Goal: Task Accomplishment & Management: Manage account settings

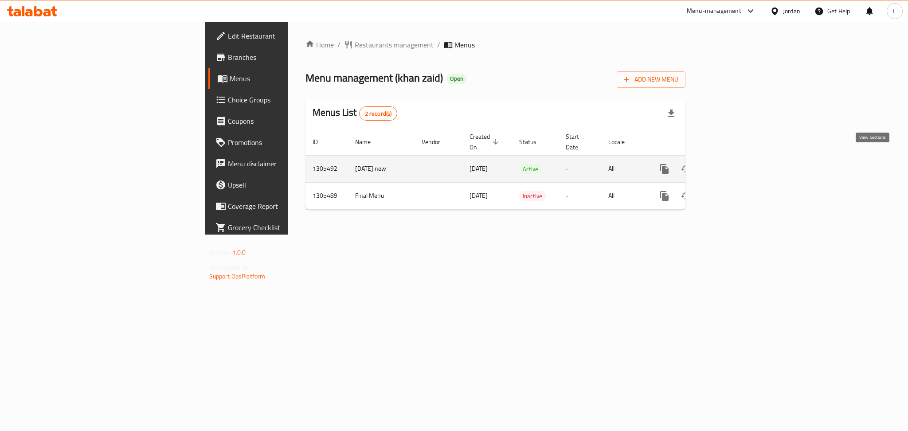
click at [734, 164] on icon "enhanced table" at bounding box center [728, 169] width 11 height 11
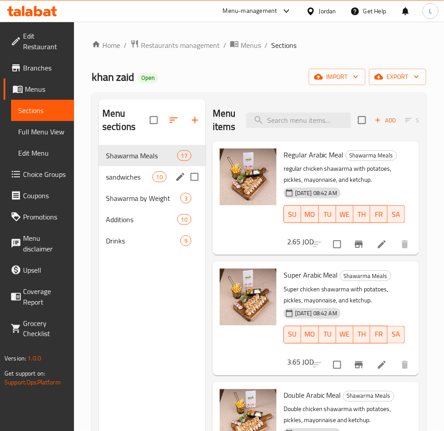
click at [122, 186] on div "sandwiches 10" at bounding box center [152, 176] width 107 height 21
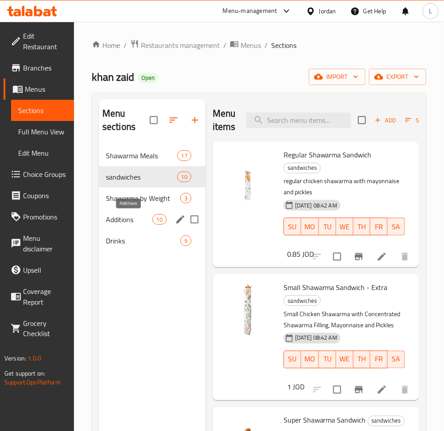
click at [137, 219] on span "Additions" at bounding box center [129, 219] width 47 height 11
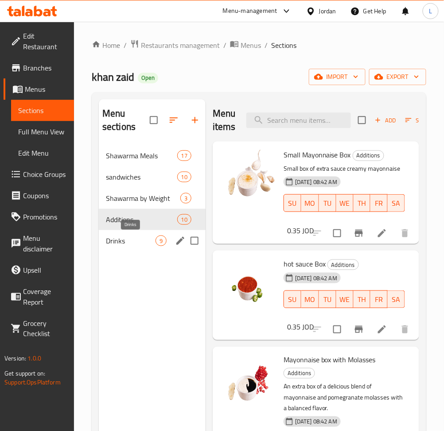
click at [136, 241] on span "Drinks" at bounding box center [131, 240] width 50 height 11
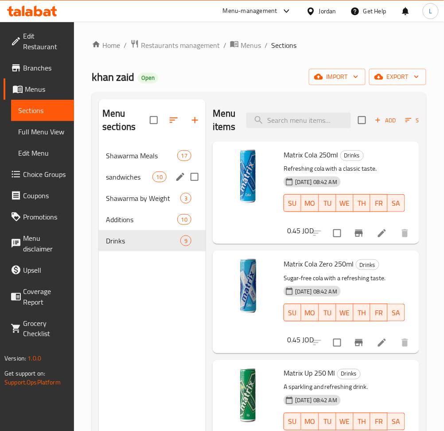
click at [133, 151] on span "Shawarma Meals" at bounding box center [141, 155] width 71 height 11
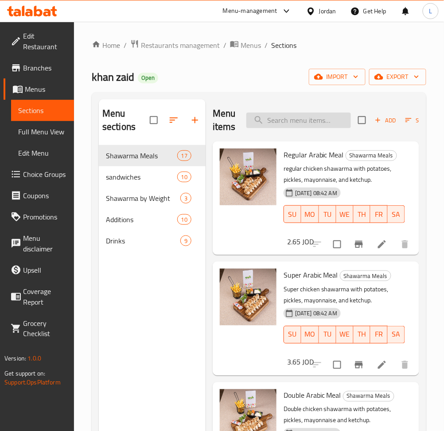
click at [298, 122] on input "search" at bounding box center [299, 121] width 105 height 16
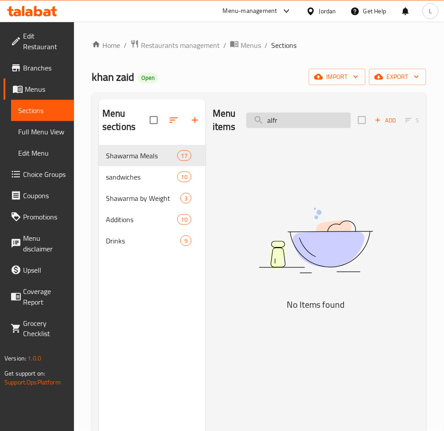
click at [305, 122] on input "alfr" at bounding box center [299, 121] width 105 height 16
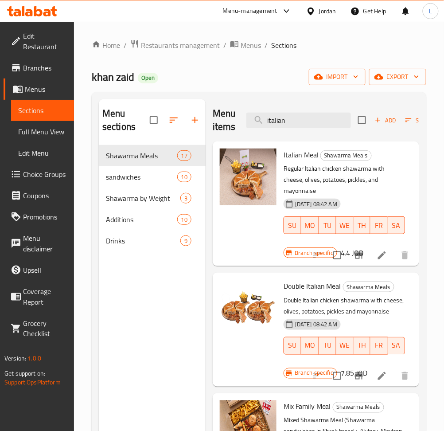
scroll to position [118, 0]
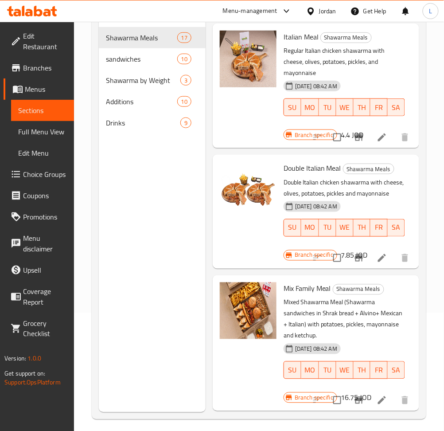
type input "italian"
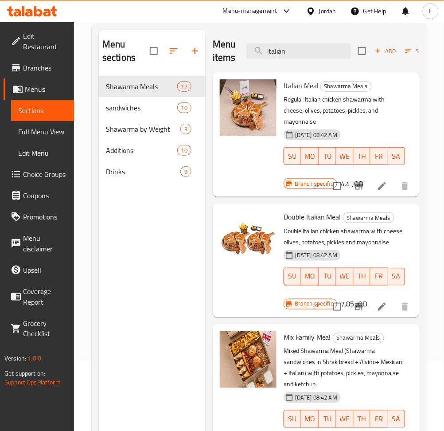
scroll to position [0, 0]
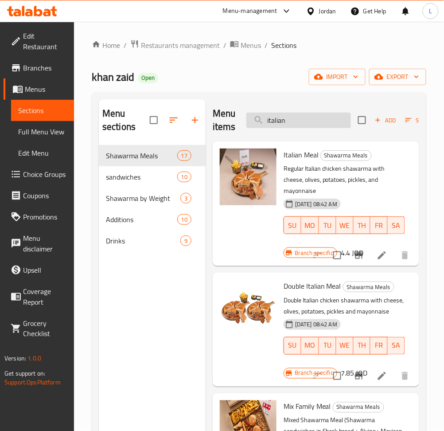
click at [289, 113] on input "italian" at bounding box center [299, 121] width 105 height 16
drag, startPoint x: 289, startPoint y: 113, endPoint x: 280, endPoint y: 117, distance: 9.7
click at [282, 116] on input "italian" at bounding box center [299, 121] width 105 height 16
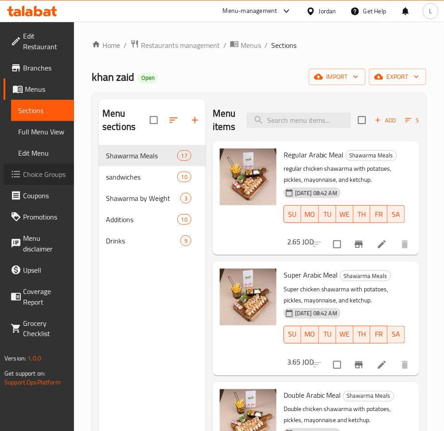
click at [53, 177] on span "Choice Groups" at bounding box center [45, 174] width 44 height 11
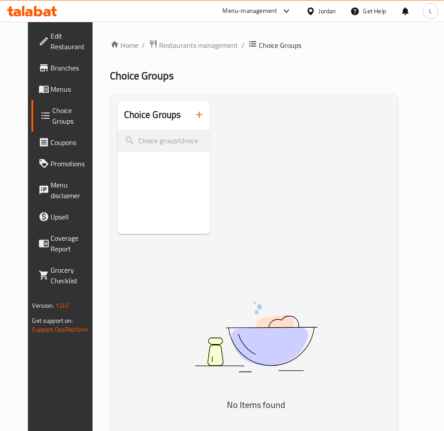
click at [51, 91] on span "Menus" at bounding box center [73, 89] width 44 height 11
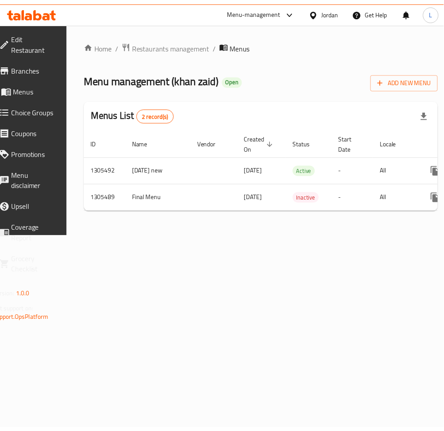
scroll to position [0, 98]
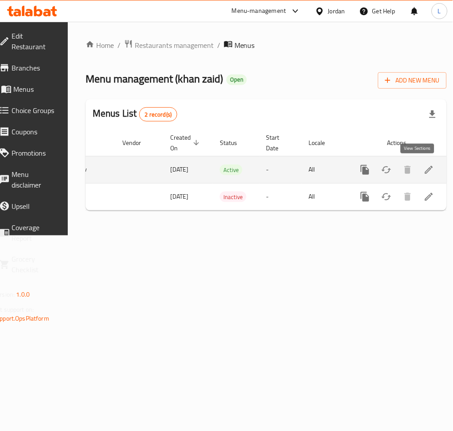
click at [424, 170] on link "enhanced table" at bounding box center [429, 169] width 21 height 21
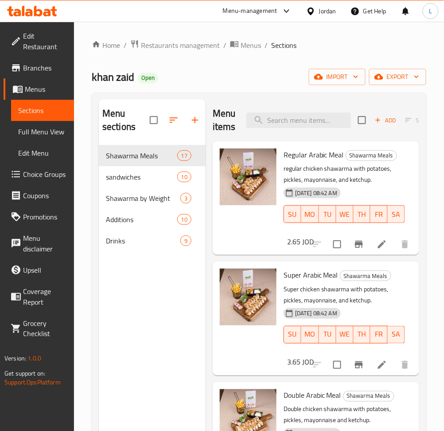
click at [39, 177] on span "Choice Groups" at bounding box center [45, 174] width 44 height 11
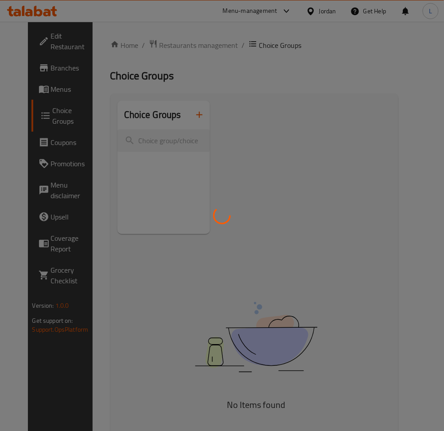
click at [197, 114] on div at bounding box center [222, 215] width 444 height 431
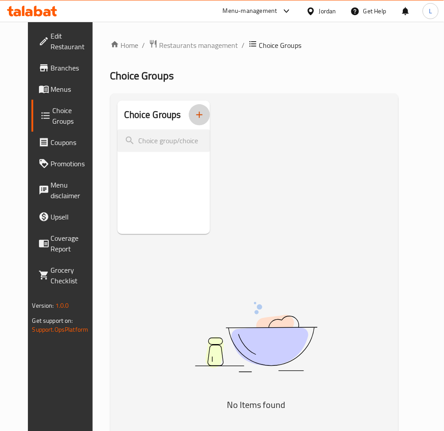
click at [198, 118] on icon "button" at bounding box center [199, 115] width 11 height 11
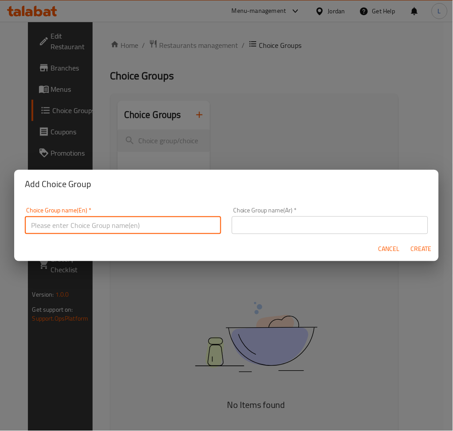
click at [161, 234] on input "text" at bounding box center [123, 225] width 196 height 18
type input "Y"
click at [46, 227] on input "add on's for" at bounding box center [123, 225] width 196 height 18
drag, startPoint x: 46, startPoint y: 227, endPoint x: 198, endPoint y: 223, distance: 151.7
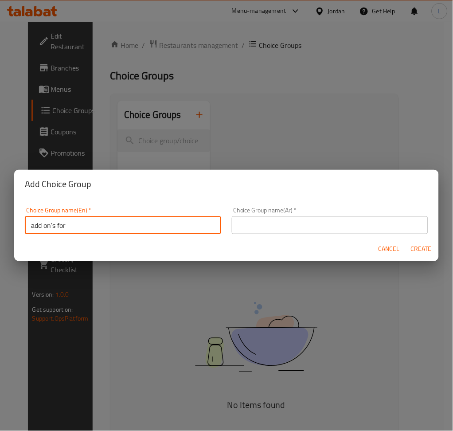
click at [198, 223] on input "add on's for" at bounding box center [123, 225] width 196 height 18
click at [40, 224] on input "add on's for" at bounding box center [123, 225] width 196 height 18
click at [44, 224] on input "add on's for" at bounding box center [123, 225] width 196 height 18
click at [70, 227] on input "addon's for" at bounding box center [123, 225] width 196 height 18
type input "addon's for regular meal"
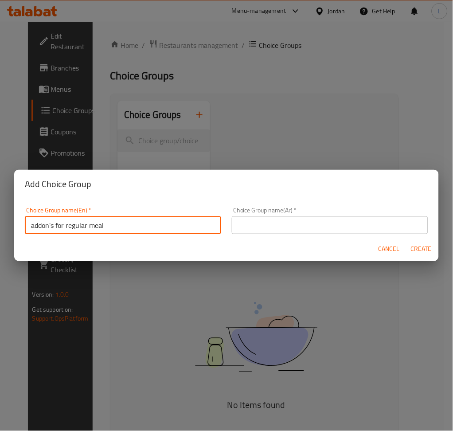
click at [247, 227] on input "text" at bounding box center [330, 225] width 196 height 18
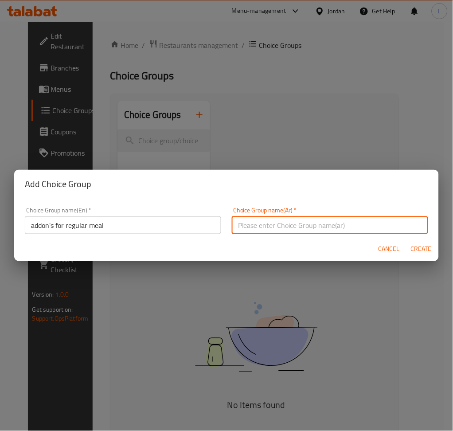
click at [75, 227] on input "addon's for regular meal" at bounding box center [123, 225] width 196 height 18
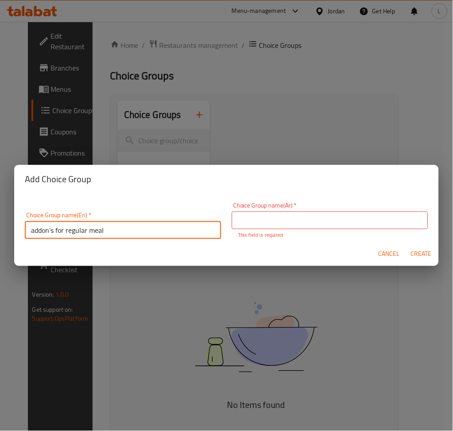
click at [75, 227] on input "addon's for regular meal" at bounding box center [123, 230] width 196 height 18
click at [369, 224] on input "text" at bounding box center [330, 221] width 196 height 18
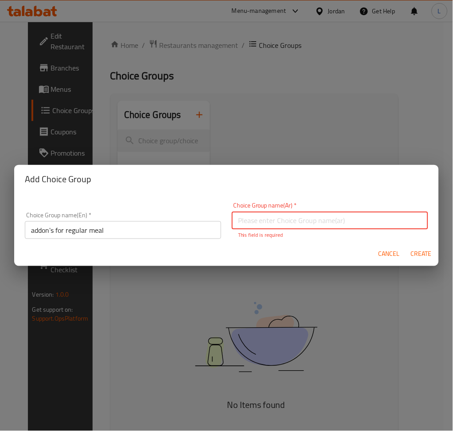
paste input "إضافات للوجبة العادية"
type input "إضافات للوجبة العادية"
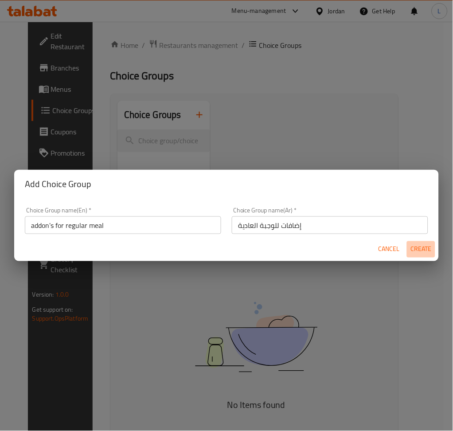
click at [413, 255] on button "Create" at bounding box center [421, 249] width 28 height 16
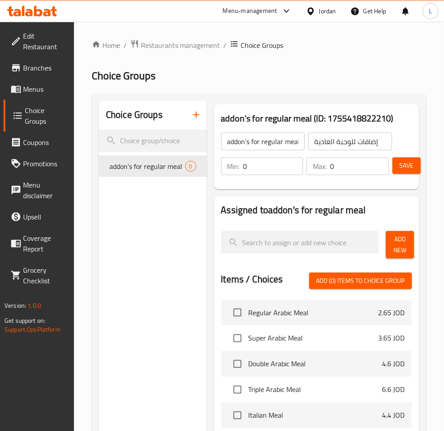
click at [272, 172] on input "0" at bounding box center [273, 166] width 60 height 18
type input "1"
click at [341, 169] on input "0" at bounding box center [359, 166] width 59 height 18
type input "1"
click at [394, 247] on span "Add New" at bounding box center [400, 245] width 14 height 22
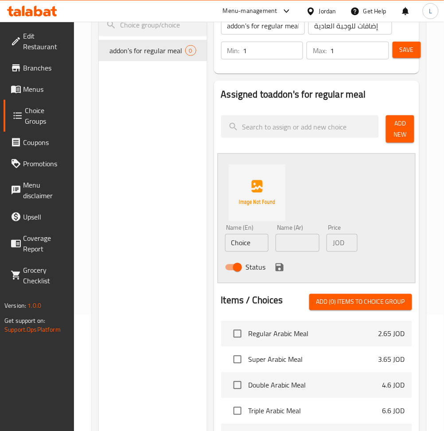
scroll to position [118, 0]
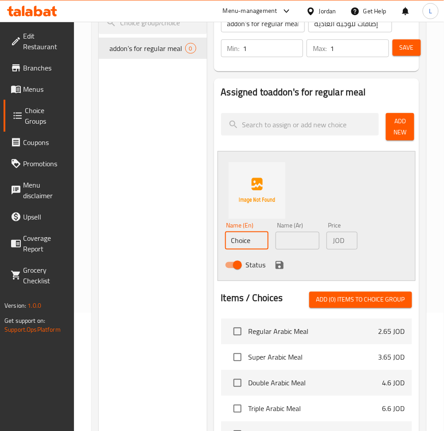
click at [247, 236] on input "Choice" at bounding box center [247, 241] width 44 height 18
click at [247, 237] on input "Choice" at bounding box center [247, 241] width 44 height 18
type input "h"
type input "H"
click at [288, 237] on input "text" at bounding box center [298, 241] width 44 height 18
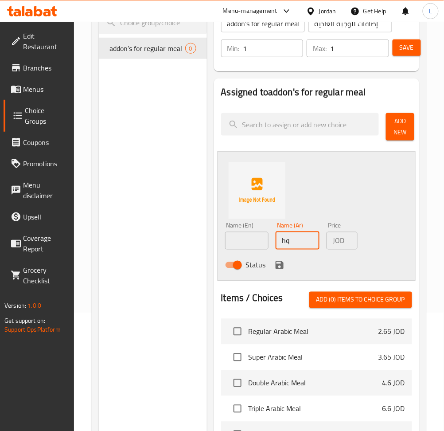
type input "h"
click at [288, 236] on input "جبنه شيدر" at bounding box center [298, 241] width 44 height 18
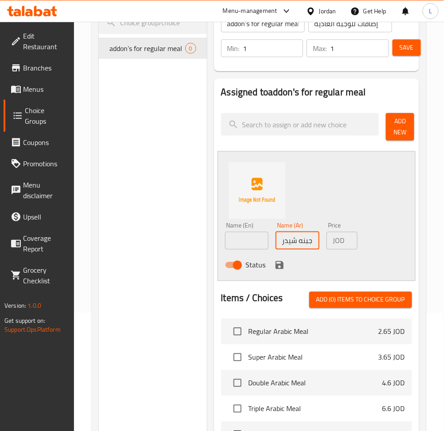
type input "جبنه شيدر"
click at [244, 244] on input "text" at bounding box center [247, 241] width 44 height 18
paste input "cheddar cheese"
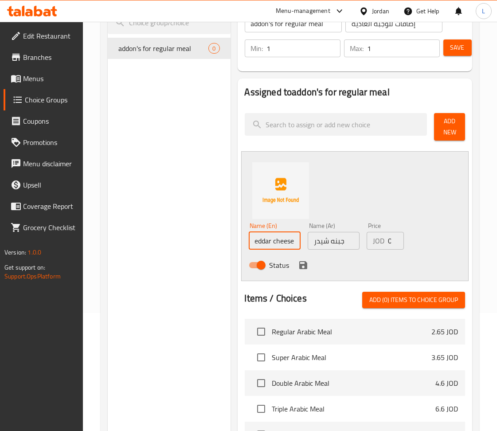
scroll to position [0, 6]
type input "cheddar cheese"
click at [389, 244] on input "0" at bounding box center [396, 241] width 16 height 18
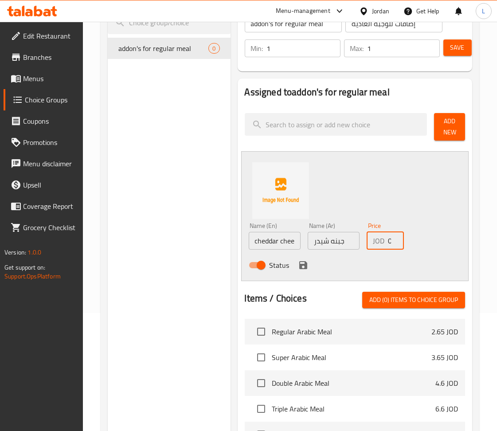
click at [389, 244] on input "0" at bounding box center [396, 241] width 16 height 18
type input "0.35"
click at [304, 265] on icon "save" at bounding box center [303, 265] width 8 height 8
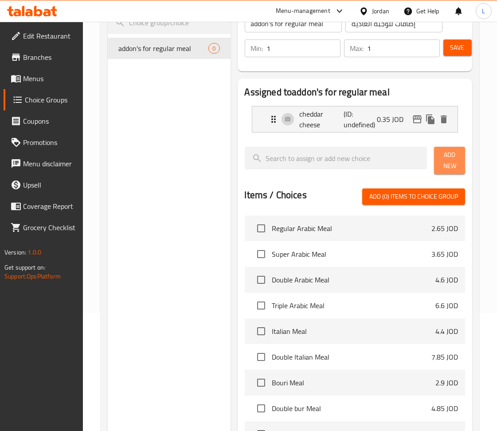
click at [446, 161] on span "Add New" at bounding box center [449, 160] width 17 height 22
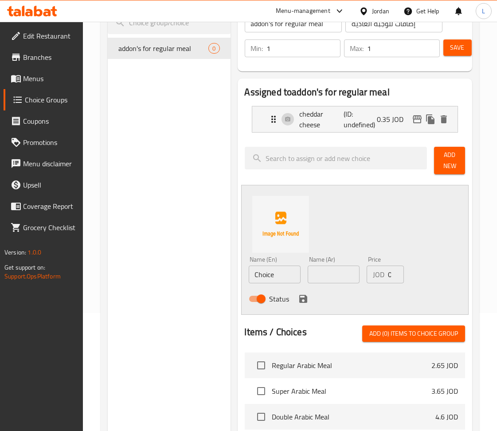
click at [332, 276] on input "text" at bounding box center [334, 275] width 52 height 18
type input "ء"
type input "دبس"
click at [270, 271] on input "Choice" at bounding box center [275, 275] width 52 height 18
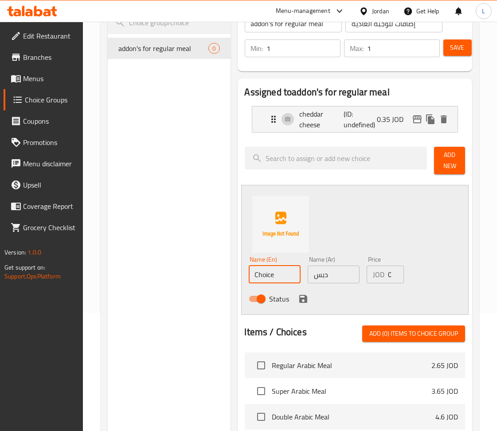
click at [270, 271] on input "Choice" at bounding box center [275, 275] width 52 height 18
click at [324, 275] on input "دبس" at bounding box center [334, 275] width 52 height 18
click at [267, 273] on input "Choice" at bounding box center [275, 275] width 52 height 18
click at [267, 272] on input "Choice" at bounding box center [275, 275] width 52 height 18
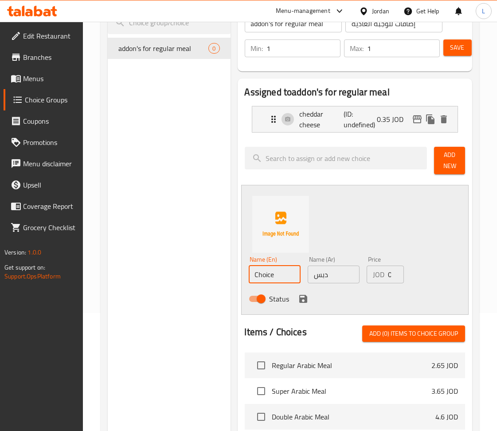
paste input "Molasses"
click at [275, 274] on input "ChoiMolassesce" at bounding box center [275, 275] width 52 height 18
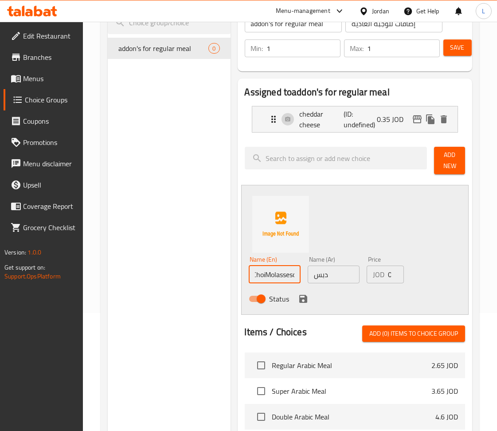
paste input "Molasses"
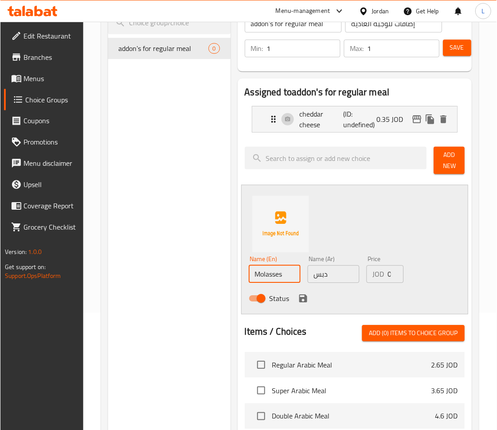
scroll to position [0, 0]
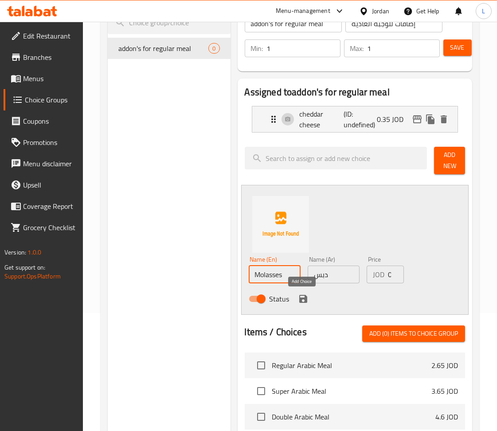
type input "Molasses"
click at [306, 300] on icon "save" at bounding box center [303, 299] width 8 height 8
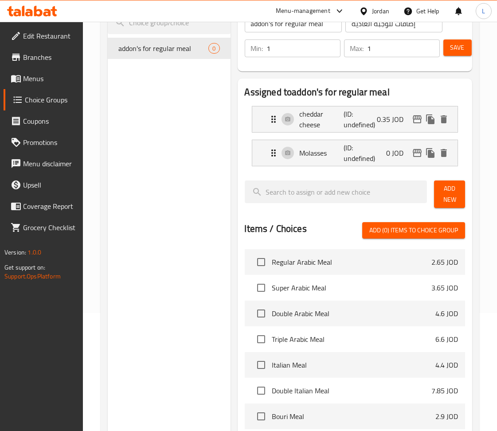
click at [451, 196] on span "Add New" at bounding box center [449, 194] width 17 height 22
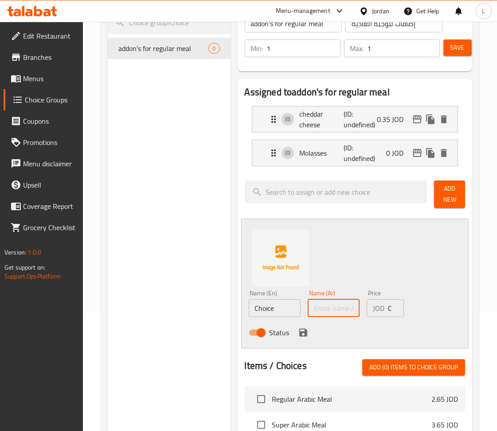
click at [329, 309] on input "text" at bounding box center [334, 308] width 52 height 18
paste input "مدخن"
type input "مدخن"
click at [259, 310] on input "Choice" at bounding box center [275, 308] width 52 height 18
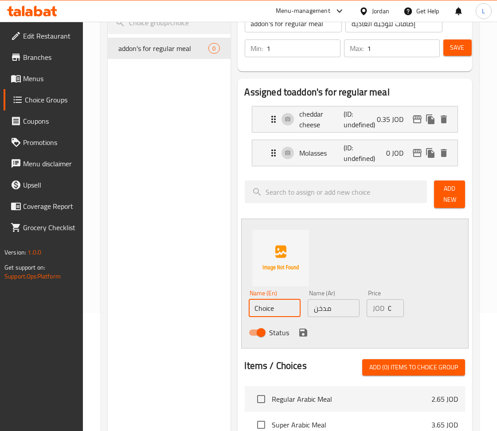
click at [260, 310] on input "Choice" at bounding box center [275, 308] width 52 height 18
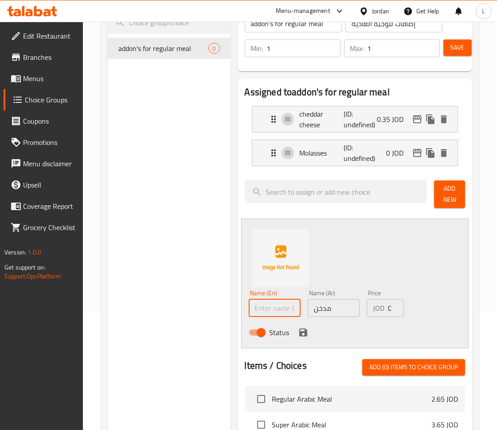
paste input "Smoker"
type input "Smoker"
click at [297, 333] on button "save" at bounding box center [303, 332] width 13 height 13
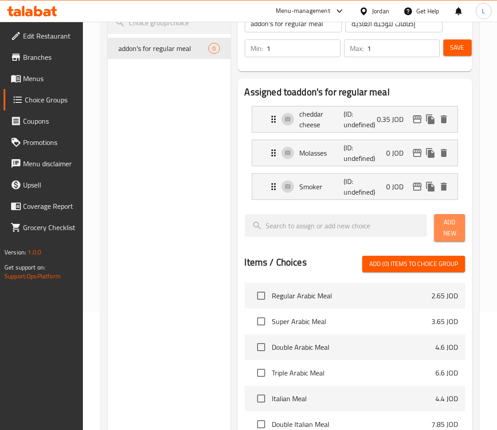
click at [448, 223] on span "Add New" at bounding box center [449, 228] width 17 height 22
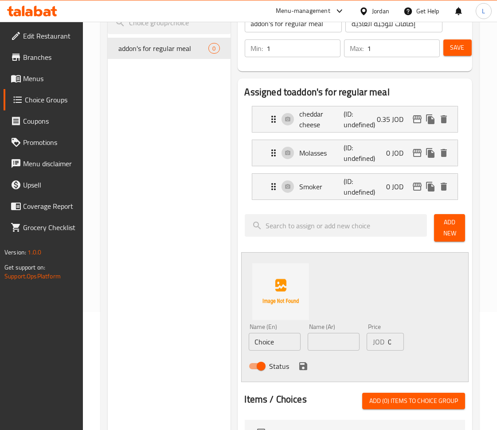
click at [353, 339] on input "text" at bounding box center [334, 342] width 52 height 18
paste input "شطه"
type input "شطه"
click at [284, 345] on input "Choice" at bounding box center [275, 342] width 52 height 18
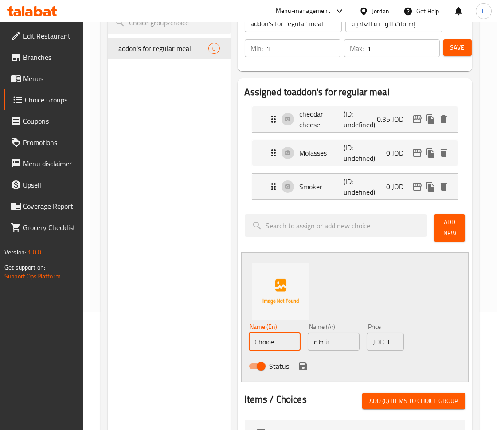
paste input "Shatta"
type input "Shatta"
click at [303, 361] on icon "save" at bounding box center [303, 366] width 11 height 11
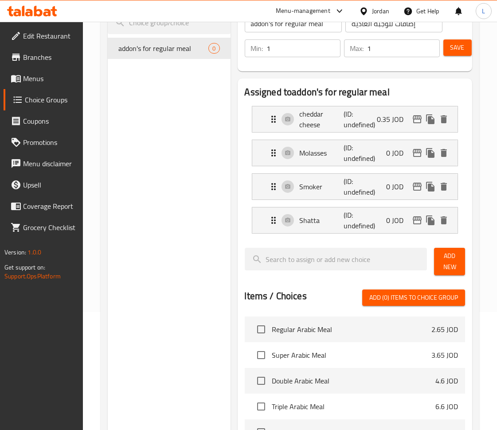
click at [446, 263] on span "Add New" at bounding box center [449, 262] width 17 height 22
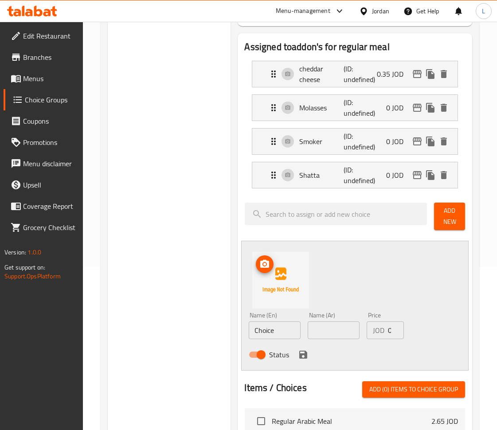
scroll to position [236, 0]
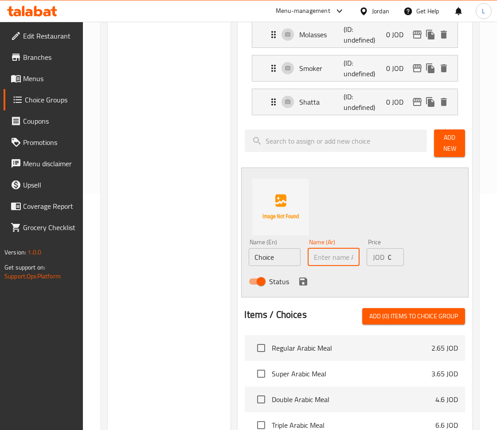
drag, startPoint x: 332, startPoint y: 254, endPoint x: 262, endPoint y: 259, distance: 70.2
click at [332, 254] on input "text" at bounding box center [334, 257] width 52 height 18
paste input "كاتشب"
type input "كاتشب"
click at [259, 259] on input "Choice" at bounding box center [275, 257] width 52 height 18
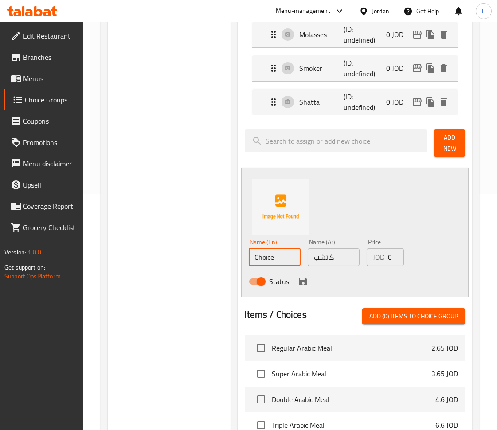
click at [259, 259] on input "Choice" at bounding box center [275, 257] width 52 height 18
paste input "ketchup"
type input "ketchup"
click at [306, 279] on icon "save" at bounding box center [303, 282] width 8 height 8
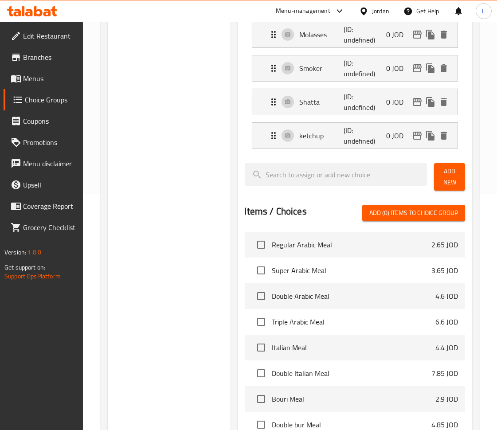
click at [443, 180] on span "Add New" at bounding box center [449, 177] width 17 height 22
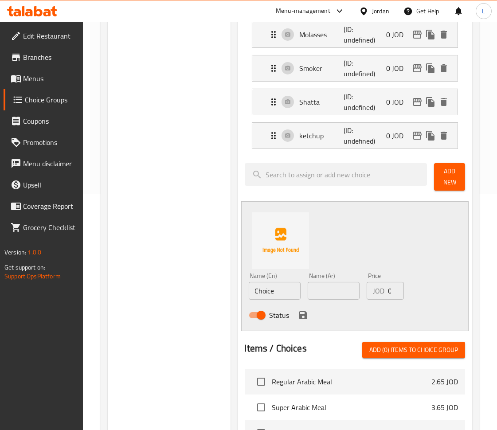
drag, startPoint x: 338, startPoint y: 305, endPoint x: 338, endPoint y: 299, distance: 5.8
click at [339, 305] on div "Status" at bounding box center [333, 315] width 177 height 24
click at [338, 297] on input "text" at bounding box center [334, 291] width 52 height 18
paste input "جبنة موزوريلا"
type input "جبنة موزوريلا"
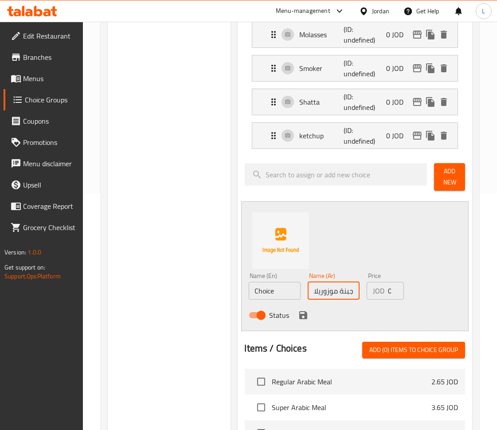
click at [261, 291] on input "Choice" at bounding box center [275, 291] width 52 height 18
click at [261, 290] on input "Choice" at bounding box center [275, 291] width 52 height 18
paste input "Mozzarella chees"
type input "Mozzarella cheese"
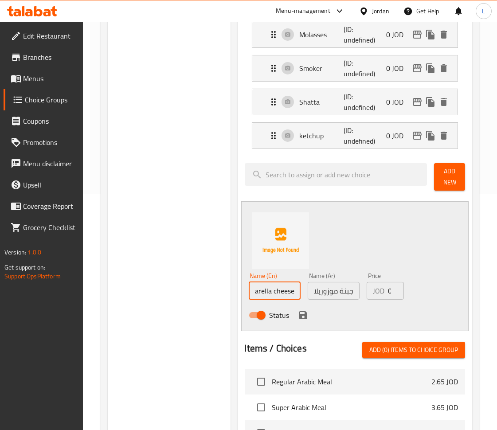
click at [388, 293] on input "0" at bounding box center [396, 291] width 16 height 18
type input "0.7"
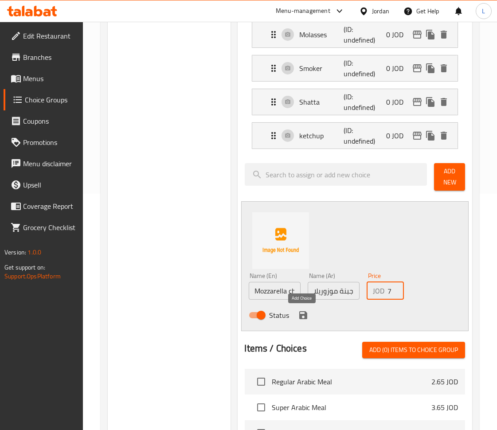
click at [300, 318] on icon "save" at bounding box center [303, 315] width 8 height 8
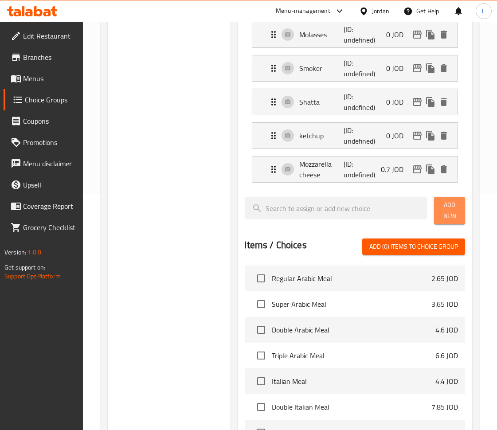
drag, startPoint x: 452, startPoint y: 208, endPoint x: 502, endPoint y: 181, distance: 57.2
click at [451, 208] on span "Add New" at bounding box center [449, 211] width 17 height 22
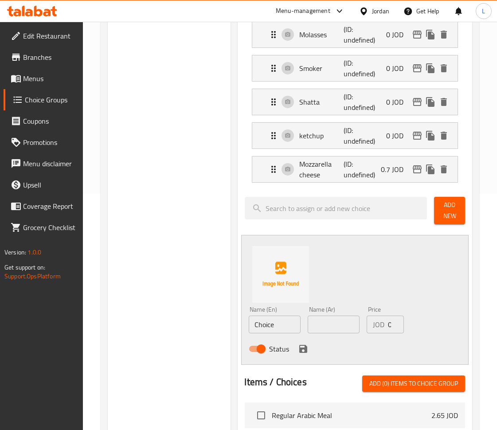
click at [280, 320] on input "Choice" at bounding box center [275, 325] width 52 height 18
paste input "50g extra filling"
type input "50g extra filling"
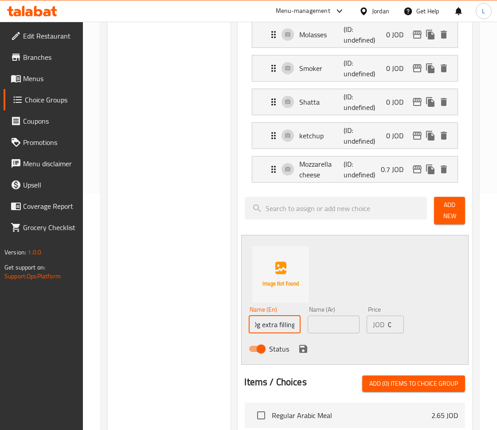
drag, startPoint x: 327, startPoint y: 323, endPoint x: 382, endPoint y: 316, distance: 55.5
click at [327, 323] on input "text" at bounding box center [334, 325] width 52 height 18
drag, startPoint x: 338, startPoint y: 327, endPoint x: 368, endPoint y: 330, distance: 30.4
click at [338, 328] on input "text" at bounding box center [334, 325] width 52 height 18
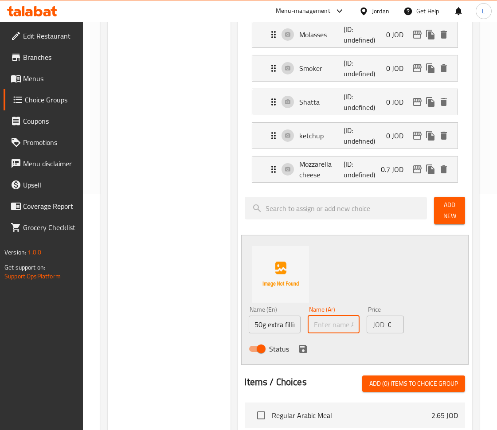
paste input "50غم حشوة اضافية"
type input "50غم حشوة اضافية"
click at [389, 325] on input "0" at bounding box center [396, 325] width 16 height 18
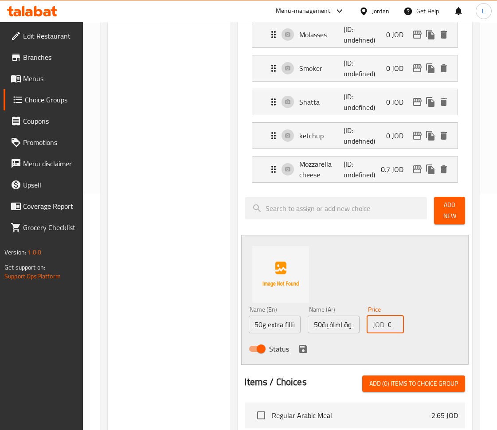
click at [389, 325] on input "0" at bounding box center [396, 325] width 16 height 18
type input "1"
type input "1.25"
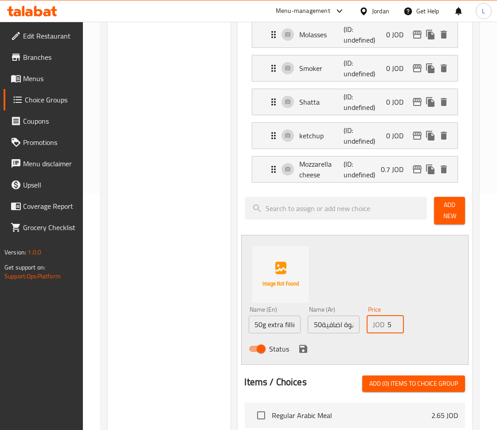
click at [301, 352] on icon "save" at bounding box center [303, 349] width 8 height 8
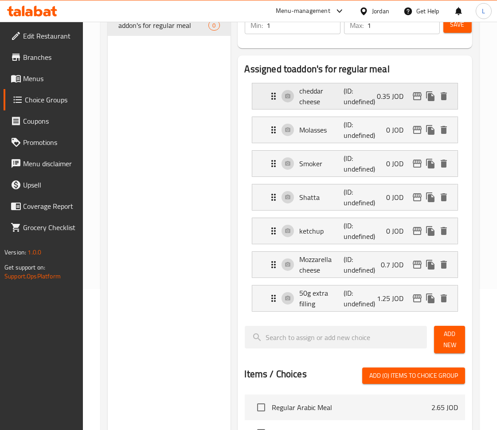
scroll to position [0, 0]
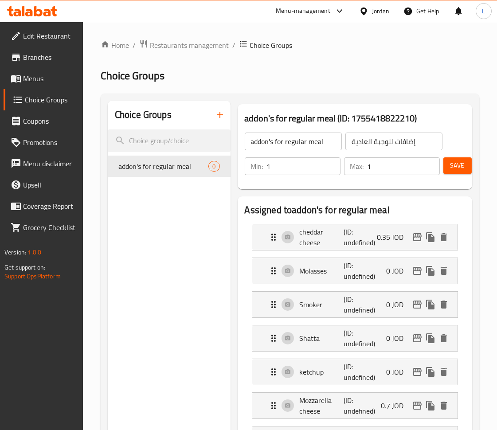
click at [289, 168] on input "1" at bounding box center [304, 166] width 74 height 18
type input "0"
click at [388, 169] on input "1" at bounding box center [404, 166] width 72 height 18
type input "3"
click at [453, 168] on span "Save" at bounding box center [458, 165] width 14 height 11
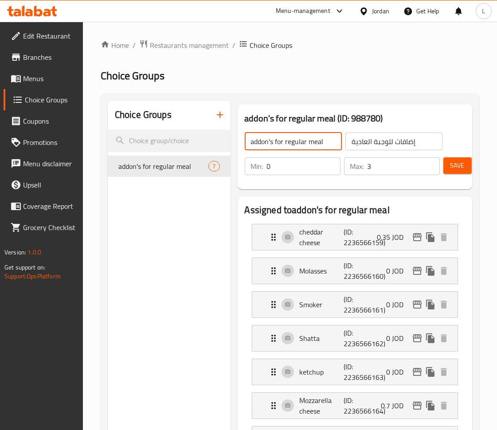
click at [306, 145] on input "addon's for regular meal" at bounding box center [293, 142] width 97 height 18
click at [318, 146] on input "addon's for meal" at bounding box center [293, 142] width 97 height 18
type input "ش"
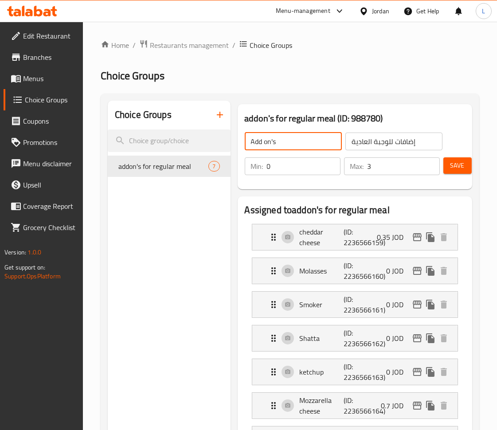
type input "Add on's"
click at [381, 144] on input "إضافات للوجبة العادية" at bounding box center [393, 142] width 97 height 18
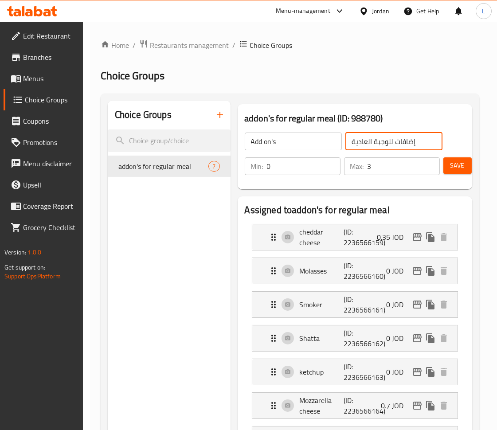
click at [306, 133] on input "Add on's" at bounding box center [293, 142] width 97 height 18
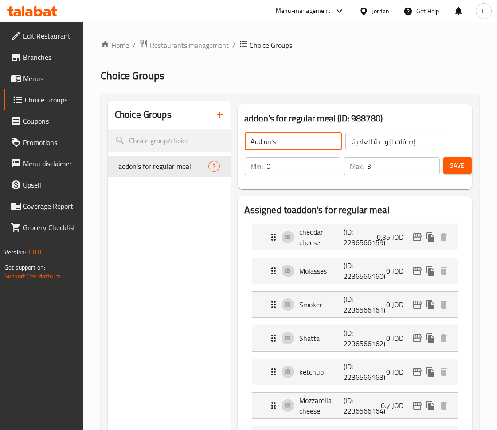
click at [306, 133] on input "Add on's" at bounding box center [293, 142] width 97 height 18
click at [385, 133] on input "إضافات للوجبة العادية" at bounding box center [393, 142] width 97 height 18
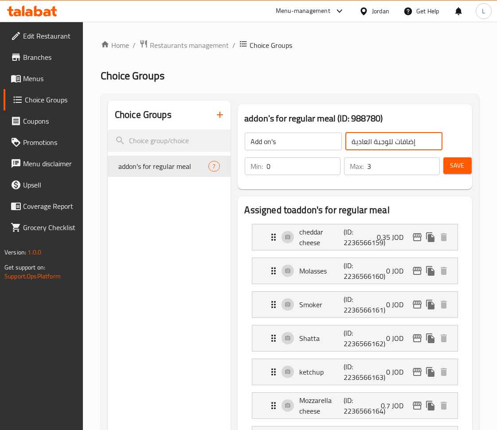
click at [385, 133] on input "إضافات للوجبة العادية" at bounding box center [393, 142] width 97 height 18
click at [380, 135] on input "text" at bounding box center [393, 142] width 97 height 18
type input "اضافات"
click at [453, 169] on span "Save" at bounding box center [458, 165] width 14 height 11
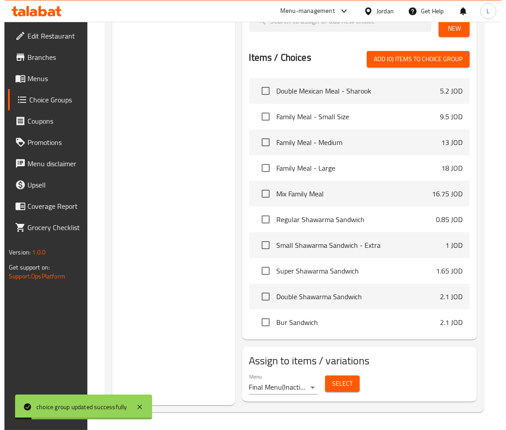
scroll to position [414, 0]
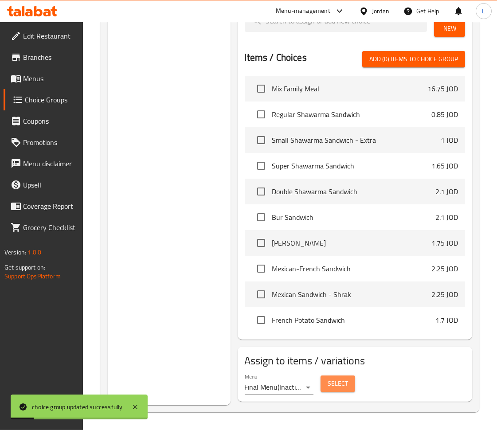
click at [321, 384] on button "Select" at bounding box center [338, 384] width 35 height 16
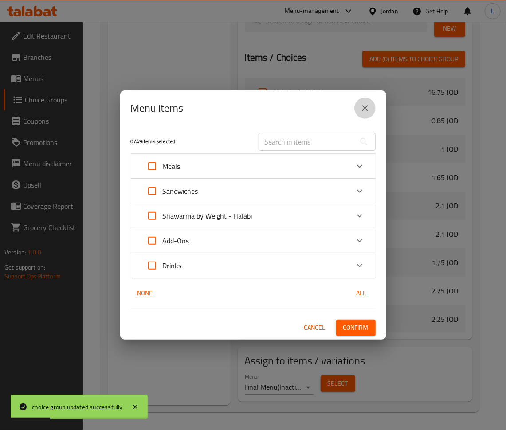
click at [363, 110] on icon "close" at bounding box center [365, 108] width 6 height 6
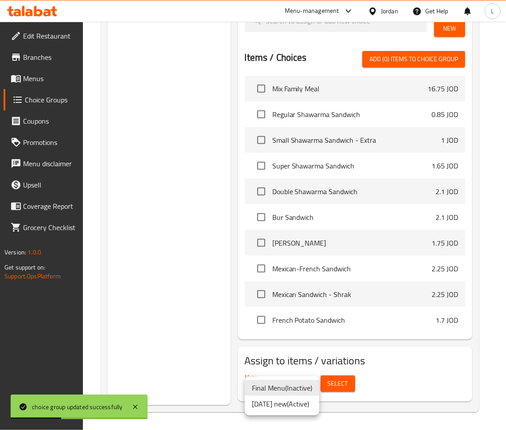
click at [308, 407] on li "13/8/2025 new ( Active )" at bounding box center [282, 404] width 75 height 16
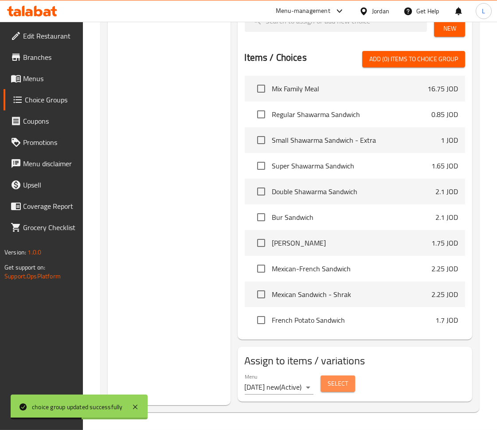
click at [335, 390] on button "Select" at bounding box center [338, 384] width 35 height 16
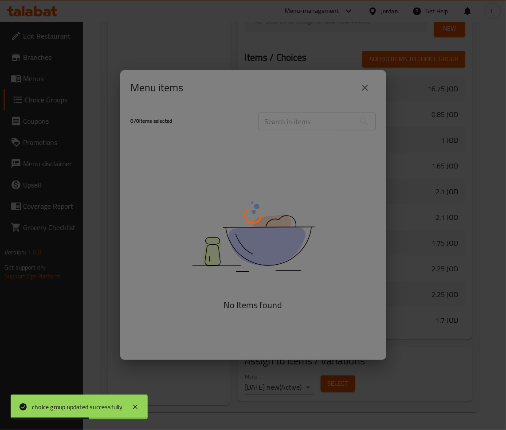
scroll to position [454, 0]
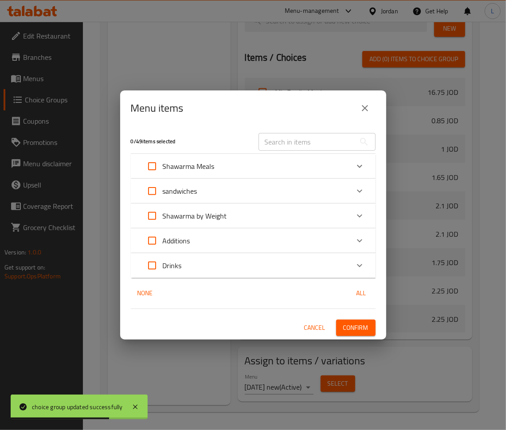
click at [336, 165] on div "Shawarma Meals" at bounding box center [245, 166] width 208 height 21
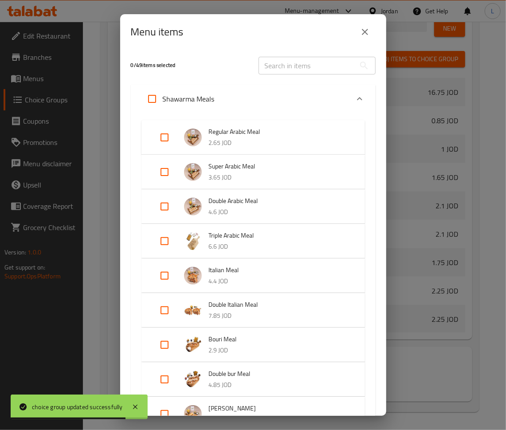
click at [167, 142] on input "Expand" at bounding box center [164, 137] width 21 height 21
checkbox input "true"
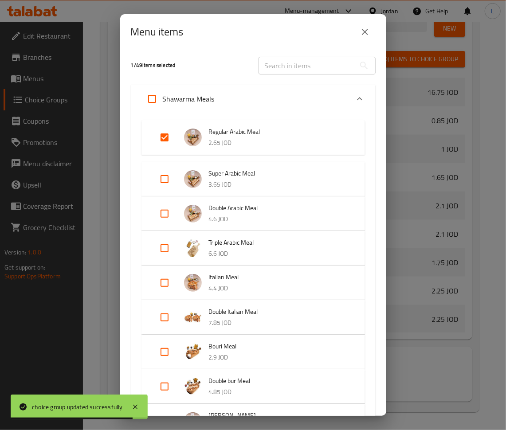
click at [164, 174] on input "Expand" at bounding box center [164, 179] width 21 height 21
checkbox input "true"
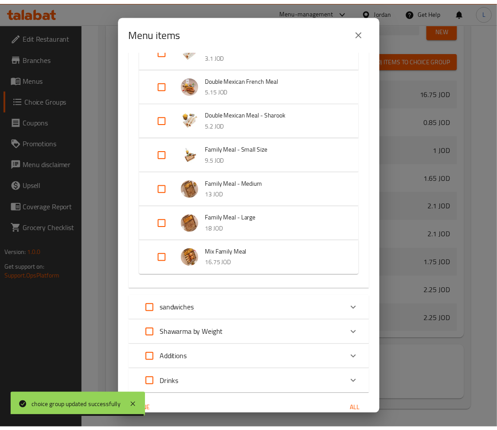
scroll to position [488, 0]
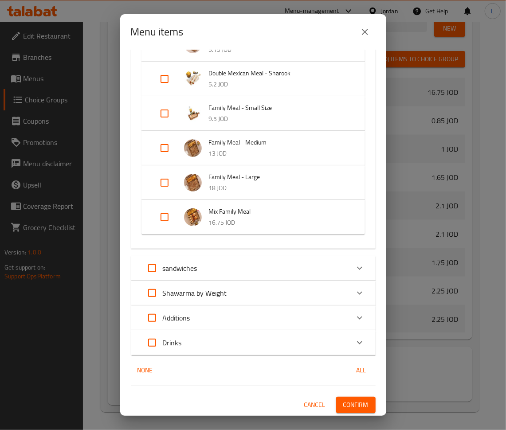
click at [346, 410] on span "Confirm" at bounding box center [355, 405] width 25 height 11
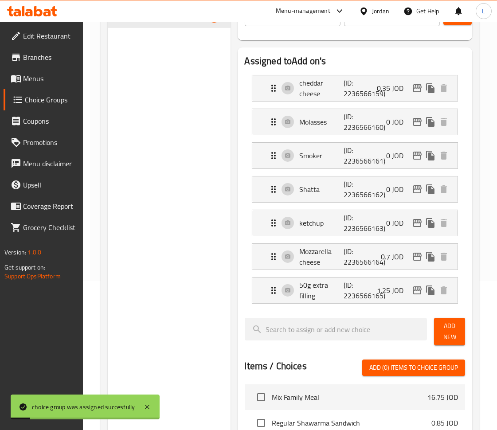
scroll to position [0, 0]
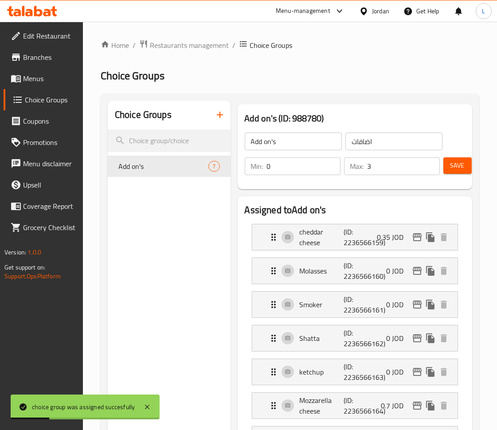
click at [218, 117] on icon "button" at bounding box center [220, 115] width 11 height 11
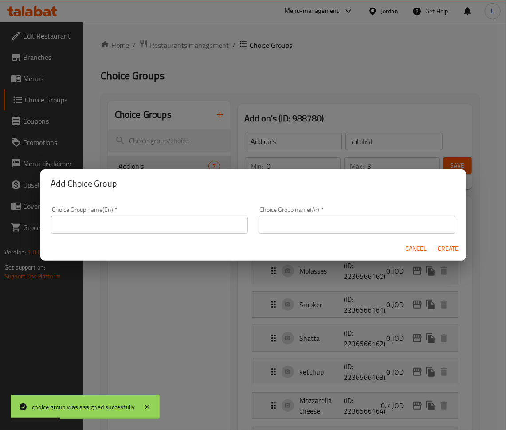
click at [198, 231] on input "text" at bounding box center [149, 225] width 197 height 18
click at [412, 248] on span "Cancel" at bounding box center [416, 248] width 21 height 11
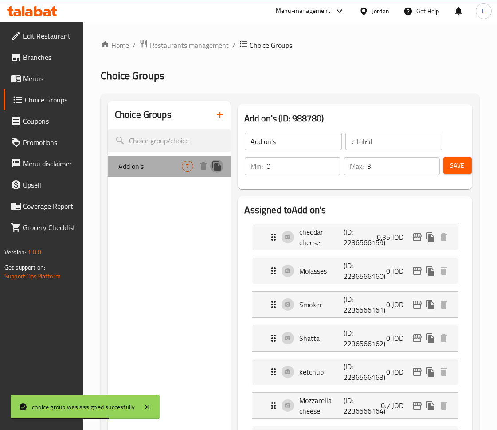
click at [217, 169] on icon "duplicate" at bounding box center [216, 166] width 8 height 10
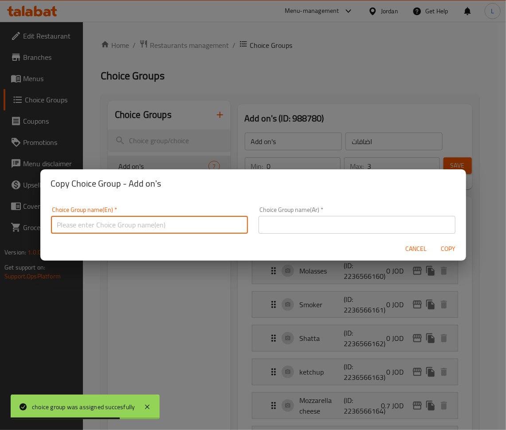
click at [173, 221] on input "text" at bounding box center [149, 225] width 197 height 18
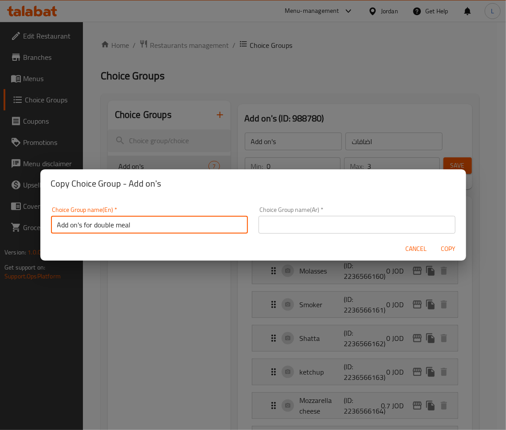
click at [173, 221] on input "Add on's for double meal" at bounding box center [149, 225] width 197 height 18
click at [171, 221] on input "Add on's for double meal" at bounding box center [149, 225] width 197 height 18
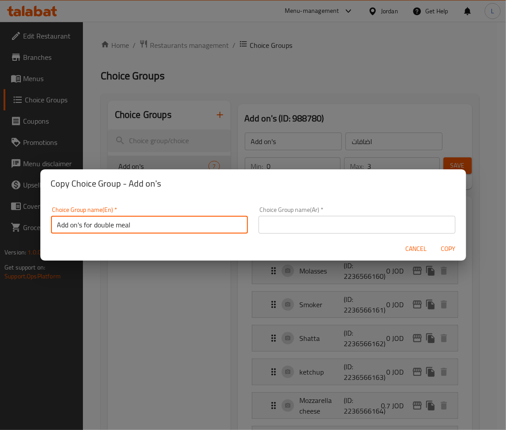
type input "Add on's for double meal"
drag, startPoint x: 371, startPoint y: 234, endPoint x: 378, endPoint y: 234, distance: 6.7
click at [371, 234] on input "text" at bounding box center [357, 225] width 197 height 18
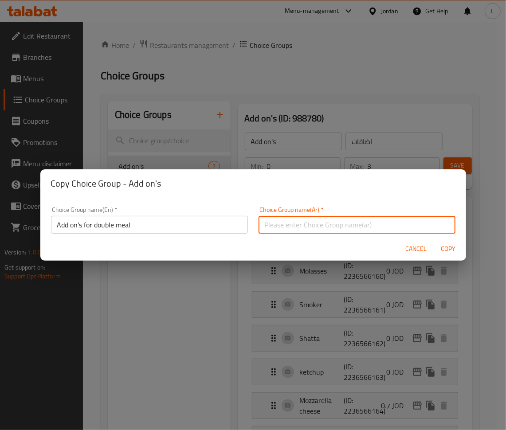
paste input "إضافات لوجبة مزدوجة"
type input "إضافات لوجبة مزدوجة"
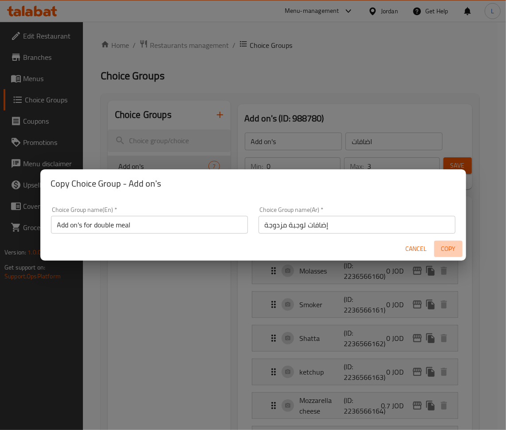
click at [442, 249] on span "Copy" at bounding box center [448, 248] width 21 height 11
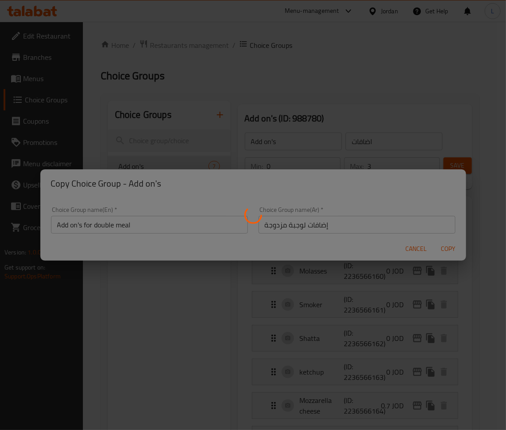
type input "Add on's for double meal"
type input "إضافات لوجبة مزدوجة"
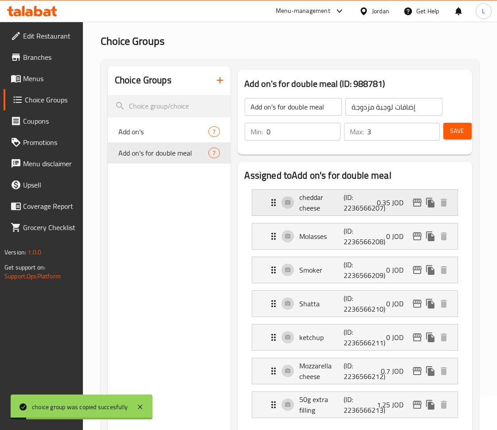
scroll to position [59, 0]
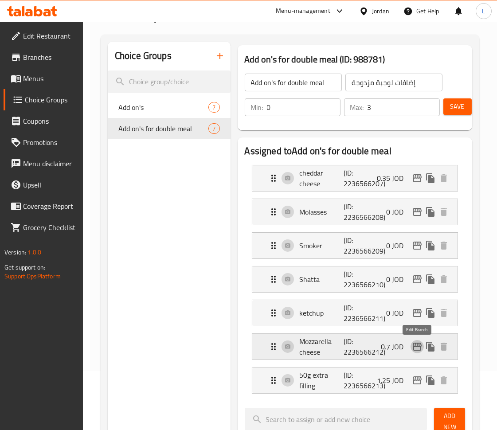
click at [413, 347] on icon "edit" at bounding box center [417, 347] width 9 height 8
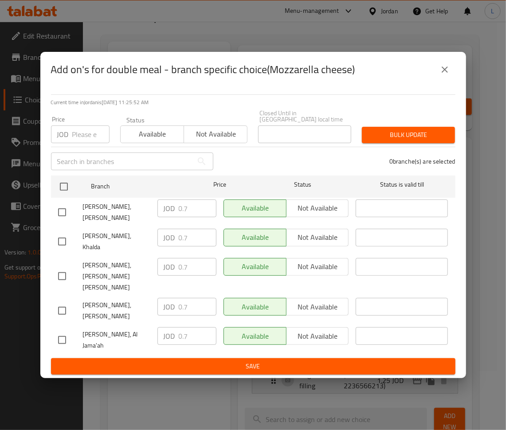
click at [78, 143] on input "number" at bounding box center [90, 135] width 37 height 18
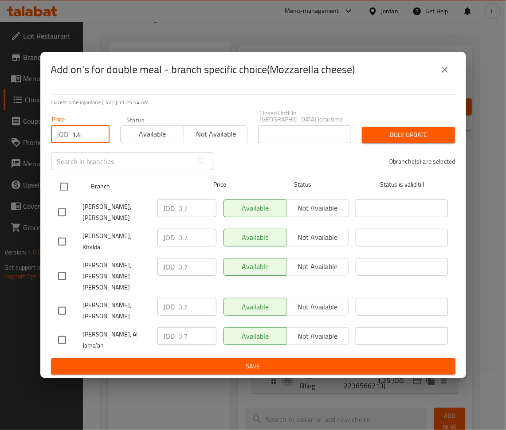
type input "1.4"
click at [58, 196] on input "checkbox" at bounding box center [64, 186] width 19 height 19
checkbox input "true"
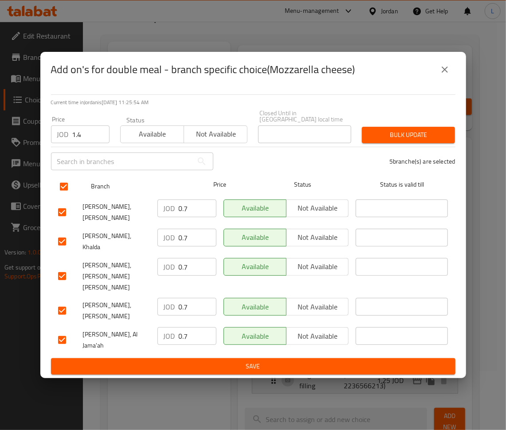
checkbox input "true"
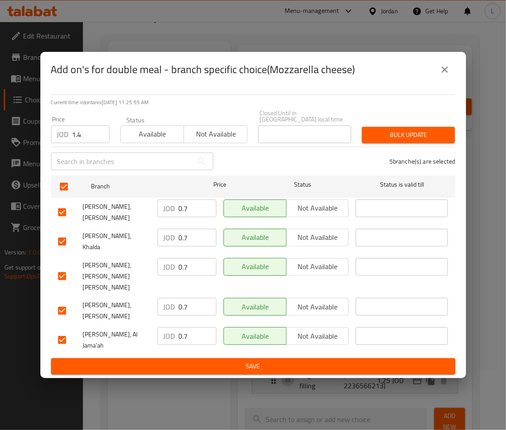
click at [371, 141] on span "Bulk update" at bounding box center [408, 134] width 79 height 11
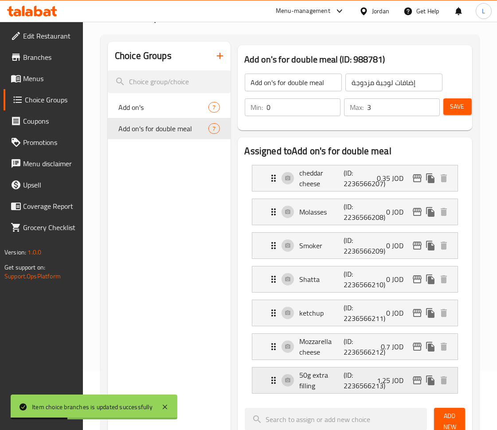
click at [416, 383] on icon "edit" at bounding box center [417, 380] width 11 height 11
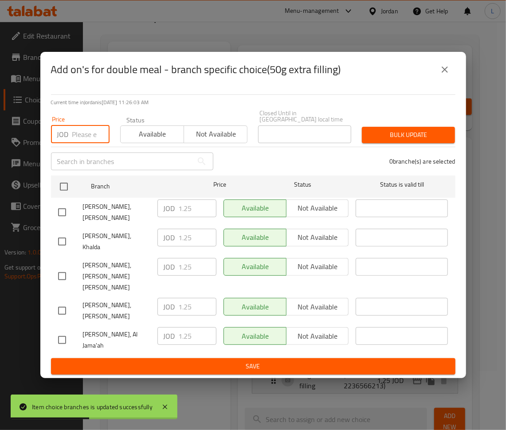
click at [82, 143] on input "number" at bounding box center [90, 135] width 37 height 18
paste input "2.5"
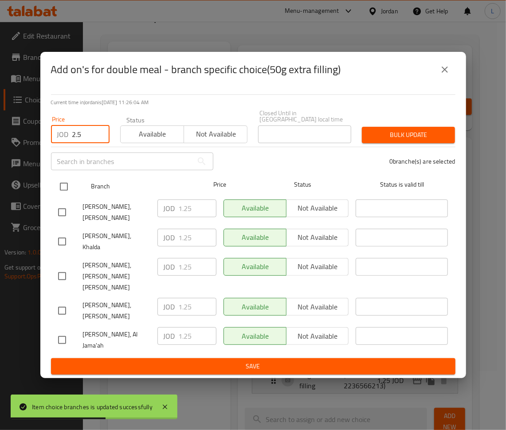
type input "2.5"
click at [70, 196] on input "checkbox" at bounding box center [64, 186] width 19 height 19
checkbox input "true"
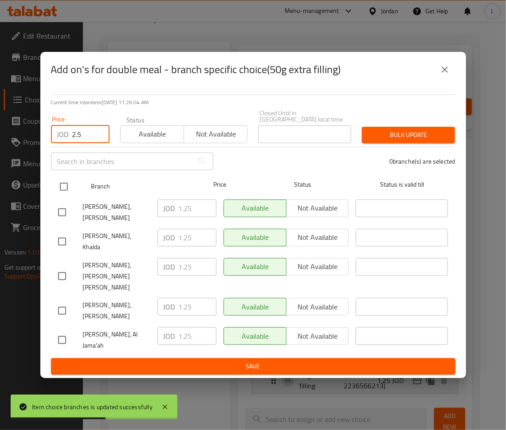
checkbox input "true"
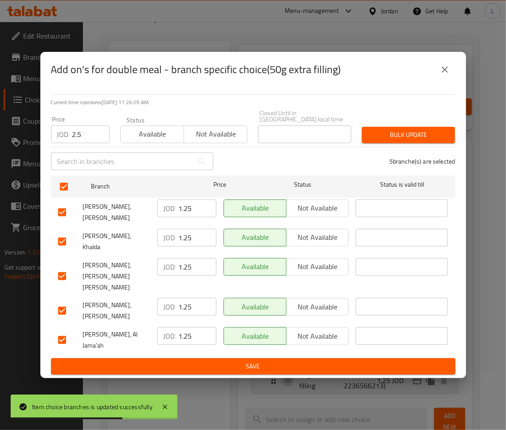
click at [410, 141] on span "Bulk update" at bounding box center [408, 134] width 79 height 11
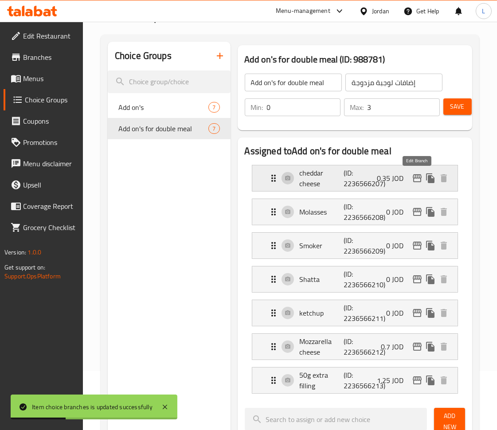
click at [414, 181] on icon "edit" at bounding box center [417, 178] width 9 height 8
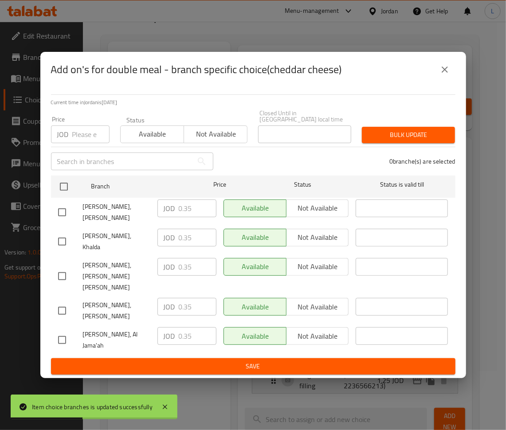
click at [87, 143] on input "number" at bounding box center [90, 135] width 37 height 18
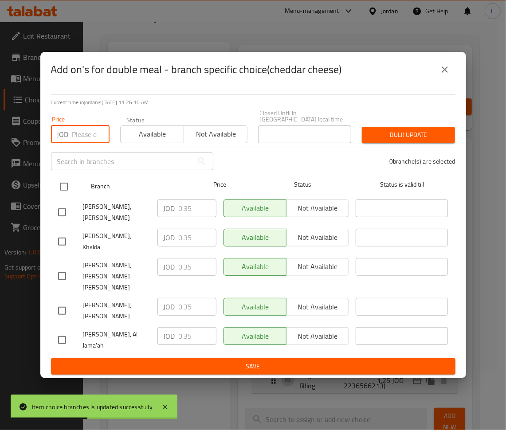
paste input "0.7"
type input "0.7"
click at [71, 196] on input "checkbox" at bounding box center [64, 186] width 19 height 19
checkbox input "true"
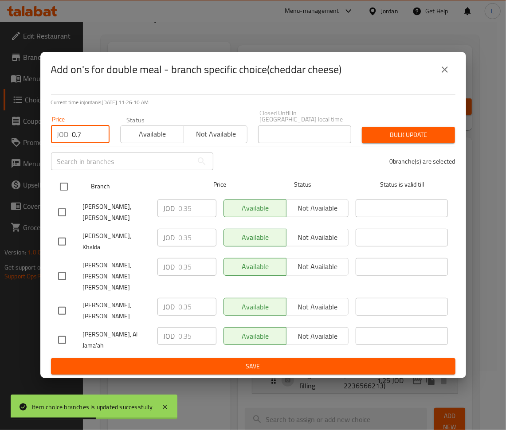
checkbox input "true"
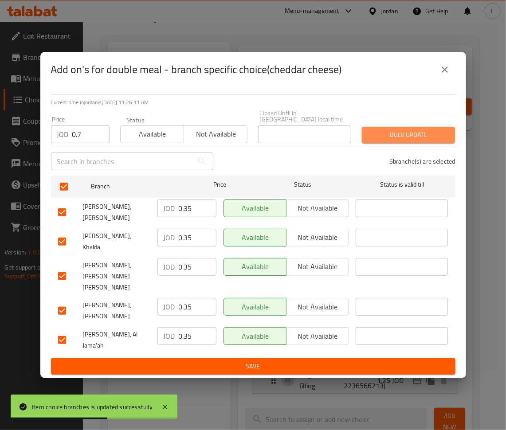
click at [428, 141] on span "Bulk update" at bounding box center [408, 134] width 79 height 11
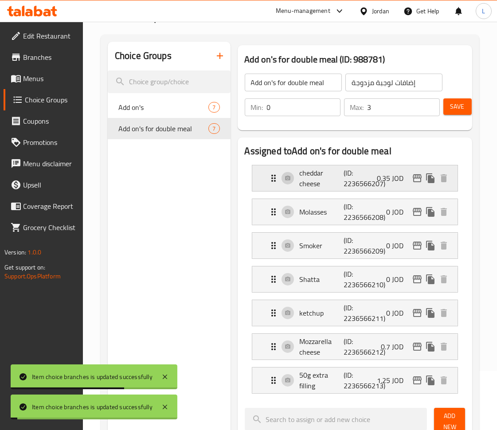
click at [352, 189] on p "(ID: 2236566207)" at bounding box center [358, 178] width 29 height 21
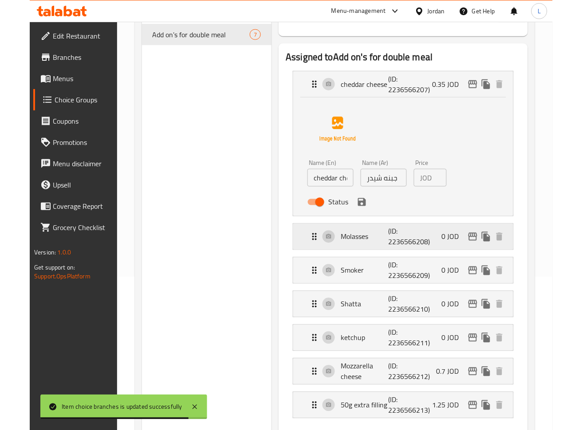
scroll to position [177, 0]
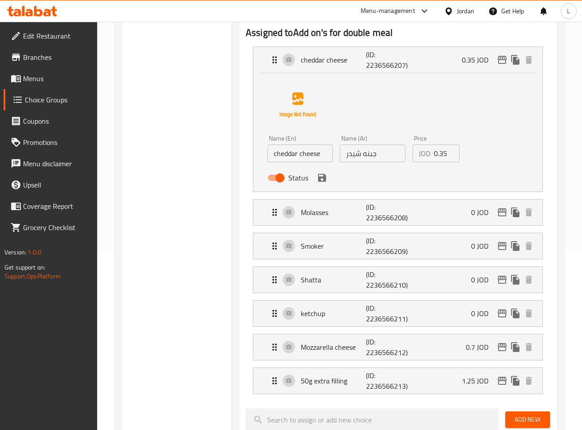
click at [444, 157] on input "0.35" at bounding box center [447, 154] width 26 height 18
click at [318, 178] on icon "save" at bounding box center [322, 178] width 8 height 8
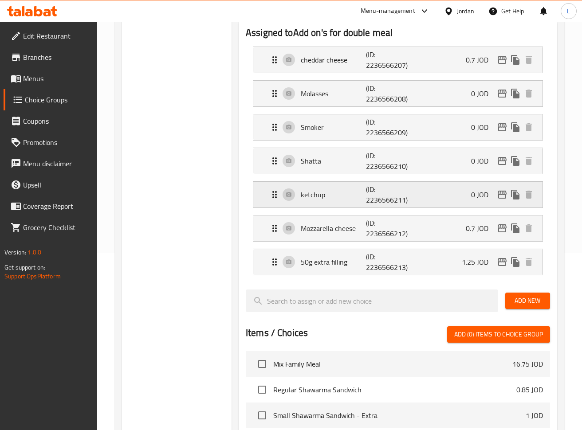
type input "0.7"
click at [448, 223] on div "Mozzarella cheese (ID: 2236566212) 0.7 JOD" at bounding box center [400, 229] width 263 height 26
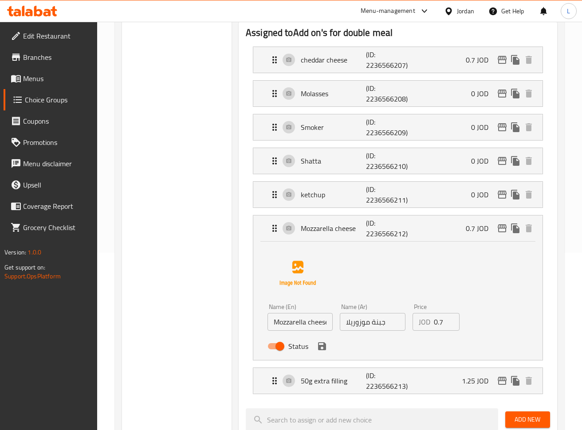
click at [439, 320] on input "0.7" at bounding box center [447, 322] width 26 height 18
paste input "1.4"
click at [320, 347] on icon "save" at bounding box center [322, 346] width 8 height 8
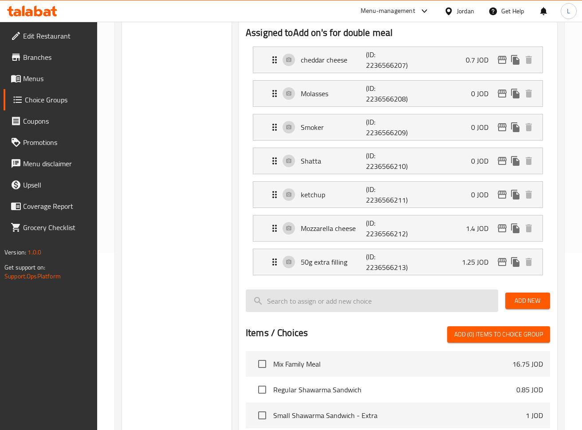
type input "1.4"
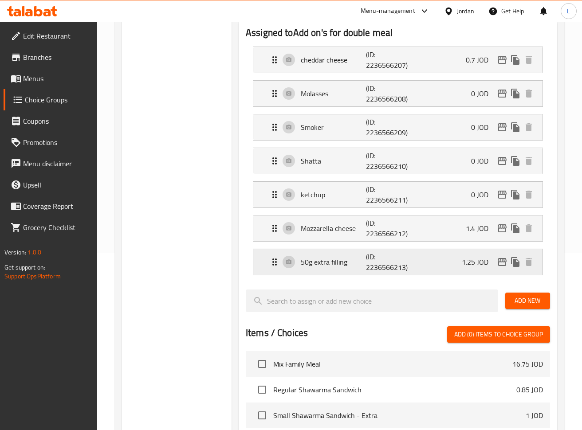
click at [482, 267] on p "1.25 JOD" at bounding box center [479, 262] width 34 height 11
click at [482, 262] on p "1.25 JOD" at bounding box center [479, 262] width 34 height 11
click at [445, 265] on div "50g extra filling (ID: 2236566213) 1.25 JOD" at bounding box center [400, 262] width 263 height 26
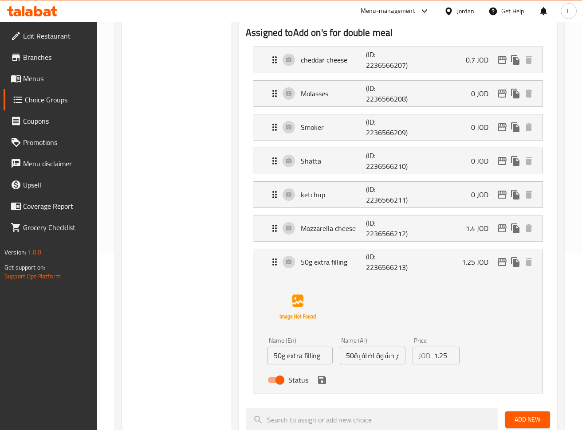
click at [441, 352] on input "1.25" at bounding box center [447, 356] width 26 height 18
click at [436, 362] on input "1.25" at bounding box center [447, 356] width 26 height 18
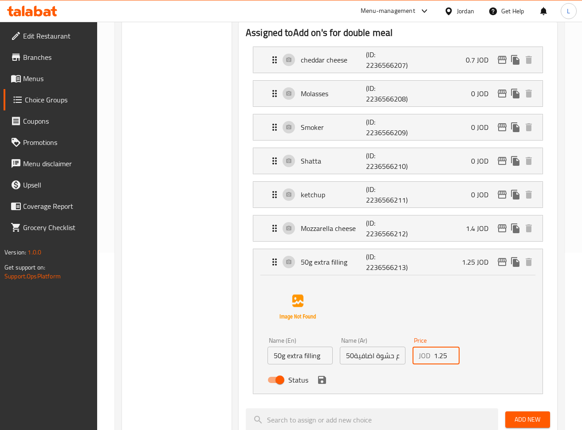
paste input "2."
click at [321, 384] on icon "save" at bounding box center [322, 380] width 8 height 8
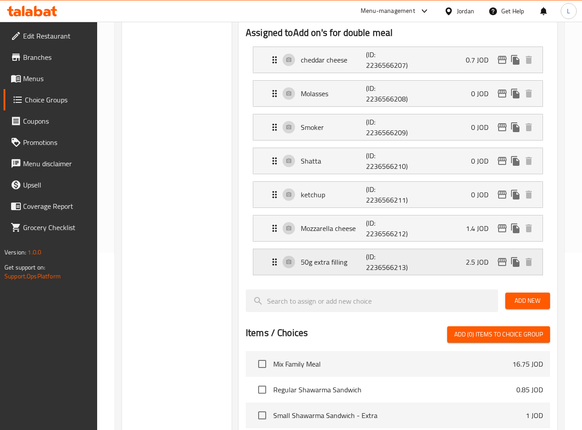
type input "2.5"
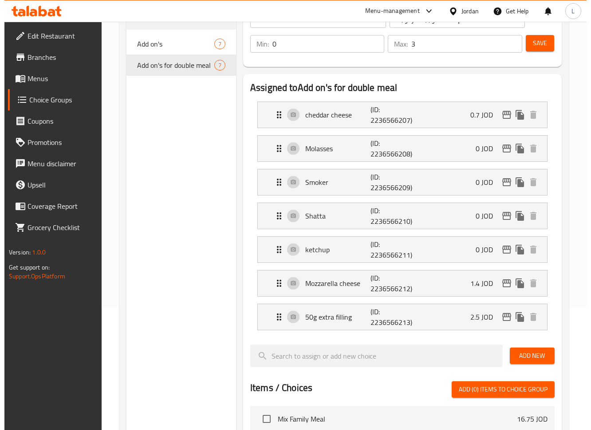
scroll to position [0, 0]
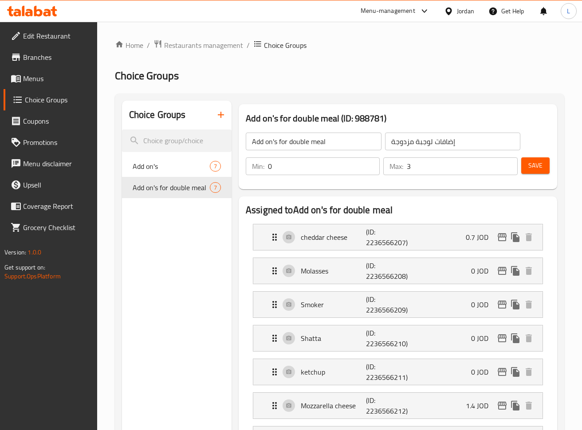
click at [527, 168] on button "Save" at bounding box center [535, 165] width 28 height 16
click at [208, 200] on icon "duplicate" at bounding box center [210, 201] width 8 height 10
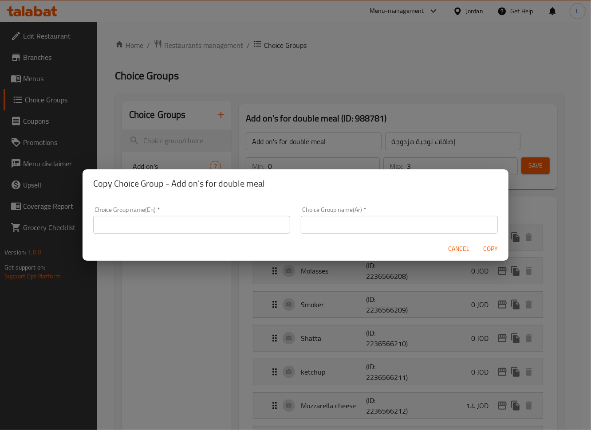
click at [161, 224] on input "text" at bounding box center [191, 225] width 197 height 18
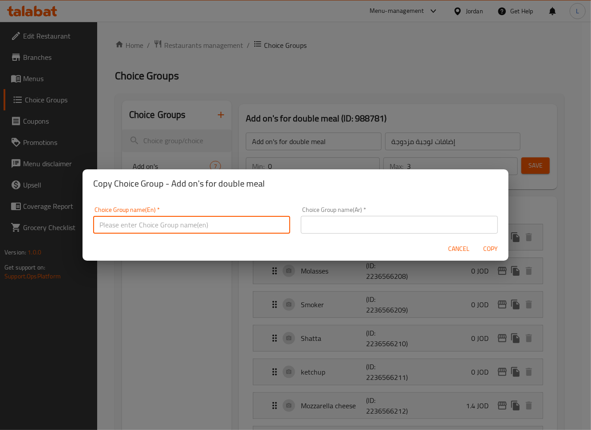
click at [267, 138] on div "Copy Choice Group - Add on's for double meal Choice Group name(En)   * Choice G…" at bounding box center [295, 215] width 591 height 430
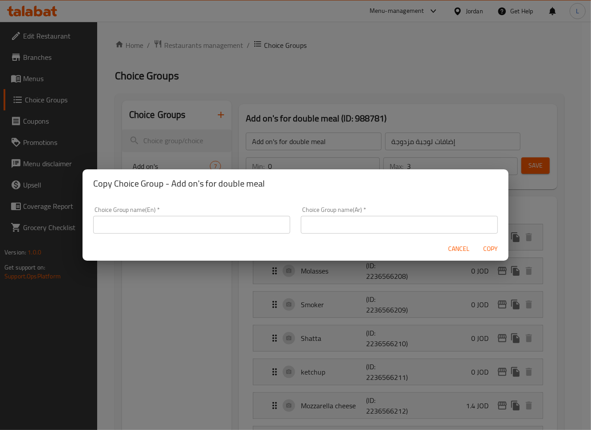
click at [456, 247] on span "Cancel" at bounding box center [458, 248] width 21 height 11
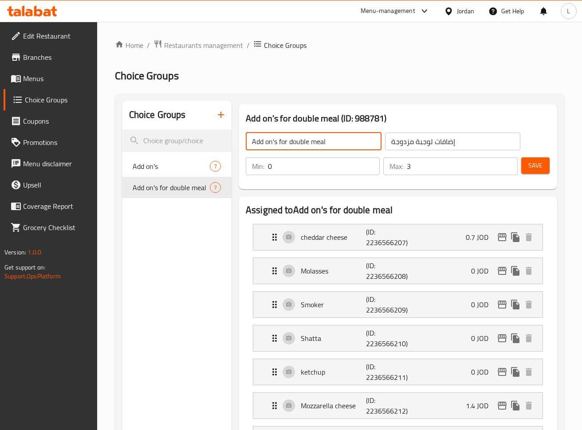
click at [277, 137] on input "Add on's for double meal" at bounding box center [314, 142] width 136 height 18
click at [277, 136] on input "Add on's for double meal" at bounding box center [314, 142] width 136 height 18
click at [212, 201] on icon "duplicate" at bounding box center [210, 201] width 8 height 10
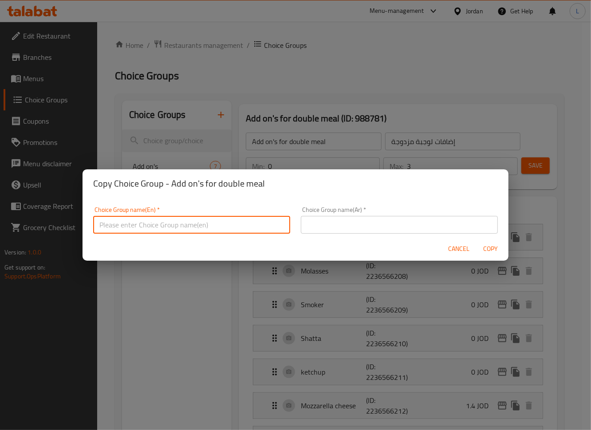
click at [197, 217] on input "text" at bounding box center [191, 225] width 197 height 18
paste input "Add on's for double meal"
click at [153, 224] on input "Add on's for double meal" at bounding box center [191, 225] width 197 height 18
click at [158, 228] on input "Add on's for trouble meal" at bounding box center [191, 225] width 197 height 18
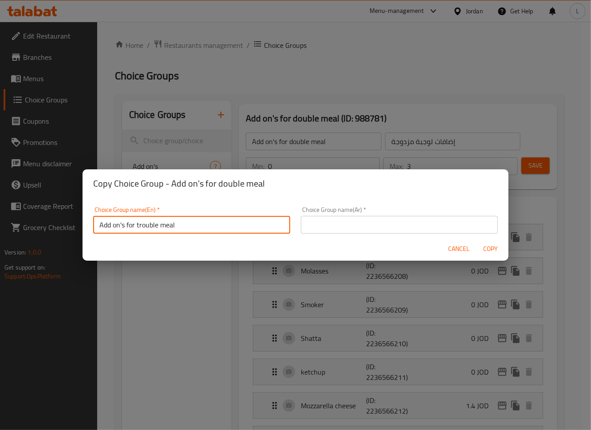
click at [158, 228] on input "Add on's for trouble meal" at bounding box center [191, 225] width 197 height 18
type input "Add on's for trouble meal"
click at [356, 217] on input "text" at bounding box center [399, 225] width 197 height 18
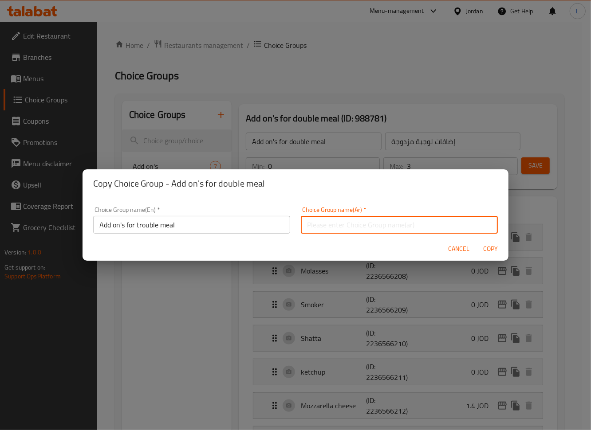
click at [356, 217] on input "text" at bounding box center [399, 225] width 197 height 18
paste input "Add on's for trouble meal"
type input "Add on's for trouble meal"
click at [369, 219] on input "Add on's for trouble meal" at bounding box center [399, 225] width 197 height 18
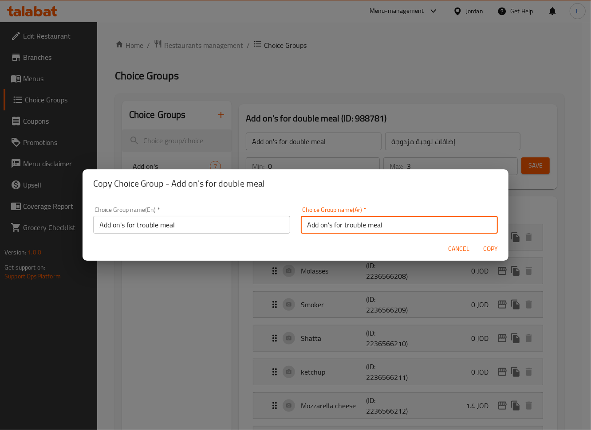
click at [369, 219] on input "Add on's for trouble meal" at bounding box center [399, 225] width 197 height 18
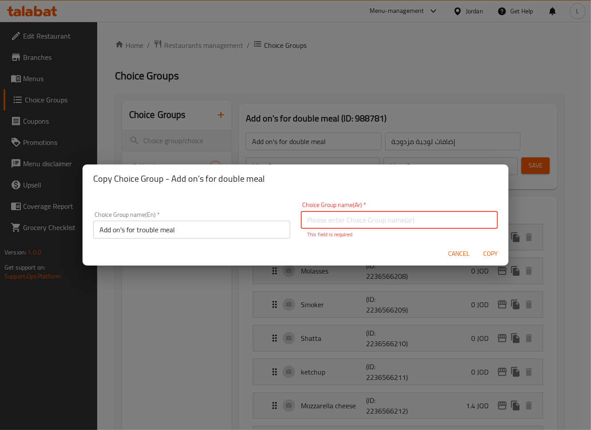
paste input "إضافات لوجبة المتاعب"
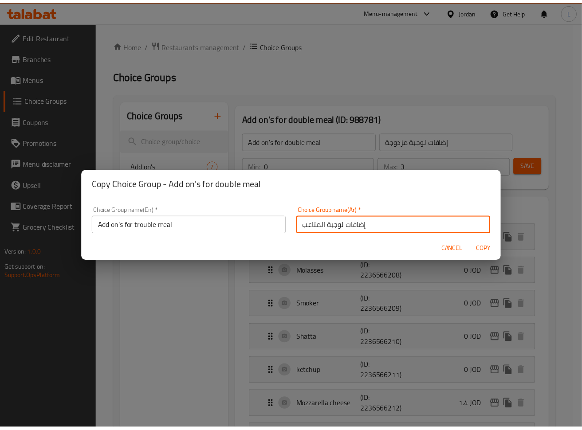
scroll to position [2, 0]
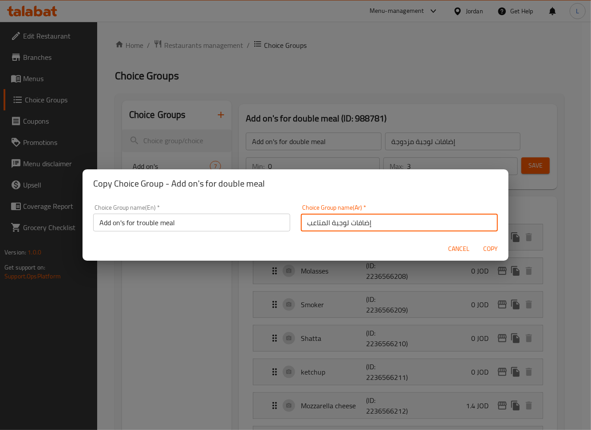
drag, startPoint x: 325, startPoint y: 227, endPoint x: 302, endPoint y: 229, distance: 23.6
click at [302, 229] on input "إضافات لوجبة المتاعب" at bounding box center [399, 223] width 197 height 18
type input "إضافات لوجبة التربل"
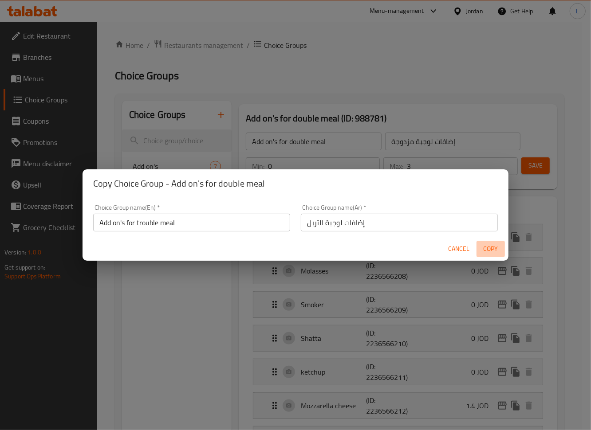
click at [484, 249] on span "Copy" at bounding box center [490, 248] width 21 height 11
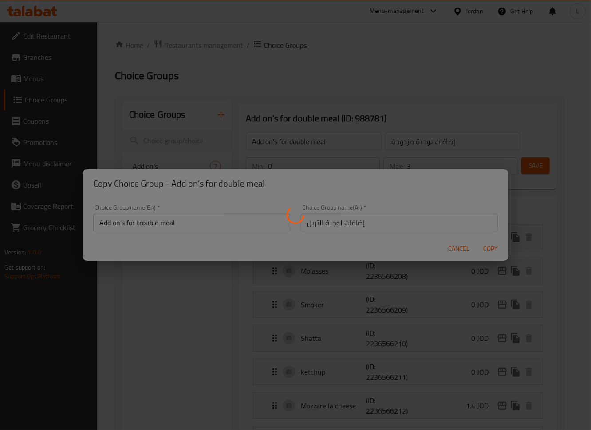
type input "Add on's for trouble meal"
type input "إضافات لوجبة التربل"
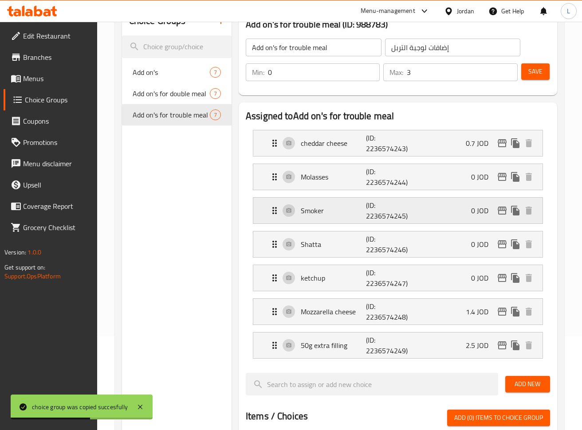
scroll to position [118, 0]
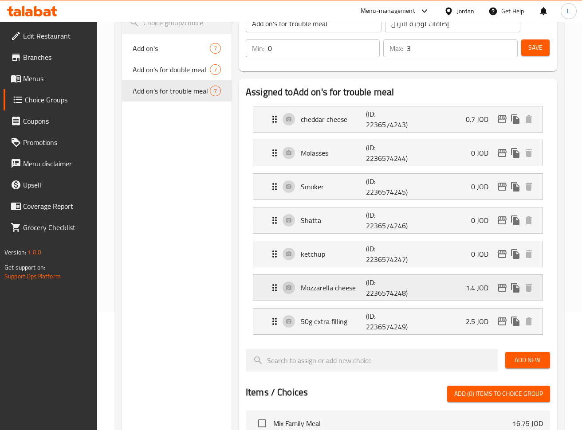
click at [456, 290] on div "Mozzarella cheese (ID: 2236574248) 1.4 JOD" at bounding box center [400, 288] width 263 height 26
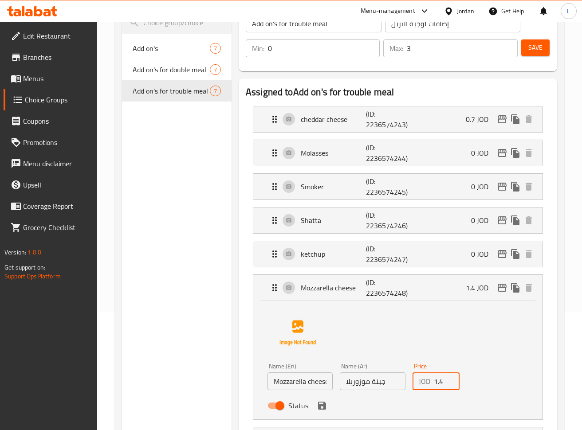
click at [440, 380] on input "1.4" at bounding box center [447, 382] width 26 height 18
click at [502, 289] on icon "edit" at bounding box center [502, 287] width 11 height 11
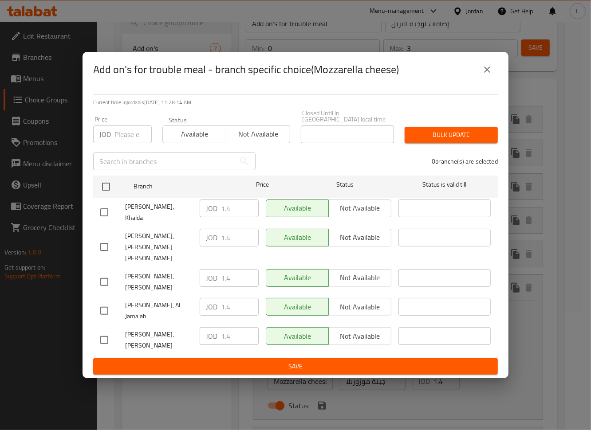
click at [125, 143] on input "number" at bounding box center [132, 135] width 37 height 18
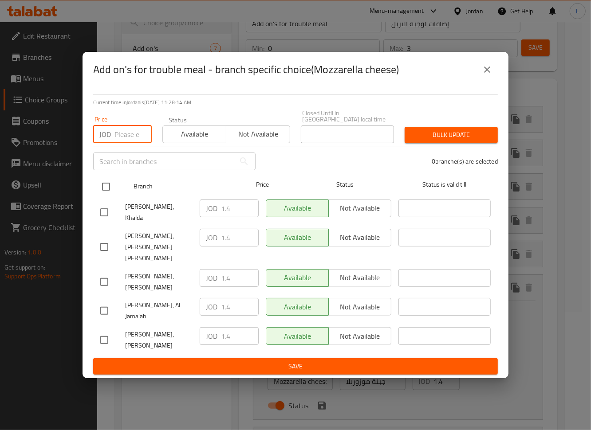
paste input "2.1"
type input "2.1"
click at [100, 196] on input "checkbox" at bounding box center [106, 186] width 19 height 19
checkbox input "true"
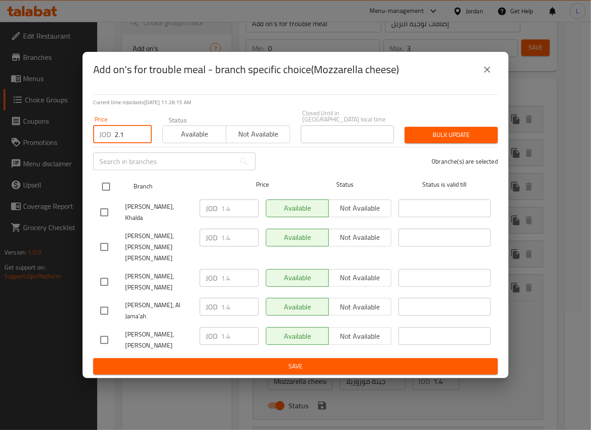
checkbox input "true"
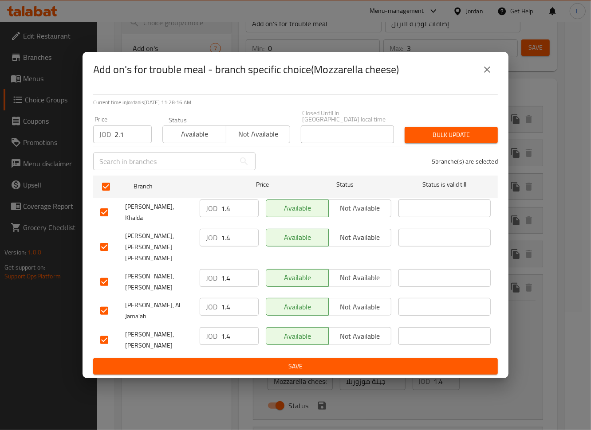
click at [486, 141] on span "Bulk update" at bounding box center [451, 134] width 79 height 11
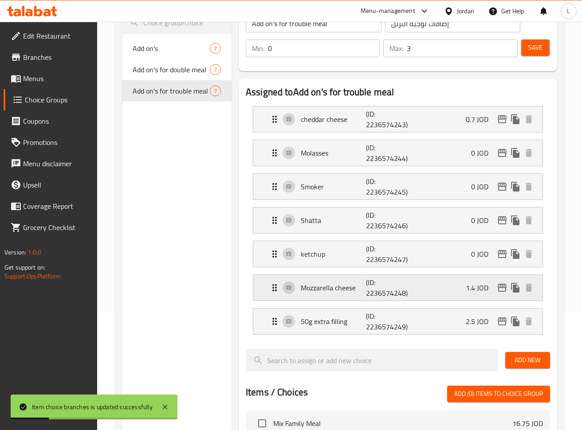
click at [472, 297] on div "Mozzarella cheese (ID: 2236574248) 1.4 JOD" at bounding box center [400, 288] width 263 height 26
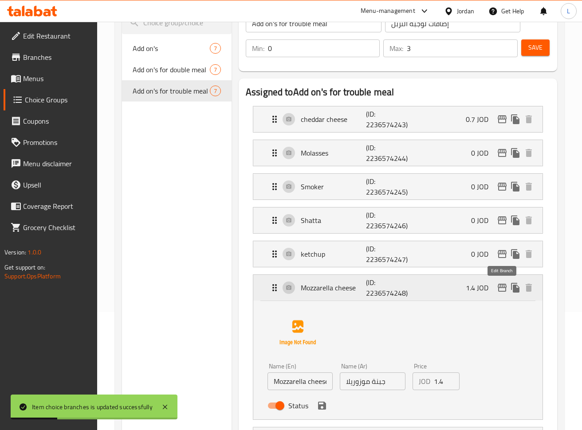
click at [500, 290] on icon "edit" at bounding box center [502, 287] width 11 height 11
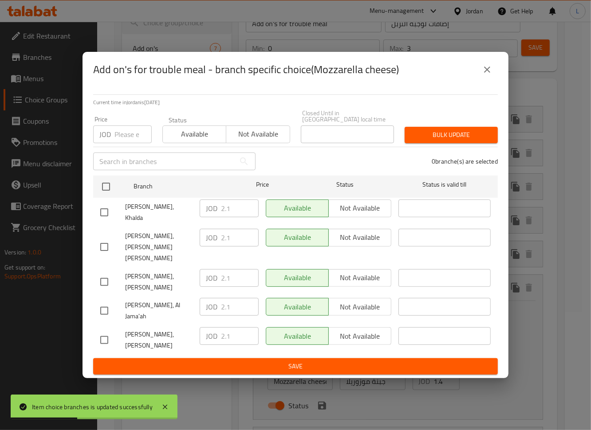
click at [114, 143] on input "number" at bounding box center [132, 135] width 37 height 18
paste input "1.05"
type input "1.05"
click at [483, 75] on icon "close" at bounding box center [487, 69] width 11 height 11
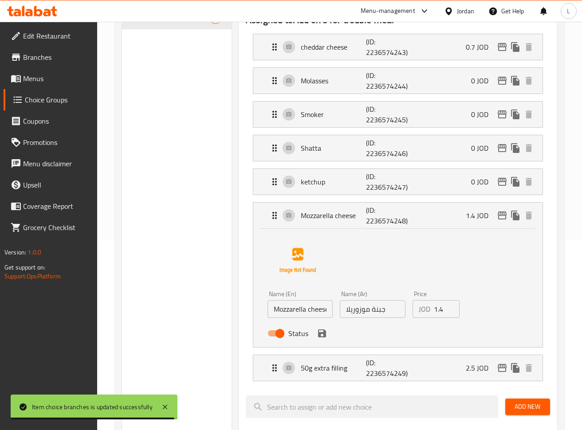
scroll to position [177, 0]
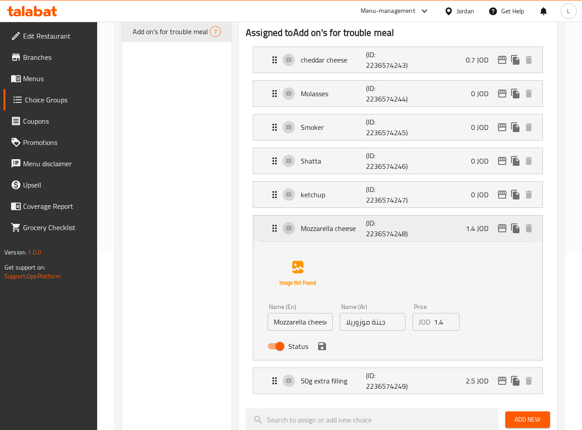
click at [497, 233] on icon "edit" at bounding box center [502, 228] width 11 height 11
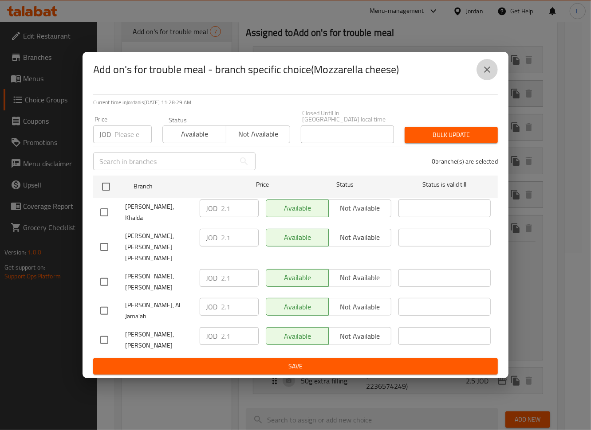
click at [486, 75] on icon "close" at bounding box center [487, 69] width 11 height 11
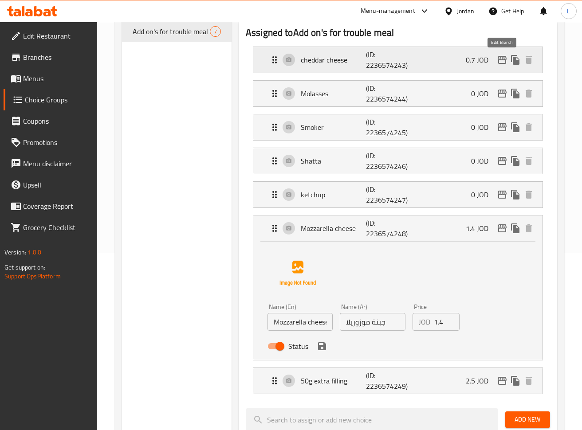
click at [501, 62] on icon "edit" at bounding box center [502, 60] width 11 height 11
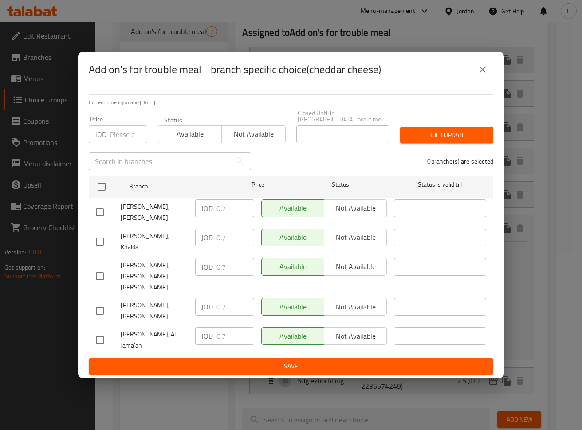
scroll to position [118, 0]
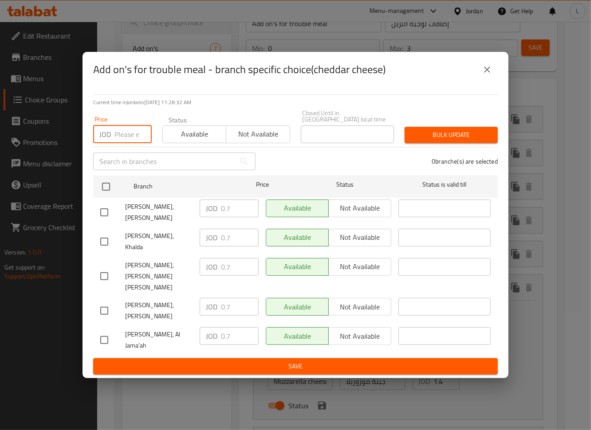
click at [126, 143] on input "number" at bounding box center [132, 135] width 37 height 18
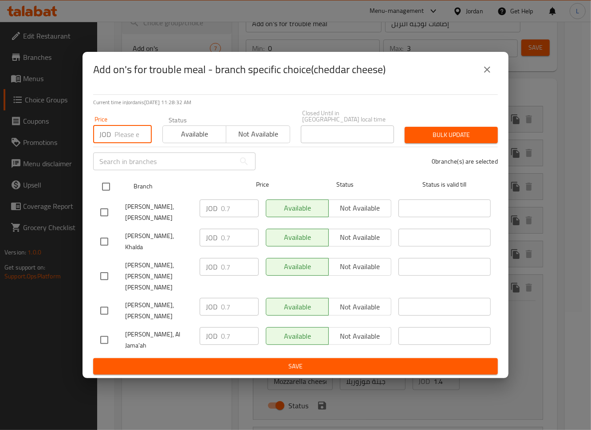
paste input "1.05"
type input "1.05"
click at [104, 196] on input "checkbox" at bounding box center [106, 186] width 19 height 19
checkbox input "true"
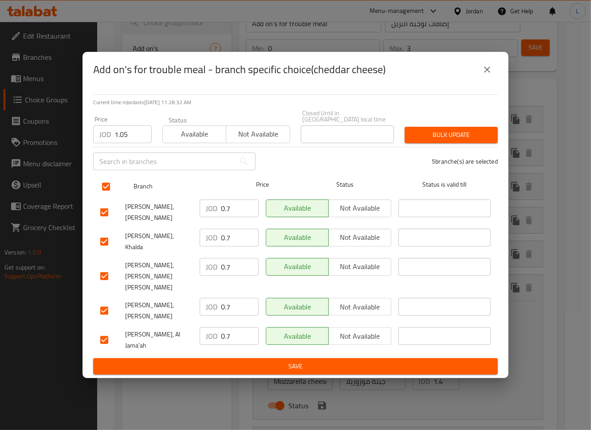
checkbox input "true"
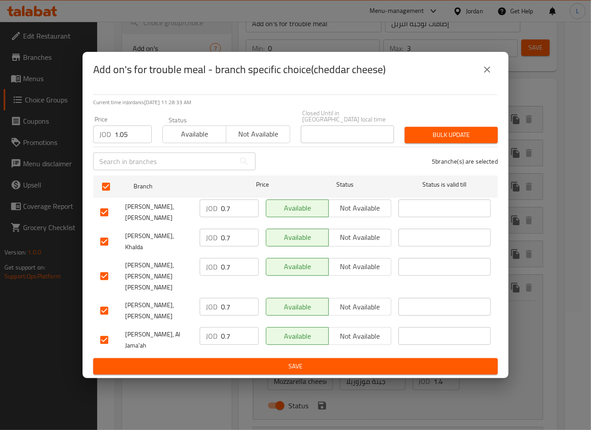
click at [431, 141] on span "Bulk update" at bounding box center [451, 134] width 79 height 11
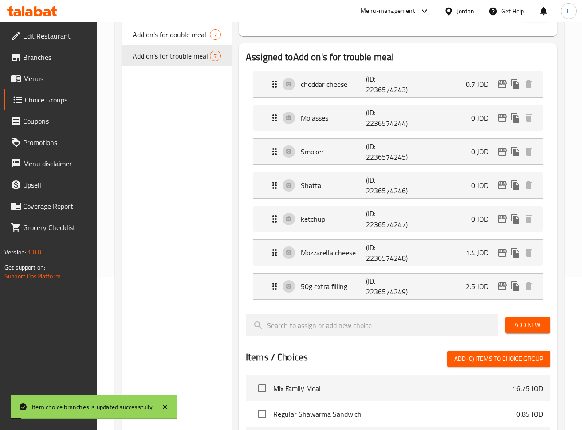
scroll to position [177, 0]
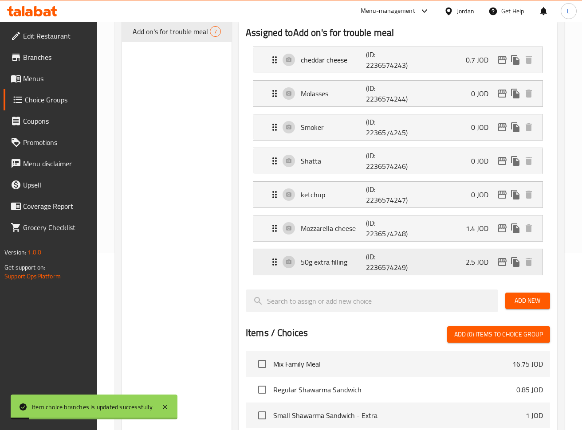
click at [461, 271] on div "50g extra filling (ID: 2236574249) 2.5 JOD" at bounding box center [400, 262] width 263 height 26
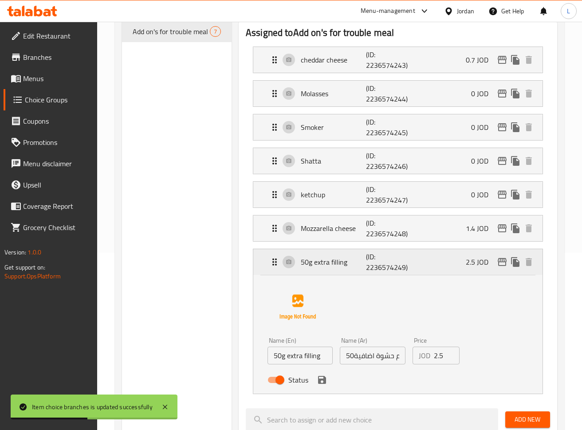
click at [505, 270] on div "50g extra filling (ID: 2236574249) 2.5 JOD" at bounding box center [400, 262] width 263 height 26
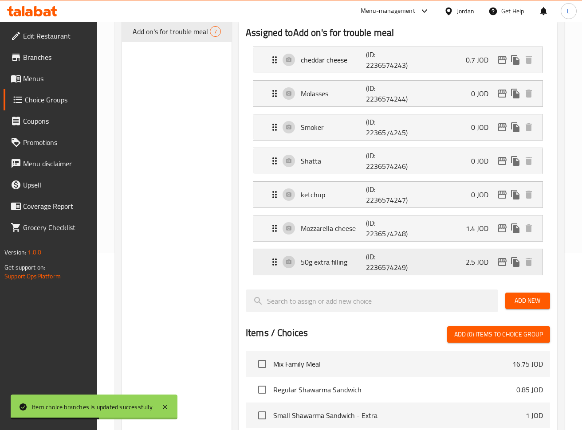
click at [499, 266] on icon "edit" at bounding box center [502, 262] width 11 height 11
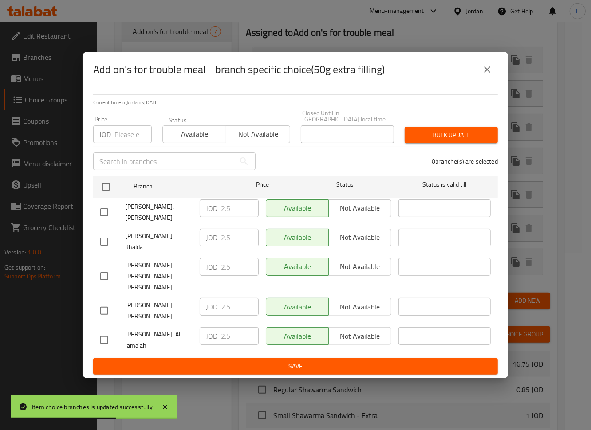
click at [131, 143] on input "number" at bounding box center [132, 135] width 37 height 18
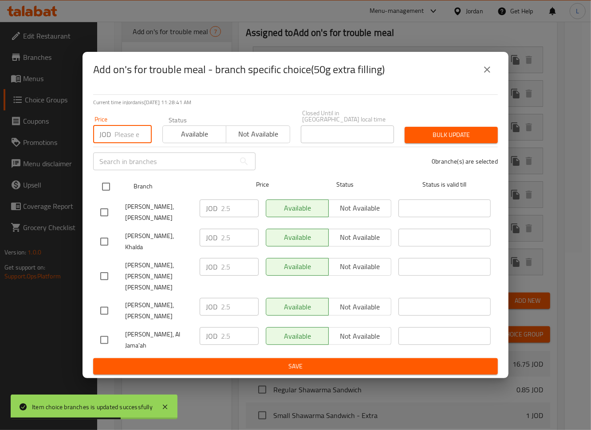
paste input "3.75"
type input "3.75"
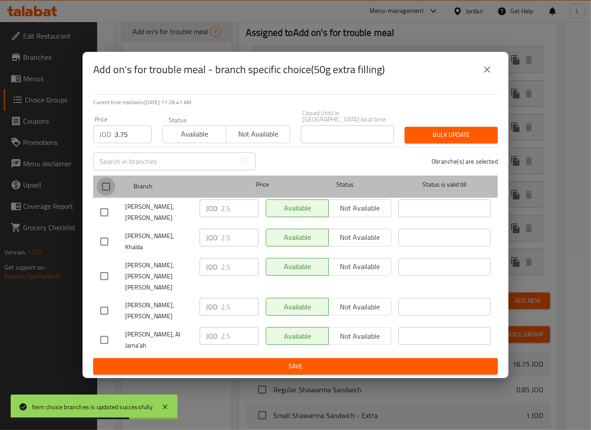
click at [109, 196] on input "checkbox" at bounding box center [106, 186] width 19 height 19
checkbox input "true"
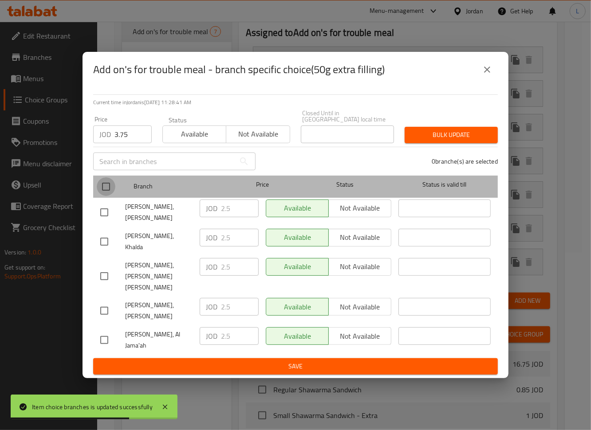
checkbox input "true"
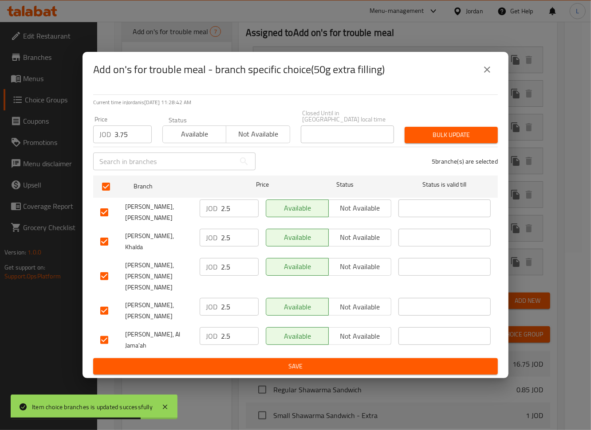
click at [476, 141] on span "Bulk update" at bounding box center [451, 134] width 79 height 11
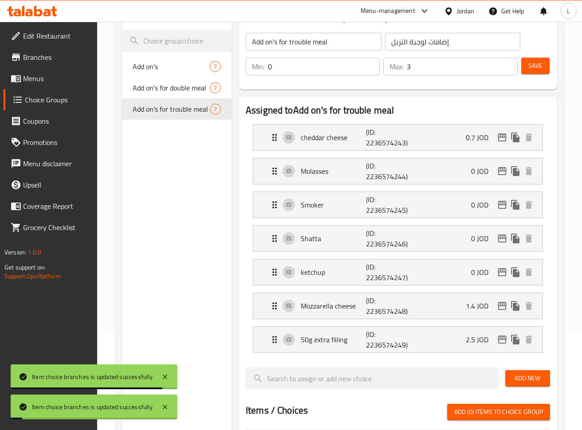
scroll to position [0, 0]
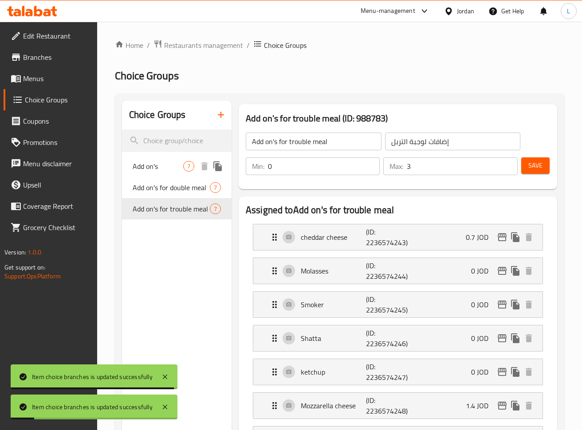
click at [165, 167] on span "Add on's" at bounding box center [158, 166] width 51 height 11
type input "Add on's"
type input "اضافات"
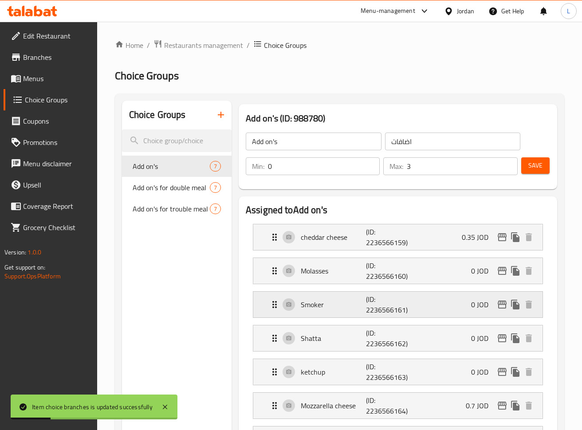
scroll to position [59, 0]
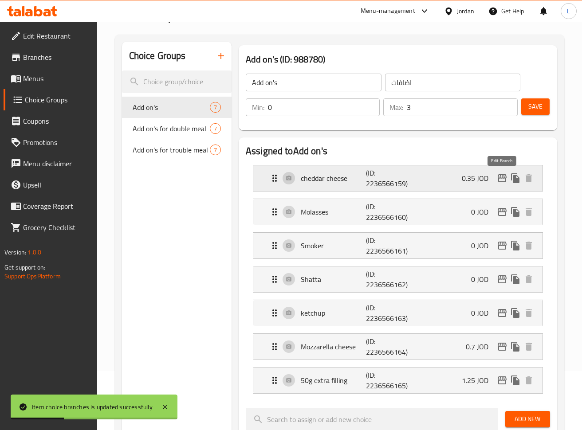
click at [504, 179] on icon "edit" at bounding box center [502, 178] width 11 height 11
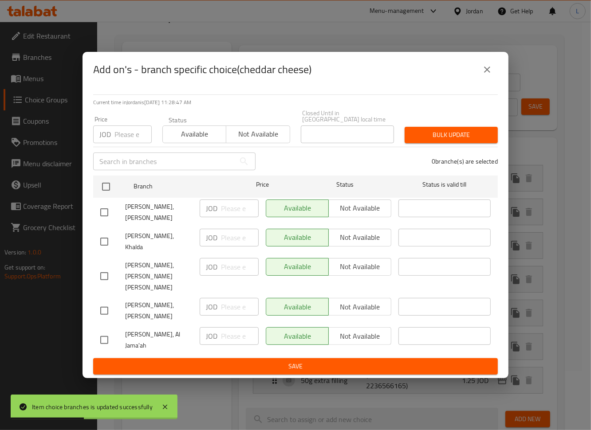
click at [486, 73] on icon "close" at bounding box center [487, 70] width 6 height 6
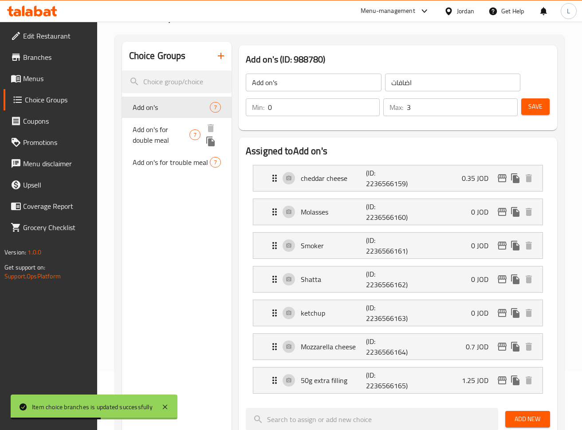
click at [157, 125] on span "Add on's for double meal" at bounding box center [161, 134] width 57 height 21
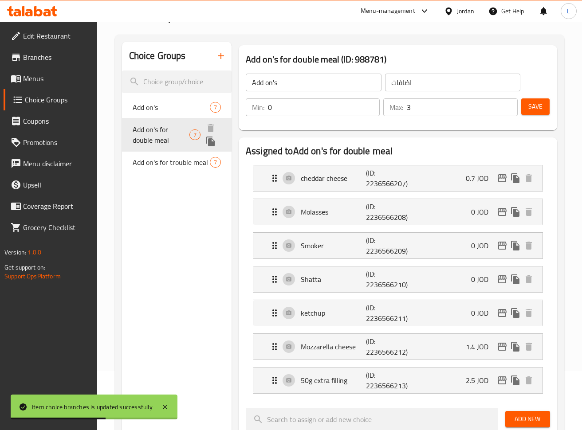
type input "Add on's for double meal"
type input "إضافات لوجبة مزدوجة"
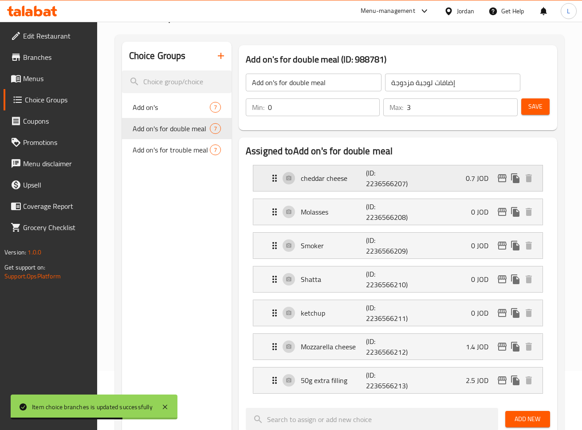
click at [498, 183] on icon "edit" at bounding box center [502, 178] width 11 height 11
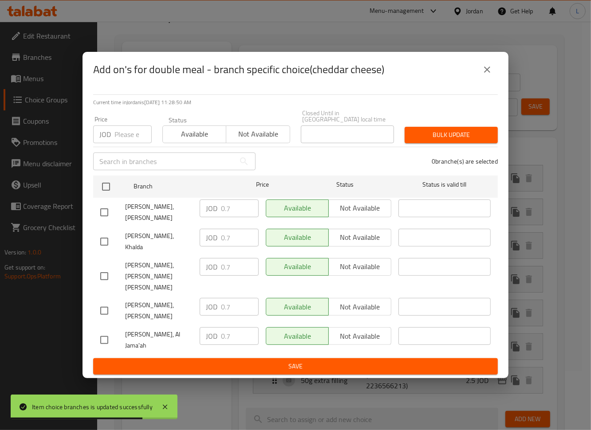
click at [486, 75] on icon "close" at bounding box center [487, 69] width 11 height 11
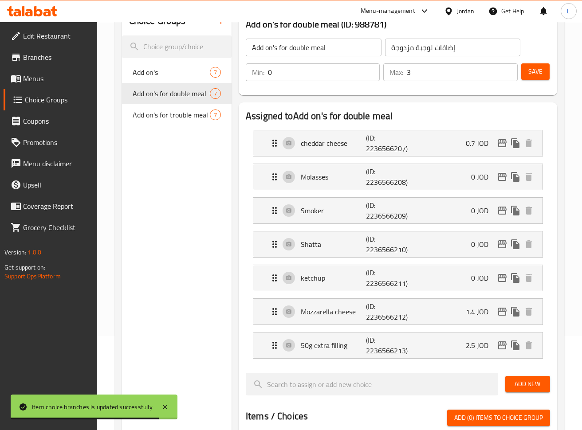
scroll to position [118, 0]
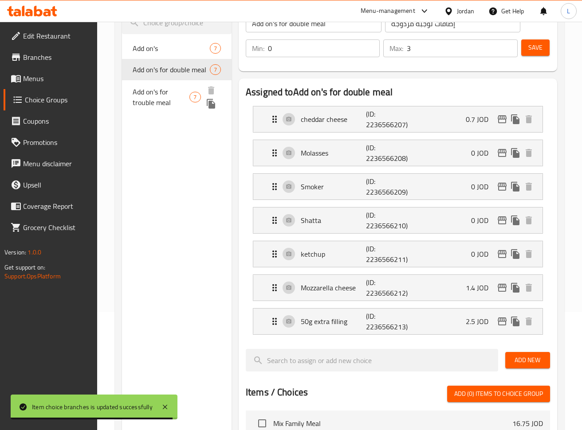
click at [162, 89] on span "Add on's for trouble meal" at bounding box center [161, 96] width 57 height 21
type input "Add on's for trouble meal"
type input "إضافات لوجبة التربل"
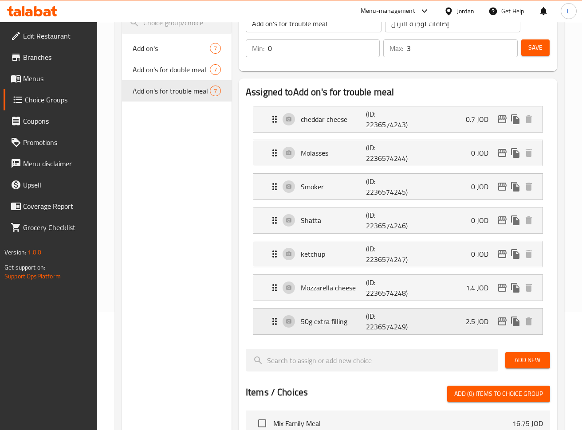
click at [498, 329] on div "50g extra filling (ID: 2236574249) 2.5 JOD" at bounding box center [400, 322] width 263 height 26
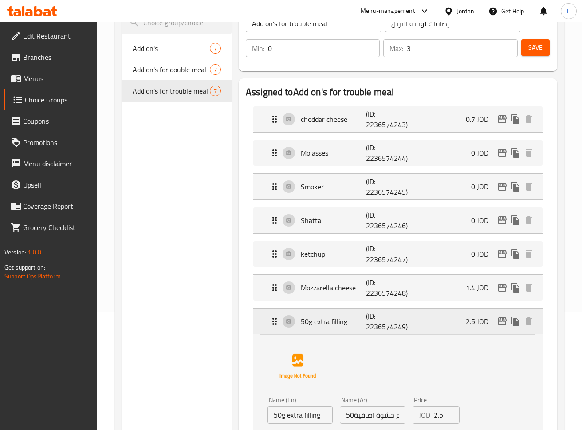
click at [498, 326] on icon "edit" at bounding box center [502, 321] width 11 height 11
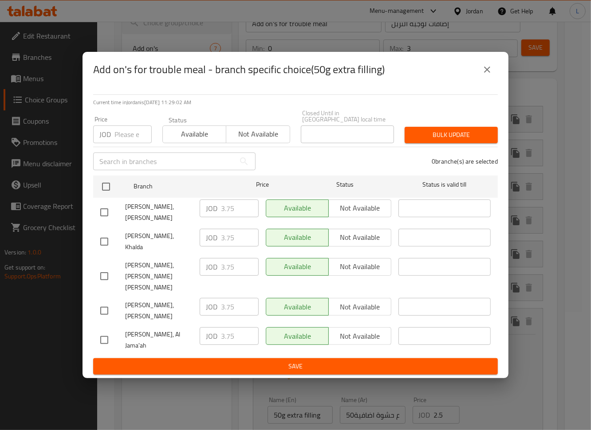
click at [494, 80] on button "close" at bounding box center [486, 69] width 21 height 21
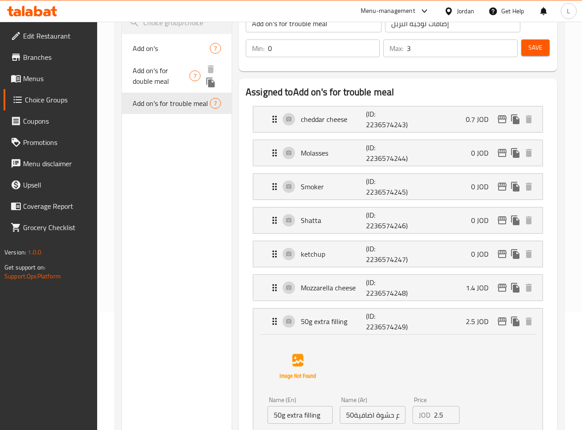
drag, startPoint x: 164, startPoint y: 67, endPoint x: 177, endPoint y: 72, distance: 13.7
click at [165, 67] on span "Add on's for double meal" at bounding box center [161, 75] width 57 height 21
type input "Add on's for double meal"
type input "إضافات لوجبة مزدوجة"
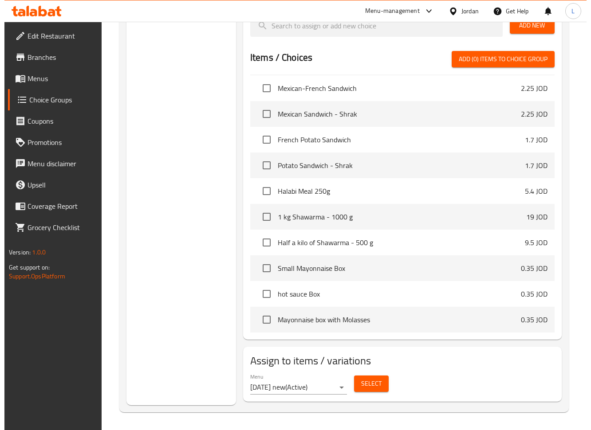
scroll to position [710, 0]
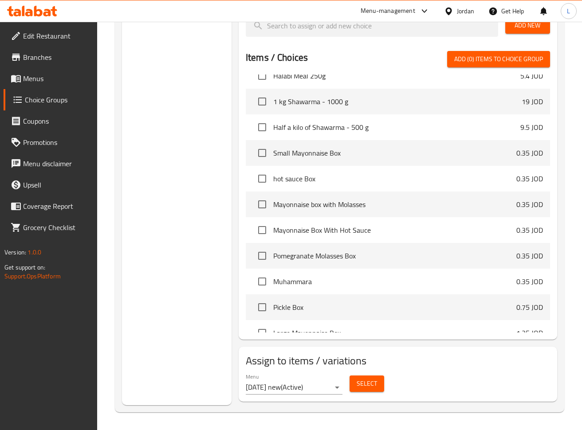
click at [353, 384] on button "Select" at bounding box center [366, 384] width 35 height 16
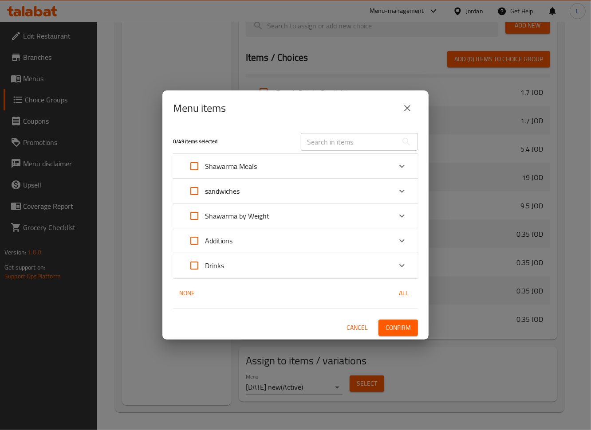
click at [334, 171] on div "Shawarma Meals" at bounding box center [288, 166] width 208 height 21
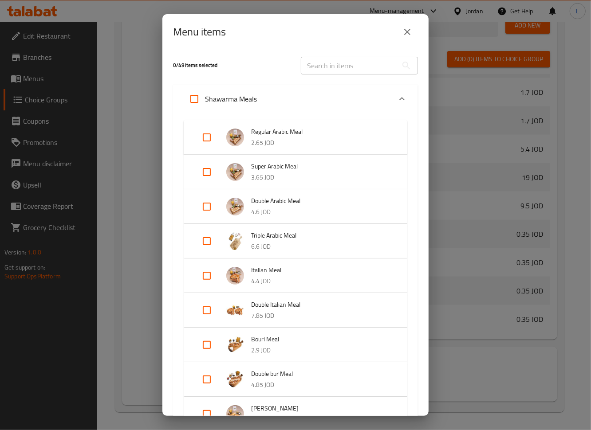
click at [217, 205] on input "Expand" at bounding box center [206, 206] width 21 height 21
checkbox input "true"
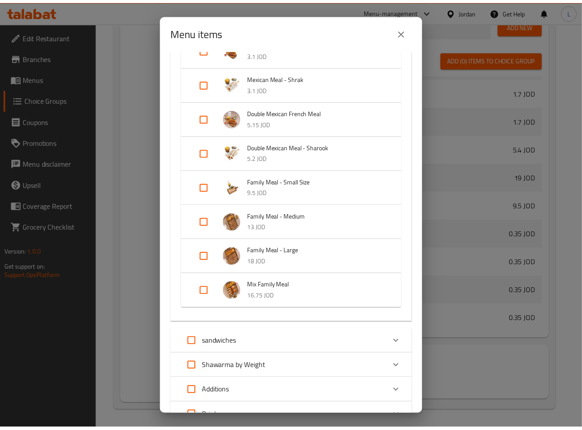
scroll to position [488, 0]
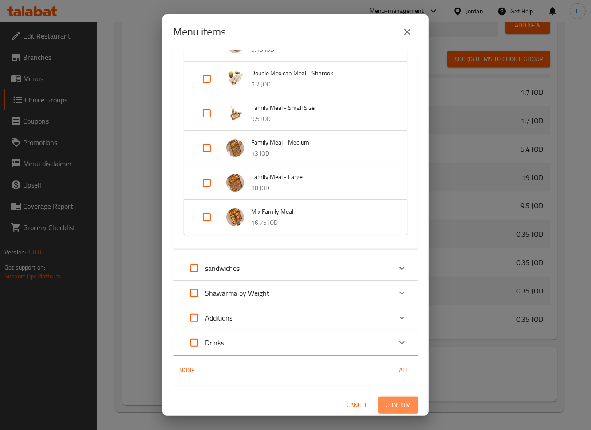
click at [392, 403] on span "Confirm" at bounding box center [397, 405] width 25 height 11
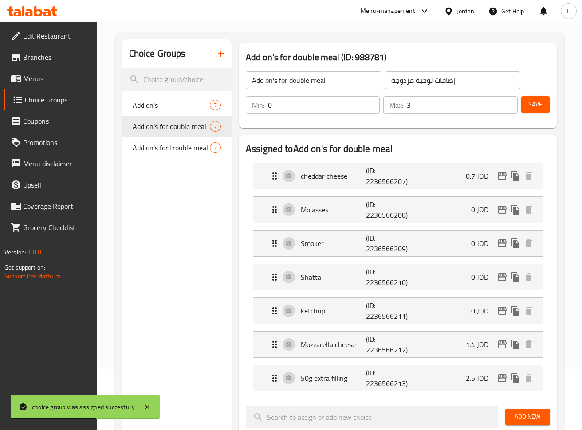
scroll to position [0, 0]
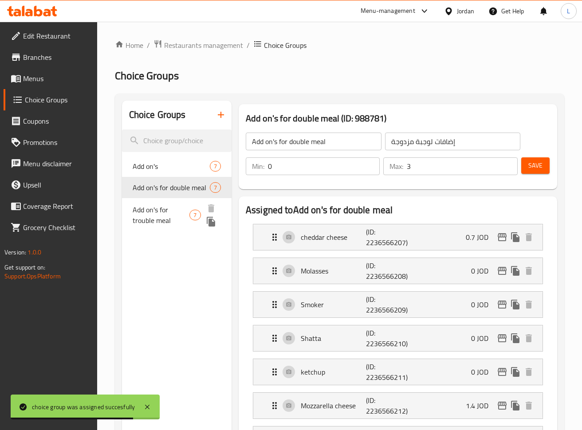
click at [159, 212] on span "Add on's for trouble meal" at bounding box center [161, 214] width 57 height 21
type input "Add on's for trouble meal"
type input "إضافات لوجبة التربل"
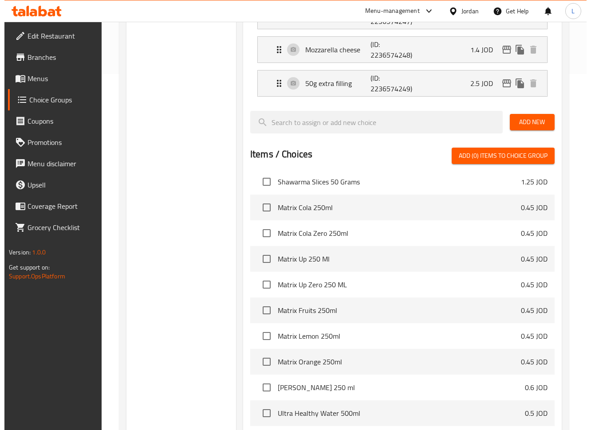
scroll to position [453, 0]
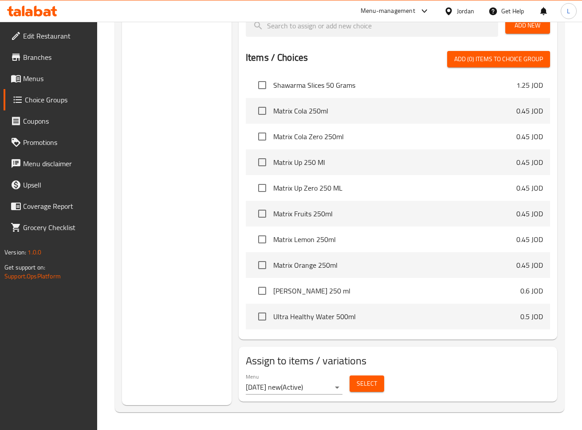
click at [374, 382] on span "Select" at bounding box center [367, 383] width 20 height 11
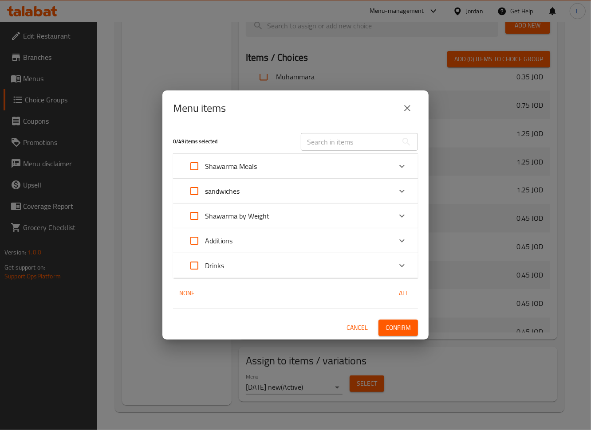
click at [341, 162] on div "Shawarma Meals" at bounding box center [288, 166] width 208 height 21
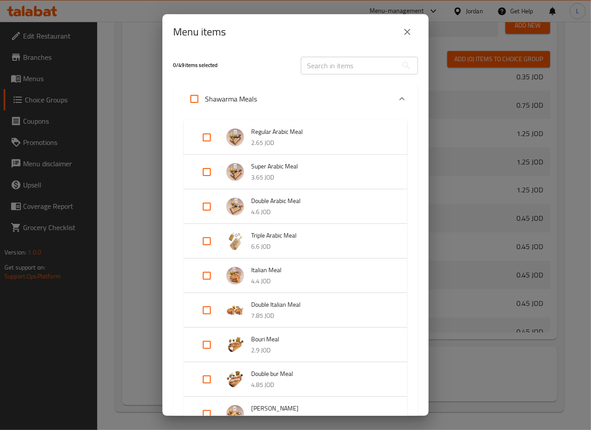
click at [211, 237] on input "Expand" at bounding box center [206, 241] width 21 height 21
checkbox input "true"
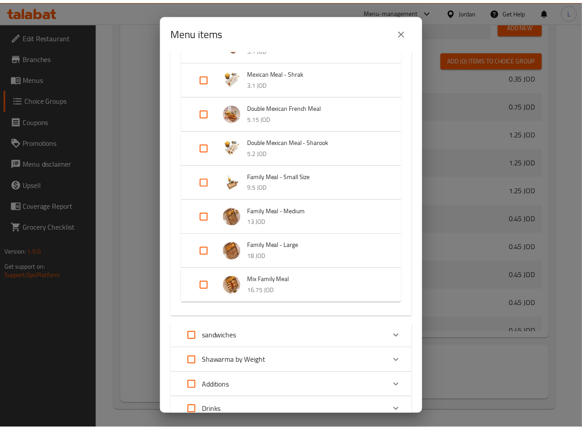
scroll to position [488, 0]
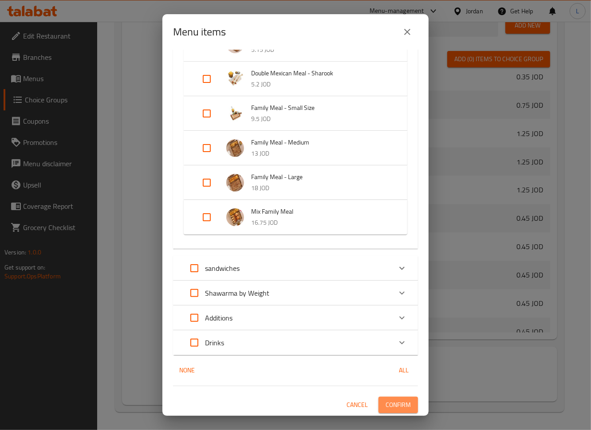
click at [385, 400] on span "Confirm" at bounding box center [397, 405] width 25 height 11
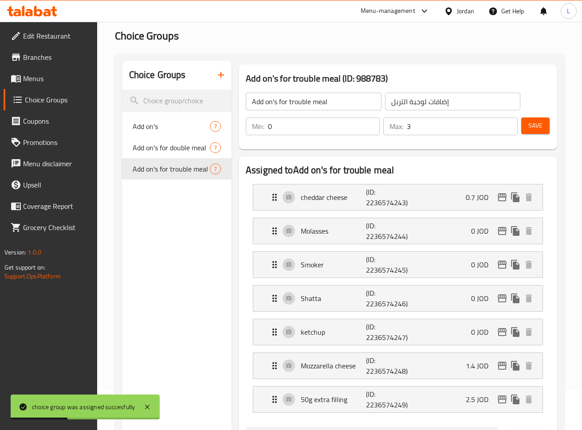
scroll to position [0, 0]
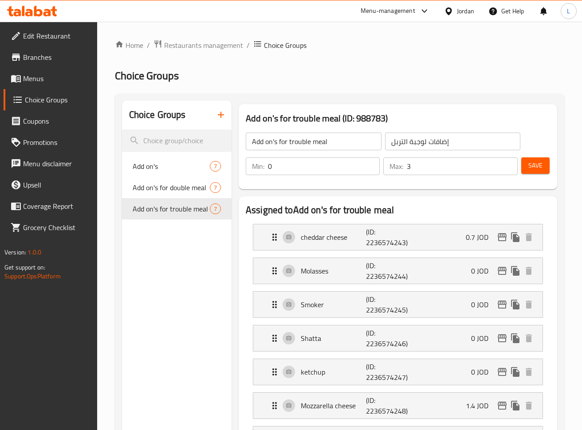
click at [222, 118] on icon "button" at bounding box center [221, 115] width 11 height 11
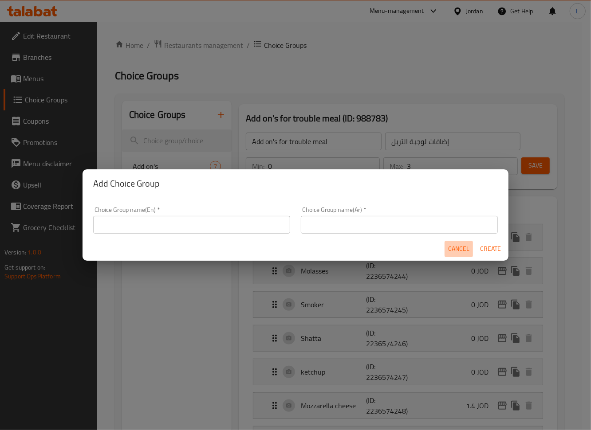
click at [464, 249] on span "Cancel" at bounding box center [458, 248] width 21 height 11
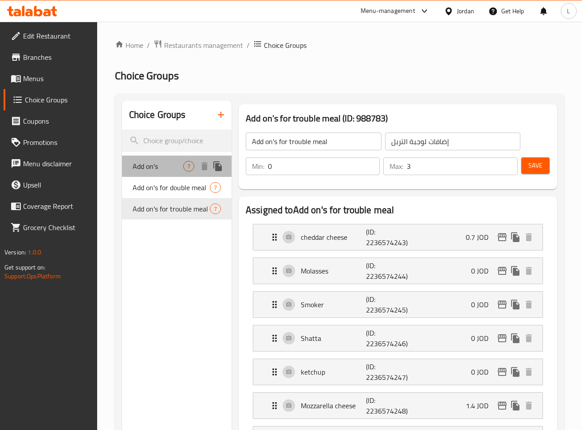
click at [150, 165] on span "Add on's" at bounding box center [158, 166] width 51 height 11
type input "Add on's"
type input "اضافات"
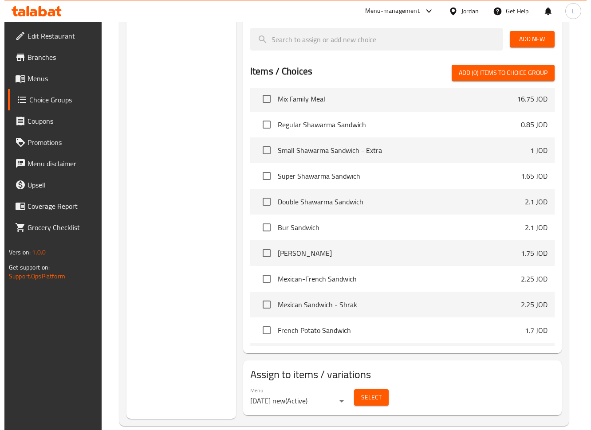
scroll to position [453, 0]
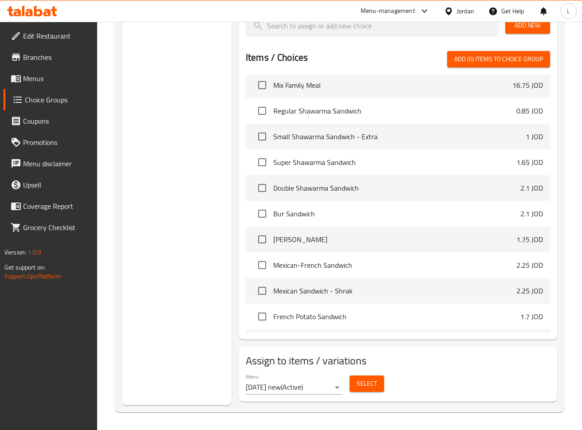
click at [365, 384] on span "Select" at bounding box center [367, 383] width 20 height 11
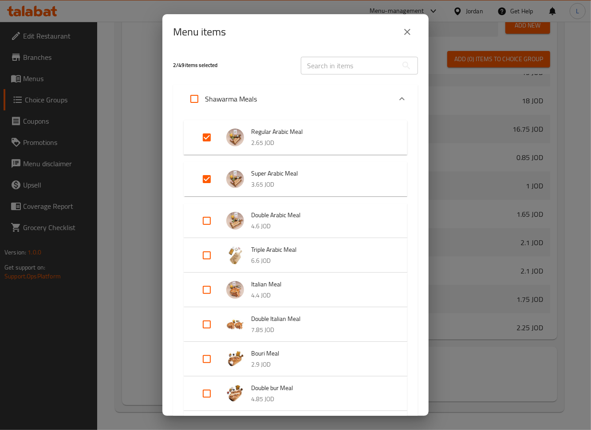
click at [204, 291] on input "Expand" at bounding box center [206, 289] width 21 height 21
checkbox input "true"
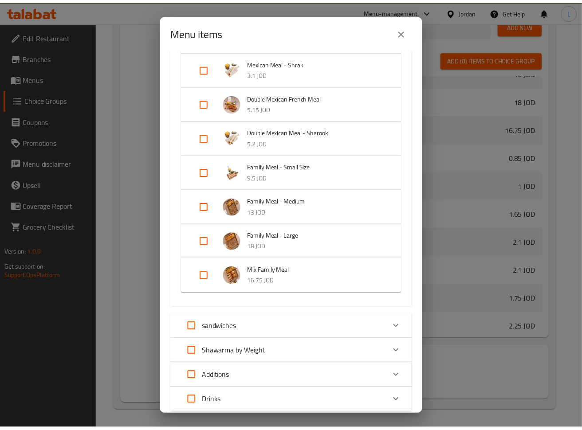
scroll to position [502, 0]
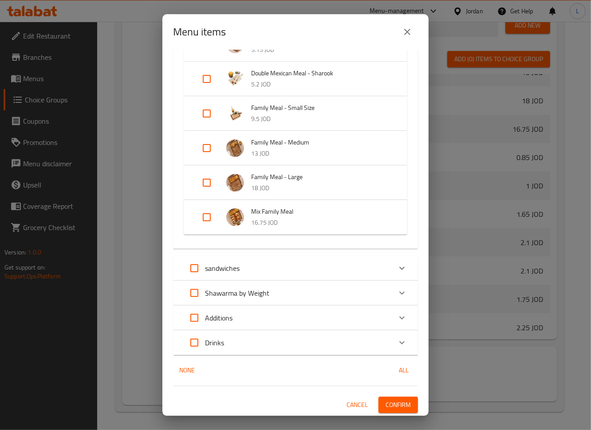
click at [398, 408] on span "Confirm" at bounding box center [397, 405] width 25 height 11
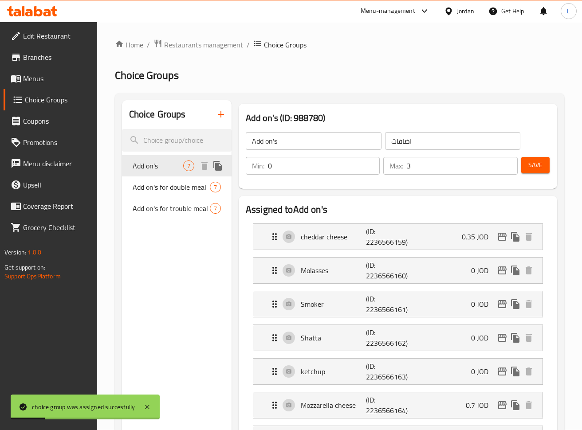
scroll to position [0, 0]
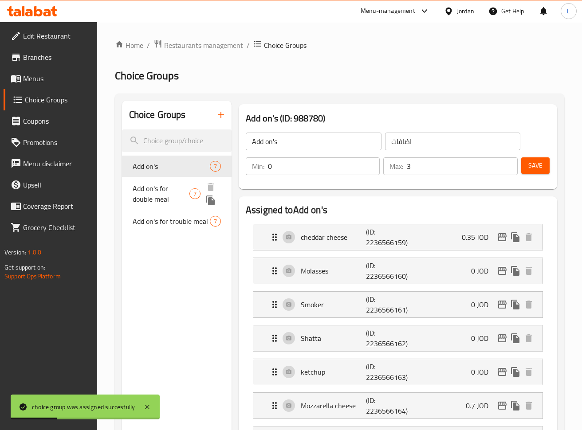
click at [172, 194] on span "Add on's for double meal" at bounding box center [161, 193] width 57 height 21
type input "Add on's for double meal"
type input "إضافات لوجبة مزدوجة"
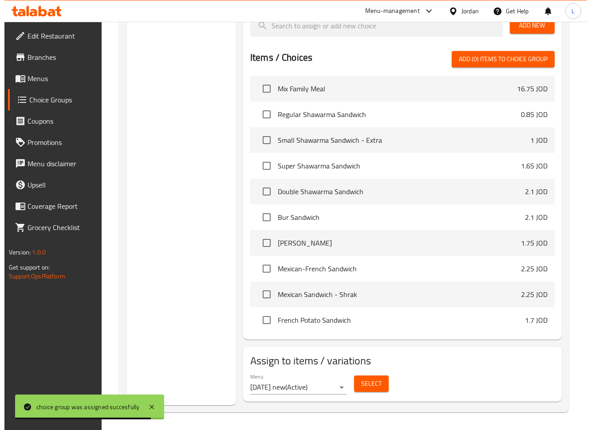
scroll to position [532, 0]
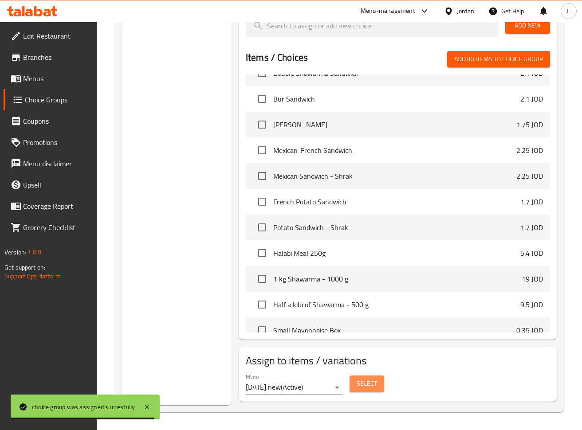
click at [372, 383] on span "Select" at bounding box center [367, 383] width 20 height 11
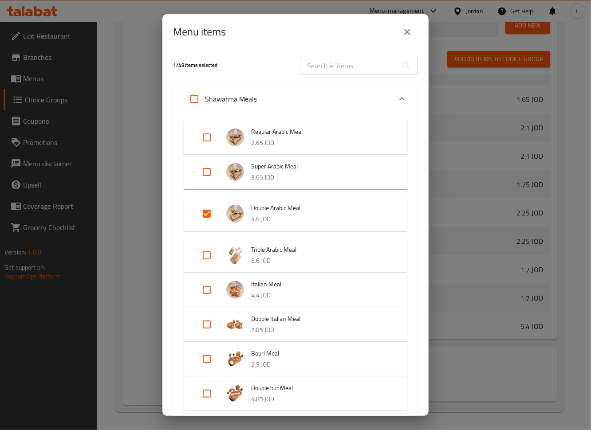
click at [204, 326] on input "Expand" at bounding box center [206, 324] width 21 height 21
checkbox input "true"
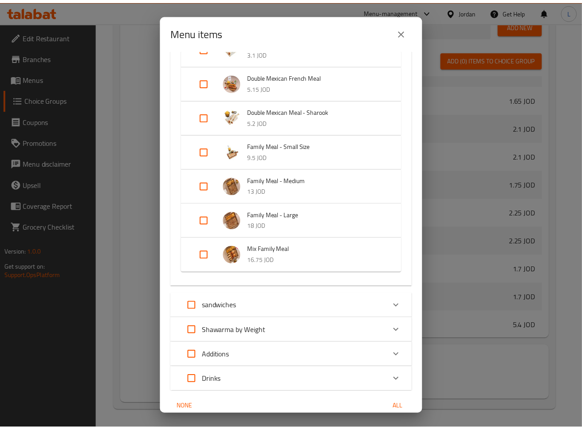
scroll to position [502, 0]
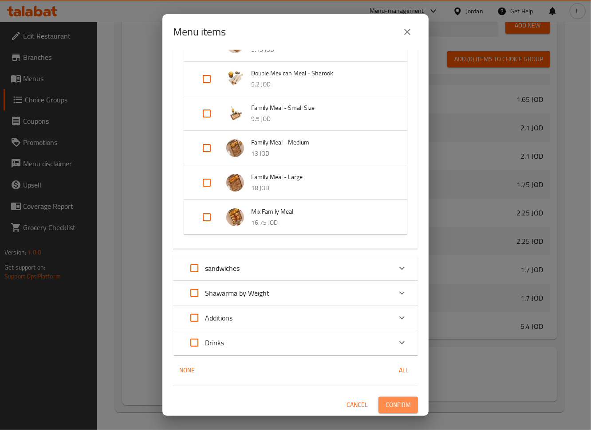
click at [387, 404] on span "Confirm" at bounding box center [397, 405] width 25 height 11
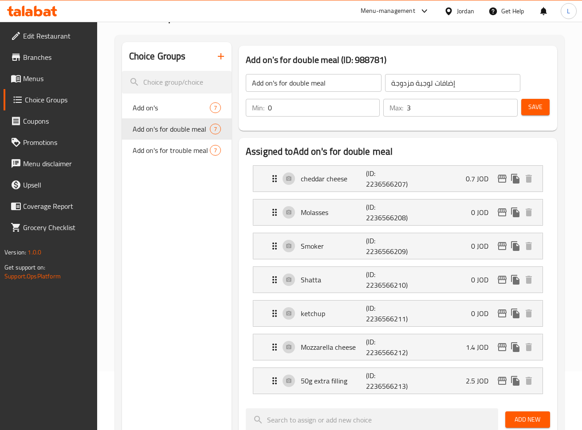
scroll to position [59, 0]
click at [174, 159] on span "Add on's for trouble meal" at bounding box center [161, 155] width 57 height 21
type input "Add on's for trouble meal"
type input "إضافات لوجبة التربل"
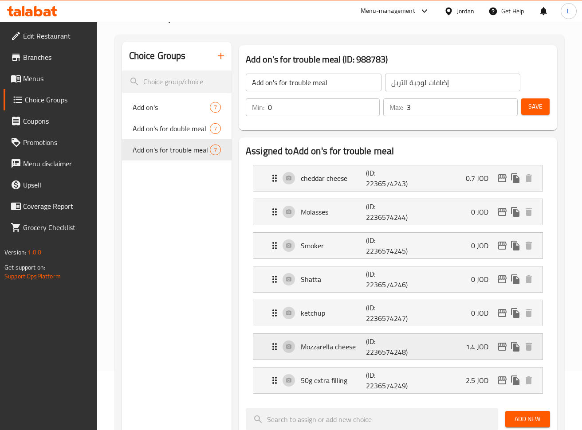
click at [502, 347] on icon "edit" at bounding box center [502, 346] width 11 height 11
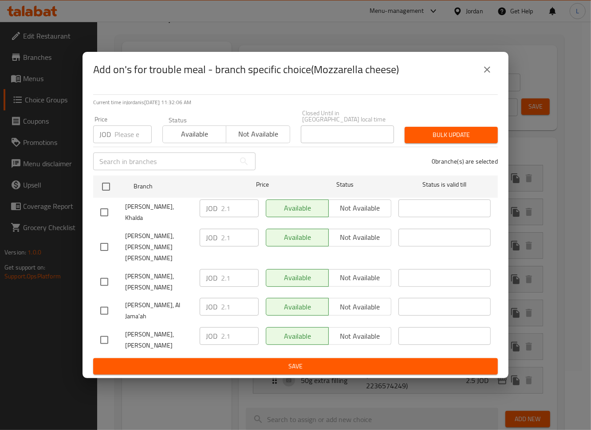
click at [488, 75] on icon "close" at bounding box center [487, 69] width 11 height 11
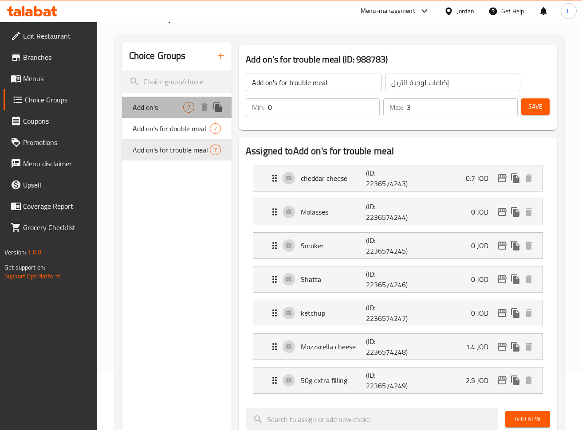
drag, startPoint x: 143, startPoint y: 112, endPoint x: 150, endPoint y: 112, distance: 7.5
click at [143, 111] on span "Add on's" at bounding box center [158, 107] width 51 height 11
type input "Add on's"
type input "اضافات"
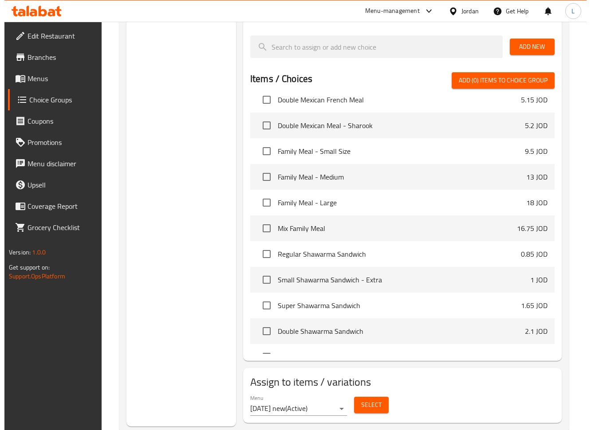
scroll to position [453, 0]
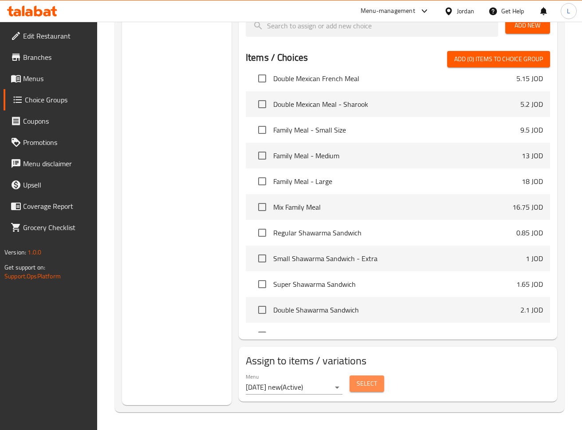
click at [366, 380] on span "Select" at bounding box center [367, 383] width 20 height 11
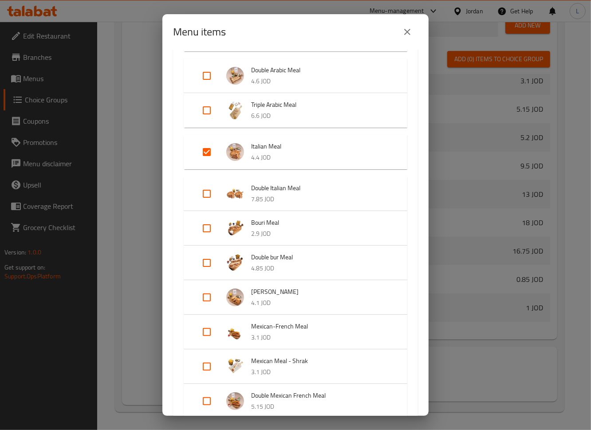
scroll to position [177, 0]
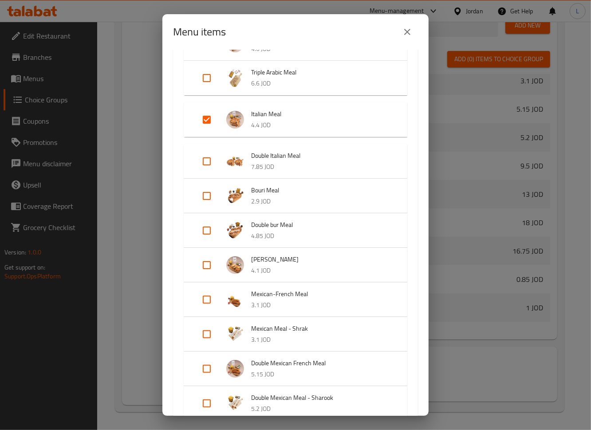
click at [208, 195] on input "Expand" at bounding box center [206, 195] width 21 height 21
checkbox input "true"
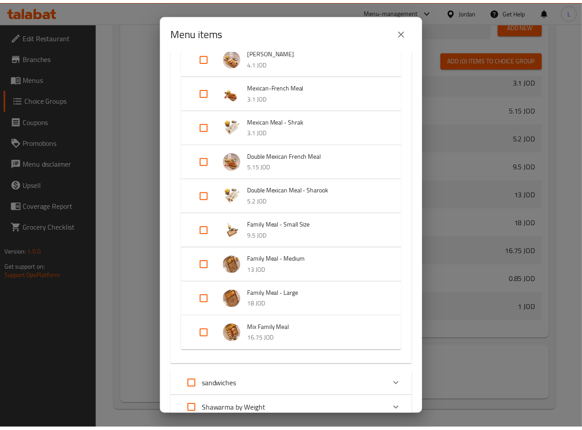
scroll to position [516, 0]
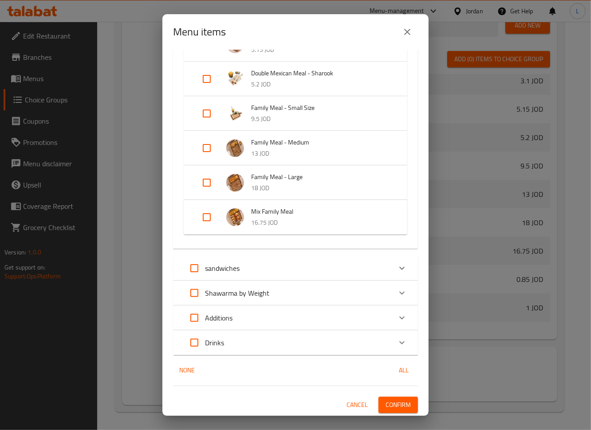
click at [400, 402] on span "Confirm" at bounding box center [397, 405] width 25 height 11
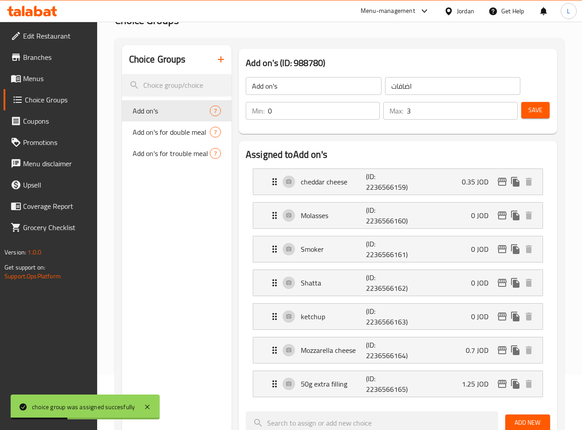
scroll to position [0, 0]
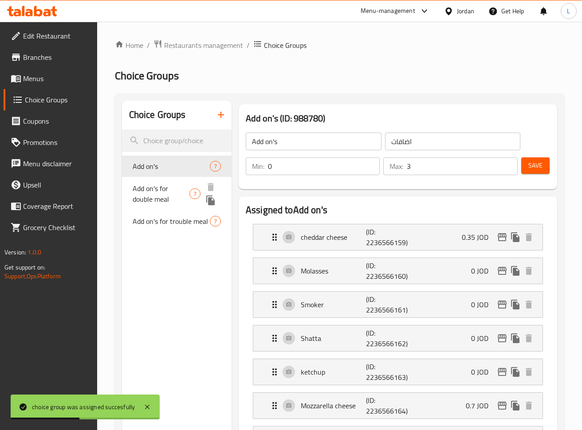
click at [158, 184] on span "Add on's for double meal" at bounding box center [161, 193] width 57 height 21
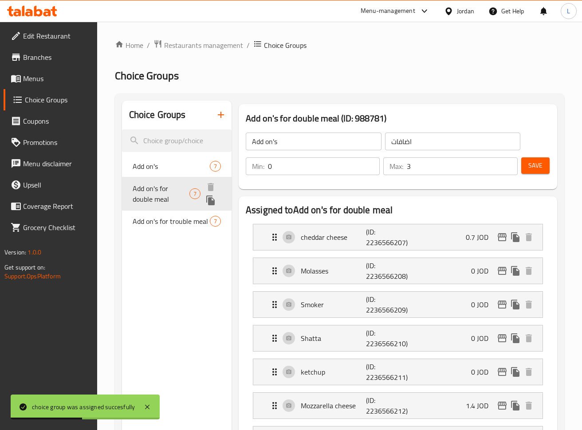
type input "Add on's for double meal"
type input "إضافات لوجبة مزدوجة"
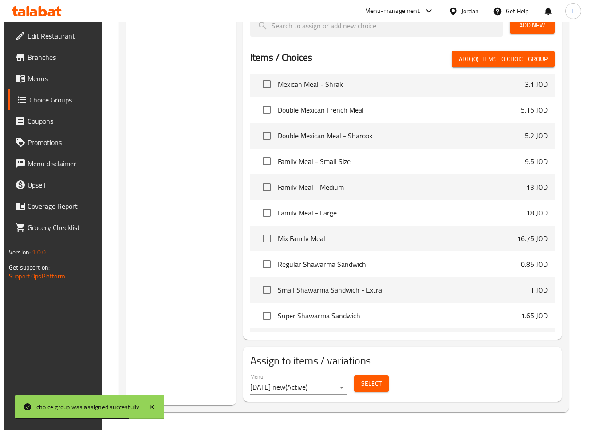
scroll to position [355, 0]
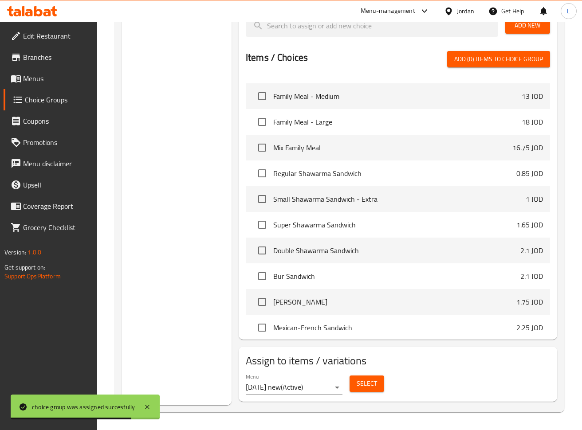
click at [382, 384] on button "Select" at bounding box center [366, 384] width 35 height 16
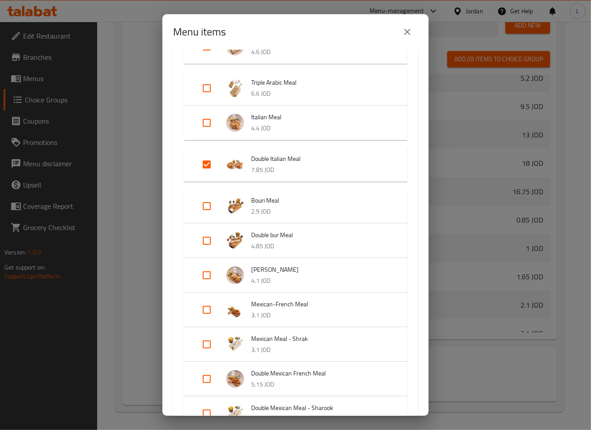
scroll to position [236, 0]
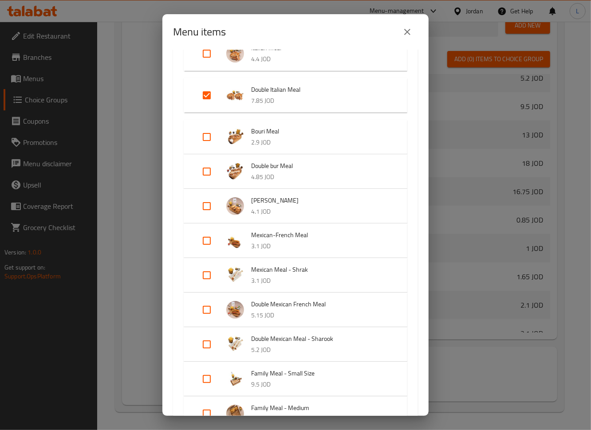
click at [204, 170] on input "Expand" at bounding box center [206, 171] width 21 height 21
checkbox input "true"
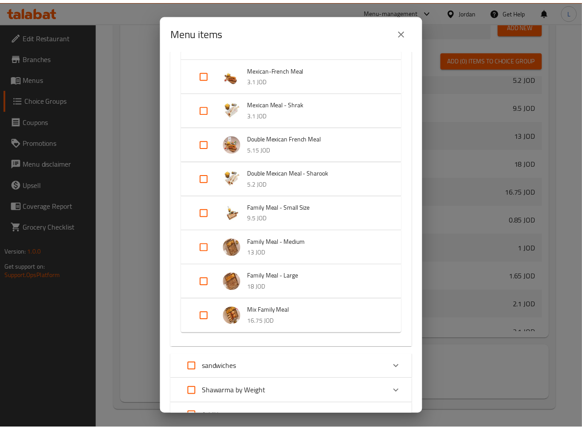
scroll to position [516, 0]
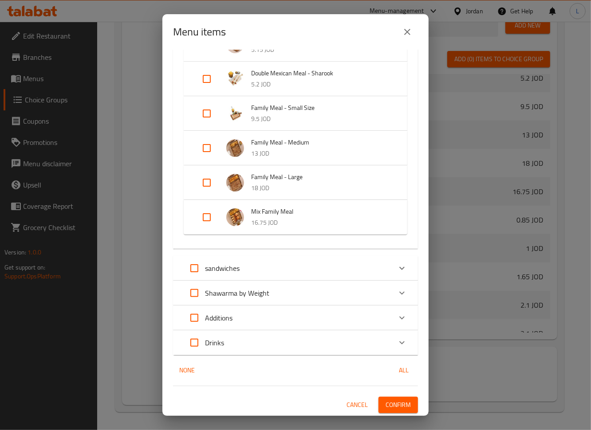
click at [405, 408] on button "Confirm" at bounding box center [397, 405] width 39 height 16
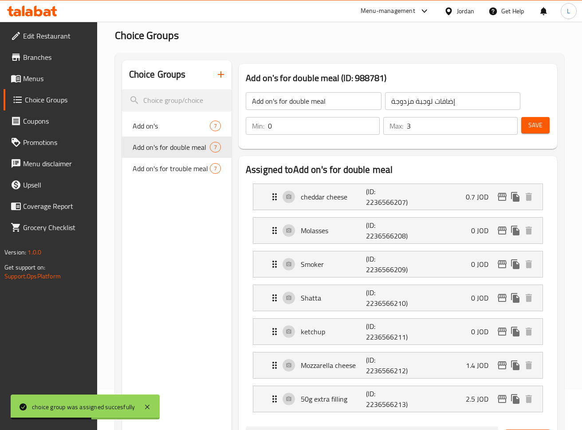
scroll to position [0, 0]
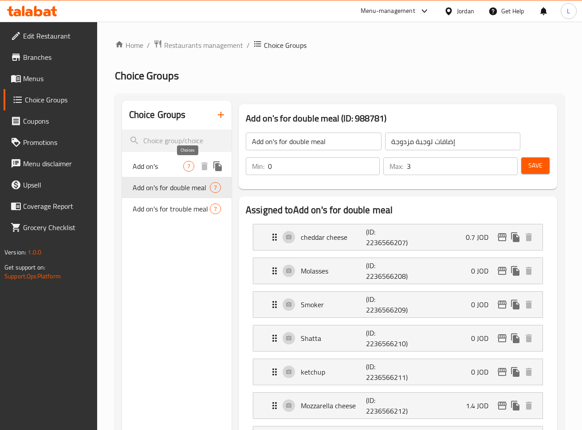
click at [186, 166] on span "7" at bounding box center [189, 166] width 10 height 8
type input "Add on's"
type input "اضافات"
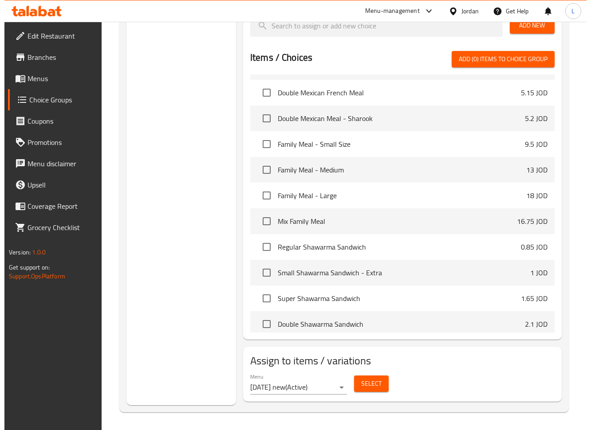
scroll to position [355, 0]
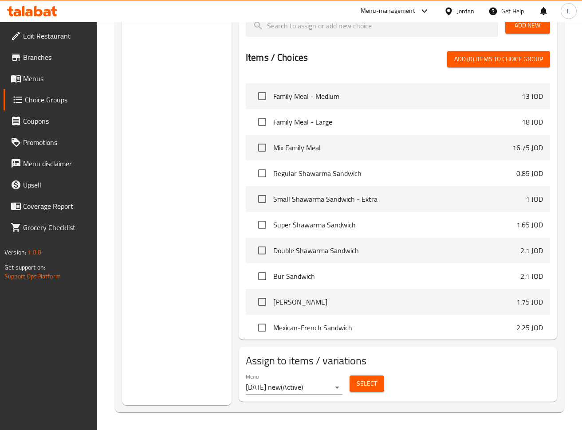
click at [377, 379] on button "Select" at bounding box center [366, 384] width 35 height 16
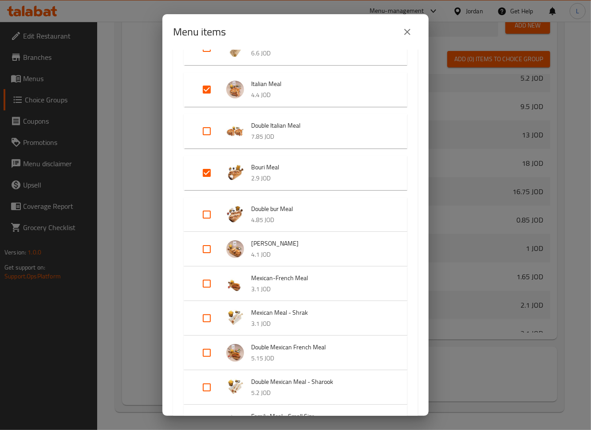
scroll to position [236, 0]
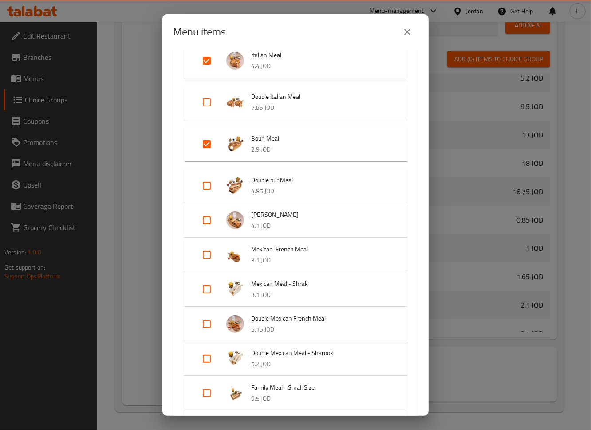
click at [210, 288] on input "Expand" at bounding box center [206, 289] width 21 height 21
checkbox input "true"
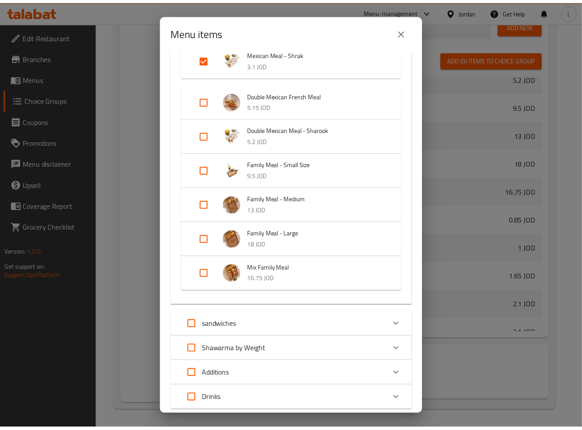
scroll to position [530, 0]
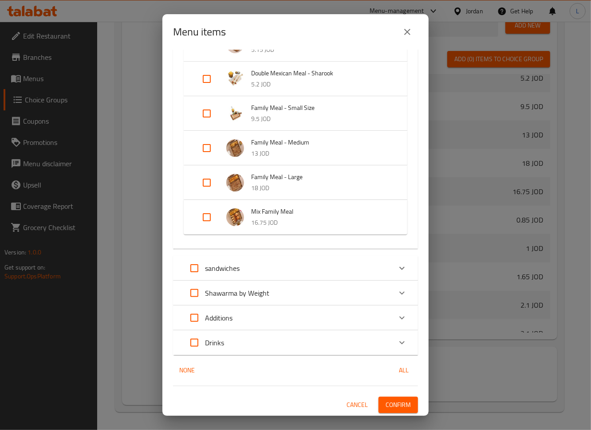
click at [404, 404] on button "Confirm" at bounding box center [397, 405] width 39 height 16
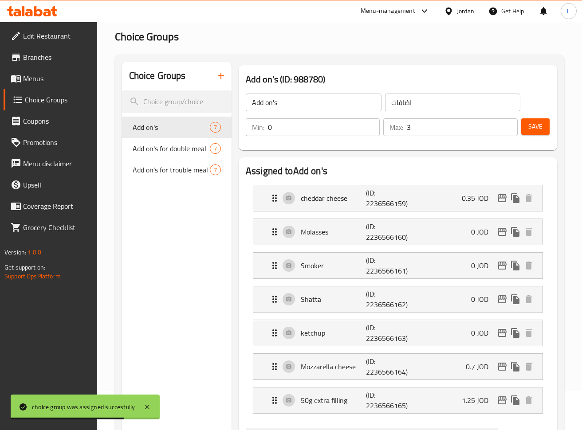
scroll to position [0, 0]
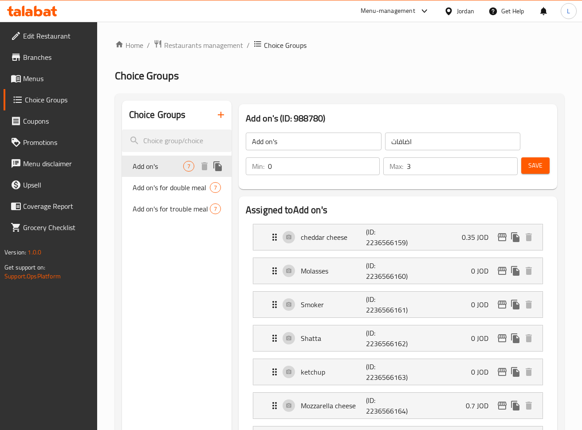
click at [223, 169] on button "duplicate" at bounding box center [217, 166] width 13 height 13
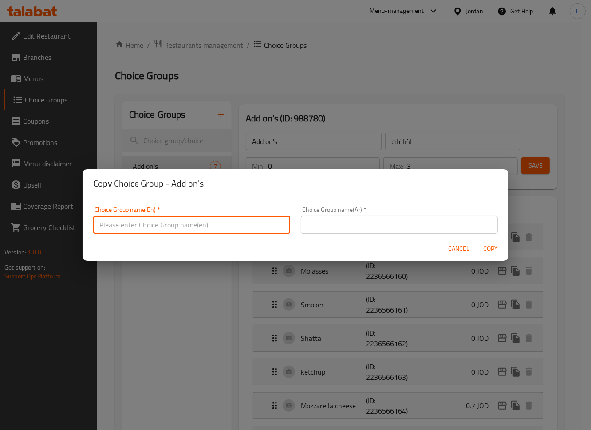
click at [214, 220] on input "text" at bounding box center [191, 225] width 197 height 18
type input "ش"
click at [124, 227] on input "Add on's shrak" at bounding box center [191, 225] width 197 height 18
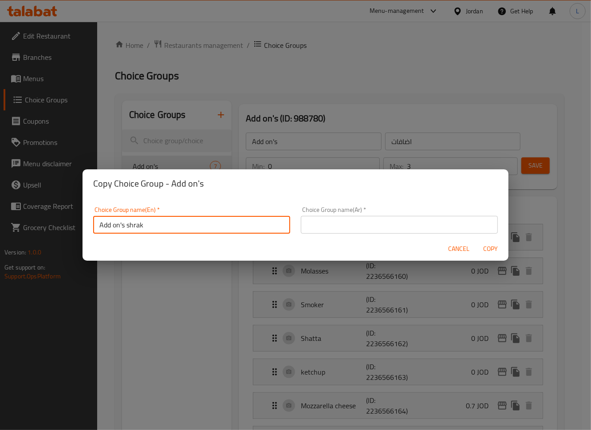
click at [126, 227] on input "Add on's shrak" at bounding box center [191, 225] width 197 height 18
drag, startPoint x: 180, startPoint y: 203, endPoint x: 178, endPoint y: 216, distance: 12.7
click at [180, 209] on div "Choice Group name(En)   * Add on's shrak Choice Group name(En) *" at bounding box center [192, 220] width 208 height 38
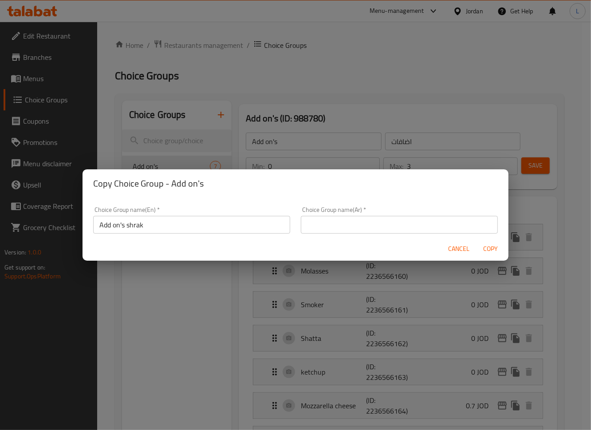
click at [178, 223] on input "Add on's shrak" at bounding box center [191, 225] width 197 height 18
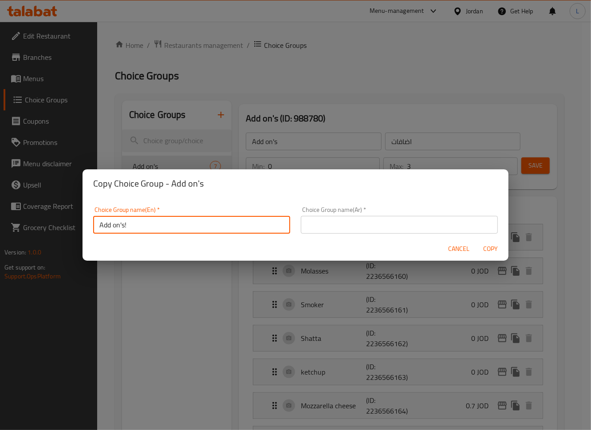
click at [178, 224] on input "Add on's!" at bounding box center [191, 225] width 197 height 18
click at [243, 227] on input "Add on's!" at bounding box center [191, 225] width 197 height 18
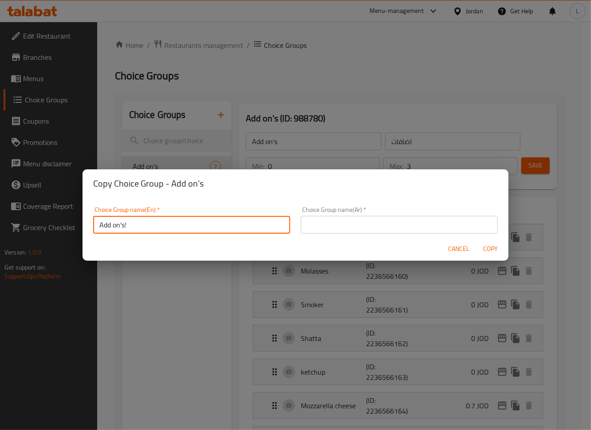
type input "Add on's!"
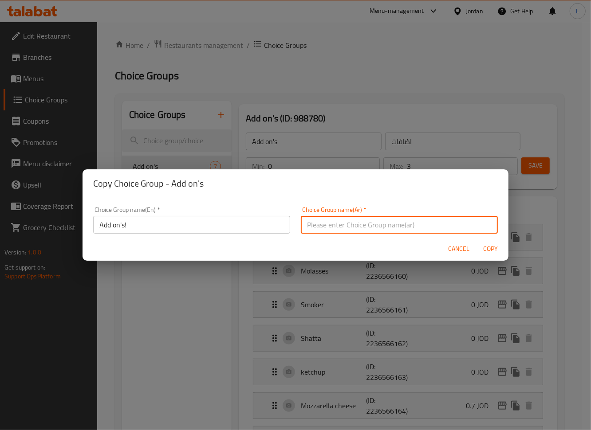
click at [360, 223] on input "text" at bounding box center [399, 225] width 197 height 18
type input "اضافات"
click at [488, 245] on span "Copy" at bounding box center [490, 248] width 21 height 11
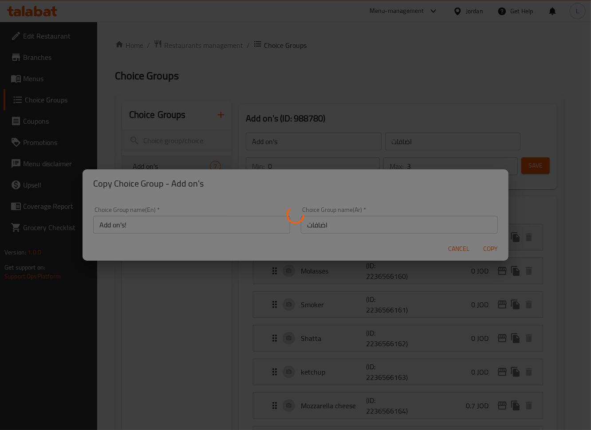
type input "Add on's!"
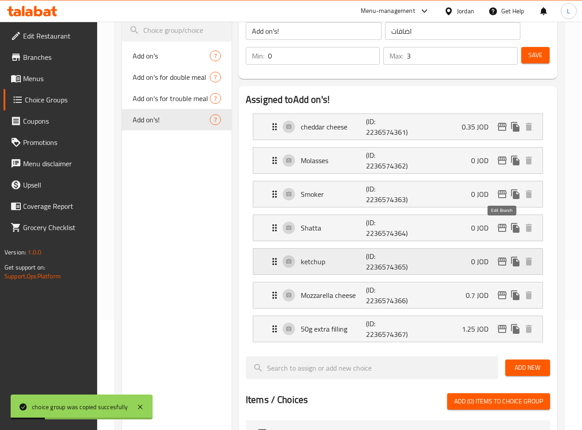
scroll to position [59, 0]
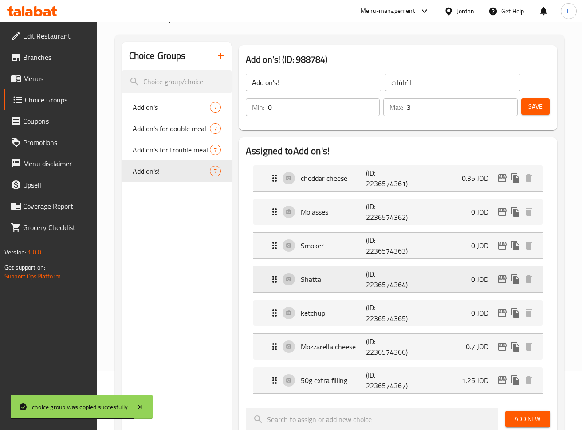
click at [435, 279] on div "Shatta (ID: 2236574364) 0 JOD" at bounding box center [400, 280] width 263 height 26
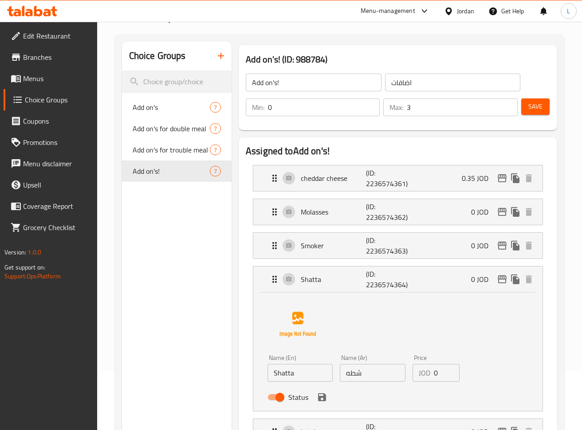
click at [285, 404] on input "Status" at bounding box center [280, 397] width 51 height 17
checkbox input "false"
click at [320, 396] on icon "save" at bounding box center [322, 397] width 11 height 11
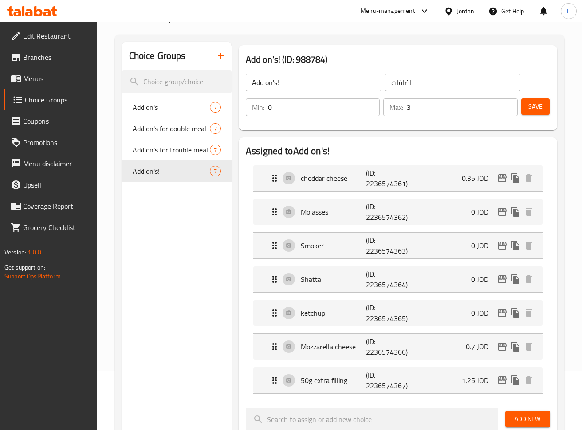
click at [535, 112] on span "Save" at bounding box center [535, 106] width 14 height 11
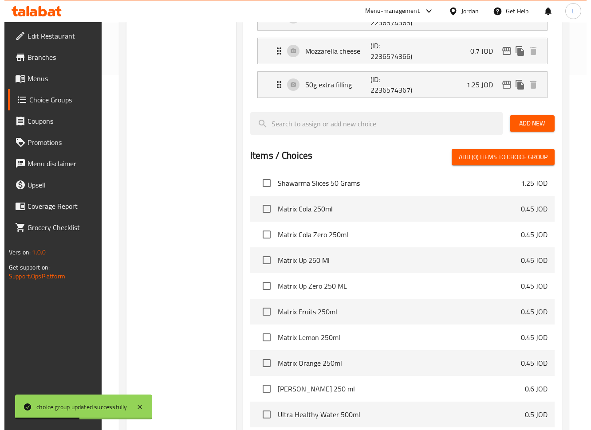
scroll to position [453, 0]
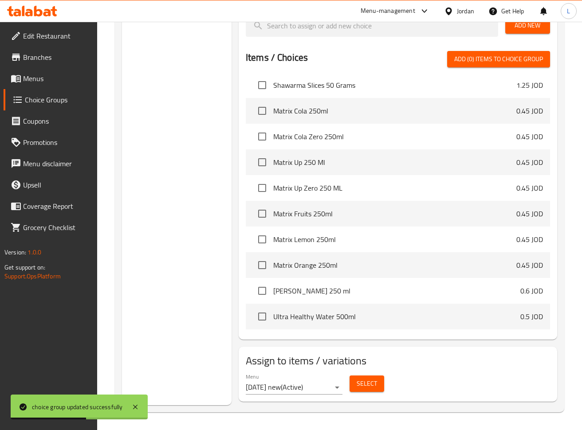
click at [359, 379] on span "Select" at bounding box center [367, 383] width 20 height 11
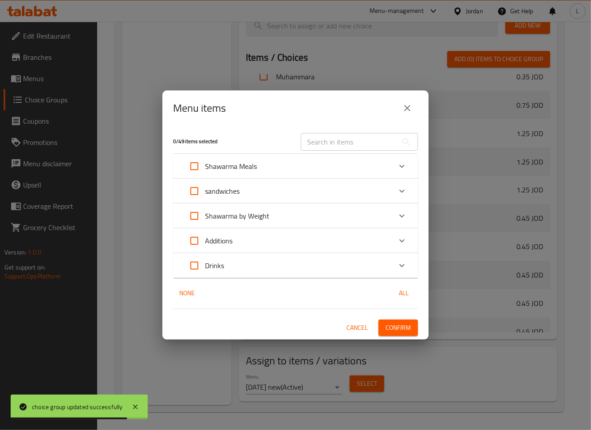
click at [400, 169] on icon "Expand" at bounding box center [401, 166] width 11 height 11
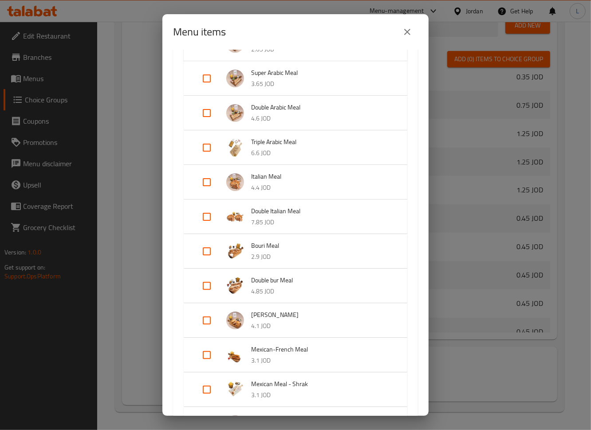
scroll to position [118, 0]
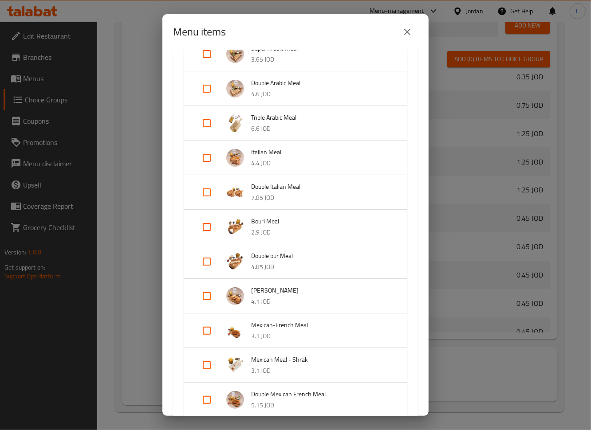
click at [207, 361] on input "Expand" at bounding box center [206, 365] width 21 height 21
checkbox input "true"
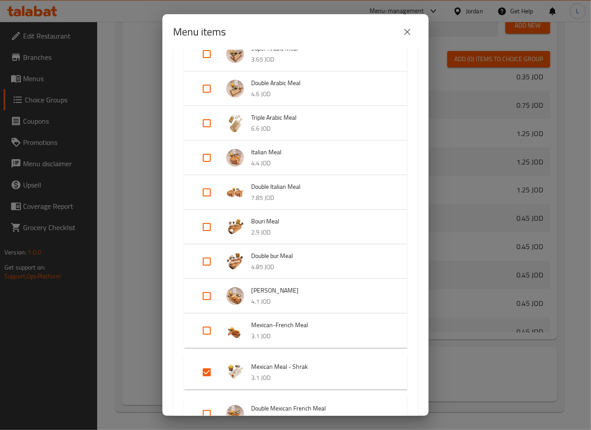
scroll to position [295, 0]
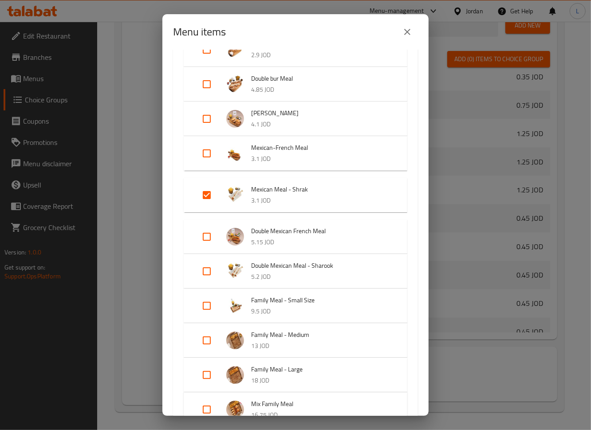
click at [208, 240] on input "Expand" at bounding box center [206, 236] width 21 height 21
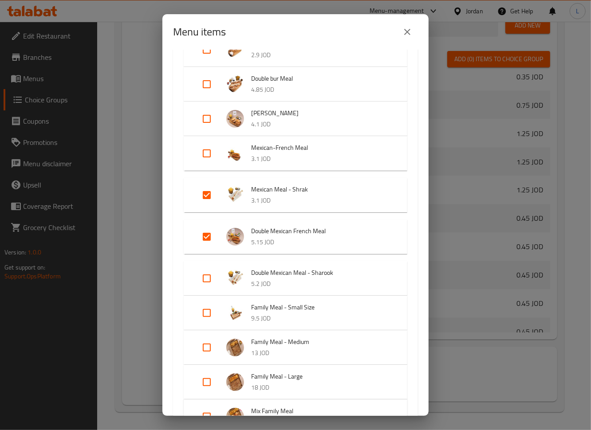
click at [199, 236] on input "Expand" at bounding box center [206, 236] width 21 height 21
checkbox input "false"
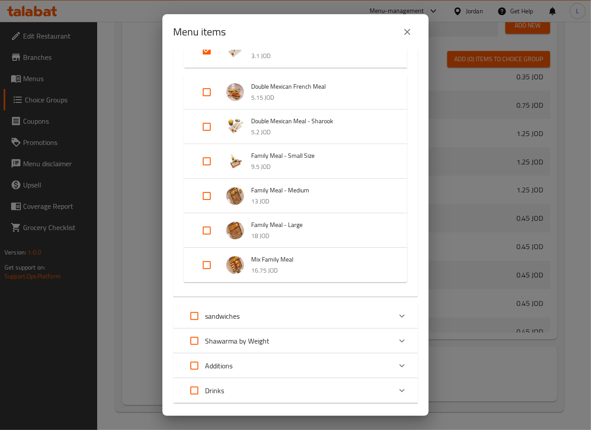
scroll to position [488, 0]
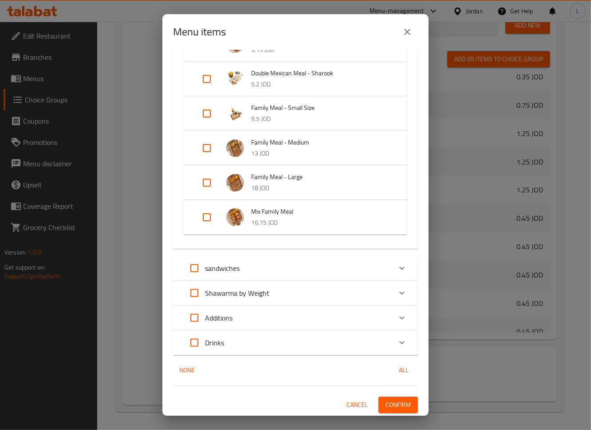
click at [386, 404] on span "Confirm" at bounding box center [397, 405] width 25 height 11
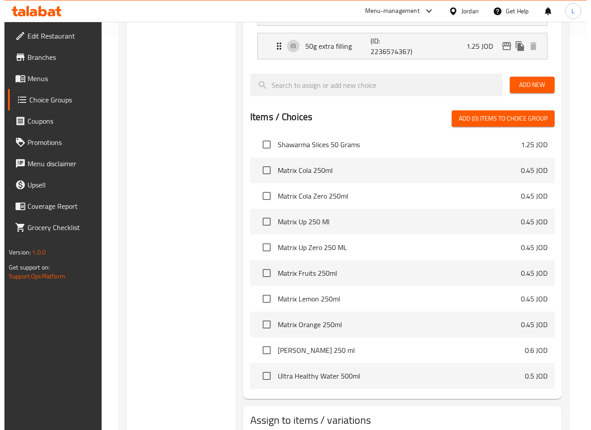
scroll to position [453, 0]
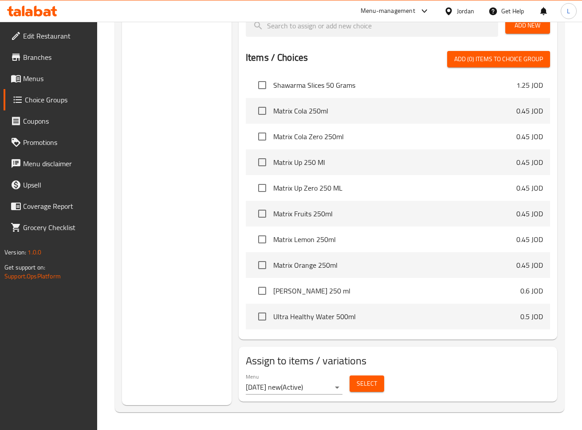
click at [357, 385] on span "Select" at bounding box center [367, 383] width 20 height 11
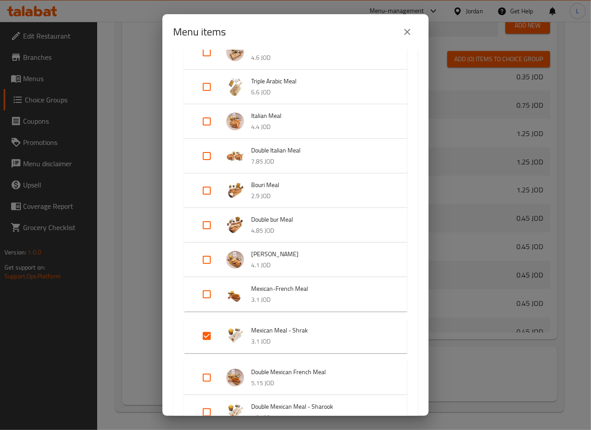
scroll to position [177, 0]
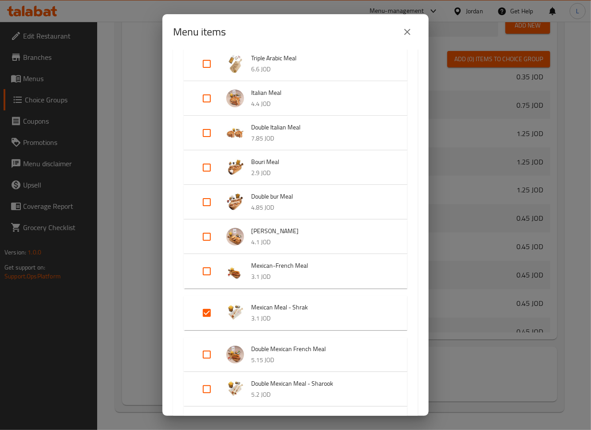
click at [202, 271] on input "Expand" at bounding box center [206, 271] width 21 height 21
checkbox input "true"
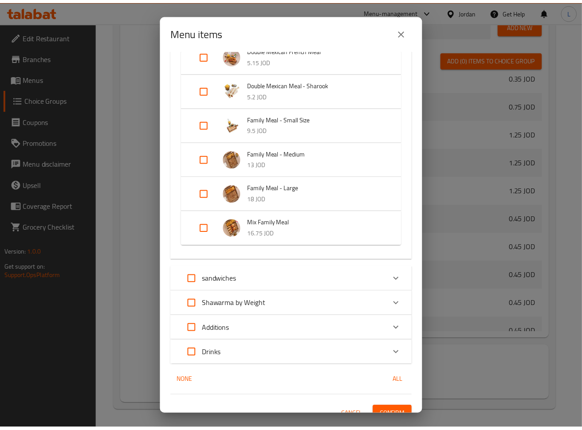
scroll to position [495, 0]
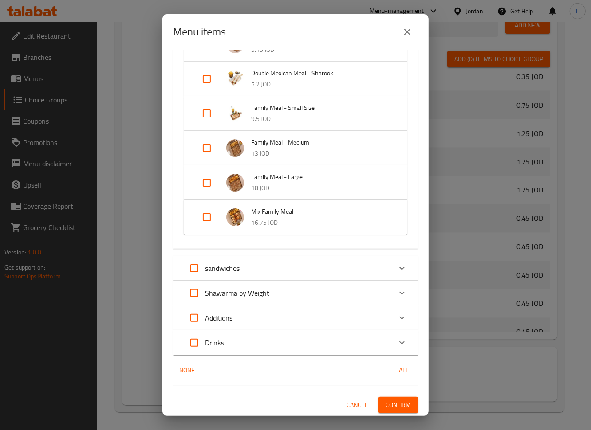
click at [389, 406] on span "Confirm" at bounding box center [397, 405] width 25 height 11
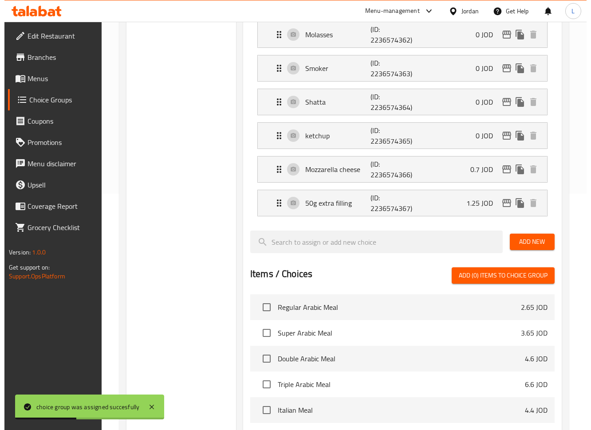
scroll to position [98, 0]
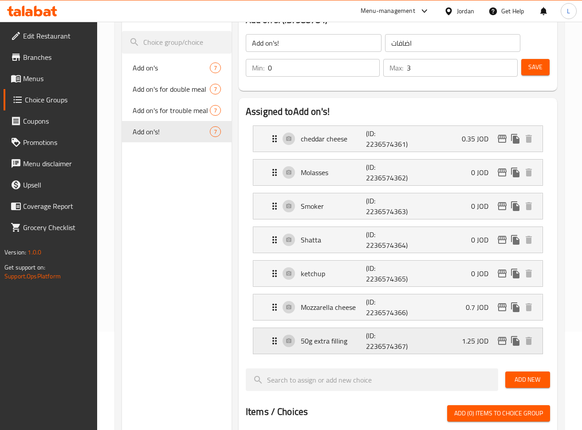
click at [495, 344] on div "1.25 JOD" at bounding box center [499, 340] width 74 height 13
click at [502, 341] on icon "edit" at bounding box center [502, 341] width 11 height 11
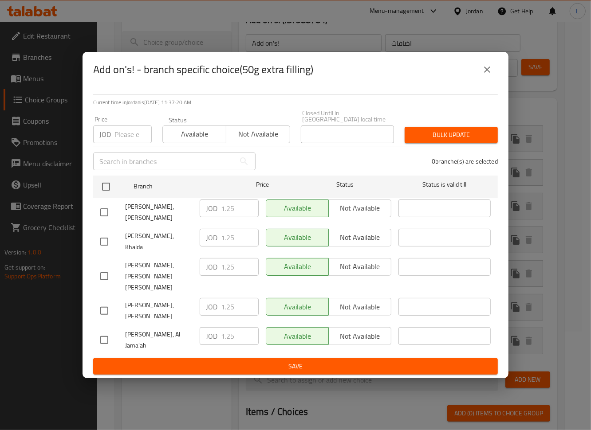
click at [131, 143] on input "number" at bounding box center [132, 135] width 37 height 18
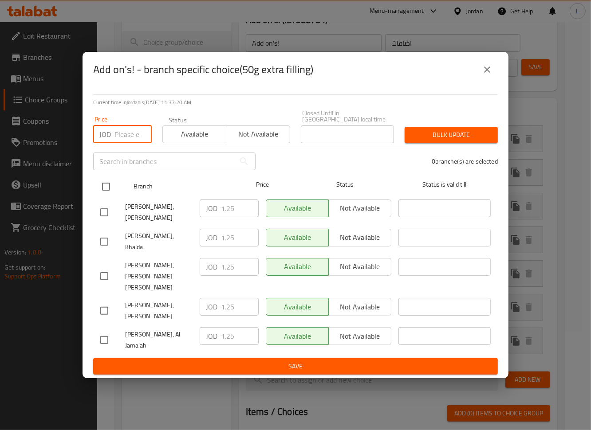
paste input "2.5"
type input "2.5"
click at [106, 196] on input "checkbox" at bounding box center [106, 186] width 19 height 19
checkbox input "true"
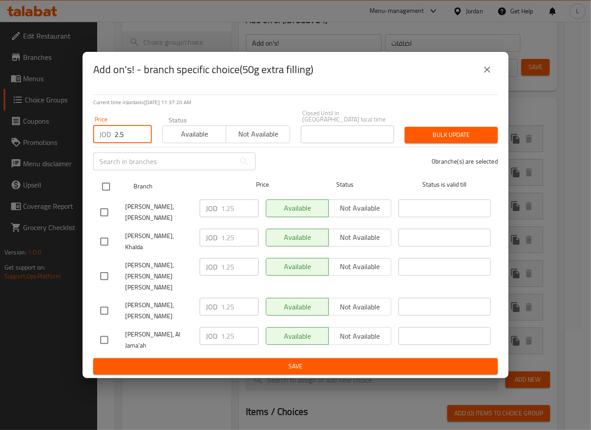
checkbox input "true"
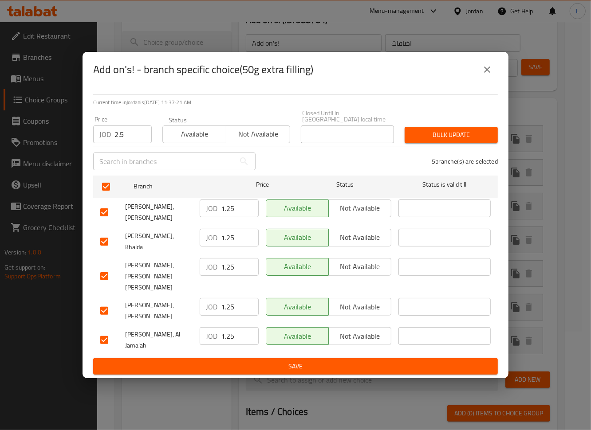
click at [468, 141] on span "Bulk update" at bounding box center [451, 134] width 79 height 11
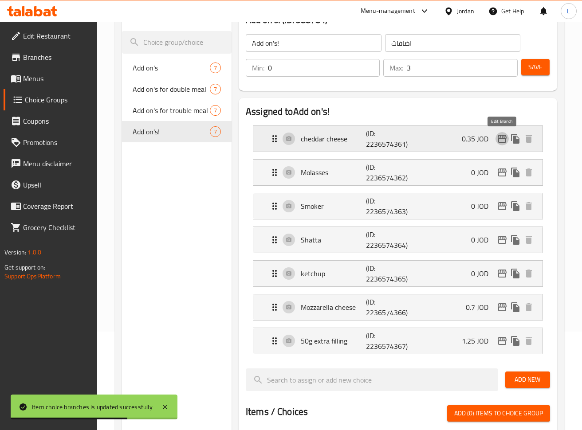
click at [501, 136] on icon "edit" at bounding box center [502, 138] width 11 height 11
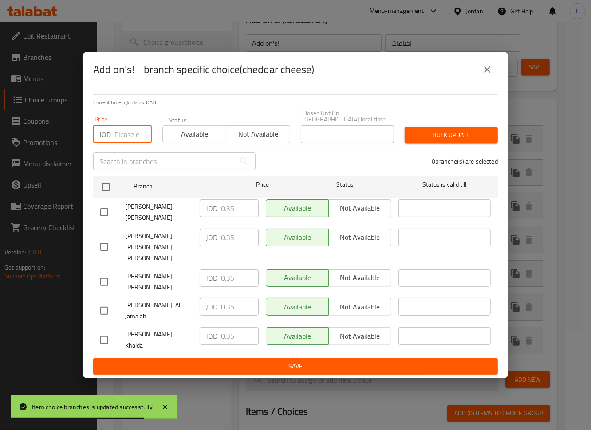
click at [123, 143] on input "number" at bounding box center [132, 135] width 37 height 18
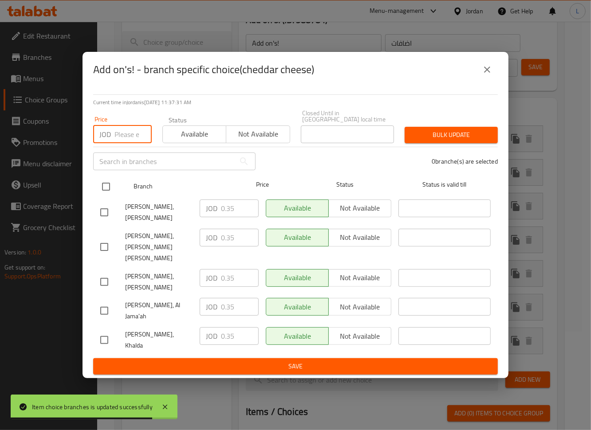
paste input "0.7"
type input "0.7"
click at [105, 196] on input "checkbox" at bounding box center [106, 186] width 19 height 19
checkbox input "true"
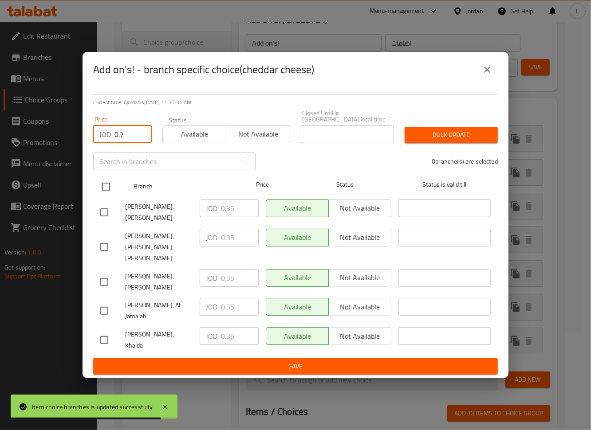
checkbox input "true"
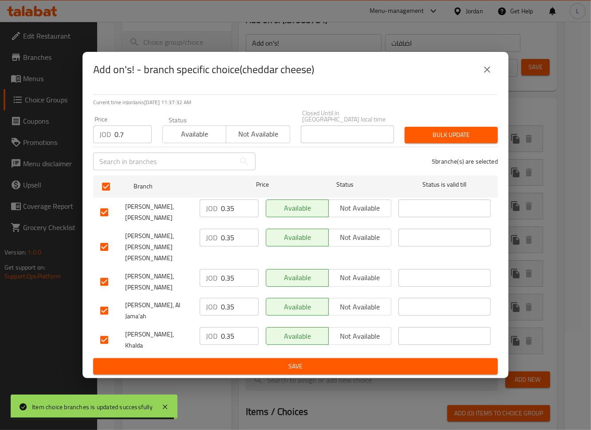
click at [484, 141] on span "Bulk update" at bounding box center [451, 134] width 79 height 11
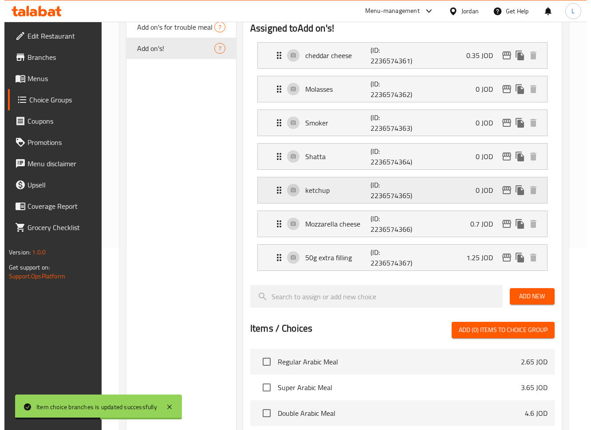
scroll to position [158, 0]
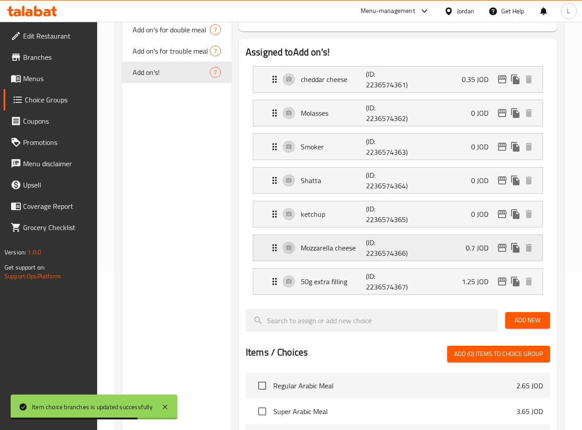
click at [503, 248] on icon "edit" at bounding box center [502, 248] width 9 height 8
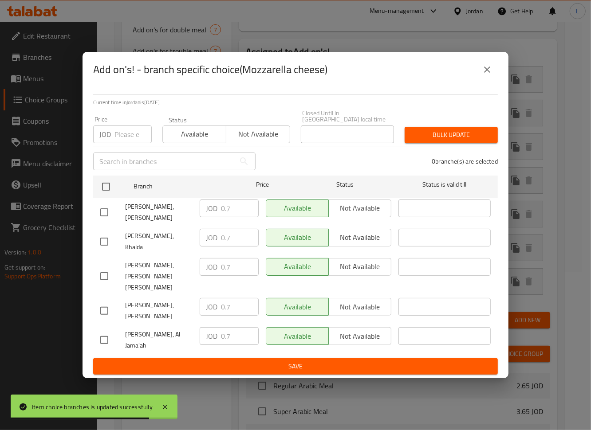
click at [132, 143] on input "number" at bounding box center [132, 135] width 37 height 18
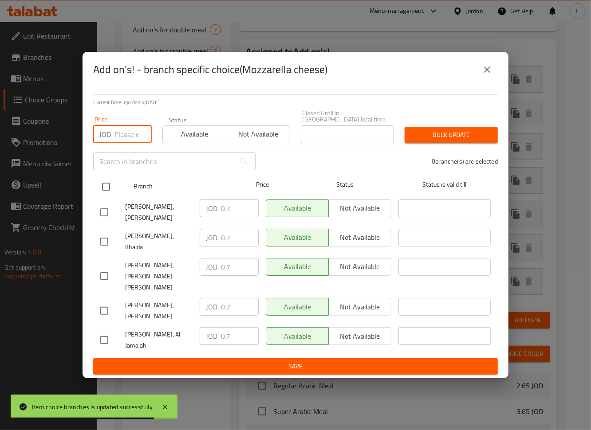
paste input "1.4"
type input "1.4"
click at [107, 196] on input "checkbox" at bounding box center [106, 186] width 19 height 19
checkbox input "true"
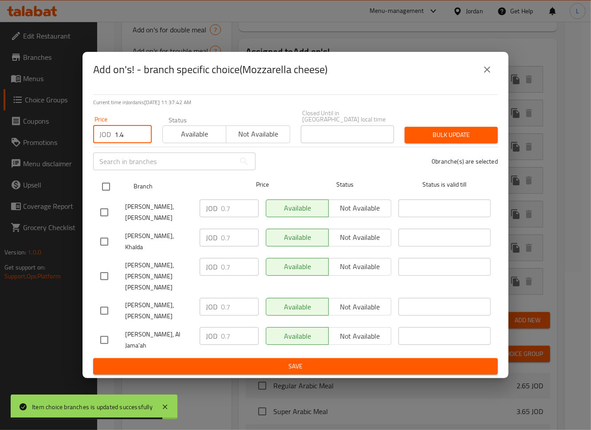
checkbox input "true"
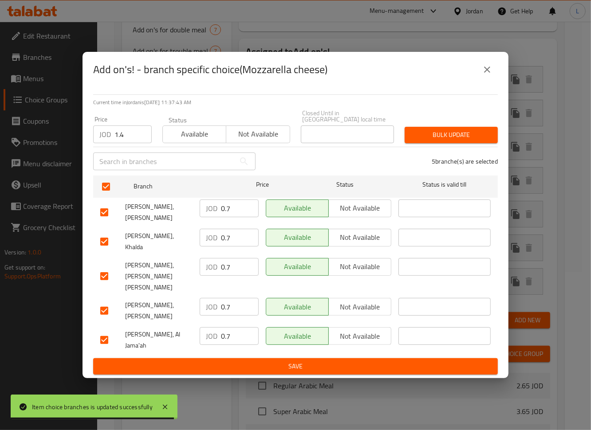
click at [431, 141] on span "Bulk update" at bounding box center [451, 134] width 79 height 11
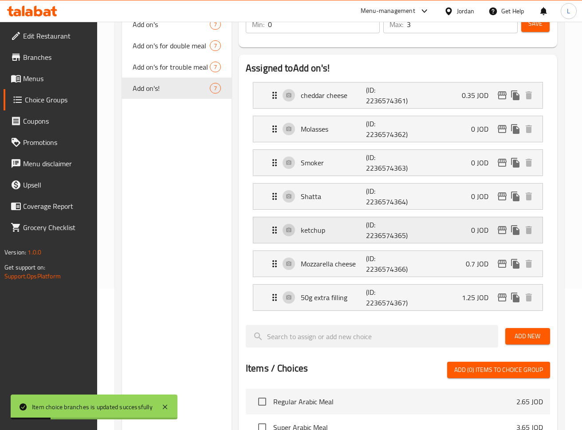
scroll to position [217, 0]
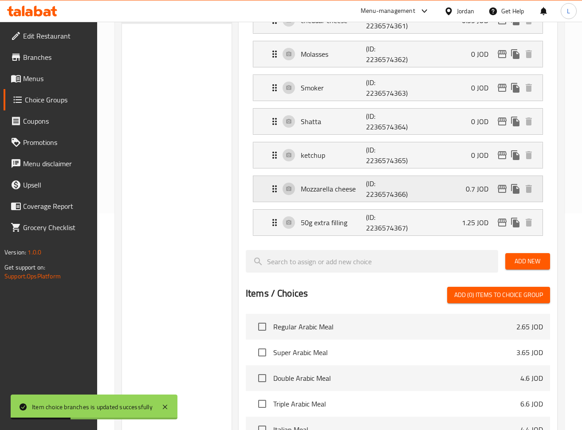
click at [438, 188] on div "Mozzarella cheese (ID: 2236574366) 0.7 JOD" at bounding box center [400, 189] width 263 height 26
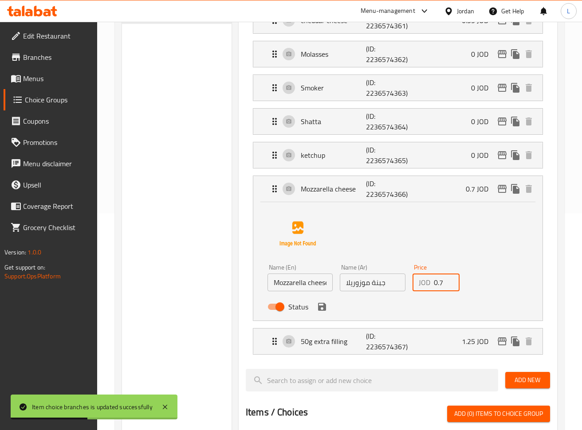
click at [440, 282] on input "0.7" at bounding box center [447, 283] width 26 height 18
click at [440, 281] on input "0.7" at bounding box center [447, 283] width 26 height 18
click at [312, 307] on div "Status" at bounding box center [372, 307] width 217 height 24
click at [325, 308] on icon "save" at bounding box center [322, 307] width 11 height 11
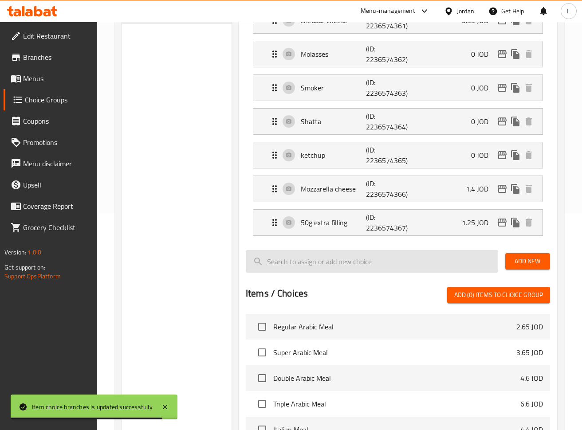
type input "1.4"
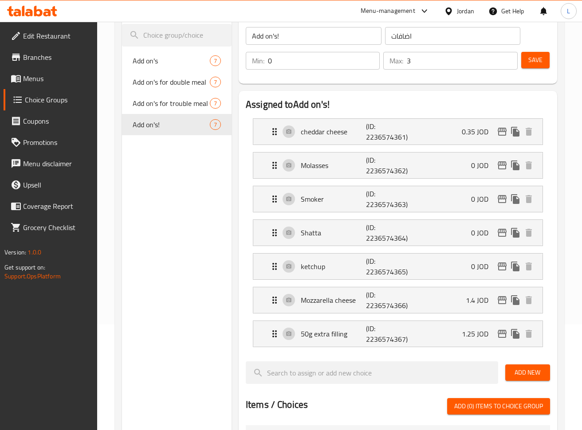
scroll to position [98, 0]
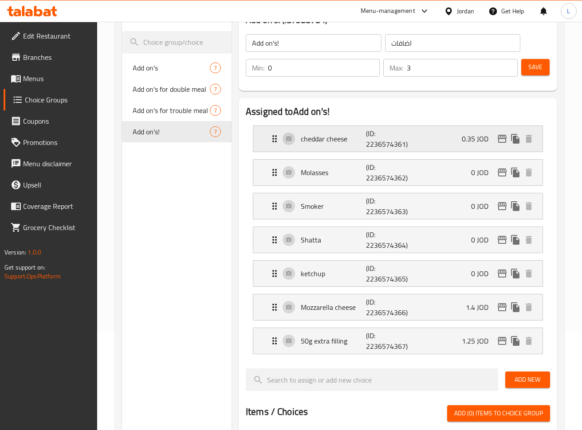
click at [448, 142] on div "cheddar cheese (ID: 2236574361) 0.35 JOD" at bounding box center [400, 139] width 263 height 26
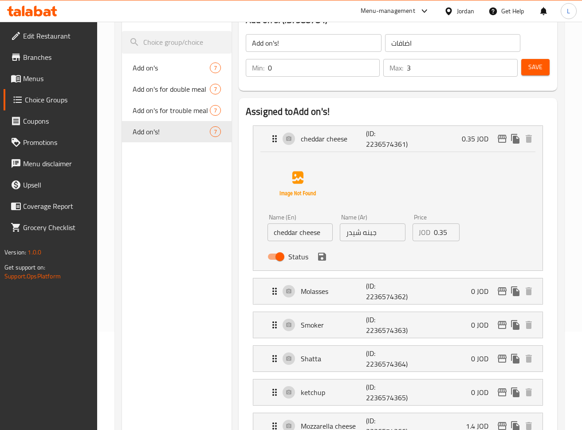
click at [441, 232] on input "0.35" at bounding box center [447, 233] width 26 height 18
click at [441, 231] on input "0.35" at bounding box center [447, 233] width 26 height 18
paste input "7"
click at [319, 258] on icon "save" at bounding box center [322, 257] width 8 height 8
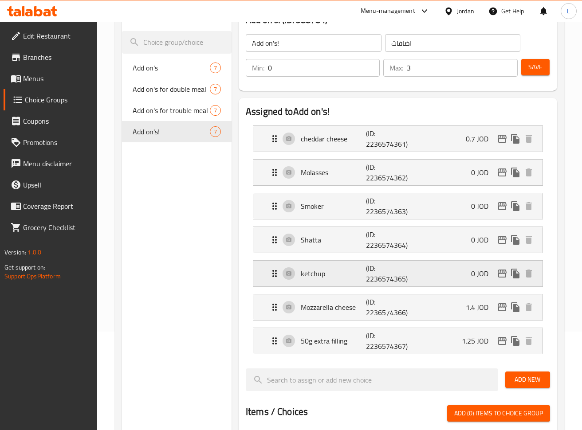
type input "0.7"
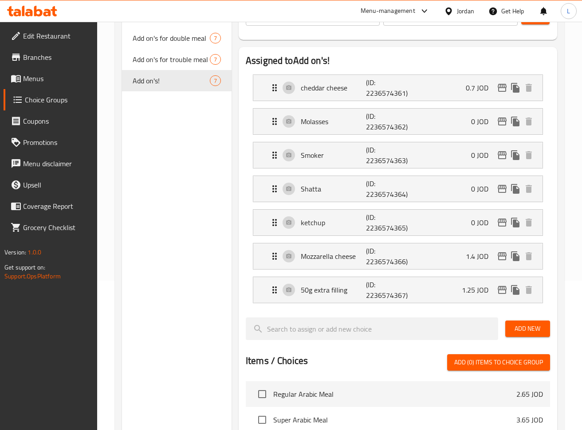
scroll to position [217, 0]
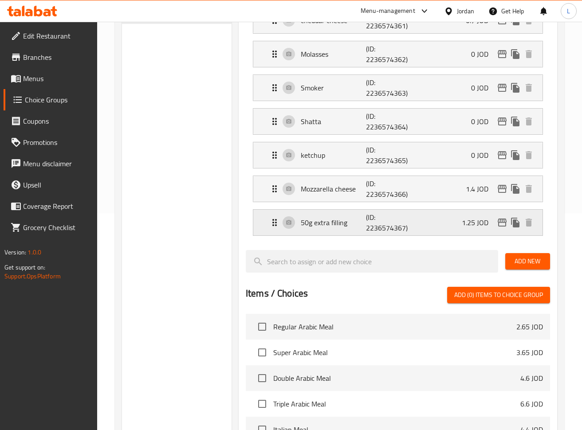
click at [458, 224] on div "50g extra filling (ID: 2236574367) 1.25 JOD" at bounding box center [400, 223] width 263 height 26
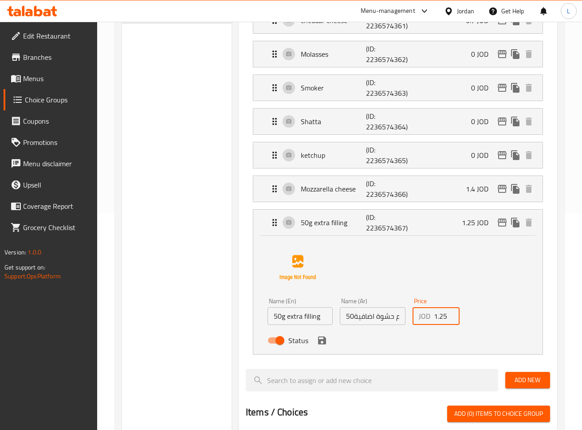
click at [443, 318] on input "1.25" at bounding box center [447, 316] width 26 height 18
paste input "2."
click at [323, 345] on icon "save" at bounding box center [322, 341] width 8 height 8
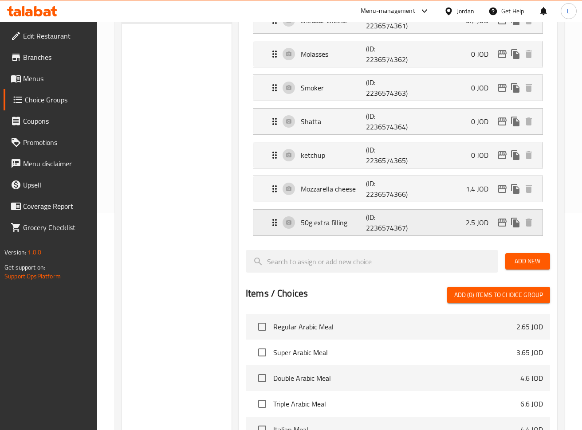
type input "2.5"
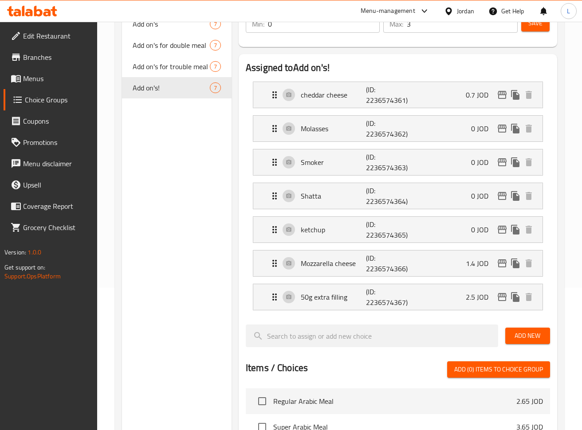
scroll to position [0, 0]
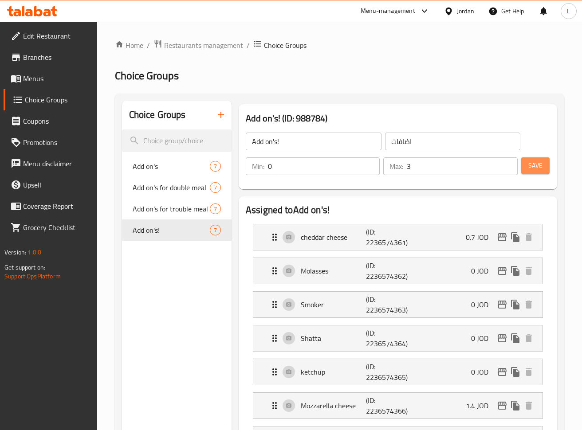
click at [533, 169] on span "Save" at bounding box center [535, 165] width 14 height 11
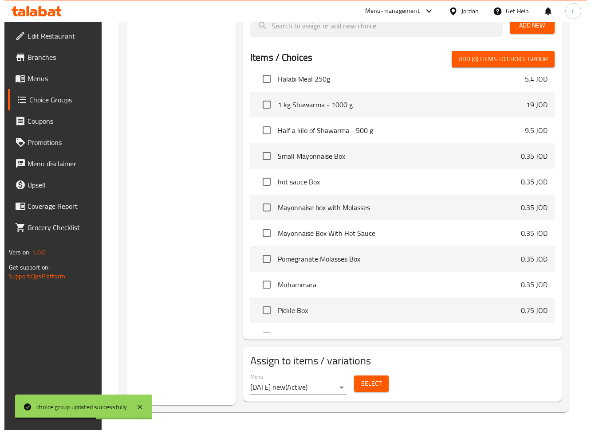
scroll to position [828, 0]
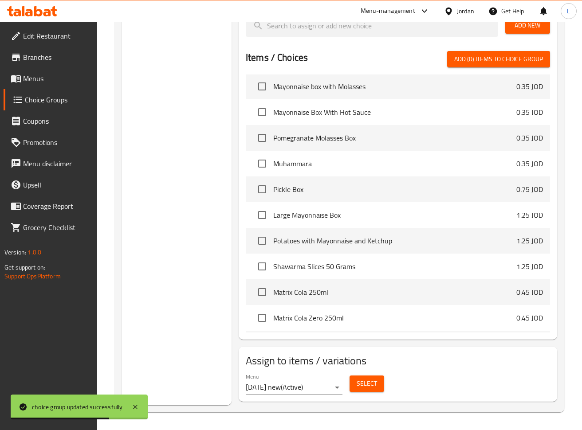
click at [356, 385] on button "Select" at bounding box center [366, 384] width 35 height 16
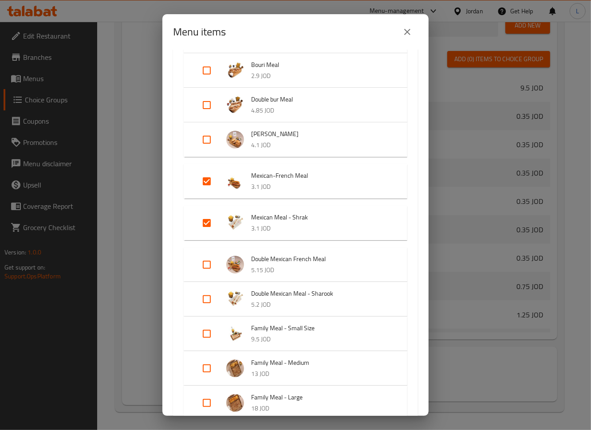
scroll to position [295, 0]
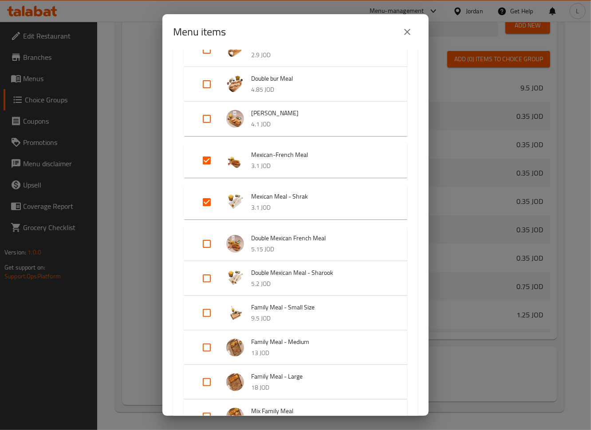
click at [207, 241] on input "Expand" at bounding box center [206, 243] width 21 height 21
checkbox input "true"
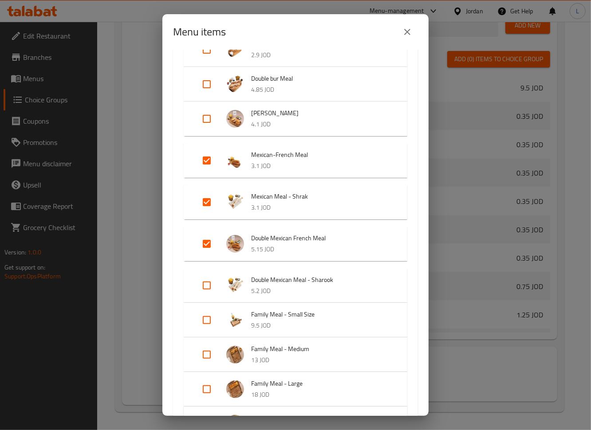
click at [210, 287] on input "Expand" at bounding box center [206, 285] width 21 height 21
checkbox input "true"
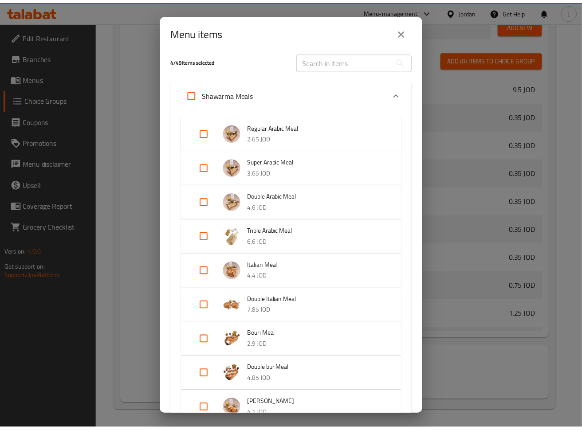
scroll to position [0, 0]
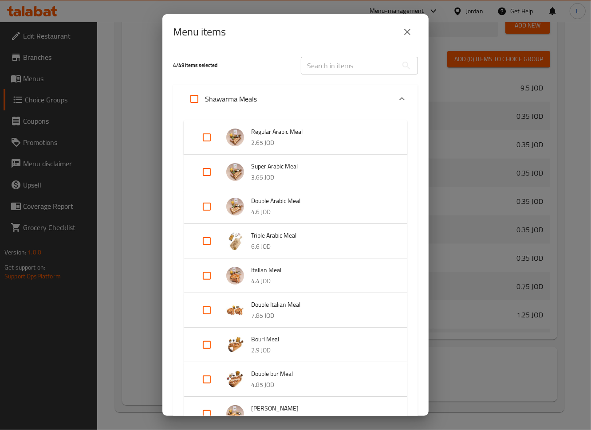
click at [408, 31] on icon "close" at bounding box center [407, 32] width 6 height 6
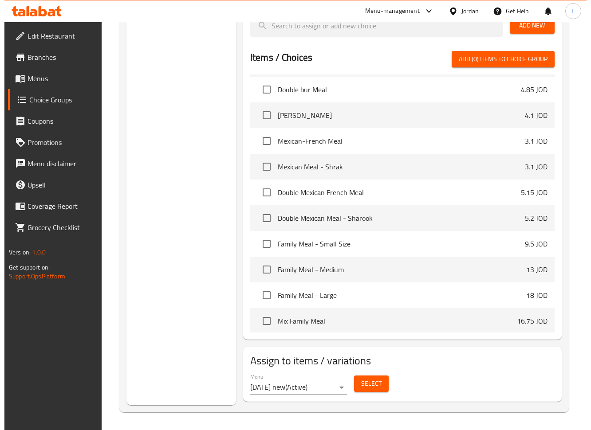
scroll to position [236, 0]
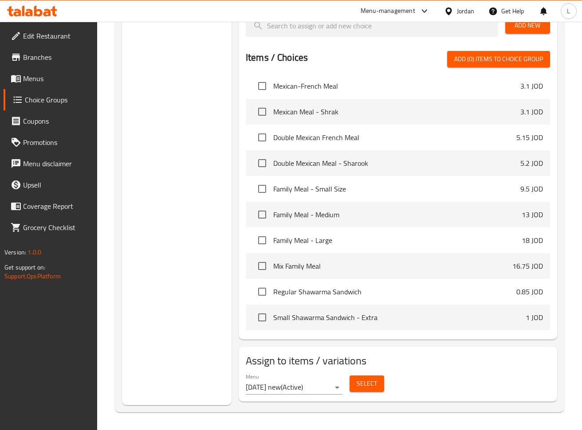
click at [373, 377] on button "Select" at bounding box center [366, 384] width 35 height 16
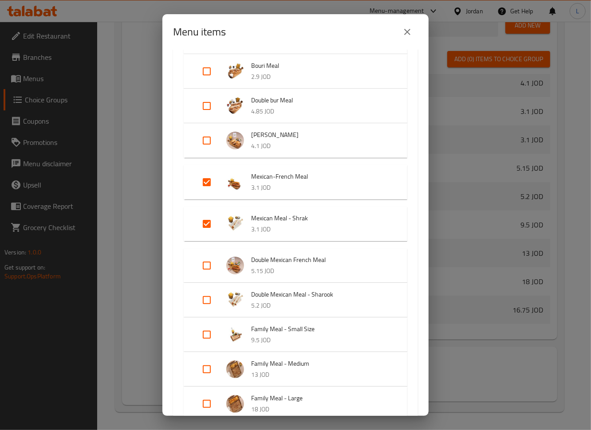
scroll to position [295, 0]
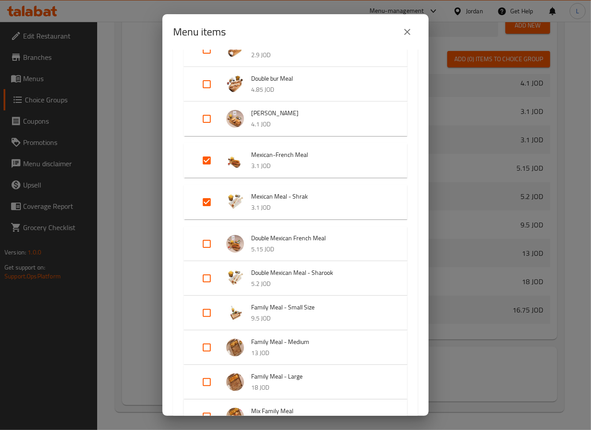
click at [210, 248] on input "Expand" at bounding box center [206, 243] width 21 height 21
checkbox input "true"
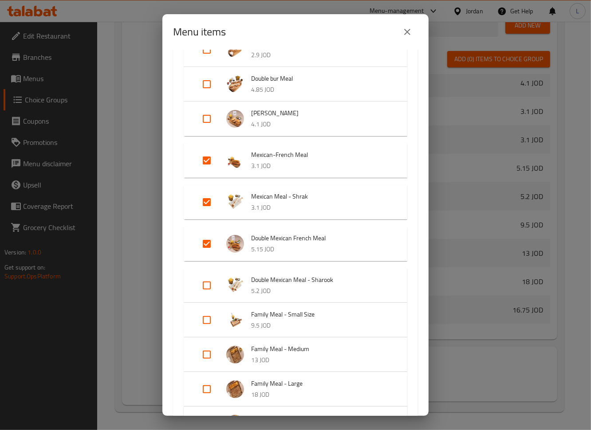
click at [212, 283] on input "Expand" at bounding box center [206, 285] width 21 height 21
checkbox input "true"
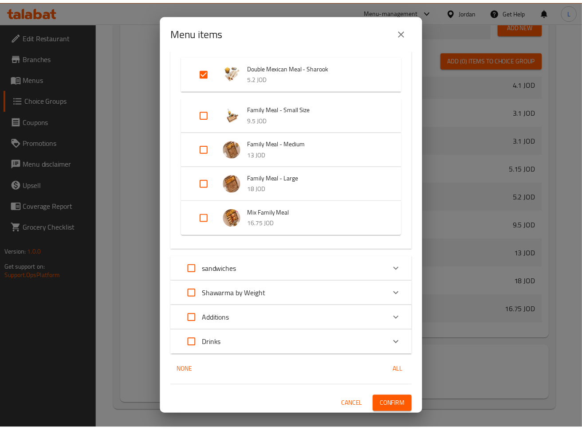
scroll to position [509, 0]
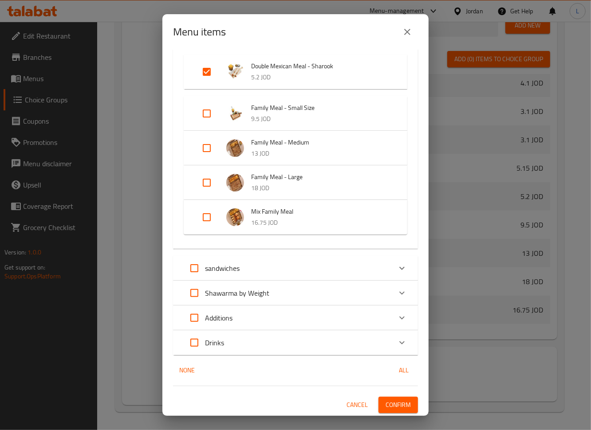
click at [393, 409] on span "Confirm" at bounding box center [397, 405] width 25 height 11
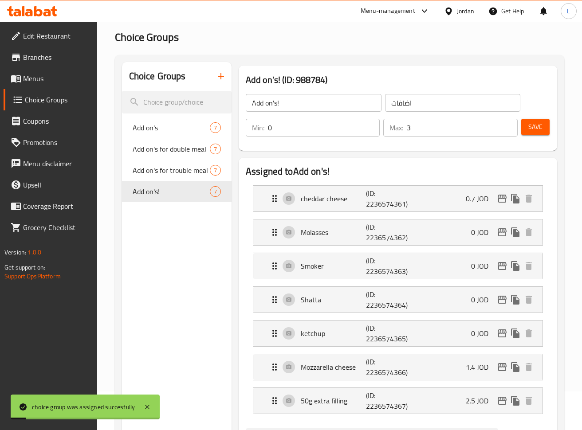
scroll to position [0, 0]
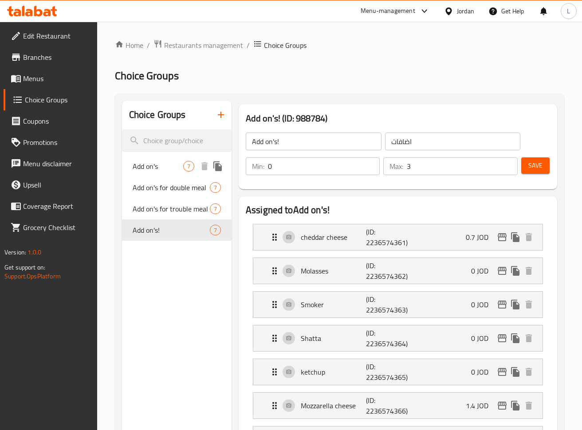
click at [148, 166] on span "Add on's" at bounding box center [158, 166] width 51 height 11
type input "Add on's"
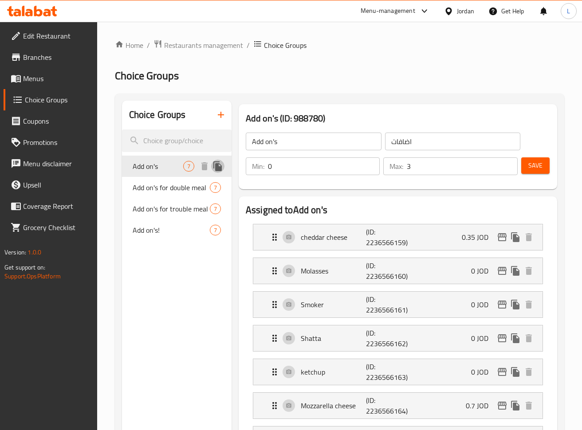
click at [219, 170] on icon "duplicate" at bounding box center [217, 166] width 8 height 10
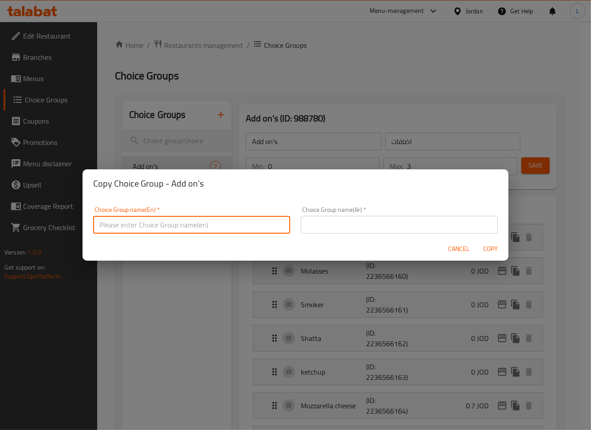
click at [222, 228] on input "text" at bounding box center [191, 225] width 197 height 18
type input "Add on's:"
click at [323, 233] on input "text" at bounding box center [399, 225] width 197 height 18
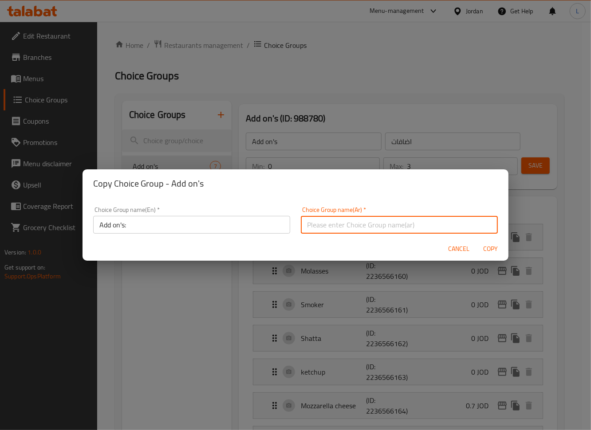
type input "اضافات"
click at [484, 251] on span "Copy" at bounding box center [490, 248] width 21 height 11
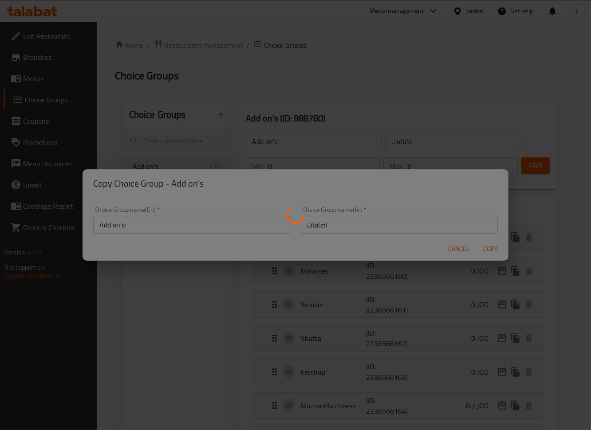
type input "Add on's:"
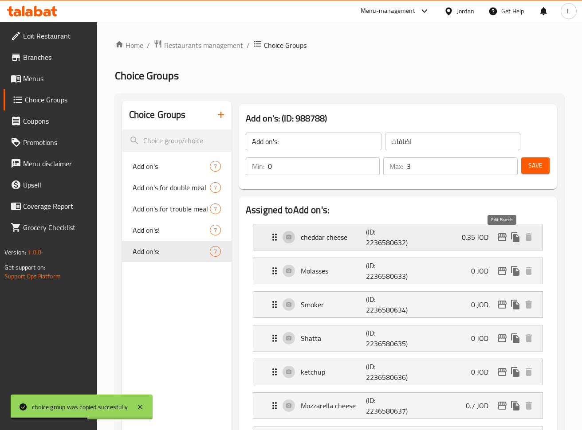
click at [498, 235] on icon "edit" at bounding box center [502, 237] width 9 height 8
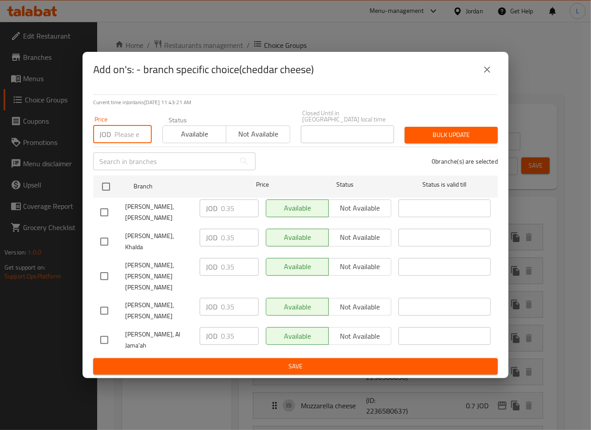
click at [127, 143] on input "number" at bounding box center [132, 135] width 37 height 18
paste input "1.05"
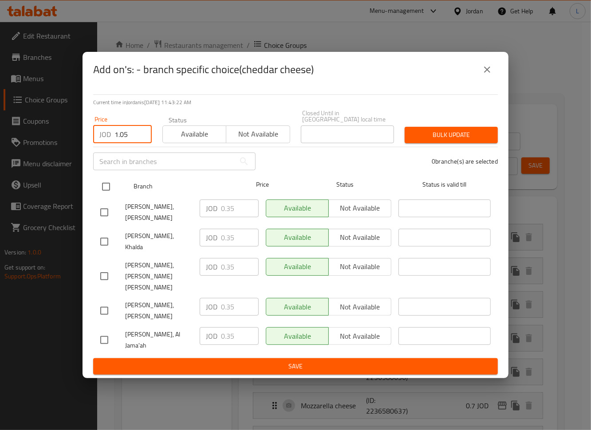
type input "1.05"
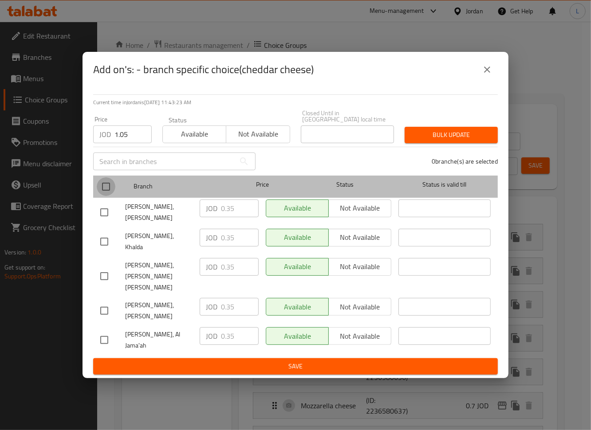
click at [105, 196] on input "checkbox" at bounding box center [106, 186] width 19 height 19
checkbox input "true"
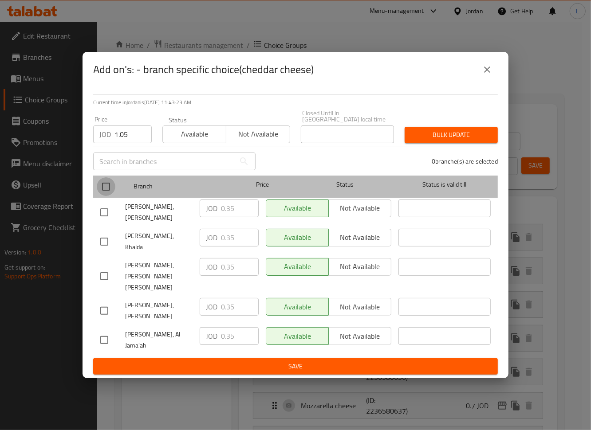
checkbox input "true"
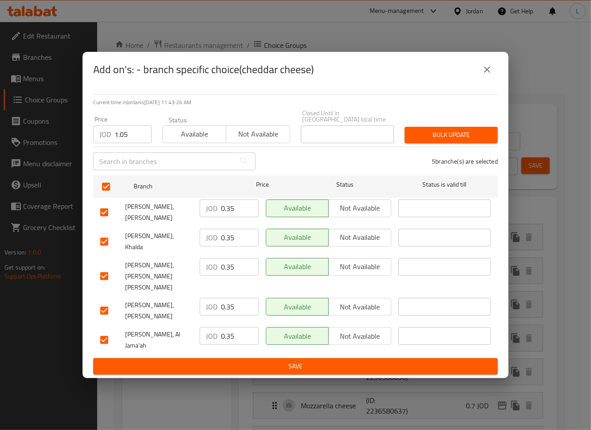
click at [451, 141] on span "Bulk update" at bounding box center [451, 134] width 79 height 11
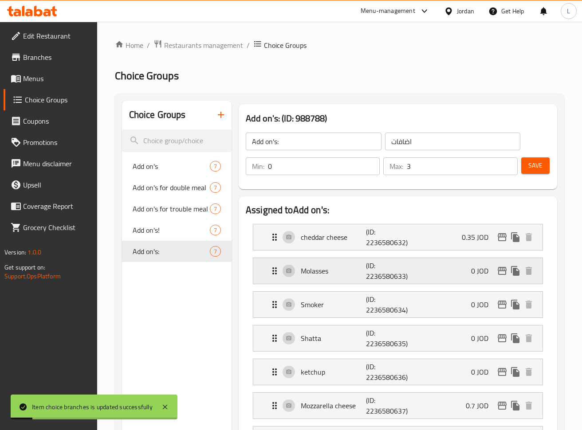
scroll to position [59, 0]
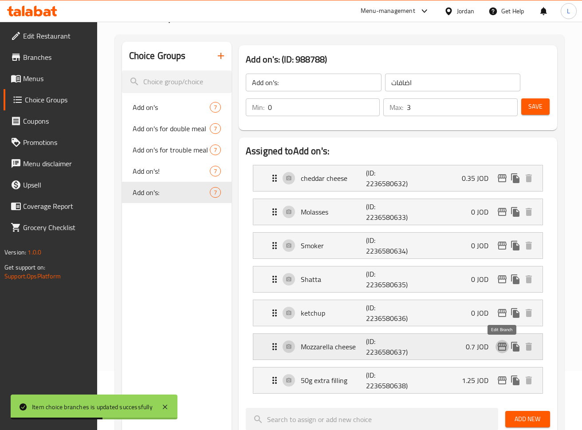
click at [504, 343] on icon "edit" at bounding box center [502, 347] width 9 height 8
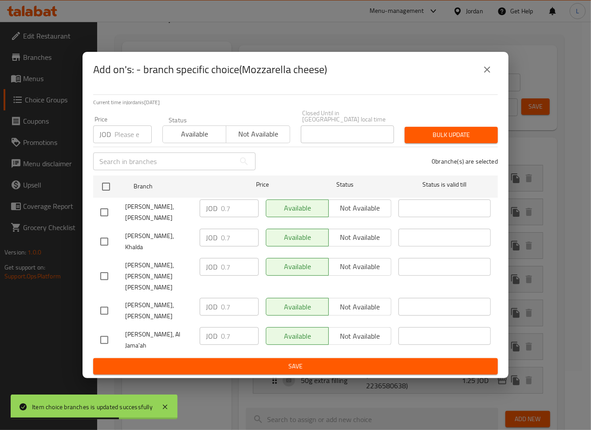
click at [122, 143] on input "number" at bounding box center [132, 135] width 37 height 18
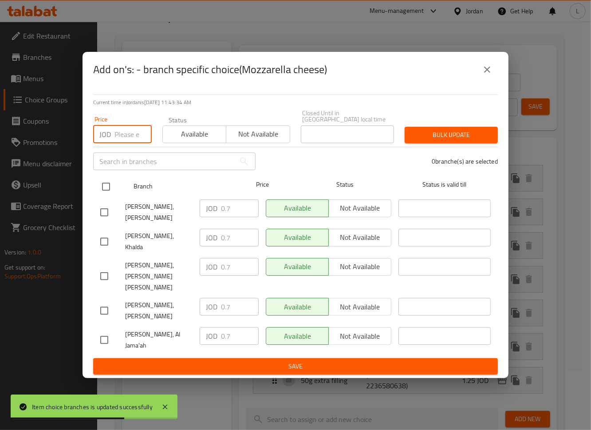
paste input "2.1"
type input "2.1"
click at [104, 194] on input "checkbox" at bounding box center [106, 186] width 19 height 19
checkbox input "true"
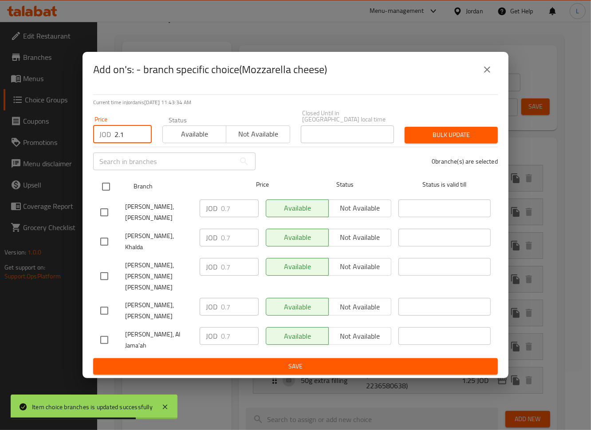
checkbox input "true"
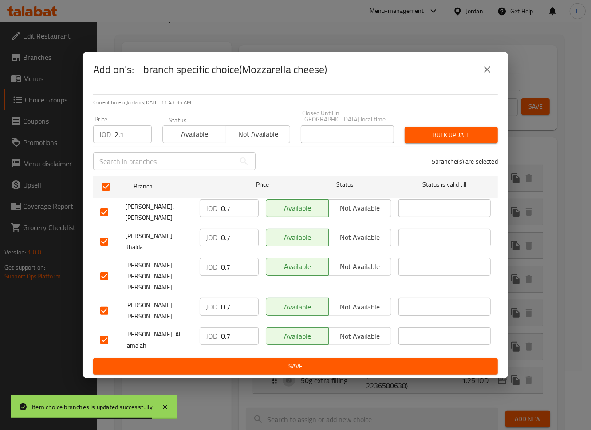
click at [463, 141] on span "Bulk update" at bounding box center [451, 134] width 79 height 11
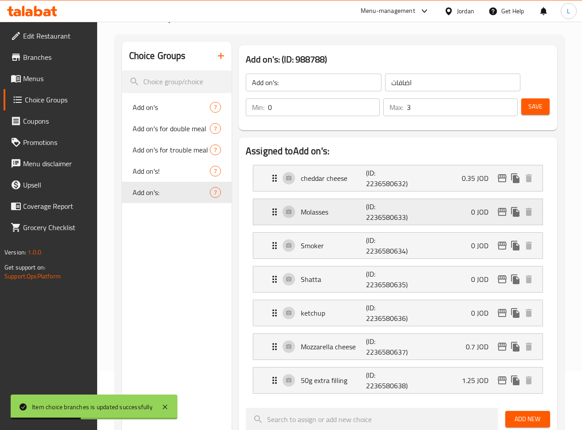
scroll to position [118, 0]
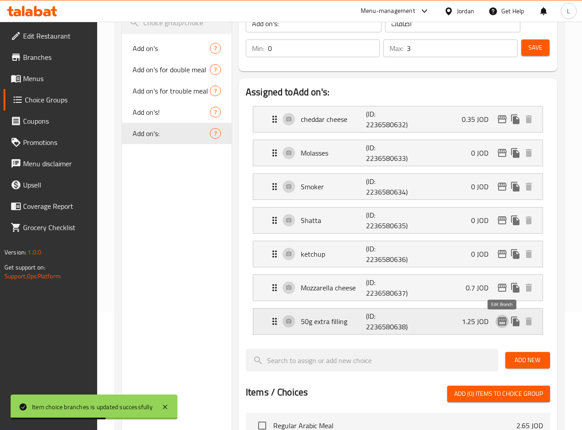
click at [500, 319] on icon "edit" at bounding box center [502, 322] width 9 height 8
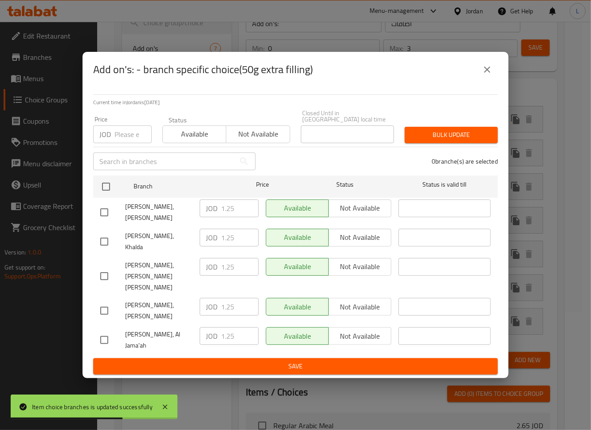
click at [118, 143] on input "number" at bounding box center [132, 135] width 37 height 18
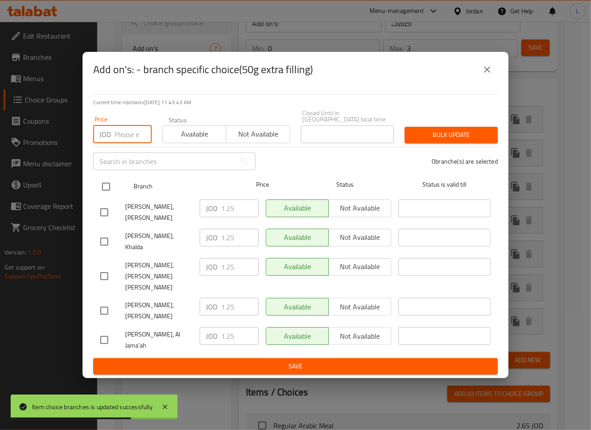
paste input "5"
type input "5"
drag, startPoint x: 109, startPoint y: 200, endPoint x: 114, endPoint y: 200, distance: 4.5
click at [108, 196] on input "checkbox" at bounding box center [106, 186] width 19 height 19
checkbox input "true"
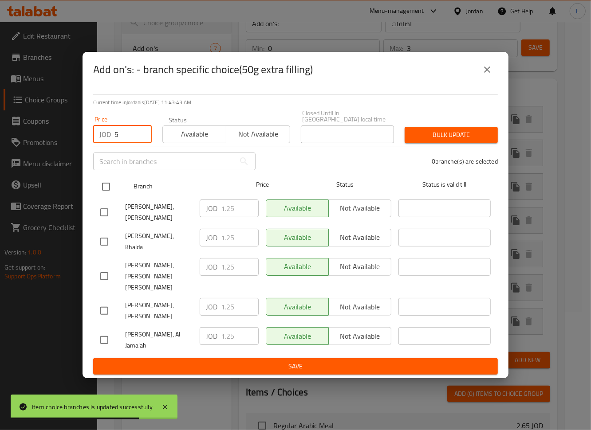
checkbox input "true"
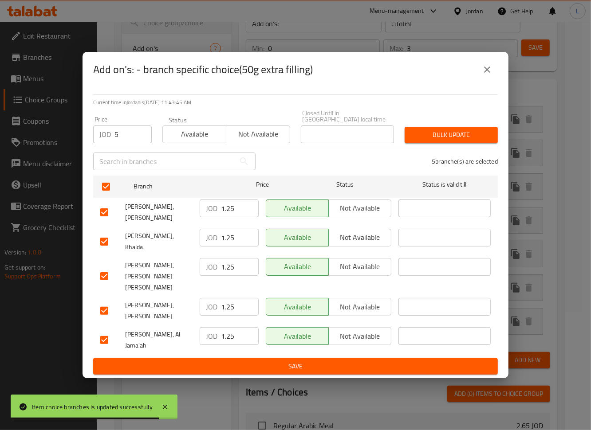
click at [462, 141] on span "Bulk update" at bounding box center [451, 134] width 79 height 11
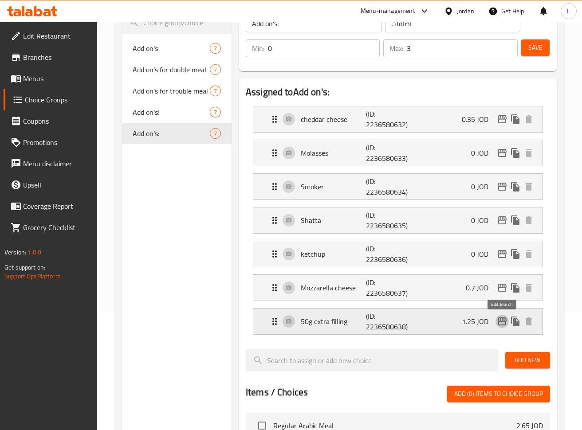
click at [502, 321] on icon "edit" at bounding box center [502, 322] width 9 height 8
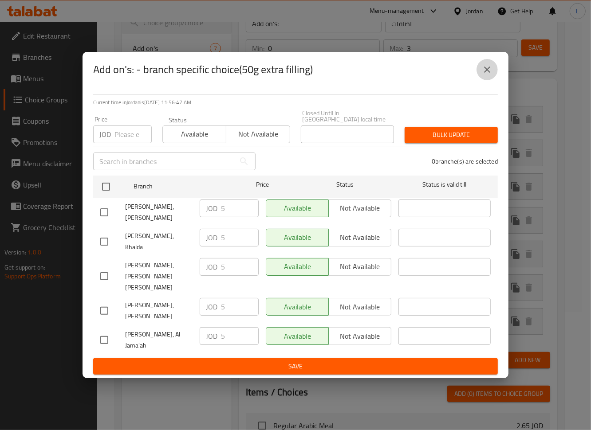
click at [481, 80] on button "close" at bounding box center [486, 69] width 21 height 21
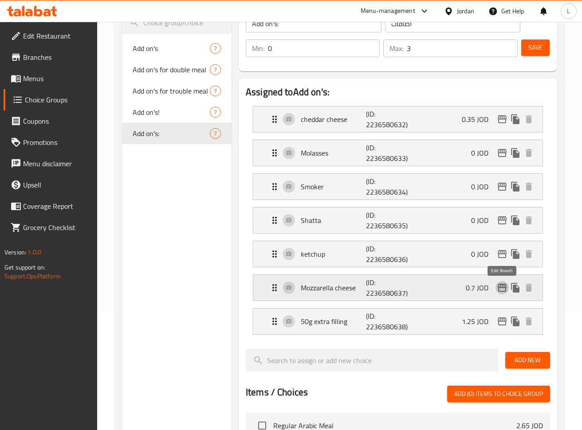
click at [499, 287] on icon "edit" at bounding box center [502, 288] width 9 height 8
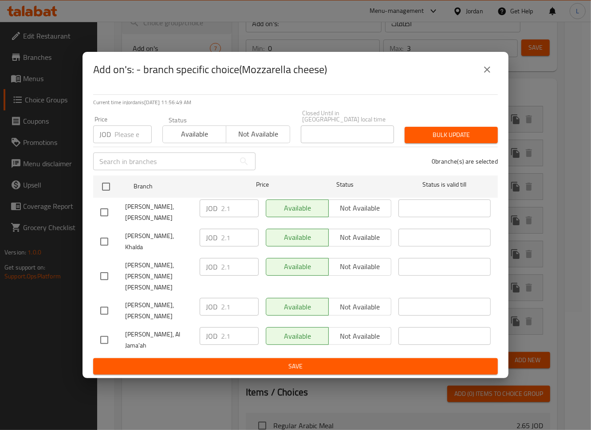
click at [487, 75] on icon "close" at bounding box center [487, 69] width 11 height 11
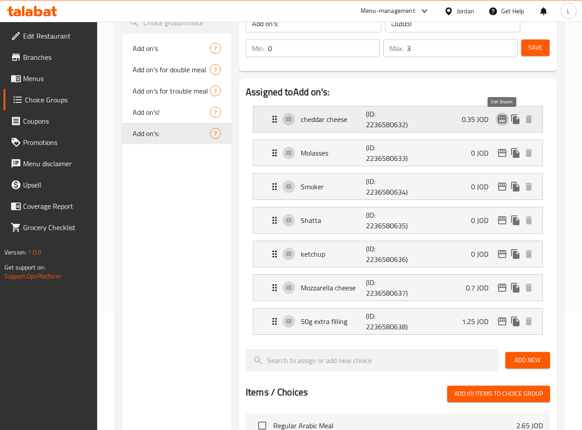
click at [504, 122] on icon "edit" at bounding box center [502, 119] width 9 height 8
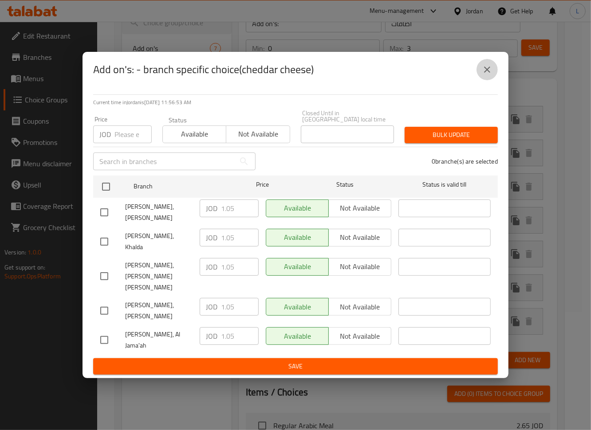
click at [494, 80] on button "close" at bounding box center [486, 69] width 21 height 21
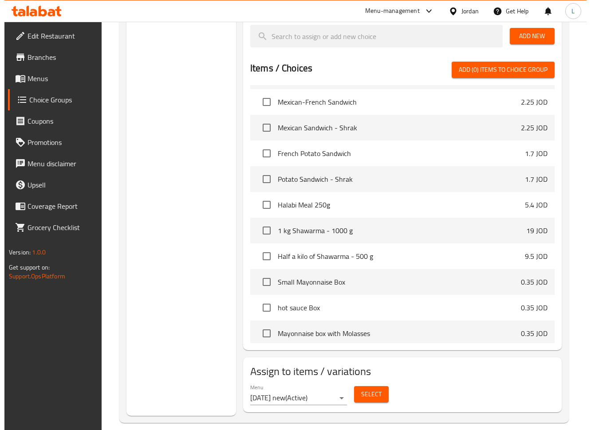
scroll to position [453, 0]
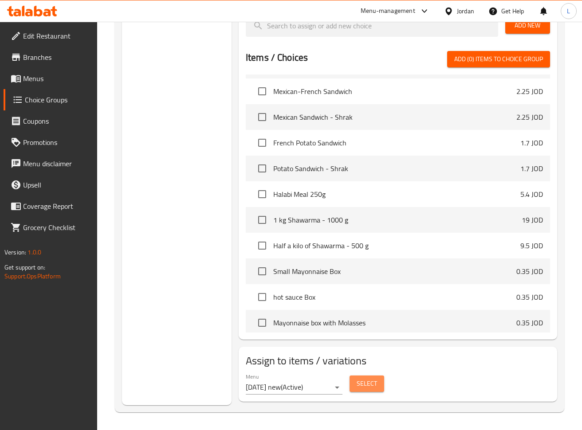
click at [352, 377] on button "Select" at bounding box center [366, 384] width 35 height 16
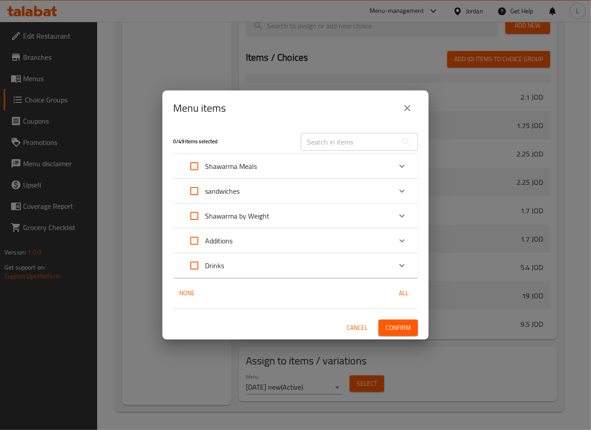
click at [369, 154] on div "Shawarma Meals" at bounding box center [295, 166] width 245 height 25
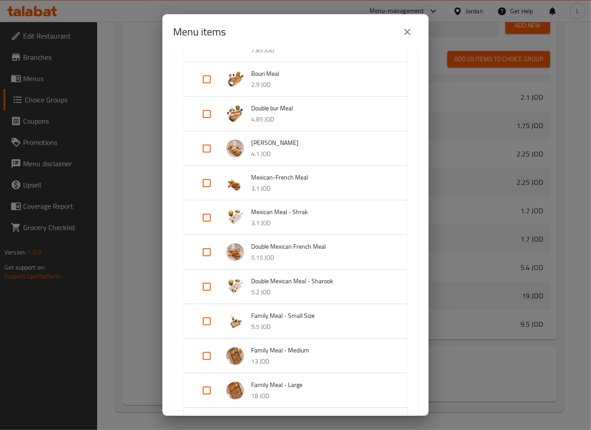
scroll to position [295, 0]
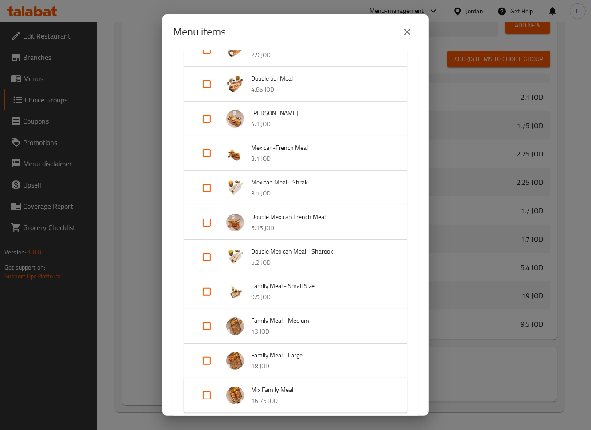
click at [200, 292] on input "Expand" at bounding box center [206, 291] width 21 height 21
checkbox input "true"
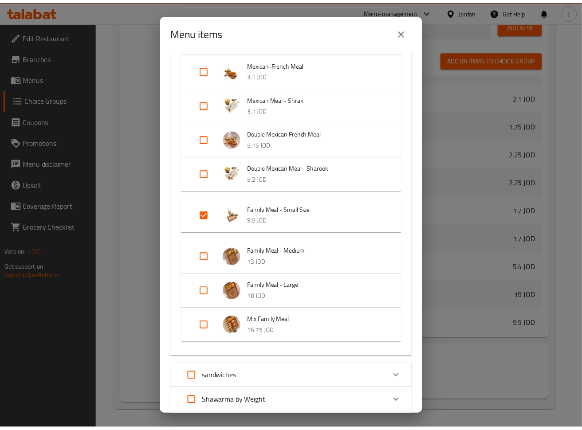
scroll to position [488, 0]
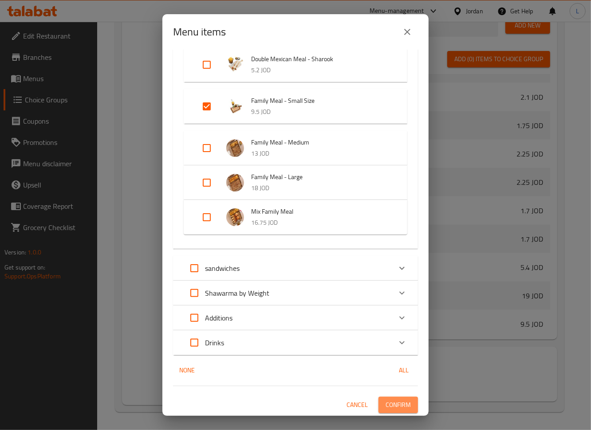
click at [389, 400] on span "Confirm" at bounding box center [397, 405] width 25 height 11
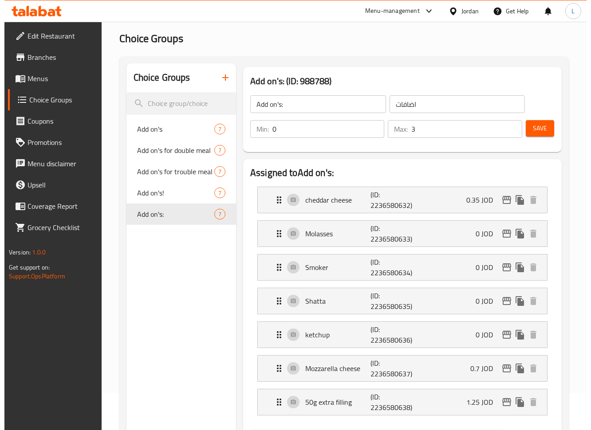
scroll to position [59, 0]
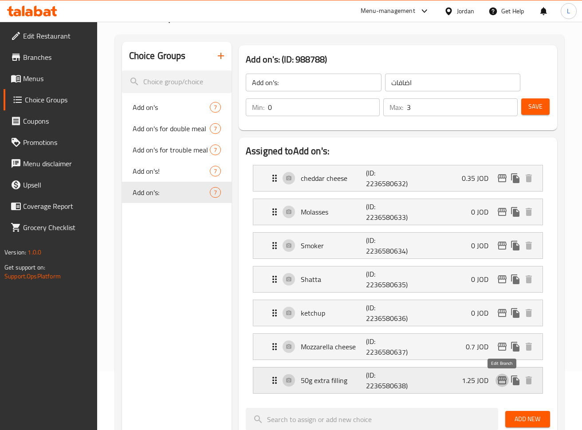
click at [497, 382] on icon "edit" at bounding box center [502, 380] width 11 height 11
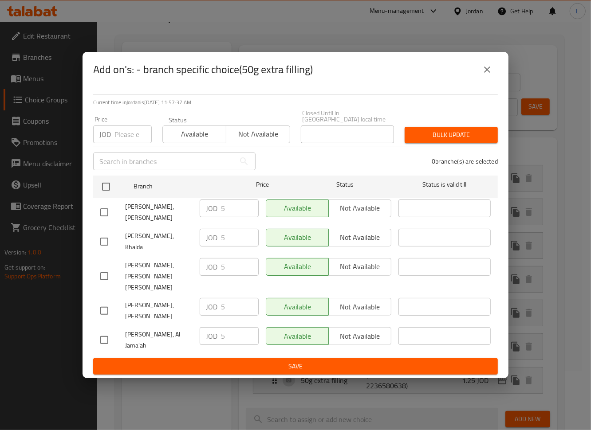
click at [482, 75] on icon "close" at bounding box center [487, 69] width 11 height 11
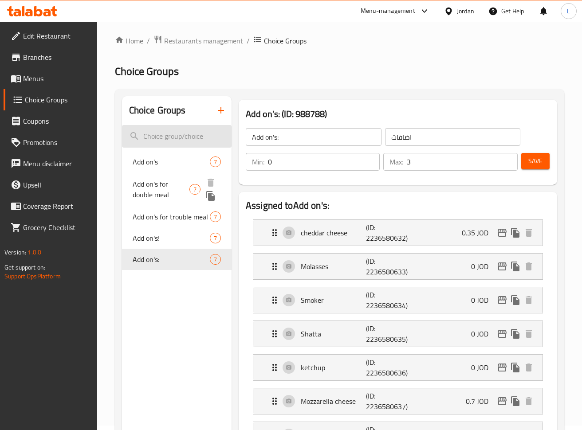
scroll to position [0, 0]
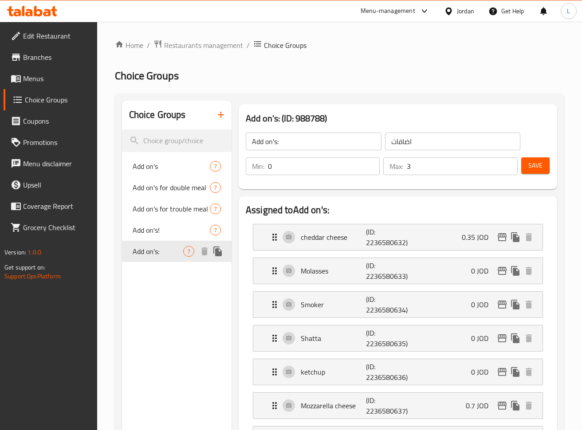
click at [218, 254] on icon "duplicate" at bounding box center [217, 252] width 8 height 10
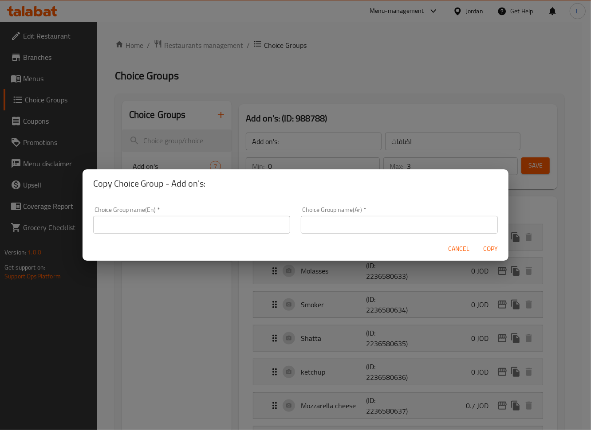
click at [465, 247] on span "Cancel" at bounding box center [458, 248] width 21 height 11
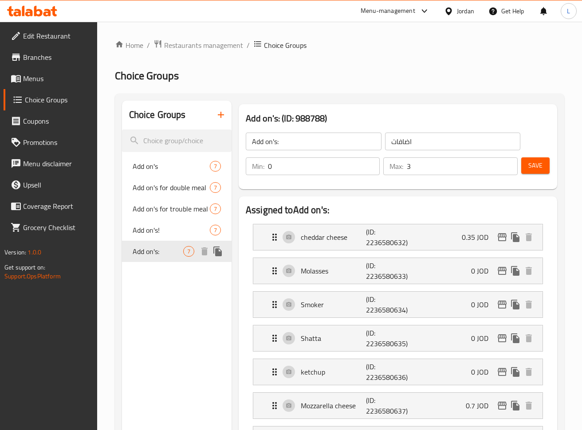
click at [219, 257] on icon "duplicate" at bounding box center [217, 251] width 11 height 11
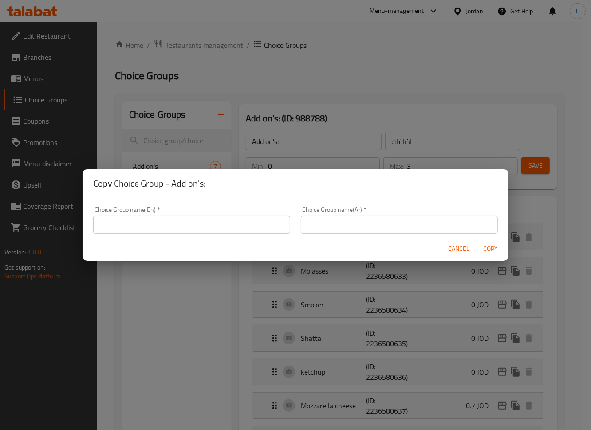
click at [230, 229] on input "text" at bounding box center [191, 225] width 197 height 18
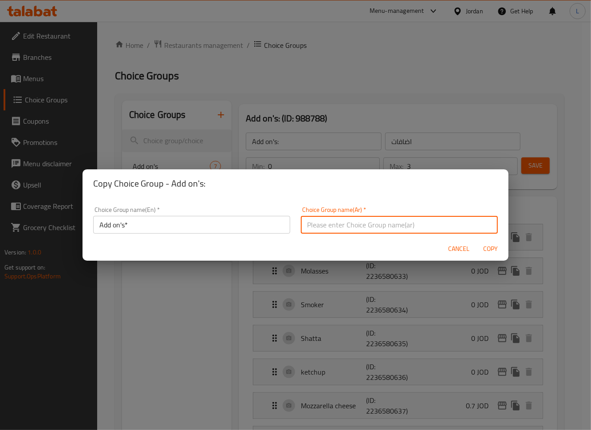
click at [378, 221] on input "text" at bounding box center [399, 225] width 197 height 18
click at [192, 233] on input "Add on's*" at bounding box center [191, 225] width 197 height 18
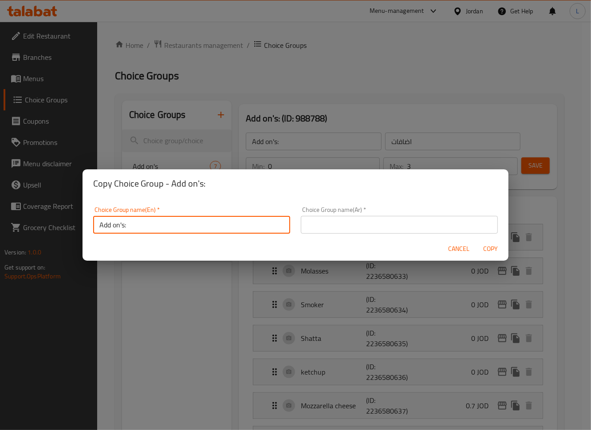
type input "Add on's:"
click at [451, 227] on input "text" at bounding box center [399, 225] width 197 height 18
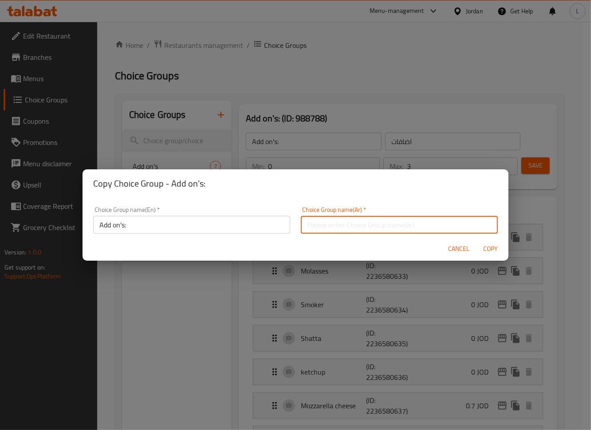
type input "اضافات"
click at [492, 251] on span "Copy" at bounding box center [490, 248] width 21 height 11
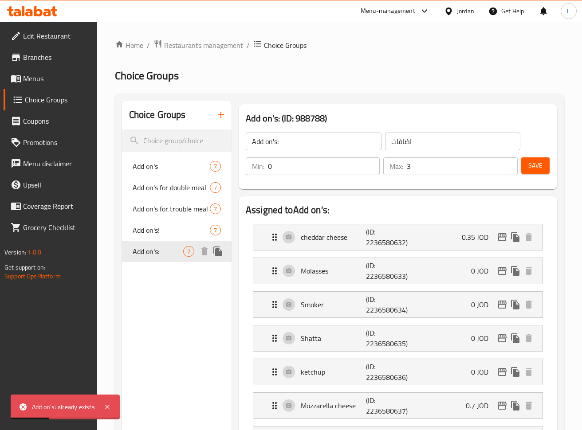
click at [215, 255] on icon "duplicate" at bounding box center [217, 252] width 8 height 10
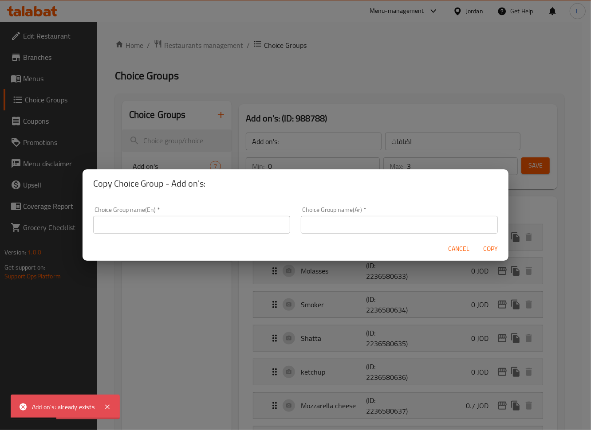
click at [204, 231] on input "text" at bounding box center [191, 225] width 197 height 18
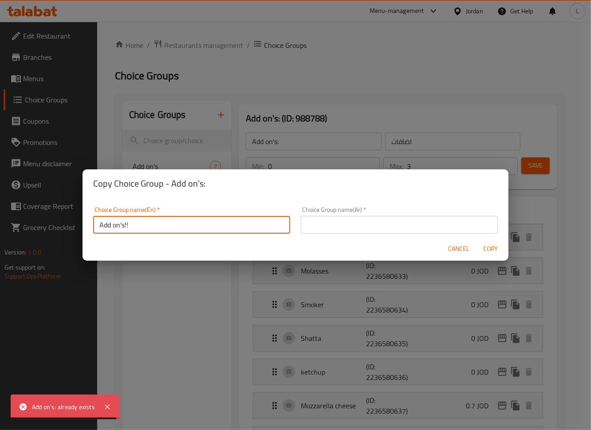
type input "Add on's!!"
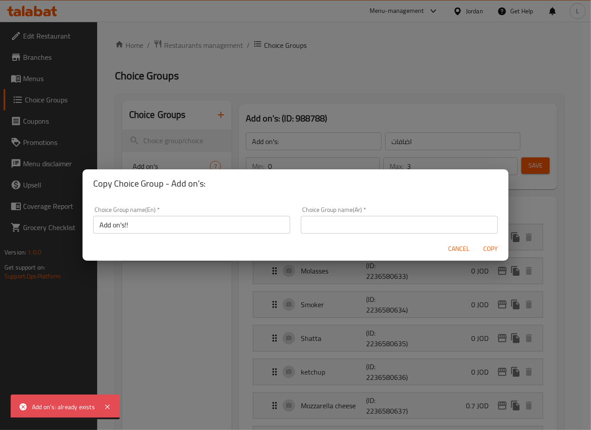
click at [372, 234] on div "Choice Group name(Ar)   * Choice Group name(Ar) *" at bounding box center [399, 220] width 208 height 38
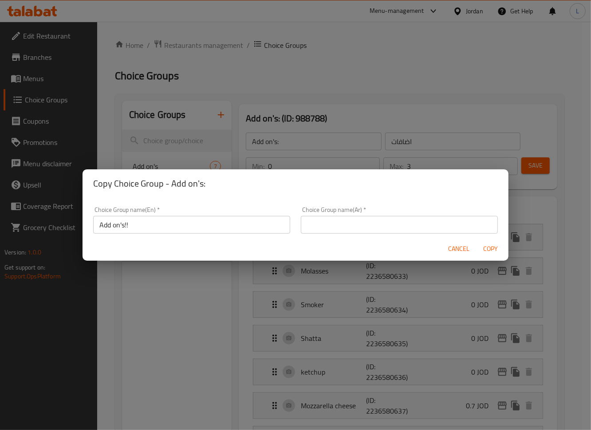
click at [372, 225] on input "text" at bounding box center [399, 225] width 197 height 18
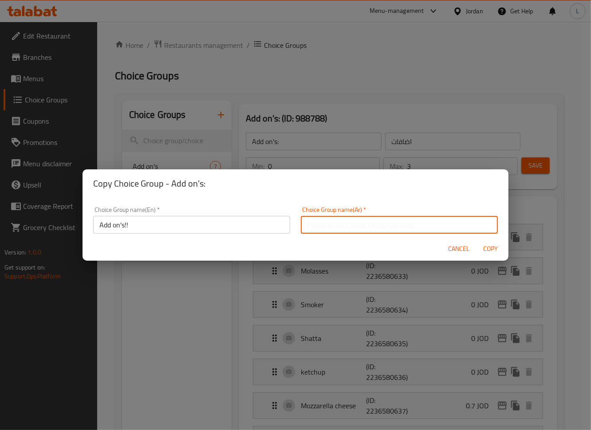
type input "اضافات"
drag, startPoint x: 498, startPoint y: 250, endPoint x: 491, endPoint y: 251, distance: 6.8
click at [498, 251] on span "Copy" at bounding box center [490, 248] width 21 height 11
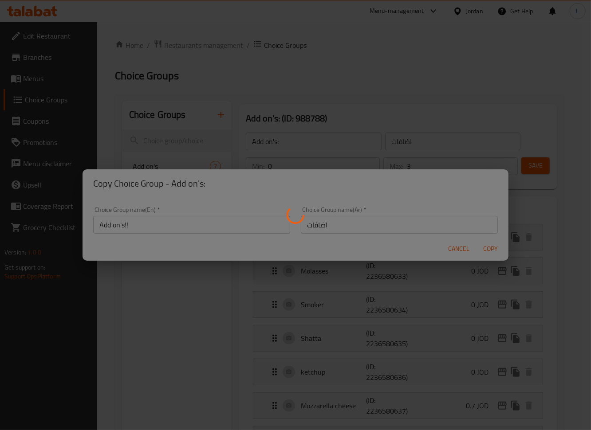
type input "Add on's!!"
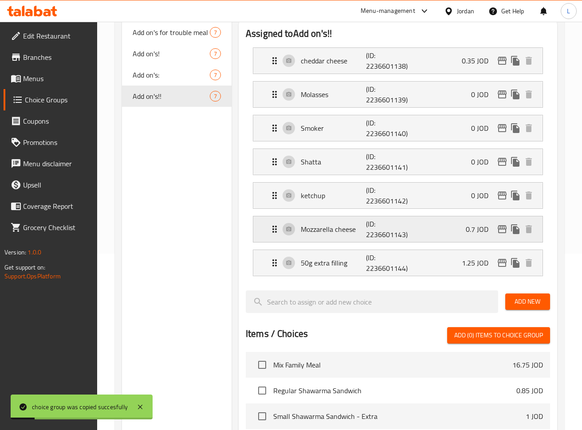
scroll to position [177, 0]
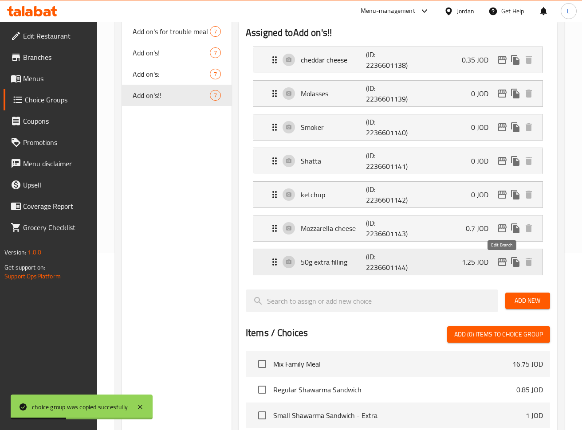
click at [504, 263] on icon "edit" at bounding box center [502, 262] width 11 height 11
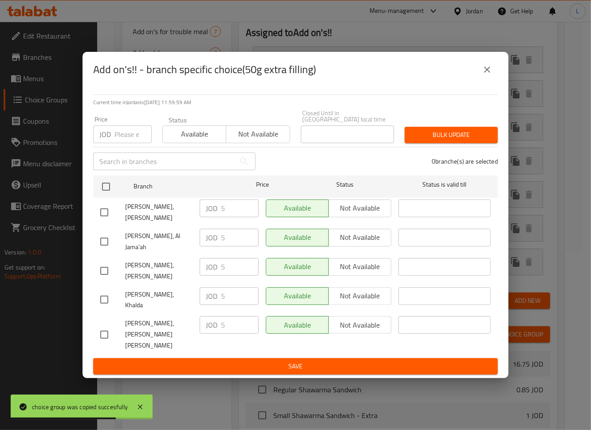
drag, startPoint x: 125, startPoint y: 150, endPoint x: 120, endPoint y: 160, distance: 10.9
click at [124, 143] on input "number" at bounding box center [132, 135] width 37 height 18
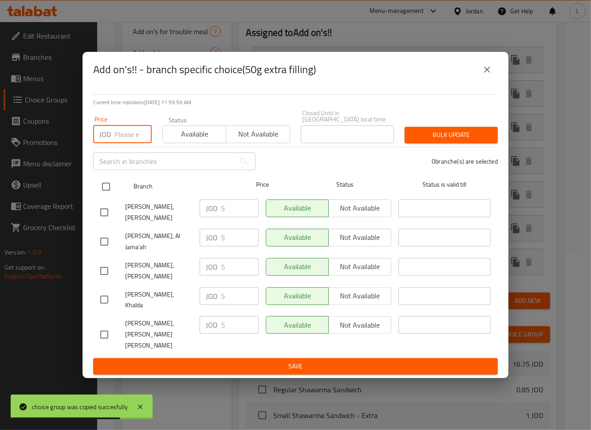
paste input "7.5"
type input "7.5"
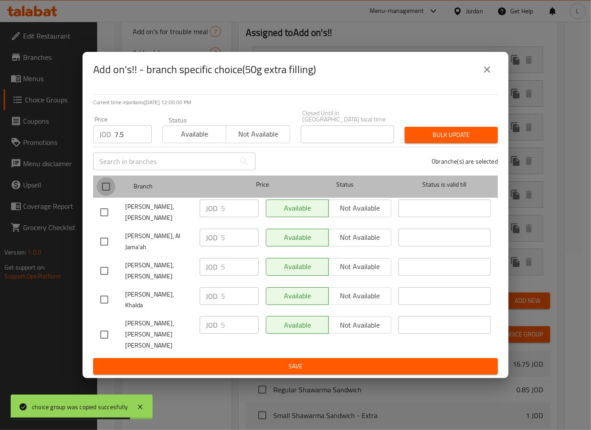
click at [107, 196] on input "checkbox" at bounding box center [106, 186] width 19 height 19
checkbox input "true"
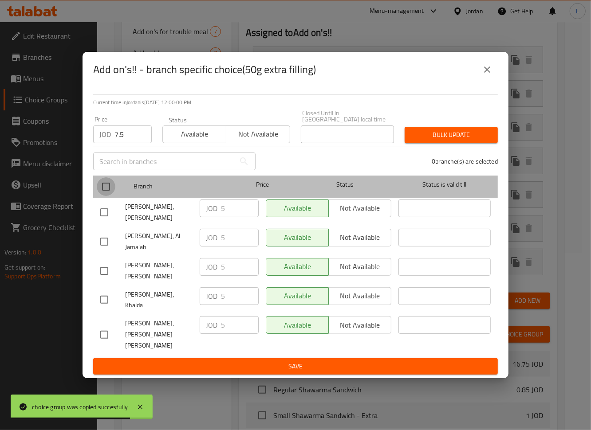
checkbox input "true"
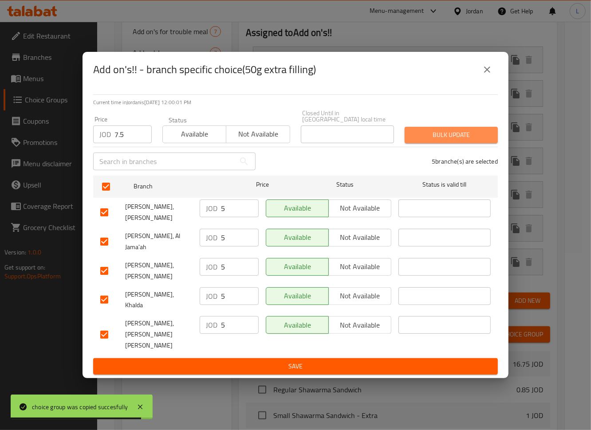
click at [408, 143] on button "Bulk update" at bounding box center [450, 135] width 93 height 16
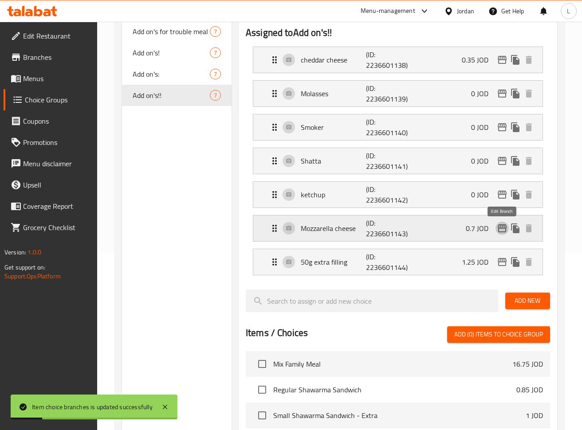
click at [503, 231] on icon "edit" at bounding box center [502, 228] width 11 height 11
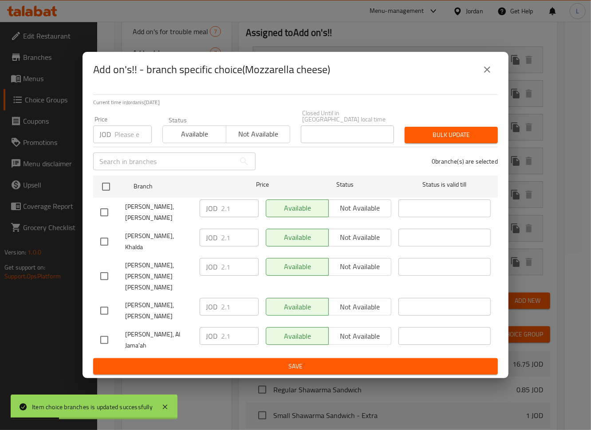
click at [129, 143] on input "number" at bounding box center [132, 135] width 37 height 18
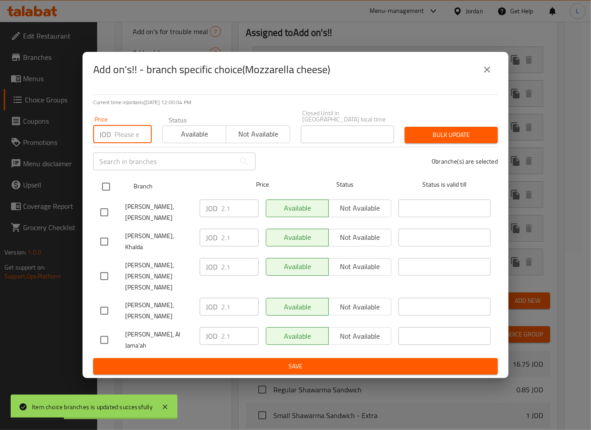
paste input "3.5"
type input "3.5"
click at [108, 196] on input "checkbox" at bounding box center [106, 186] width 19 height 19
checkbox input "true"
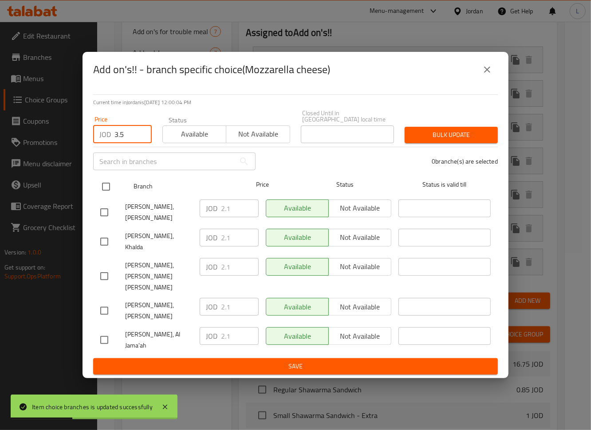
checkbox input "true"
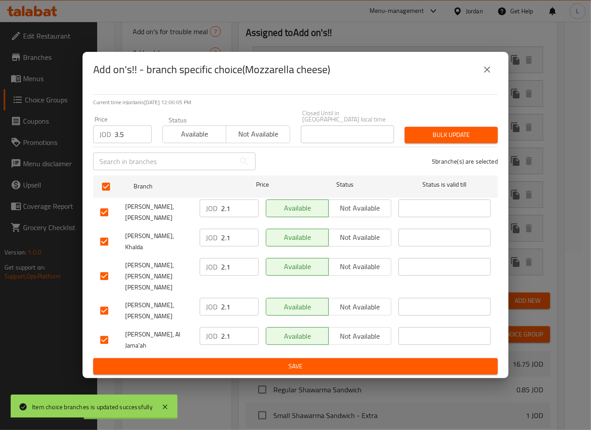
click at [455, 141] on span "Bulk update" at bounding box center [451, 134] width 79 height 11
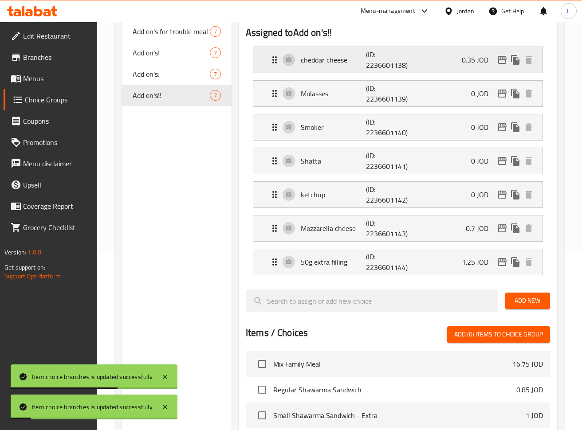
scroll to position [0, 0]
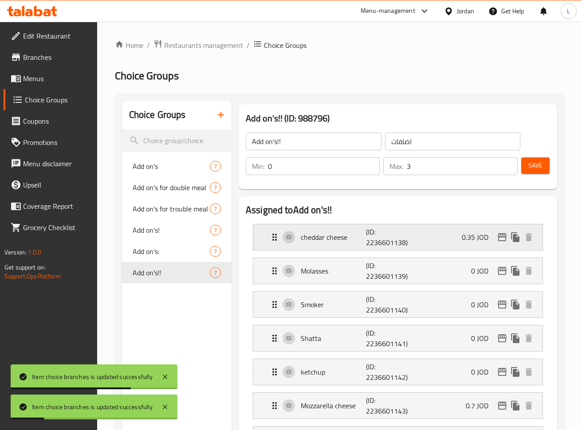
click at [502, 239] on icon "edit" at bounding box center [502, 237] width 11 height 11
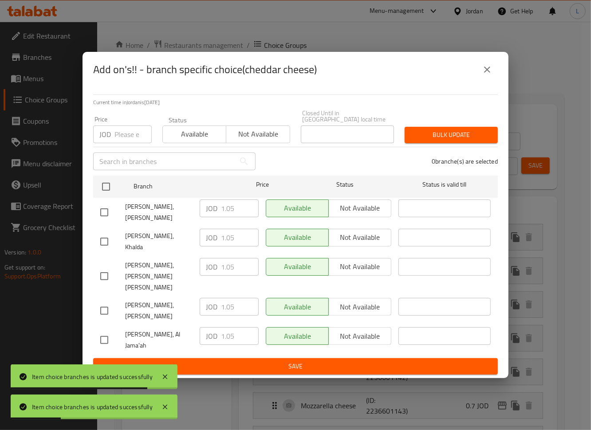
click at [129, 143] on input "number" at bounding box center [132, 135] width 37 height 18
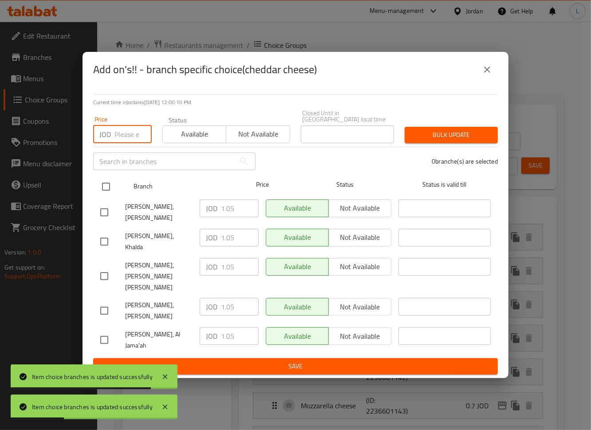
paste input "1.75"
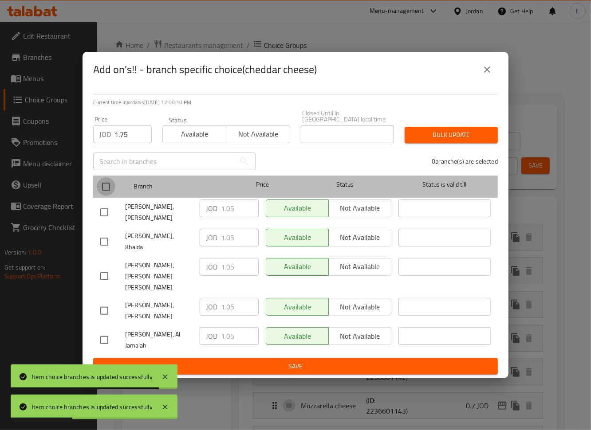
click at [102, 196] on input "checkbox" at bounding box center [106, 186] width 19 height 19
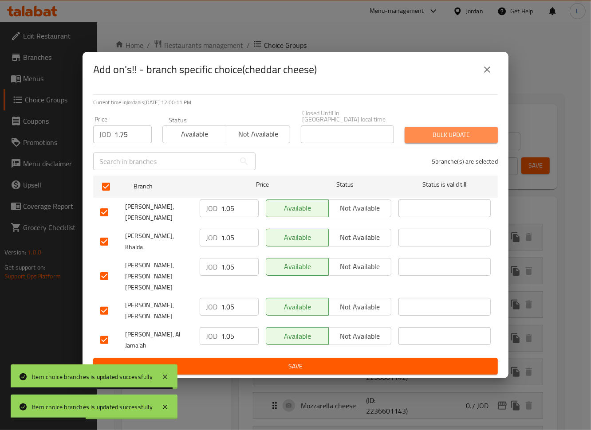
click at [462, 141] on span "Bulk update" at bounding box center [451, 134] width 79 height 11
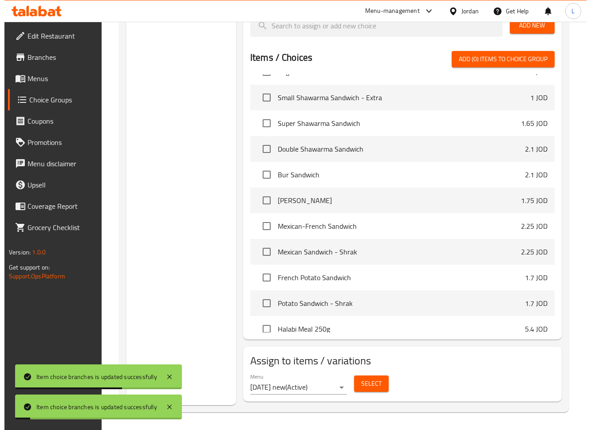
scroll to position [473, 0]
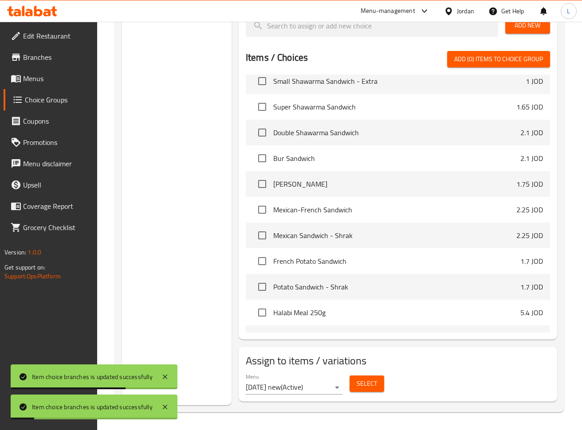
click at [362, 388] on span "Select" at bounding box center [367, 383] width 20 height 11
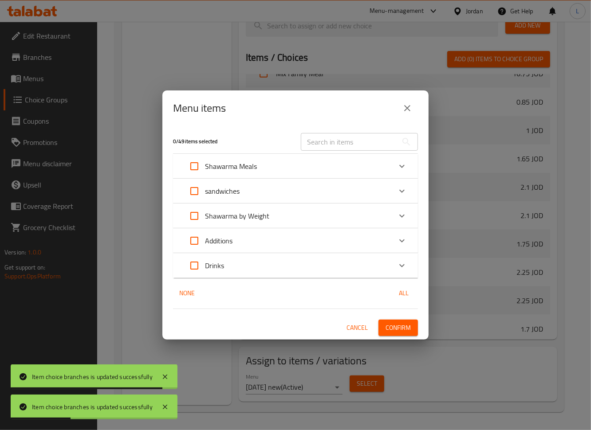
click at [298, 164] on div "Shawarma Meals" at bounding box center [288, 166] width 208 height 21
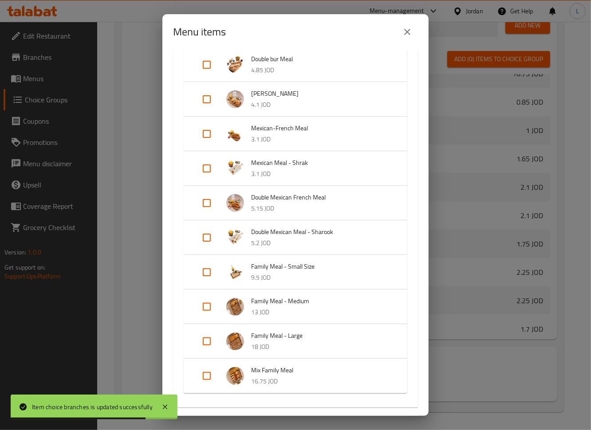
scroll to position [355, 0]
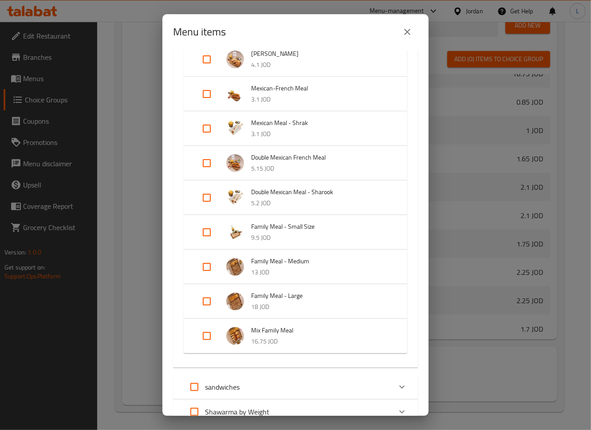
click at [207, 267] on input "Expand" at bounding box center [206, 266] width 21 height 21
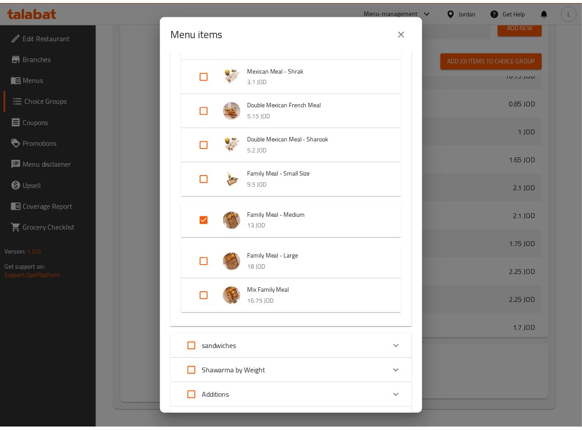
scroll to position [488, 0]
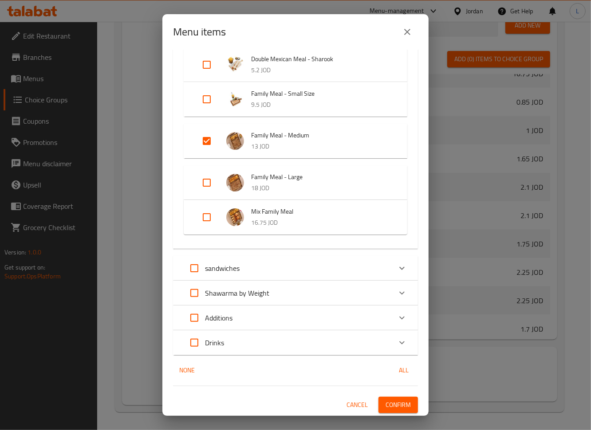
drag, startPoint x: 396, startPoint y: 400, endPoint x: 428, endPoint y: 392, distance: 32.9
click at [396, 400] on span "Confirm" at bounding box center [397, 405] width 25 height 11
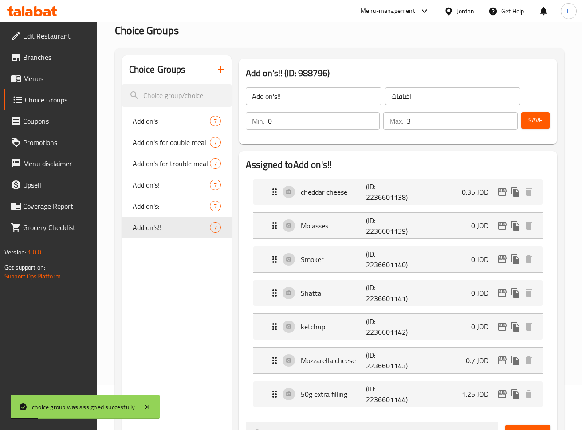
scroll to position [0, 0]
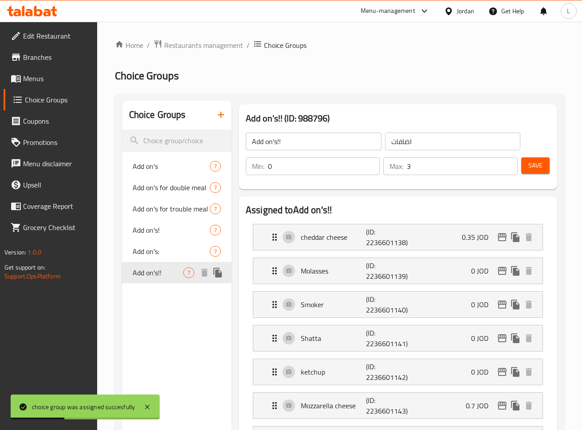
click at [218, 276] on icon "duplicate" at bounding box center [217, 273] width 8 height 10
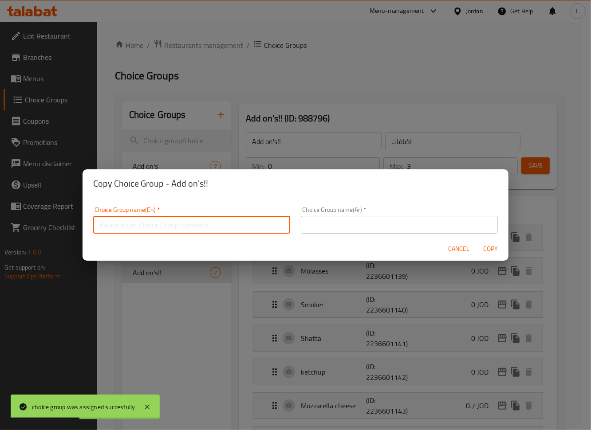
click at [218, 227] on input "text" at bounding box center [191, 225] width 197 height 18
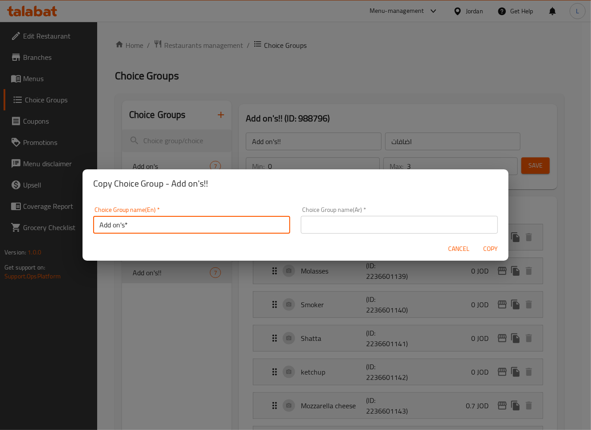
click at [354, 222] on input "text" at bounding box center [399, 225] width 197 height 18
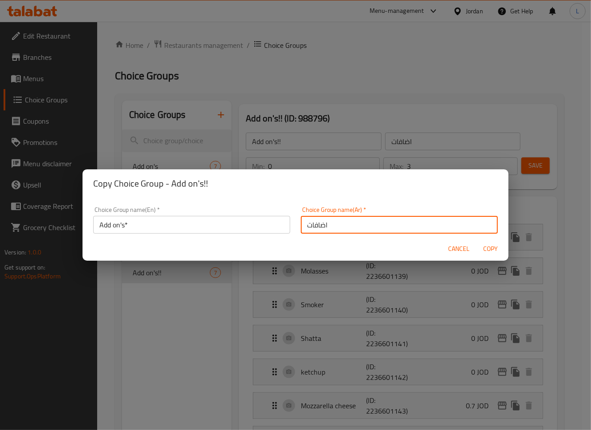
click at [488, 249] on span "Copy" at bounding box center [490, 248] width 21 height 11
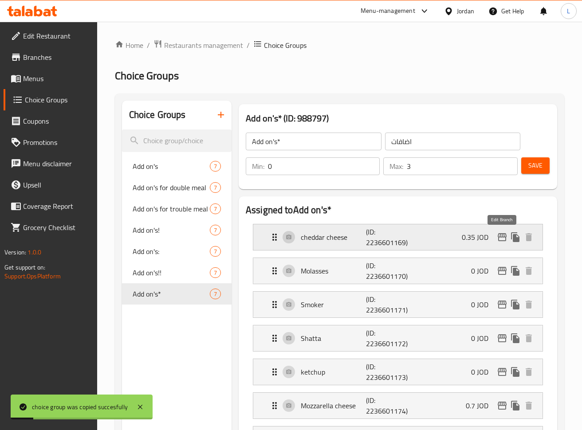
click at [503, 235] on icon "edit" at bounding box center [502, 237] width 11 height 11
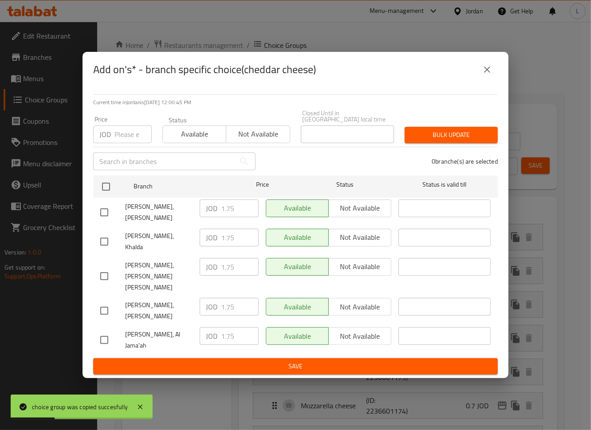
click at [126, 143] on input "number" at bounding box center [132, 135] width 37 height 18
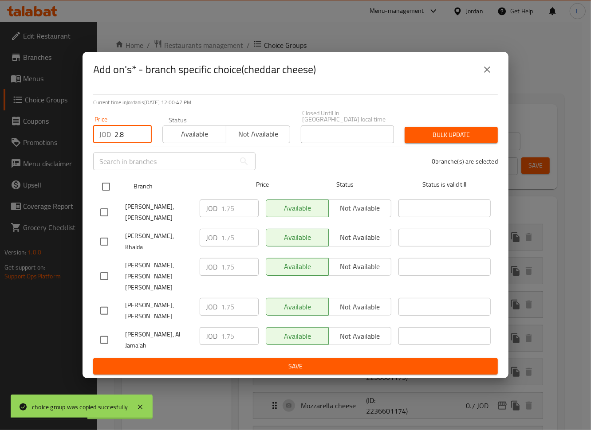
click at [106, 196] on input "checkbox" at bounding box center [106, 186] width 19 height 19
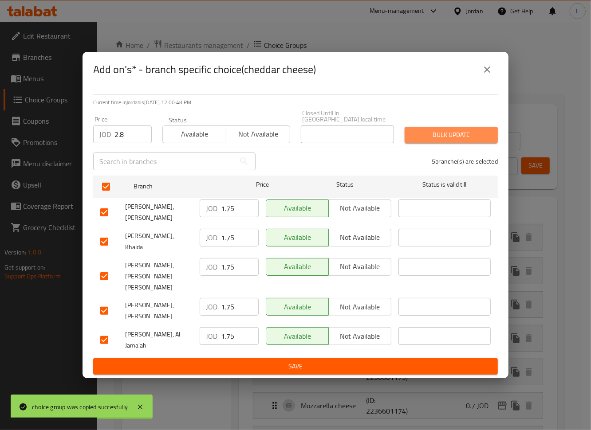
click at [446, 141] on span "Bulk update" at bounding box center [451, 134] width 79 height 11
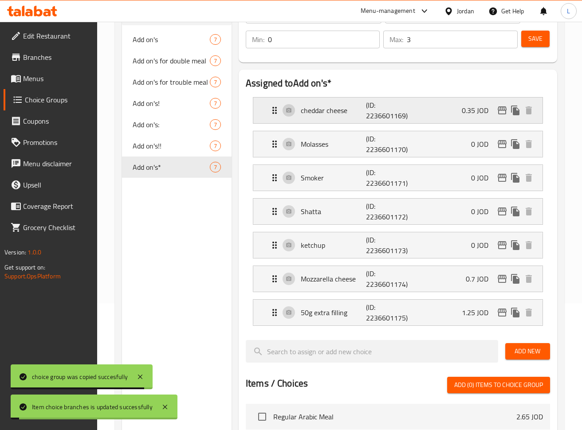
scroll to position [236, 0]
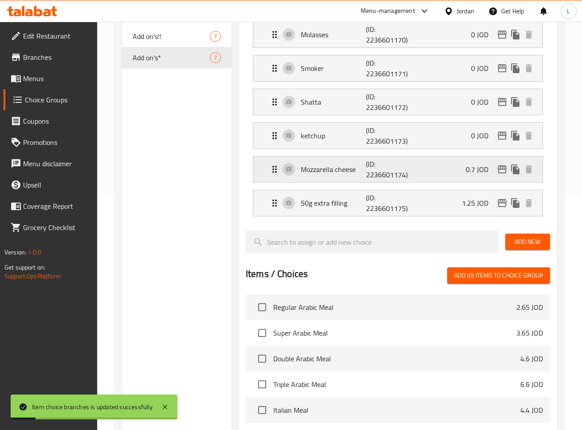
click at [500, 173] on icon "edit" at bounding box center [502, 169] width 11 height 11
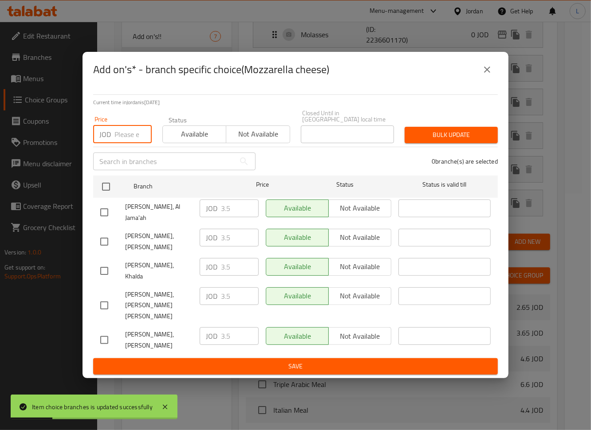
click at [119, 143] on input "number" at bounding box center [132, 135] width 37 height 18
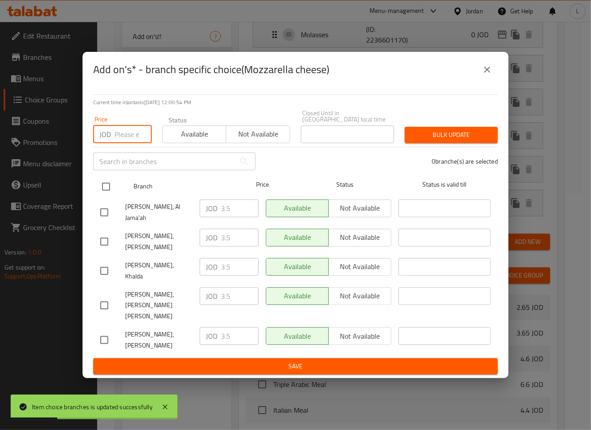
paste input "5.6"
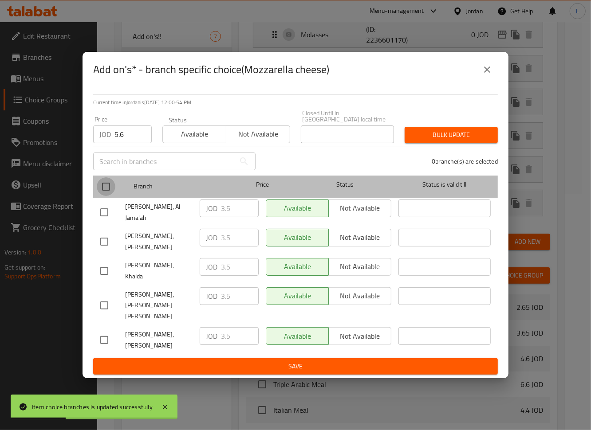
click at [106, 196] on input "checkbox" at bounding box center [106, 186] width 19 height 19
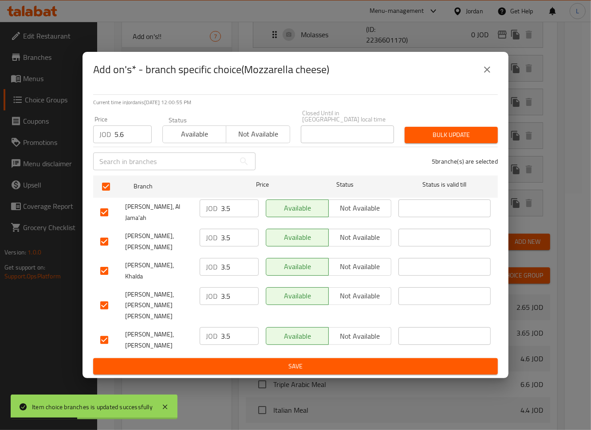
drag, startPoint x: 475, startPoint y: 148, endPoint x: 522, endPoint y: 148, distance: 46.6
click at [476, 141] on span "Bulk update" at bounding box center [451, 134] width 79 height 11
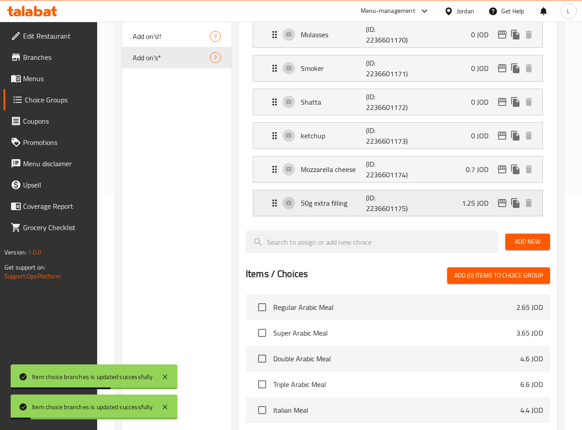
click at [502, 201] on icon "edit" at bounding box center [502, 203] width 11 height 11
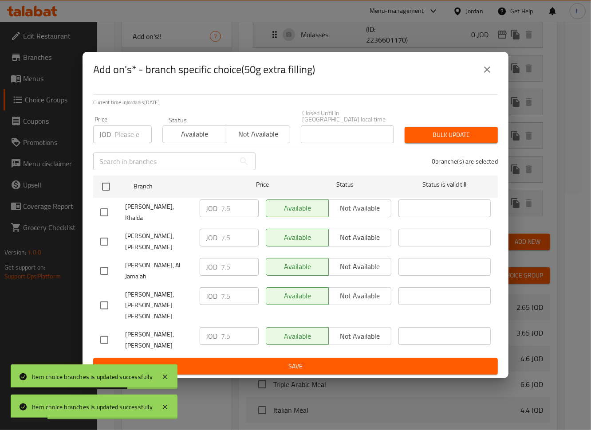
click at [125, 143] on input "number" at bounding box center [132, 135] width 37 height 18
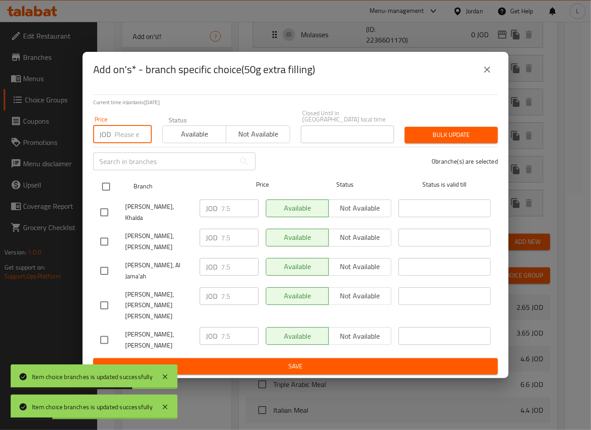
paste input "10"
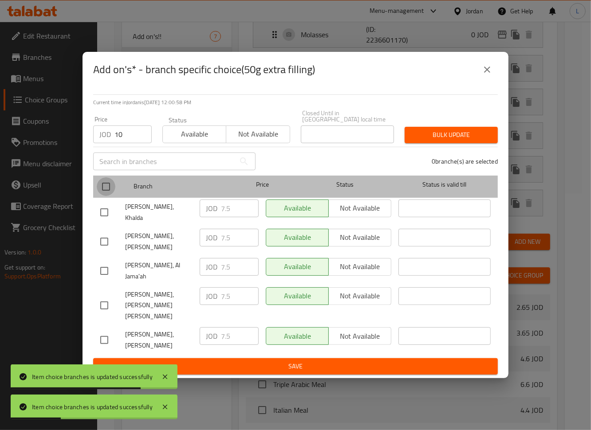
click at [108, 196] on input "checkbox" at bounding box center [106, 186] width 19 height 19
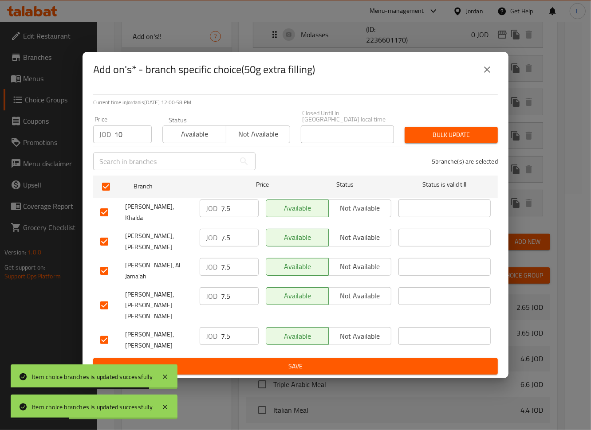
click at [448, 141] on span "Bulk update" at bounding box center [451, 134] width 79 height 11
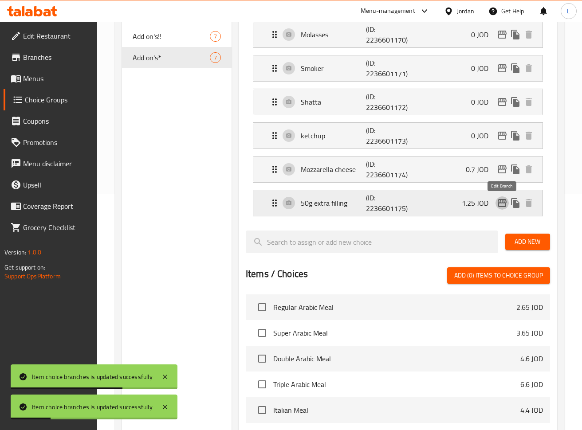
click at [505, 207] on icon "edit" at bounding box center [502, 203] width 9 height 8
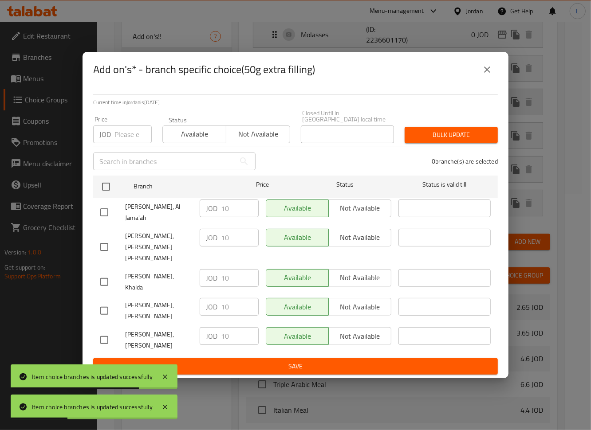
click at [490, 75] on icon "close" at bounding box center [487, 69] width 11 height 11
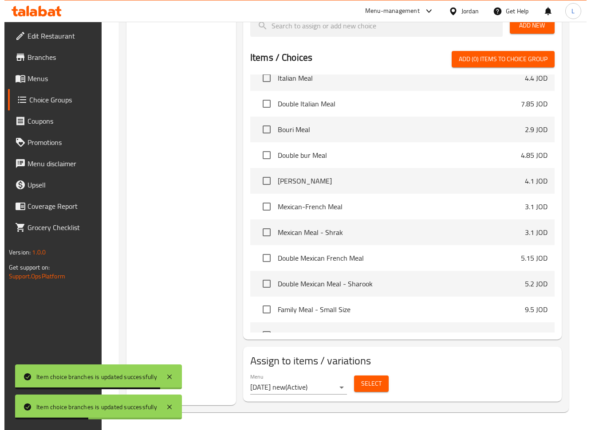
scroll to position [177, 0]
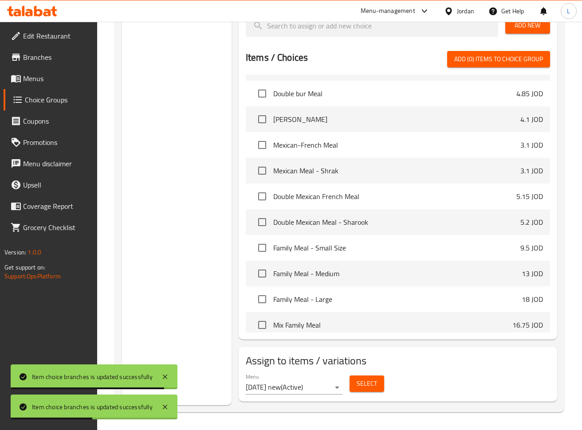
click at [367, 384] on span "Select" at bounding box center [367, 383] width 20 height 11
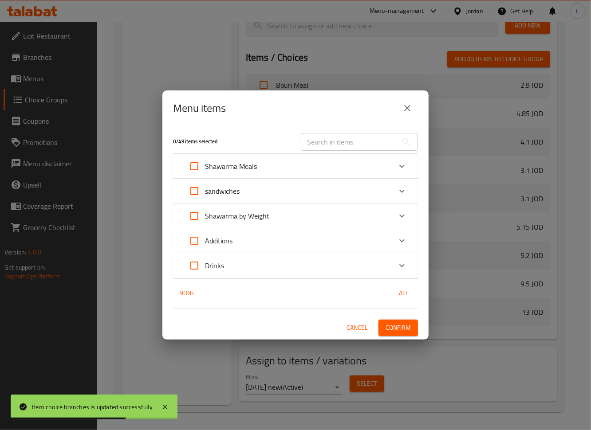
drag, startPoint x: 329, startPoint y: 169, endPoint x: 329, endPoint y: 177, distance: 8.4
click at [329, 168] on div "Shawarma Meals" at bounding box center [288, 166] width 208 height 21
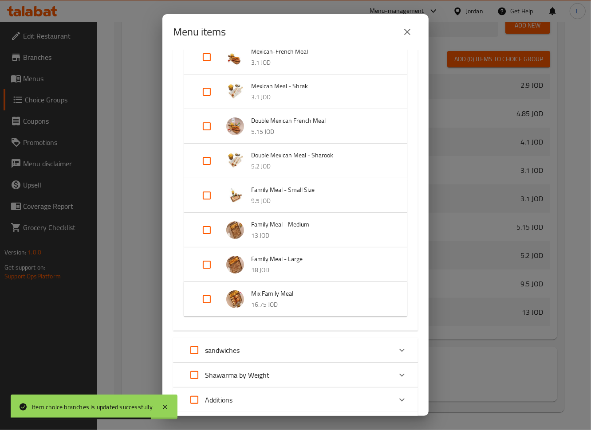
scroll to position [414, 0]
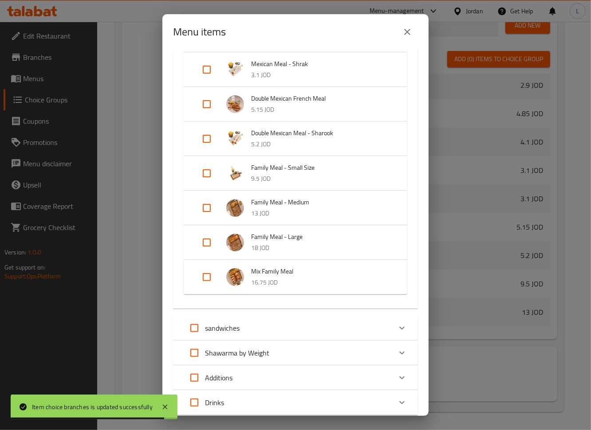
click at [209, 242] on input "Expand" at bounding box center [206, 242] width 21 height 21
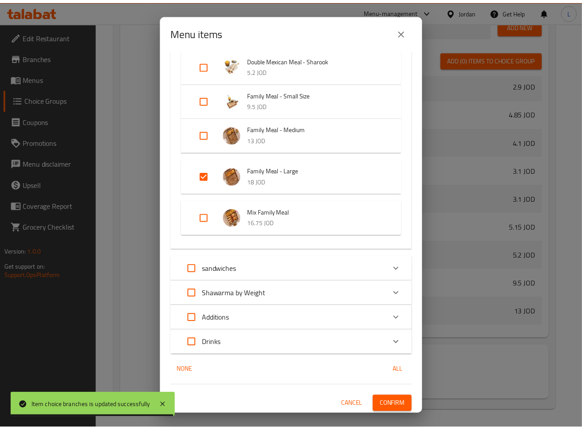
scroll to position [488, 0]
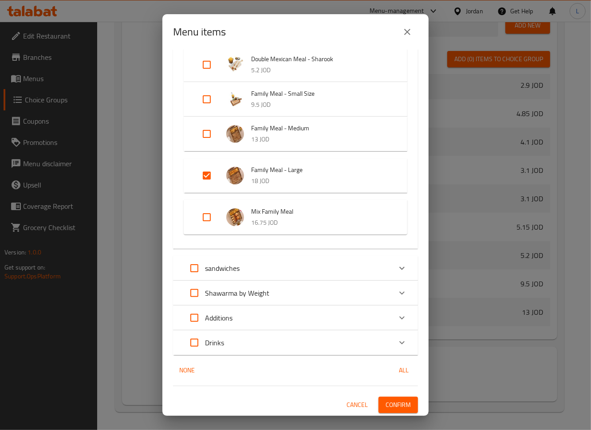
click at [402, 400] on button "Confirm" at bounding box center [397, 405] width 39 height 16
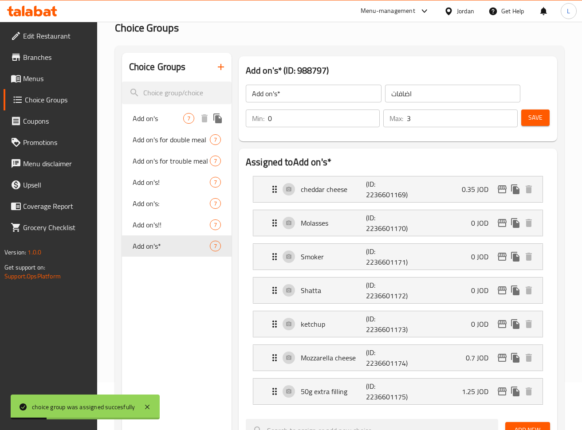
scroll to position [0, 0]
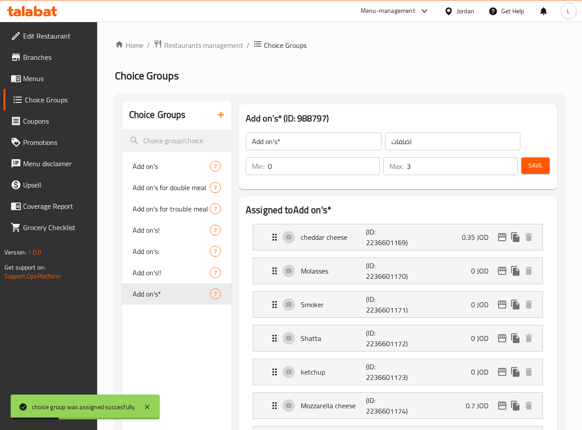
click at [224, 118] on icon "button" at bounding box center [221, 115] width 11 height 11
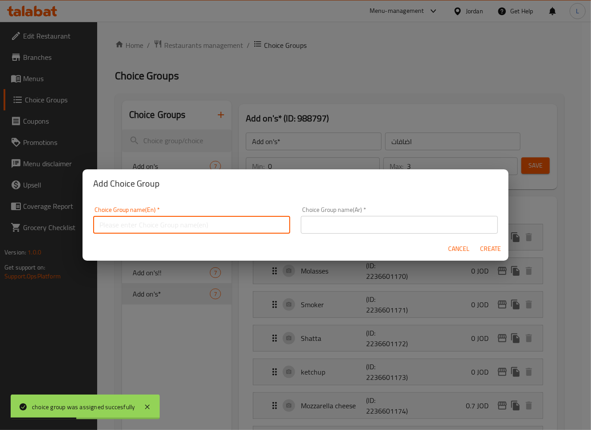
click at [200, 227] on input "text" at bounding box center [191, 225] width 197 height 18
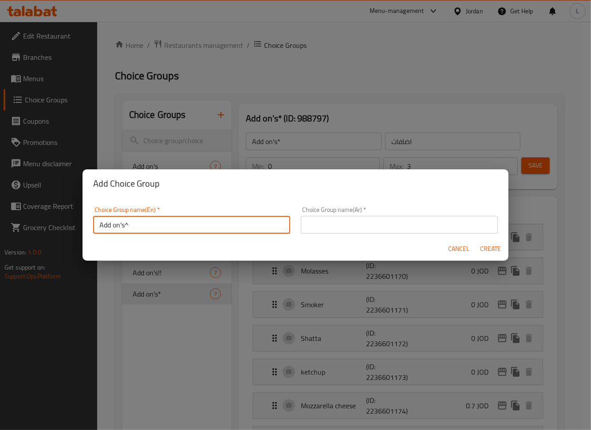
click at [382, 233] on input "text" at bounding box center [399, 225] width 197 height 18
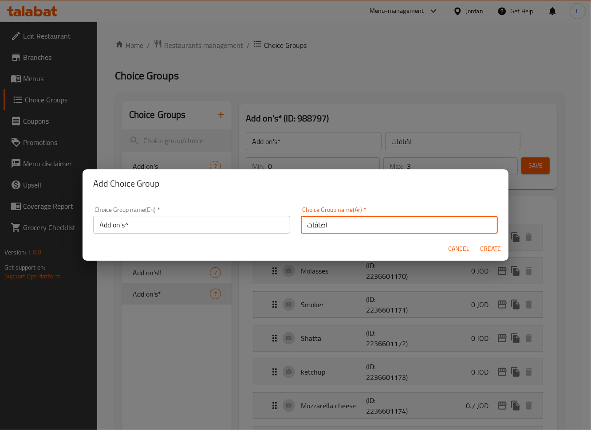
click at [497, 251] on span "Create" at bounding box center [490, 248] width 21 height 11
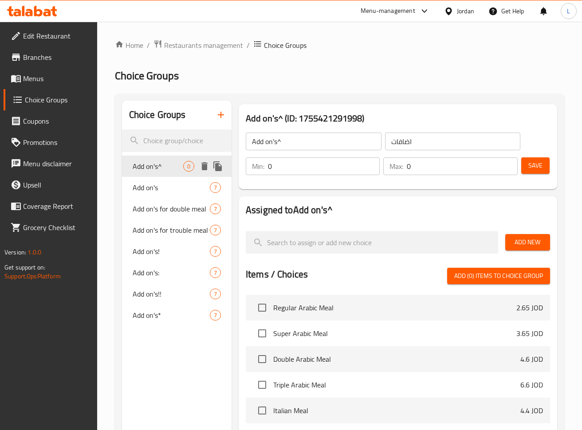
click at [206, 166] on icon "delete" at bounding box center [204, 166] width 6 height 8
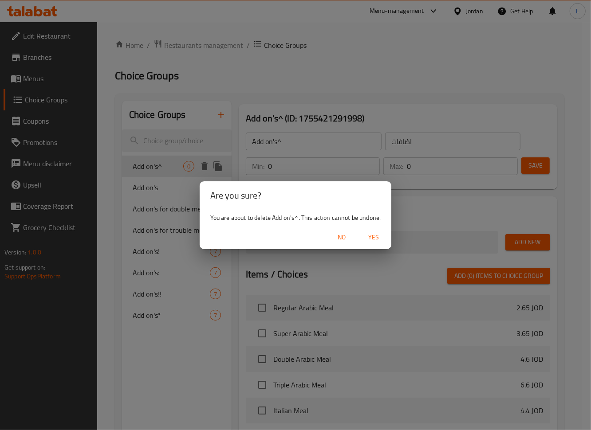
click at [377, 236] on span "Yes" at bounding box center [373, 237] width 21 height 11
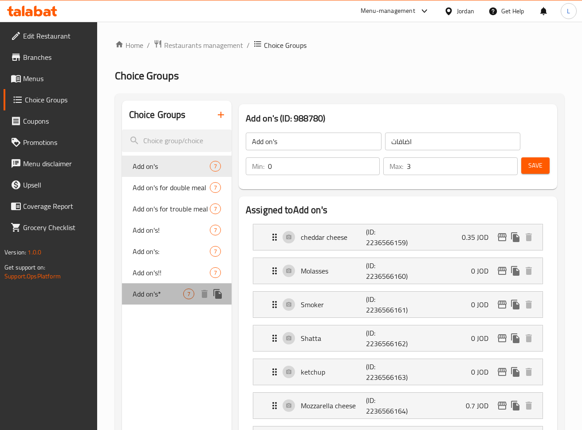
click at [169, 297] on span "Add on's*" at bounding box center [158, 294] width 51 height 11
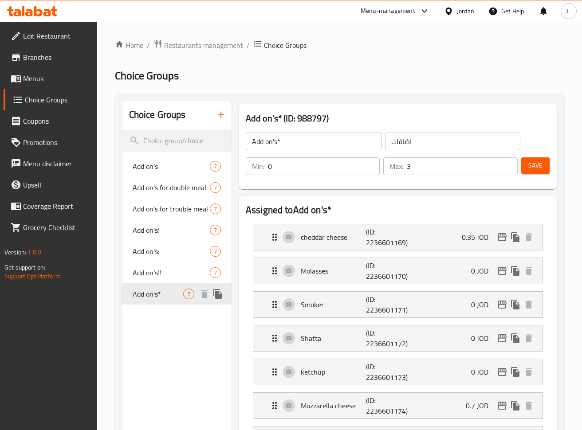
click at [223, 295] on button "duplicate" at bounding box center [217, 293] width 13 height 13
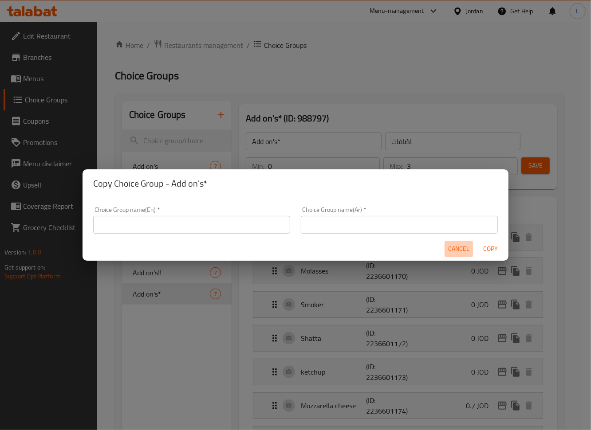
click at [460, 255] on button "Cancel" at bounding box center [458, 249] width 28 height 16
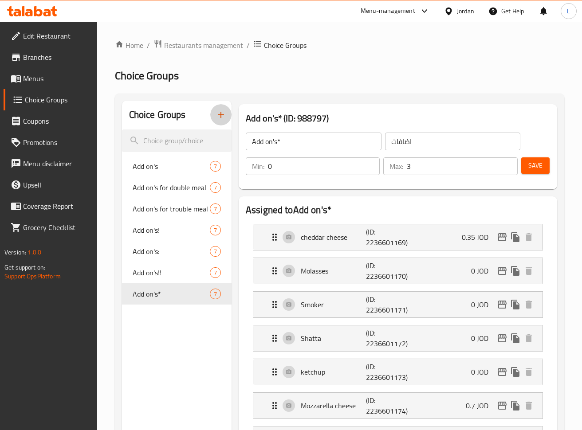
click at [228, 118] on button "button" at bounding box center [220, 114] width 21 height 21
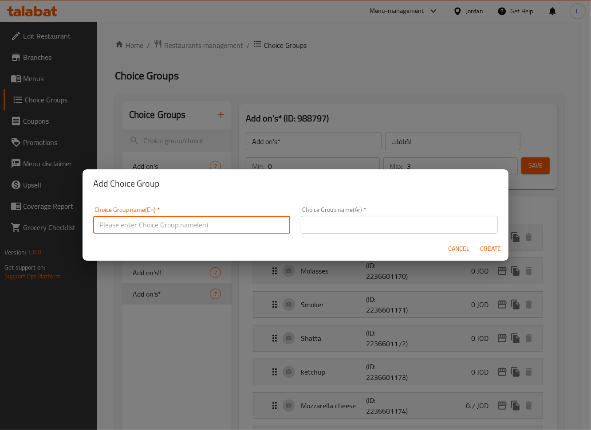
click at [174, 222] on input "text" at bounding box center [191, 225] width 197 height 18
click at [377, 226] on input "text" at bounding box center [399, 225] width 197 height 18
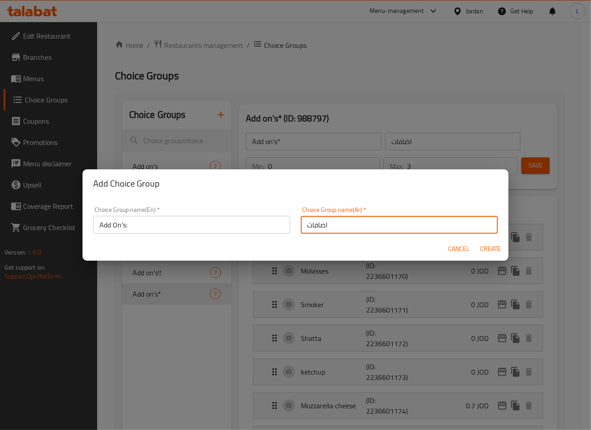
drag, startPoint x: 487, startPoint y: 254, endPoint x: 491, endPoint y: 255, distance: 4.5
click at [488, 254] on span "Create" at bounding box center [490, 248] width 21 height 11
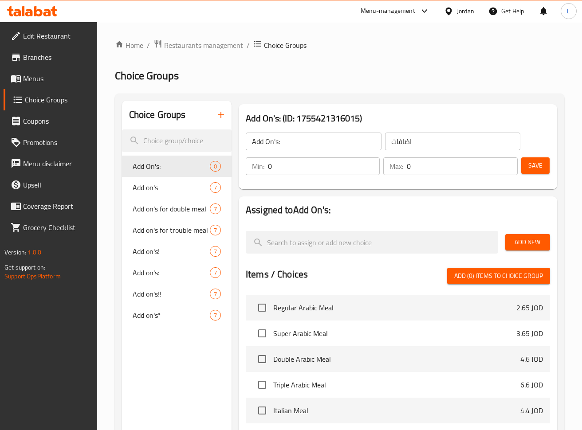
click at [471, 168] on input "0" at bounding box center [462, 166] width 110 height 18
click at [522, 244] on span "Add New" at bounding box center [527, 242] width 31 height 11
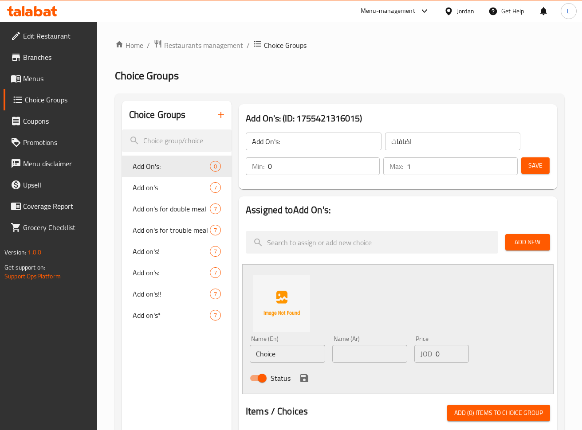
click at [362, 356] on input "text" at bounding box center [369, 354] width 75 height 18
paste input "مدخن"
drag, startPoint x: 310, startPoint y: 377, endPoint x: 316, endPoint y: 378, distance: 6.3
click at [309, 377] on button "save" at bounding box center [304, 378] width 13 height 13
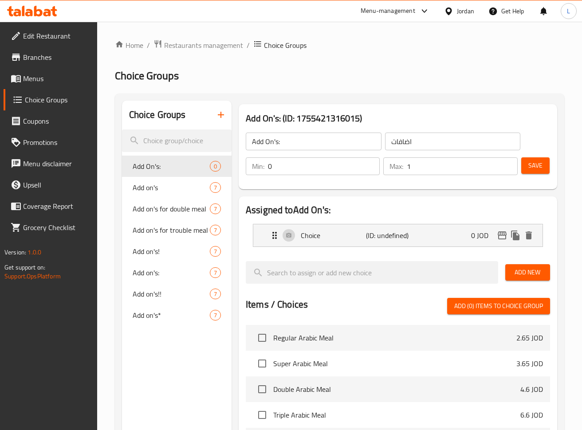
click at [517, 271] on span "Add New" at bounding box center [527, 272] width 31 height 11
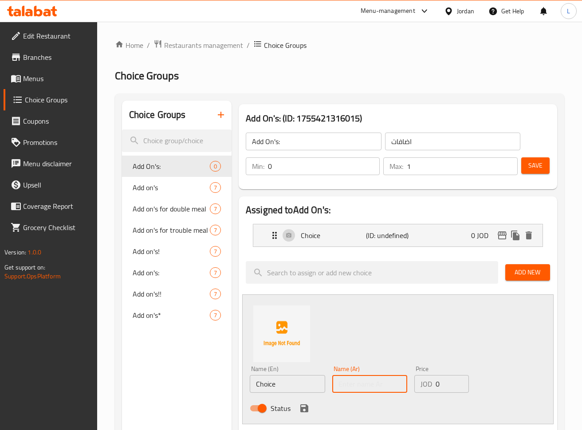
click at [351, 391] on input "text" at bounding box center [369, 384] width 75 height 18
paste input "50غم حشوة اضافية لكل ساندويش"
drag, startPoint x: 371, startPoint y: 385, endPoint x: 433, endPoint y: 387, distance: 62.1
click at [433, 387] on div "Name (En) Choice Name (En) Name (Ar) 50غم حشوة اضافية لكل ساندويش Name (Ar) Pri…" at bounding box center [369, 391] width 247 height 58
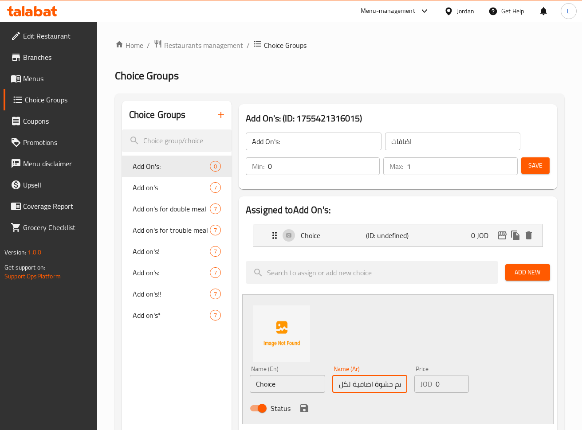
click at [355, 387] on input "50غم حشوة اضافية لكل ساندويش" at bounding box center [369, 384] width 75 height 18
drag, startPoint x: 372, startPoint y: 385, endPoint x: 332, endPoint y: 377, distance: 40.4
click at [332, 377] on input "50غم حشوة اضافية لكل ساندويش" at bounding box center [369, 384] width 75 height 18
click at [362, 386] on input "50غم حشوة اضافية لكل ساندويش" at bounding box center [369, 384] width 75 height 18
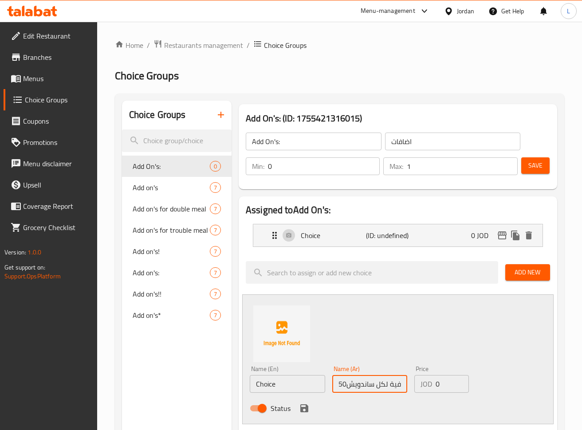
click at [379, 387] on input "50غم حشوة اضافية لكل ساندويش" at bounding box center [369, 384] width 75 height 18
click at [393, 382] on input "50غم حشوة اضافية لكل ساندويش" at bounding box center [369, 384] width 75 height 18
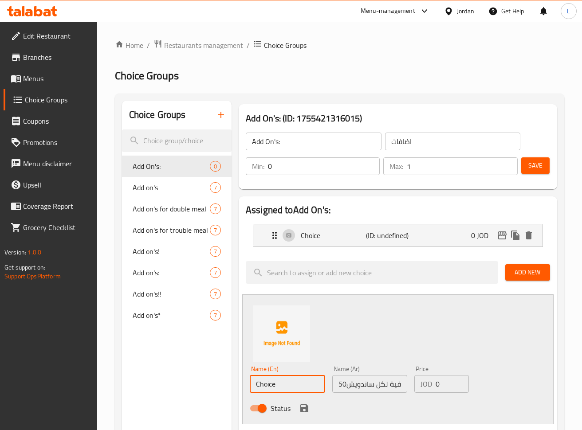
click at [308, 385] on input "Choice" at bounding box center [287, 384] width 75 height 18
click at [309, 384] on input "Choice" at bounding box center [287, 384] width 75 height 18
paste input "50g extra filling per sandwich"
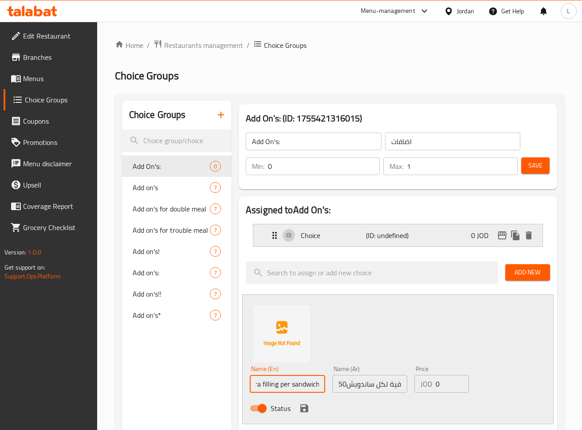
click at [357, 240] on p "Choice" at bounding box center [333, 235] width 65 height 11
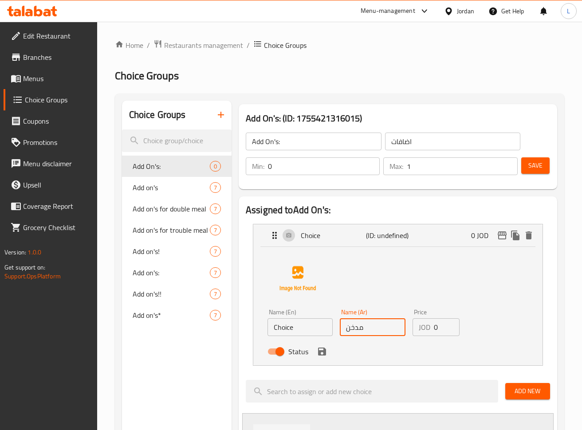
click at [351, 331] on input "مدخن" at bounding box center [372, 327] width 65 height 18
click at [352, 330] on input "مدخن" at bounding box center [372, 327] width 65 height 18
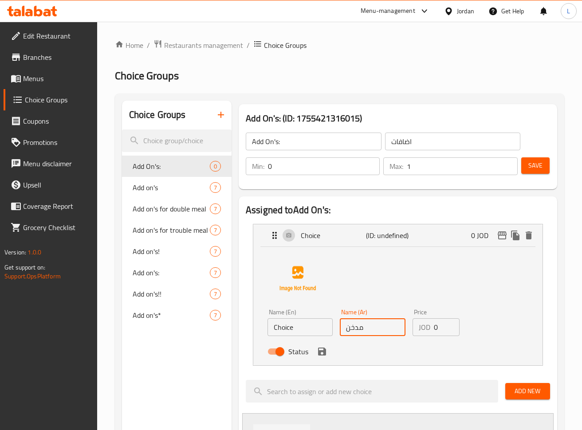
click at [296, 338] on div "Name (En) Choice Name (En)" at bounding box center [300, 323] width 72 height 34
click at [298, 327] on input "Choice" at bounding box center [299, 327] width 65 height 18
paste input "Smoker"
click at [325, 356] on icon "save" at bounding box center [322, 351] width 11 height 11
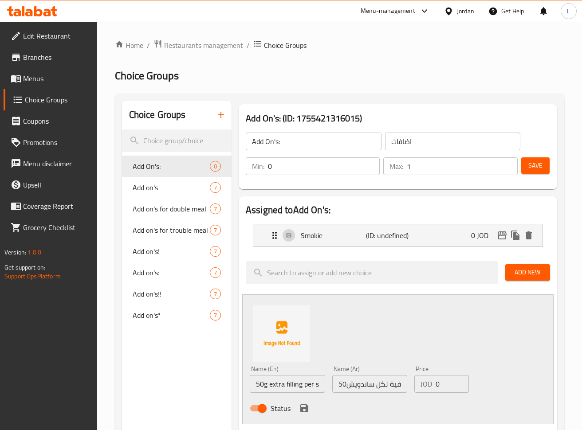
click at [441, 382] on input "0" at bounding box center [451, 384] width 33 height 18
drag, startPoint x: 299, startPoint y: 400, endPoint x: 301, endPoint y: 406, distance: 5.5
click at [300, 403] on div "Status" at bounding box center [369, 408] width 247 height 24
drag, startPoint x: 301, startPoint y: 406, endPoint x: 316, endPoint y: 411, distance: 16.3
click at [301, 406] on icon "save" at bounding box center [304, 408] width 11 height 11
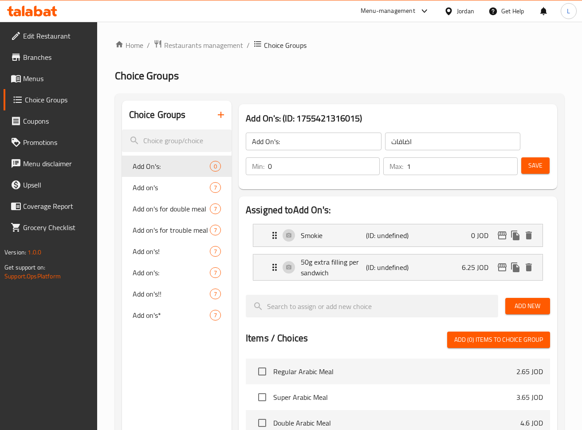
click at [527, 163] on button "Save" at bounding box center [535, 165] width 28 height 16
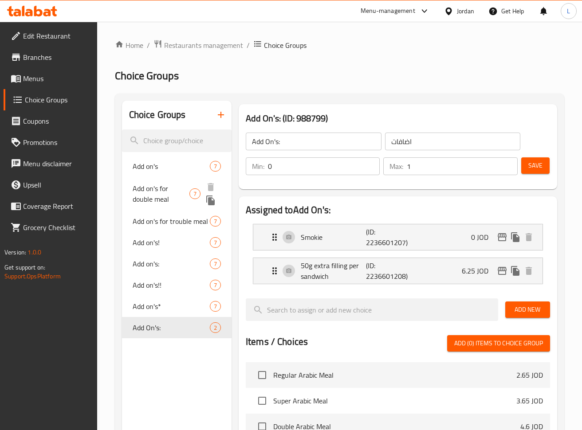
drag, startPoint x: 152, startPoint y: 198, endPoint x: 148, endPoint y: 201, distance: 5.3
click at [152, 198] on span "Add on's for double meal" at bounding box center [161, 193] width 57 height 21
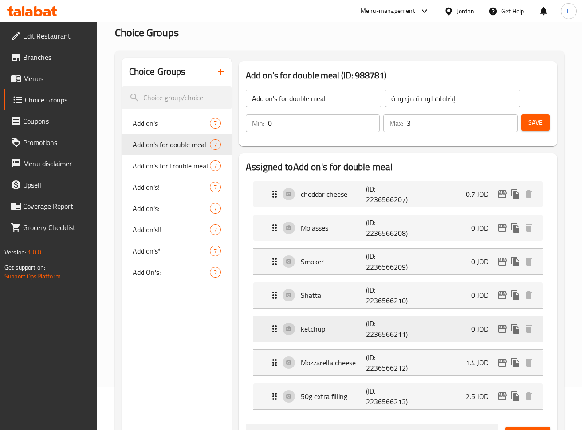
scroll to position [118, 0]
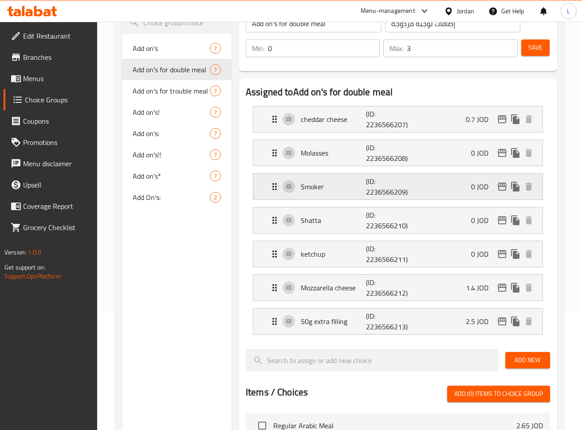
click at [417, 186] on div "Smoker (ID: 2236566209) 0 JOD" at bounding box center [400, 187] width 263 height 26
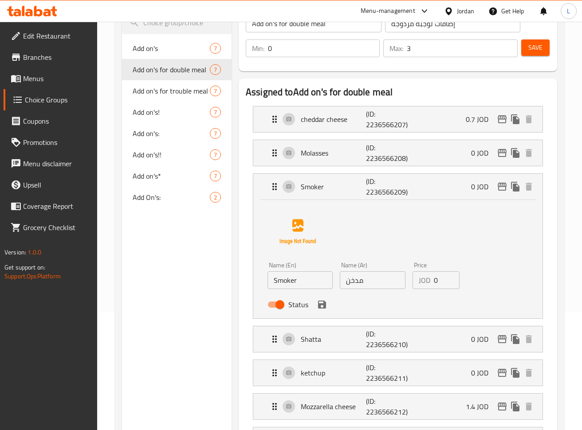
click at [298, 283] on input "Smoker" at bounding box center [299, 280] width 65 height 18
click at [325, 302] on icon "save" at bounding box center [322, 305] width 8 height 8
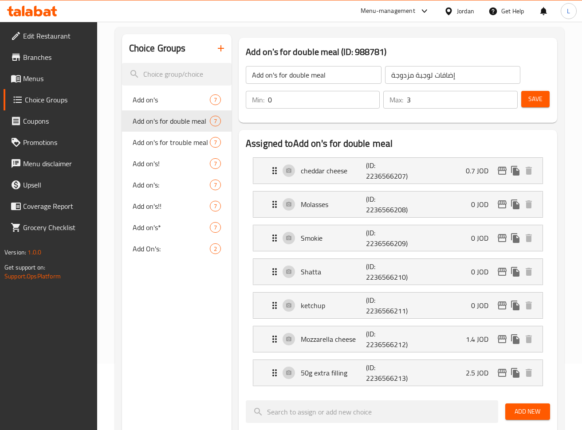
scroll to position [0, 0]
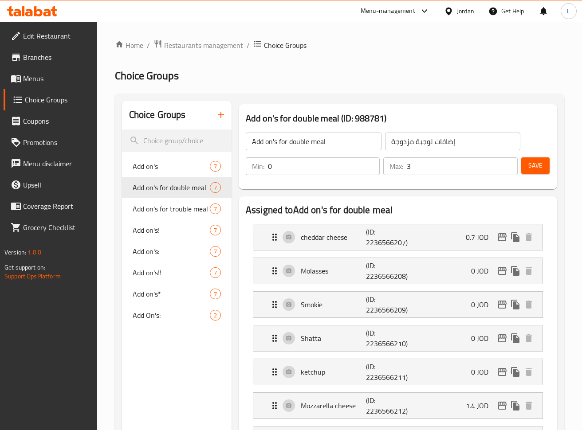
click at [541, 161] on span "Save" at bounding box center [535, 165] width 14 height 11
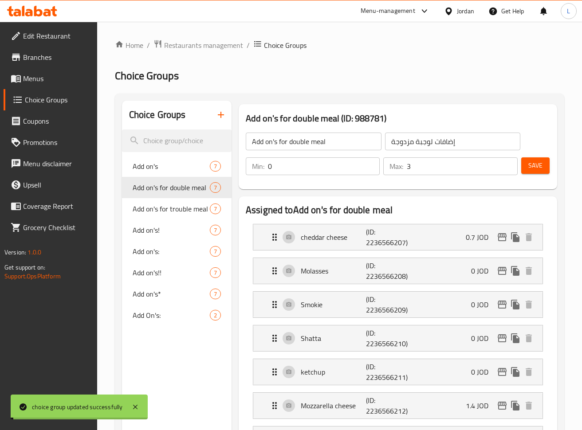
click at [161, 214] on span "Add on's for trouble meal" at bounding box center [171, 209] width 77 height 11
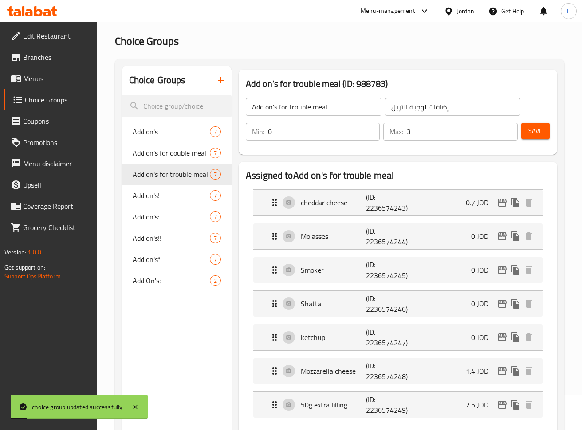
scroll to position [59, 0]
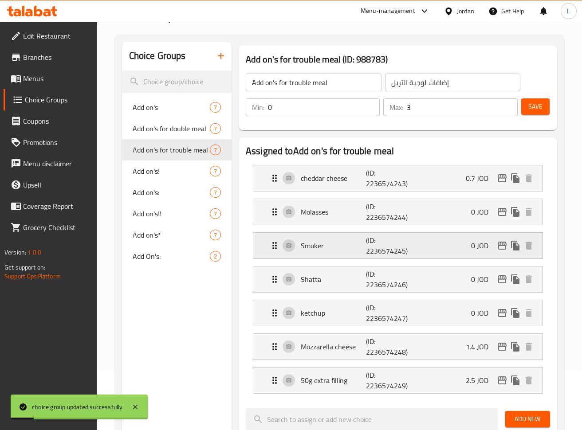
click at [393, 255] on p "(ID: 2236574245)" at bounding box center [387, 245] width 43 height 21
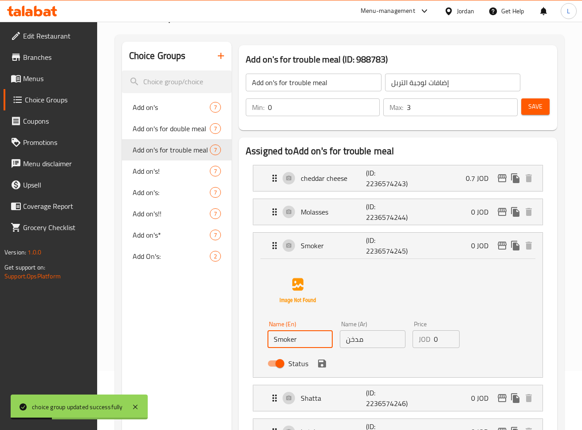
click at [320, 343] on input "Smoker" at bounding box center [299, 339] width 65 height 18
click at [320, 360] on icon "save" at bounding box center [322, 364] width 8 height 8
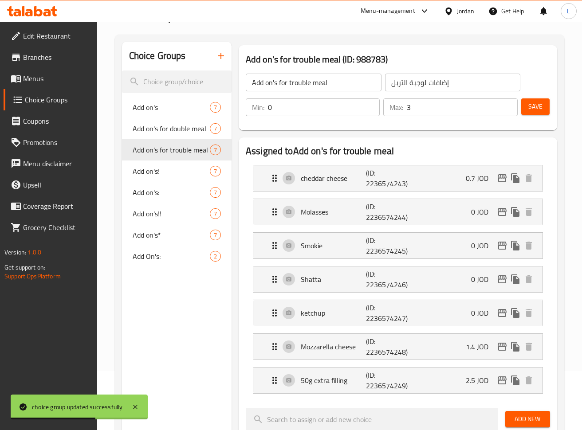
drag, startPoint x: 541, startPoint y: 113, endPoint x: 477, endPoint y: 117, distance: 64.0
click at [540, 112] on button "Save" at bounding box center [535, 106] width 28 height 16
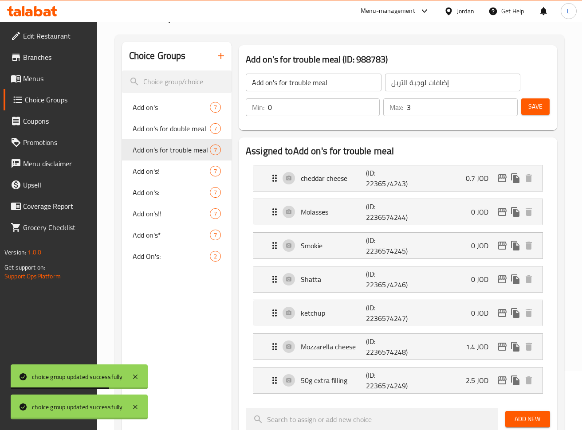
click at [172, 172] on div at bounding box center [291, 215] width 582 height 430
click at [165, 172] on span "Add on's!" at bounding box center [171, 171] width 77 height 11
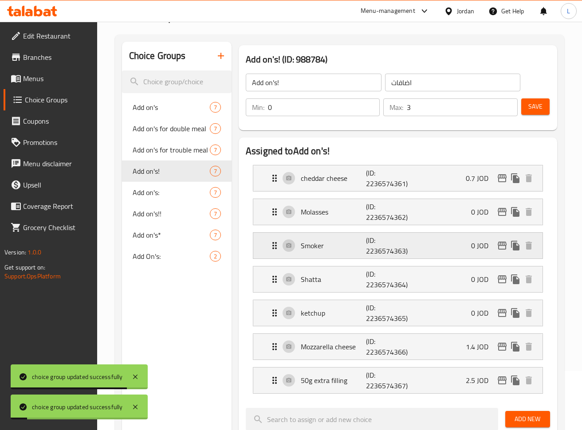
scroll to position [118, 0]
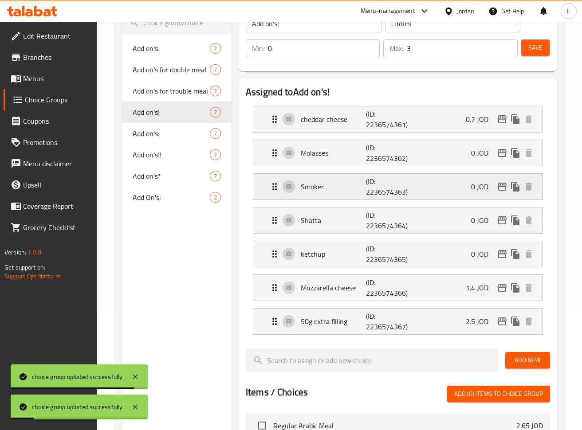
click at [388, 185] on p "(ID: 2236574363)" at bounding box center [387, 186] width 43 height 21
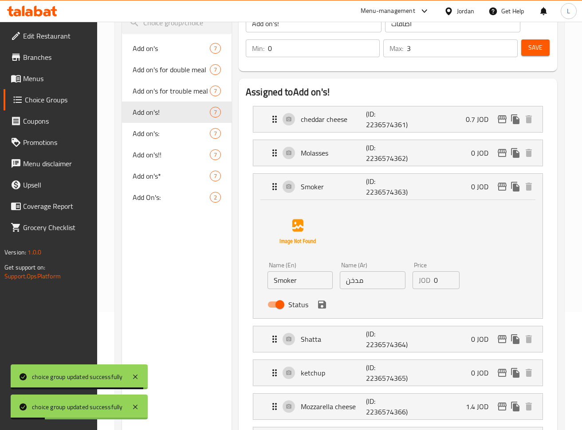
click at [309, 286] on input "Smoker" at bounding box center [299, 280] width 65 height 18
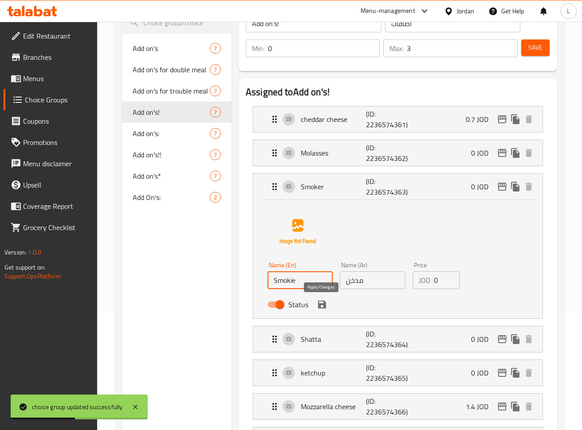
click at [322, 306] on icon "save" at bounding box center [322, 304] width 11 height 11
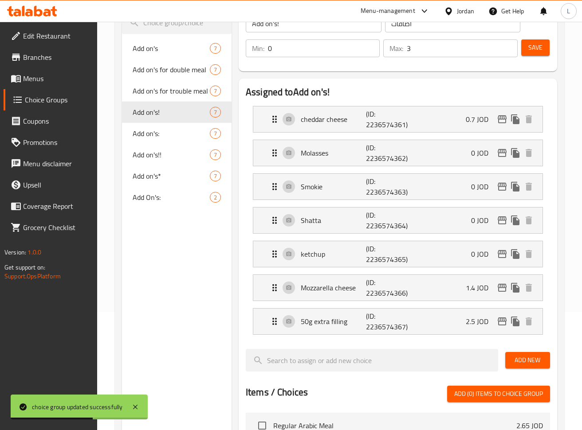
drag, startPoint x: 542, startPoint y: 42, endPoint x: 516, endPoint y: 47, distance: 26.5
click at [541, 43] on span "Save" at bounding box center [535, 47] width 14 height 11
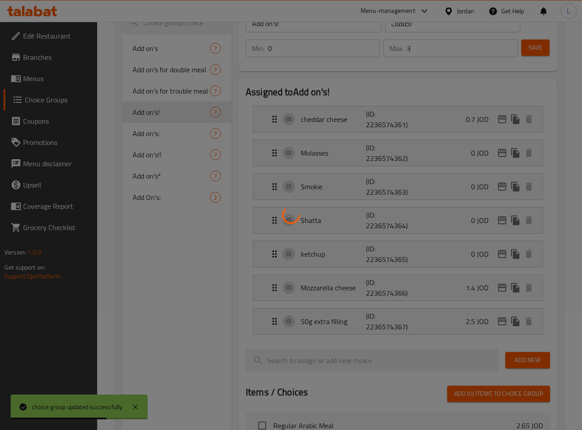
click at [145, 130] on div at bounding box center [291, 215] width 582 height 430
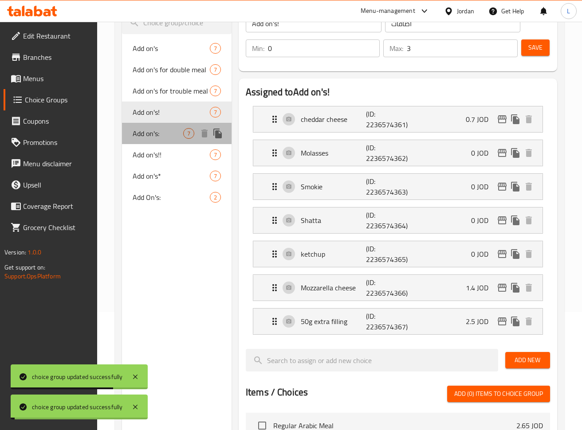
click at [171, 141] on div "Add on's: 7" at bounding box center [177, 133] width 110 height 21
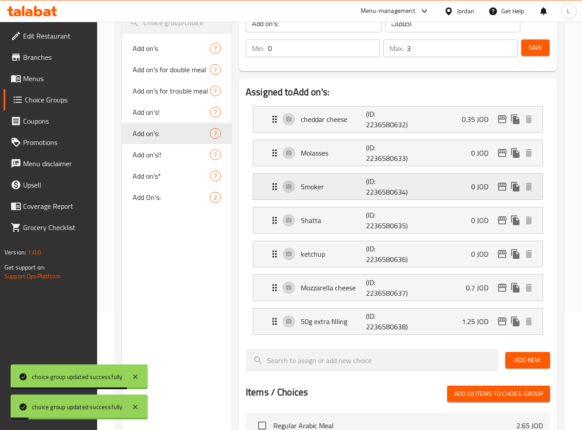
click at [372, 184] on p "(ID: 2236580634)" at bounding box center [387, 186] width 43 height 21
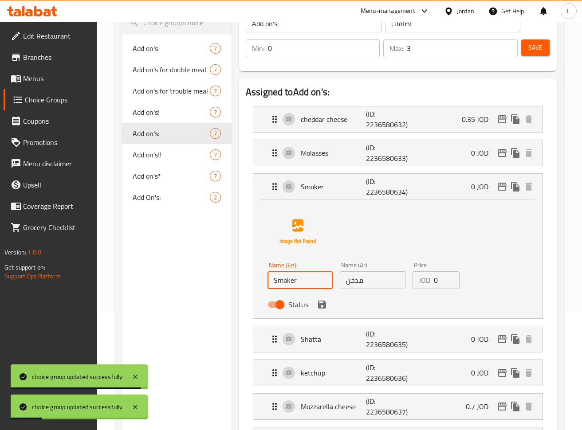
click at [315, 286] on input "Smoker" at bounding box center [299, 280] width 65 height 18
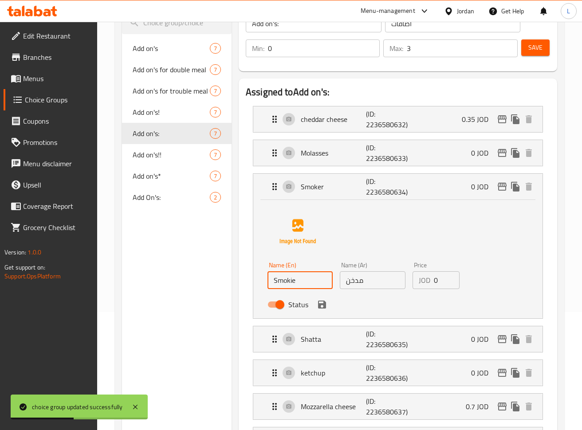
click at [322, 306] on icon "save" at bounding box center [322, 304] width 11 height 11
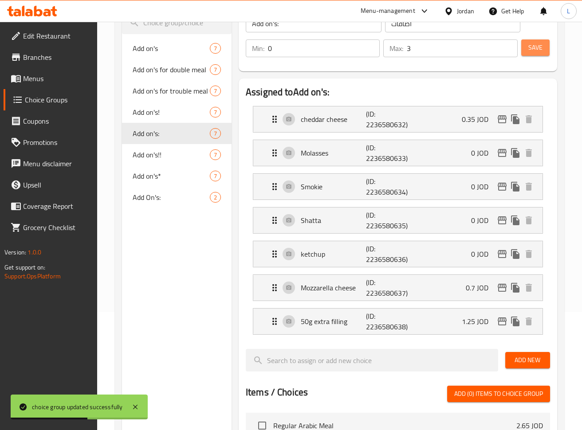
click at [544, 50] on button "Save" at bounding box center [535, 47] width 28 height 16
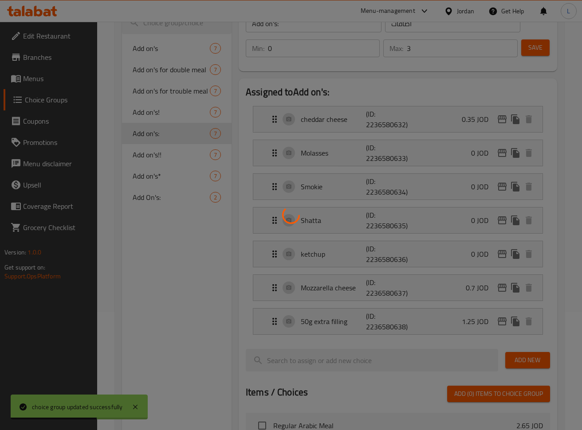
click at [161, 160] on div at bounding box center [291, 215] width 582 height 430
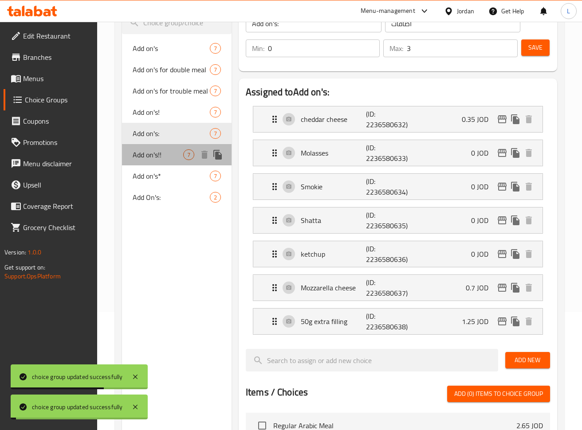
click at [162, 158] on span "Add on's!!" at bounding box center [158, 154] width 51 height 11
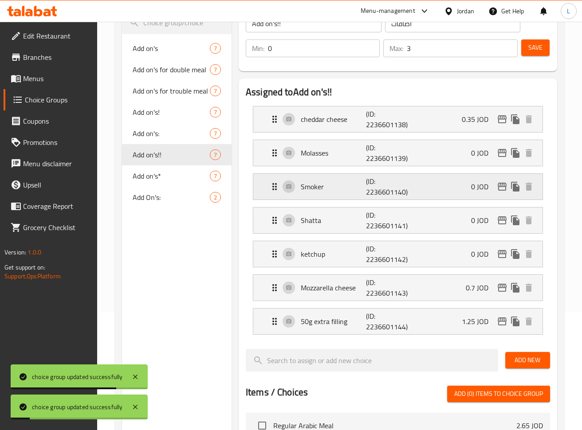
click at [367, 193] on p "(ID: 2236601140)" at bounding box center [387, 186] width 43 height 21
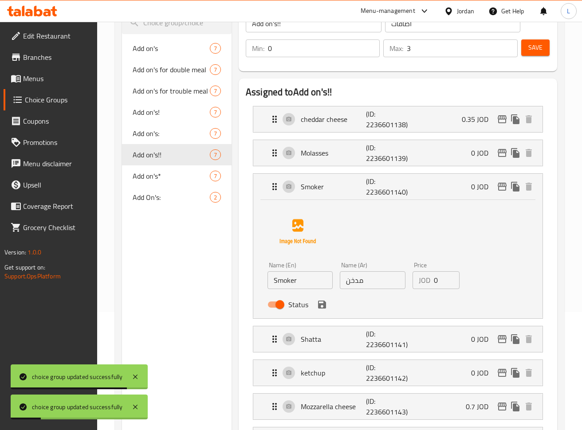
click at [315, 278] on input "Smoker" at bounding box center [299, 280] width 65 height 18
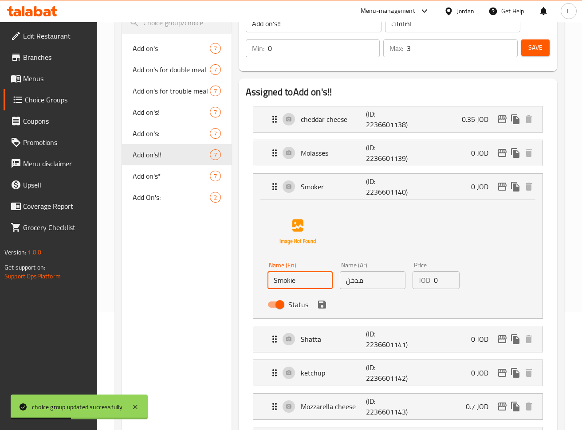
click at [321, 308] on icon "save" at bounding box center [322, 305] width 8 height 8
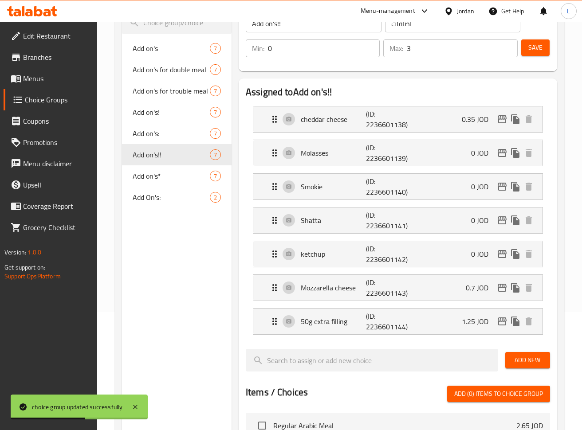
click at [533, 50] on span "Save" at bounding box center [535, 47] width 14 height 11
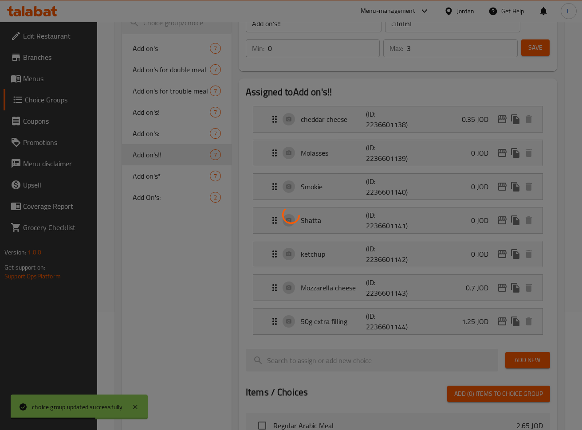
click at [151, 170] on div at bounding box center [291, 215] width 582 height 430
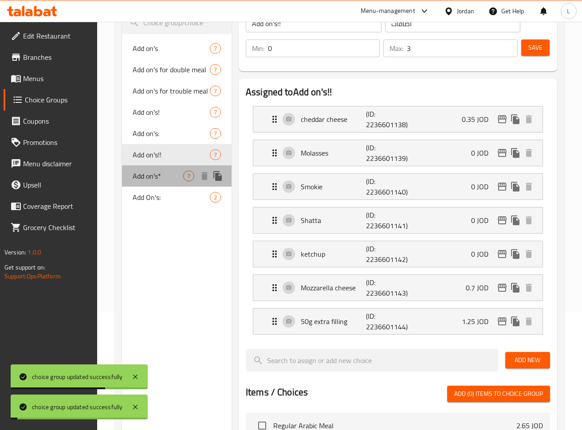
click at [152, 174] on span "Add on's*" at bounding box center [158, 176] width 51 height 11
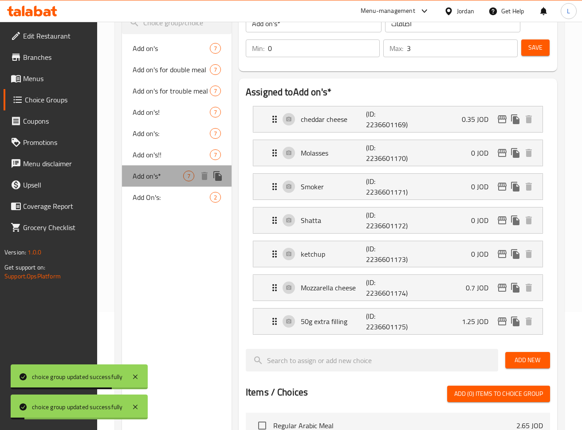
click at [153, 180] on span "Add on's*" at bounding box center [158, 176] width 51 height 11
click at [420, 192] on div "Smoker (ID: 2236601171) 0 JOD" at bounding box center [400, 187] width 263 height 26
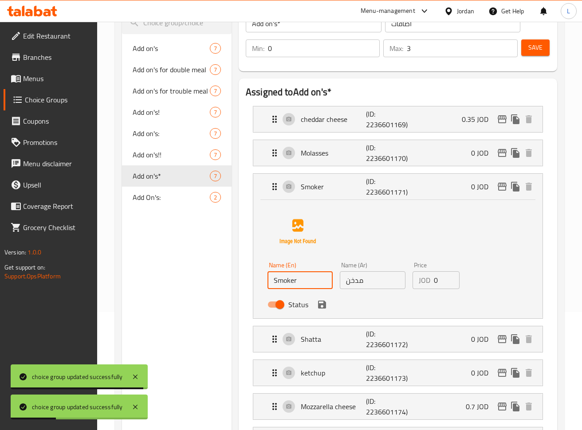
click at [306, 280] on input "Smoker" at bounding box center [299, 280] width 65 height 18
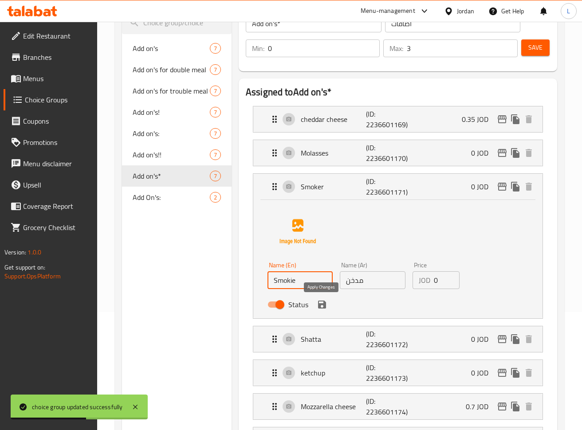
click at [325, 306] on icon "save" at bounding box center [322, 305] width 8 height 8
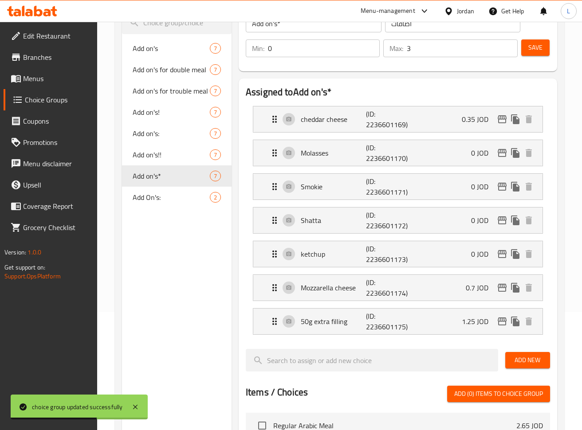
click at [535, 51] on span "Save" at bounding box center [535, 47] width 14 height 11
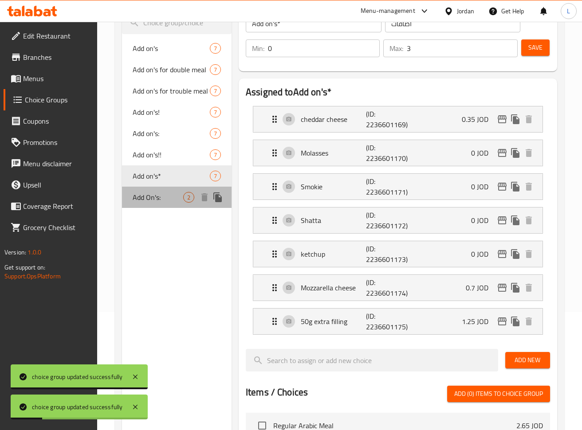
click at [157, 203] on span "Add On's:" at bounding box center [158, 197] width 51 height 11
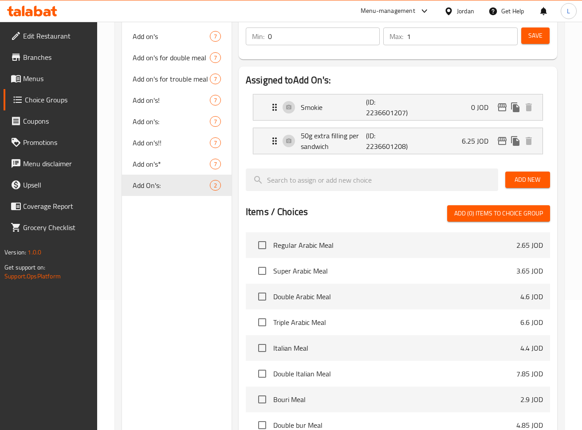
scroll to position [0, 0]
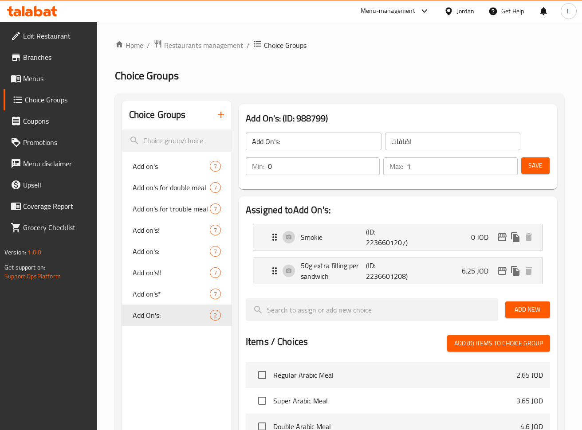
click at [531, 162] on span "Save" at bounding box center [535, 165] width 14 height 11
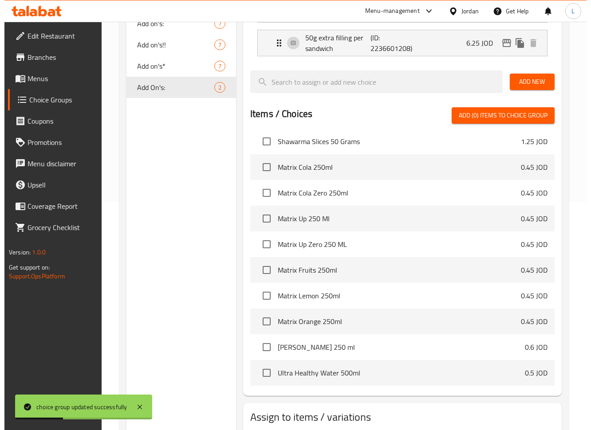
scroll to position [285, 0]
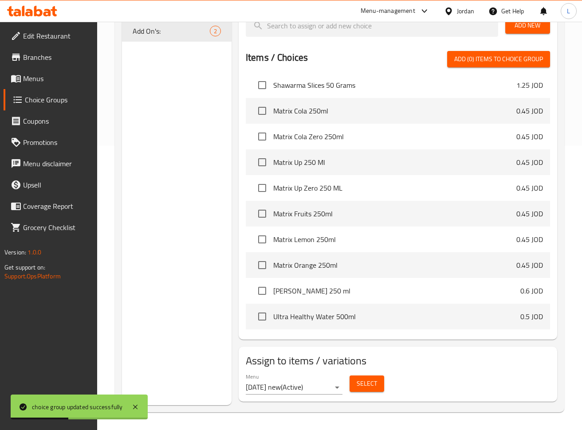
click at [367, 388] on span "Select" at bounding box center [367, 383] width 20 height 11
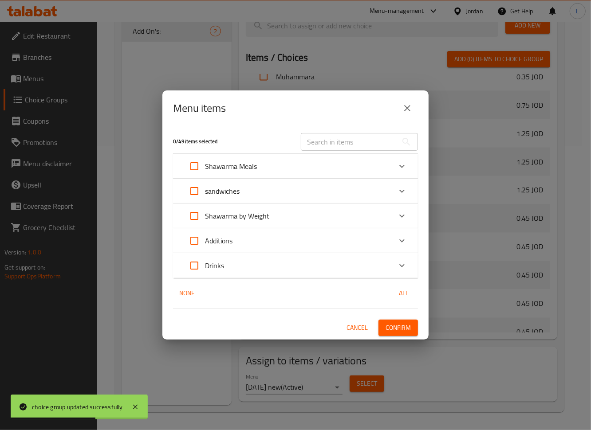
click at [366, 173] on div "Shawarma Meals" at bounding box center [288, 166] width 208 height 21
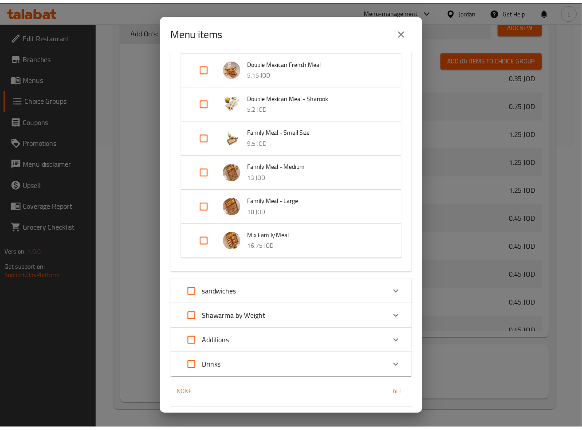
scroll to position [474, 0]
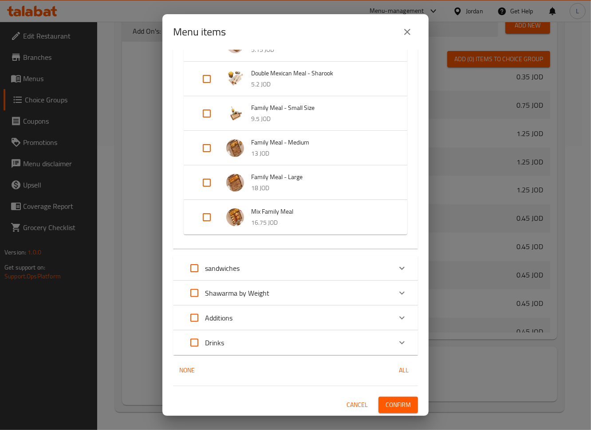
click at [208, 215] on input "Expand" at bounding box center [206, 217] width 21 height 21
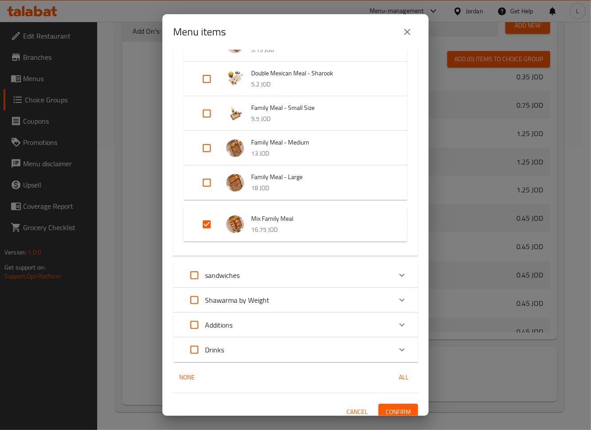
click at [385, 409] on span "Confirm" at bounding box center [397, 412] width 25 height 11
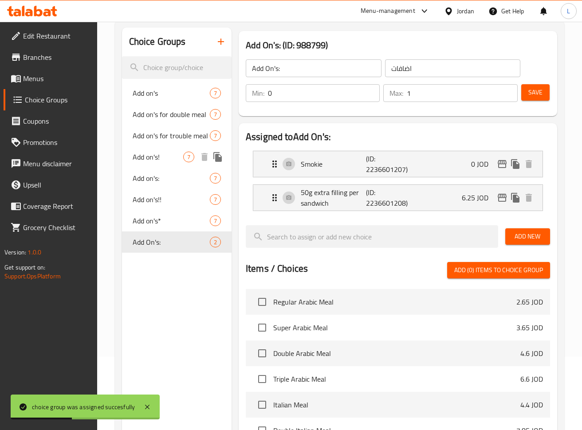
scroll to position [0, 0]
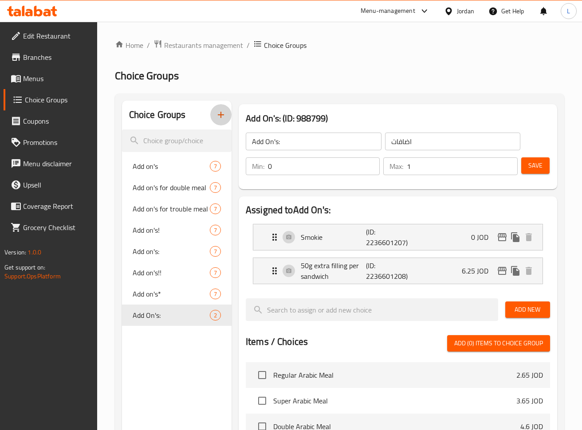
click at [222, 114] on icon "button" at bounding box center [221, 115] width 11 height 11
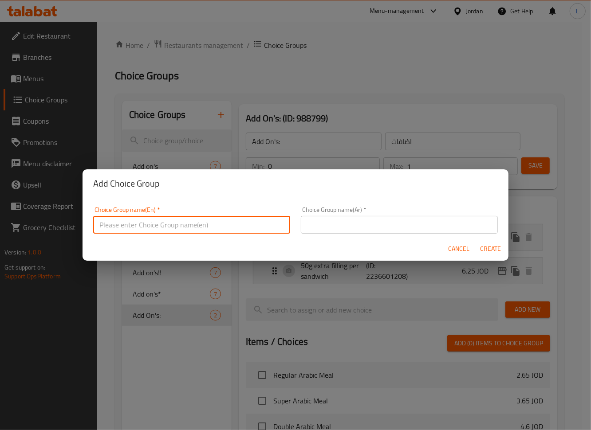
click at [260, 228] on input "text" at bounding box center [191, 225] width 197 height 18
click at [461, 251] on span "Cancel" at bounding box center [458, 248] width 21 height 11
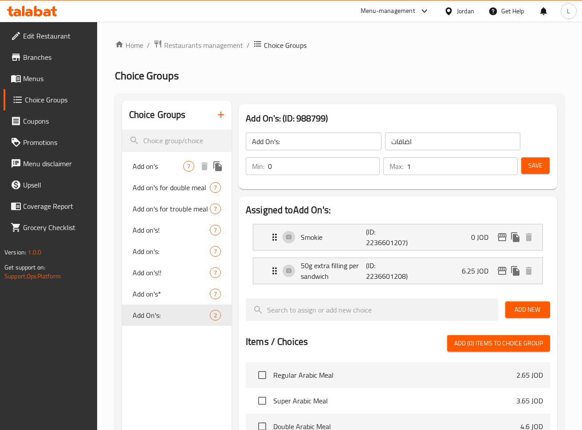
click at [153, 165] on span "Add on's" at bounding box center [158, 166] width 51 height 11
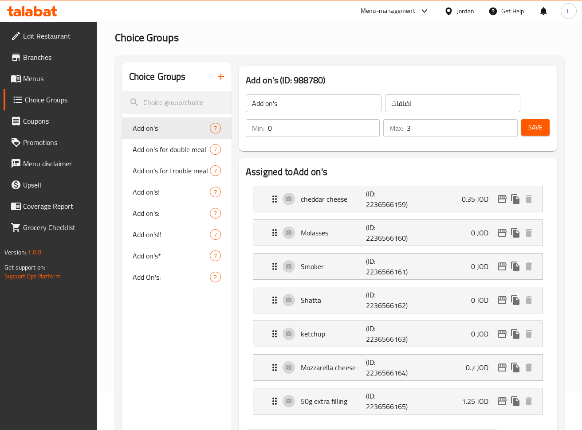
scroll to position [59, 0]
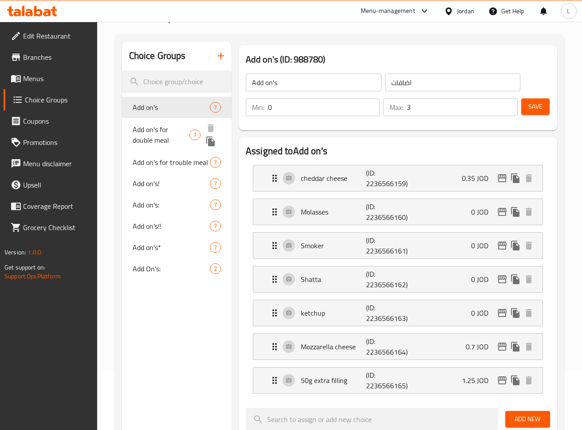
click at [158, 133] on span "Add on's for double meal" at bounding box center [161, 134] width 57 height 21
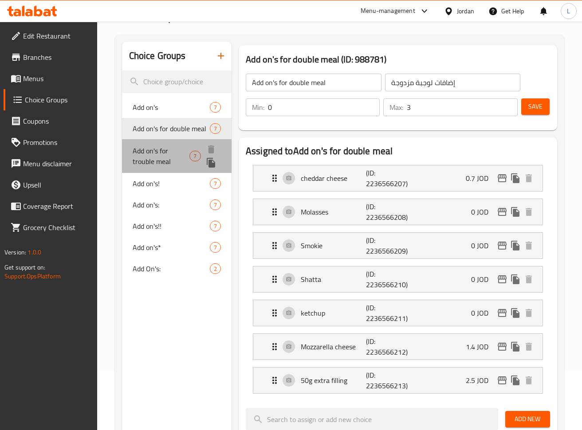
click at [168, 159] on span "Add on's for trouble meal" at bounding box center [161, 155] width 57 height 21
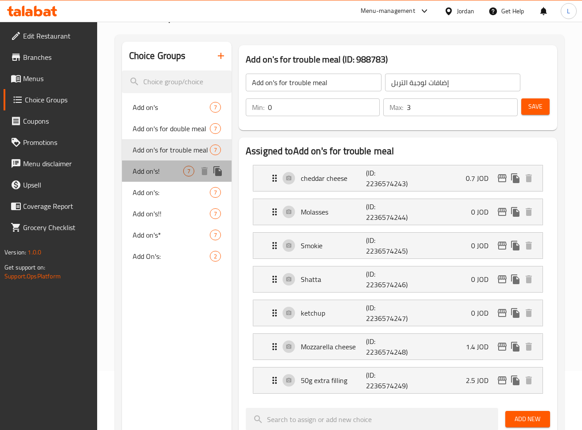
click at [167, 177] on div "Add on's! 7" at bounding box center [177, 171] width 110 height 21
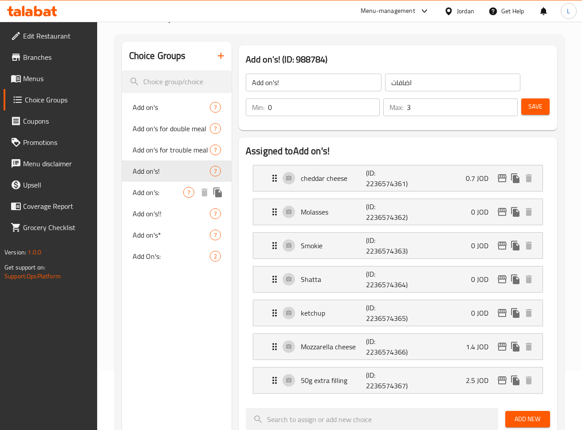
click at [166, 197] on span "Add on's:" at bounding box center [158, 192] width 51 height 11
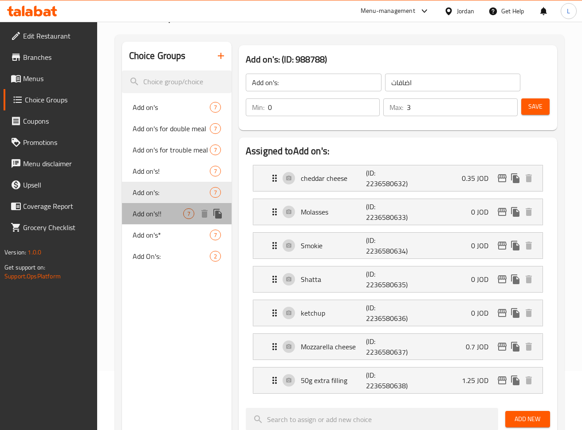
click at [164, 211] on span "Add on's!!" at bounding box center [158, 213] width 51 height 11
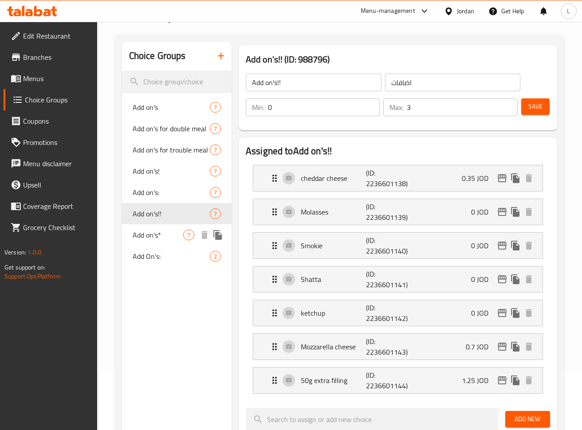
click at [152, 234] on span "Add on's*" at bounding box center [158, 235] width 51 height 11
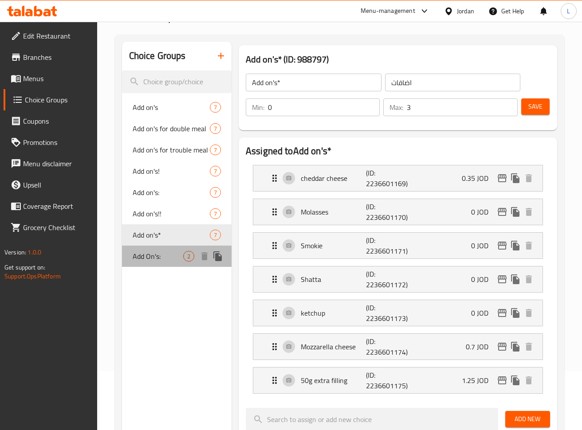
click at [150, 246] on div "Add On's: 2" at bounding box center [177, 256] width 110 height 21
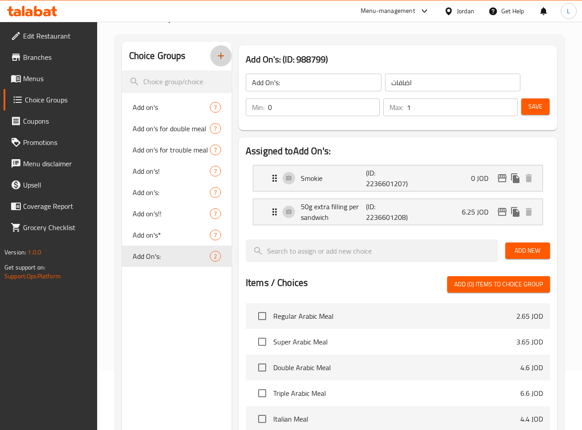
click at [222, 59] on icon "button" at bounding box center [221, 56] width 11 height 11
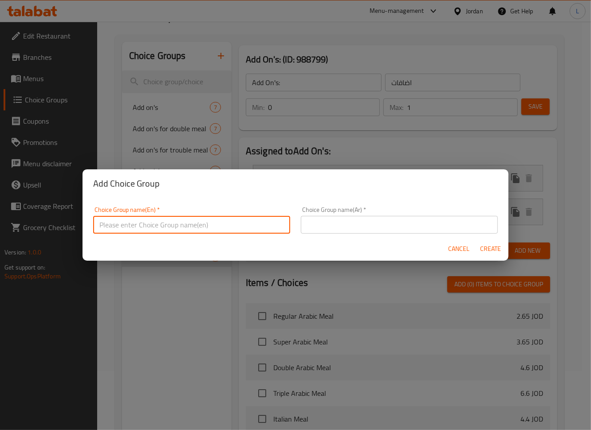
click at [222, 229] on input "text" at bounding box center [191, 225] width 197 height 18
click at [325, 224] on input "text" at bounding box center [399, 225] width 197 height 18
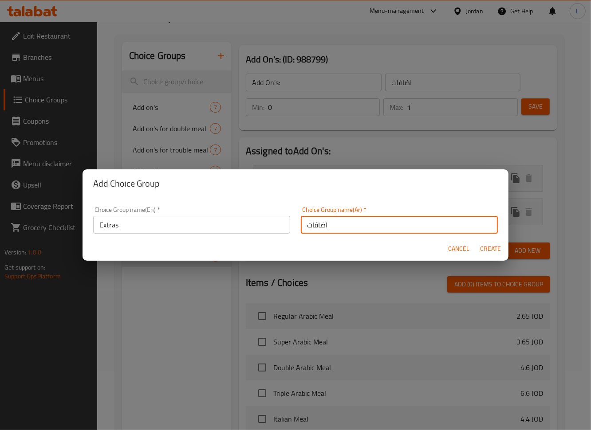
click at [492, 255] on button "Create" at bounding box center [490, 249] width 28 height 16
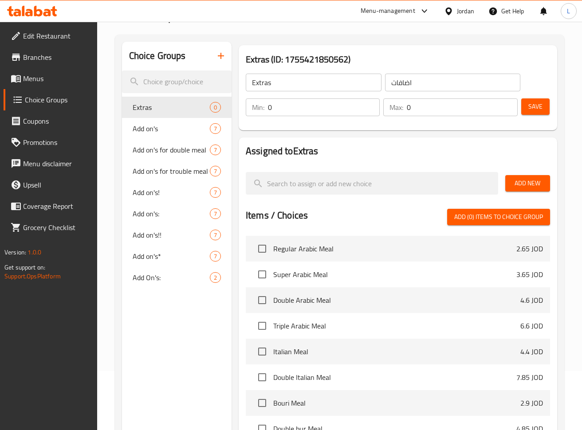
click at [460, 110] on input "0" at bounding box center [462, 107] width 110 height 18
click at [530, 187] on span "Add New" at bounding box center [527, 183] width 31 height 11
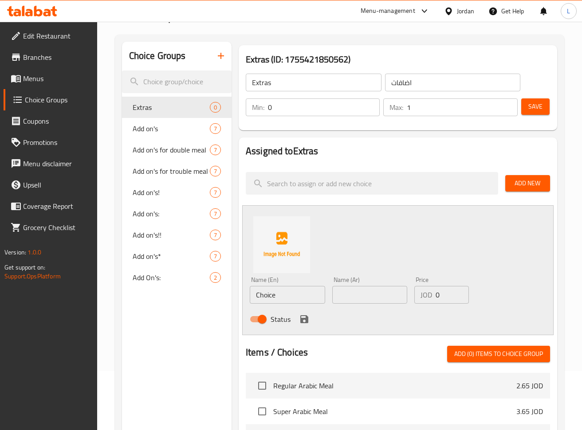
click at [364, 297] on input "text" at bounding box center [369, 295] width 75 height 18
paste input "اضافة جبنة شيدر"
click at [446, 299] on input "0" at bounding box center [451, 295] width 33 height 18
click at [303, 288] on input "Choice" at bounding box center [287, 295] width 75 height 18
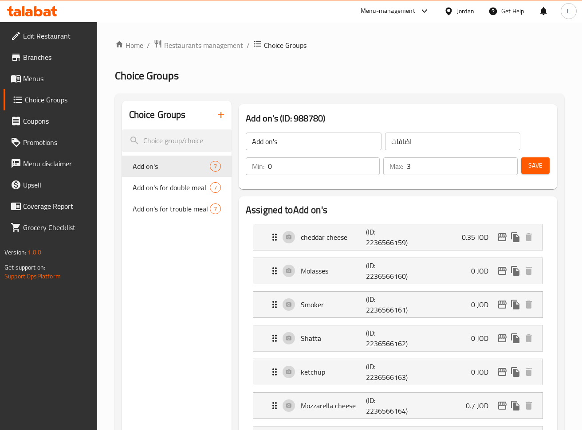
click at [35, 80] on span "Menus" at bounding box center [56, 78] width 67 height 11
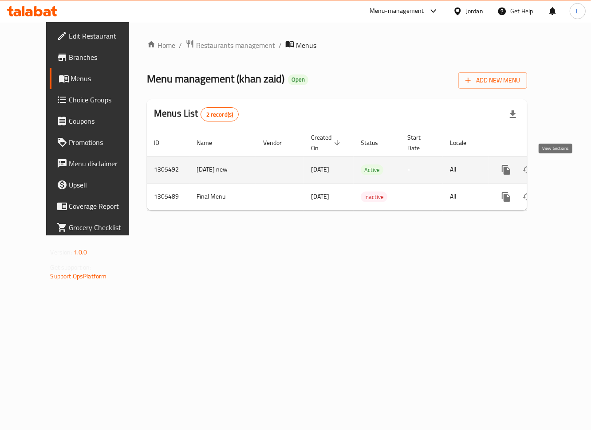
click at [565, 169] on icon "enhanced table" at bounding box center [570, 170] width 11 height 11
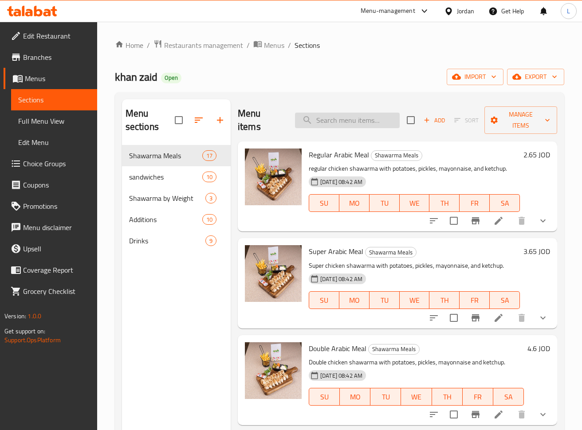
click at [315, 121] on input "search" at bounding box center [347, 121] width 105 height 16
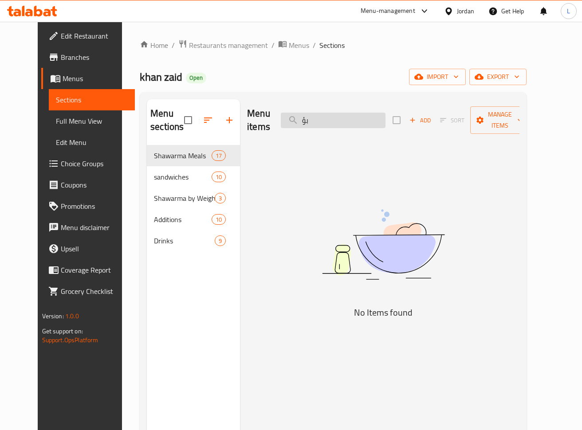
type input "ب"
type input "الفي"
click at [331, 120] on input "الفي" at bounding box center [333, 121] width 105 height 16
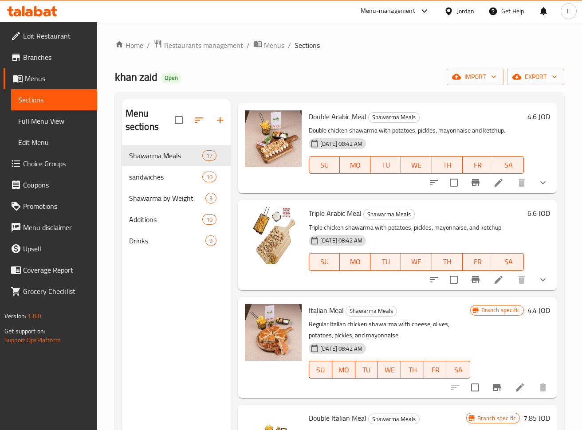
scroll to position [236, 0]
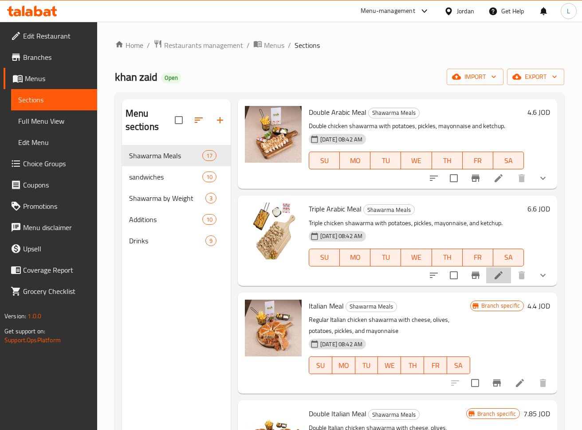
click at [486, 278] on li at bounding box center [498, 275] width 25 height 16
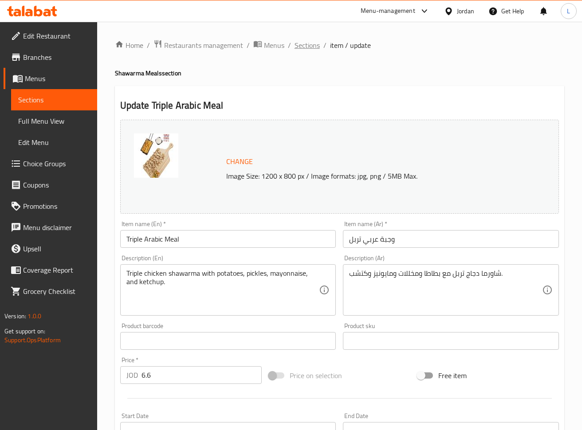
click at [308, 50] on span "Sections" at bounding box center [306, 45] width 25 height 11
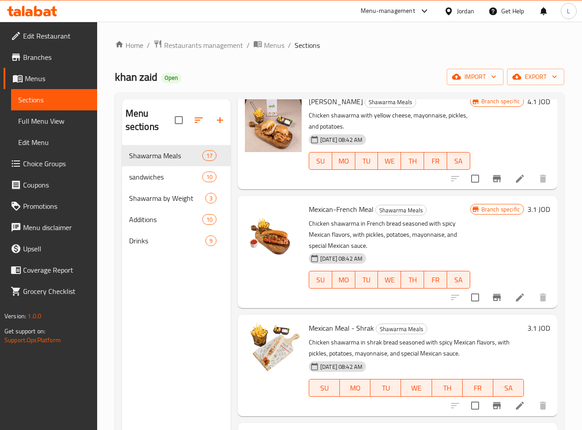
scroll to position [887, 0]
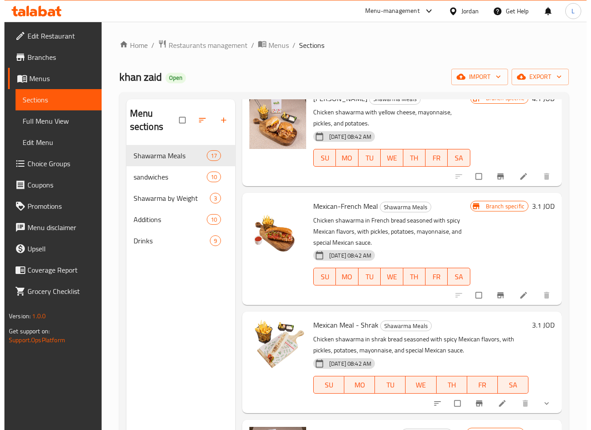
scroll to position [946, 0]
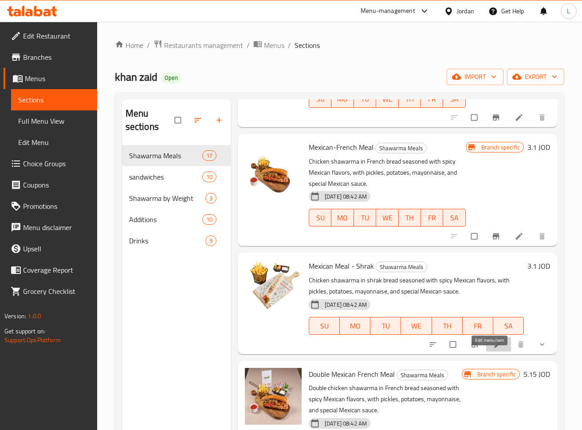
click at [493, 349] on icon at bounding box center [497, 344] width 9 height 9
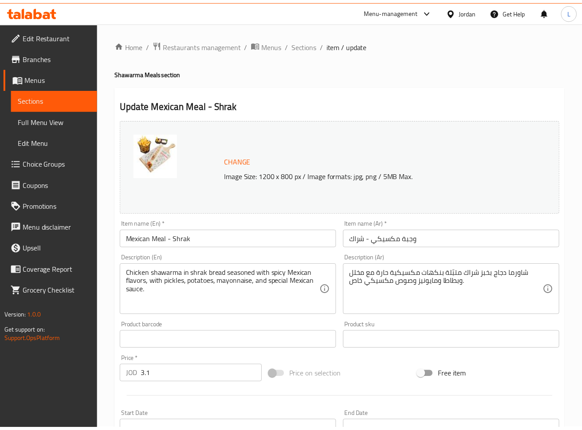
scroll to position [260, 0]
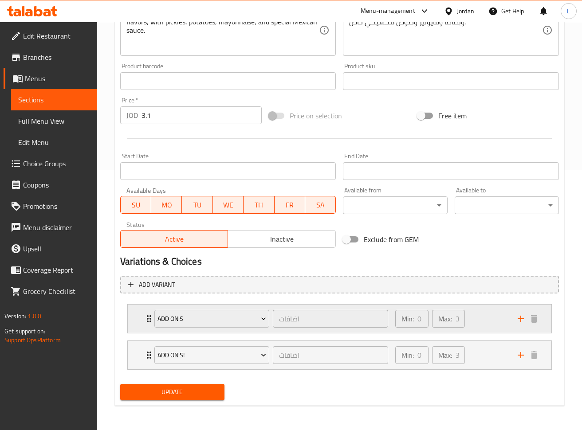
click at [140, 318] on div "Add on's اضافات ​ Min: 0 ​ Max: 3 ​" at bounding box center [340, 319] width 424 height 28
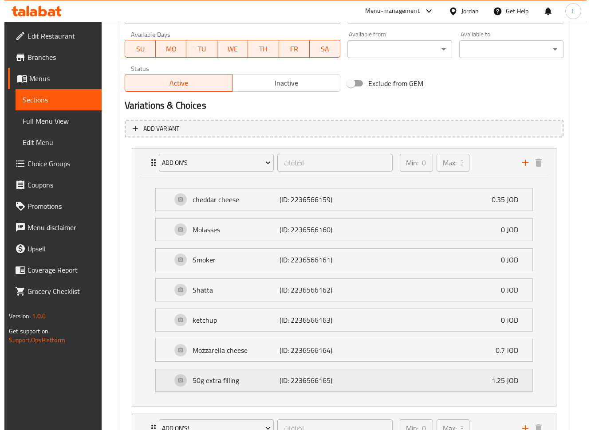
scroll to position [490, 0]
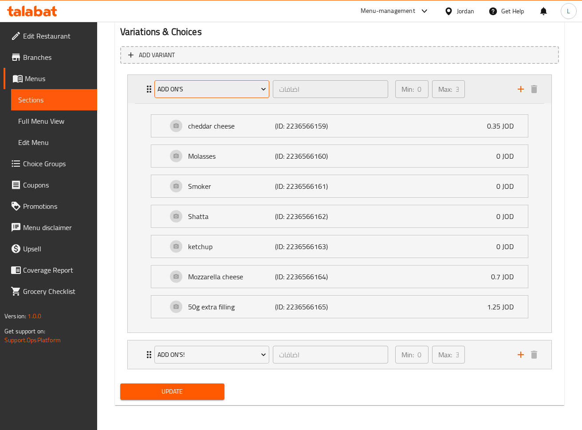
click at [160, 87] on span "Add on's" at bounding box center [211, 89] width 109 height 11
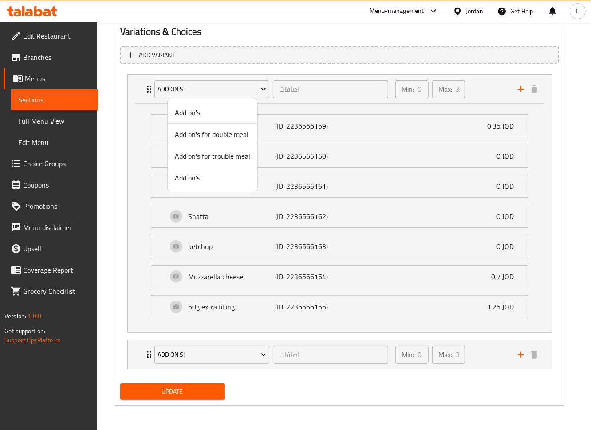
click at [188, 129] on span "Add on's for double meal" at bounding box center [212, 134] width 75 height 11
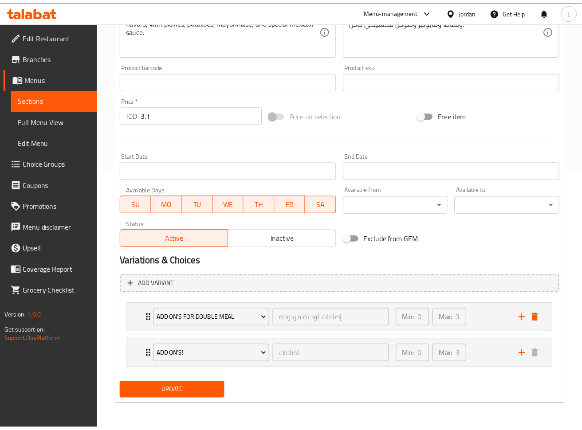
scroll to position [260, 0]
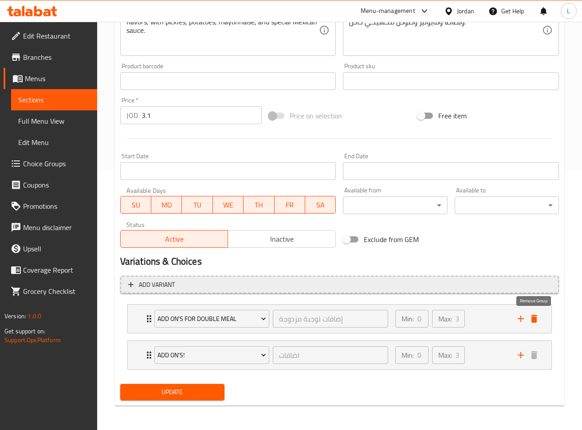
click at [535, 315] on icon "delete" at bounding box center [534, 319] width 11 height 11
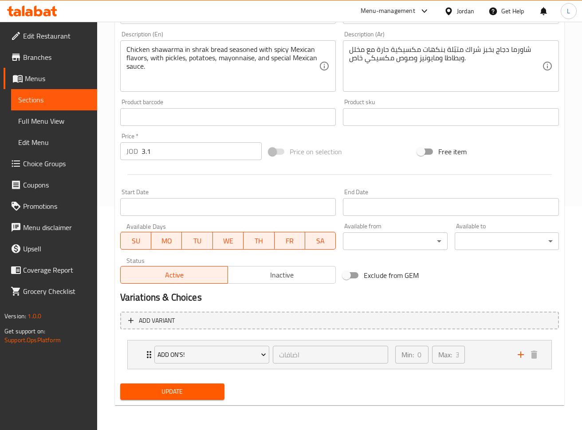
scroll to position [224, 0]
click at [199, 392] on span "Update" at bounding box center [172, 392] width 90 height 11
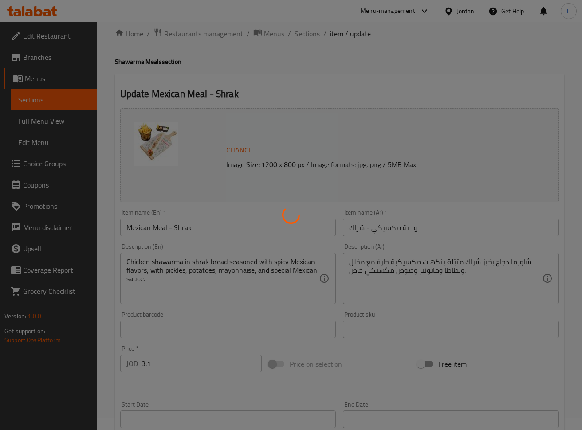
scroll to position [0, 0]
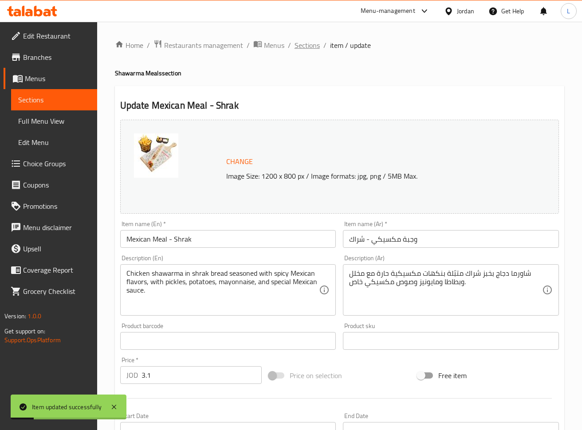
click at [303, 49] on span "Sections" at bounding box center [306, 45] width 25 height 11
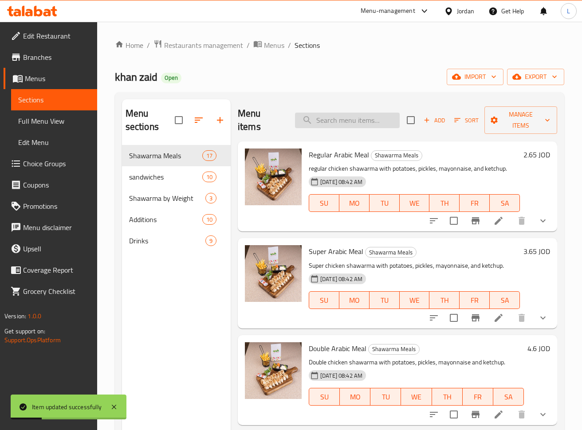
click at [360, 114] on input "search" at bounding box center [347, 121] width 105 height 16
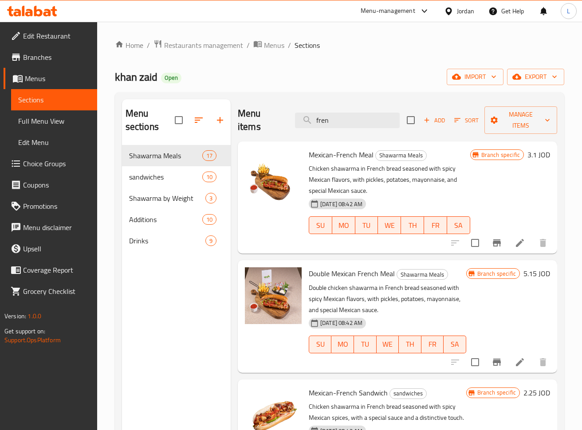
type input "fren"
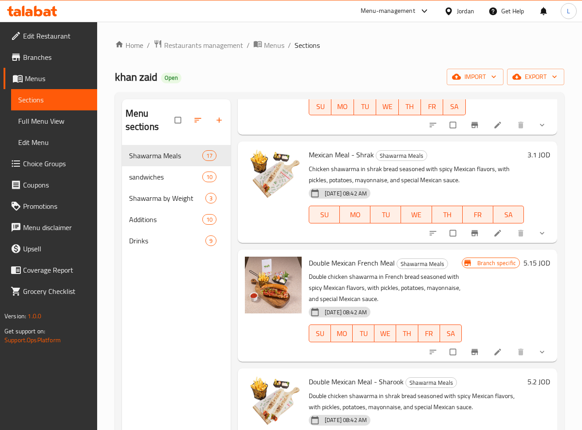
scroll to position [1123, 0]
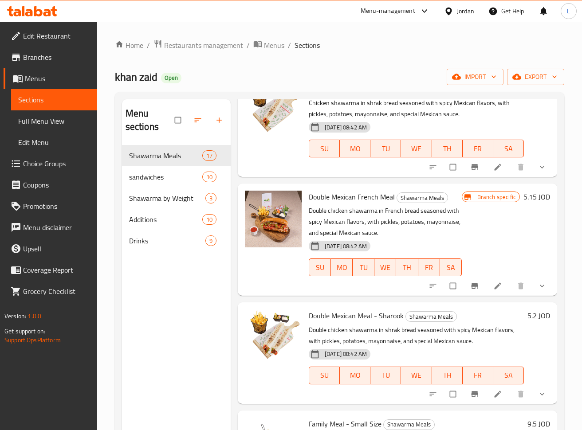
click at [486, 293] on li at bounding box center [498, 286] width 25 height 14
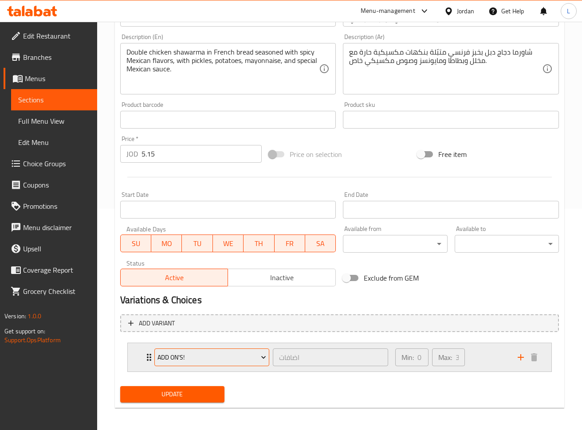
scroll to position [224, 0]
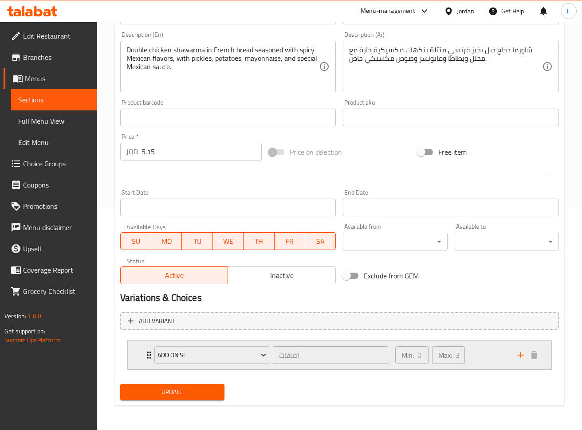
click at [144, 350] on icon "Expand" at bounding box center [149, 355] width 11 height 11
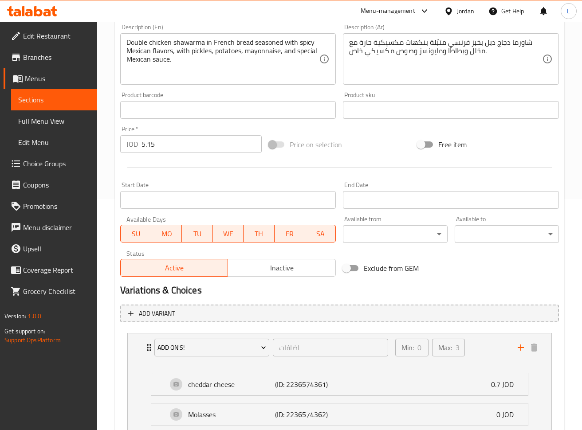
scroll to position [401, 0]
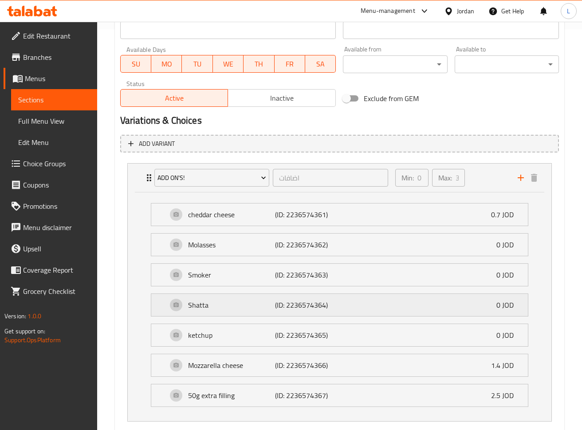
click at [158, 226] on div "Shatta (ID: 2236574364) 0 JOD" at bounding box center [339, 215] width 377 height 22
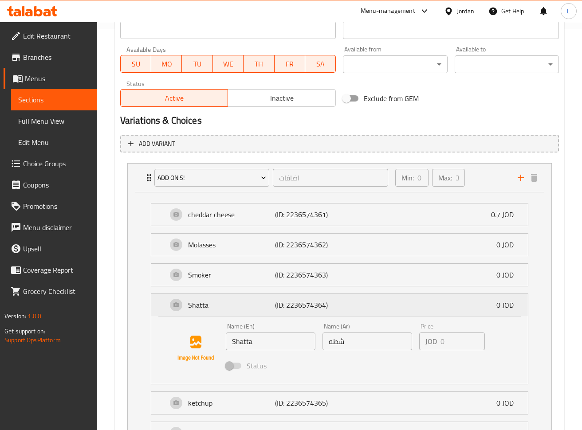
click at [158, 305] on div "Shatta (ID: 2236574364) 0 JOD" at bounding box center [339, 305] width 377 height 22
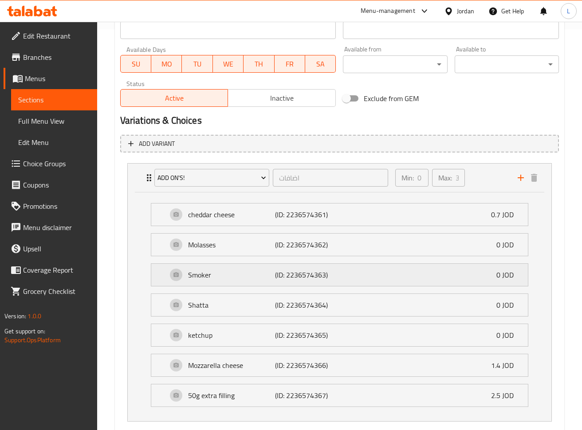
click at [166, 226] on div "Smoker (ID: 2236574363) 0 JOD" at bounding box center [339, 215] width 377 height 22
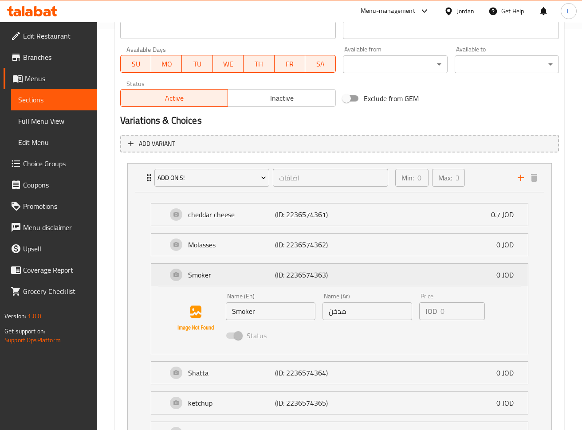
click at [166, 274] on div "Smoker (ID: 2236574363) 0 JOD" at bounding box center [339, 275] width 377 height 22
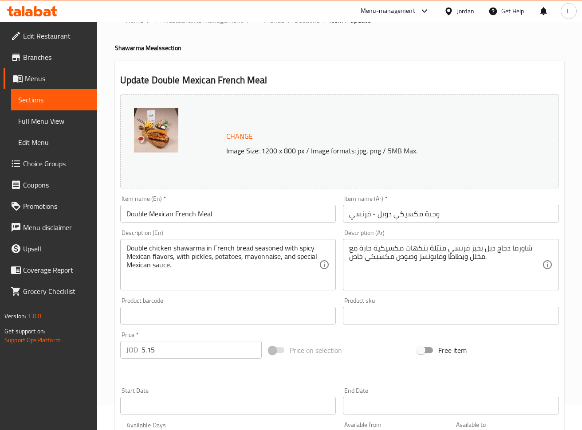
scroll to position [0, 0]
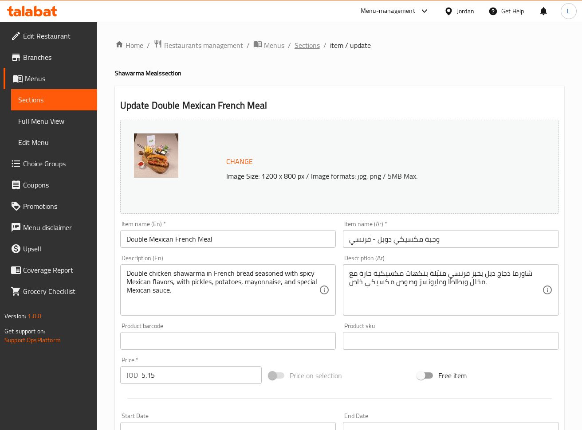
click at [311, 48] on span "Sections" at bounding box center [306, 45] width 25 height 11
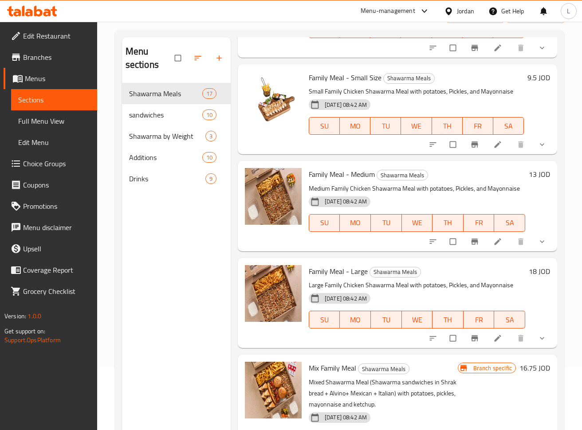
scroll to position [124, 0]
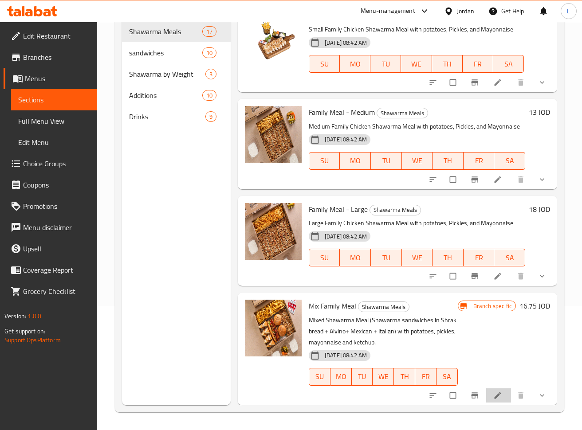
click at [498, 397] on li at bounding box center [498, 395] width 25 height 14
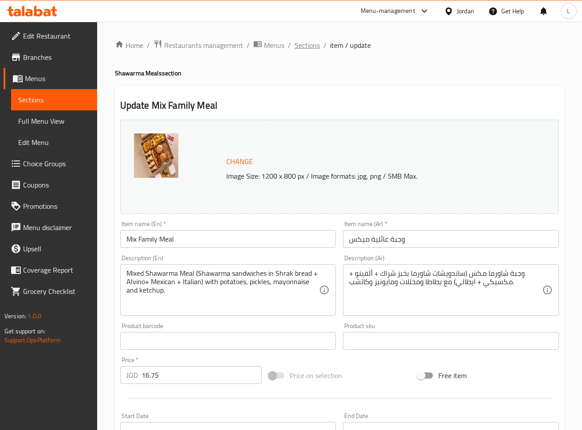
click at [306, 45] on span "Sections" at bounding box center [306, 45] width 25 height 11
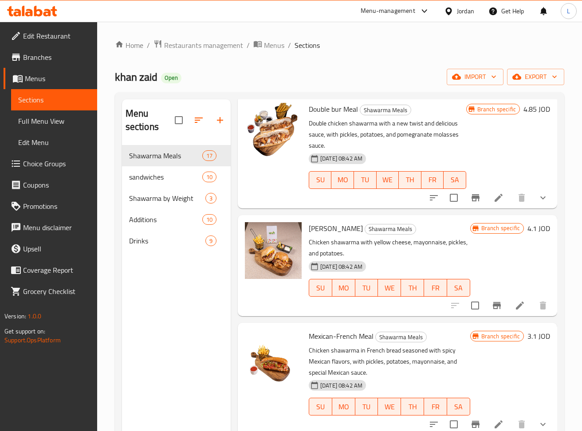
scroll to position [769, 0]
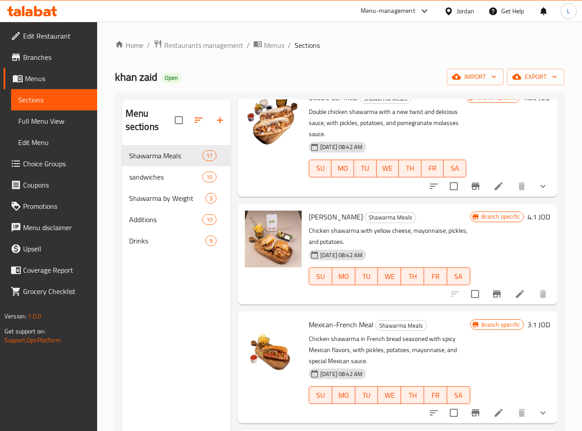
click at [514, 291] on icon at bounding box center [519, 294] width 11 height 11
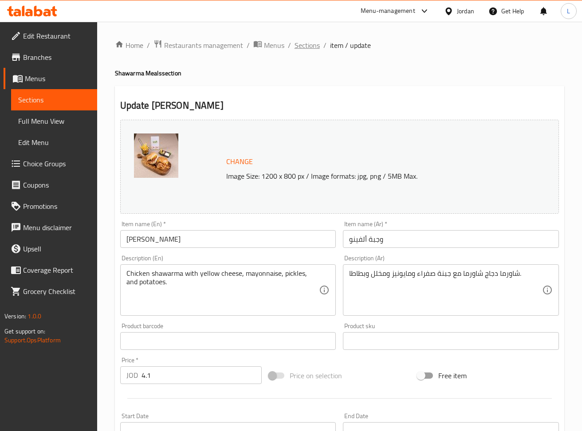
click at [307, 43] on span "Sections" at bounding box center [306, 45] width 25 height 11
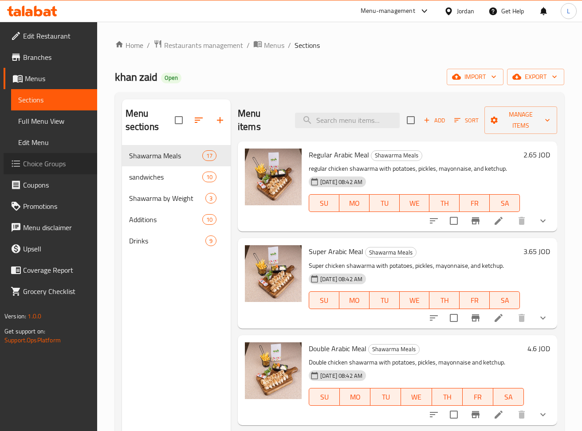
click at [49, 165] on span "Choice Groups" at bounding box center [56, 163] width 67 height 11
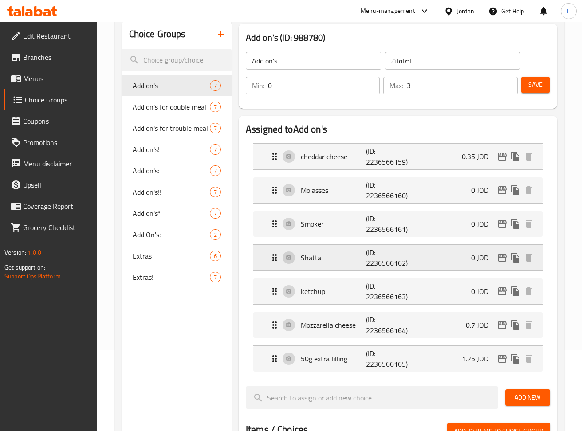
scroll to position [59, 0]
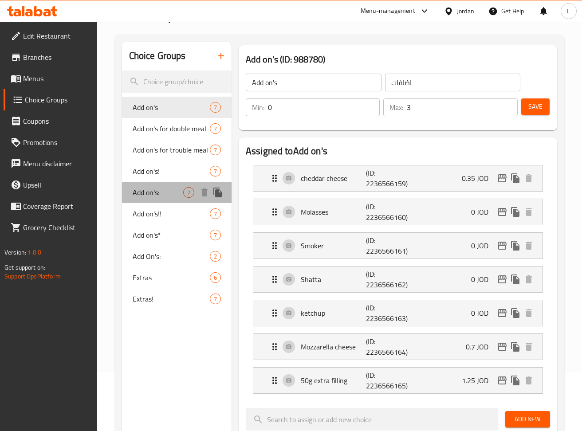
click at [151, 197] on span "Add on's:" at bounding box center [158, 192] width 51 height 11
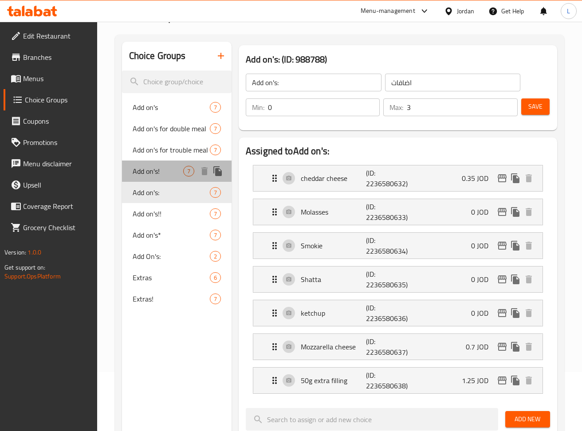
click at [151, 175] on span "Add on's!" at bounding box center [158, 171] width 51 height 11
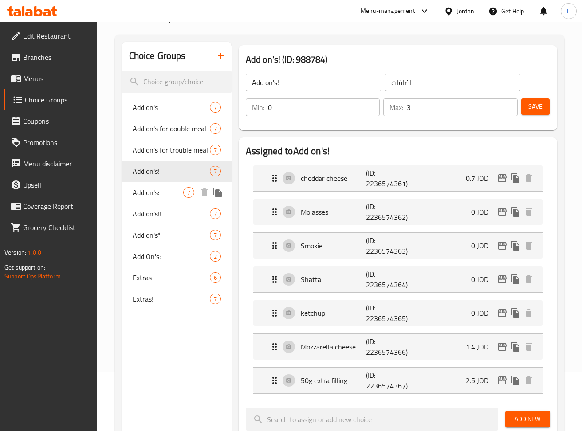
click at [152, 188] on span "Add on's:" at bounding box center [158, 192] width 51 height 11
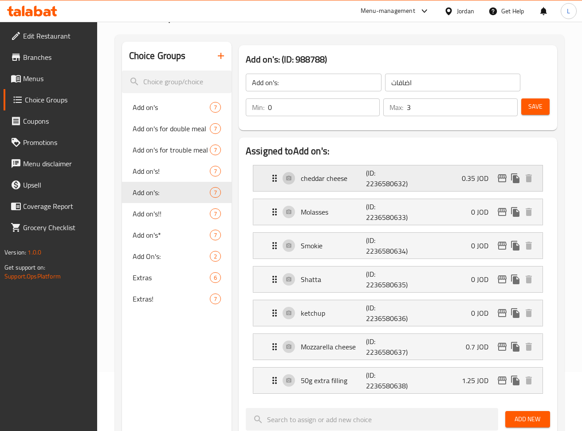
click at [500, 177] on icon "edit" at bounding box center [502, 178] width 9 height 8
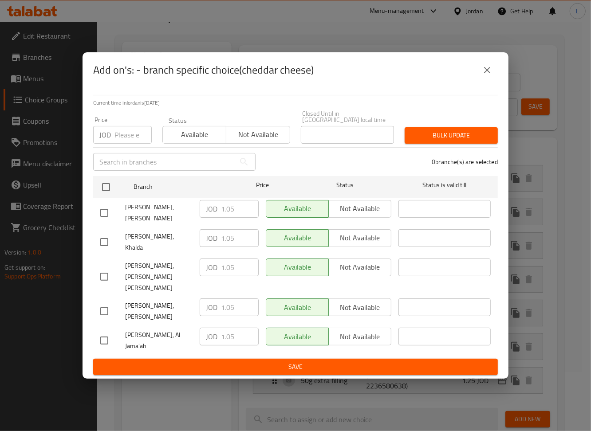
click at [486, 75] on icon "close" at bounding box center [487, 70] width 11 height 11
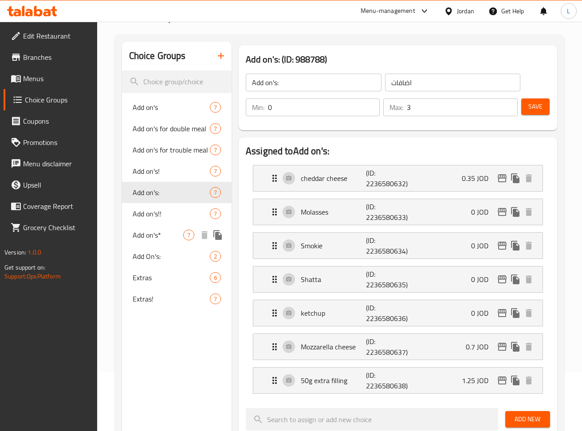
click at [159, 237] on span "Add on's*" at bounding box center [158, 235] width 51 height 11
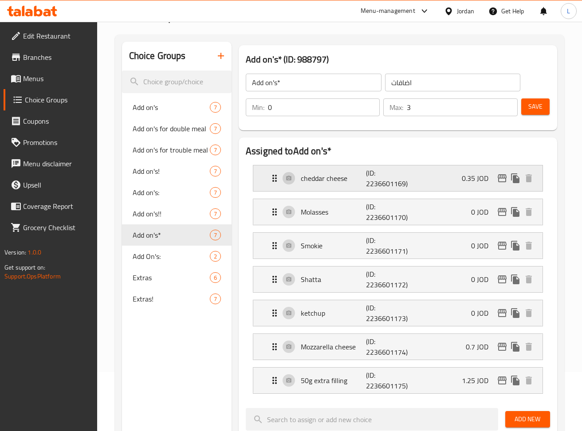
click at [504, 180] on icon "edit" at bounding box center [502, 178] width 11 height 11
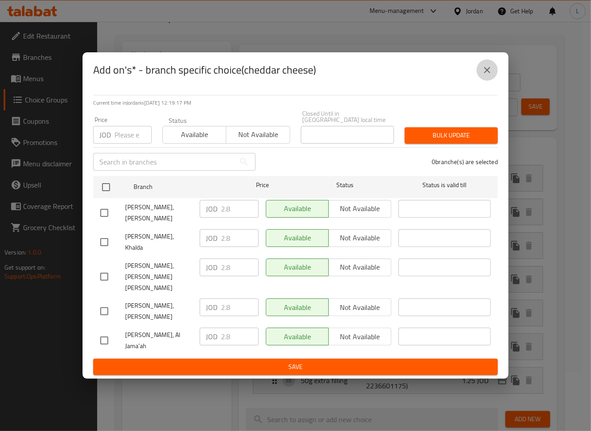
click at [486, 75] on icon "close" at bounding box center [487, 70] width 11 height 11
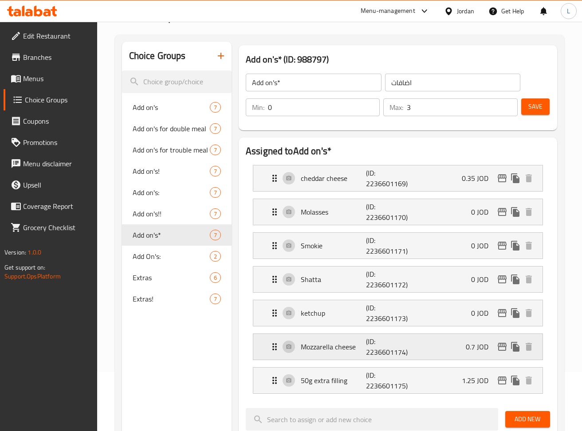
click at [498, 347] on icon "edit" at bounding box center [502, 347] width 9 height 8
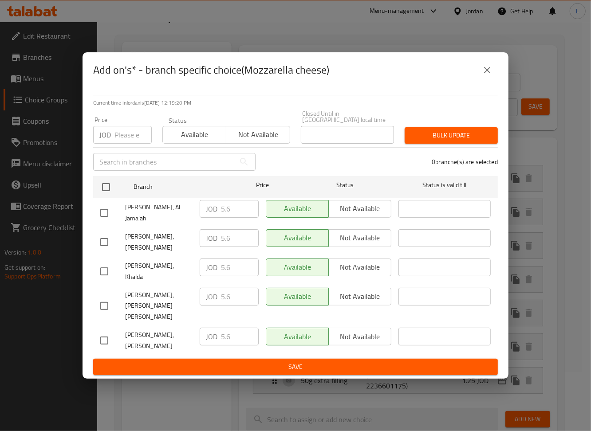
click at [485, 75] on icon "close" at bounding box center [487, 70] width 11 height 11
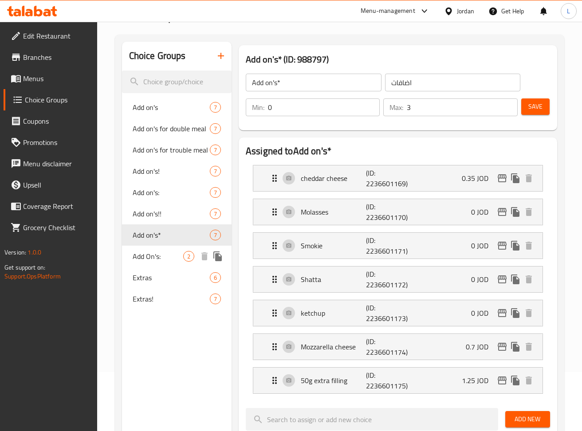
click at [165, 263] on div "Add On's: 2" at bounding box center [177, 256] width 110 height 21
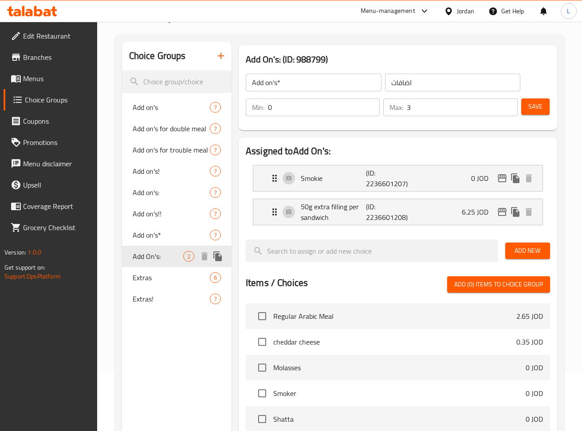
type input "Add On's:"
type input "1"
click at [166, 173] on span "Add on's!" at bounding box center [158, 171] width 51 height 11
type input "Add on's!"
type input "3"
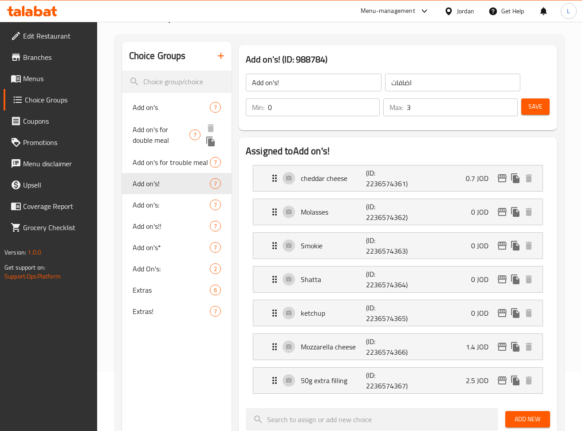
click at [166, 135] on span "Add on's for double meal" at bounding box center [161, 134] width 57 height 21
type input "Add on's for double meal"
type input "إضافات لوجبة مزدوجة"
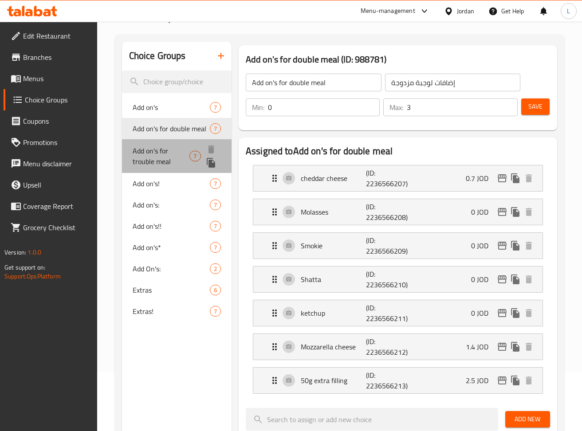
click at [169, 159] on span "Add on's for trouble meal" at bounding box center [161, 155] width 57 height 21
type input "Add on's for trouble meal"
type input "إضافات لوجبة التربل"
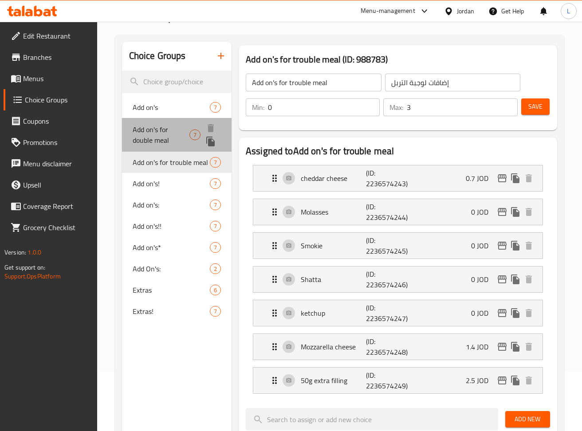
click at [165, 128] on span "Add on's for double meal" at bounding box center [161, 134] width 57 height 21
type input "Add on's for double meal"
type input "إضافات لوجبة مزدوجة"
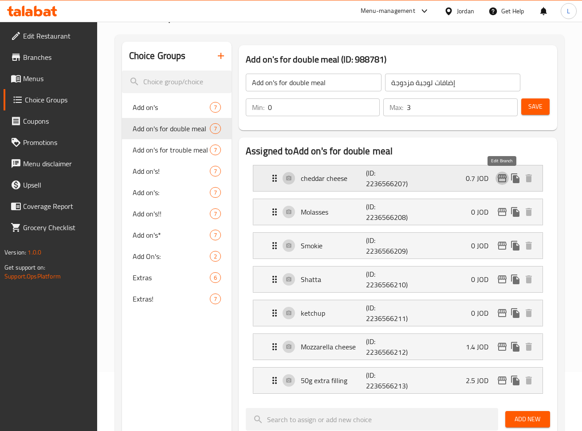
click at [500, 180] on icon "edit" at bounding box center [502, 178] width 11 height 11
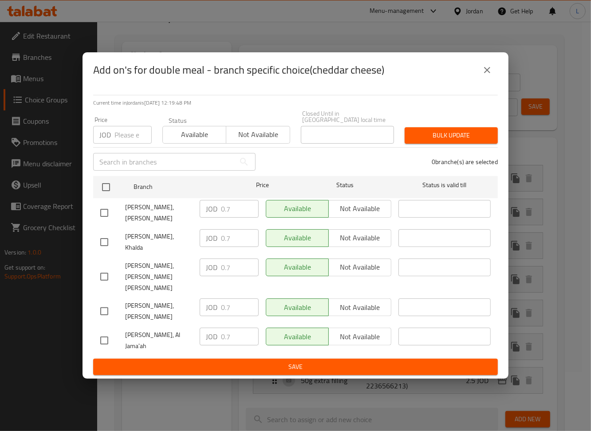
click at [490, 75] on icon "close" at bounding box center [487, 70] width 11 height 11
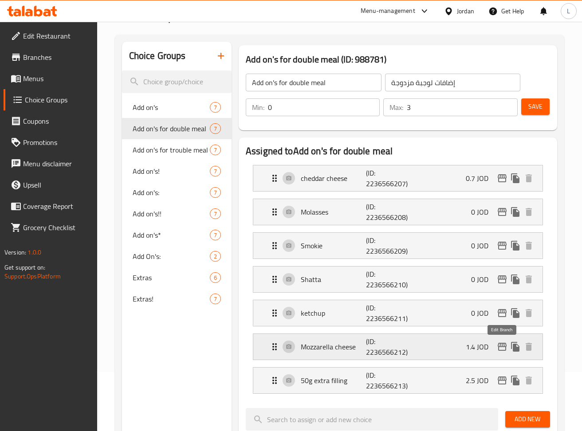
click at [506, 347] on icon "edit" at bounding box center [502, 347] width 9 height 8
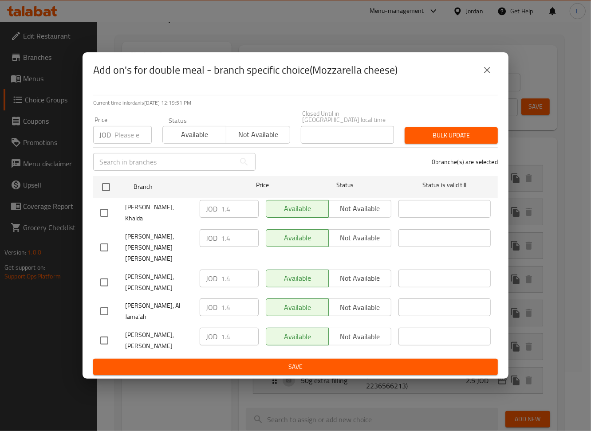
click at [484, 75] on icon "close" at bounding box center [487, 70] width 11 height 11
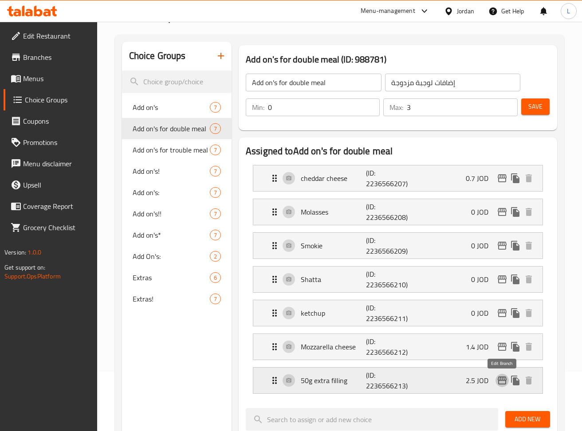
click at [500, 382] on icon "edit" at bounding box center [502, 380] width 11 height 11
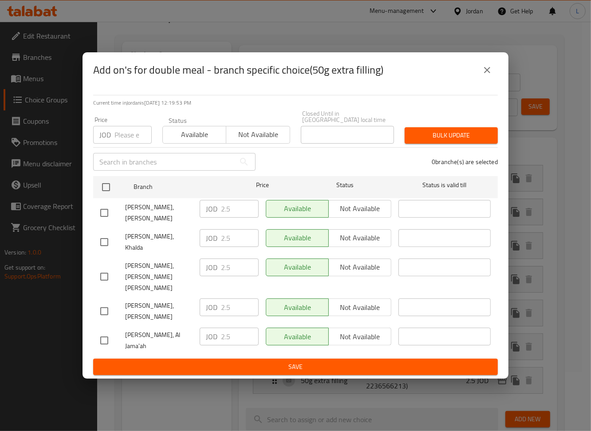
click at [487, 75] on icon "close" at bounding box center [487, 70] width 11 height 11
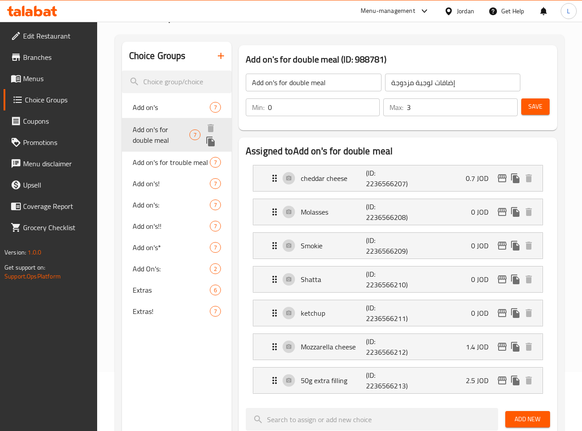
click at [213, 140] on icon "duplicate" at bounding box center [210, 142] width 8 height 10
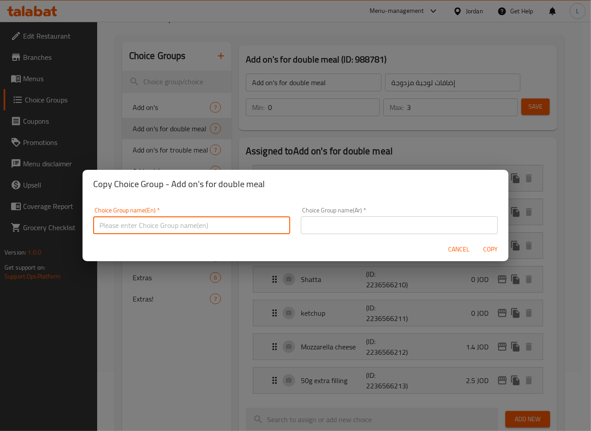
click at [206, 234] on input "text" at bounding box center [191, 225] width 197 height 18
type input "ش"
click at [245, 223] on input "Add on's for vale" at bounding box center [191, 225] width 197 height 18
type input "Add on's for [PERSON_NAME]:"
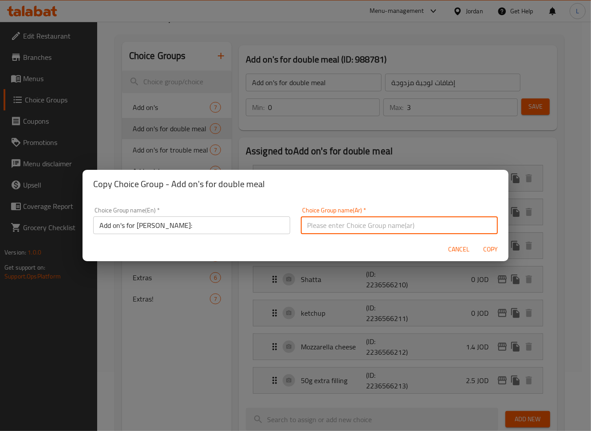
click at [337, 226] on input "text" at bounding box center [399, 225] width 197 height 18
type input "اضافات"
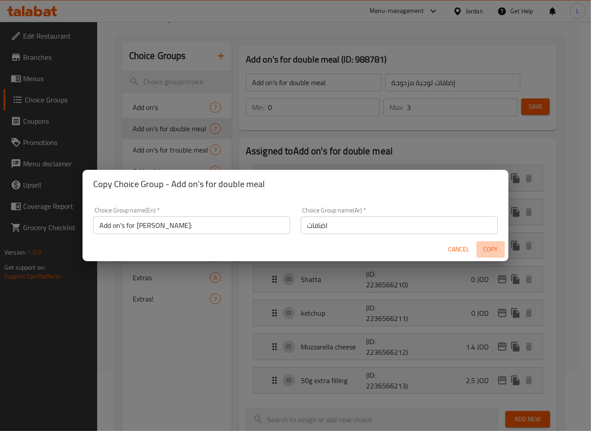
click at [491, 251] on span "Copy" at bounding box center [490, 249] width 21 height 11
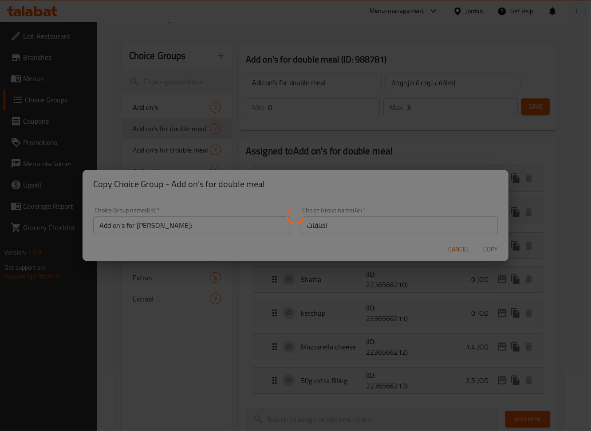
type input "Add on's for [PERSON_NAME]:"
type input "اضافات"
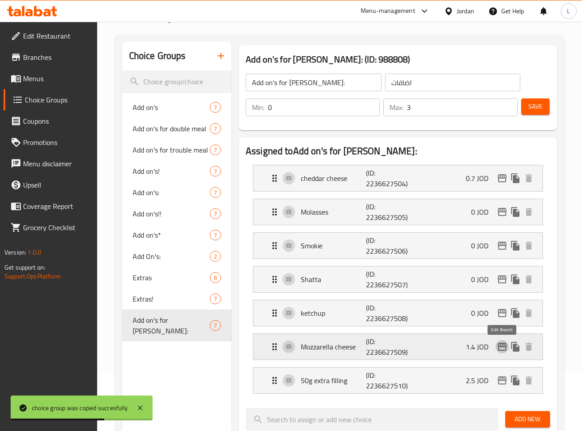
click at [500, 345] on icon "edit" at bounding box center [502, 347] width 9 height 8
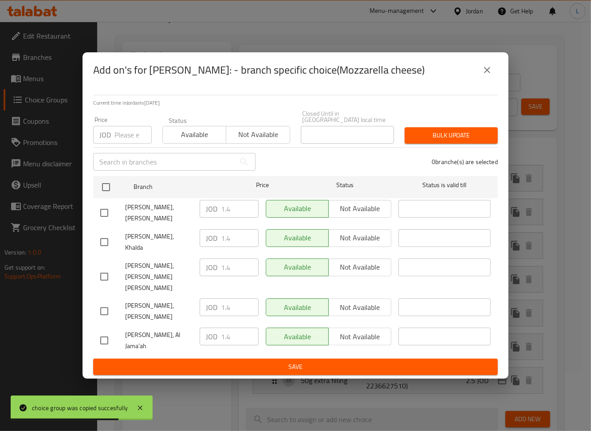
click at [133, 144] on input "number" at bounding box center [132, 135] width 37 height 18
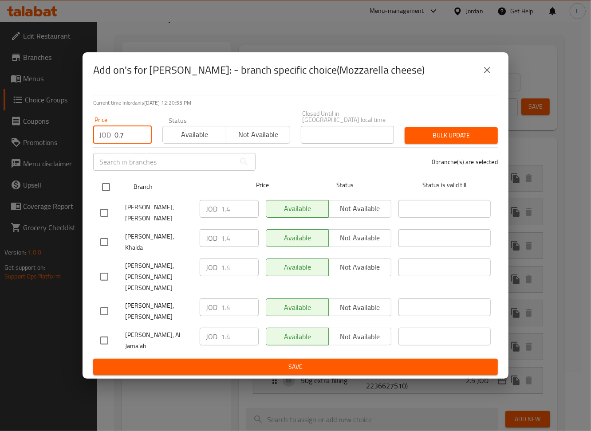
type input "0.7"
click at [109, 196] on input "checkbox" at bounding box center [106, 187] width 19 height 19
checkbox input "true"
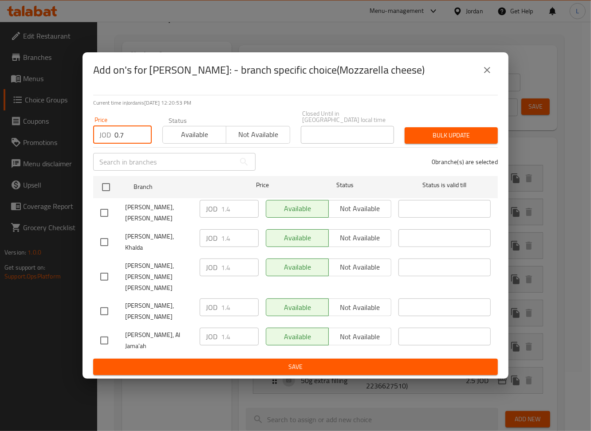
checkbox input "true"
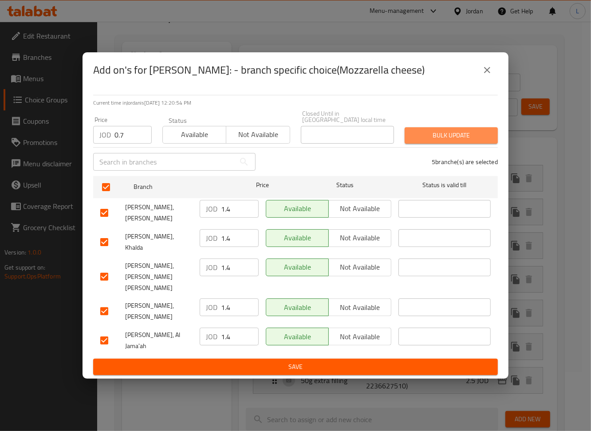
click at [476, 141] on span "Bulk update" at bounding box center [451, 135] width 79 height 11
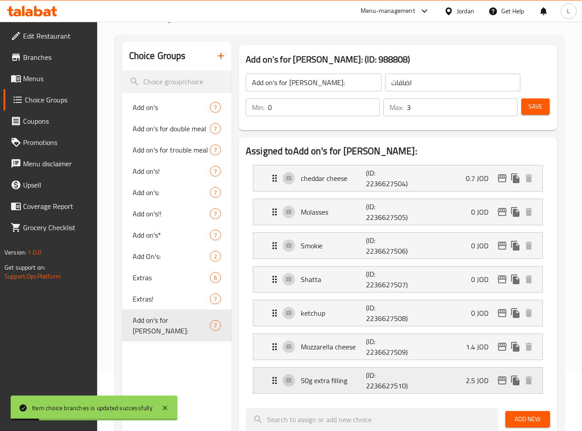
click at [501, 383] on icon "edit" at bounding box center [502, 380] width 11 height 11
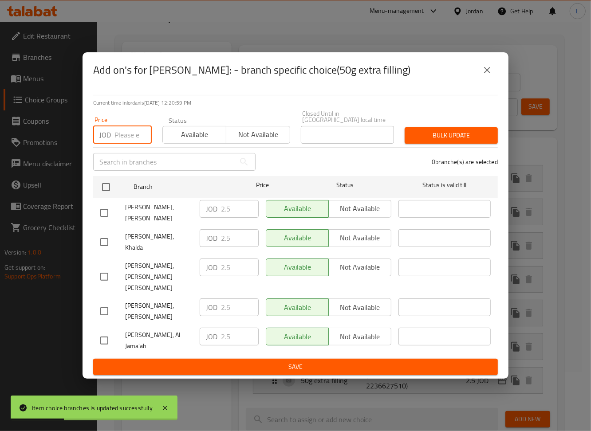
click at [119, 144] on input "number" at bounding box center [132, 135] width 37 height 18
paste input "1.25"
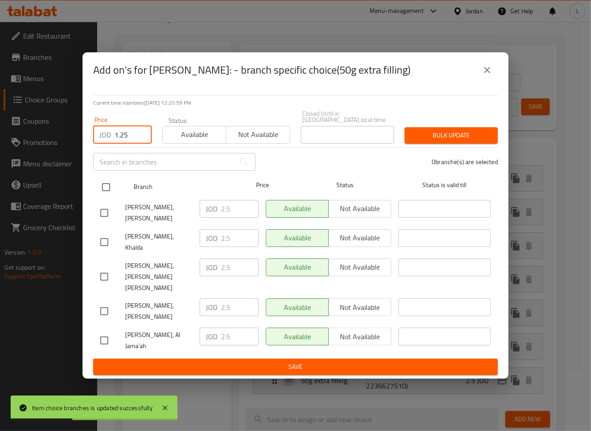
type input "1.25"
click at [108, 196] on input "checkbox" at bounding box center [106, 187] width 19 height 19
checkbox input "true"
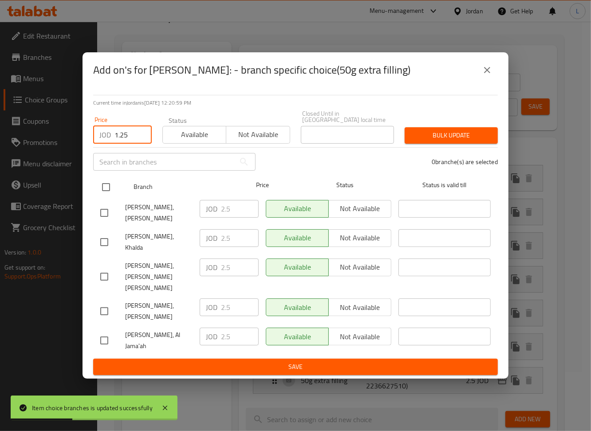
checkbox input "true"
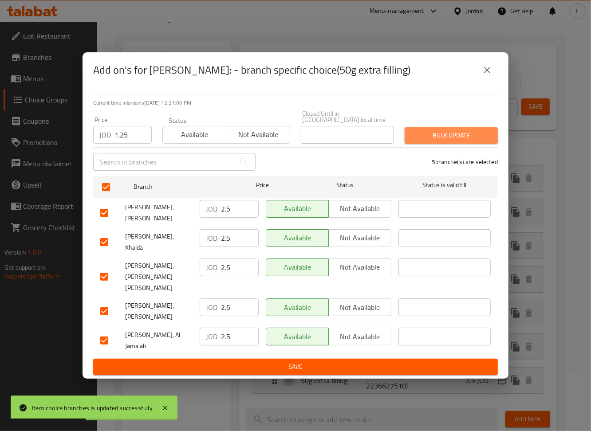
click at [469, 141] on span "Bulk update" at bounding box center [451, 135] width 79 height 11
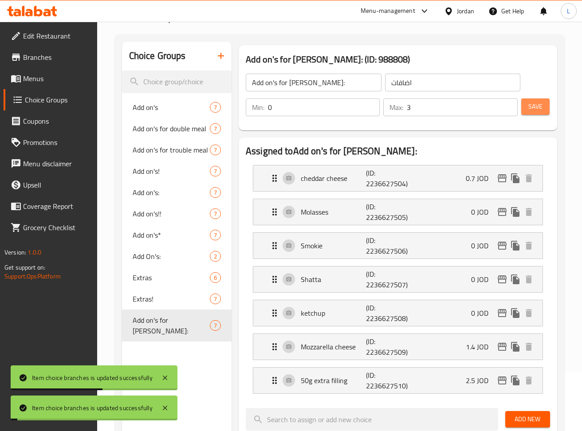
click at [541, 105] on span "Save" at bounding box center [535, 106] width 14 height 11
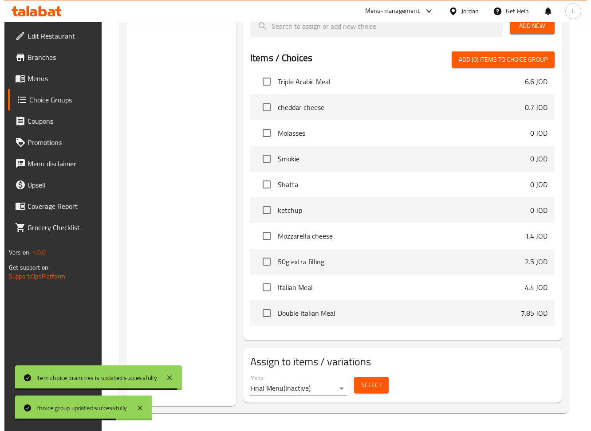
scroll to position [473, 0]
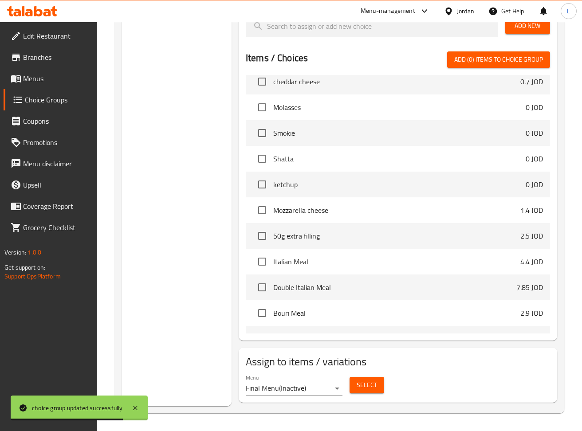
click at [364, 392] on button "Select" at bounding box center [366, 385] width 35 height 16
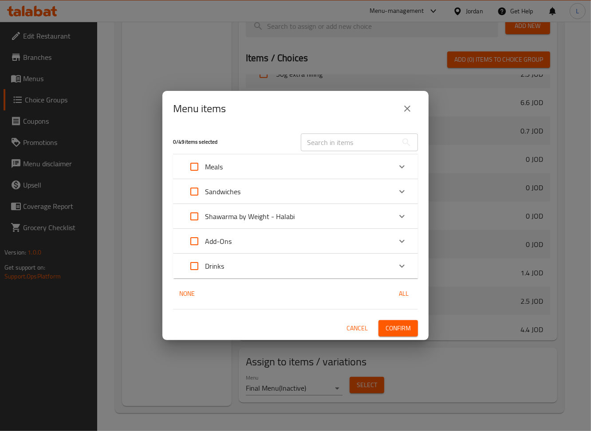
click at [402, 164] on icon "Expand" at bounding box center [401, 166] width 11 height 11
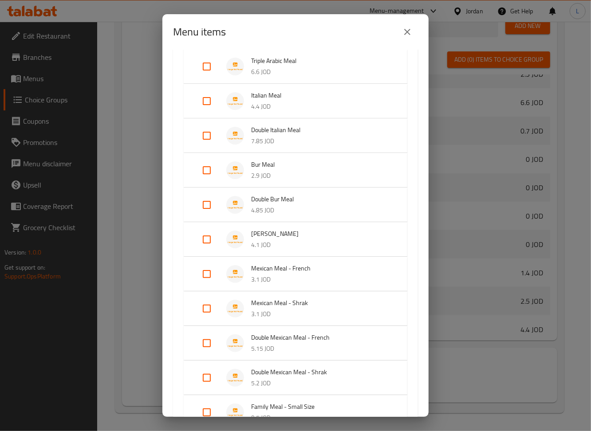
scroll to position [177, 0]
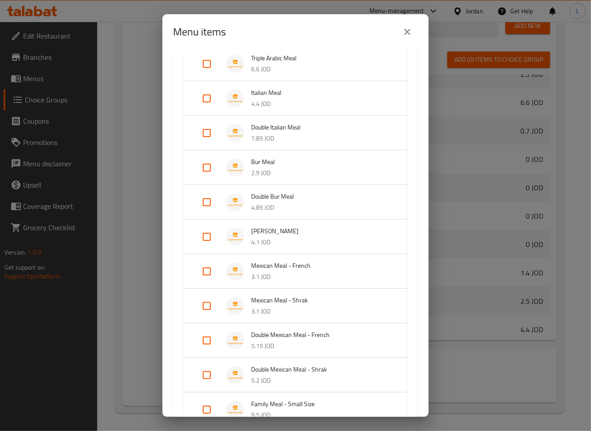
click at [405, 30] on icon "close" at bounding box center [407, 32] width 6 height 6
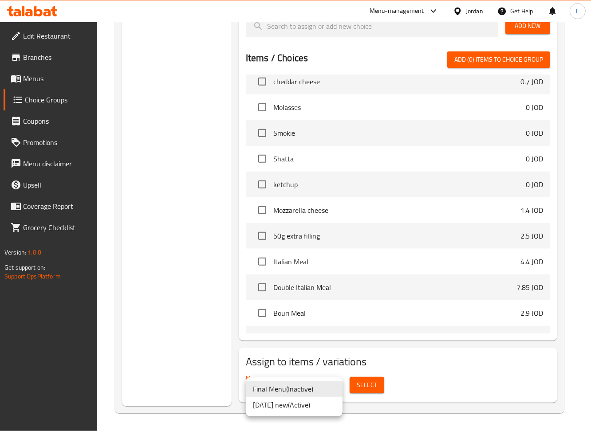
click at [316, 401] on li "13/8/2025 new ( Active )" at bounding box center [294, 405] width 97 height 16
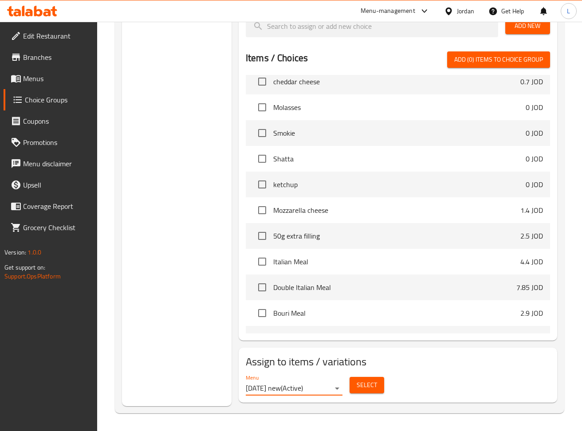
click at [363, 387] on span "Select" at bounding box center [367, 385] width 20 height 11
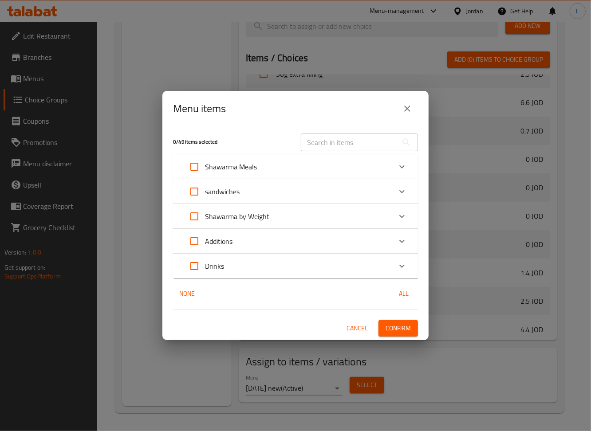
click at [360, 166] on div "Shawarma Meals" at bounding box center [288, 166] width 208 height 21
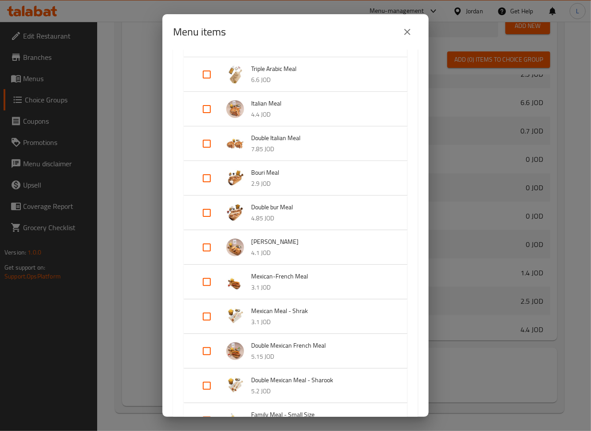
scroll to position [236, 0]
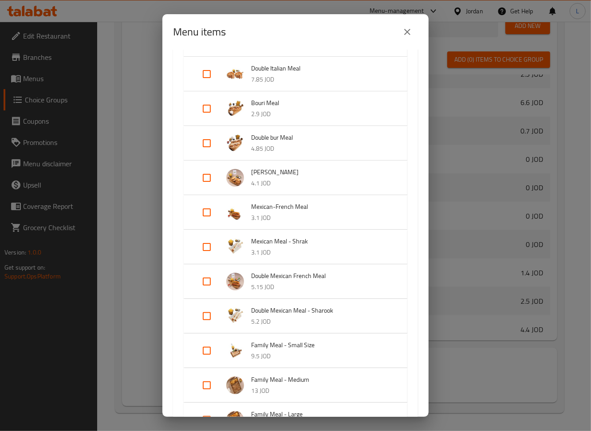
click at [207, 177] on input "Expand" at bounding box center [206, 177] width 21 height 21
checkbox input "true"
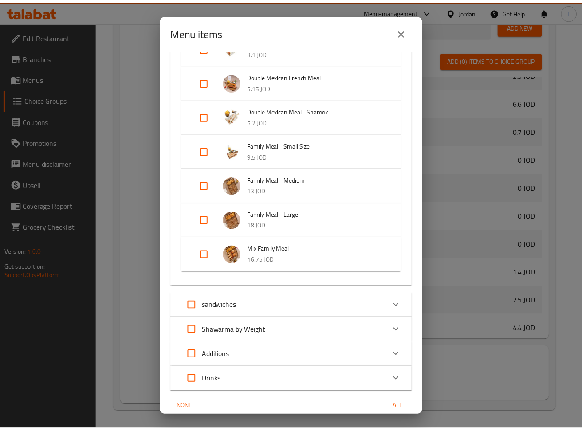
scroll to position [487, 0]
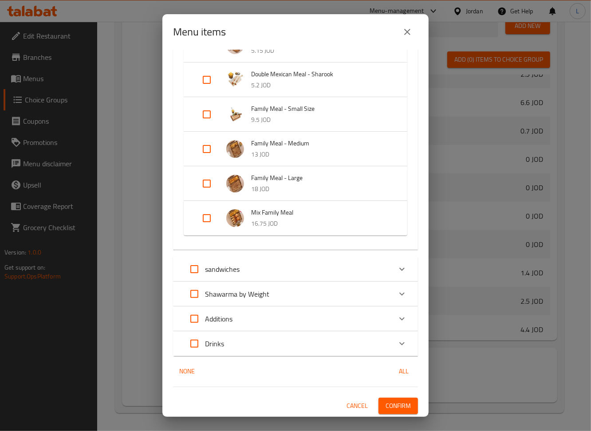
click at [389, 407] on span "Confirm" at bounding box center [397, 405] width 25 height 11
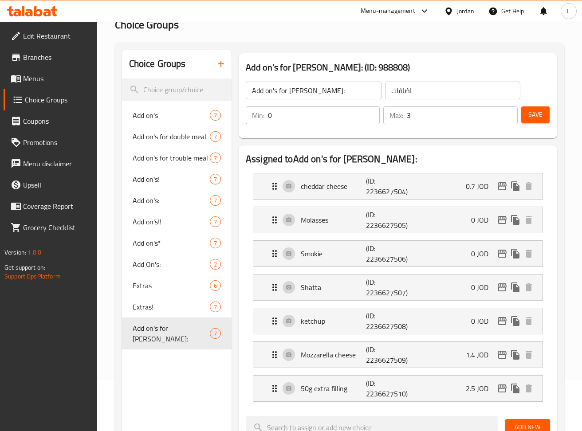
scroll to position [0, 0]
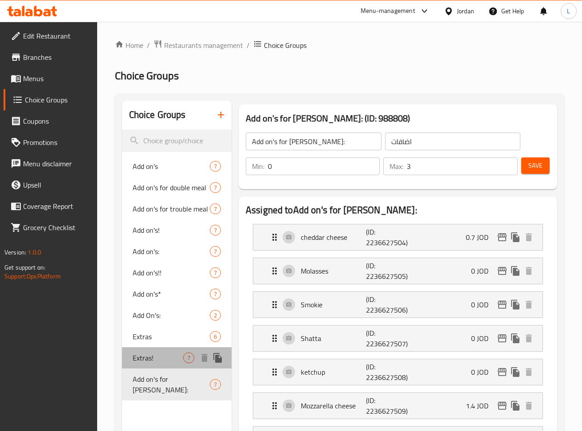
click at [143, 353] on span "Extras!" at bounding box center [158, 358] width 51 height 11
type input "Extras!"
type input "1"
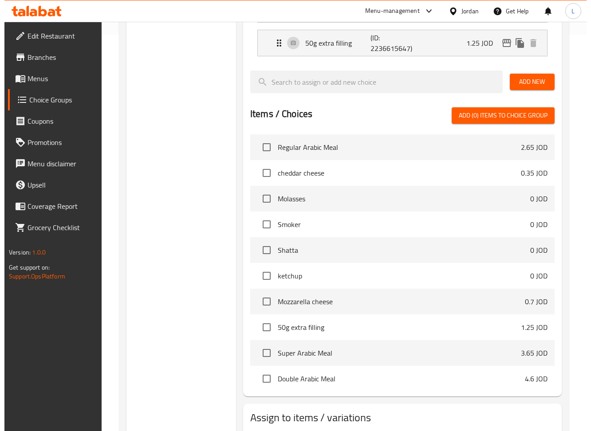
scroll to position [453, 0]
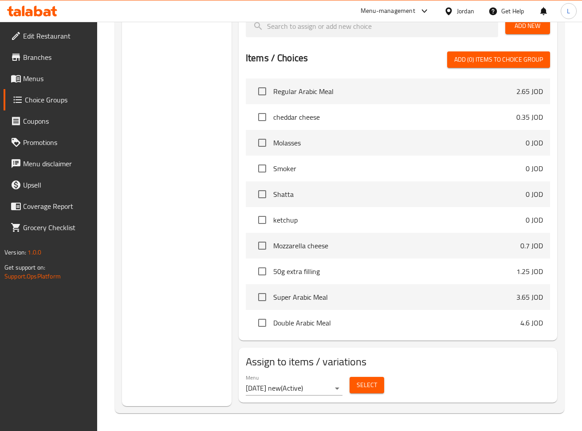
click at [369, 385] on span "Select" at bounding box center [367, 385] width 20 height 11
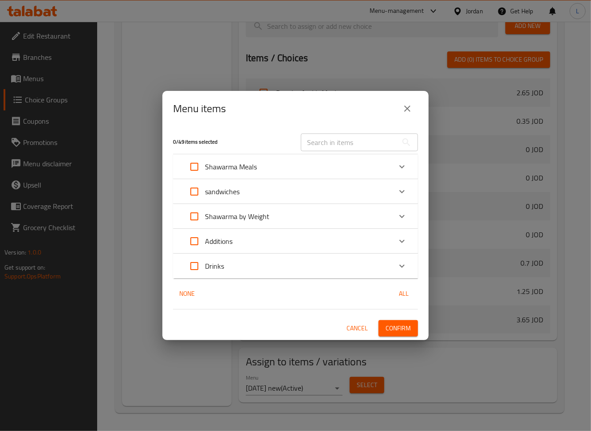
click at [277, 191] on div "sandwiches" at bounding box center [288, 191] width 208 height 21
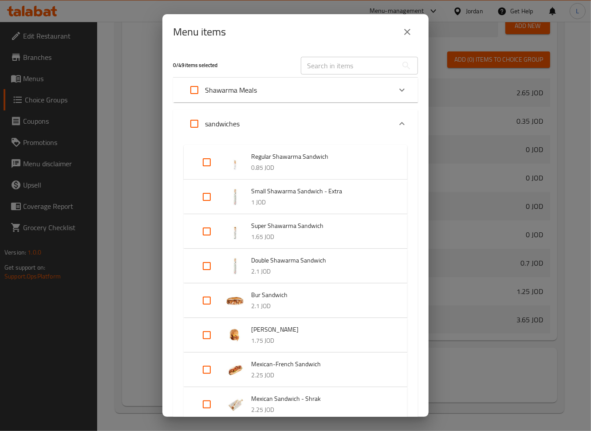
click at [208, 334] on input "Expand" at bounding box center [206, 335] width 21 height 21
checkbox input "true"
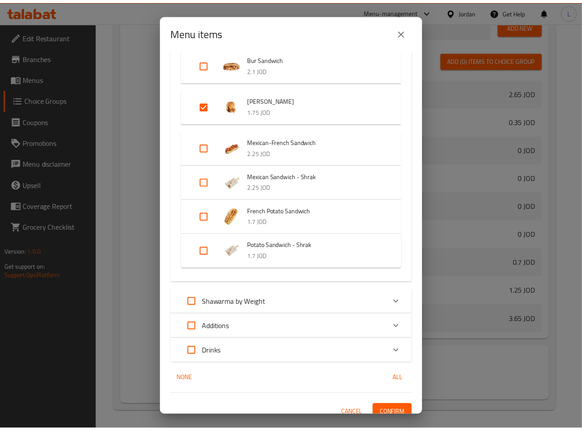
scroll to position [245, 0]
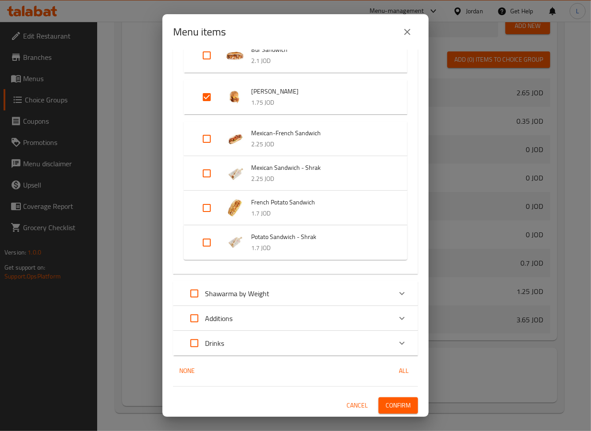
click at [399, 405] on span "Confirm" at bounding box center [397, 405] width 25 height 11
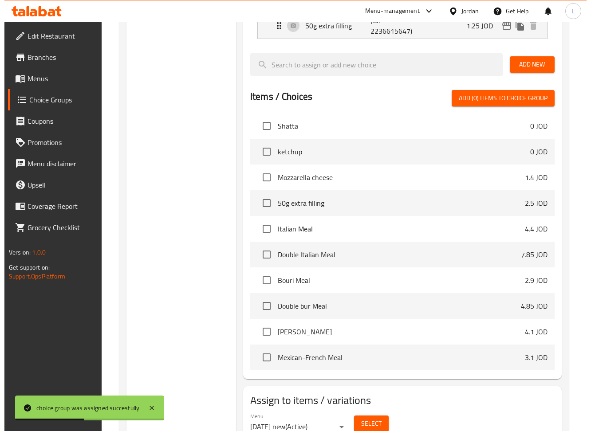
scroll to position [650, 0]
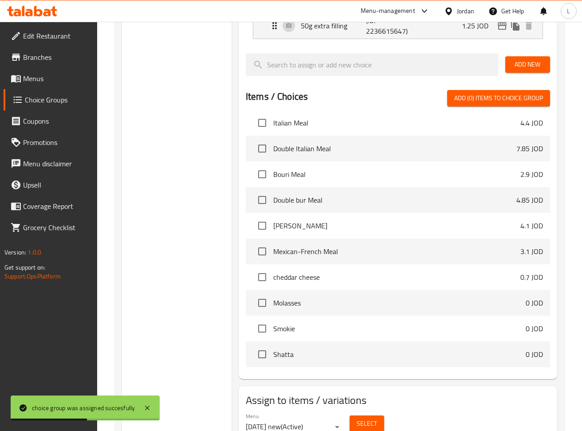
click at [373, 421] on span "Select" at bounding box center [367, 423] width 20 height 11
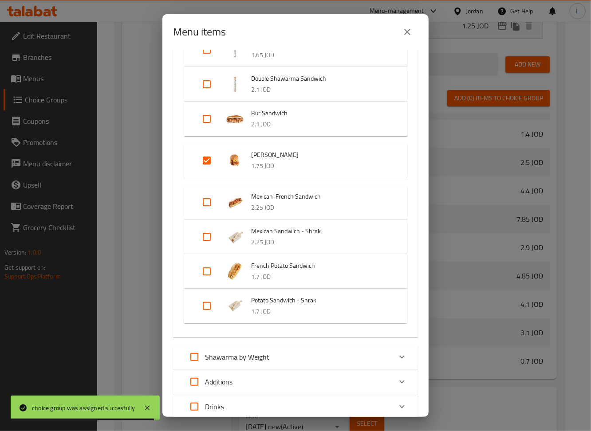
scroll to position [68, 0]
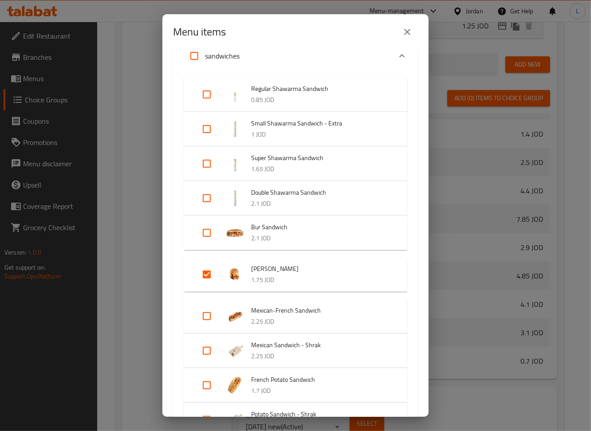
click at [208, 226] on input "Expand" at bounding box center [206, 232] width 21 height 21
checkbox input "true"
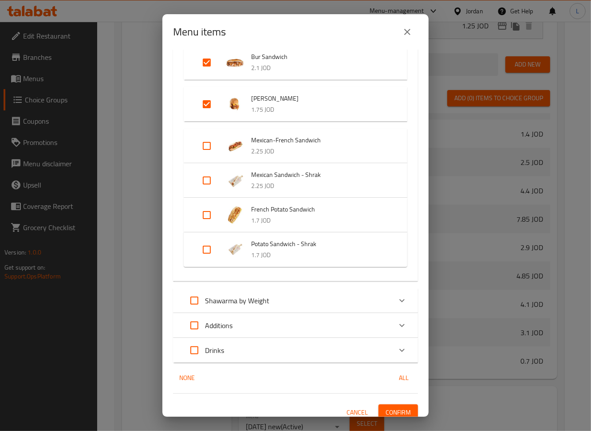
scroll to position [252, 0]
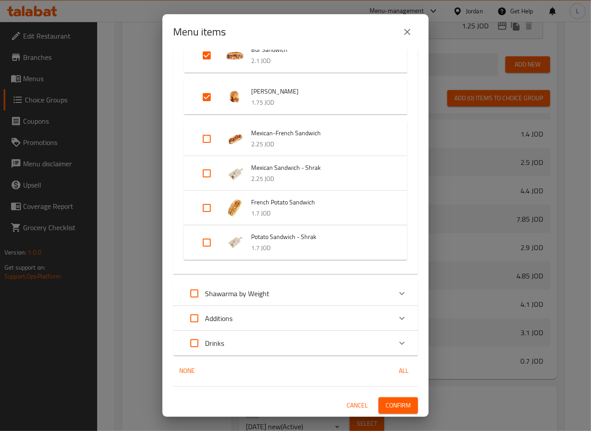
click at [385, 404] on span "Confirm" at bounding box center [397, 405] width 25 height 11
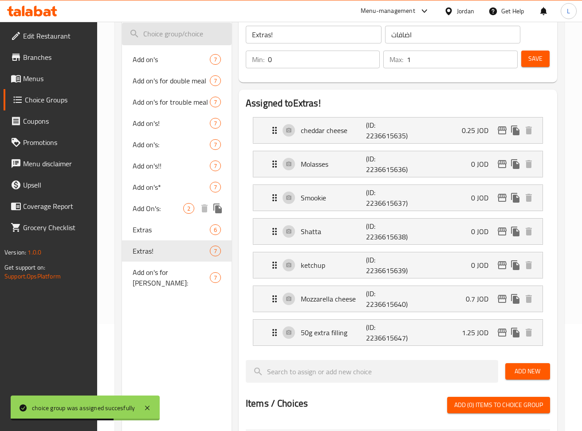
scroll to position [0, 0]
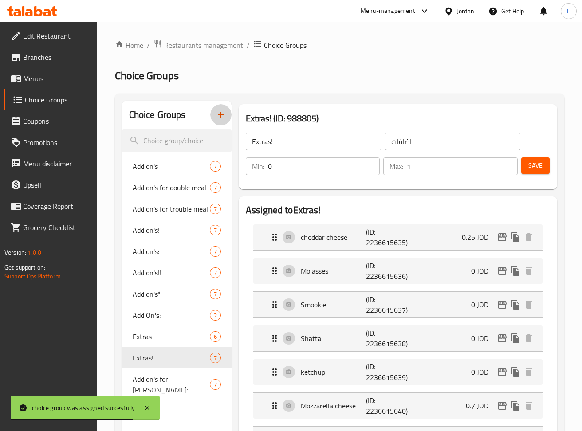
click at [226, 116] on icon "button" at bounding box center [221, 115] width 11 height 11
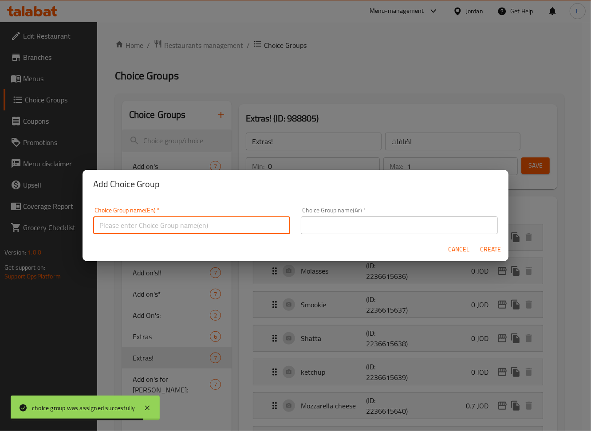
drag, startPoint x: 242, startPoint y: 220, endPoint x: 246, endPoint y: 225, distance: 6.0
click at [242, 221] on input "text" at bounding box center [191, 225] width 197 height 18
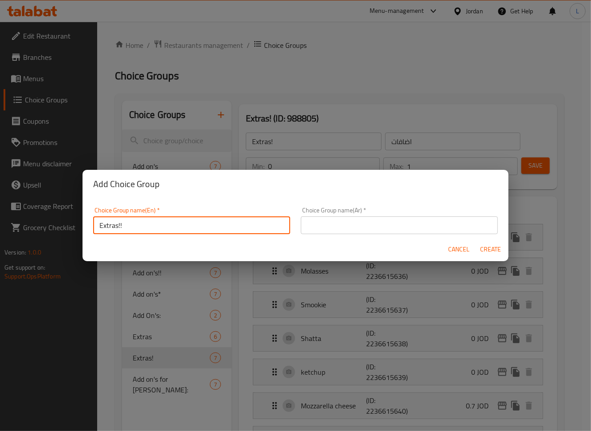
type input "Extras!!"
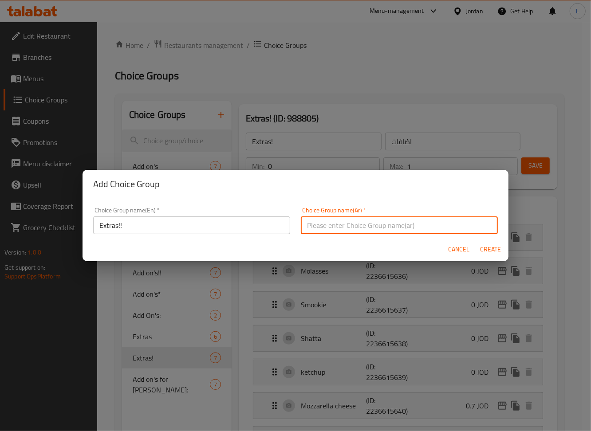
click at [375, 228] on input "text" at bounding box center [399, 225] width 197 height 18
type input "اضافات"
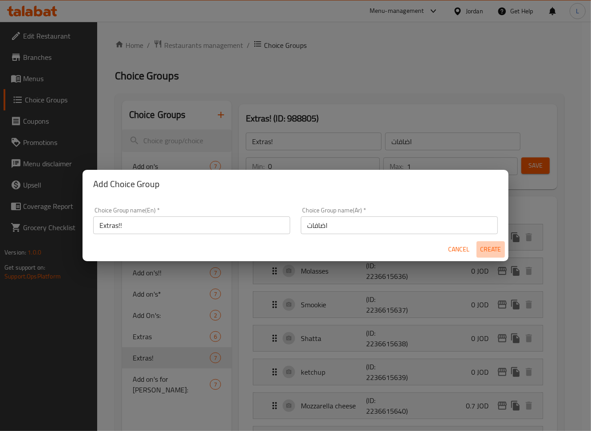
click at [491, 250] on span "Create" at bounding box center [490, 249] width 21 height 11
type input "Extras!!"
type input "0"
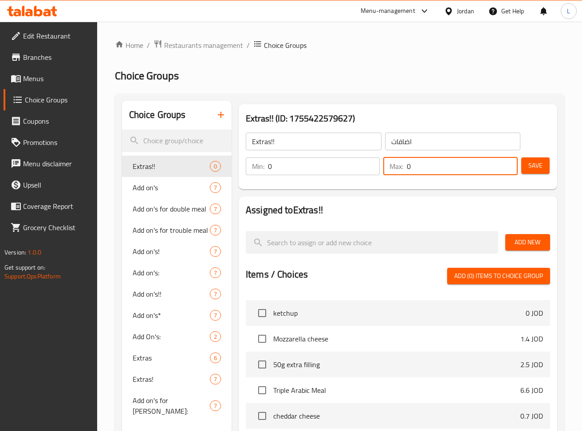
click at [466, 169] on input "0" at bounding box center [462, 166] width 110 height 18
type input "1"
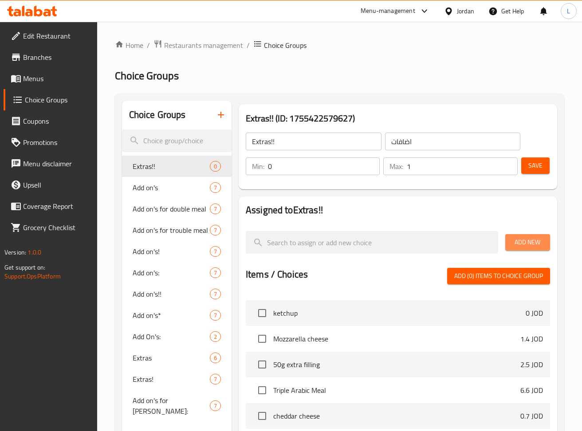
click at [523, 240] on span "Add New" at bounding box center [527, 242] width 31 height 11
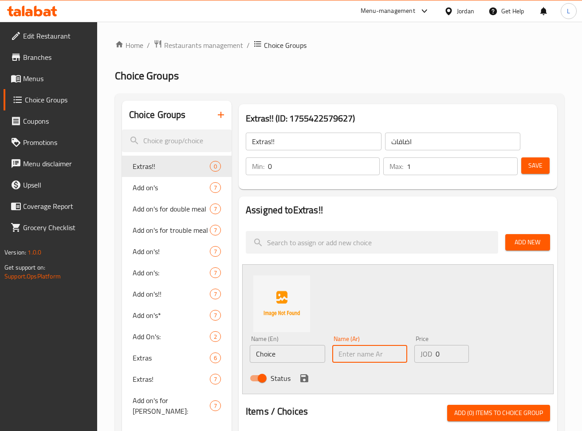
click at [364, 349] on input "text" at bounding box center [369, 354] width 75 height 18
paste input "اضافة جبنة شيدر"
type input "اضافة جبنة شيدر"
click at [279, 357] on input "Choice" at bounding box center [287, 354] width 75 height 18
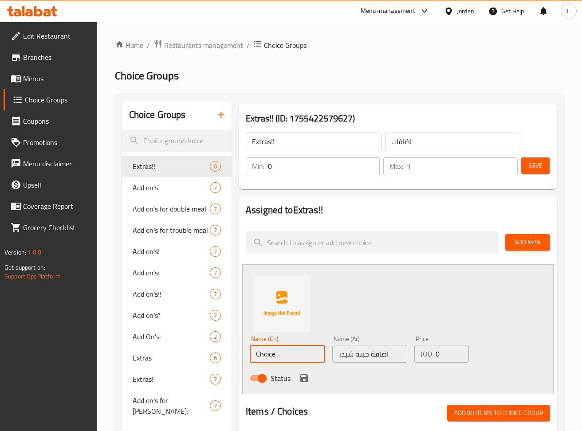
click at [279, 357] on input "Choice" at bounding box center [287, 354] width 75 height 18
paste input "Add cheddar chees"
type input "Add cheddar cheese"
click at [446, 352] on input "0" at bounding box center [451, 354] width 33 height 18
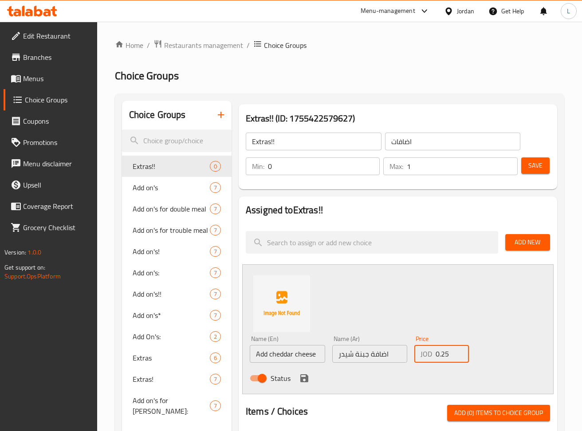
type input "0.25"
click at [302, 377] on icon "save" at bounding box center [304, 378] width 8 height 8
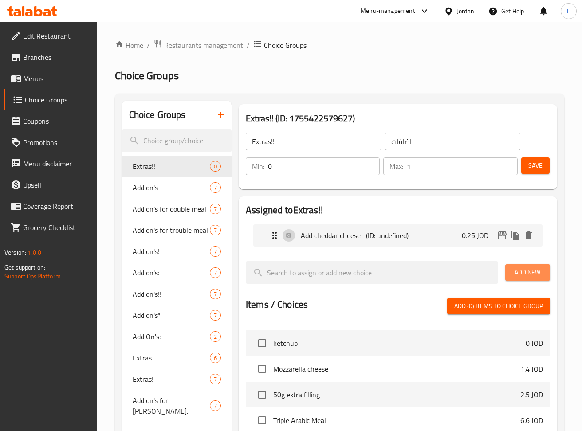
click at [506, 270] on button "Add New" at bounding box center [527, 272] width 45 height 16
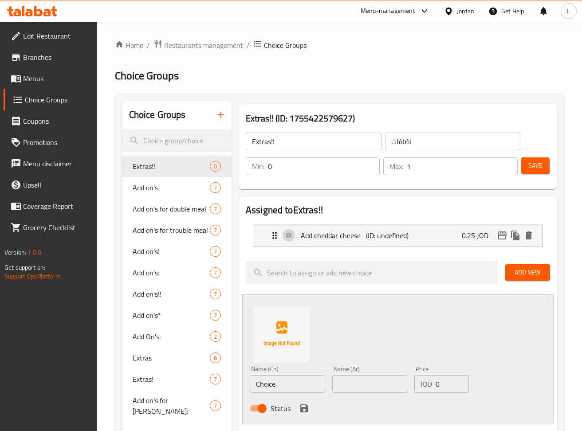
drag, startPoint x: 359, startPoint y: 383, endPoint x: 295, endPoint y: 387, distance: 64.0
click at [359, 383] on input "text" at bounding box center [369, 384] width 75 height 18
paste input "دبس"
type input "دبس"
click at [289, 387] on input "Choice" at bounding box center [287, 384] width 75 height 18
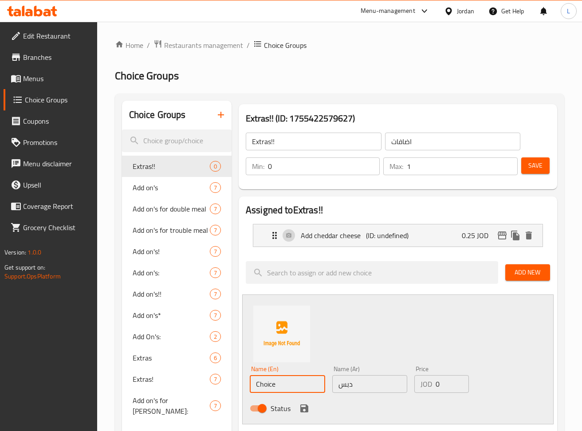
click at [289, 387] on input "Choice" at bounding box center [287, 384] width 75 height 18
paste input "Molasses"
type input "Molasses"
click at [302, 412] on icon "save" at bounding box center [304, 408] width 8 height 8
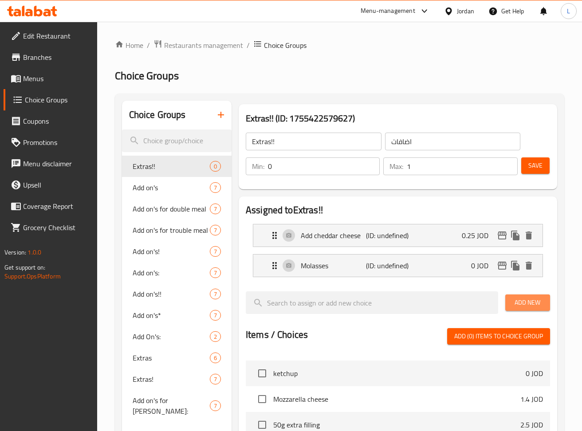
click at [522, 301] on span "Add New" at bounding box center [527, 302] width 31 height 11
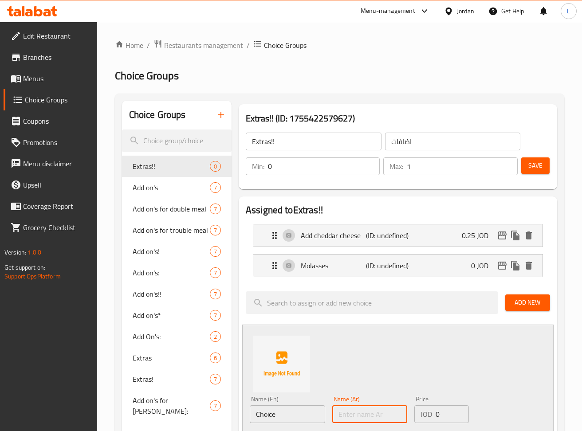
click at [346, 407] on input "text" at bounding box center [369, 414] width 75 height 18
paste input "شطه"
type input "شطه"
click at [294, 414] on input "Choice" at bounding box center [287, 414] width 75 height 18
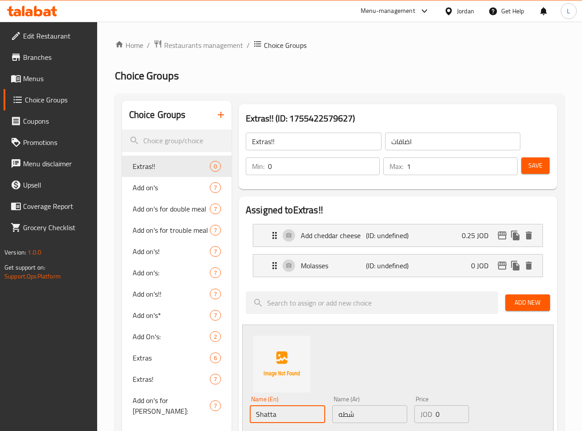
scroll to position [118, 0]
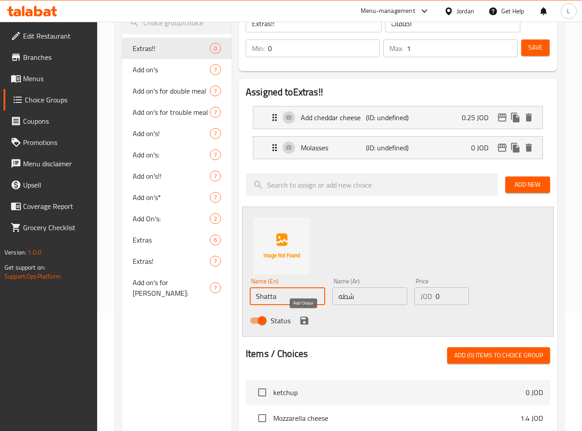
type input "Shatta"
click at [300, 318] on icon "save" at bounding box center [304, 321] width 8 height 8
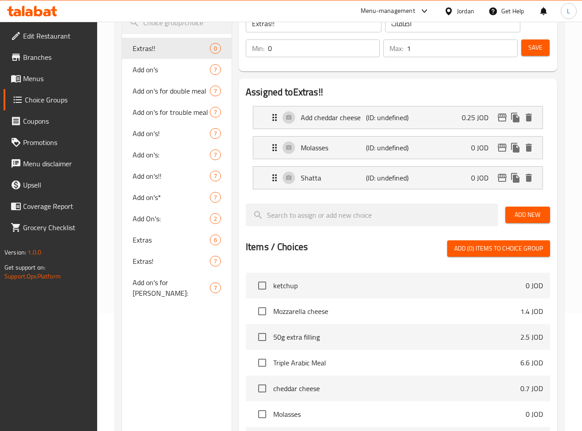
click at [515, 211] on span "Add New" at bounding box center [527, 214] width 31 height 11
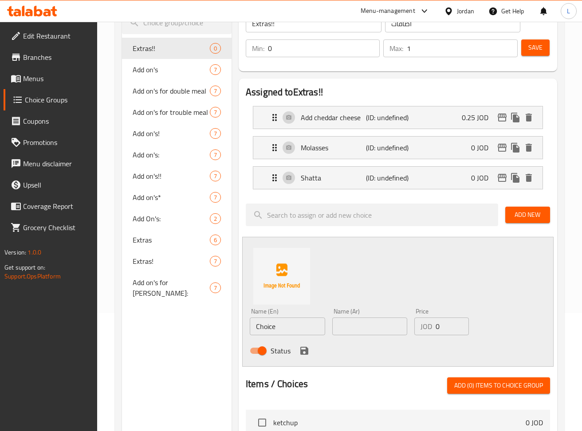
drag, startPoint x: 361, startPoint y: 323, endPoint x: 319, endPoint y: 326, distance: 41.8
click at [361, 323] on input "text" at bounding box center [369, 327] width 75 height 18
paste input "جبنة موزوريلا"
type input "جبنة موزوريلا"
click at [289, 329] on input "Choice" at bounding box center [287, 327] width 75 height 18
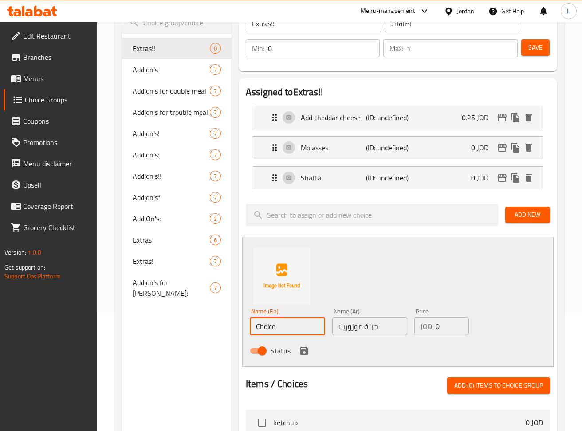
click at [289, 329] on input "Choice" at bounding box center [287, 327] width 75 height 18
paste input "Mozzarella chees"
type input "Mozzarella cheese"
click at [448, 322] on input "0" at bounding box center [451, 327] width 33 height 18
type input "0.7"
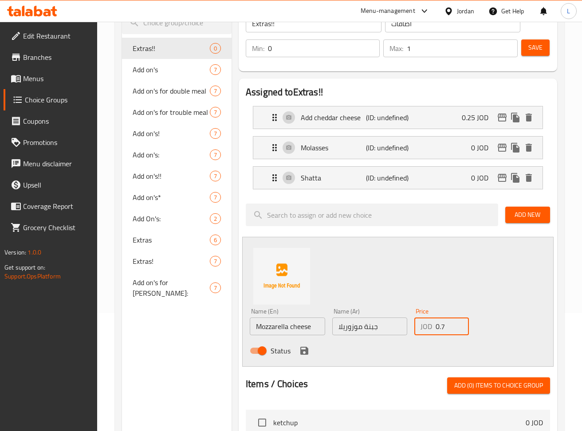
click at [306, 352] on icon "save" at bounding box center [304, 351] width 8 height 8
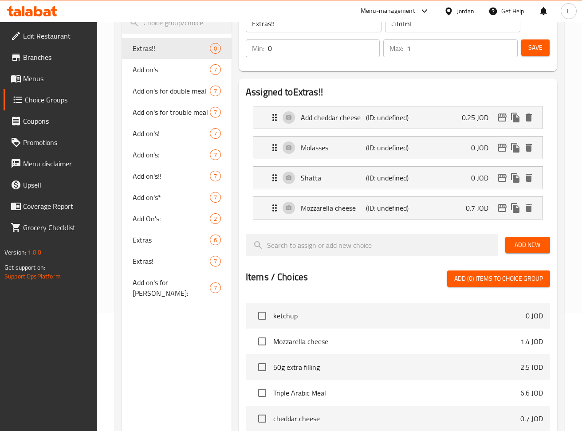
click at [530, 56] on div "Save" at bounding box center [531, 48] width 25 height 21
click at [531, 52] on span "Save" at bounding box center [535, 47] width 14 height 11
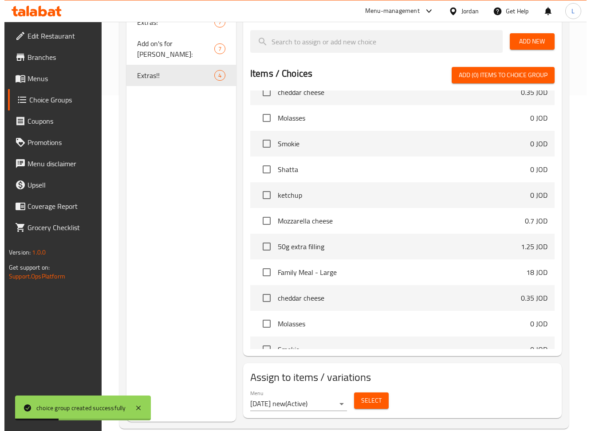
scroll to position [352, 0]
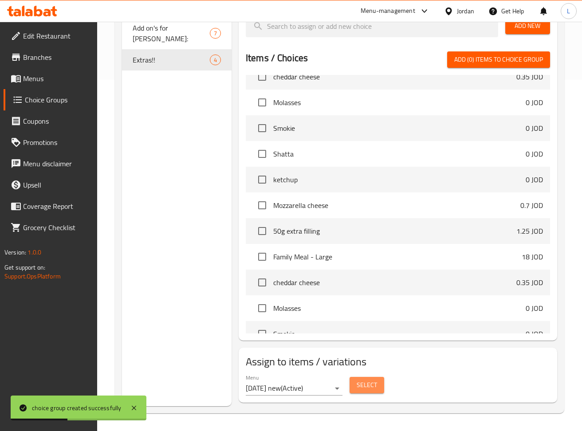
click at [375, 389] on span "Select" at bounding box center [367, 385] width 20 height 11
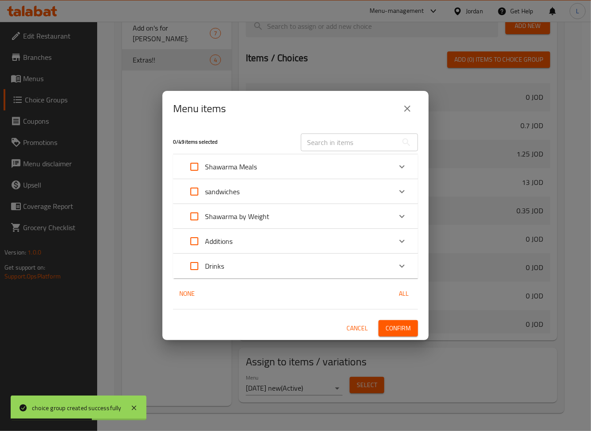
click at [311, 185] on div "sandwiches" at bounding box center [288, 191] width 208 height 21
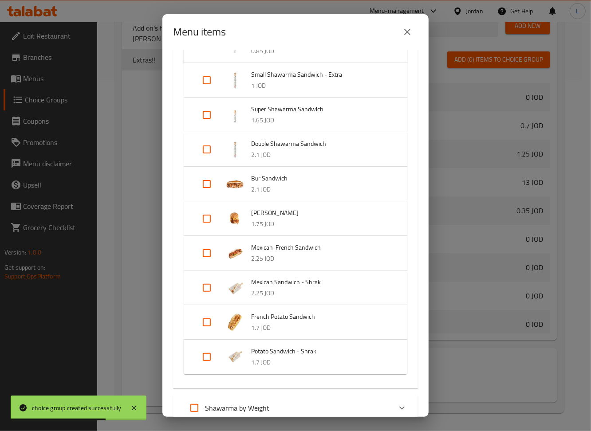
scroll to position [118, 0]
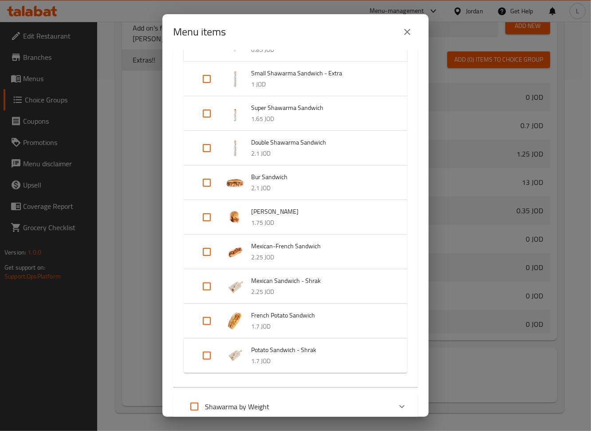
click at [206, 319] on input "Expand" at bounding box center [206, 320] width 21 height 21
checkbox input "true"
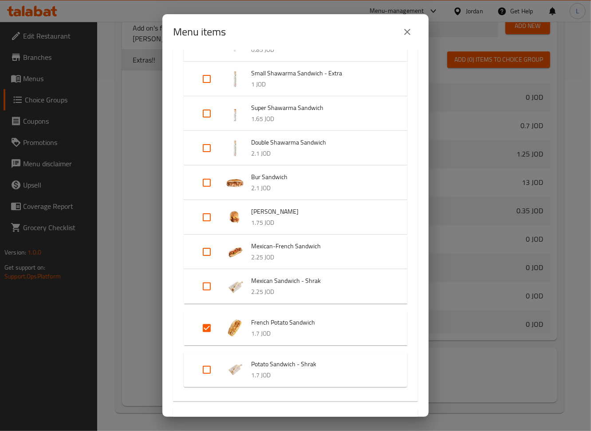
click at [208, 365] on input "Expand" at bounding box center [206, 369] width 21 height 21
checkbox input "true"
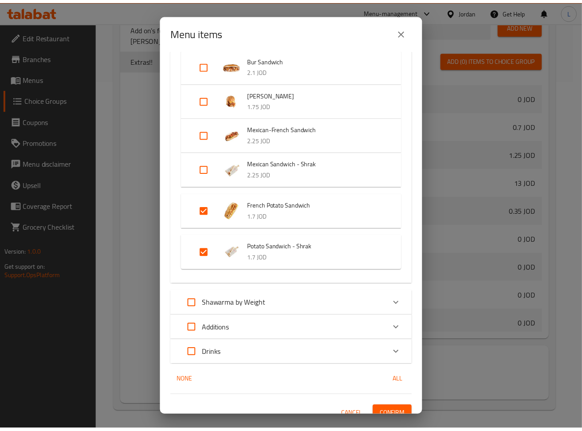
scroll to position [245, 0]
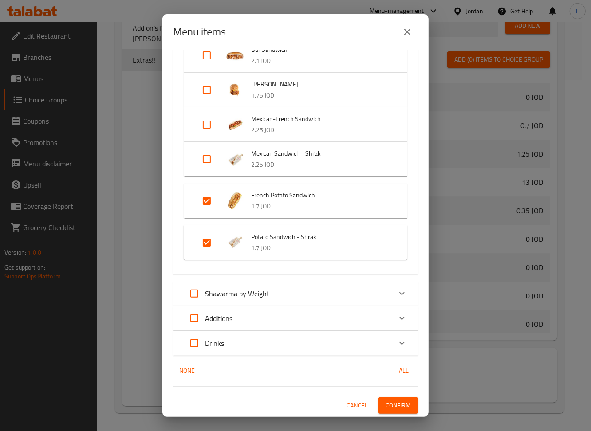
click at [392, 403] on span "Confirm" at bounding box center [397, 405] width 25 height 11
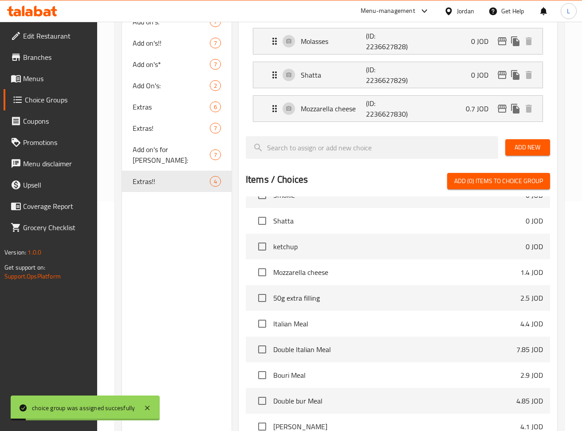
scroll to position [56, 0]
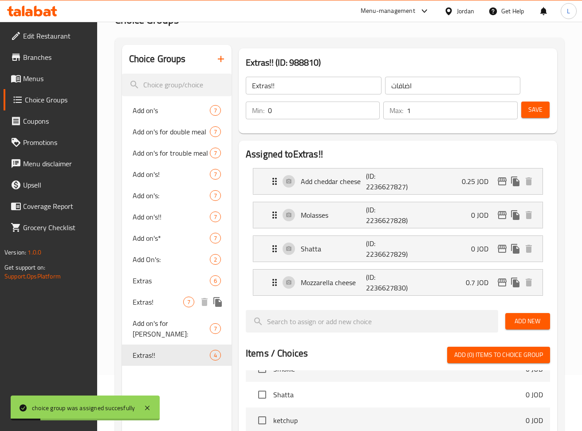
click at [155, 299] on span "Extras!" at bounding box center [158, 302] width 51 height 11
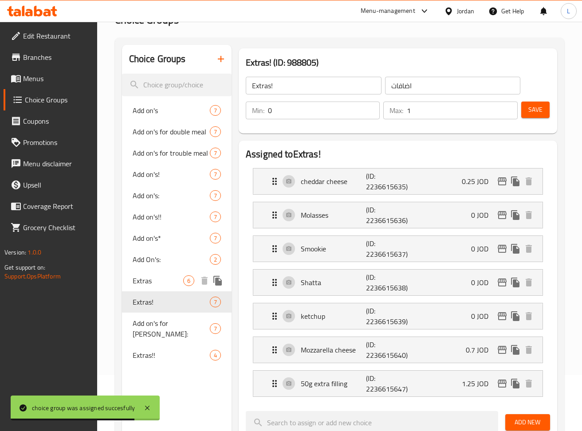
click at [175, 280] on span "Extras" at bounding box center [158, 280] width 51 height 11
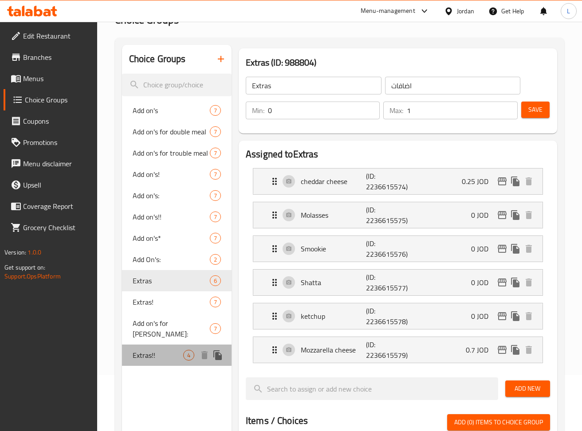
click at [172, 350] on div "Extras!! 4" at bounding box center [177, 355] width 110 height 21
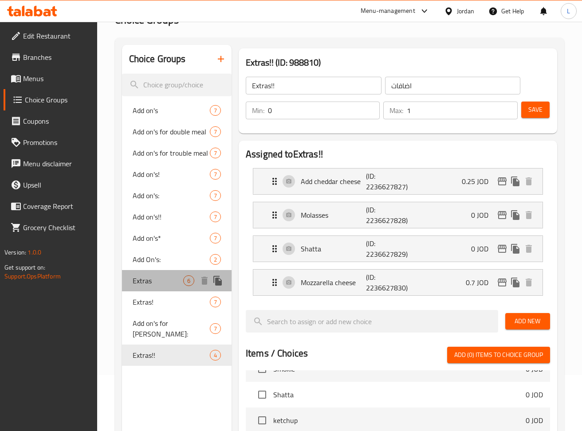
click at [172, 285] on span "Extras" at bounding box center [158, 280] width 51 height 11
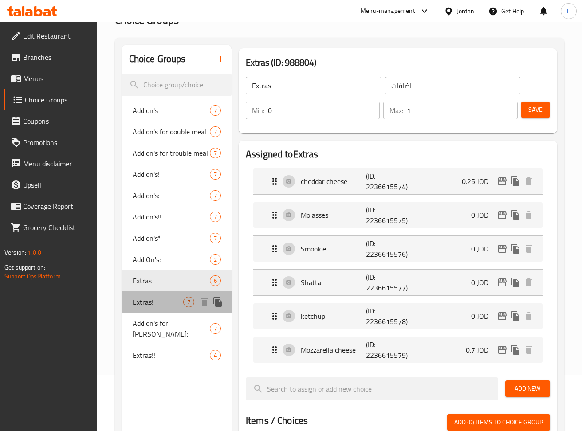
click at [152, 298] on span "Extras!" at bounding box center [158, 302] width 51 height 11
type input "Extras!"
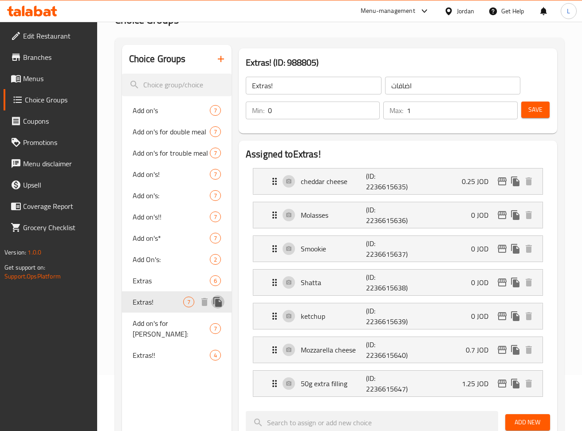
click at [216, 304] on icon "duplicate" at bounding box center [217, 302] width 8 height 10
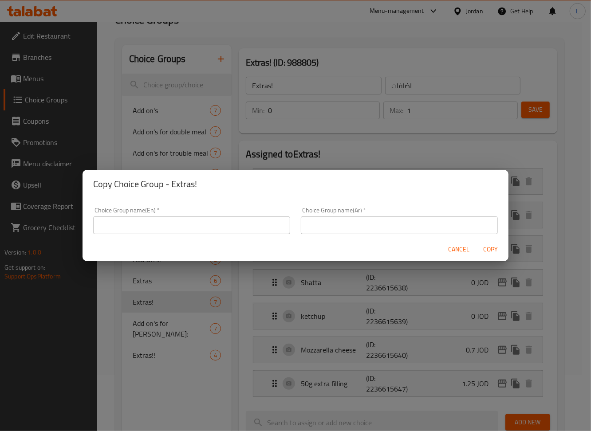
click at [465, 252] on span "Cancel" at bounding box center [458, 249] width 21 height 11
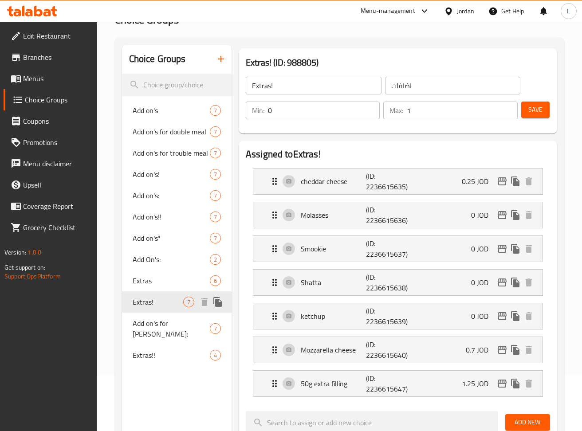
click at [221, 304] on icon "duplicate" at bounding box center [217, 302] width 8 height 10
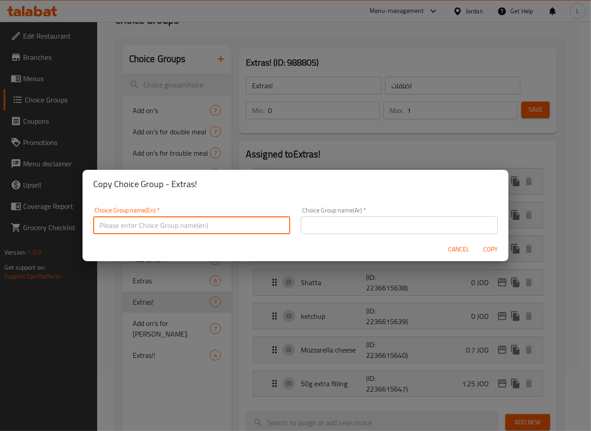
click at [257, 222] on input "text" at bounding box center [191, 225] width 197 height 18
type input "Extras^"
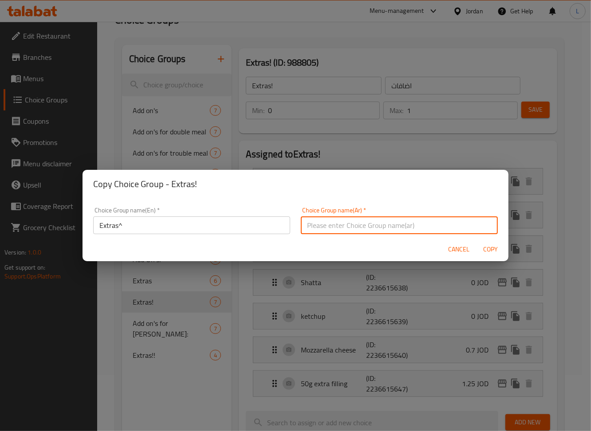
click at [370, 227] on input "text" at bounding box center [399, 225] width 197 height 18
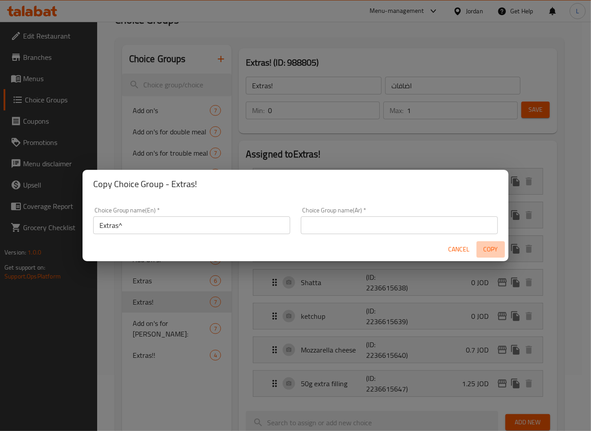
click at [484, 247] on span "Copy" at bounding box center [490, 249] width 21 height 11
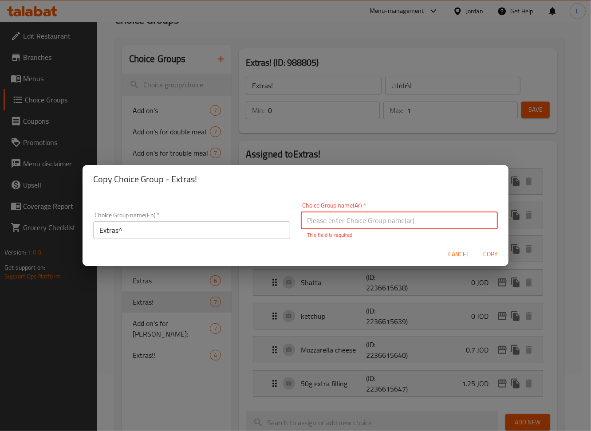
click at [450, 224] on input "text" at bounding box center [399, 221] width 197 height 18
type input "اضافات"
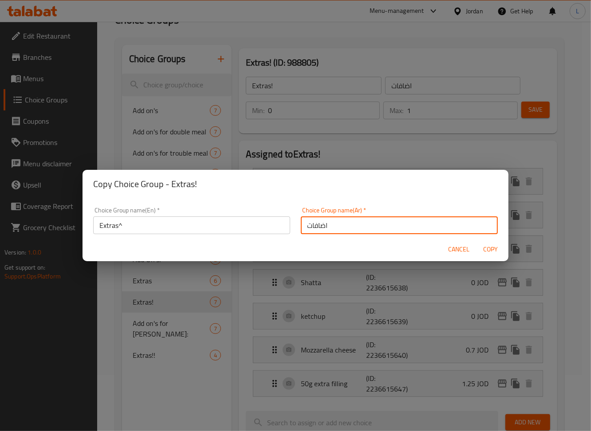
click at [487, 247] on span "Copy" at bounding box center [490, 249] width 21 height 11
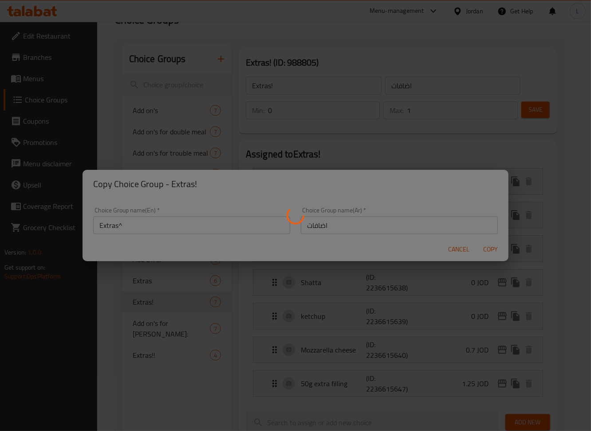
type input "Extras^"
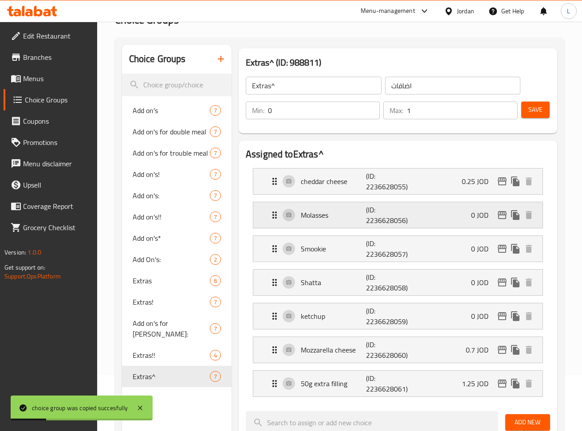
click at [420, 223] on div "Molasses (ID: 2236628056) 0 JOD" at bounding box center [400, 215] width 263 height 26
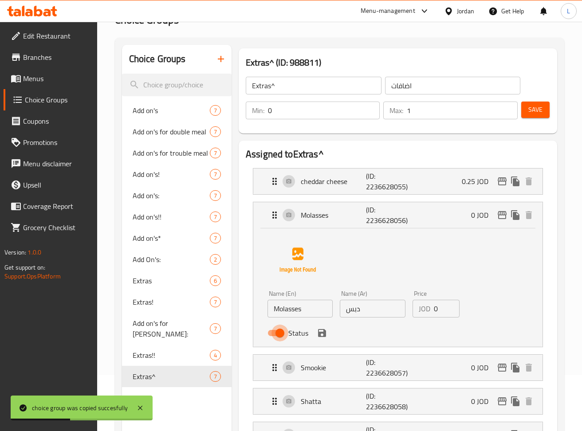
drag, startPoint x: 284, startPoint y: 333, endPoint x: 325, endPoint y: 334, distance: 40.4
click at [284, 334] on input "Status" at bounding box center [280, 333] width 51 height 17
checkbox input "false"
click at [326, 334] on icon "save" at bounding box center [322, 333] width 11 height 11
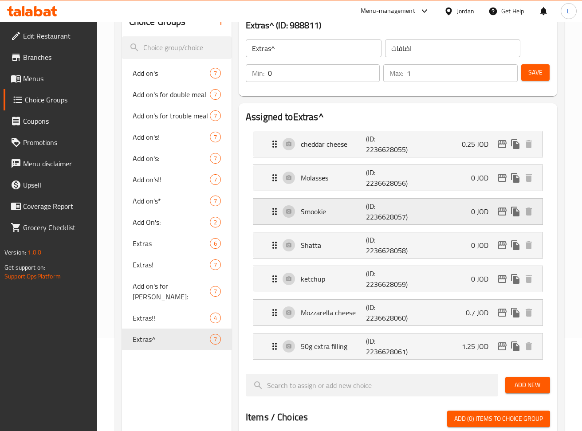
scroll to position [115, 0]
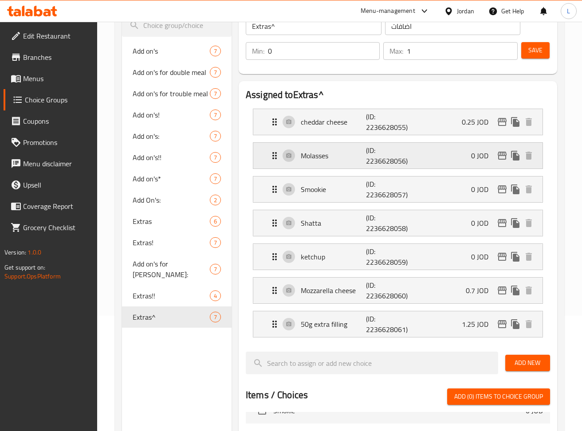
click at [398, 157] on p "(ID: 2236628056)" at bounding box center [387, 155] width 43 height 21
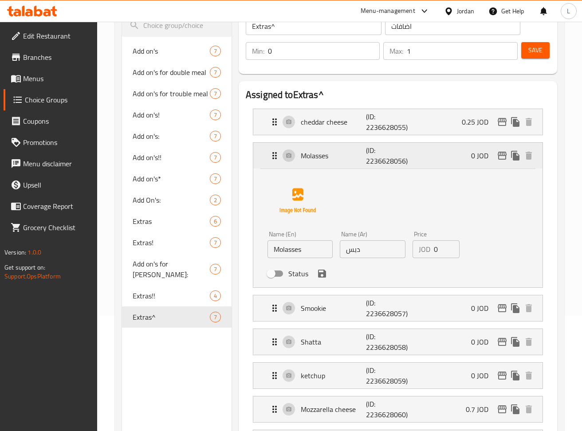
click at [399, 157] on p "(ID: 2236628056)" at bounding box center [387, 155] width 43 height 21
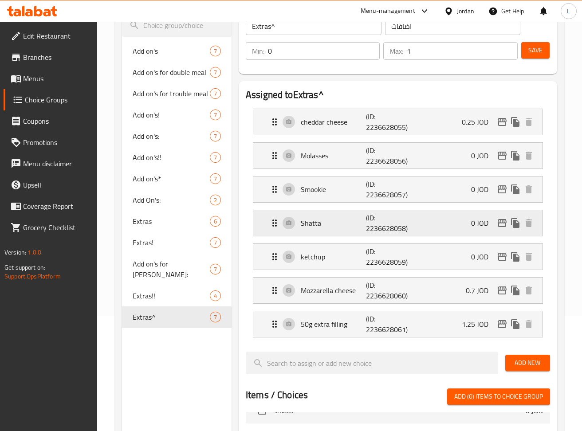
click at [352, 234] on div "Shatta (ID: 2236628058) 0 JOD" at bounding box center [400, 223] width 263 height 26
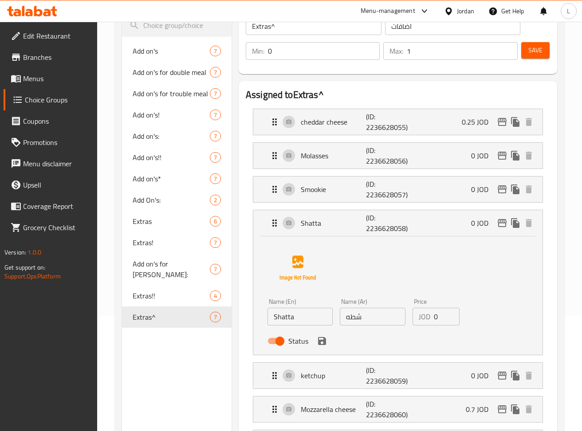
click at [281, 342] on input "Status" at bounding box center [280, 341] width 51 height 17
checkbox input "false"
click at [322, 342] on icon "save" at bounding box center [322, 341] width 8 height 8
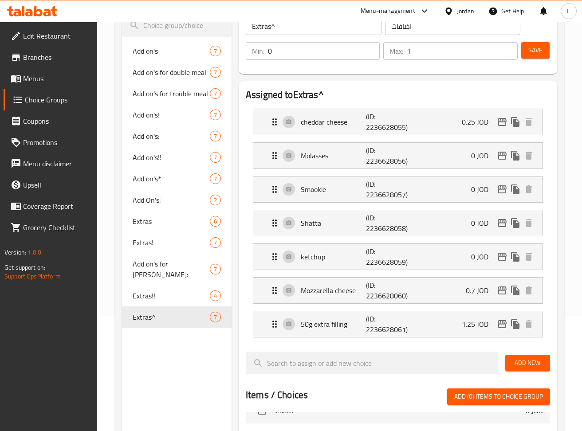
click at [533, 52] on span "Save" at bounding box center [535, 50] width 14 height 11
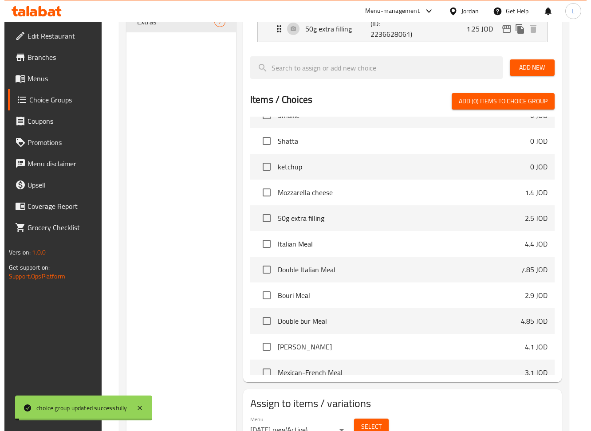
scroll to position [453, 0]
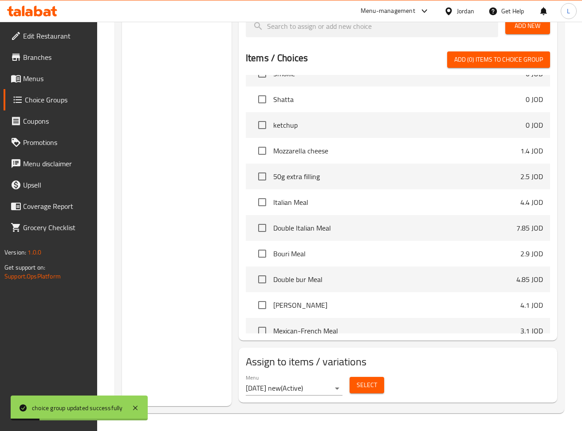
click at [363, 388] on span "Select" at bounding box center [367, 385] width 20 height 11
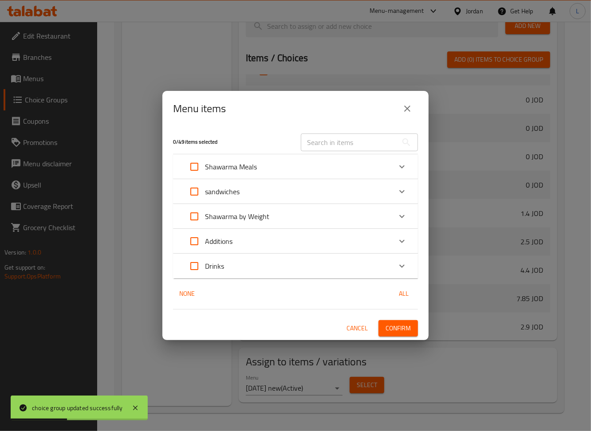
click at [324, 184] on div "sandwiches" at bounding box center [288, 191] width 208 height 21
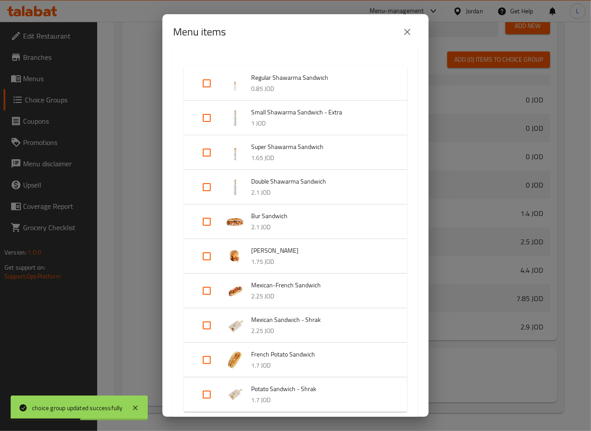
scroll to position [231, 0]
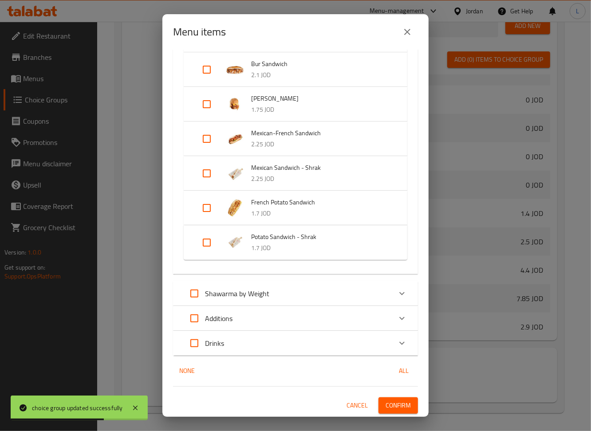
click at [206, 139] on input "Expand" at bounding box center [206, 138] width 21 height 21
checkbox input "true"
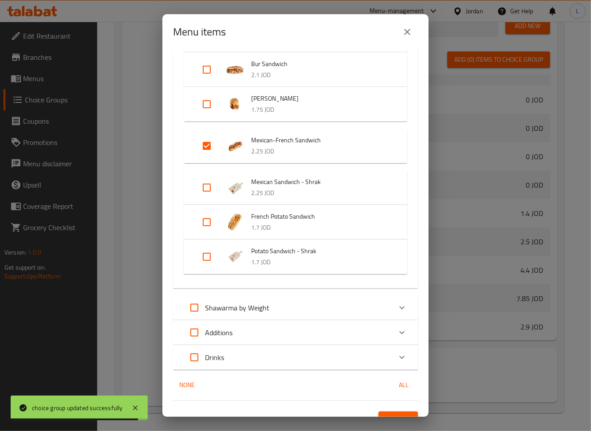
click at [208, 184] on input "Expand" at bounding box center [206, 187] width 21 height 21
checkbox input "true"
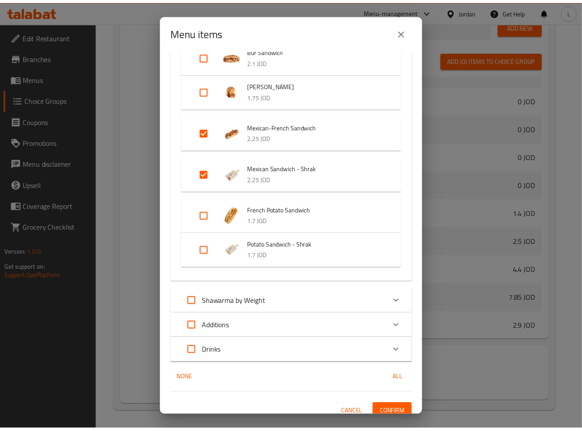
scroll to position [252, 0]
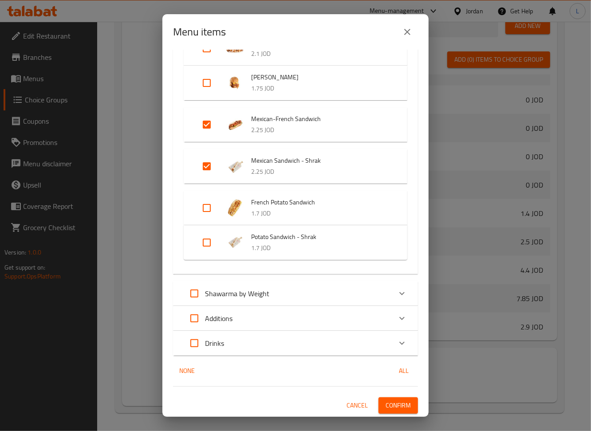
drag, startPoint x: 392, startPoint y: 406, endPoint x: 397, endPoint y: 407, distance: 5.4
click at [392, 406] on span "Confirm" at bounding box center [397, 405] width 25 height 11
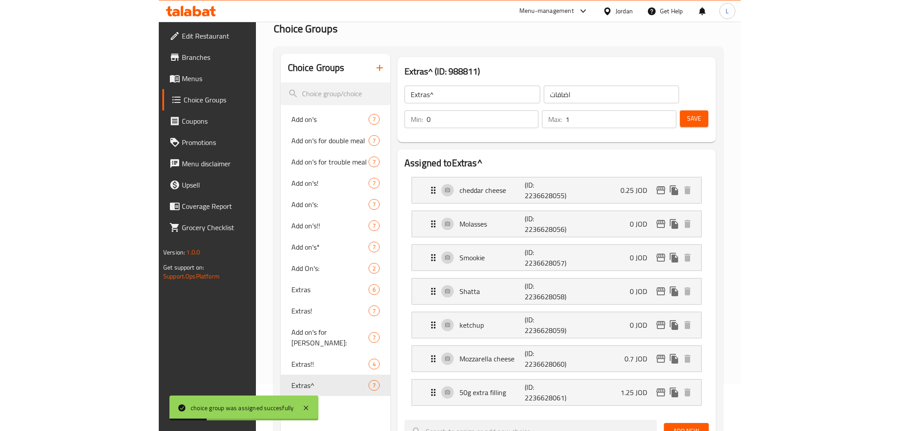
scroll to position [0, 0]
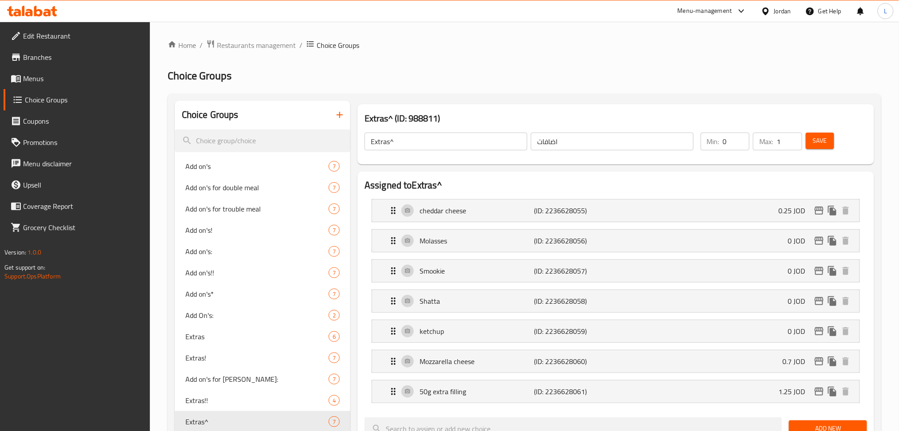
click at [12, 79] on icon at bounding box center [16, 79] width 10 height 8
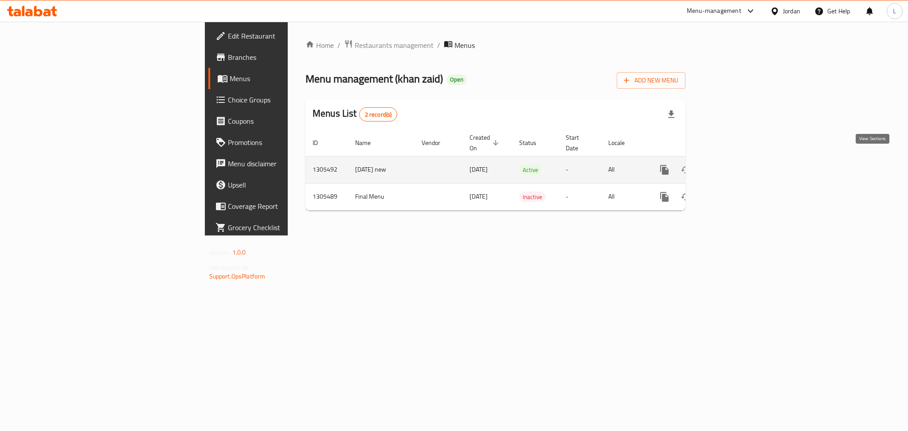
click at [590, 159] on link "enhanced table" at bounding box center [728, 169] width 21 height 21
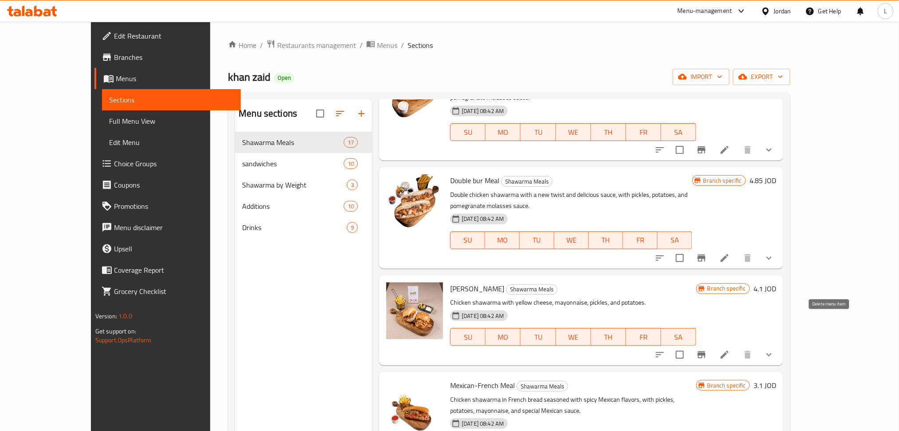
scroll to position [710, 0]
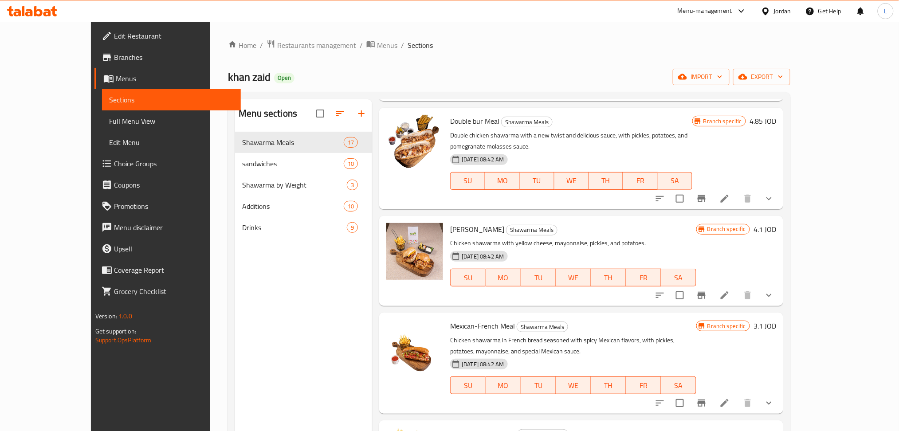
click at [590, 191] on li at bounding box center [724, 199] width 25 height 16
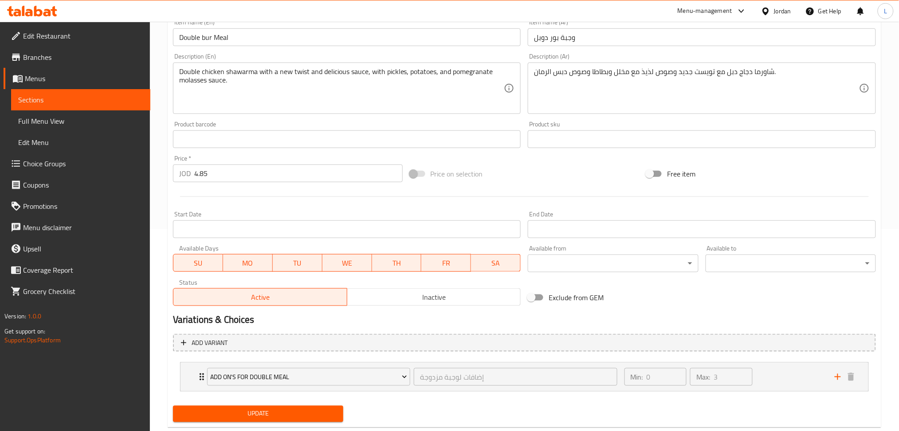
scroll to position [223, 0]
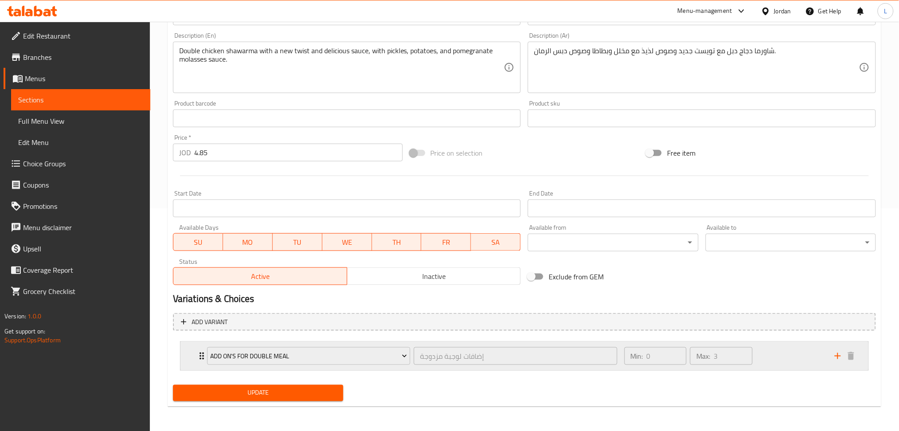
click at [193, 355] on div "Add on's for double meal إضافات لوجبة مزدوجة ​ Min: 0 ​ Max: 3 ​" at bounding box center [524, 356] width 688 height 28
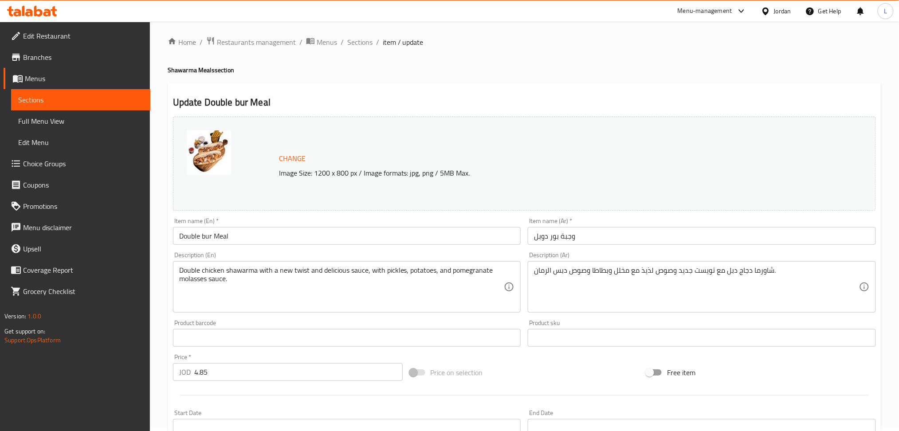
scroll to position [0, 0]
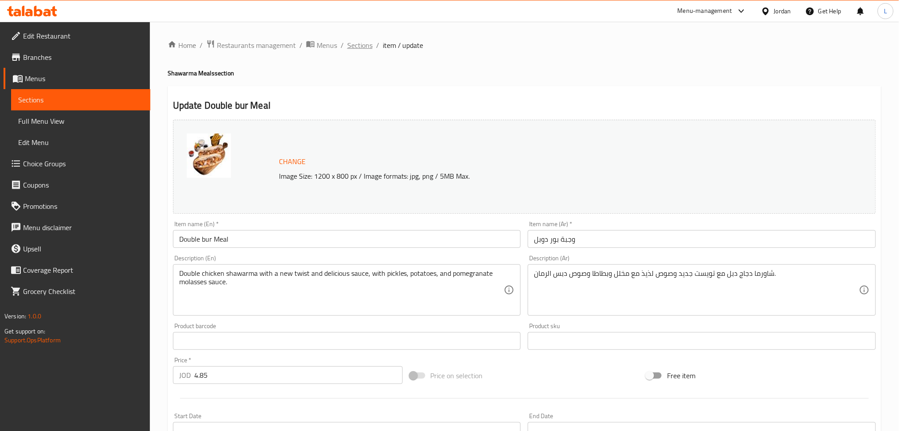
click at [353, 46] on span "Sections" at bounding box center [359, 45] width 25 height 11
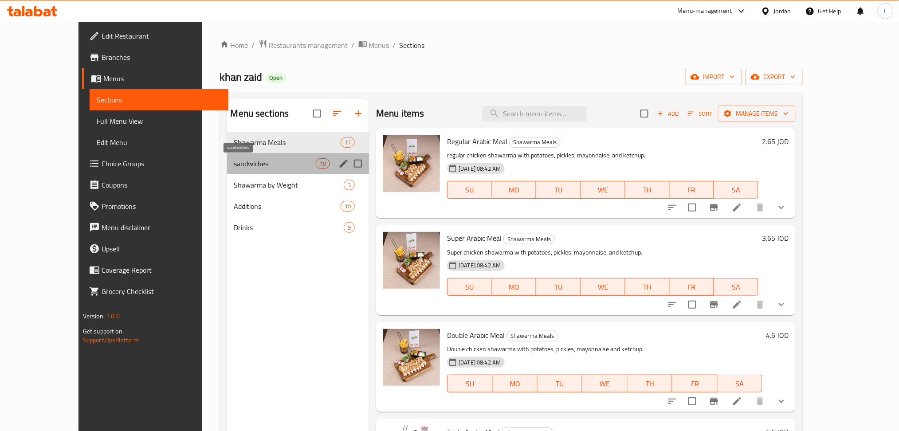
click at [239, 168] on span "sandwiches" at bounding box center [275, 163] width 82 height 11
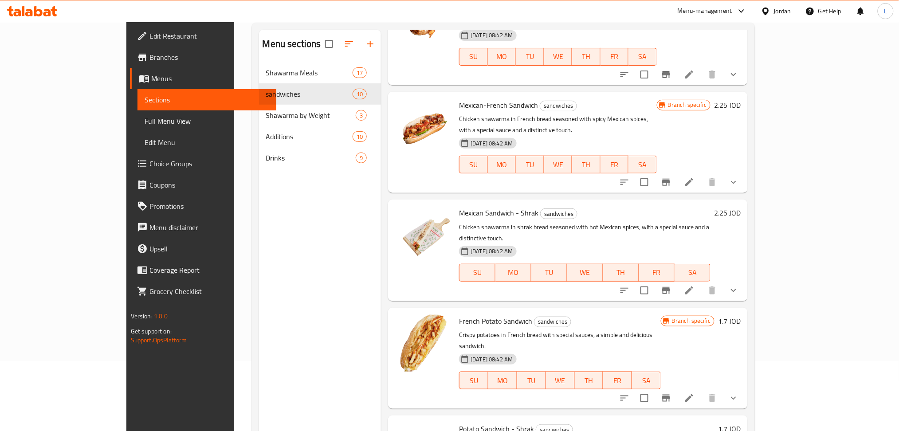
scroll to position [124, 0]
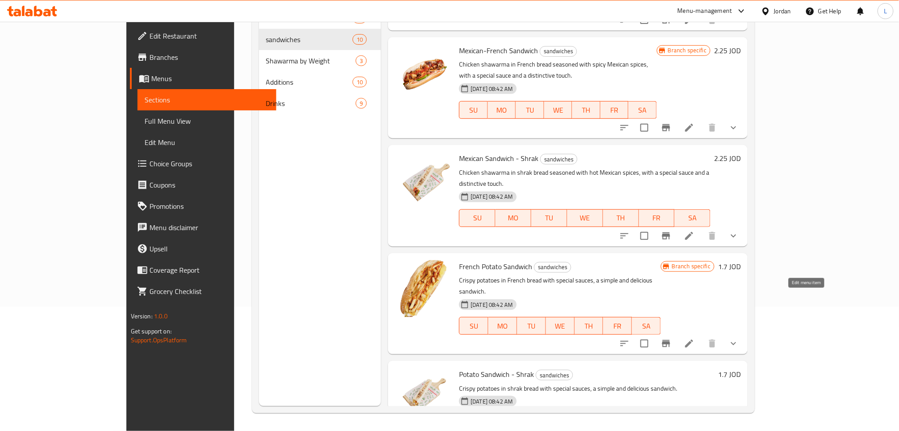
click at [590, 340] on icon at bounding box center [689, 344] width 8 height 8
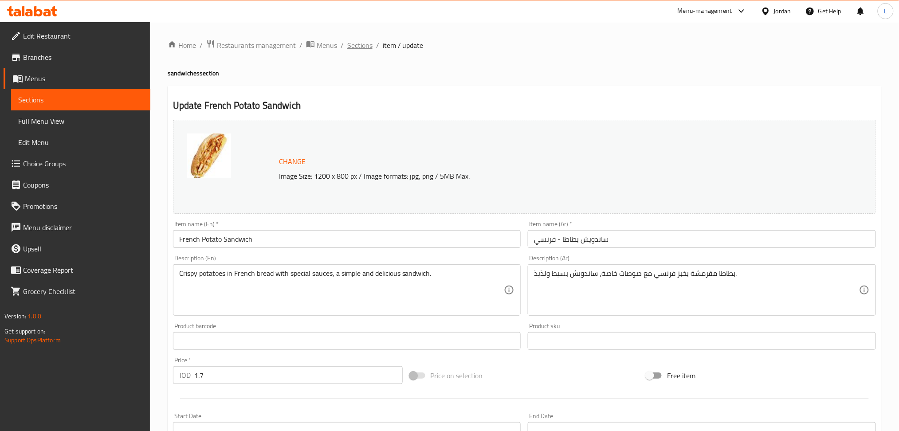
click at [351, 49] on span "Sections" at bounding box center [359, 45] width 25 height 11
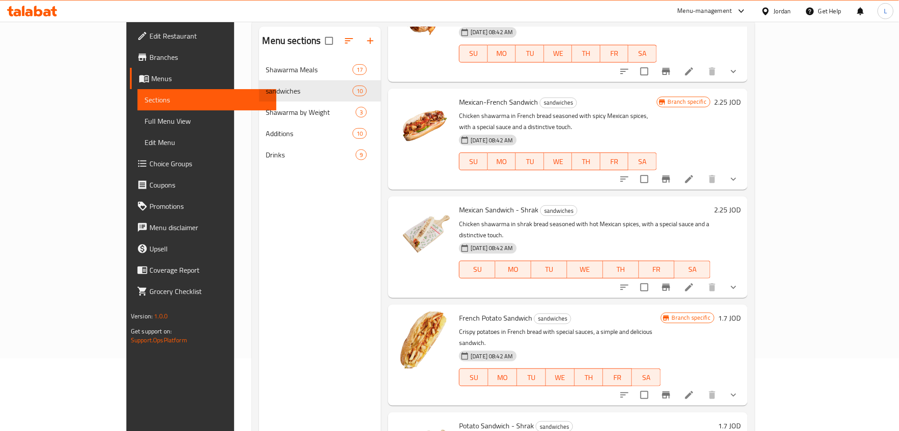
scroll to position [124, 0]
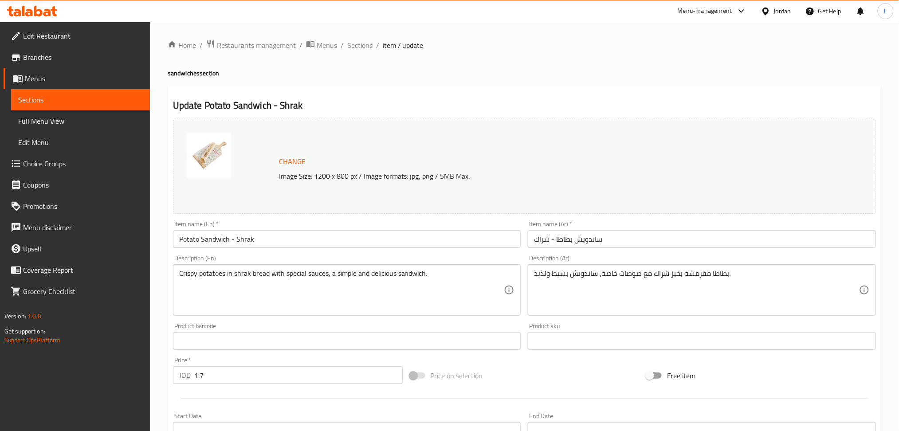
scroll to position [223, 0]
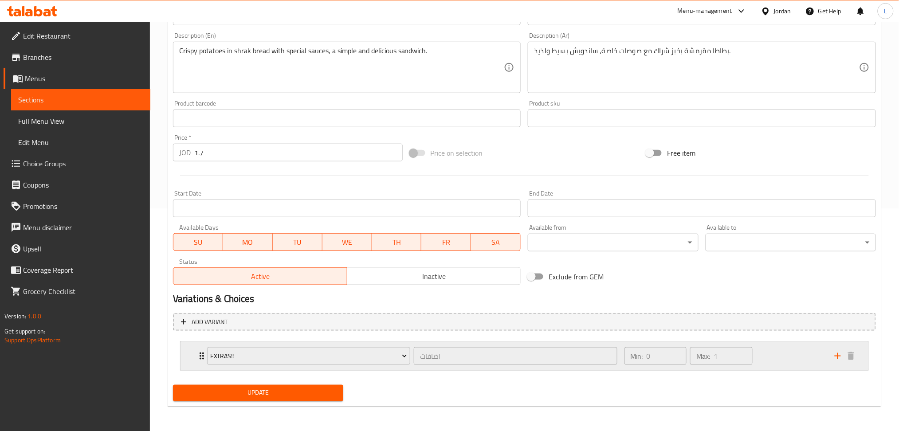
drag, startPoint x: 202, startPoint y: 348, endPoint x: 218, endPoint y: 354, distance: 17.3
click at [202, 348] on div "Extras!! اضافات ​" at bounding box center [412, 356] width 421 height 28
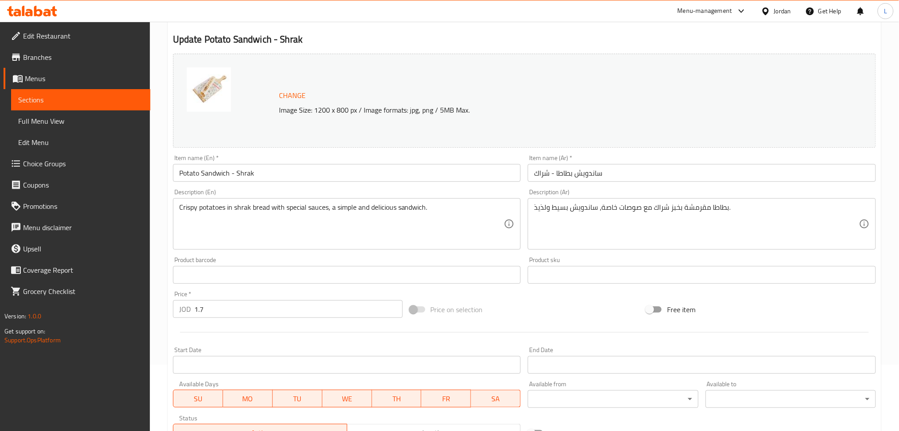
scroll to position [0, 0]
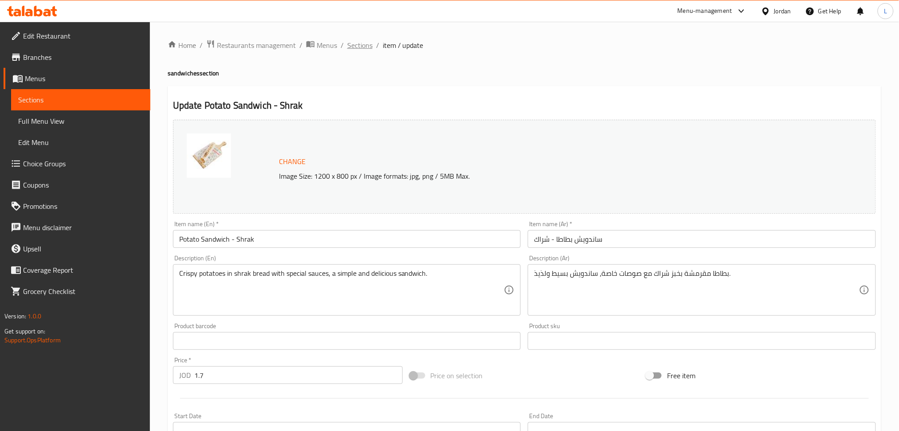
click at [354, 44] on span "Sections" at bounding box center [359, 45] width 25 height 11
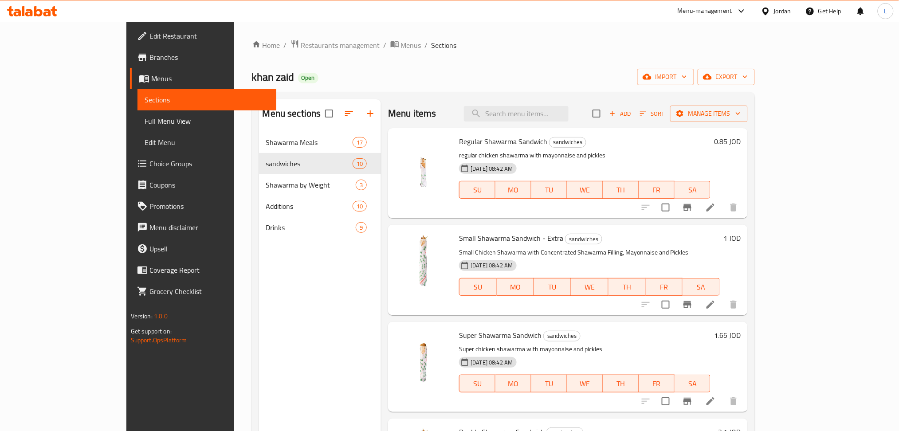
click at [590, 209] on icon at bounding box center [710, 208] width 8 height 8
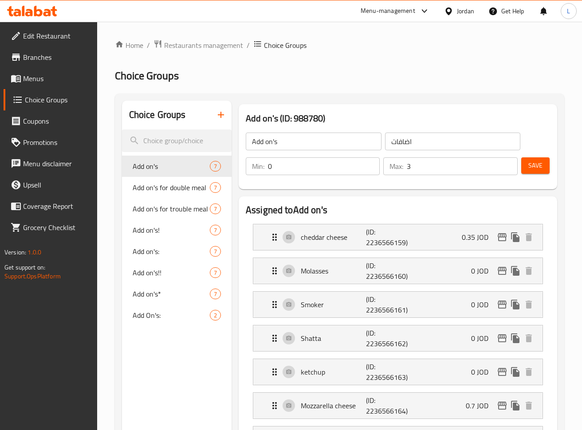
click at [219, 111] on icon "button" at bounding box center [221, 115] width 11 height 11
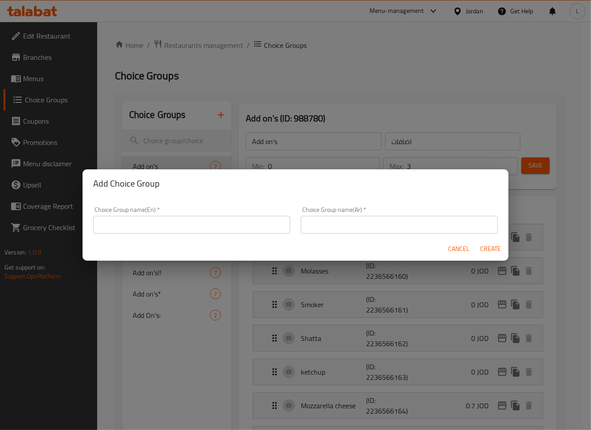
click at [199, 222] on input "text" at bounding box center [191, 225] width 197 height 18
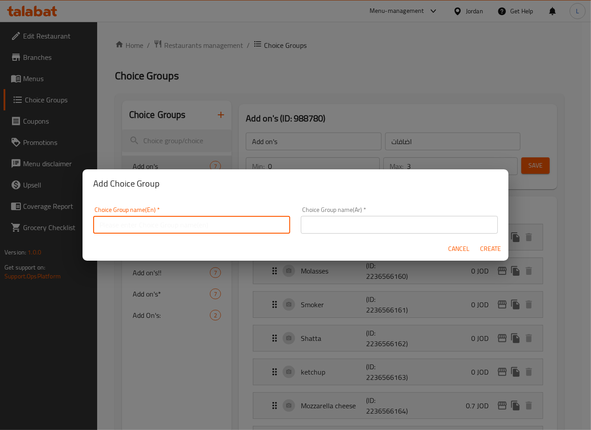
type input "Extras"
click at [352, 221] on input "text" at bounding box center [399, 225] width 197 height 18
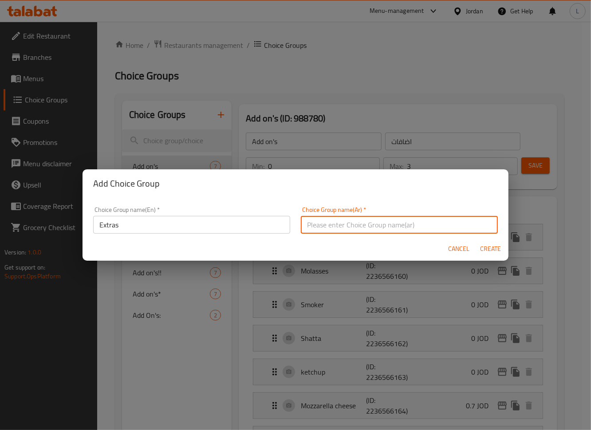
click at [490, 250] on span "Create" at bounding box center [490, 248] width 21 height 11
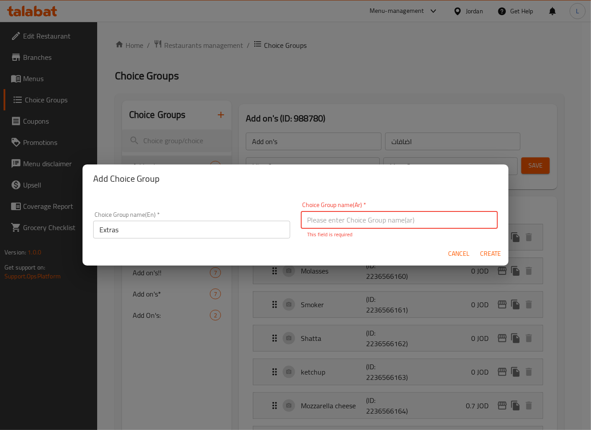
click at [440, 224] on input "text" at bounding box center [399, 220] width 197 height 18
type input "اضافات"
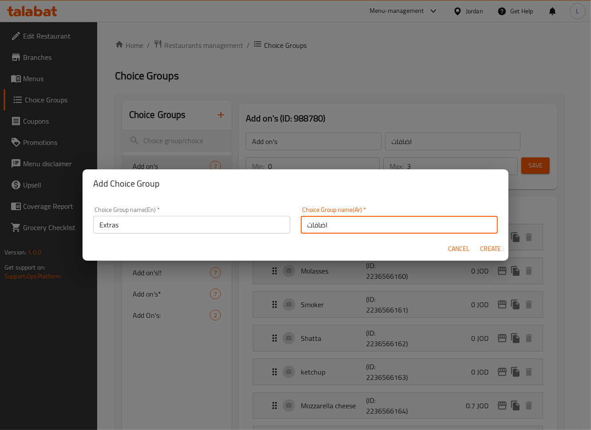
click at [490, 247] on span "Create" at bounding box center [490, 248] width 21 height 11
type input "Extras"
type input "0"
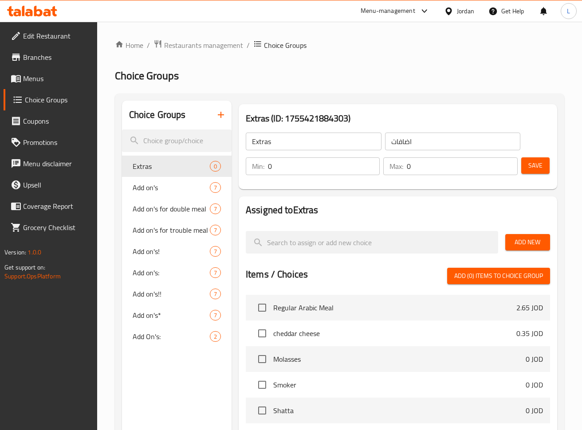
click at [441, 164] on input "0" at bounding box center [462, 166] width 110 height 18
type input "1"
click at [523, 247] on span "Add New" at bounding box center [527, 242] width 31 height 11
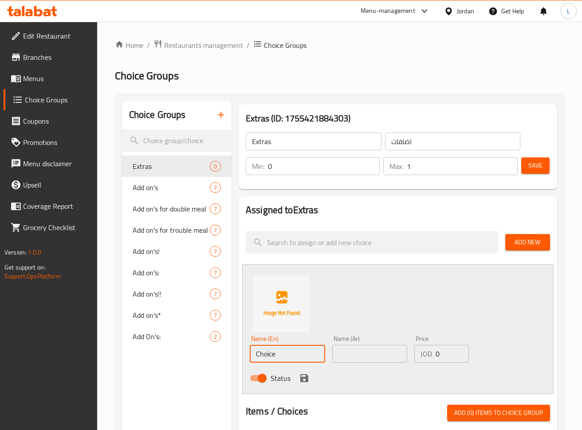
click at [275, 349] on input "Choice" at bounding box center [287, 354] width 75 height 18
click at [287, 357] on input "Choice" at bounding box center [287, 354] width 75 height 18
type input "h"
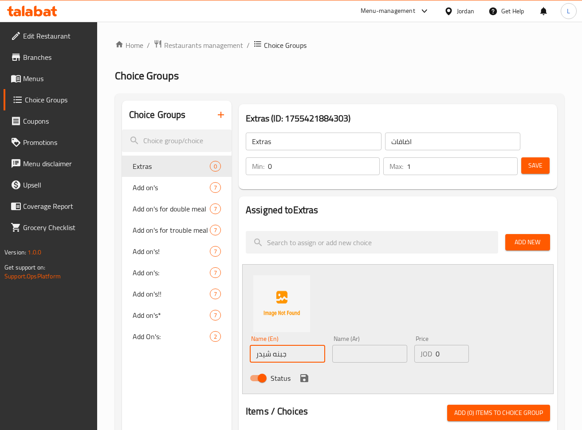
type input "جبنه شيدر"
click at [354, 355] on input "text" at bounding box center [369, 354] width 75 height 18
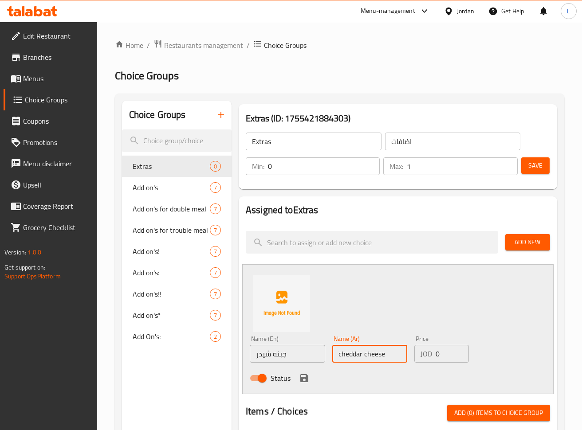
type input "cheddar cheese"
click at [450, 354] on input "0" at bounding box center [451, 354] width 33 height 18
type input "0.25"
click at [360, 358] on input "cheddar cheese" at bounding box center [369, 354] width 75 height 18
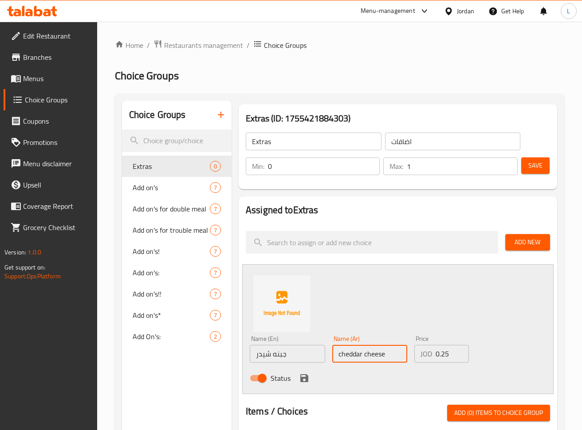
click at [360, 358] on input "cheddar cheese" at bounding box center [369, 354] width 75 height 18
click at [274, 355] on input "جبنه شيدر" at bounding box center [287, 354] width 75 height 18
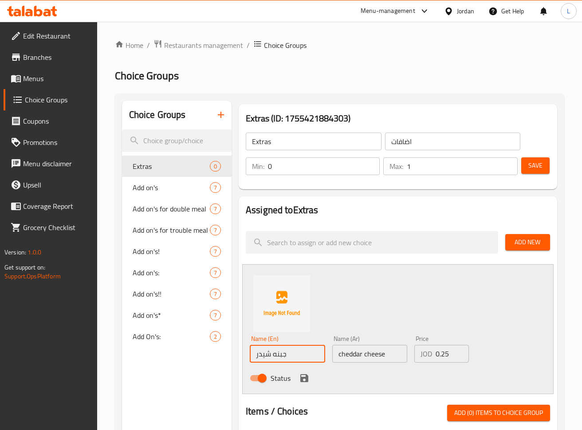
click at [274, 355] on input "جبنه شيدر" at bounding box center [287, 354] width 75 height 18
click at [281, 355] on input "جبنه شيدر" at bounding box center [287, 354] width 75 height 18
paste input "cheddar cheese"
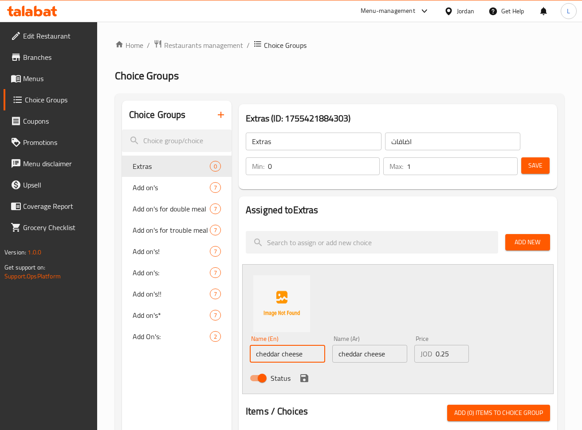
type input "cheddar cheese"
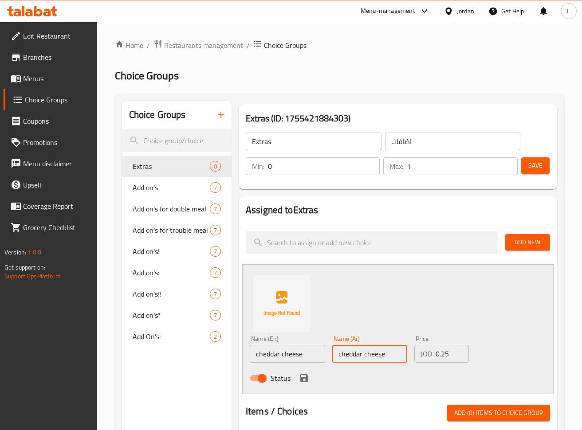
click at [375, 360] on input "cheddar cheese" at bounding box center [369, 354] width 75 height 18
click at [370, 357] on input "cheddar cheese" at bounding box center [369, 354] width 75 height 18
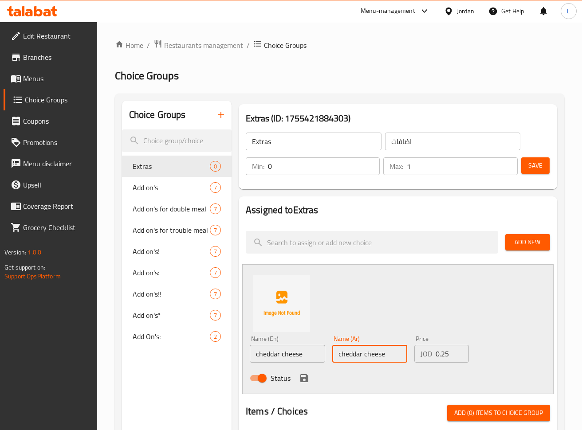
paste input "جبنة شيدر"
click at [370, 357] on input "cheddar chجبنة شيدرeese" at bounding box center [369, 354] width 75 height 18
paste input "جبنة شيدر"
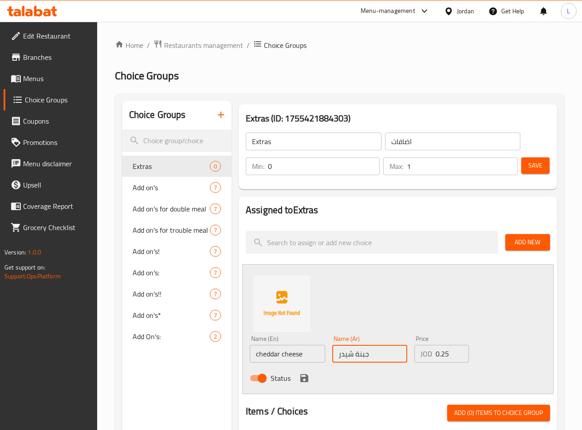
type input "جبنة شيدر"
click at [301, 380] on icon "save" at bounding box center [304, 378] width 8 height 8
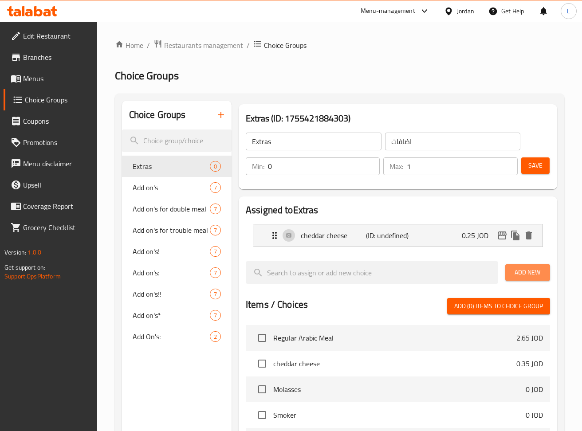
click at [530, 270] on span "Add New" at bounding box center [527, 272] width 31 height 11
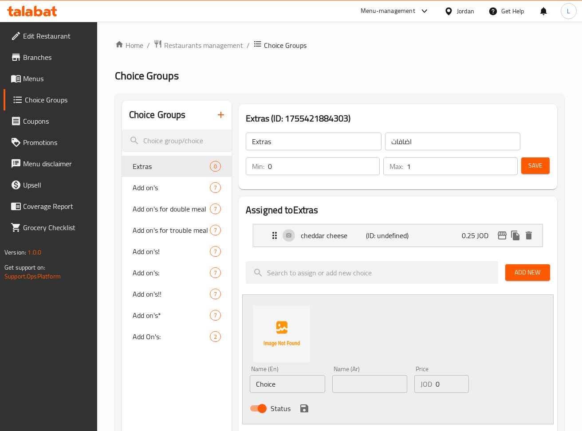
click at [349, 387] on input "text" at bounding box center [369, 384] width 75 height 18
paste input "دبس"
type input "دبس"
click at [302, 389] on input "Choice" at bounding box center [287, 384] width 75 height 18
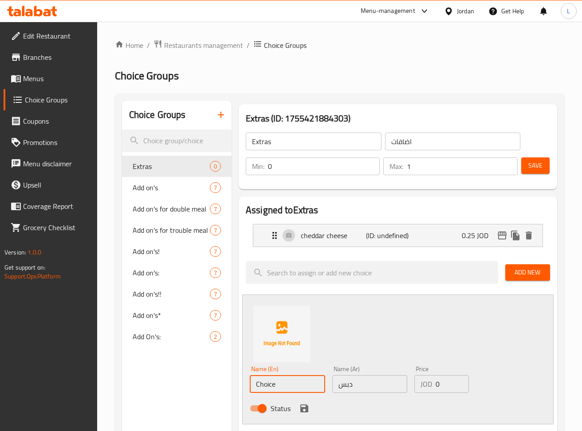
click at [302, 389] on input "Choice" at bounding box center [287, 384] width 75 height 18
click at [301, 389] on input "text" at bounding box center [287, 384] width 75 height 18
paste input "Molasses"
type input "Molasses"
click at [302, 404] on icon "save" at bounding box center [304, 408] width 11 height 11
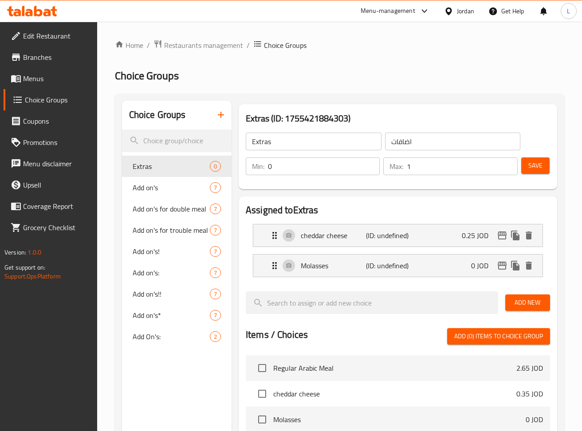
click at [526, 302] on span "Add New" at bounding box center [527, 302] width 31 height 11
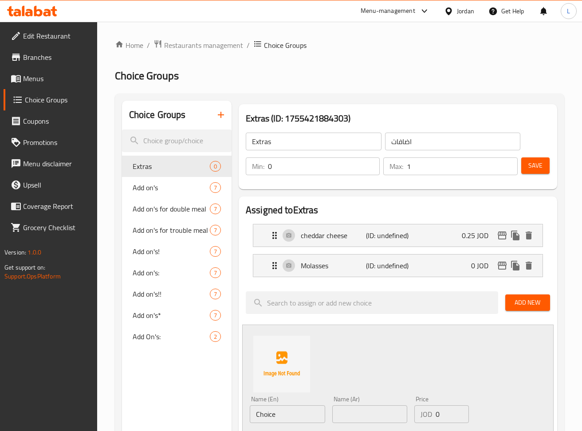
click at [355, 416] on input "text" at bounding box center [369, 414] width 75 height 18
paste input "مدخن"
type input "مدخن"
click at [310, 417] on input "Choice" at bounding box center [287, 414] width 75 height 18
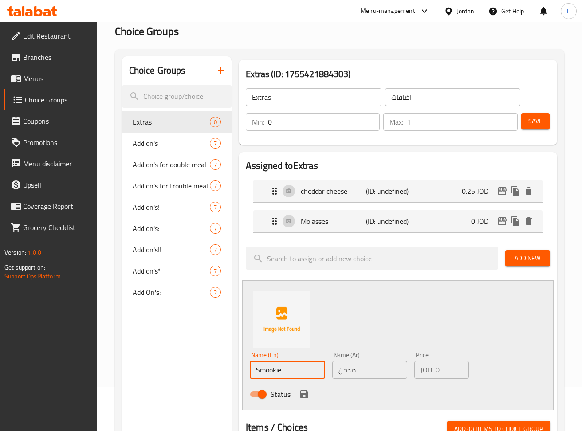
scroll to position [118, 0]
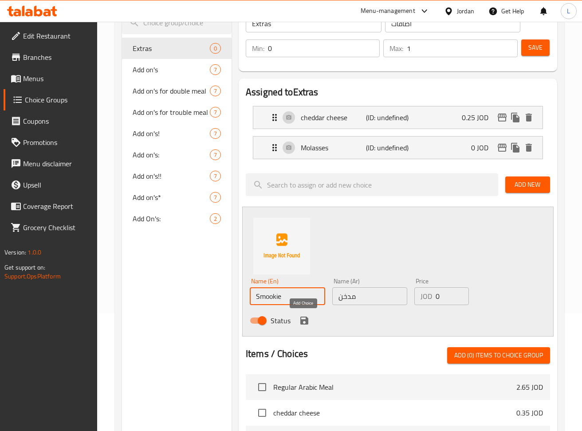
type input "Smookie"
click at [302, 322] on icon "save" at bounding box center [304, 320] width 11 height 11
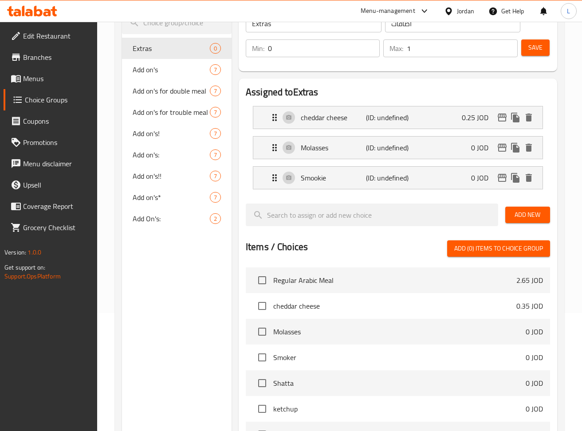
click at [526, 212] on span "Add New" at bounding box center [527, 214] width 31 height 11
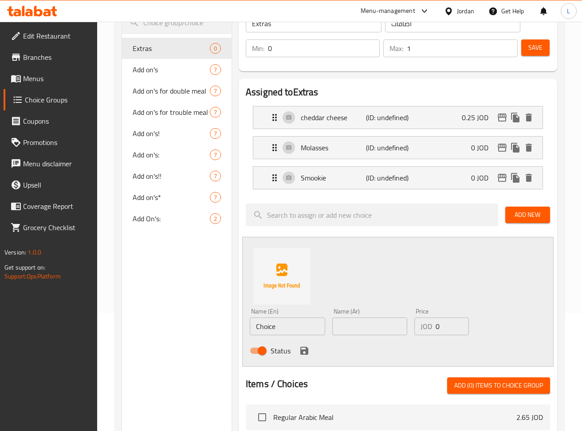
click at [298, 329] on input "Choice" at bounding box center [287, 327] width 75 height 18
type input "Shatta"
click at [348, 333] on input "text" at bounding box center [369, 327] width 75 height 18
paste input "شطه"
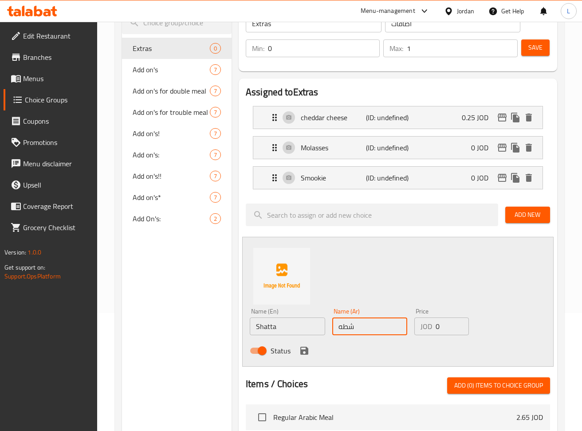
type input "شطه"
click at [301, 357] on button "save" at bounding box center [304, 350] width 13 height 13
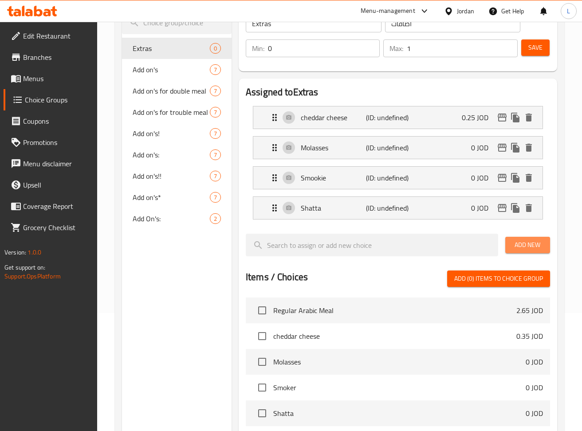
click at [538, 247] on span "Add New" at bounding box center [527, 244] width 31 height 11
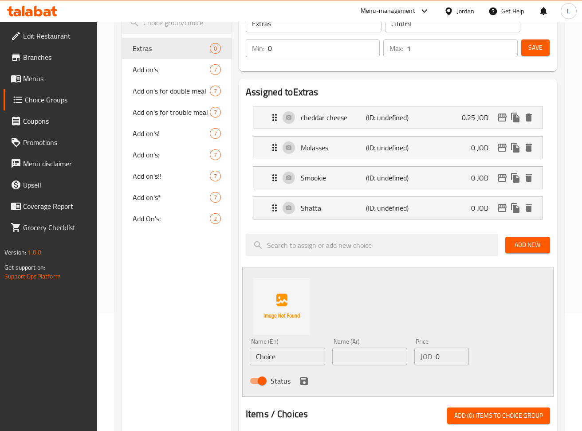
drag, startPoint x: 357, startPoint y: 359, endPoint x: 314, endPoint y: 365, distance: 43.5
click at [358, 357] on input "text" at bounding box center [369, 357] width 75 height 18
paste input "كاتشب"
type input "كاتشب"
click at [290, 364] on input "Choice" at bounding box center [287, 357] width 75 height 18
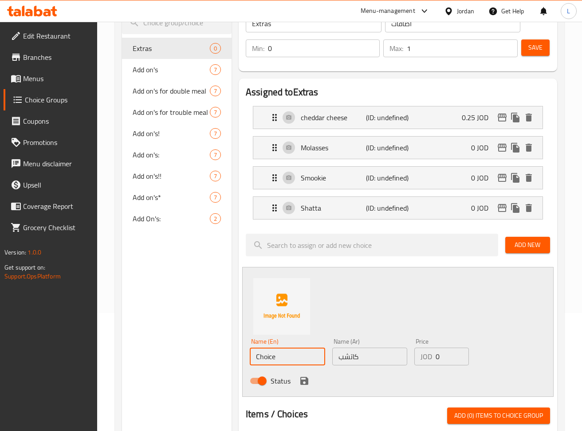
click at [290, 364] on input "Choice" at bounding box center [287, 357] width 75 height 18
type input "ketchup"
click at [300, 385] on icon "save" at bounding box center [304, 381] width 11 height 11
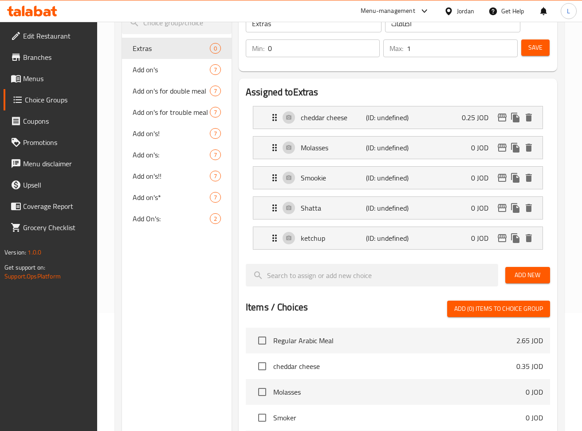
drag, startPoint x: 526, startPoint y: 272, endPoint x: 533, endPoint y: 277, distance: 8.4
click at [526, 273] on span "Add New" at bounding box center [527, 275] width 31 height 11
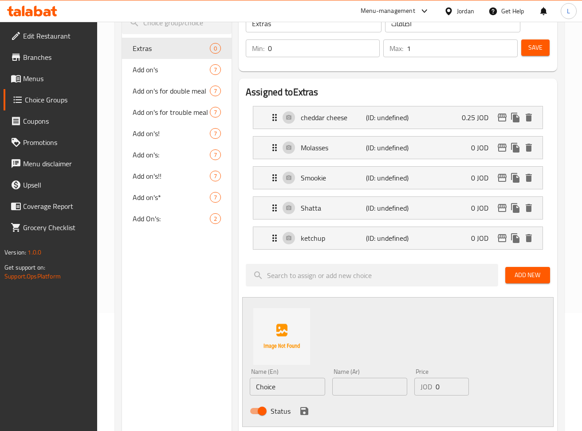
click at [362, 388] on input "text" at bounding box center [369, 387] width 75 height 18
paste input "جبنة موزوريلا"
type input "جبنة موزوريلا"
click at [268, 390] on input "Choice" at bounding box center [287, 387] width 75 height 18
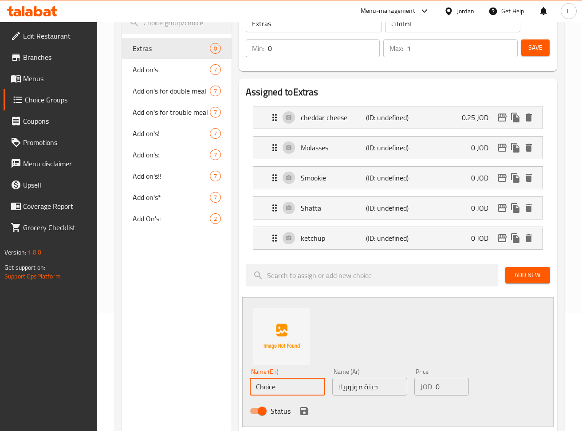
paste input "Mozzarella chees"
type input "Mozzarella cheese"
click at [443, 391] on input "0" at bounding box center [451, 387] width 33 height 18
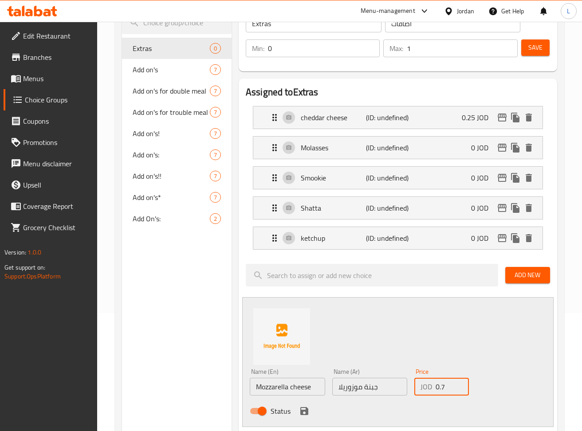
type input "0.7"
click at [307, 410] on icon "save" at bounding box center [304, 411] width 8 height 8
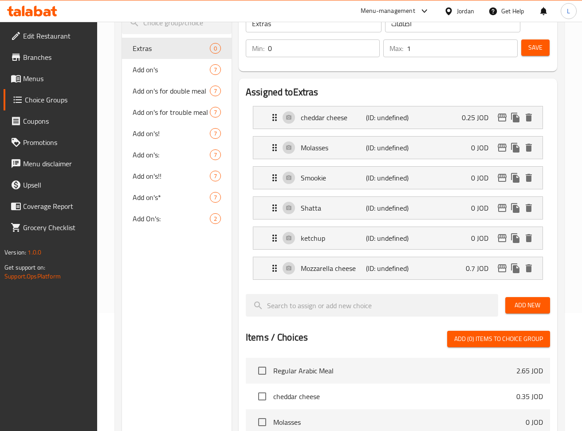
click at [533, 49] on span "Save" at bounding box center [535, 47] width 14 height 11
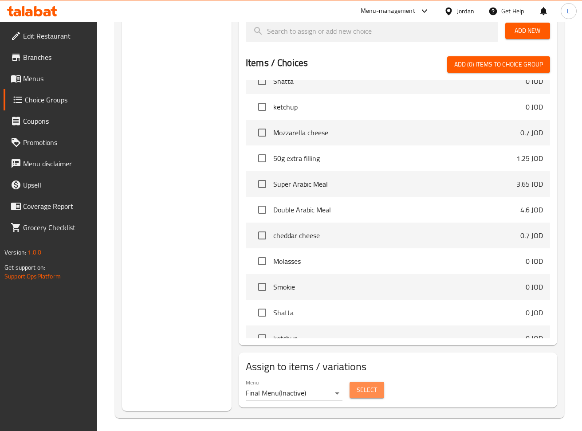
click at [380, 383] on button "Select" at bounding box center [366, 390] width 35 height 16
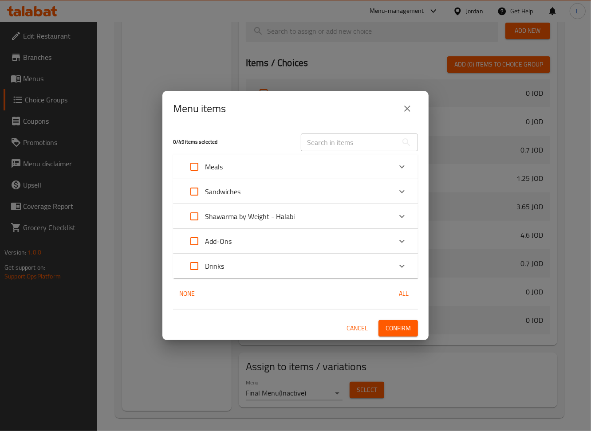
click at [404, 189] on icon "Expand" at bounding box center [401, 191] width 11 height 11
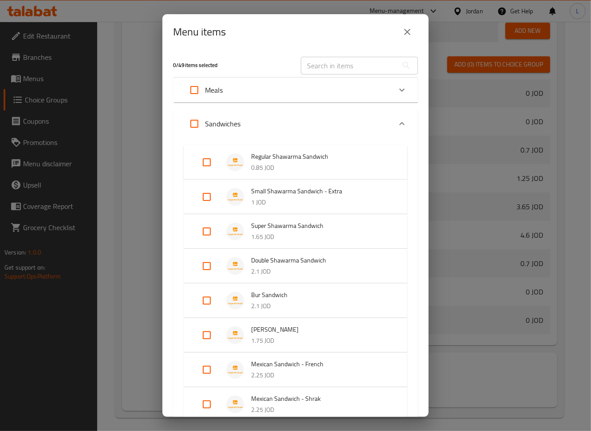
click at [208, 166] on input "Expand" at bounding box center [206, 162] width 21 height 21
checkbox input "true"
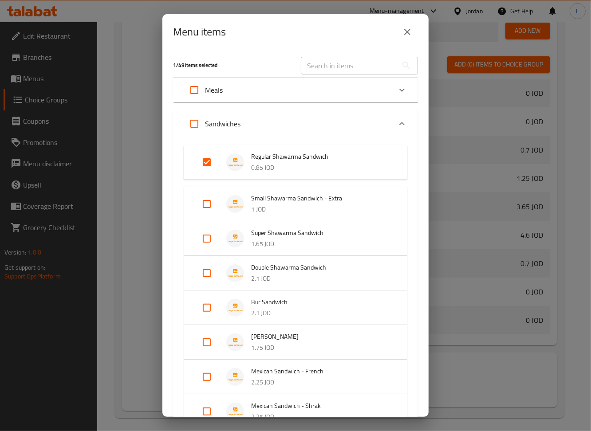
click at [204, 201] on input "Expand" at bounding box center [206, 203] width 21 height 21
checkbox input "true"
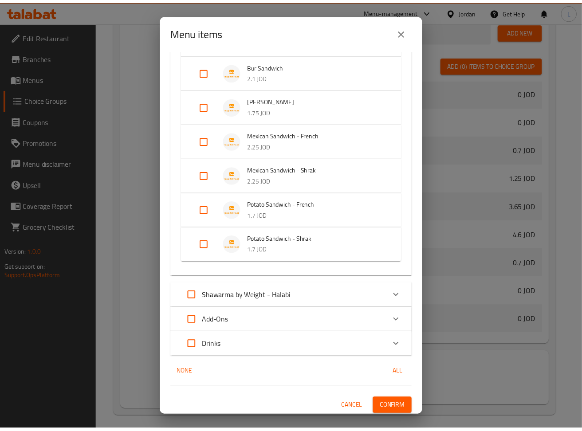
scroll to position [245, 0]
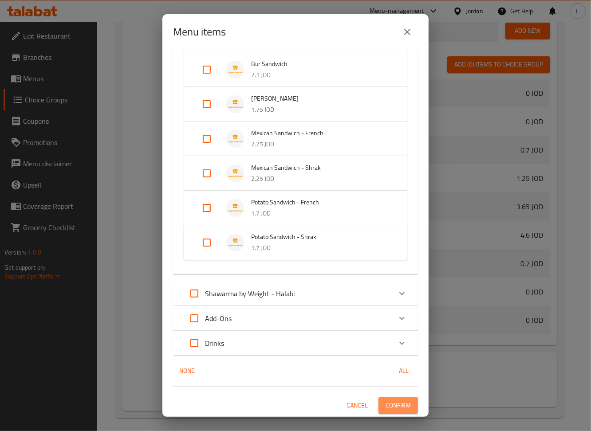
click at [385, 406] on span "Confirm" at bounding box center [397, 405] width 25 height 11
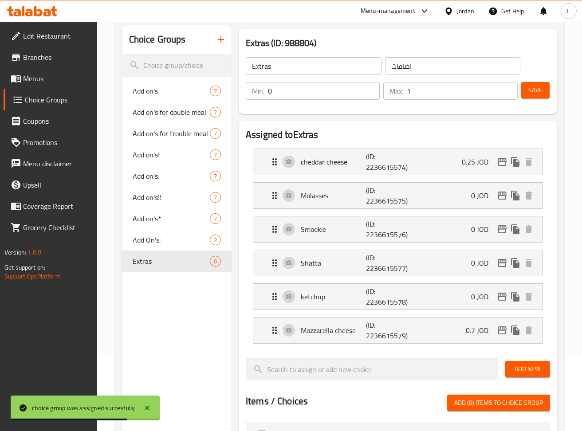
scroll to position [59, 0]
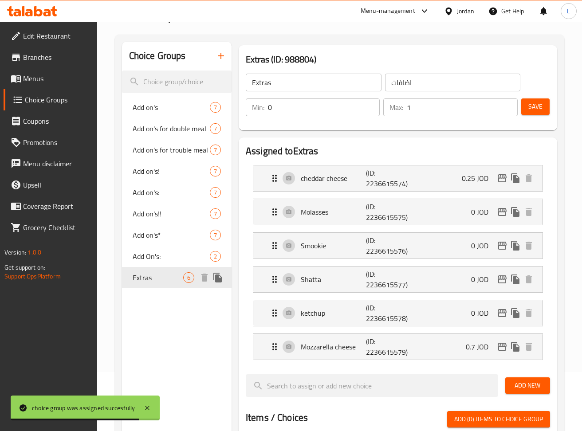
click at [218, 279] on icon "duplicate" at bounding box center [217, 278] width 8 height 10
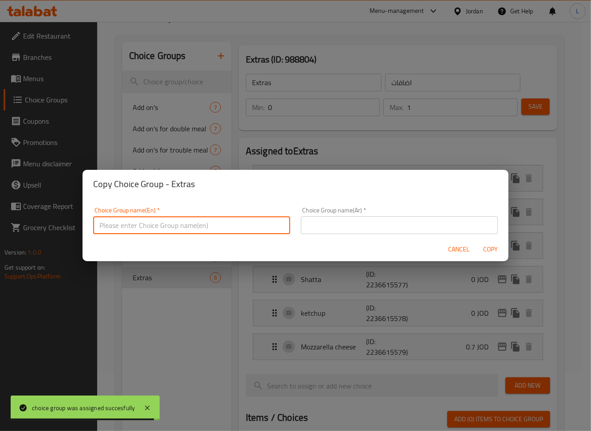
click at [135, 228] on input "text" at bounding box center [191, 225] width 197 height 18
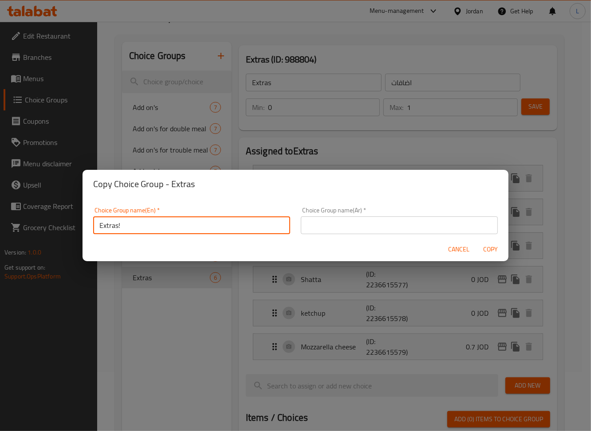
type input "Extras!"
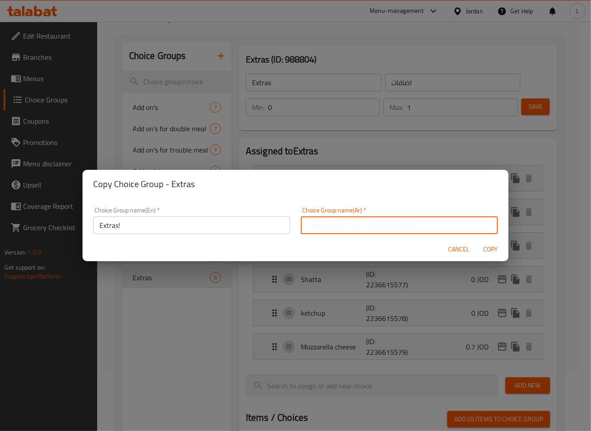
drag, startPoint x: 306, startPoint y: 229, endPoint x: 321, endPoint y: 231, distance: 15.6
click at [306, 229] on input "text" at bounding box center [399, 225] width 197 height 18
type input "اضافات"
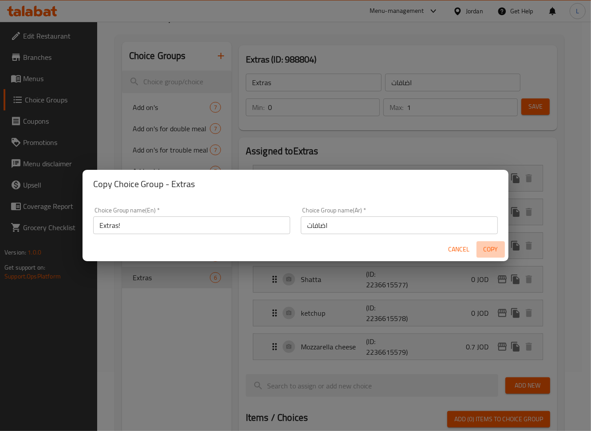
click at [491, 251] on span "Copy" at bounding box center [490, 249] width 21 height 11
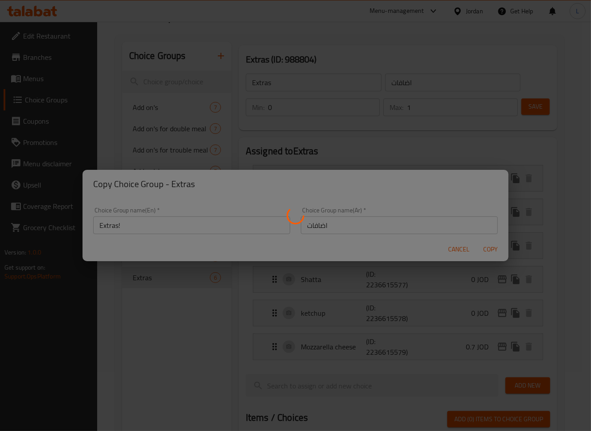
type input "Extras!"
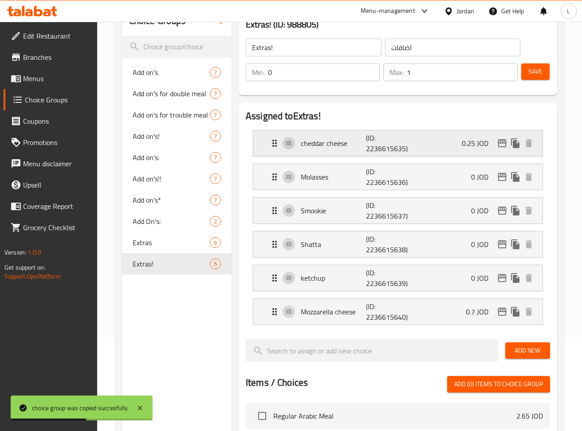
scroll to position [118, 0]
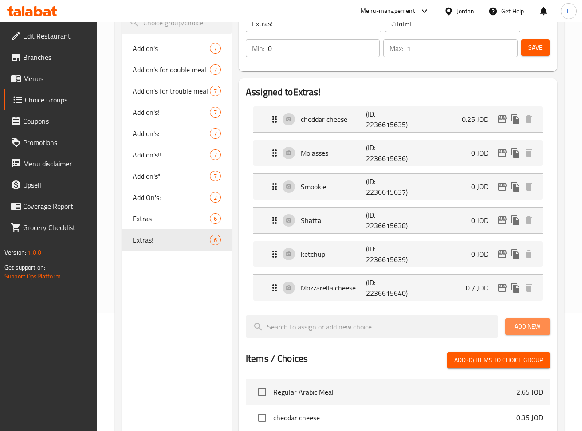
click at [531, 328] on span "Add New" at bounding box center [527, 326] width 31 height 11
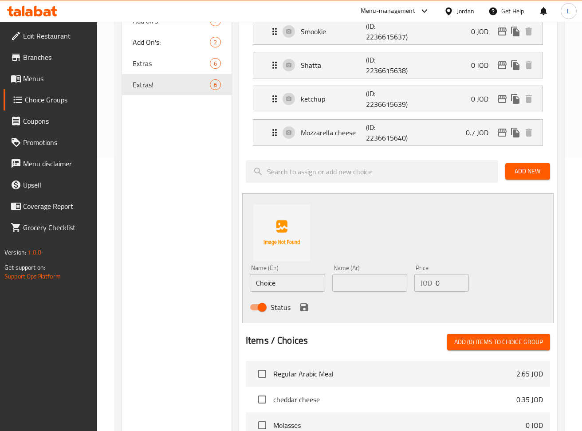
scroll to position [295, 0]
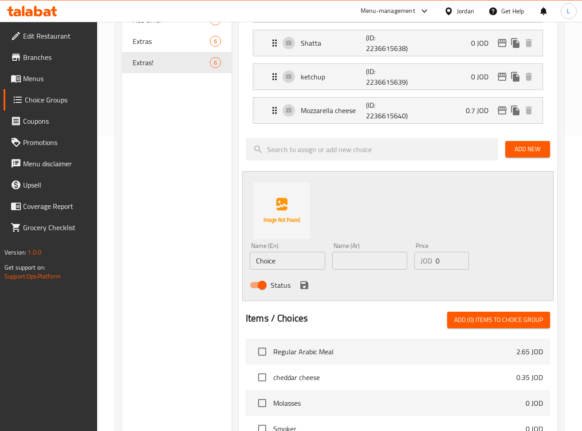
click at [370, 259] on input "text" at bounding box center [369, 261] width 75 height 18
paste input "50غم حشوة اضافية"
click at [361, 265] on input "50غم حشوة اضافية" at bounding box center [369, 261] width 75 height 18
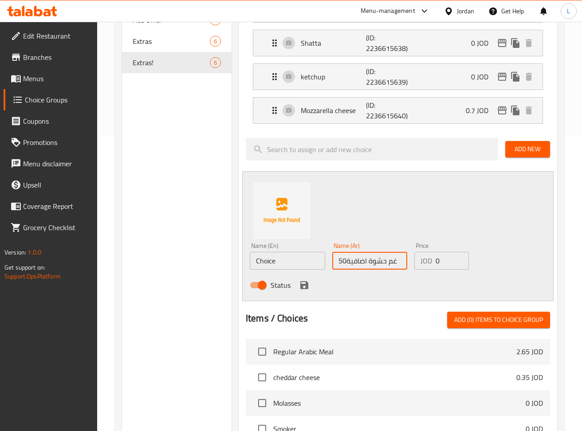
type input "d"
click at [379, 250] on div "Name (Ar) حشوه اضافيه Name (Ar)" at bounding box center [369, 256] width 75 height 27
click at [345, 259] on input "حشوه اضافيه" at bounding box center [369, 261] width 75 height 18
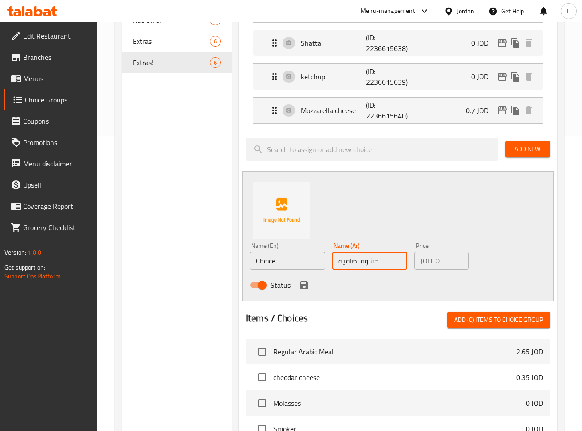
click at [345, 259] on input "حشوه اضافيه" at bounding box center [369, 261] width 75 height 18
paste input "50غم حشوة اضافية"
type input "50غم حشوة اضافية"
click at [314, 263] on input "Choice" at bounding box center [287, 261] width 75 height 18
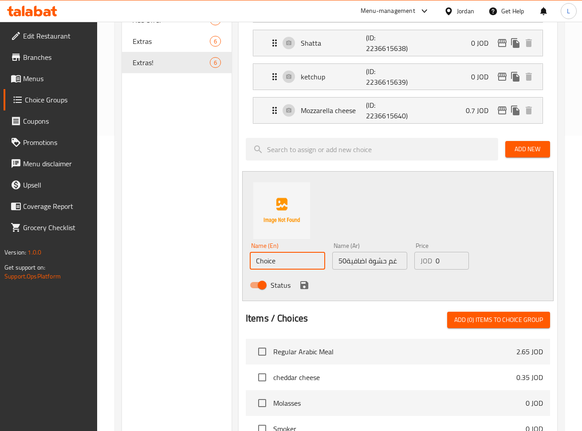
click at [314, 263] on input "Choice" at bounding box center [287, 261] width 75 height 18
paste input "50g extra filling"
type input "50g extra filling"
click at [440, 262] on input "0" at bounding box center [451, 261] width 33 height 18
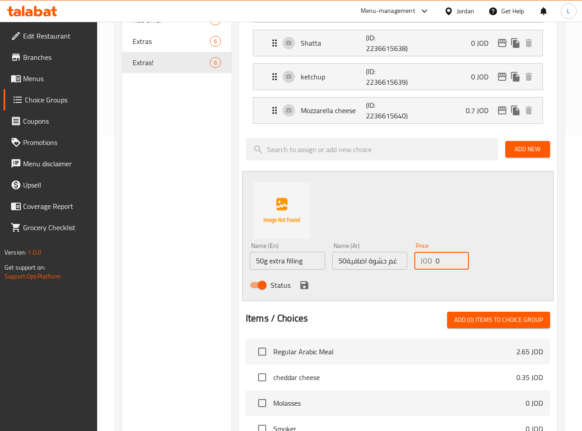
click at [440, 262] on input "0" at bounding box center [451, 261] width 33 height 18
type input "1.25"
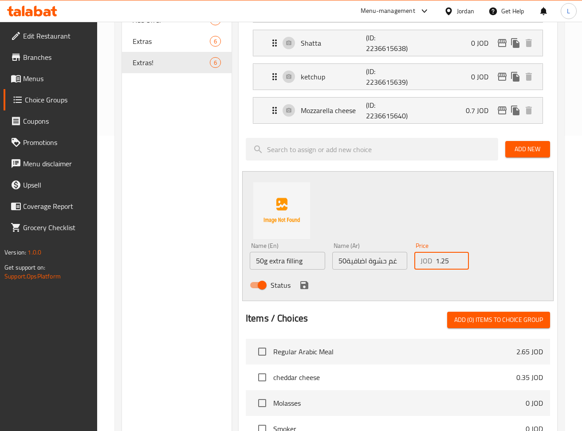
click at [302, 283] on icon "save" at bounding box center [304, 285] width 11 height 11
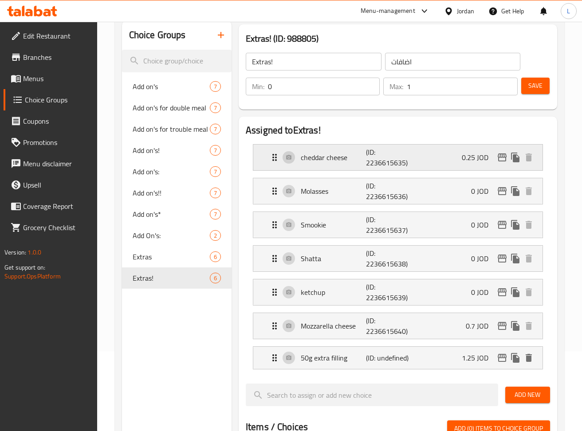
scroll to position [59, 0]
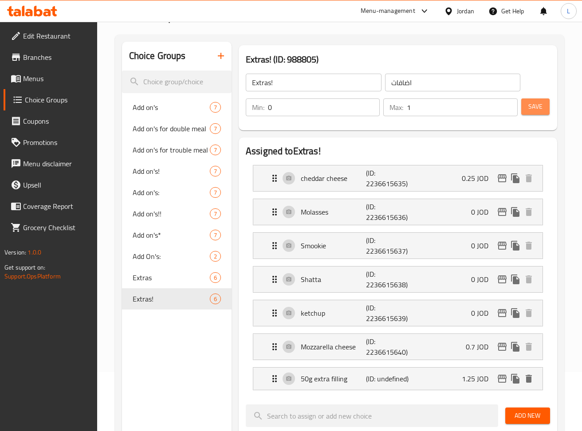
click at [538, 106] on span "Save" at bounding box center [535, 106] width 14 height 11
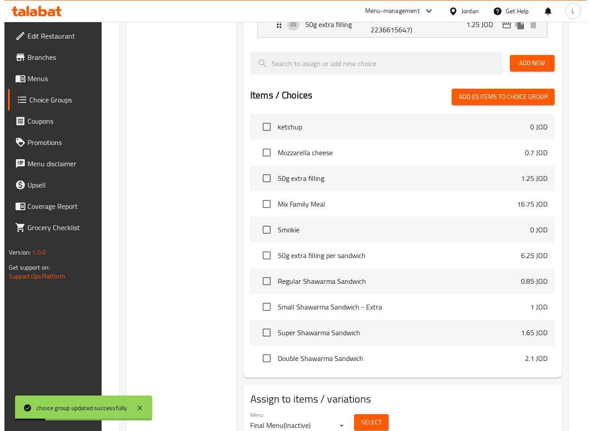
scroll to position [453, 0]
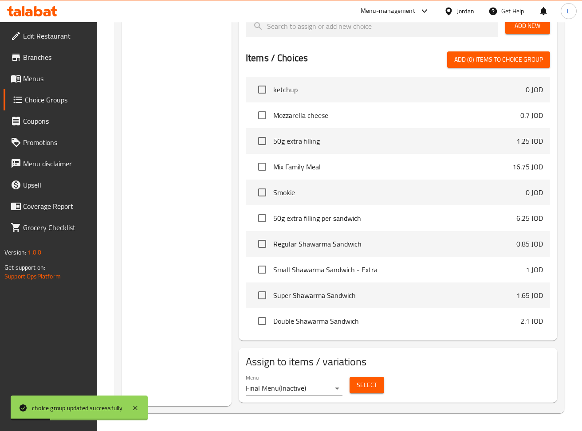
click at [358, 387] on span "Select" at bounding box center [367, 385] width 20 height 11
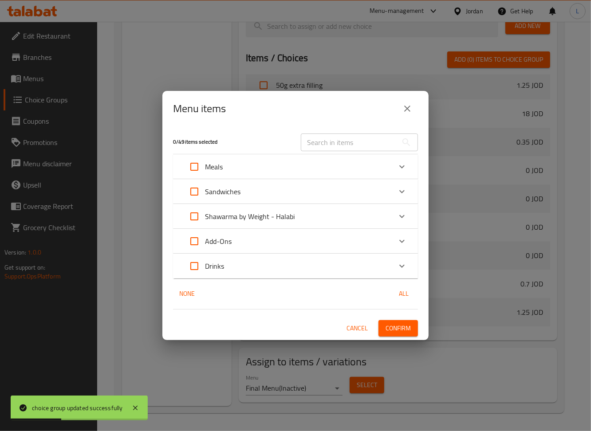
scroll to position [1759, 0]
click at [395, 184] on div "Expand" at bounding box center [401, 191] width 21 height 21
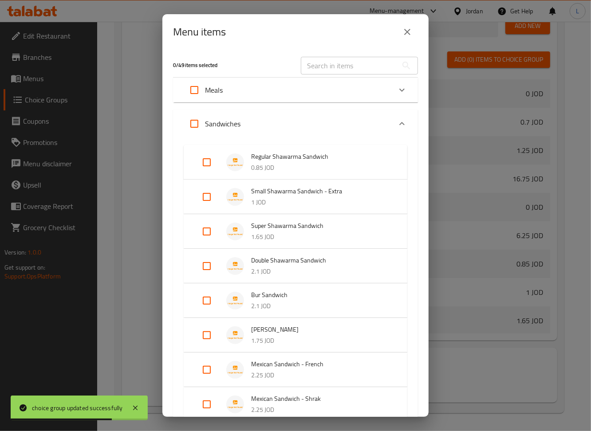
click at [208, 233] on input "Expand" at bounding box center [206, 231] width 21 height 21
checkbox input "true"
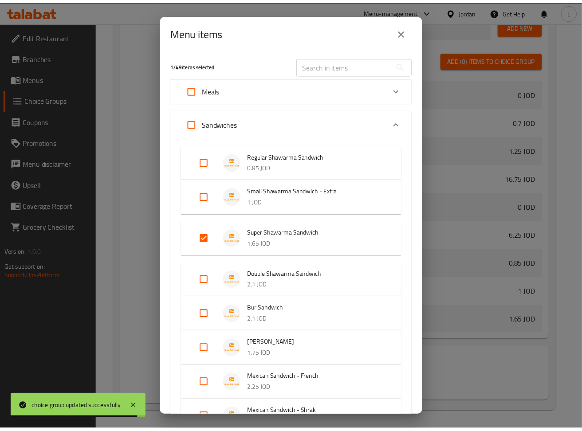
scroll to position [245, 0]
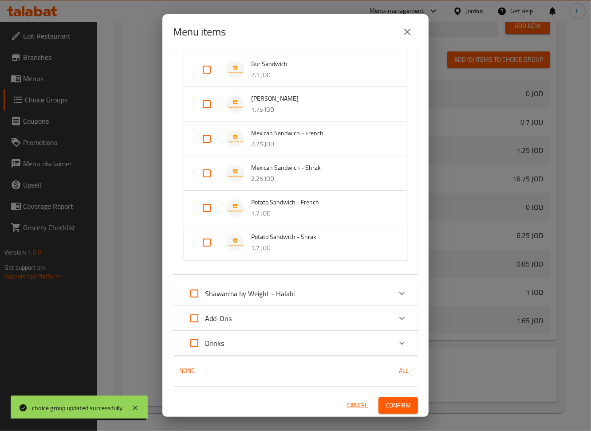
click at [398, 403] on span "Confirm" at bounding box center [397, 405] width 25 height 11
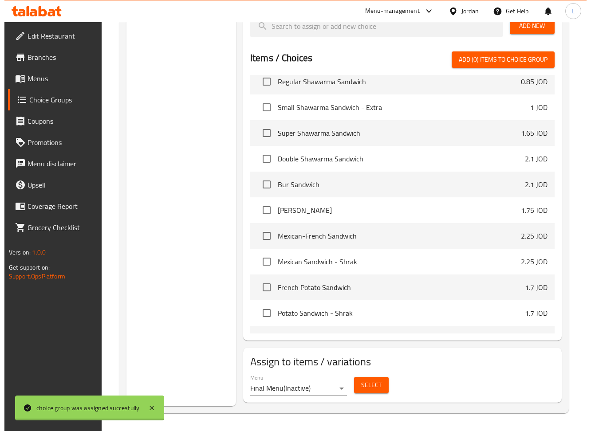
scroll to position [1596, 0]
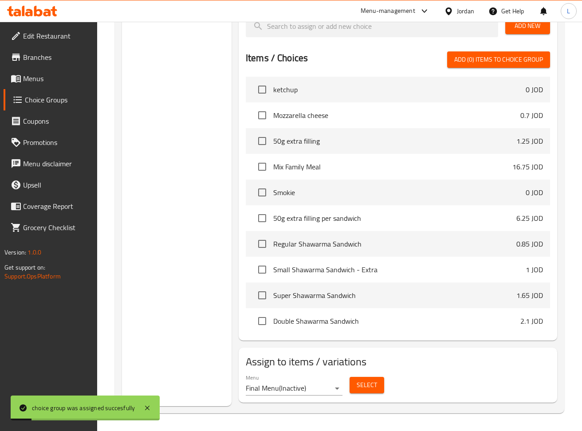
click at [352, 383] on button "Select" at bounding box center [366, 385] width 35 height 16
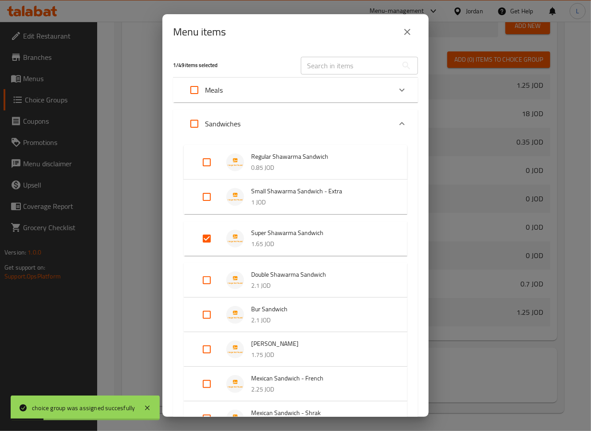
scroll to position [1759, 0]
click at [214, 284] on input "Expand" at bounding box center [206, 280] width 21 height 21
checkbox input "true"
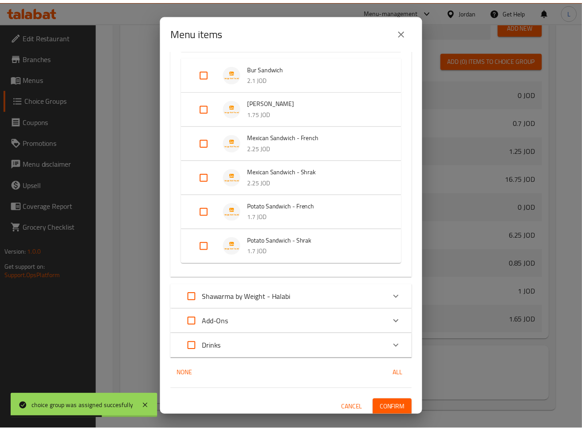
scroll to position [252, 0]
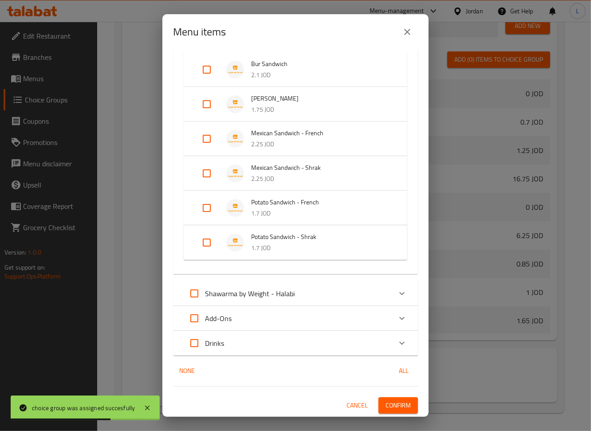
click at [394, 407] on span "Confirm" at bounding box center [397, 405] width 25 height 11
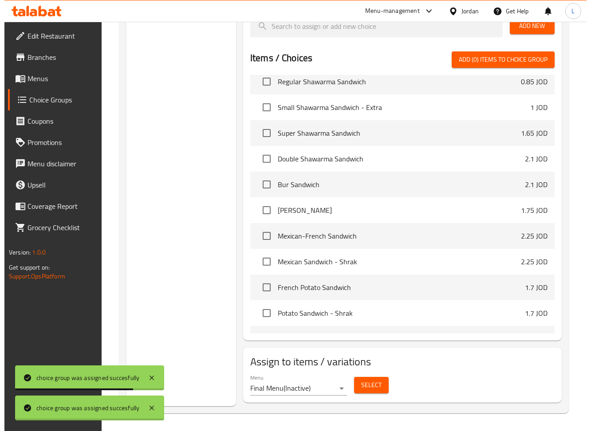
scroll to position [1596, 0]
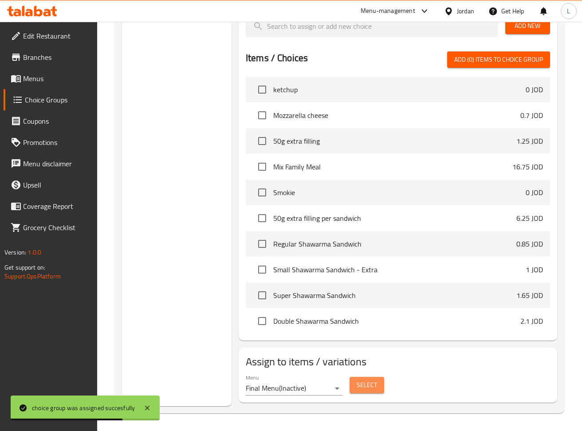
click at [378, 392] on button "Select" at bounding box center [366, 385] width 35 height 16
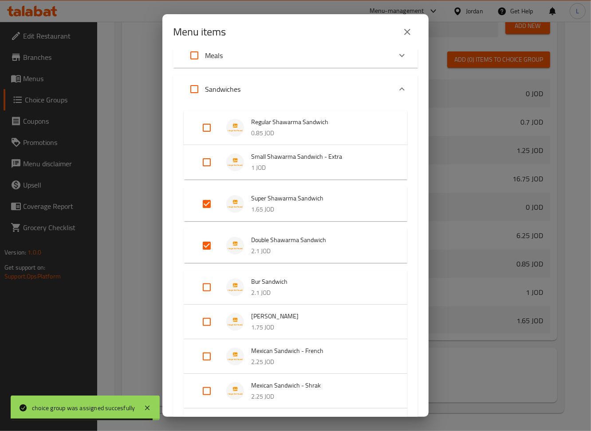
scroll to position [59, 0]
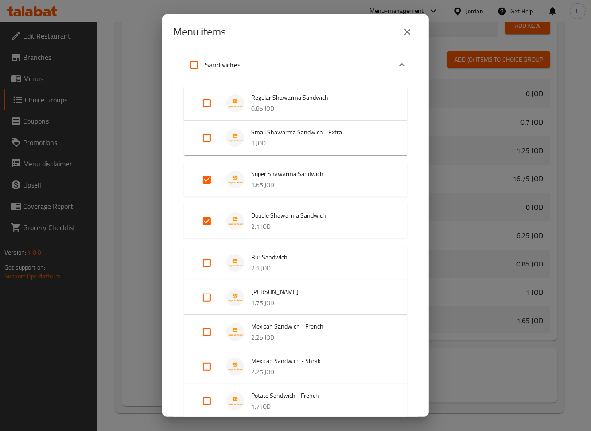
click at [200, 266] on input "Expand" at bounding box center [206, 262] width 21 height 21
checkbox input "true"
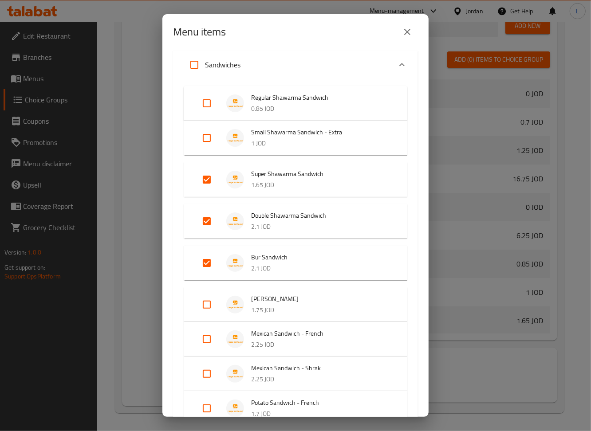
click at [204, 302] on input "Expand" at bounding box center [206, 304] width 21 height 21
checkbox input "true"
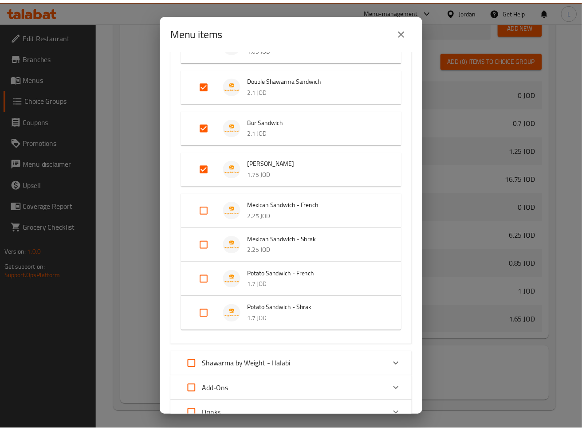
scroll to position [267, 0]
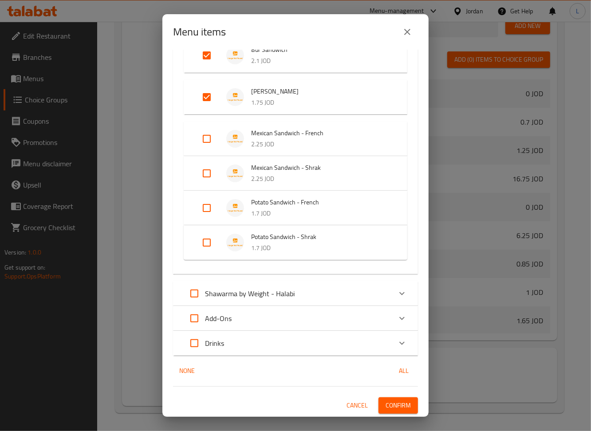
click at [388, 404] on span "Confirm" at bounding box center [397, 405] width 25 height 11
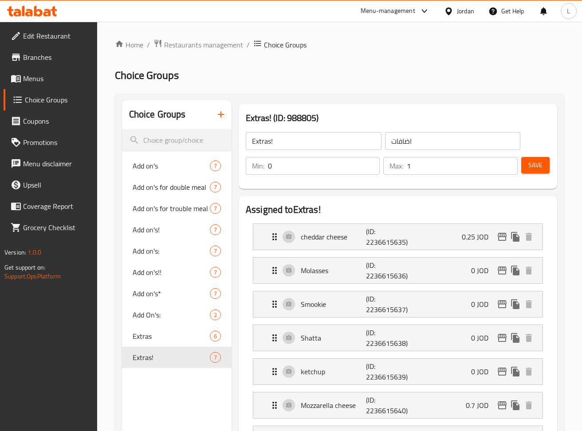
scroll to position [0, 0]
click at [34, 78] on span "Menus" at bounding box center [56, 78] width 67 height 11
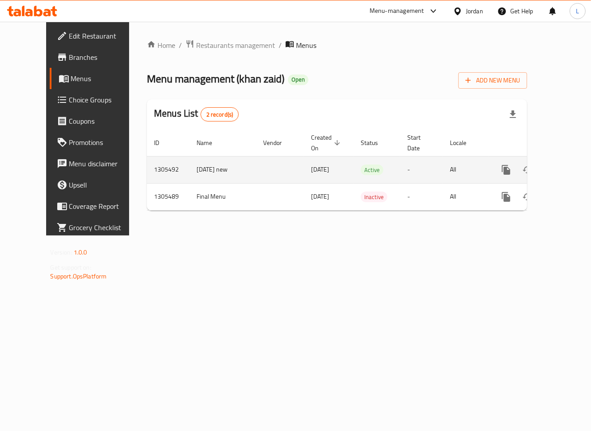
click at [565, 174] on icon "enhanced table" at bounding box center [570, 170] width 11 height 11
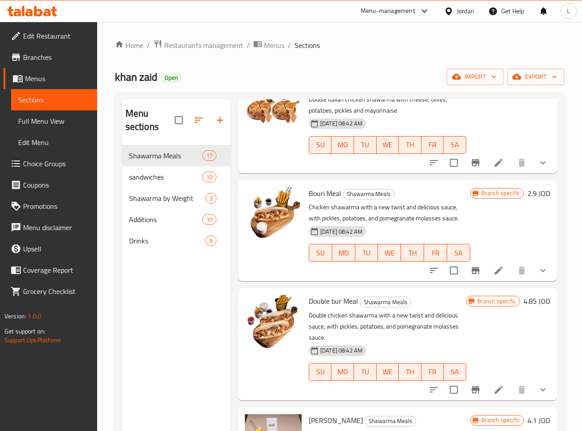
scroll to position [414, 0]
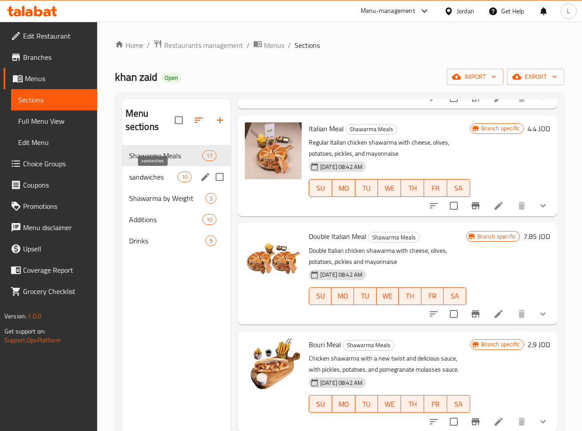
click at [171, 180] on span "sandwiches" at bounding box center [153, 177] width 48 height 11
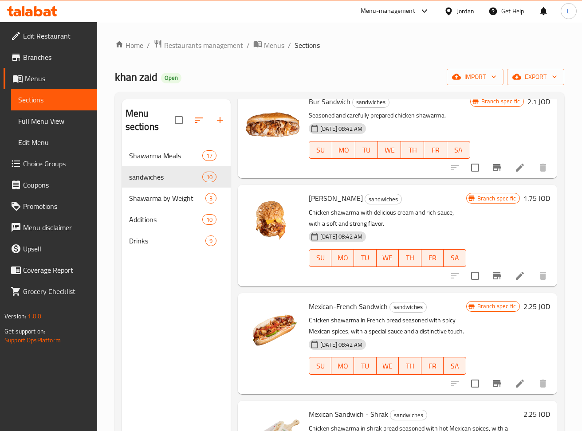
scroll to position [532, 0]
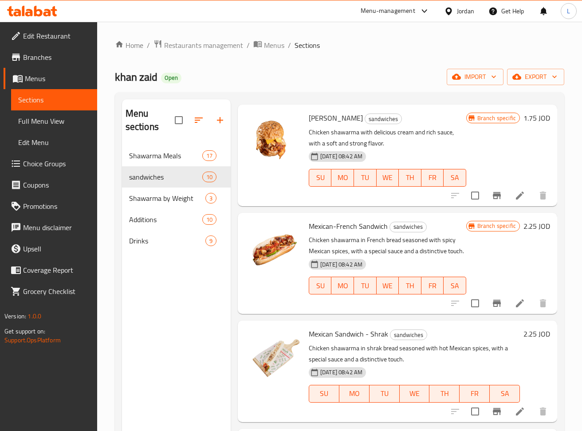
click at [514, 198] on icon at bounding box center [519, 195] width 11 height 11
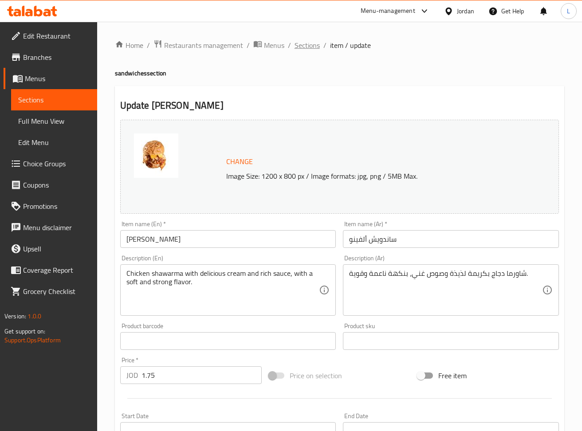
click at [311, 51] on span "Sections" at bounding box center [306, 45] width 25 height 11
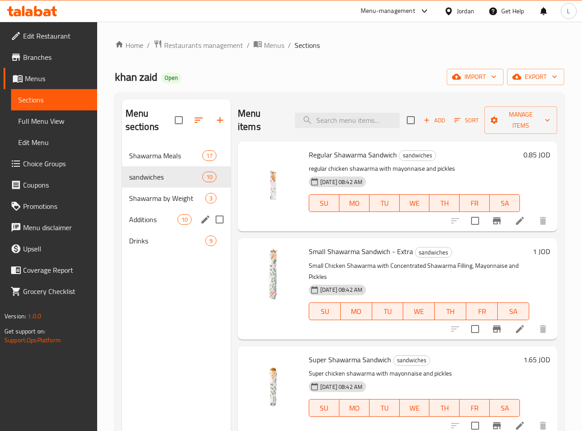
click at [153, 228] on div "Additions 10" at bounding box center [176, 219] width 109 height 21
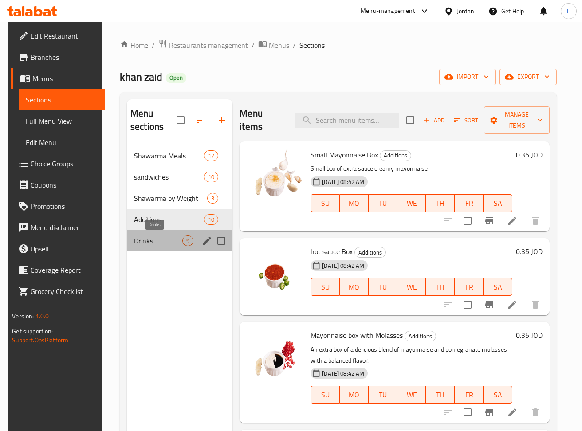
click at [159, 244] on span "Drinks" at bounding box center [158, 240] width 48 height 11
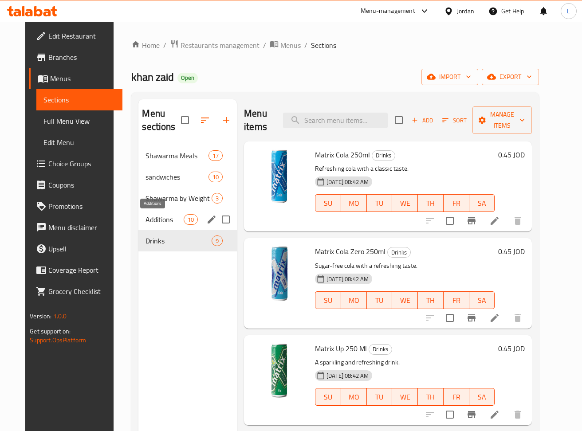
click at [153, 214] on div "Additions 10" at bounding box center [187, 219] width 98 height 21
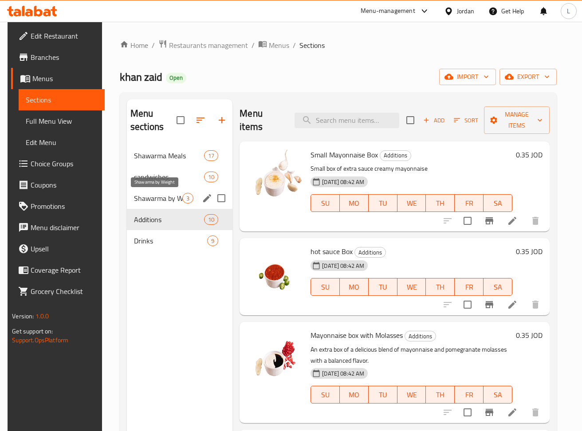
click at [161, 201] on span "Shawarma by Weight" at bounding box center [158, 198] width 48 height 11
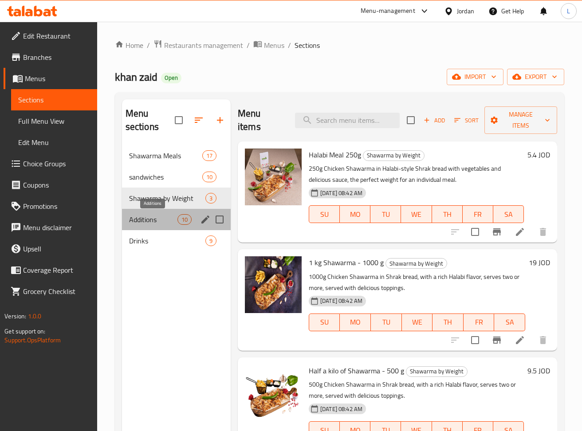
click at [147, 220] on span "Additions" at bounding box center [153, 219] width 48 height 11
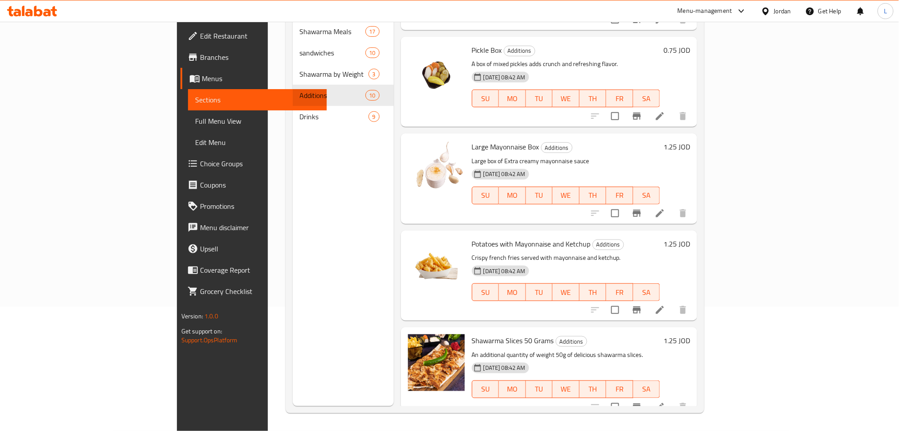
scroll to position [546, 0]
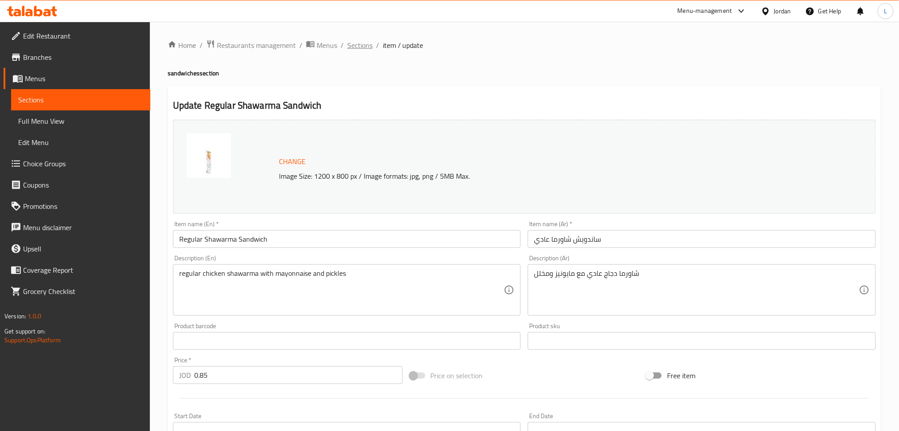
click at [361, 43] on span "Sections" at bounding box center [359, 45] width 25 height 11
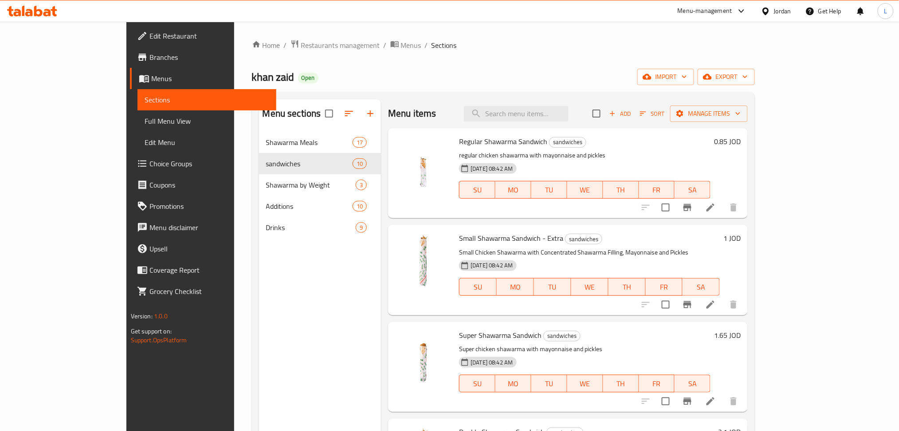
click at [716, 208] on icon at bounding box center [710, 207] width 11 height 11
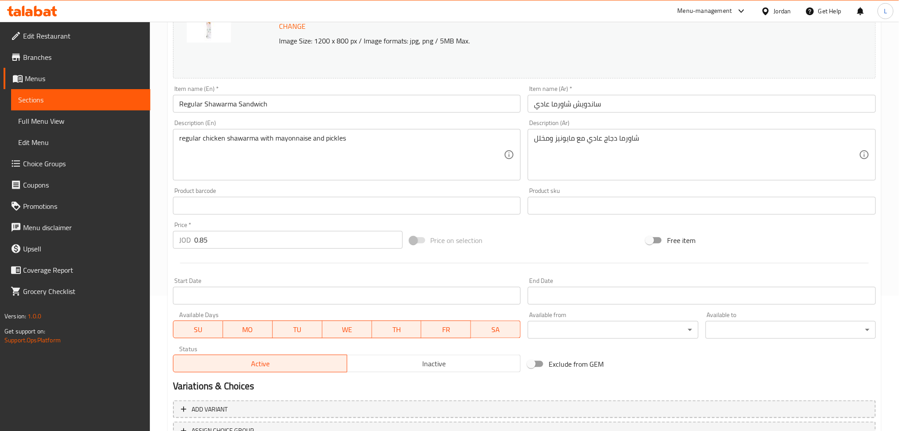
scroll to position [207, 0]
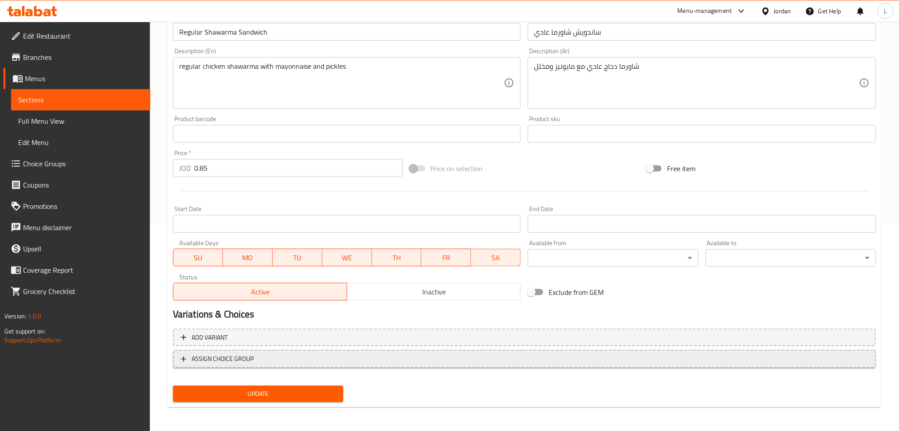
click at [341, 361] on span "ASSIGN CHOICE GROUP" at bounding box center [524, 358] width 687 height 11
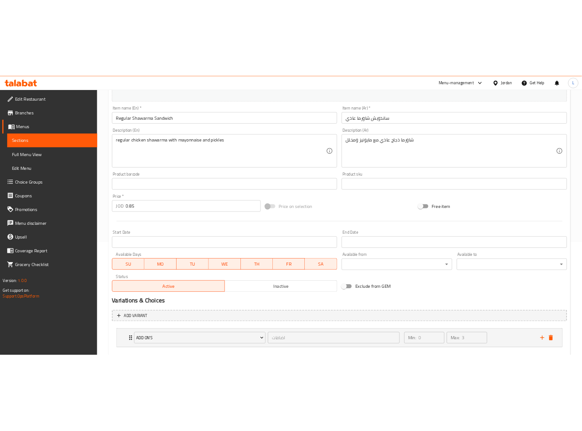
scroll to position [0, 0]
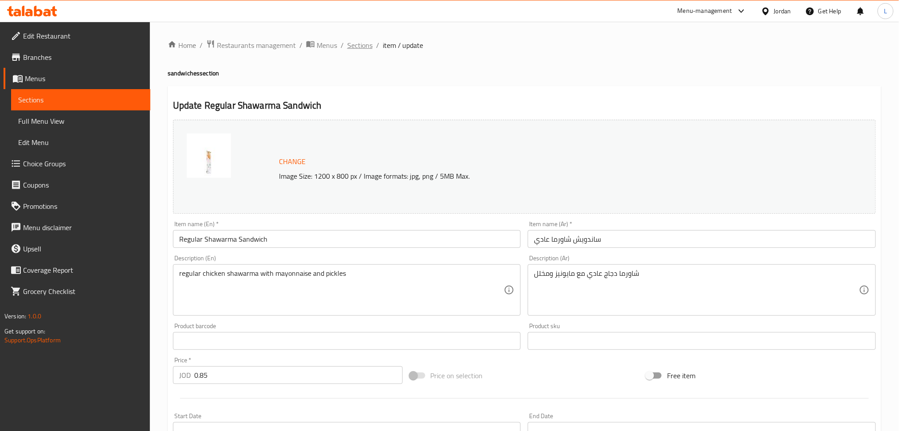
click at [354, 45] on span "Sections" at bounding box center [359, 45] width 25 height 11
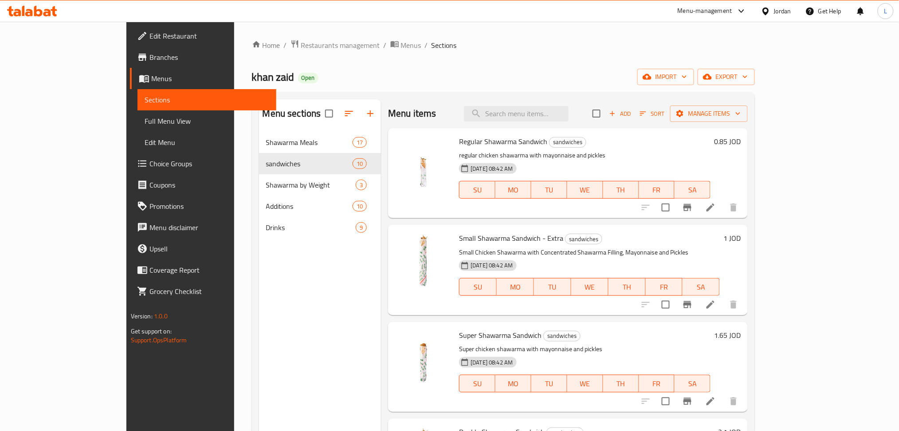
click at [149, 166] on span "Choice Groups" at bounding box center [209, 163] width 120 height 11
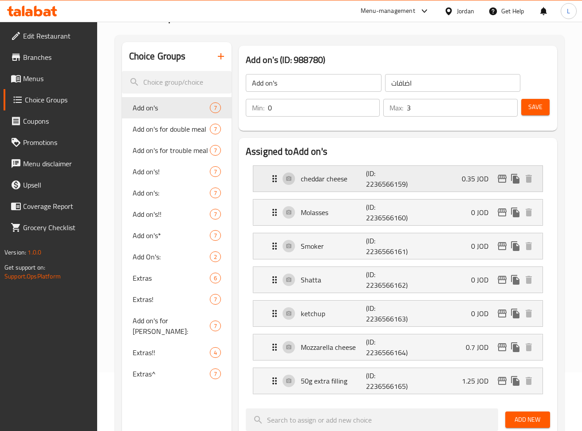
scroll to position [59, 0]
click at [157, 280] on span "Extras" at bounding box center [158, 277] width 51 height 11
type input "Extras"
type input "1"
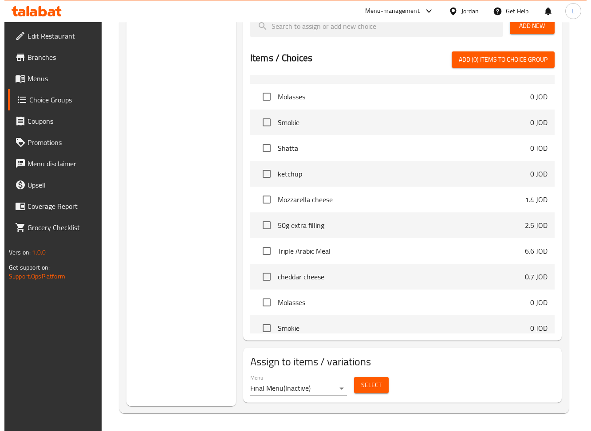
scroll to position [355, 0]
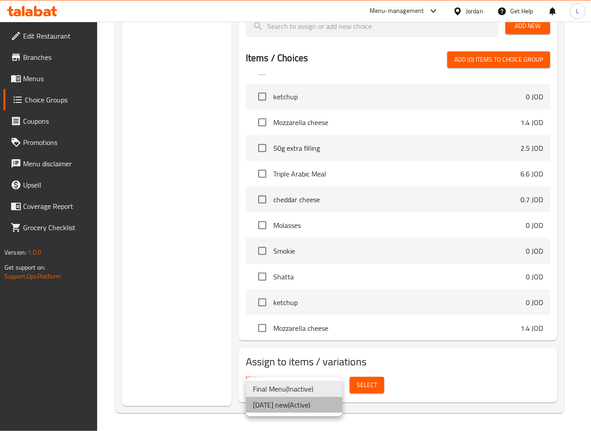
click at [318, 403] on li "[DATE] new ( Active )" at bounding box center [294, 405] width 97 height 16
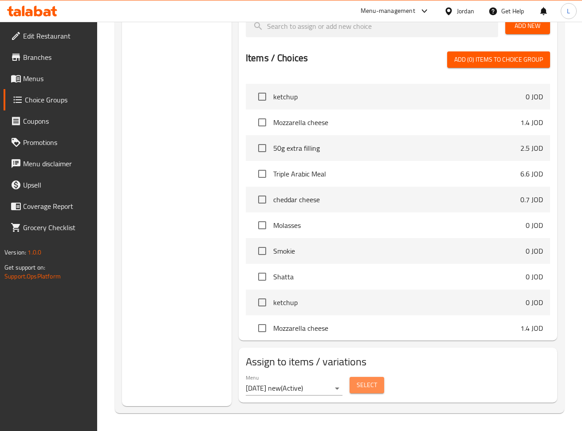
click at [359, 384] on span "Select" at bounding box center [367, 385] width 20 height 11
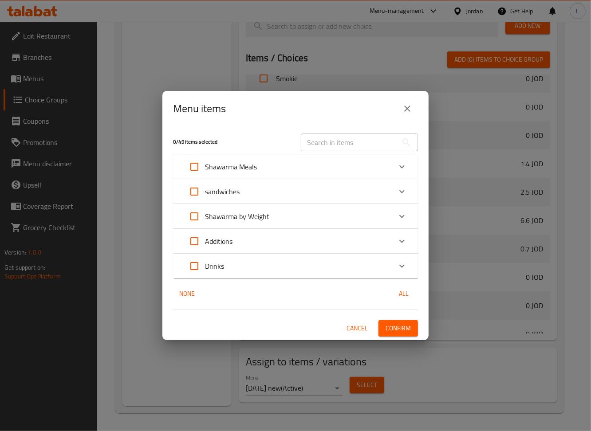
click at [399, 190] on icon "Expand" at bounding box center [401, 191] width 11 height 11
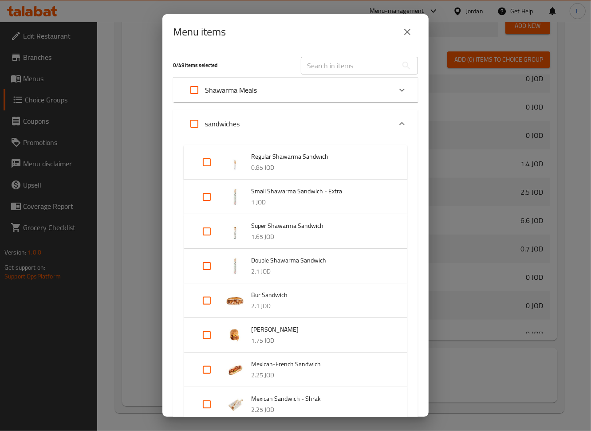
click at [204, 163] on input "Expand" at bounding box center [206, 162] width 21 height 21
checkbox input "true"
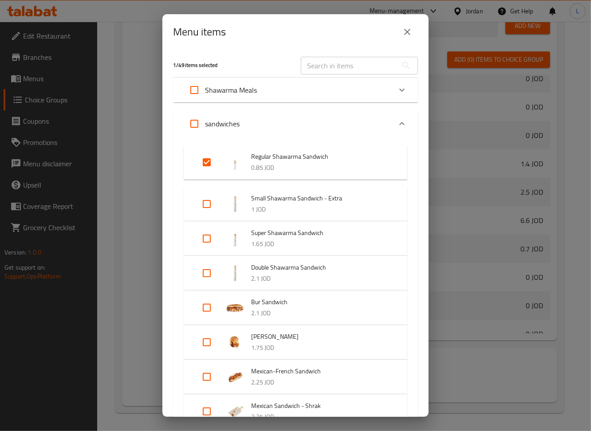
click at [203, 205] on input "Expand" at bounding box center [206, 203] width 21 height 21
checkbox input "true"
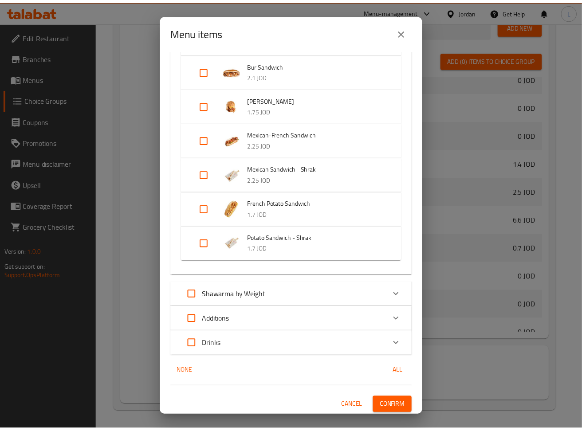
scroll to position [245, 0]
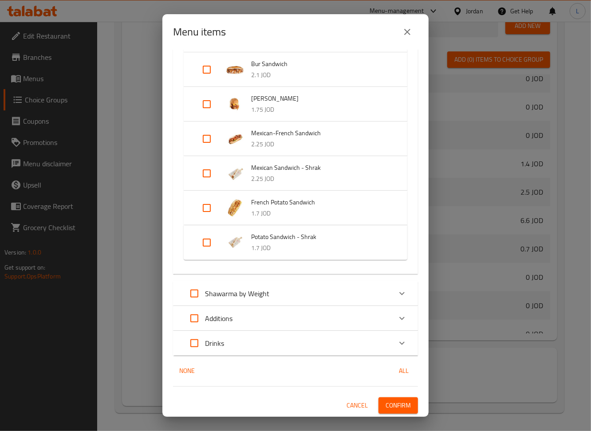
click at [385, 408] on span "Confirm" at bounding box center [397, 405] width 25 height 11
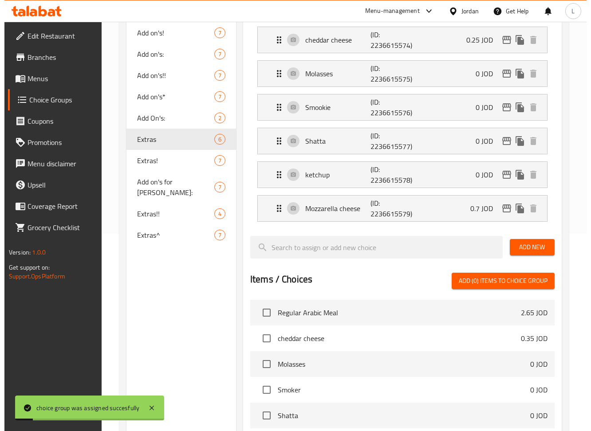
scroll to position [64, 0]
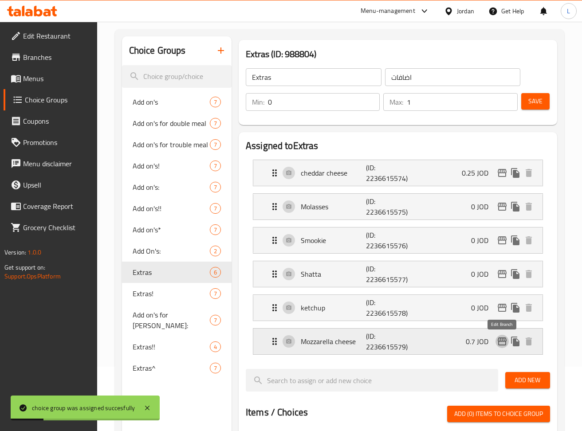
click at [503, 345] on icon "edit" at bounding box center [502, 341] width 9 height 8
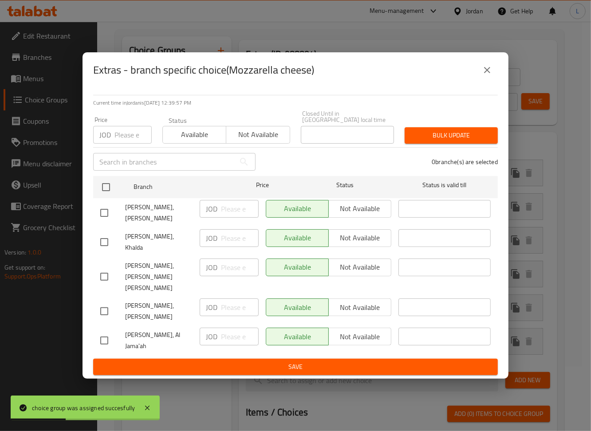
click at [490, 75] on icon "close" at bounding box center [487, 70] width 11 height 11
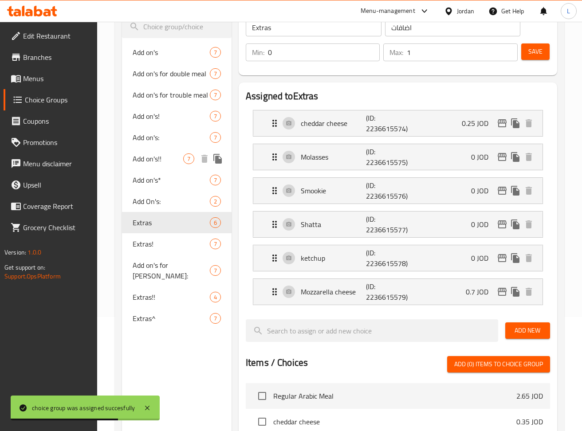
scroll to position [0, 0]
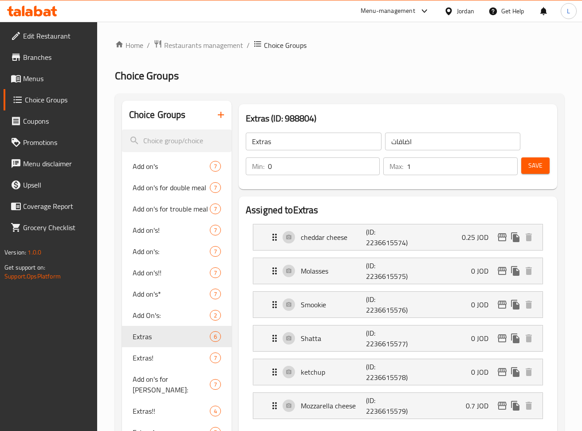
click at [31, 76] on span "Menus" at bounding box center [56, 78] width 67 height 11
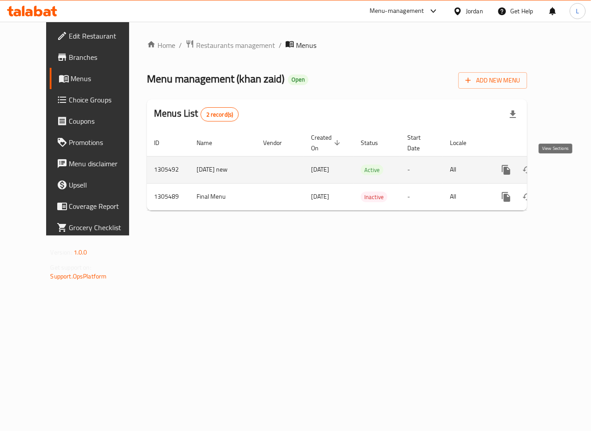
click at [559, 171] on link "enhanced table" at bounding box center [569, 169] width 21 height 21
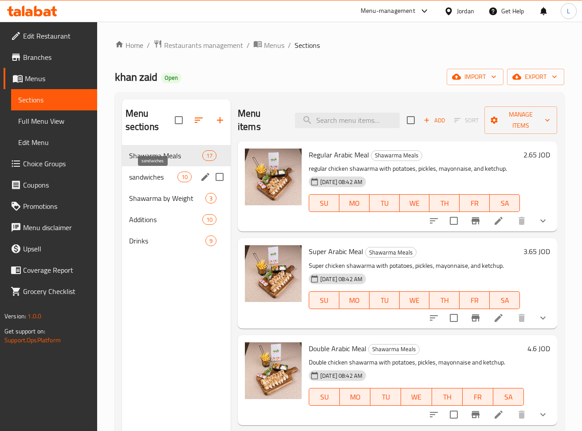
click at [136, 178] on span "sandwiches" at bounding box center [153, 177] width 48 height 11
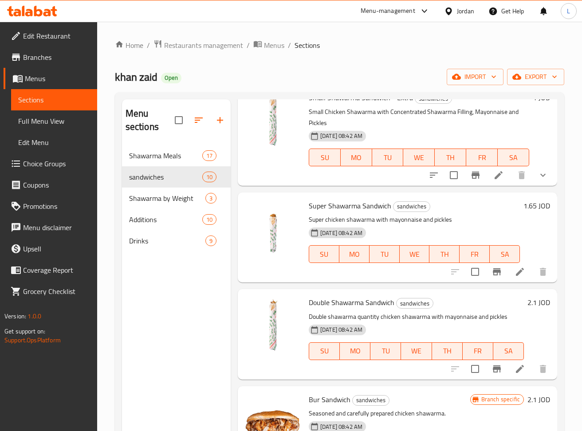
scroll to position [177, 0]
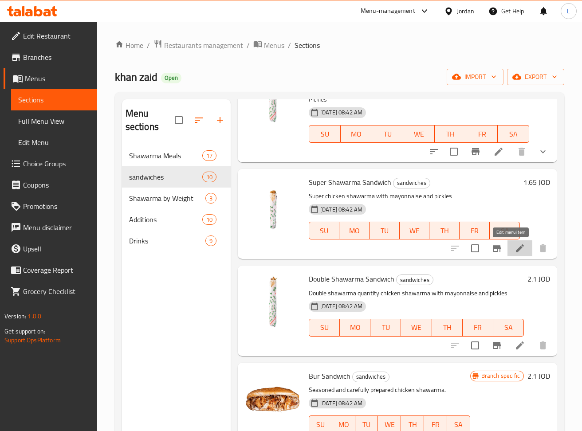
click at [514, 251] on icon at bounding box center [519, 248] width 11 height 11
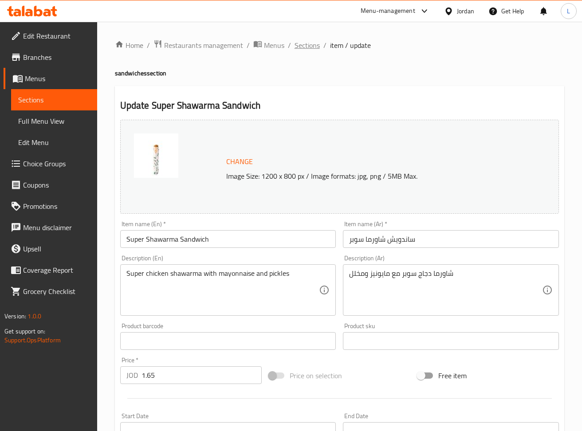
click at [310, 48] on span "Sections" at bounding box center [306, 45] width 25 height 11
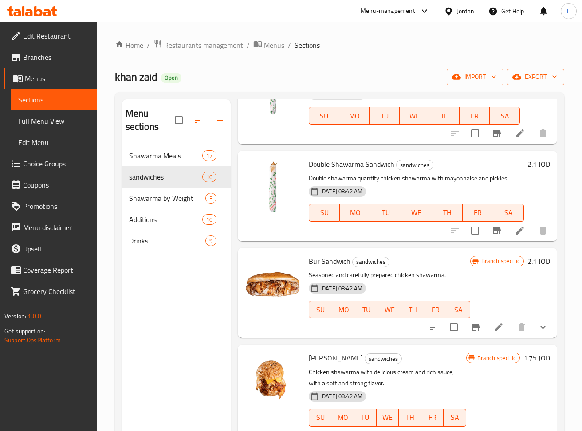
scroll to position [295, 0]
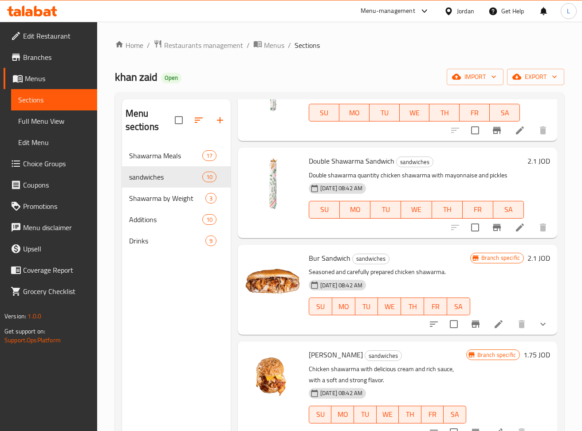
click at [514, 230] on icon at bounding box center [519, 227] width 11 height 11
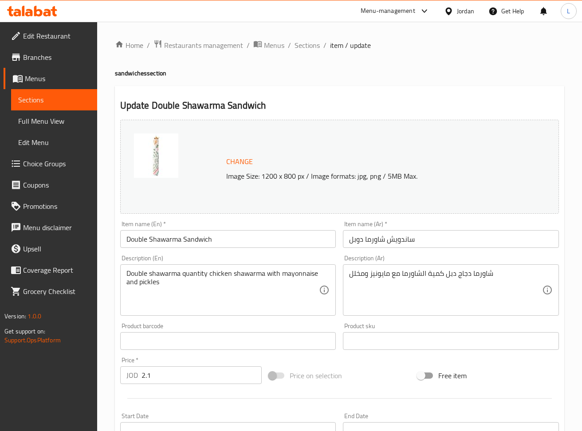
click at [292, 43] on ol "Home / Restaurants management / Menus / Sections / item / update" at bounding box center [339, 45] width 449 height 12
click at [300, 49] on span "Sections" at bounding box center [306, 45] width 25 height 11
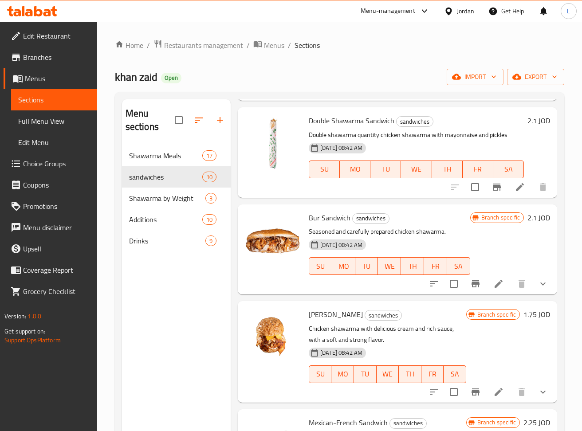
scroll to position [473, 0]
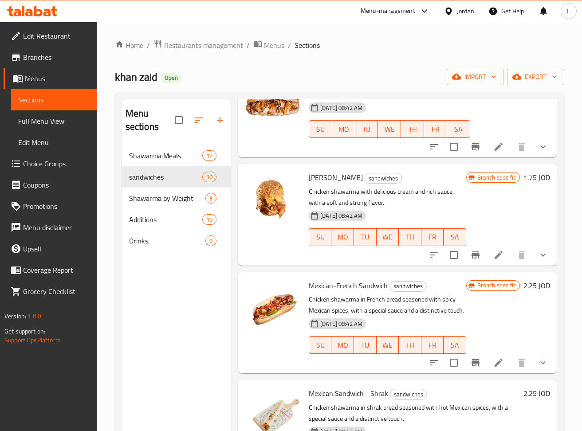
click at [493, 150] on icon at bounding box center [498, 146] width 11 height 11
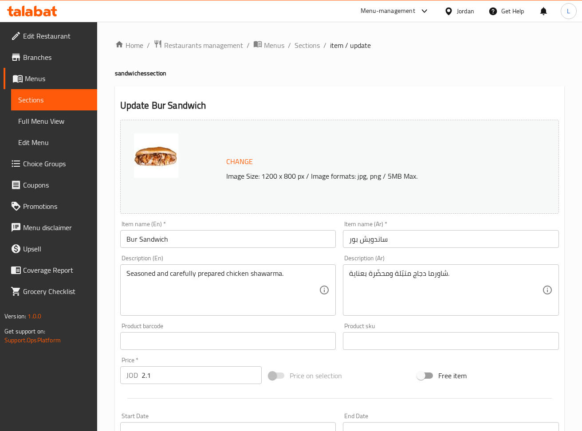
click at [313, 53] on div "Home / Restaurants management / Menus / Sections / item / update sandwiches sec…" at bounding box center [339, 337] width 449 height 597
click at [312, 50] on span "Sections" at bounding box center [306, 45] width 25 height 11
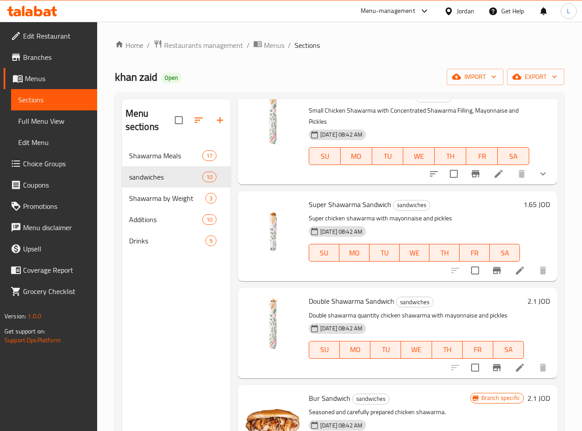
scroll to position [177, 0]
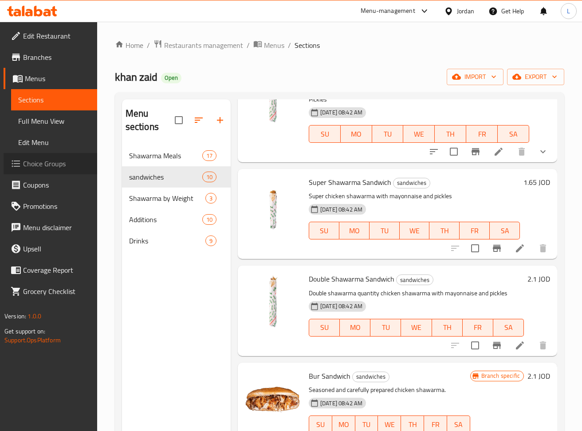
click at [41, 167] on span "Choice Groups" at bounding box center [56, 163] width 67 height 11
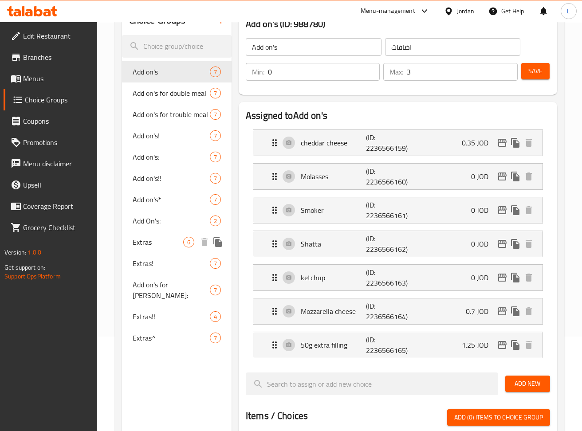
scroll to position [118, 0]
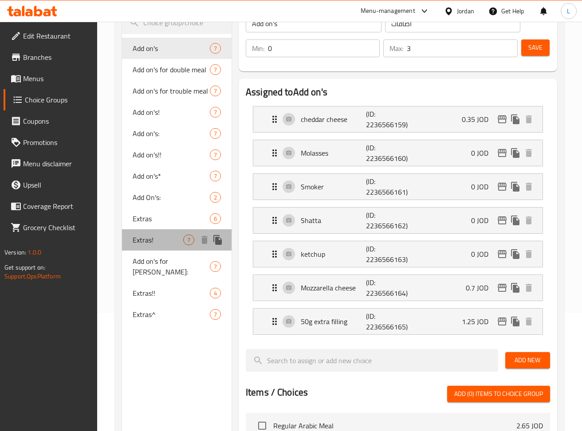
click at [161, 237] on span "Extras!" at bounding box center [158, 240] width 51 height 11
type input "Extras!"
type input "1"
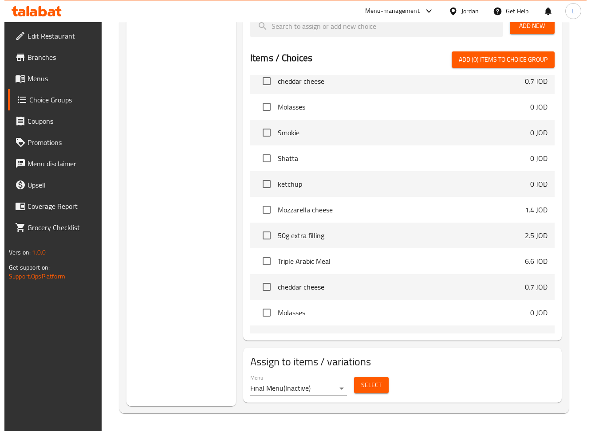
scroll to position [355, 0]
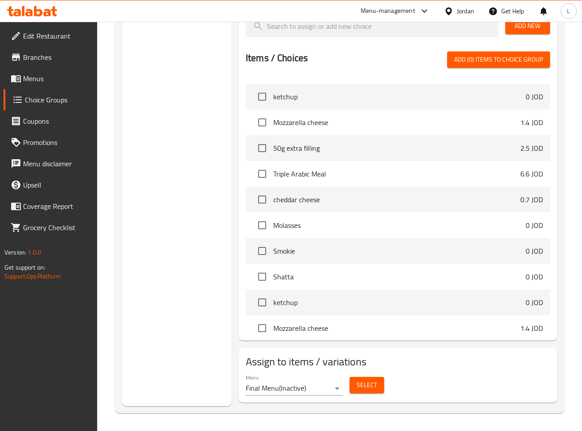
click at [375, 386] on span "Select" at bounding box center [367, 385] width 20 height 11
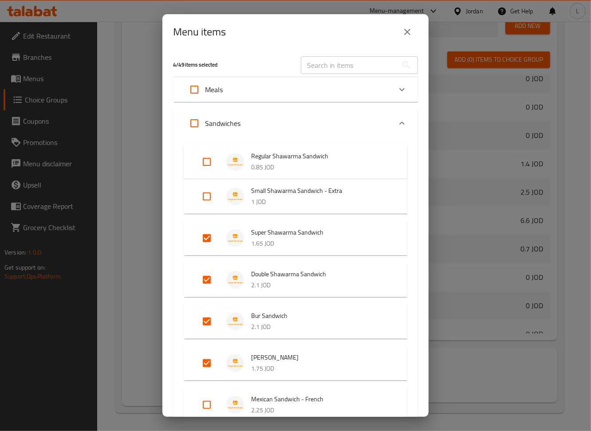
scroll to position [0, 0]
click at [410, 28] on icon "close" at bounding box center [407, 32] width 11 height 11
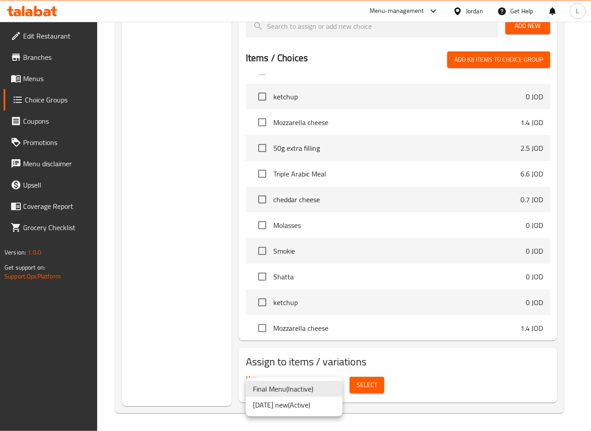
click at [315, 402] on li "[DATE] new ( Active )" at bounding box center [294, 405] width 97 height 16
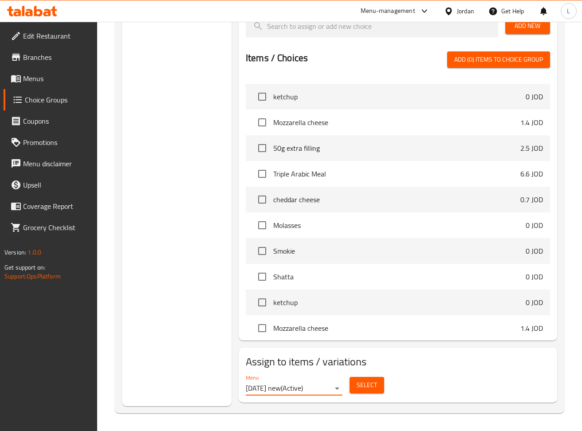
click at [366, 383] on span "Select" at bounding box center [367, 385] width 20 height 11
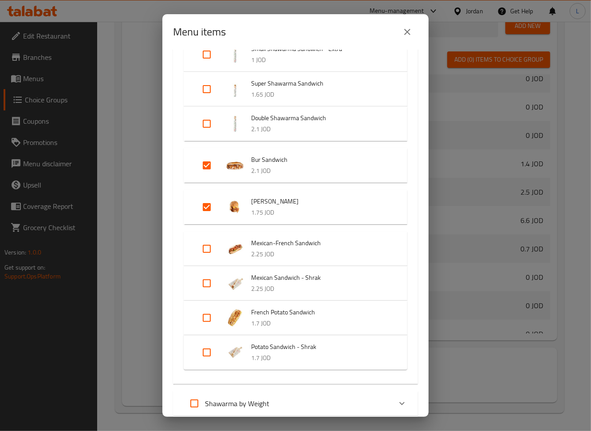
scroll to position [118, 0]
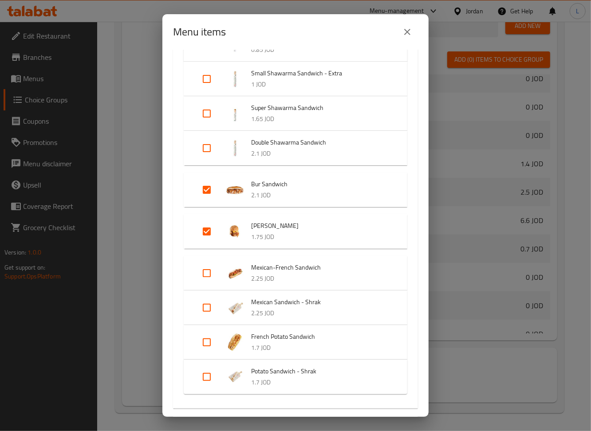
click at [207, 145] on input "Expand" at bounding box center [206, 147] width 21 height 21
checkbox input "true"
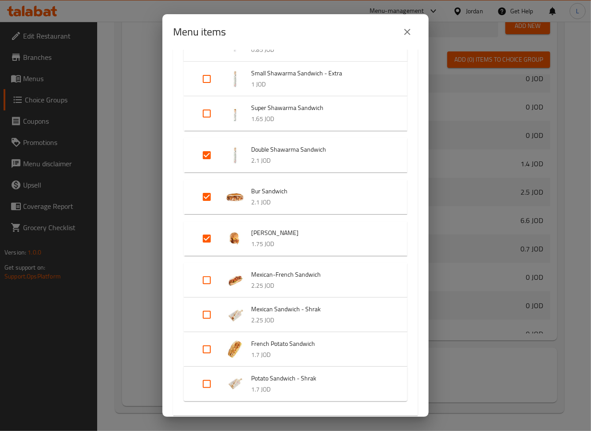
click at [204, 114] on input "Expand" at bounding box center [206, 113] width 21 height 21
checkbox input "true"
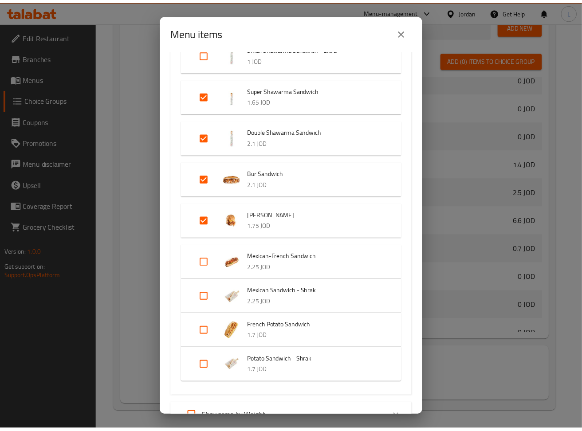
scroll to position [267, 0]
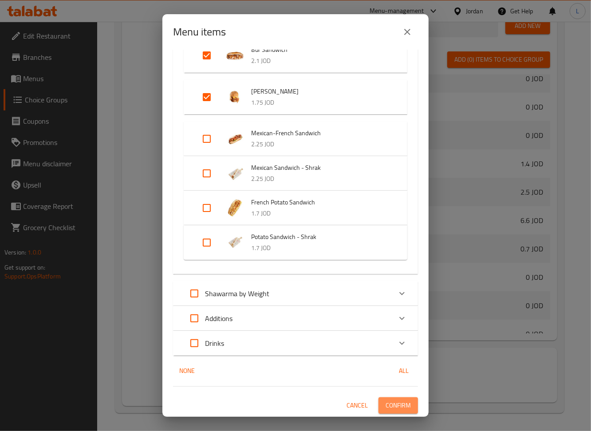
click at [387, 404] on span "Confirm" at bounding box center [397, 405] width 25 height 11
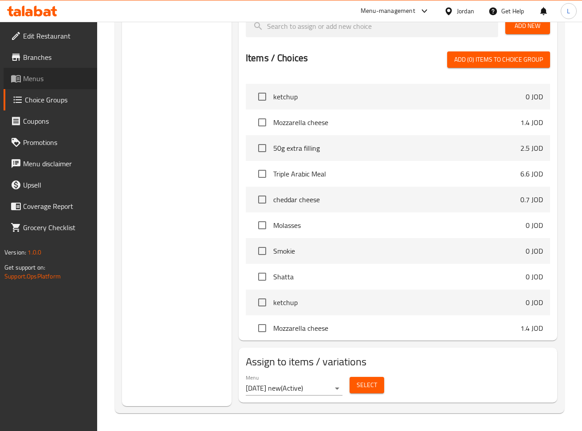
click at [40, 80] on span "Menus" at bounding box center [56, 78] width 67 height 11
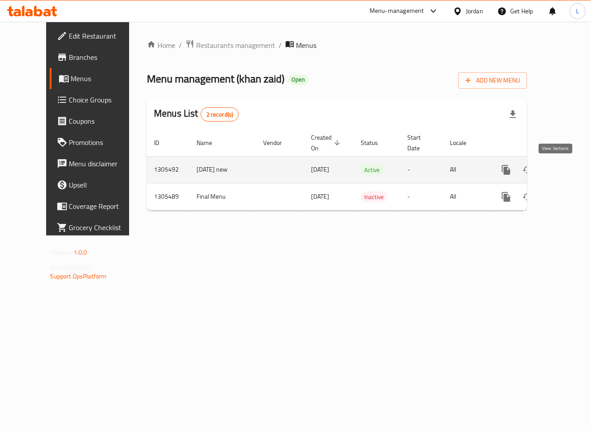
click at [559, 176] on link "enhanced table" at bounding box center [569, 169] width 21 height 21
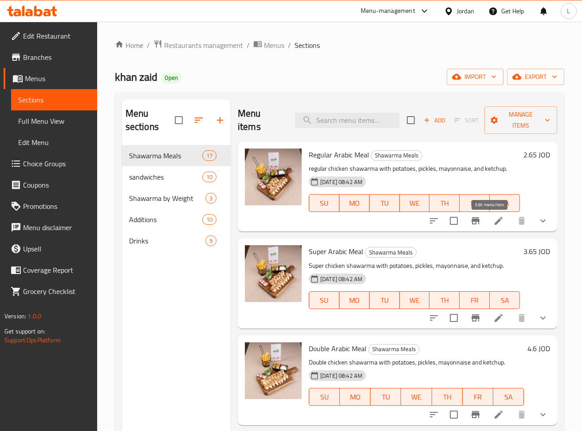
click at [493, 224] on icon at bounding box center [498, 221] width 11 height 11
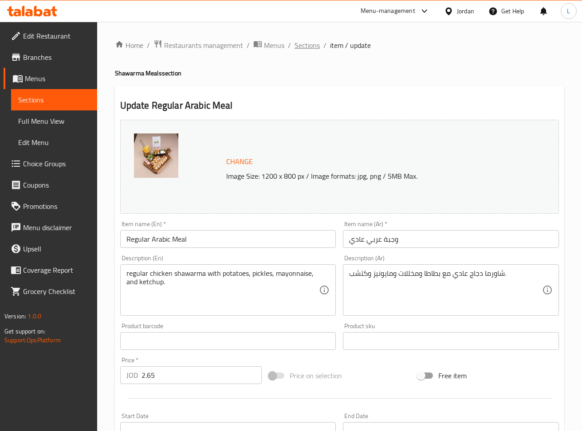
click at [306, 45] on span "Sections" at bounding box center [306, 45] width 25 height 11
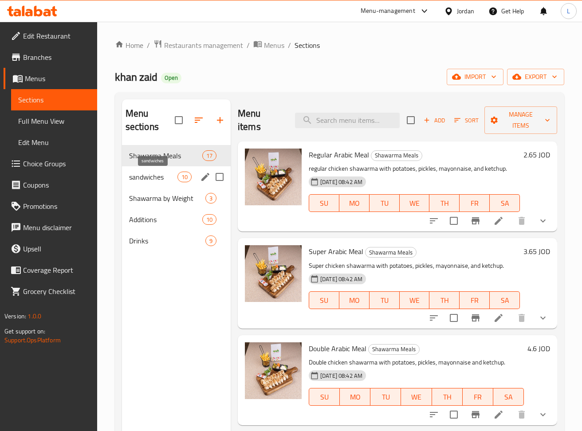
click at [158, 172] on span "sandwiches" at bounding box center [153, 177] width 48 height 11
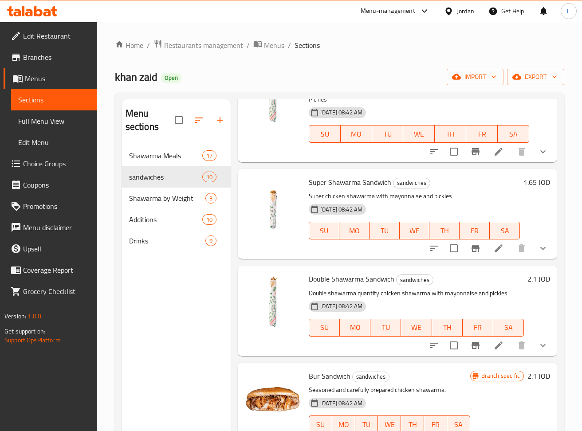
scroll to position [355, 0]
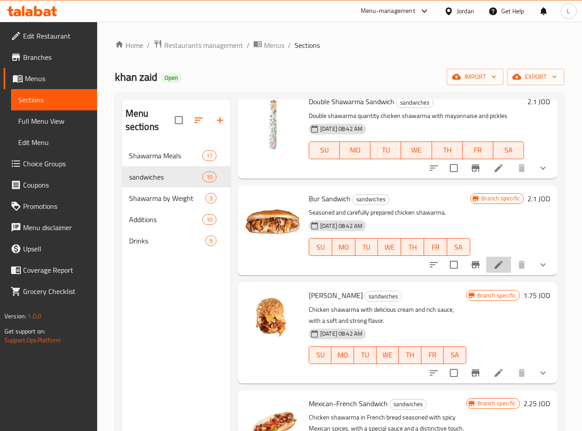
click at [493, 270] on icon at bounding box center [498, 264] width 11 height 11
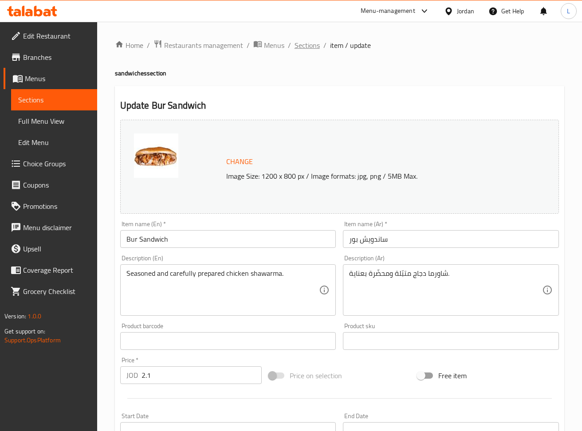
click at [306, 45] on span "Sections" at bounding box center [306, 45] width 25 height 11
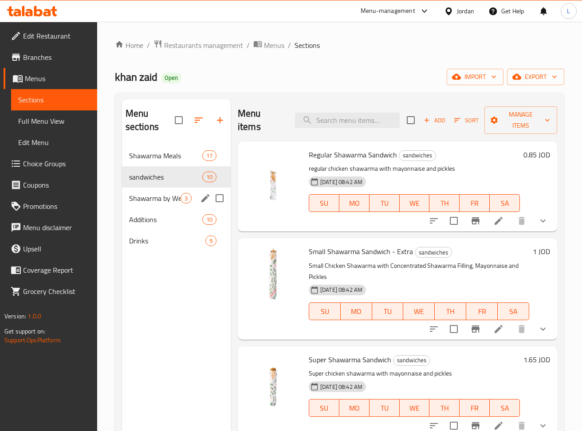
click at [150, 205] on div "Shawarma by Weight 3" at bounding box center [176, 198] width 109 height 21
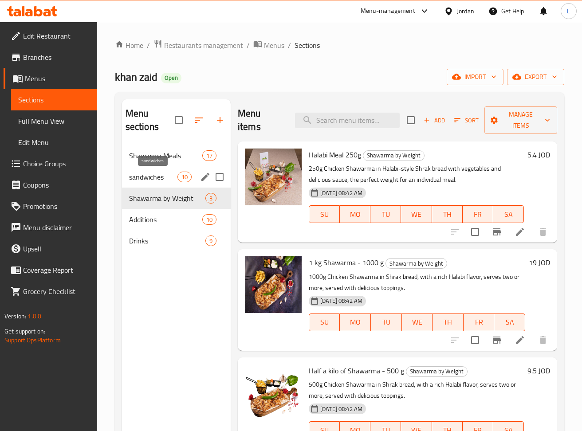
click at [142, 173] on span "sandwiches" at bounding box center [153, 177] width 48 height 11
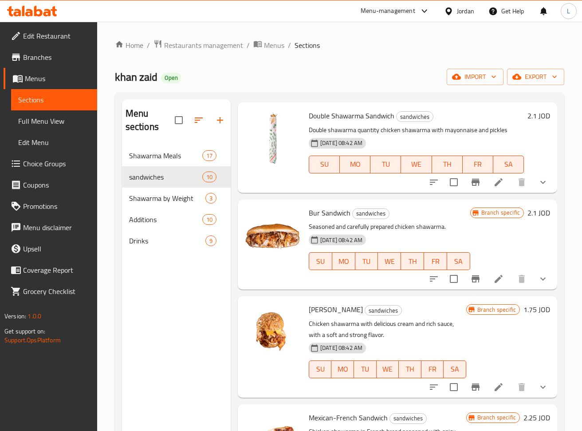
scroll to position [473, 0]
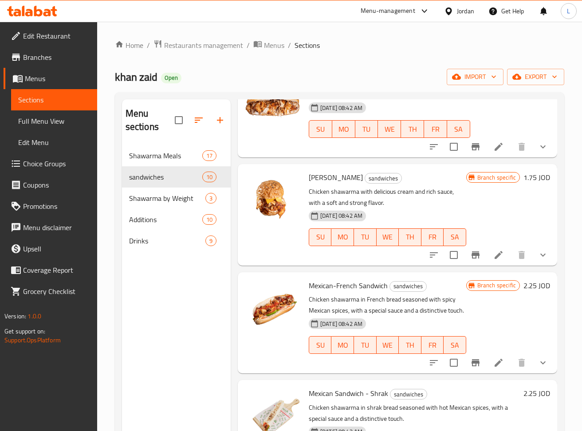
click at [495, 258] on li at bounding box center [498, 255] width 25 height 16
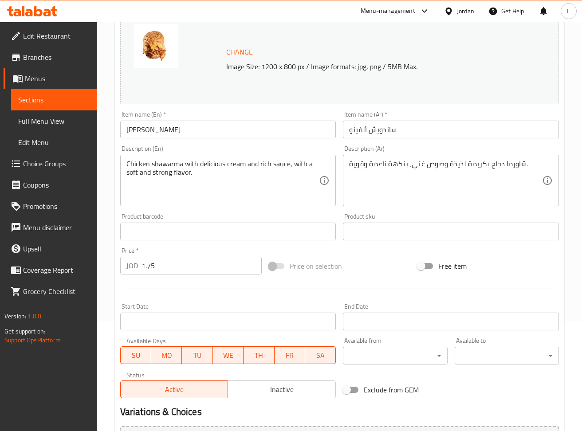
scroll to position [223, 0]
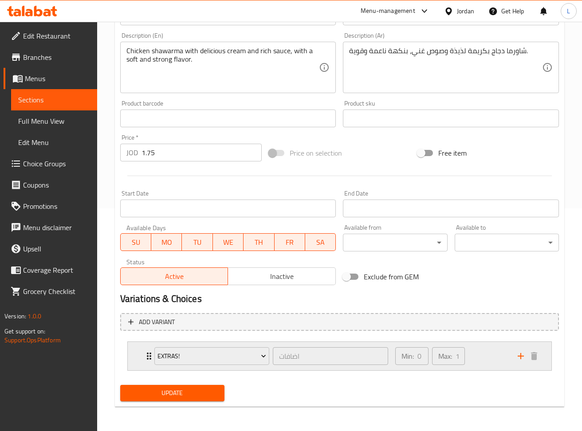
click at [133, 349] on div "Extras! اضافات ​ Min: 0 ​ Max: 1 ​" at bounding box center [340, 356] width 424 height 28
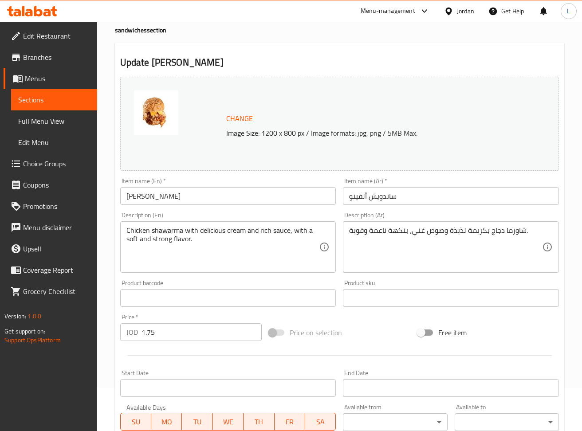
scroll to position [0, 0]
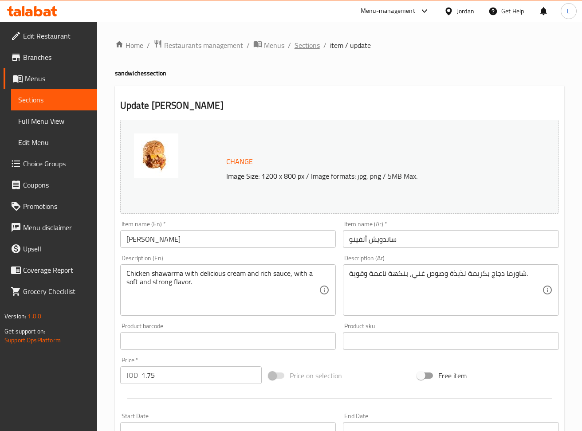
click at [301, 44] on span "Sections" at bounding box center [306, 45] width 25 height 11
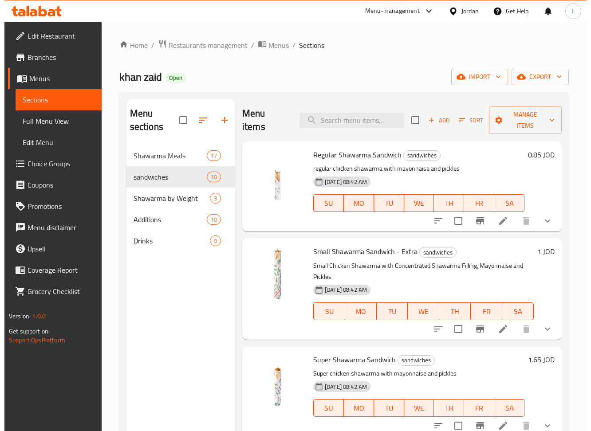
scroll to position [236, 0]
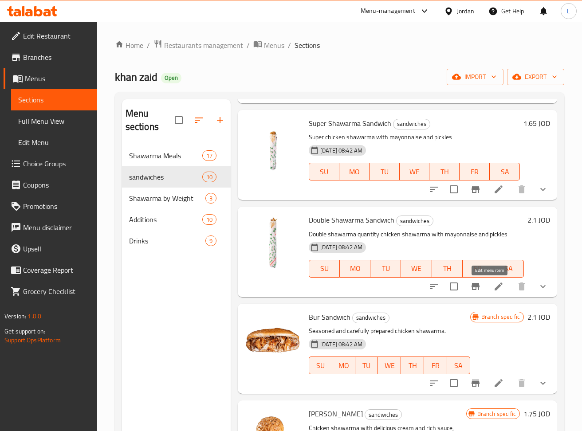
click at [493, 287] on icon at bounding box center [498, 286] width 11 height 11
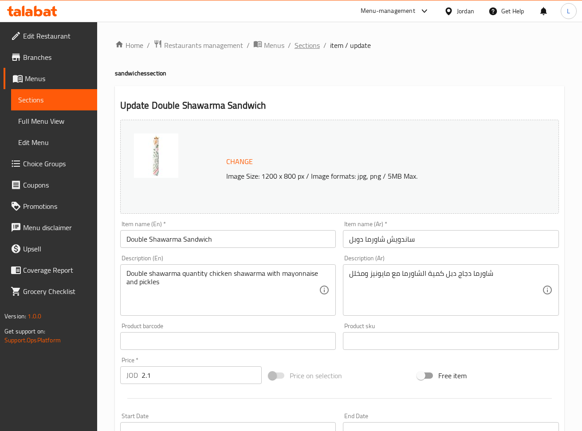
click at [308, 47] on span "Sections" at bounding box center [306, 45] width 25 height 11
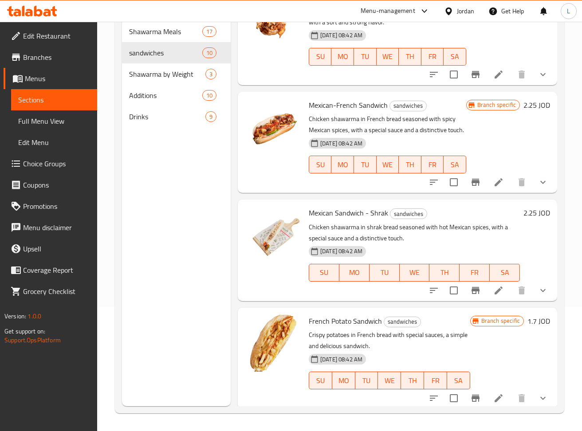
scroll to position [532, 0]
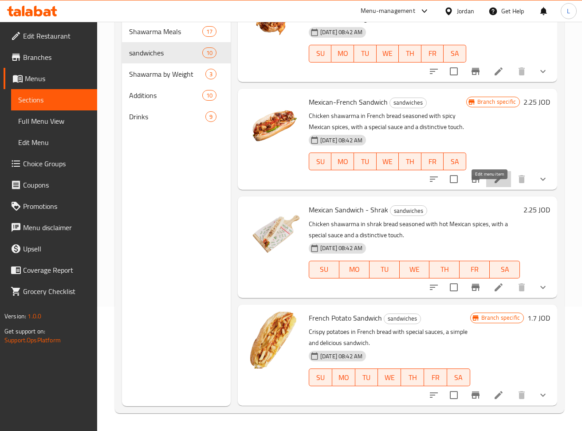
click at [493, 184] on icon at bounding box center [498, 179] width 11 height 11
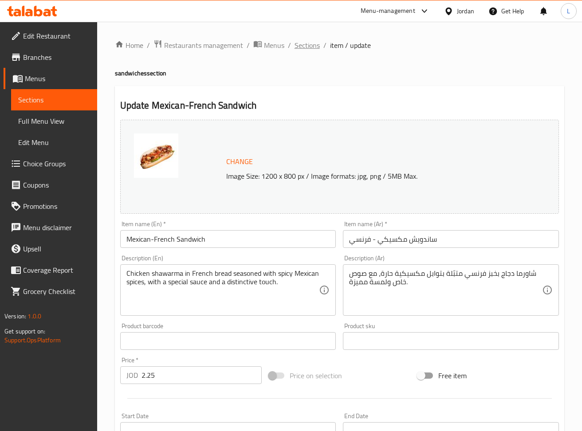
click at [307, 44] on span "Sections" at bounding box center [306, 45] width 25 height 11
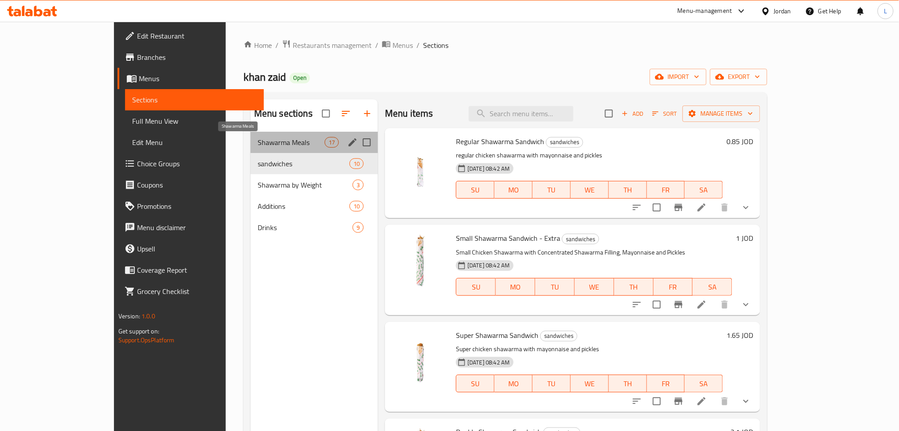
click at [258, 142] on span "Shawarma Meals" at bounding box center [291, 142] width 67 height 11
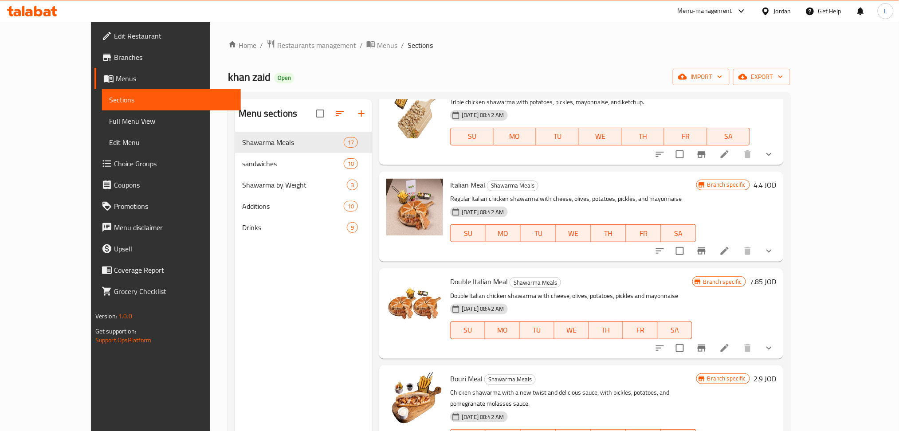
scroll to position [414, 0]
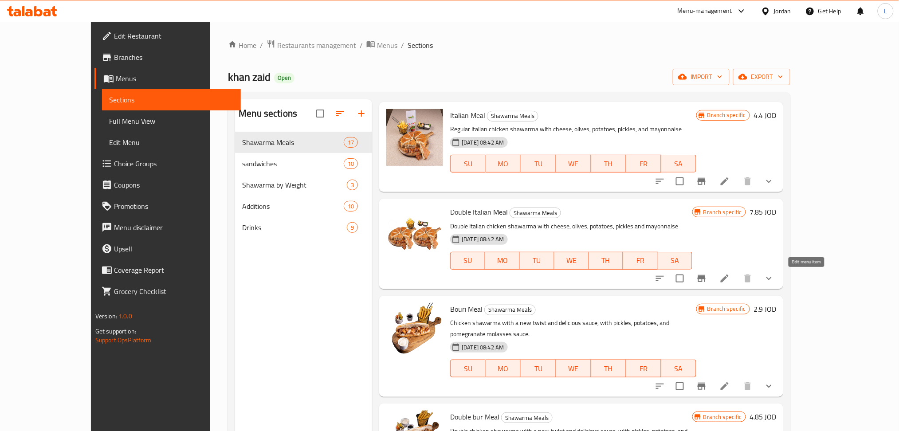
click at [730, 279] on icon at bounding box center [724, 278] width 11 height 11
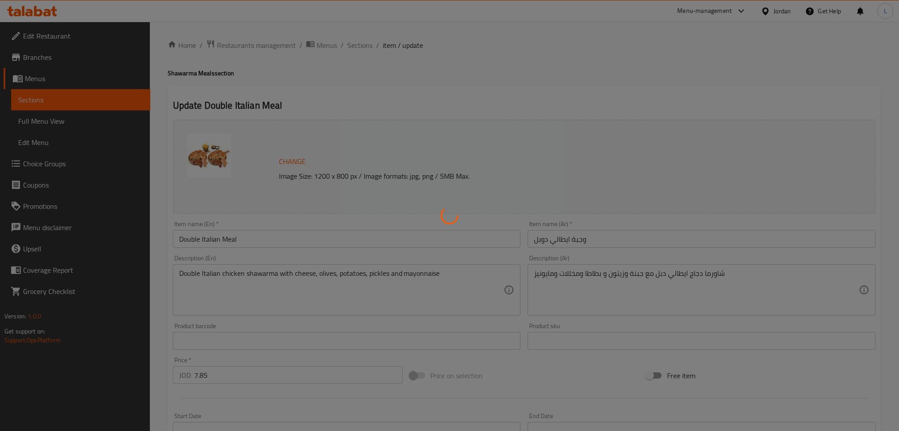
type input "إضافات لوجبة مزدوجة"
type input "0"
type input "3"
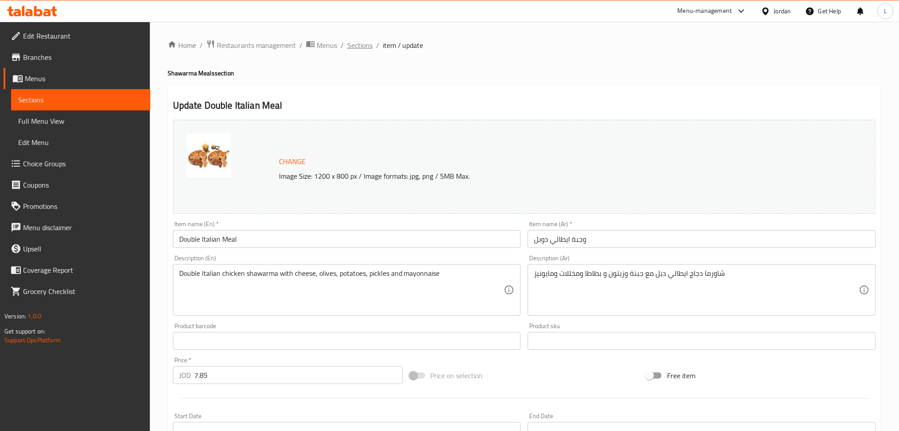
click at [352, 43] on span "Sections" at bounding box center [359, 45] width 25 height 11
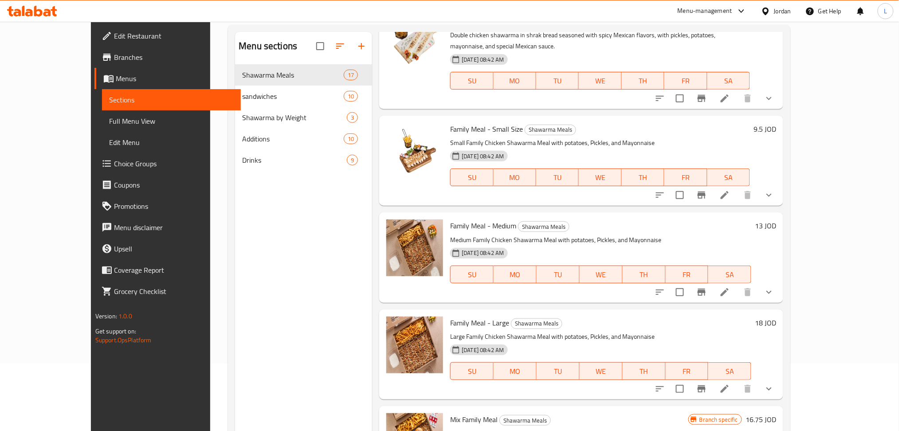
scroll to position [124, 0]
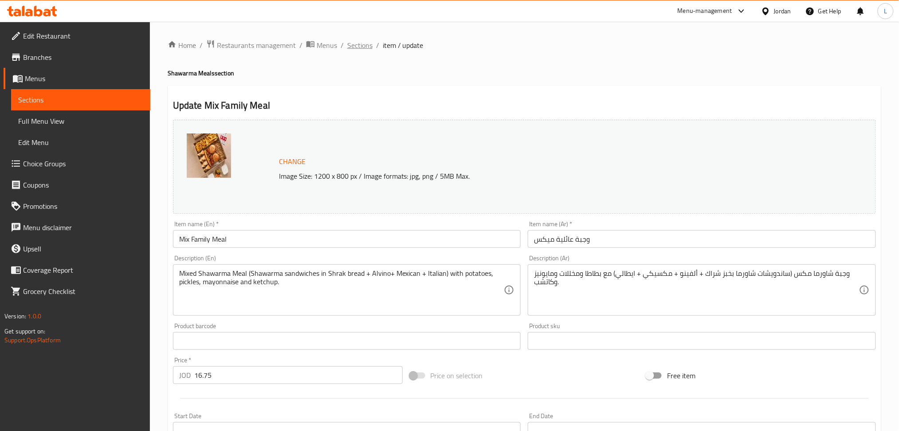
click at [365, 49] on span "Sections" at bounding box center [359, 45] width 25 height 11
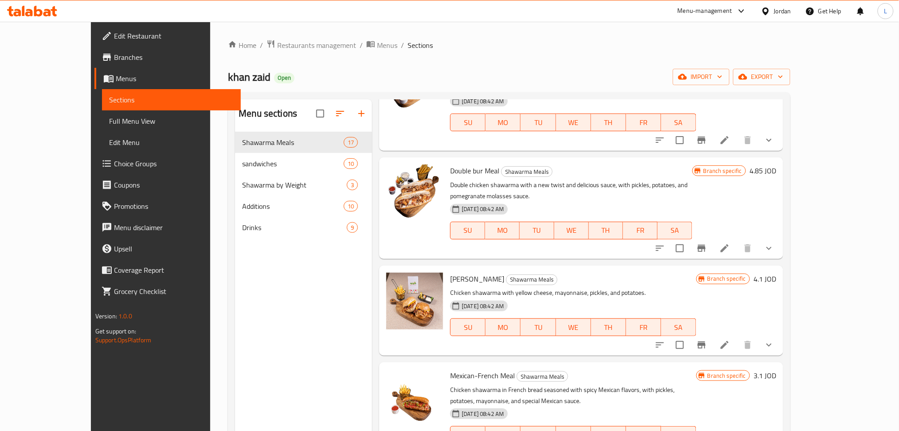
scroll to position [710, 0]
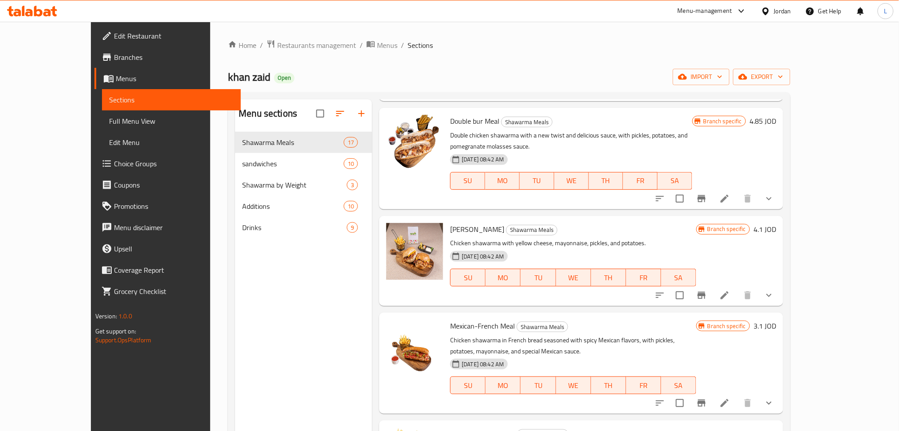
click at [420, 62] on div "Home / Restaurants management / Menus / Sections khan zaid Open import export M…" at bounding box center [509, 288] width 562 height 498
drag, startPoint x: 44, startPoint y: 18, endPoint x: 41, endPoint y: 11, distance: 7.5
click at [41, 11] on div at bounding box center [32, 11] width 64 height 18
click at [41, 11] on icon at bounding box center [38, 11] width 8 height 11
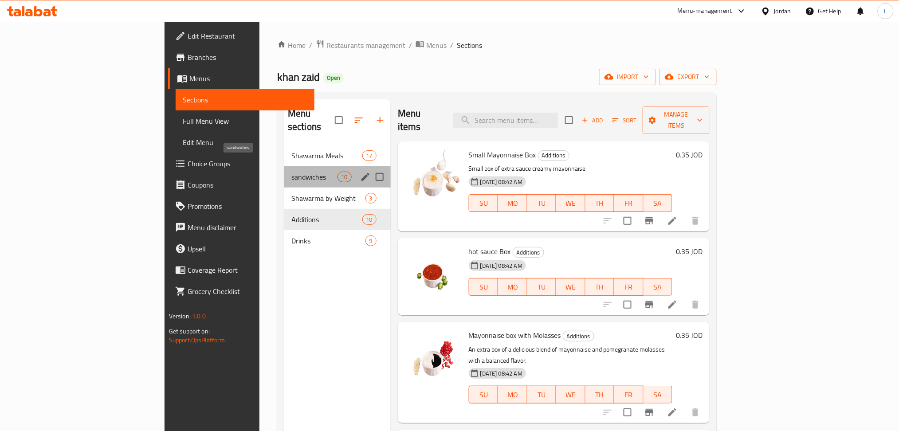
click at [291, 172] on span "sandwiches" at bounding box center [314, 177] width 46 height 11
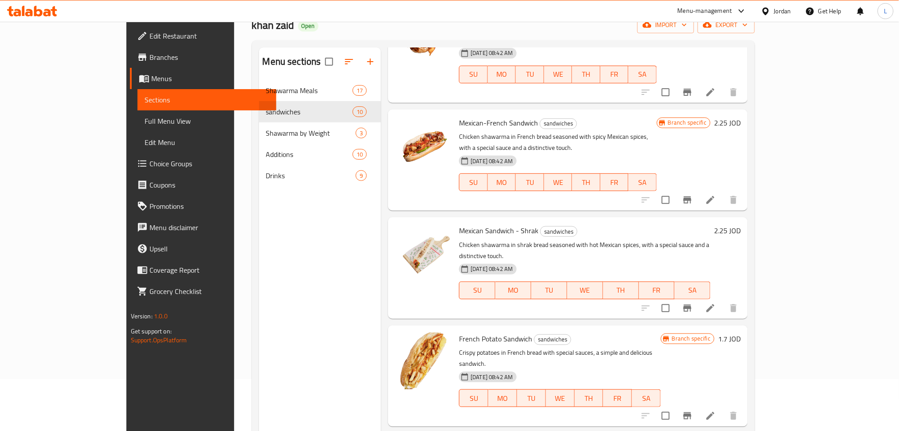
scroll to position [124, 0]
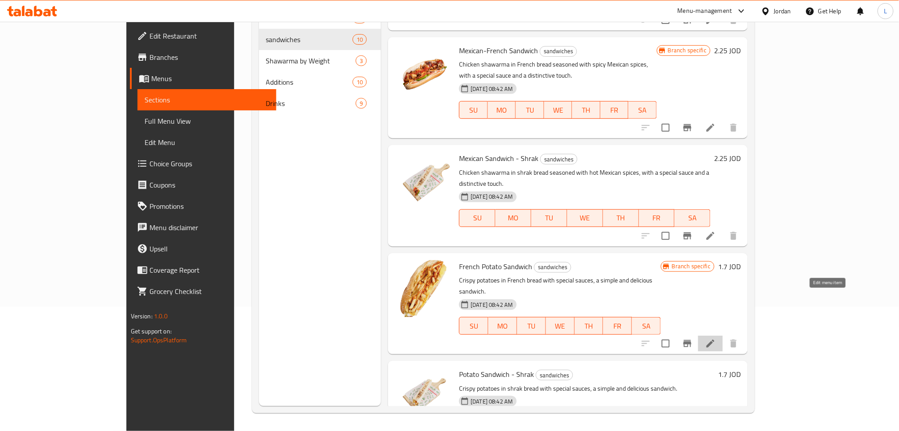
click at [716, 338] on icon at bounding box center [710, 343] width 11 height 11
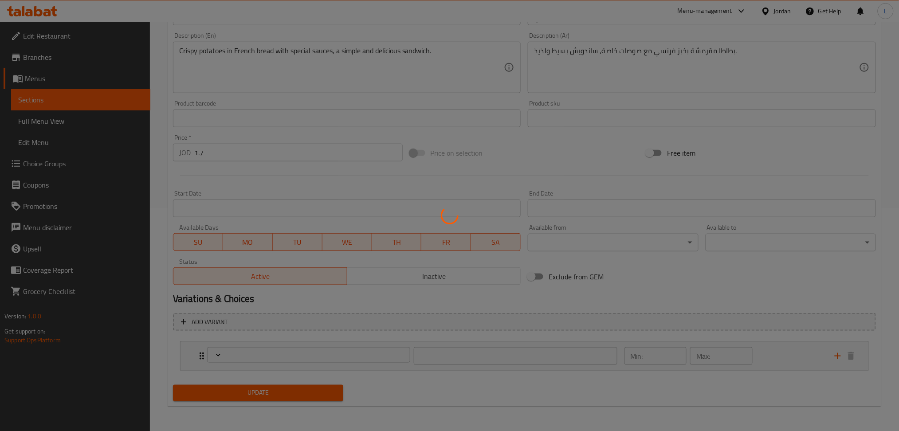
type input "اضافات"
type input "0"
type input "1"
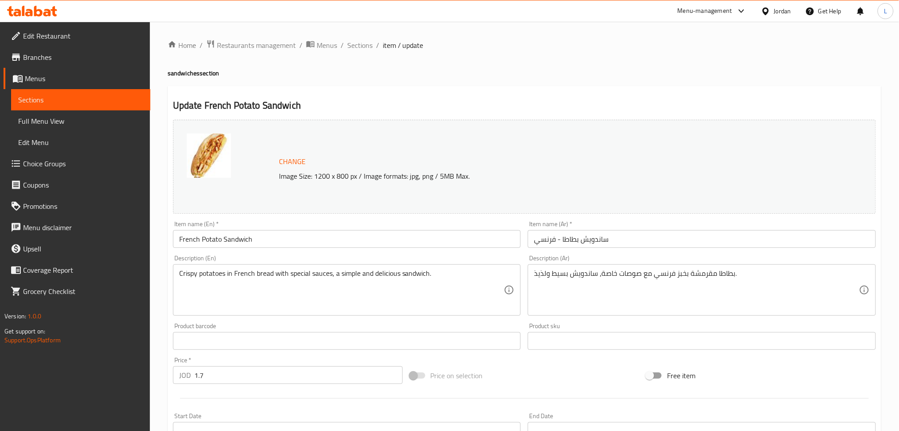
click at [345, 49] on ol "Home / Restaurants management / Menus / Sections / item / update" at bounding box center [525, 45] width 714 height 12
click at [357, 48] on span "Sections" at bounding box center [359, 45] width 25 height 11
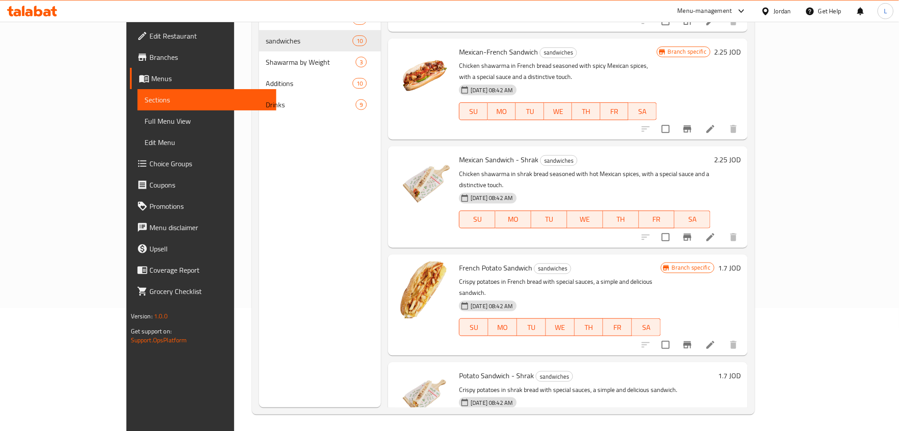
scroll to position [124, 0]
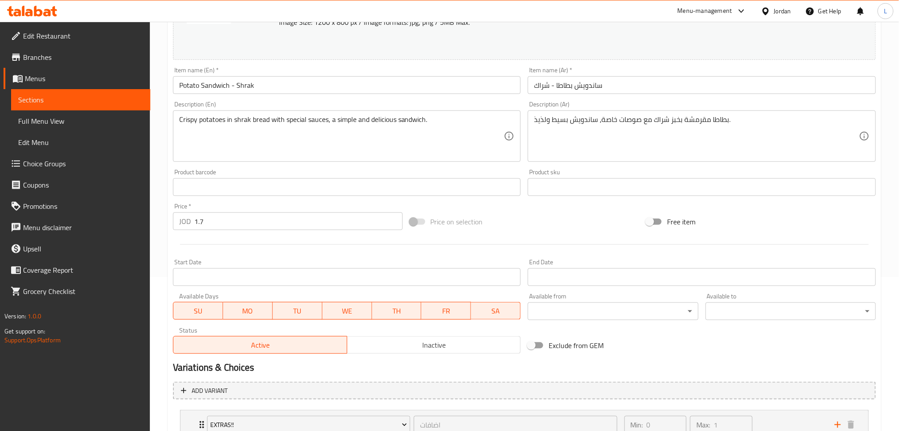
scroll to position [223, 0]
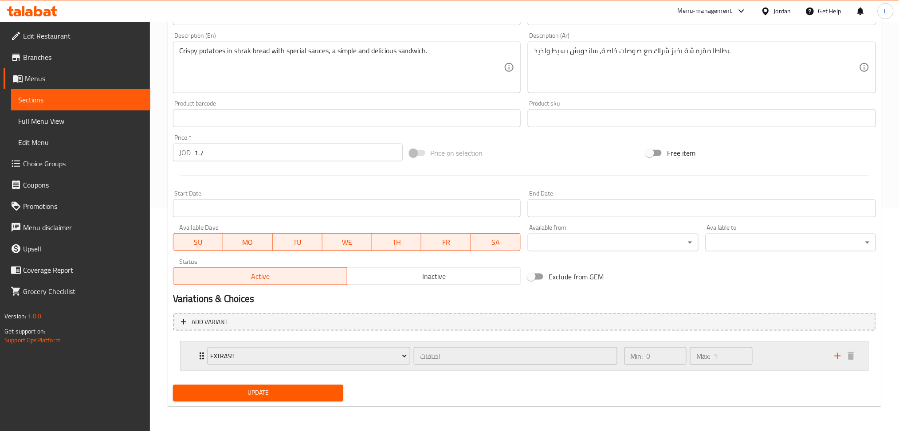
click at [199, 361] on icon "Expand" at bounding box center [201, 356] width 11 height 11
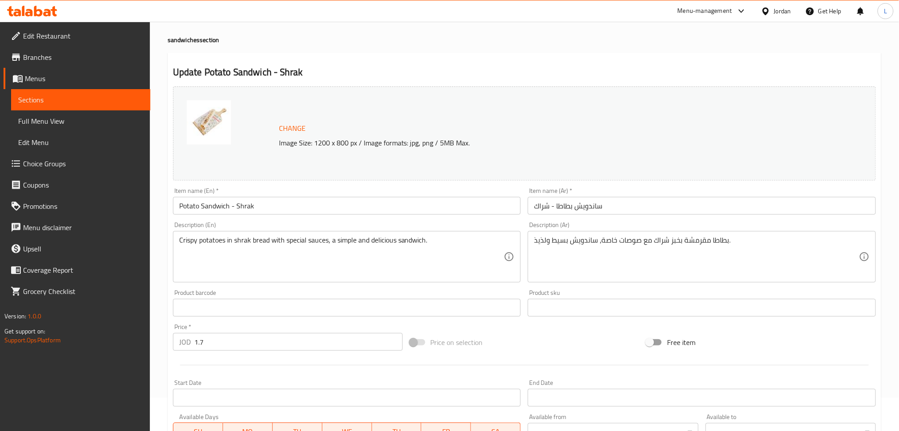
scroll to position [0, 0]
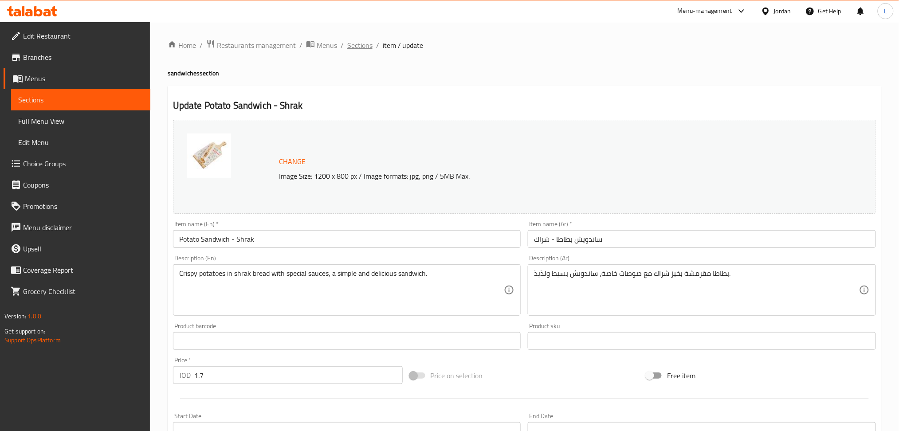
click at [369, 45] on span "Sections" at bounding box center [359, 45] width 25 height 11
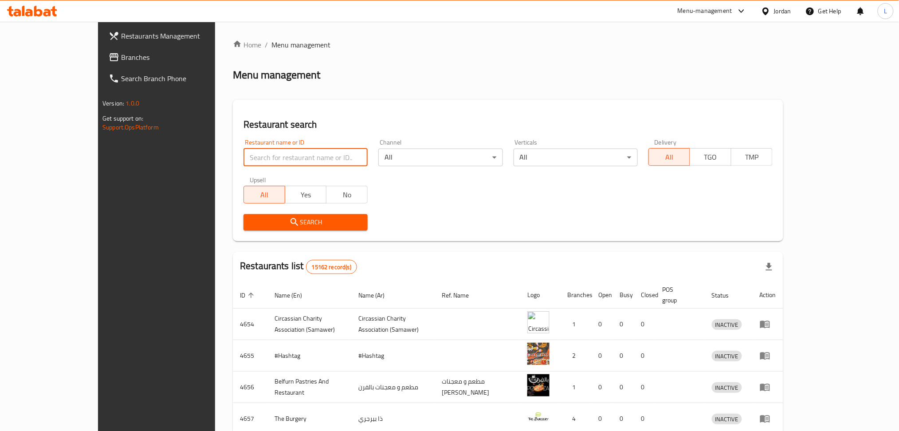
click at [260, 151] on input "search" at bounding box center [305, 158] width 124 height 18
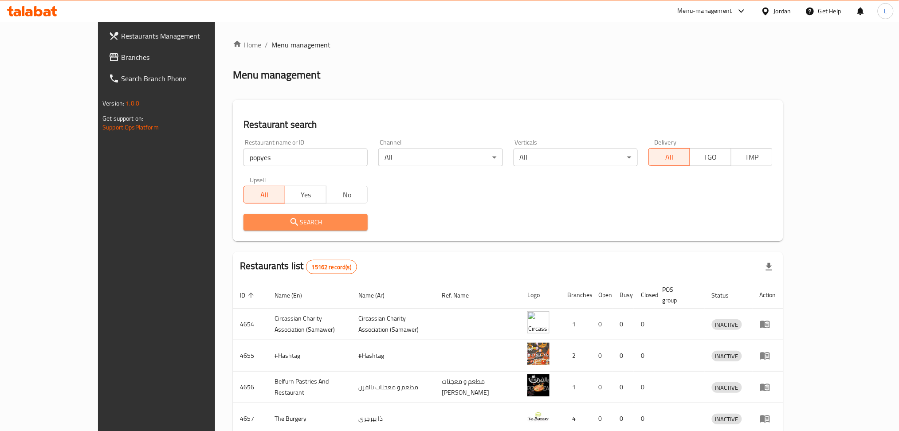
click at [281, 223] on span "Search" at bounding box center [306, 222] width 110 height 11
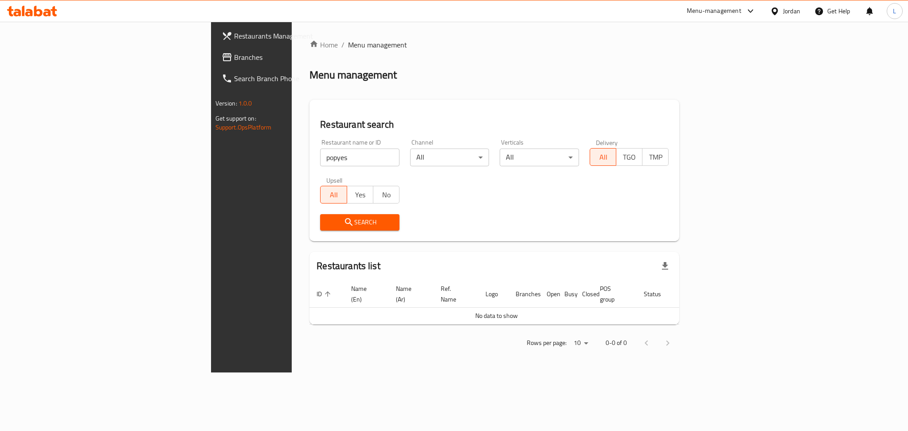
click at [320, 157] on input "popyes" at bounding box center [359, 158] width 79 height 18
click button "Search" at bounding box center [359, 222] width 79 height 16
click at [320, 161] on input "popy" at bounding box center [359, 158] width 79 height 18
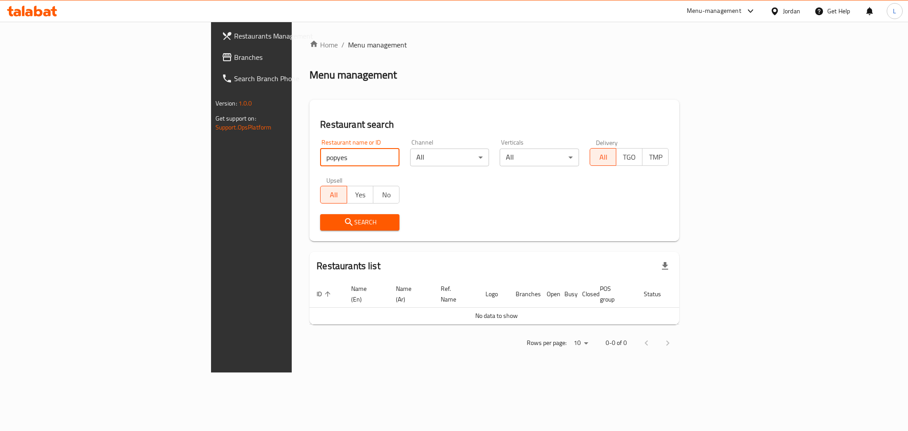
type input "popyes"
click button "Search" at bounding box center [359, 222] width 79 height 16
click at [327, 217] on span "Search" at bounding box center [359, 222] width 65 height 11
click at [50, 10] on icon at bounding box center [47, 13] width 8 height 8
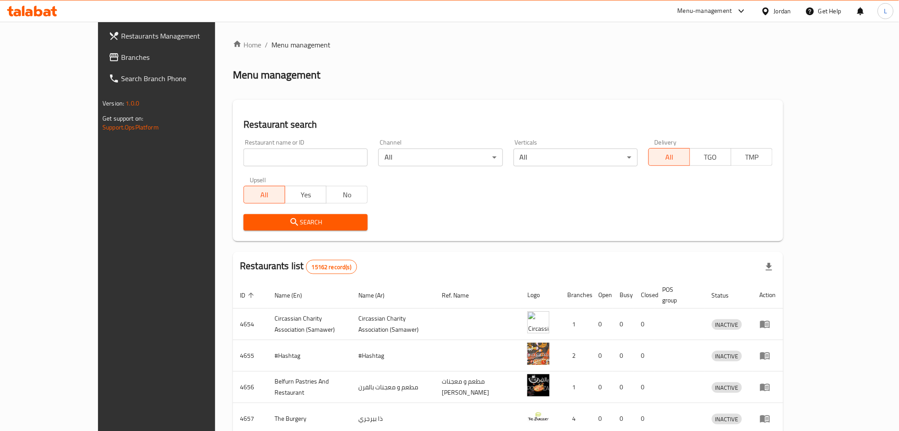
click at [306, 155] on input "search" at bounding box center [305, 158] width 124 height 18
click button "Search" at bounding box center [305, 222] width 124 height 16
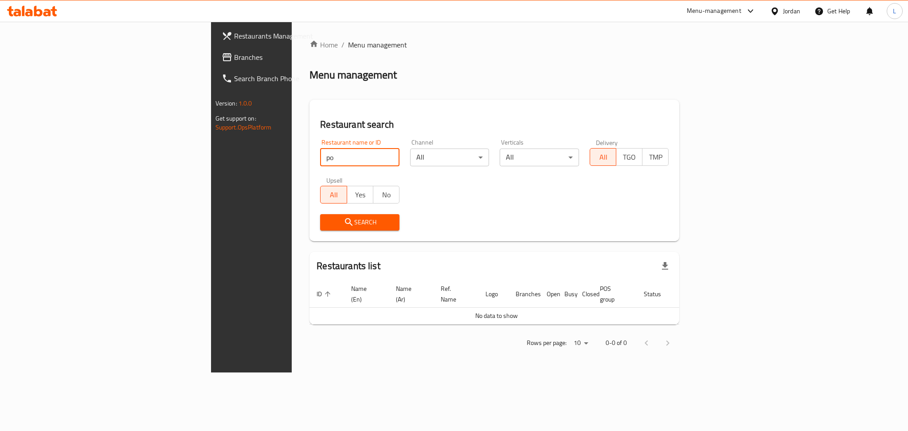
type input "p"
type input "popeyes"
click button "Search" at bounding box center [359, 222] width 79 height 16
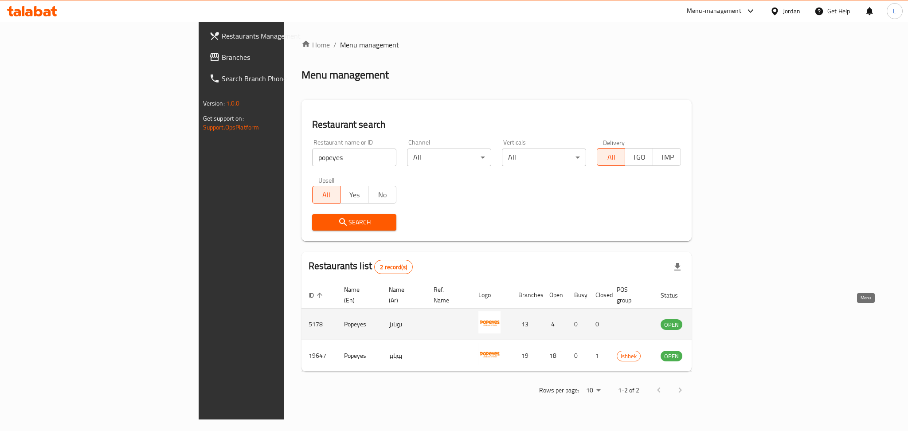
click at [718, 321] on icon "enhanced table" at bounding box center [713, 325] width 10 height 8
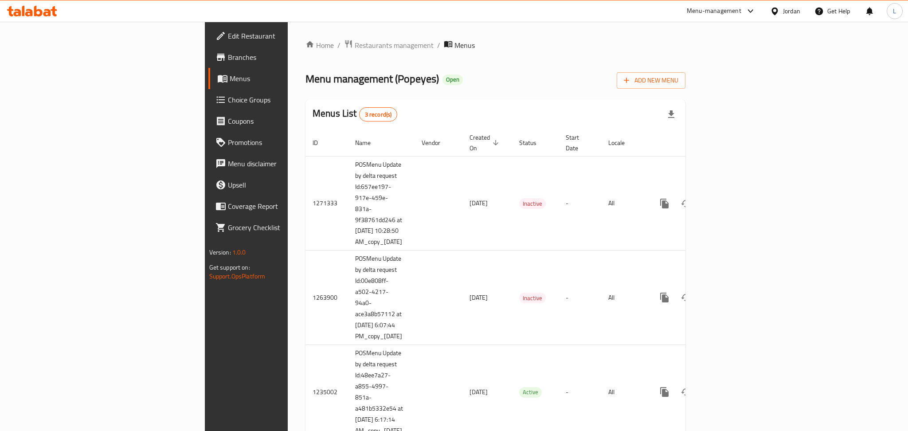
click at [49, 13] on icon at bounding box center [47, 13] width 8 height 8
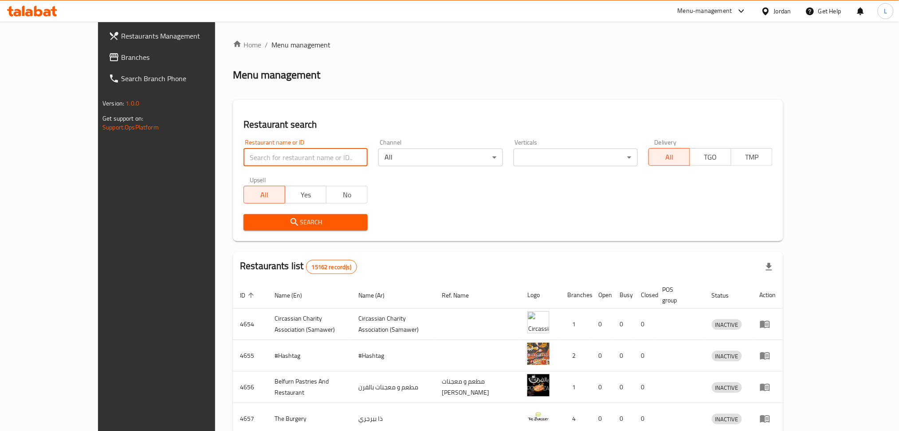
click at [273, 162] on input "search" at bounding box center [305, 158] width 124 height 18
type input "popeyes"
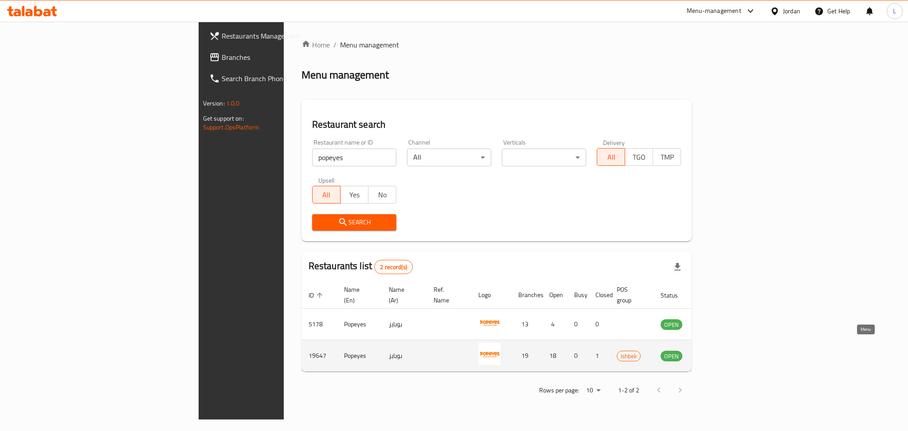
click at [718, 353] on icon "enhanced table" at bounding box center [713, 357] width 10 height 8
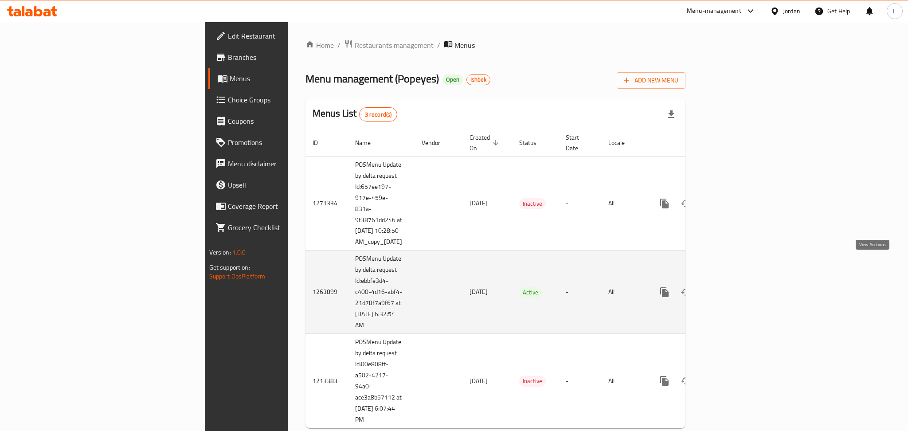
click at [739, 282] on link "enhanced table" at bounding box center [728, 292] width 21 height 21
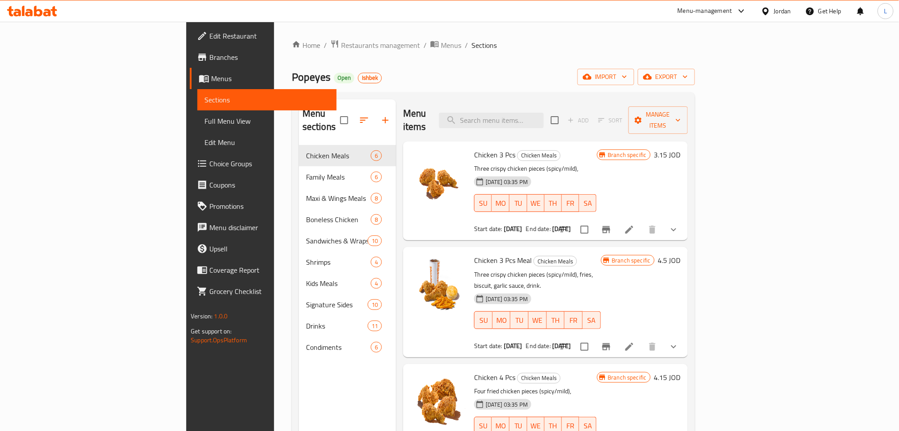
click at [209, 59] on span "Branches" at bounding box center [269, 57] width 120 height 11
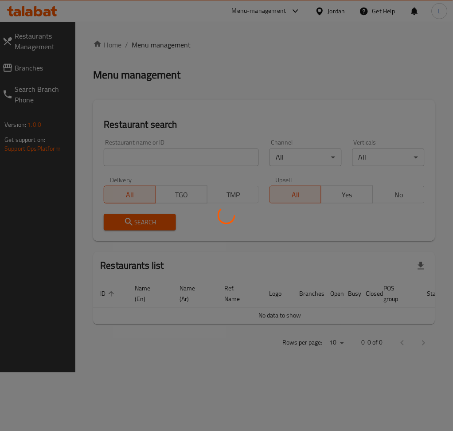
click at [202, 155] on div at bounding box center [226, 215] width 453 height 431
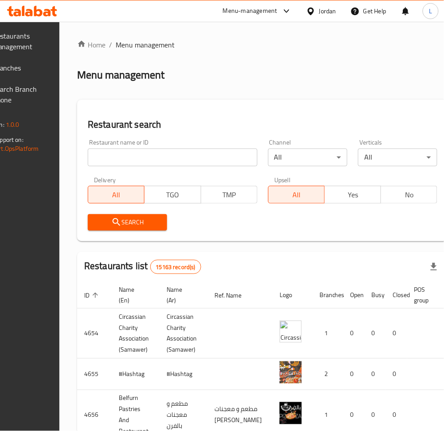
click at [208, 157] on input "search" at bounding box center [173, 158] width 170 height 18
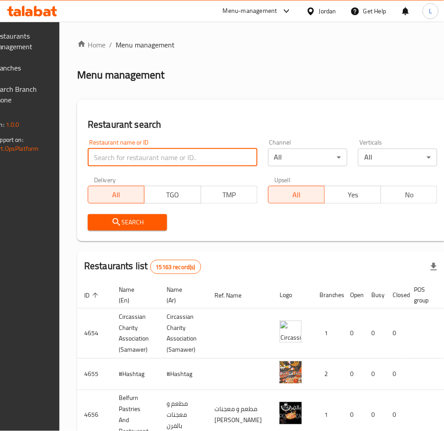
click at [208, 157] on input "search" at bounding box center [173, 158] width 170 height 18
type input "[PERSON_NAME]"
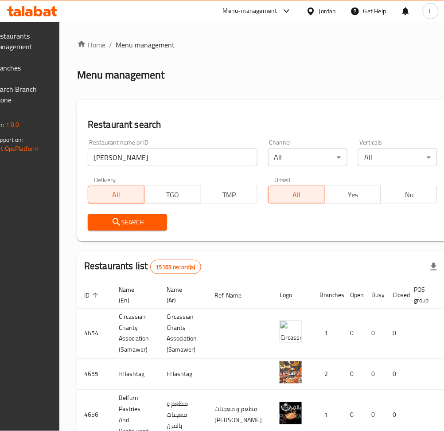
click at [151, 224] on span "Search" at bounding box center [127, 222] width 65 height 11
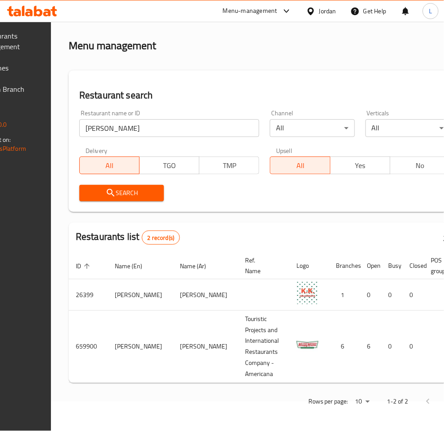
scroll to position [0, 102]
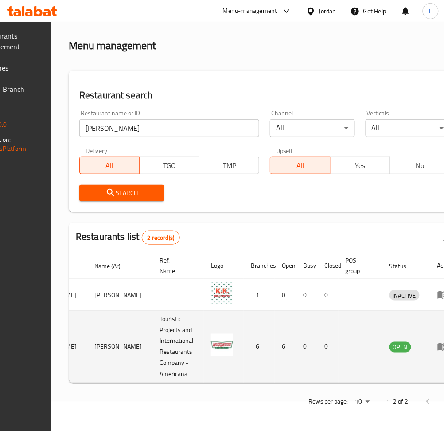
click at [438, 344] on icon "enhanced table" at bounding box center [443, 348] width 10 height 8
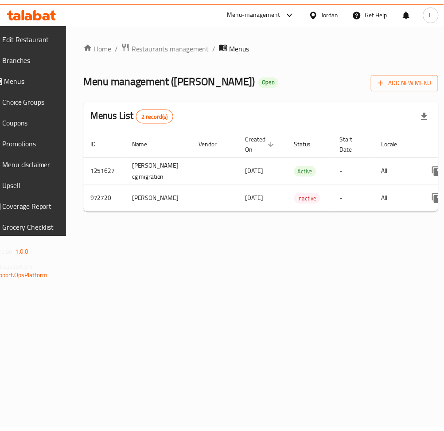
scroll to position [0, 98]
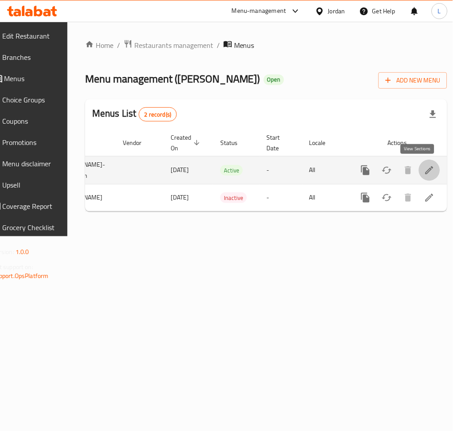
click at [428, 173] on link "enhanced table" at bounding box center [429, 170] width 21 height 21
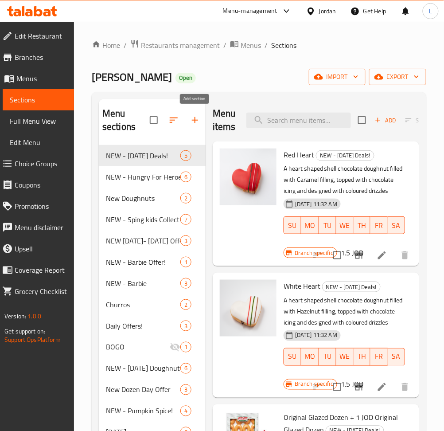
click at [196, 120] on icon "button" at bounding box center [195, 120] width 11 height 11
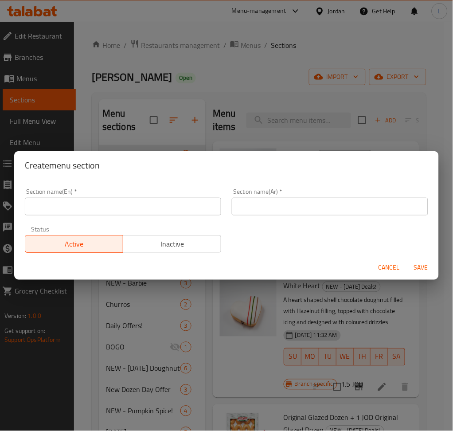
click at [388, 263] on span "Cancel" at bounding box center [389, 268] width 21 height 11
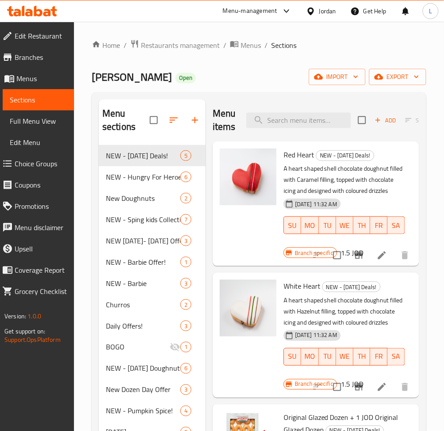
click at [196, 122] on icon "button" at bounding box center [195, 120] width 11 height 11
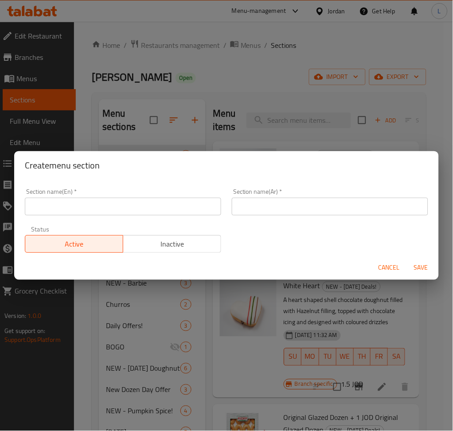
click at [114, 205] on input "text" at bounding box center [123, 207] width 196 height 18
paste input "NEW - [PERSON_NAME]([GEOGRAPHIC_DATA])"
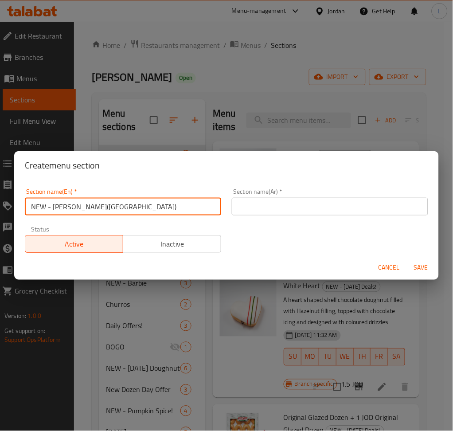
type input "NEW - [PERSON_NAME]([GEOGRAPHIC_DATA])"
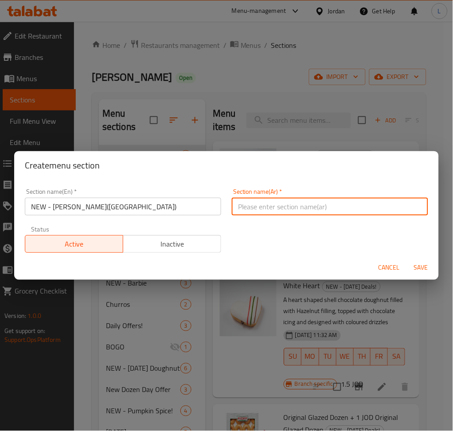
click at [261, 213] on input "text" at bounding box center [330, 207] width 196 height 18
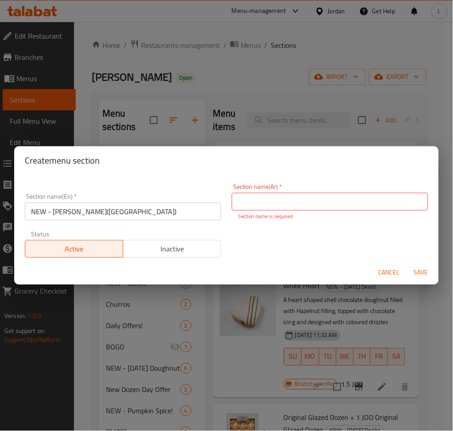
click at [345, 202] on input "text" at bounding box center [330, 202] width 196 height 18
paste input "جديد - هارى بوتر (دوناتس منازل هوجورتس)"
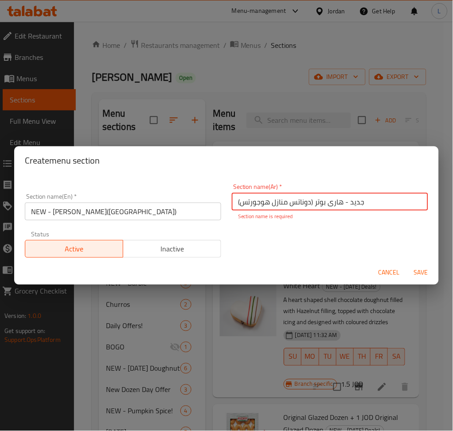
type input "جديد - هارى بوتر (دوناتس منازل هوجورتس)"
click at [420, 274] on button "Save" at bounding box center [421, 273] width 28 height 16
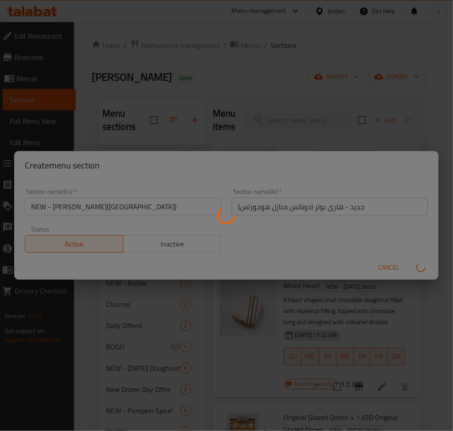
click at [318, 244] on div at bounding box center [226, 215] width 453 height 431
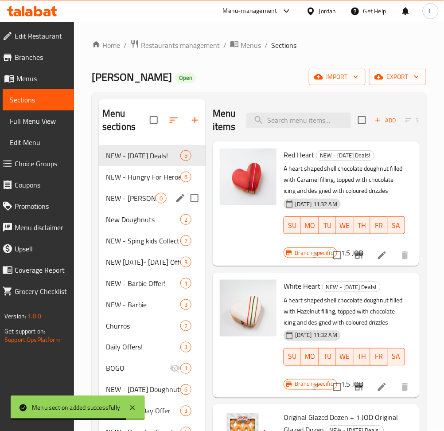
click at [133, 202] on span "NEW - [PERSON_NAME]([GEOGRAPHIC_DATA])" at bounding box center [131, 198] width 50 height 11
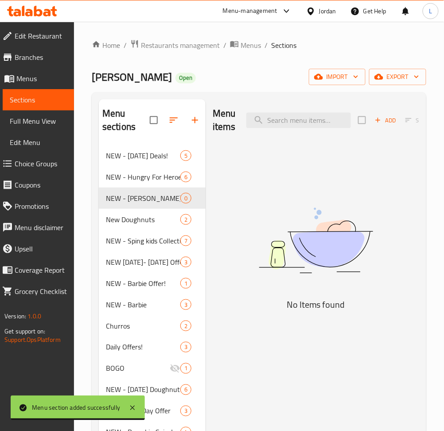
click at [173, 117] on icon "button" at bounding box center [174, 120] width 11 height 11
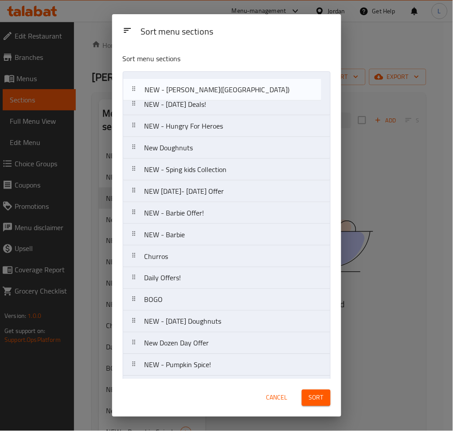
drag, startPoint x: 228, startPoint y: 132, endPoint x: 228, endPoint y: 92, distance: 39.5
click at [228, 92] on nav "NEW - [DATE] Deals! NEW - Hungry For Heroes NEW - [PERSON_NAME](House of [GEOGR…" at bounding box center [227, 365] width 208 height 588
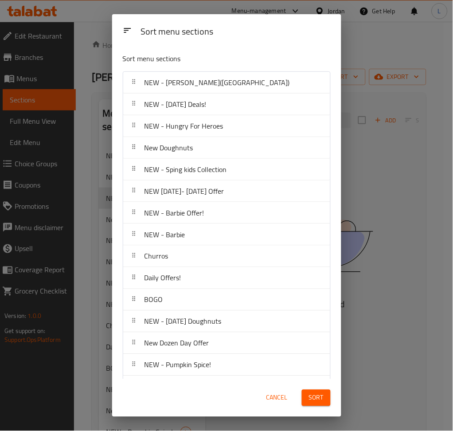
click at [317, 401] on span "Sort" at bounding box center [316, 397] width 15 height 11
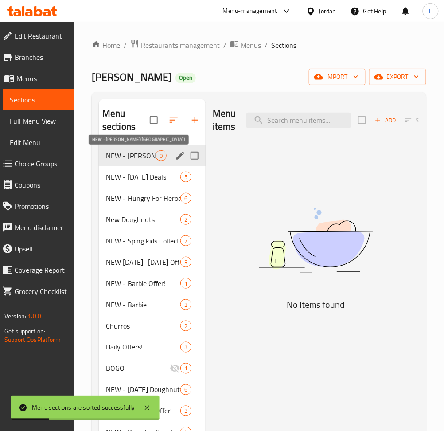
click at [139, 157] on span "NEW - [PERSON_NAME]([GEOGRAPHIC_DATA])" at bounding box center [131, 155] width 50 height 11
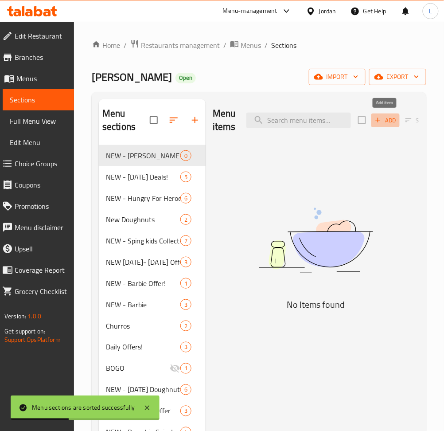
click at [379, 122] on icon "button" at bounding box center [378, 120] width 8 height 8
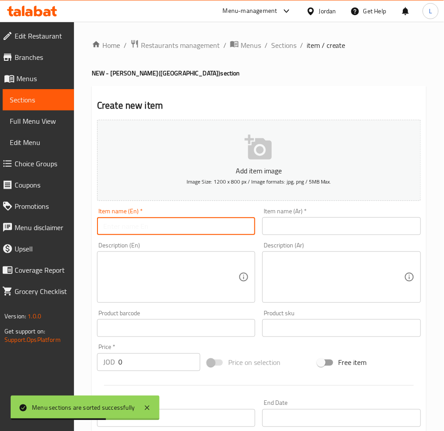
click at [206, 224] on input "text" at bounding box center [176, 226] width 158 height 18
paste input "Hufflepuff"
type input "Hufflepuff"
drag, startPoint x: 366, startPoint y: 222, endPoint x: 404, endPoint y: 215, distance: 37.8
click at [366, 222] on input "text" at bounding box center [342, 226] width 158 height 18
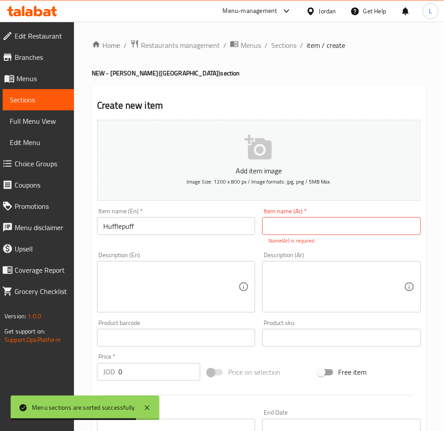
drag, startPoint x: 356, startPoint y: 207, endPoint x: 352, endPoint y: 229, distance: 22.5
click at [356, 207] on div "Item name (Ar)   * Item name (Ar) * Name(Ar) is required" at bounding box center [341, 226] width 165 height 44
drag, startPoint x: 346, startPoint y: 230, endPoint x: 342, endPoint y: 233, distance: 5.4
click at [346, 230] on input "text" at bounding box center [342, 226] width 158 height 18
paste input "هوفلباف"
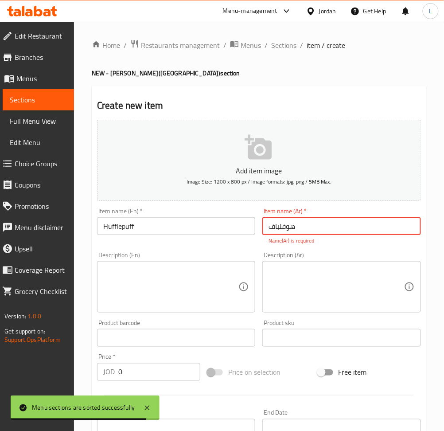
type input "هوفلباف"
drag, startPoint x: 110, startPoint y: 284, endPoint x: 122, endPoint y: 285, distance: 12.5
click at [110, 284] on textarea at bounding box center [170, 287] width 135 height 42
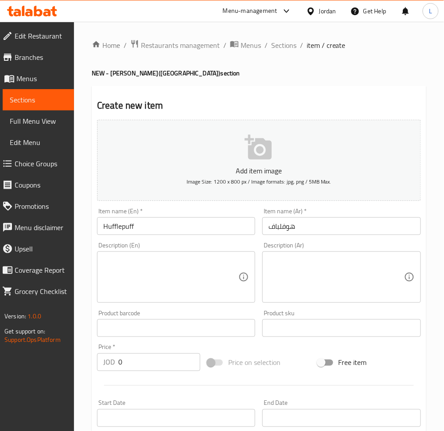
click at [184, 281] on textarea at bounding box center [170, 277] width 135 height 42
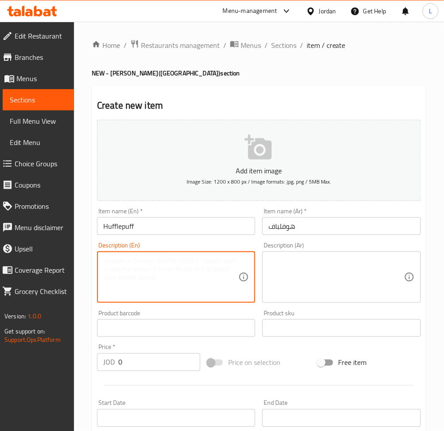
paste textarea "A shell doughnut covered with yellow icing, filled with Caramel Crème filling, …"
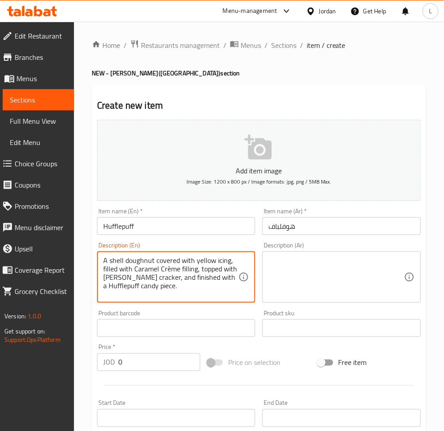
type textarea "A shell doughnut covered with yellow icing, filled with Caramel Crème filling, …"
click at [353, 279] on textarea at bounding box center [336, 277] width 135 height 42
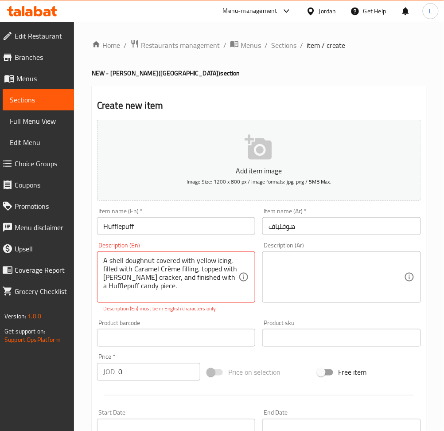
click at [352, 274] on textarea at bounding box center [336, 277] width 135 height 42
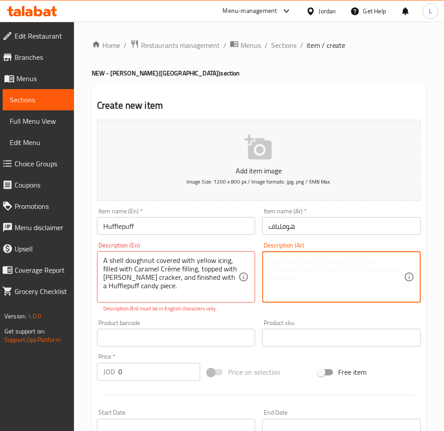
paste textarea "دونات مغطاه بايسينج اصفر ومحشوة بكريمة الكراميل ومزينة بجراهام كراكرز ويعلوها ش…"
type textarea "دونات مغطاه بايسينج اصفر ومحشوة بكريمة الكراميل ومزينة بجراهام كراكرز ويعلوها ش…"
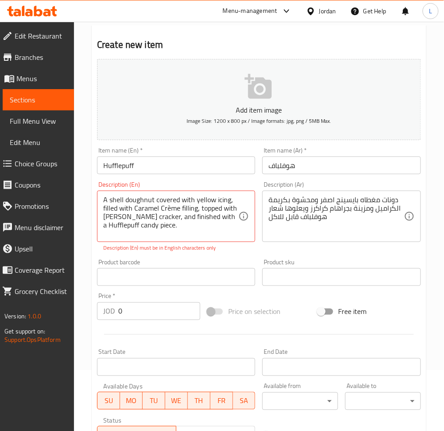
scroll to position [118, 0]
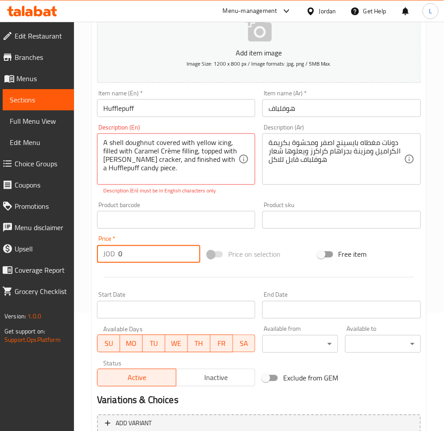
click at [160, 259] on input "0" at bounding box center [159, 254] width 82 height 18
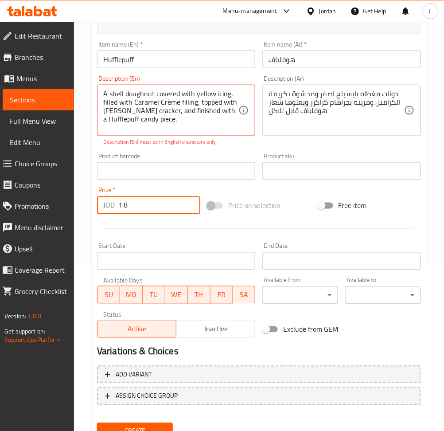
scroll to position [203, 0]
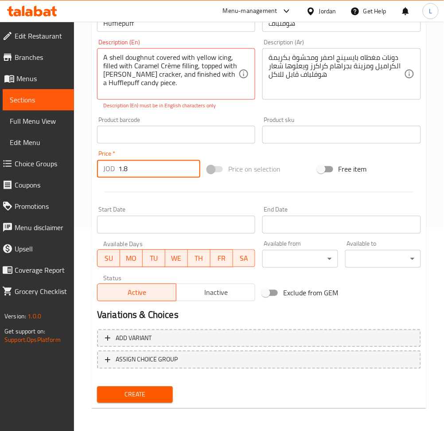
type input "1.8"
click at [141, 391] on span "Create" at bounding box center [135, 394] width 62 height 11
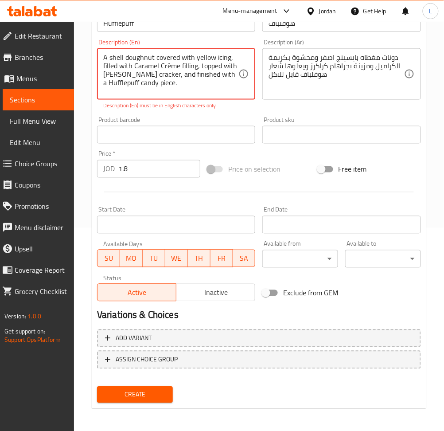
click at [165, 66] on textarea "A shell doughnut covered with yellow icing, filled with Caramel Crème filling, …" at bounding box center [170, 74] width 135 height 42
click at [161, 68] on textarea "A shell doughnut covered with yellow icing, filled with Caramel Crème filling, …" at bounding box center [170, 74] width 135 height 42
click at [171, 65] on textarea "A shell doughnut covered with yellow icing, filled with Caramel Crème filling, …" at bounding box center [170, 74] width 135 height 42
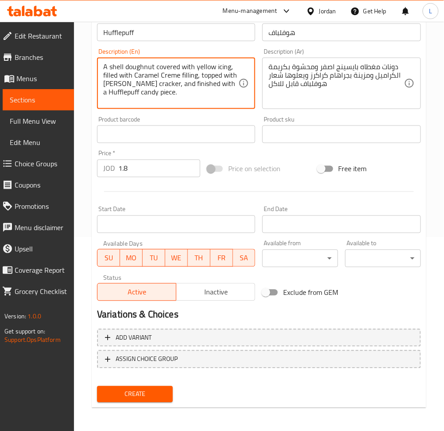
type textarea "A shell doughnut covered with yellow icing, filled with Caramel Creme filling, …"
click at [156, 392] on span "Create" at bounding box center [135, 394] width 62 height 11
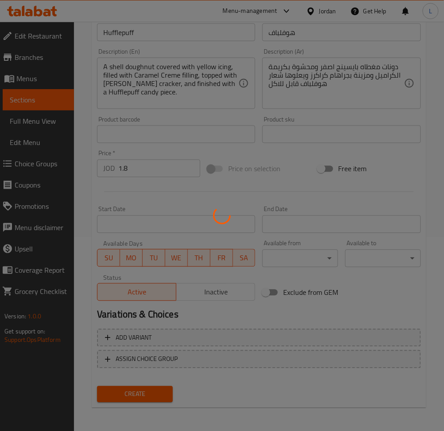
type input "0"
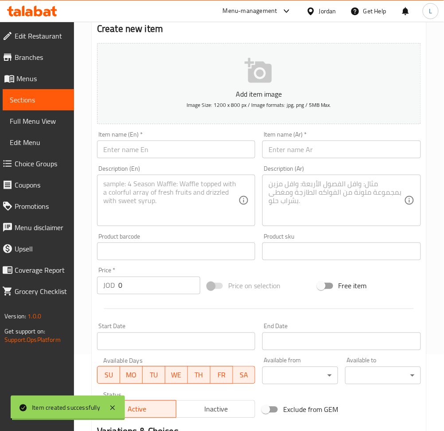
scroll to position [0, 0]
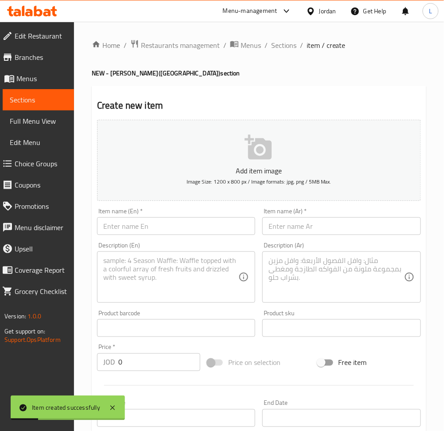
drag, startPoint x: 198, startPoint y: 231, endPoint x: 208, endPoint y: 226, distance: 10.9
click at [198, 231] on input "text" at bounding box center [176, 226] width 158 height 18
paste input "Gryffindor"
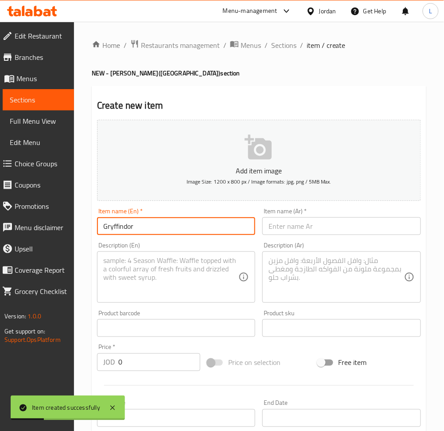
type input "Gryffindor"
drag, startPoint x: 317, startPoint y: 223, endPoint x: 333, endPoint y: 223, distance: 16.0
click at [317, 223] on input "text" at bounding box center [342, 226] width 158 height 18
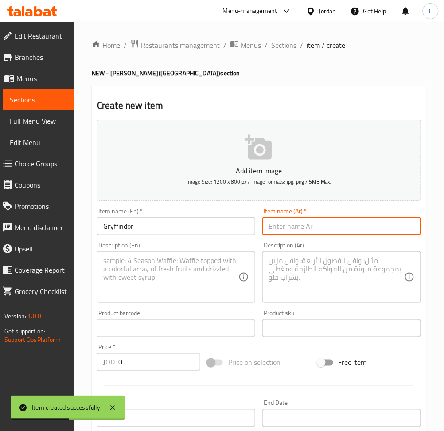
click at [304, 223] on input "text" at bounding box center [342, 226] width 158 height 18
paste input "جريفندور"
type input "جريفندور"
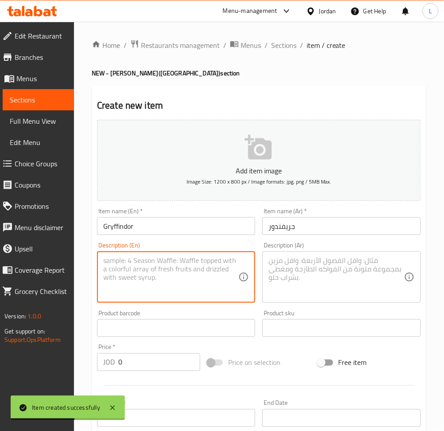
drag, startPoint x: 216, startPoint y: 280, endPoint x: 230, endPoint y: 275, distance: 14.7
click at [217, 279] on textarea at bounding box center [170, 277] width 135 height 42
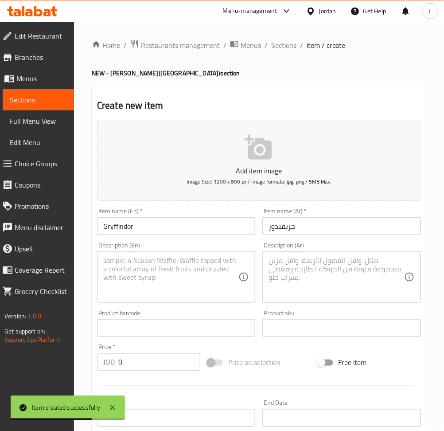
click at [149, 276] on textarea at bounding box center [170, 277] width 135 height 42
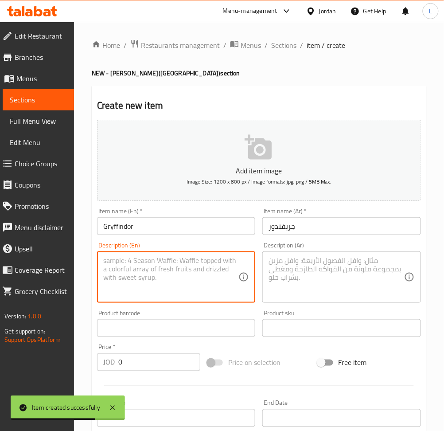
paste textarea "A shell doughnut covered with Red icing, filled with Lotus Creme, topped with L…"
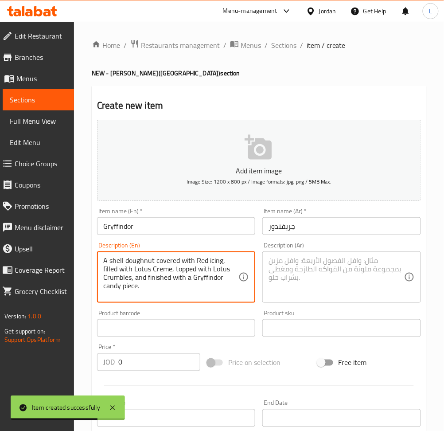
type textarea "A shell doughnut covered with Red icing, filled with Lotus Creme, topped with L…"
click at [296, 272] on textarea at bounding box center [336, 277] width 135 height 42
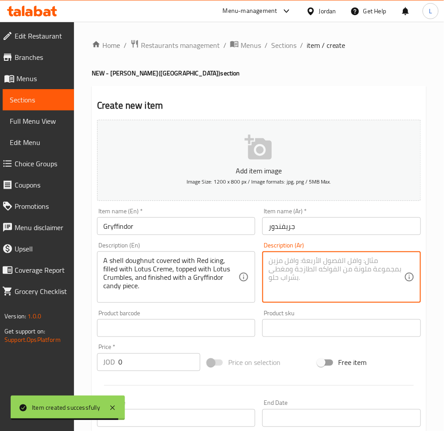
click at [331, 284] on textarea at bounding box center [336, 277] width 135 height 42
paste textarea "دونات مغطاه بايسينج احمر ومحشوة بكريمة اللوتس. يعولها قطع لوتس ومزينة بخطوط صفر…"
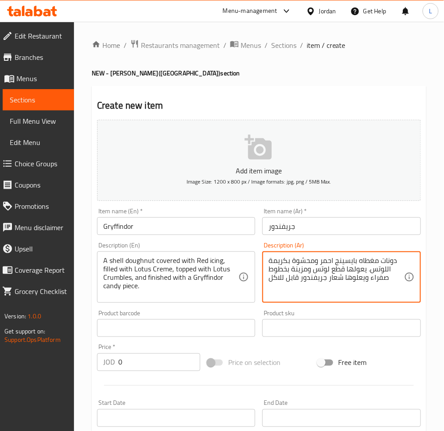
type textarea "دونات مغطاه بايسينج احمر ومحشوة بكريمة اللوتس. يعولها قطع لوتس ومزينة بخطوط صفر…"
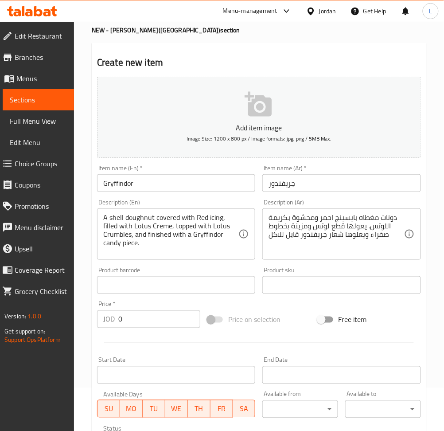
scroll to position [118, 0]
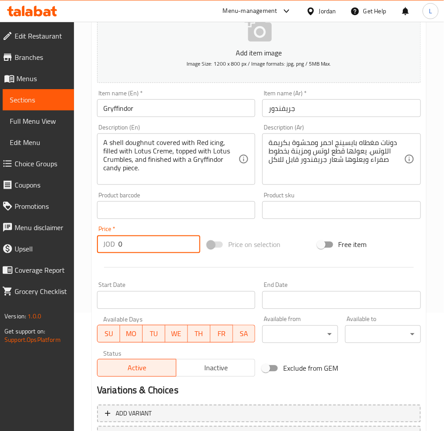
click at [160, 240] on input "0" at bounding box center [159, 244] width 82 height 18
type input "1.8"
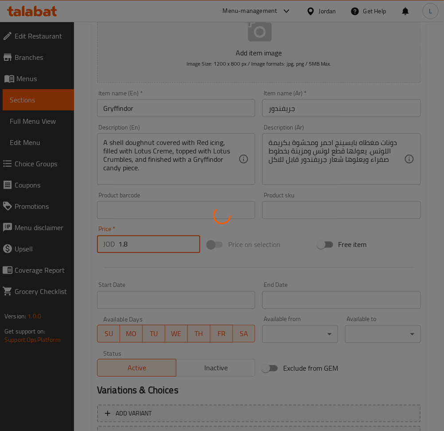
type input "0"
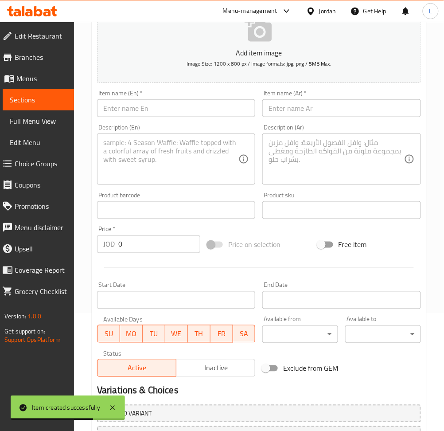
drag, startPoint x: 153, startPoint y: 110, endPoint x: 159, endPoint y: 110, distance: 6.2
click at [153, 110] on input "text" at bounding box center [176, 108] width 158 height 18
paste input "Ravenclaw"
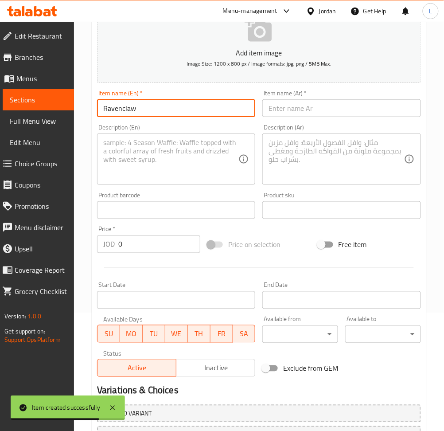
type input "Ravenclaw"
drag, startPoint x: 302, startPoint y: 109, endPoint x: 323, endPoint y: 114, distance: 21.5
click at [302, 109] on input "text" at bounding box center [342, 108] width 158 height 18
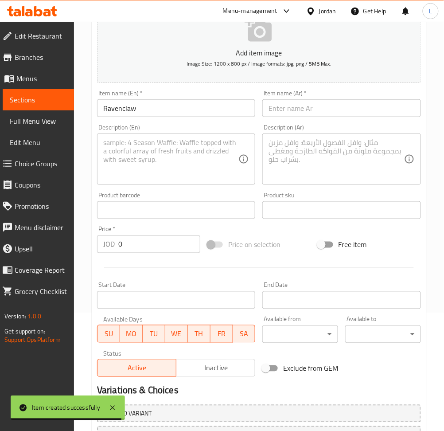
click at [331, 116] on input "text" at bounding box center [342, 108] width 158 height 18
paste input "ريفينكلاو"
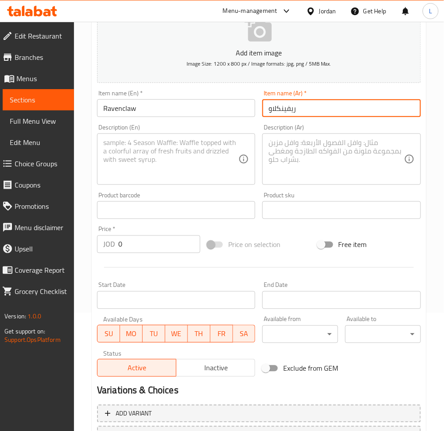
type input "ريفينكلاو"
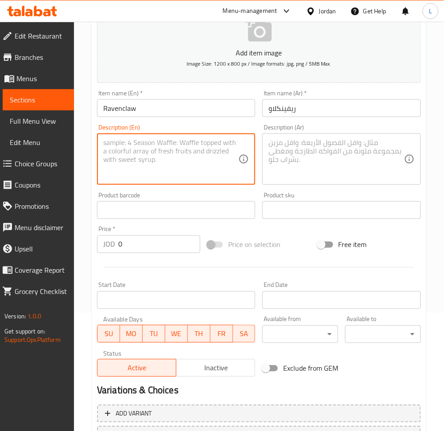
click at [197, 154] on textarea at bounding box center [170, 159] width 135 height 42
drag, startPoint x: 161, startPoint y: 171, endPoint x: 215, endPoint y: 171, distance: 53.2
click at [161, 171] on textarea at bounding box center [170, 159] width 135 height 42
paste textarea "A ring doughnut dipped in Blue icing, topped with blue sprinkles, and finished …"
type textarea "A ring doughnut dipped in Blue icing, topped with blue sprinkles, and finished …"
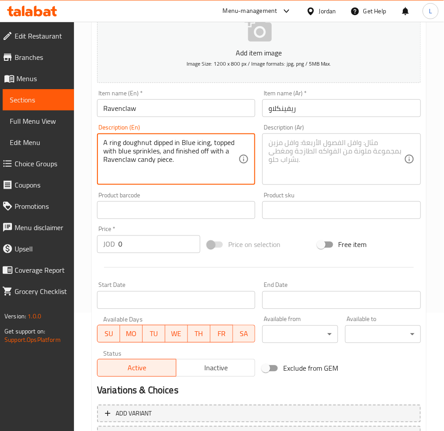
click at [300, 165] on textarea at bounding box center [336, 159] width 135 height 42
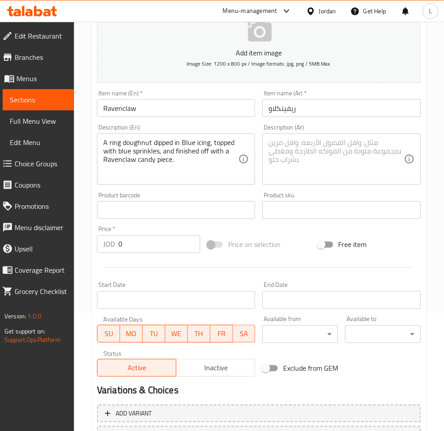
click at [334, 130] on div "Description (Ar) Description (Ar)" at bounding box center [342, 154] width 158 height 61
click at [335, 149] on textarea at bounding box center [336, 159] width 135 height 42
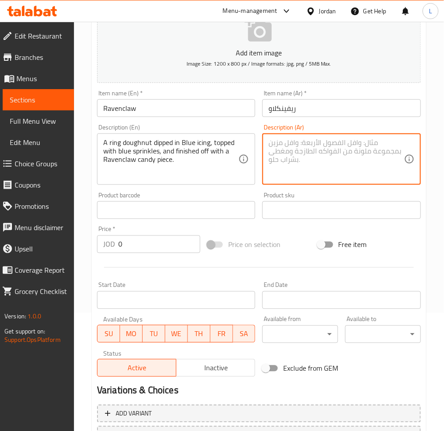
paste textarea "دونات مغطاه بايسينج ازرق وسكاكر زرقاء ويعلوها شعار ريفينكلاو قابل للاكل"
type textarea "دونات مغطاه بايسينج ازرق وسكاكر زرقاء ويعلوها شعار ريفينكلاو قابل للاكل"
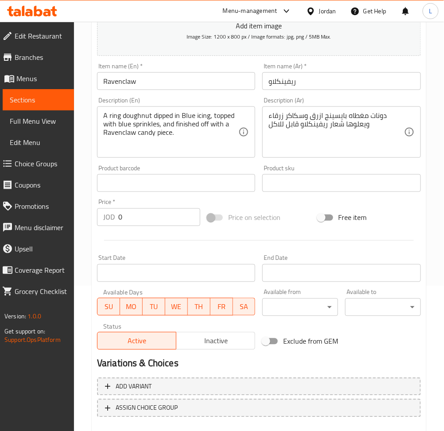
scroll to position [177, 0]
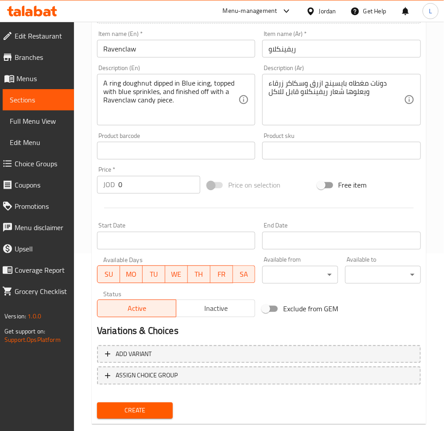
click at [169, 183] on input "0" at bounding box center [159, 185] width 82 height 18
type input "1.8"
click at [97, 403] on button "Create" at bounding box center [135, 411] width 76 height 16
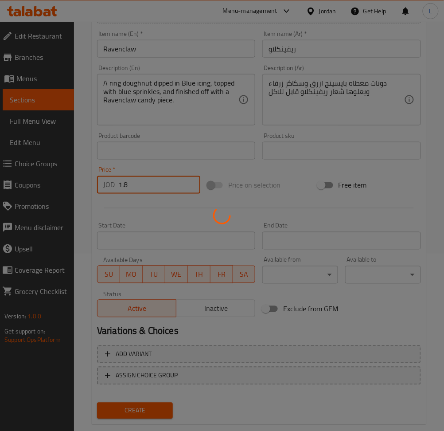
type input "0"
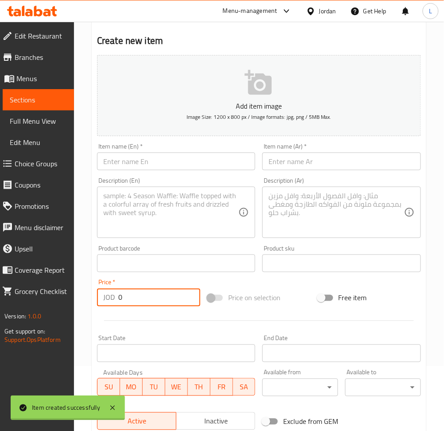
scroll to position [0, 0]
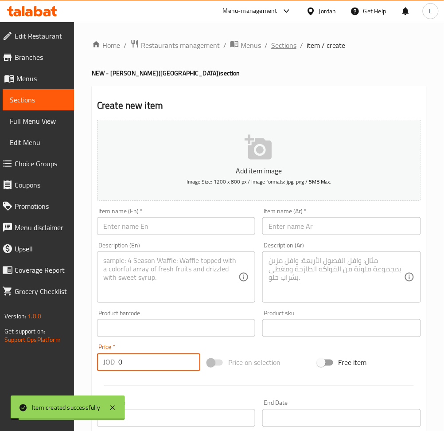
click at [285, 48] on span "Sections" at bounding box center [283, 45] width 25 height 11
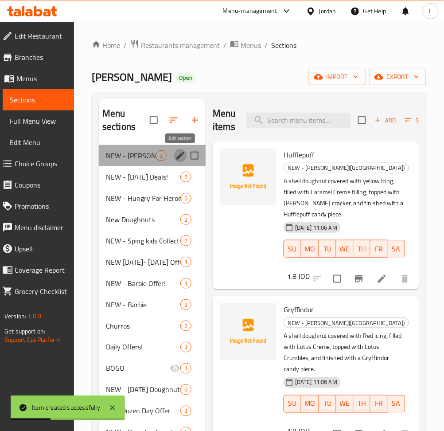
click at [178, 156] on icon "edit" at bounding box center [180, 155] width 11 height 11
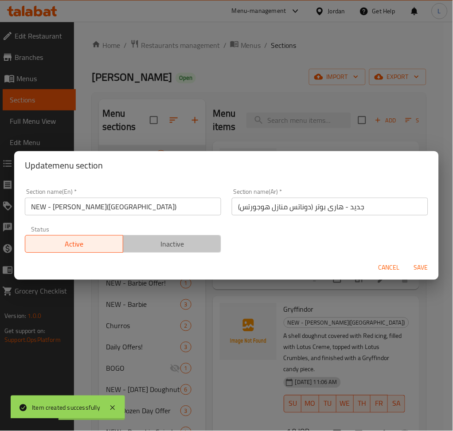
click at [199, 242] on span "Inactive" at bounding box center [172, 244] width 91 height 13
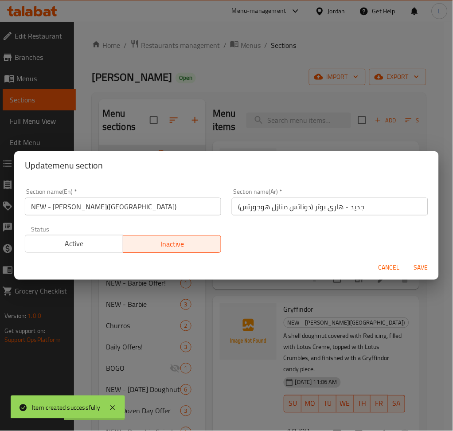
click at [431, 269] on span "Save" at bounding box center [421, 268] width 21 height 11
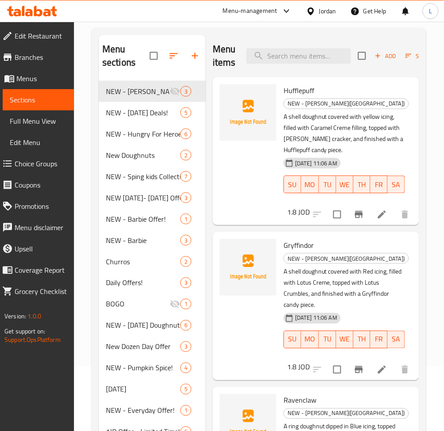
scroll to position [59, 0]
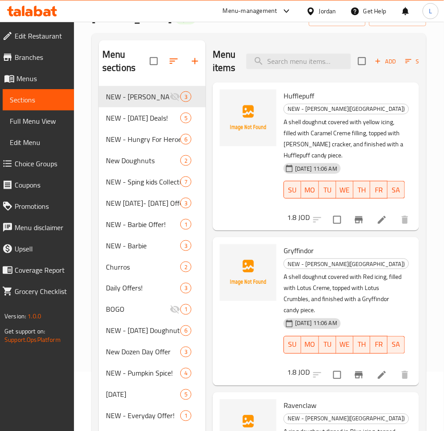
click at [385, 61] on span "Add" at bounding box center [386, 61] width 24 height 10
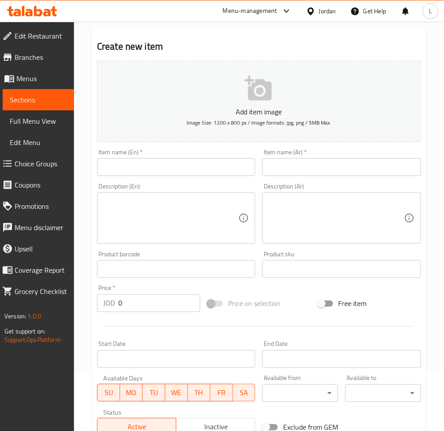
click at [165, 171] on input "text" at bounding box center [176, 167] width 158 height 18
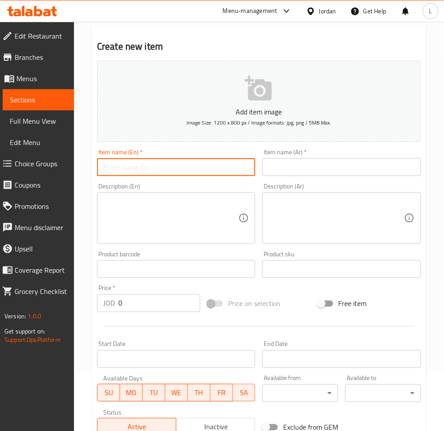
paste input "Slytherin"
type input "Slytherin"
drag, startPoint x: 317, startPoint y: 165, endPoint x: 324, endPoint y: 165, distance: 6.7
click at [318, 165] on input "text" at bounding box center [342, 167] width 158 height 18
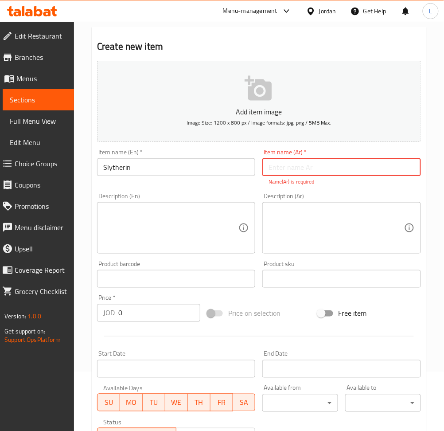
click at [315, 167] on input "text" at bounding box center [342, 167] width 158 height 18
paste input "سليزرين"
type input "سليزرين"
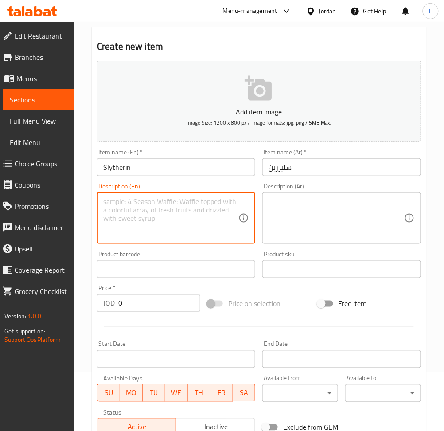
click at [197, 226] on textarea at bounding box center [170, 218] width 135 height 42
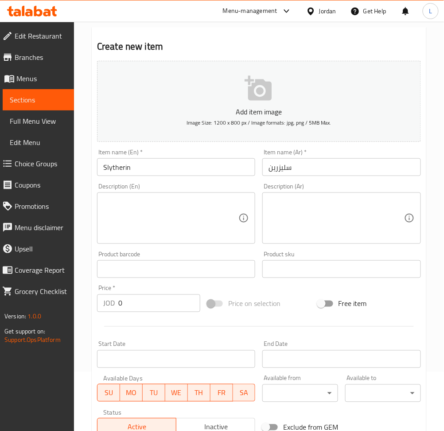
click at [146, 243] on div "Description (En)" at bounding box center [176, 217] width 158 height 51
paste textarea "A ring doughnut designed with Crushed Oreo and green crème and finished off wit…"
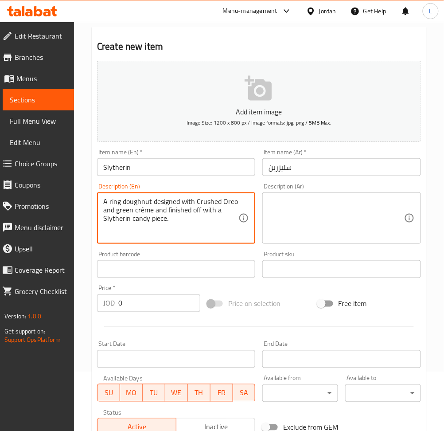
type textarea "A ring doughnut designed with Crushed Oreo and green crème and finished off wit…"
click at [329, 218] on textarea at bounding box center [336, 218] width 135 height 42
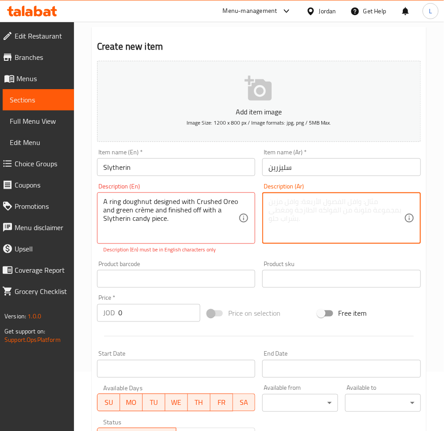
click at [317, 210] on textarea at bounding box center [336, 218] width 135 height 42
paste textarea "دونات مزينة باوريو وكريمة باللون الأخضر ويعلوها شعار سليزرين قابل للاكل"
type textarea "دونات مزينة باوريو وكريمة باللون الأخضر ويعلوها شعار سليزرين قابل للاكل"
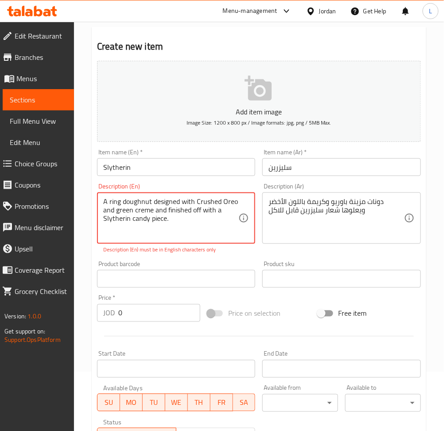
type textarea "A ring doughnut designed with Crushed Oreo and green creme and finished off wit…"
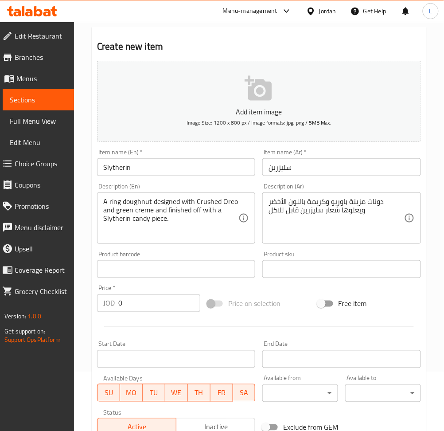
click at [150, 304] on input "0" at bounding box center [159, 303] width 82 height 18
paste input "1.8"
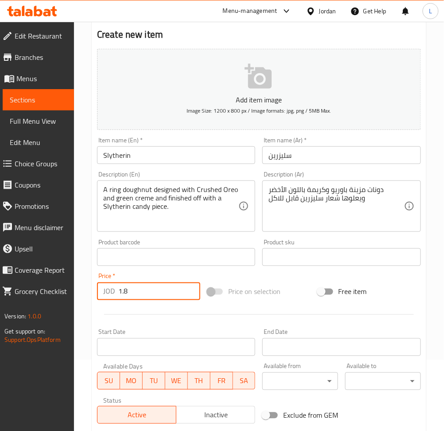
scroll to position [194, 0]
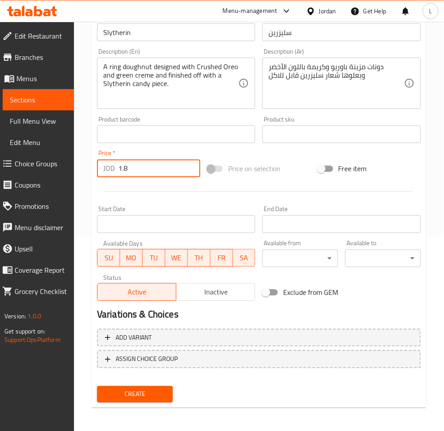
type input "1.8"
click at [136, 397] on span "Create" at bounding box center [135, 394] width 62 height 11
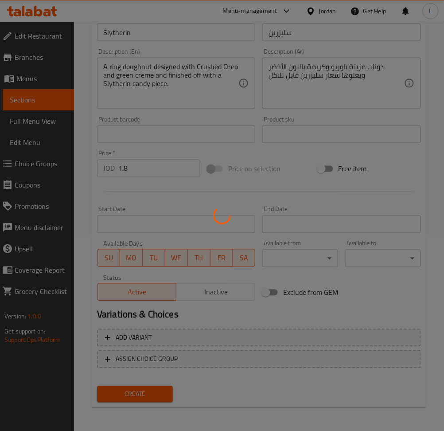
type input "0"
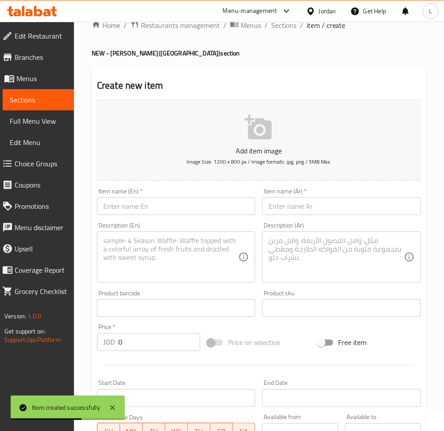
scroll to position [0, 0]
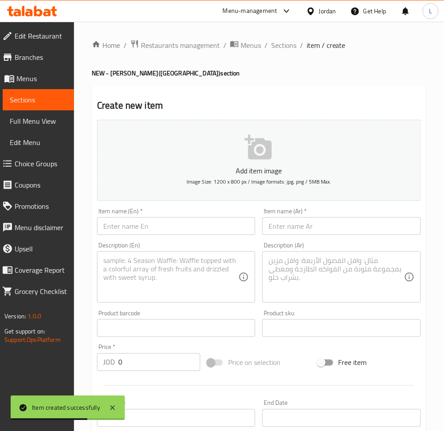
drag, startPoint x: 224, startPoint y: 219, endPoint x: 237, endPoint y: 223, distance: 13.8
click at [224, 220] on input "text" at bounding box center [176, 226] width 158 height 18
paste input "Sorting Hat"
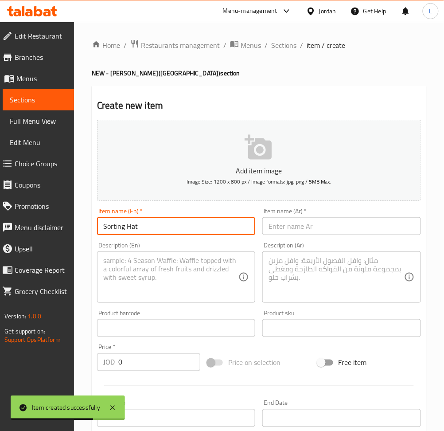
type input "Sorting Hat"
click at [320, 224] on input "text" at bounding box center [342, 226] width 158 height 18
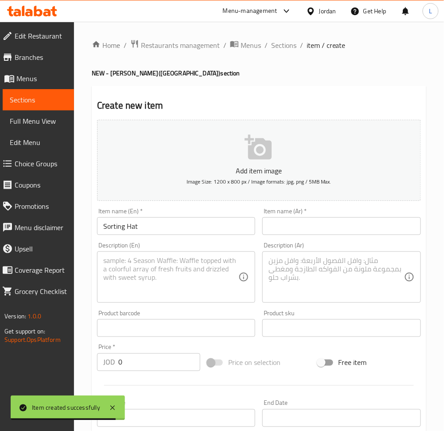
click at [332, 232] on input "text" at bounding box center [342, 226] width 158 height 18
paste input "دونات الاختيار"
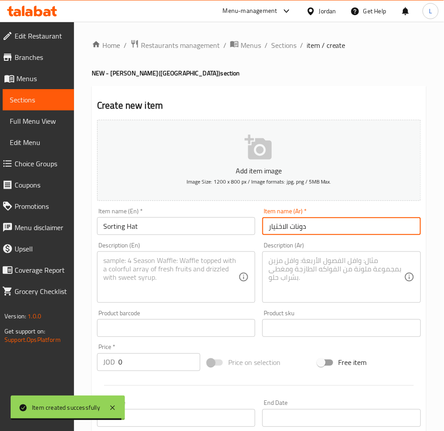
type input "دونات الاختيار"
drag, startPoint x: 128, startPoint y: 278, endPoint x: 210, endPoint y: 289, distance: 82.7
click at [128, 278] on textarea at bounding box center [170, 277] width 135 height 42
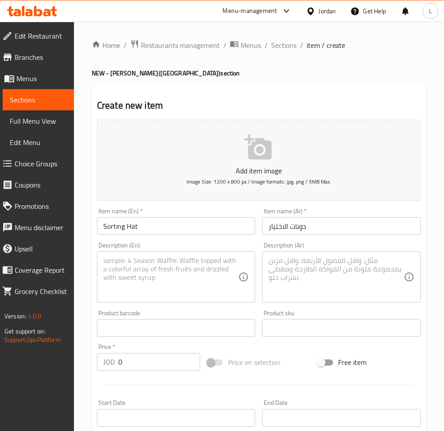
click at [193, 274] on textarea at bounding box center [170, 277] width 135 height 42
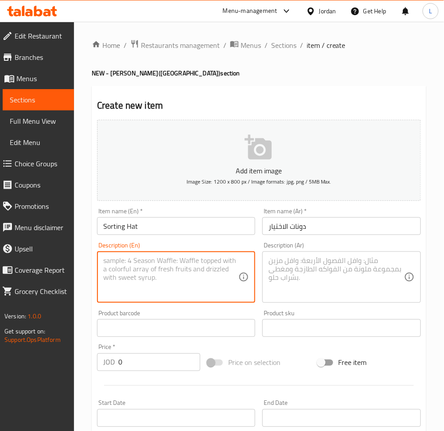
paste textarea "Shell Doughnut filled with coloured Crème which determines the mystery colour h…"
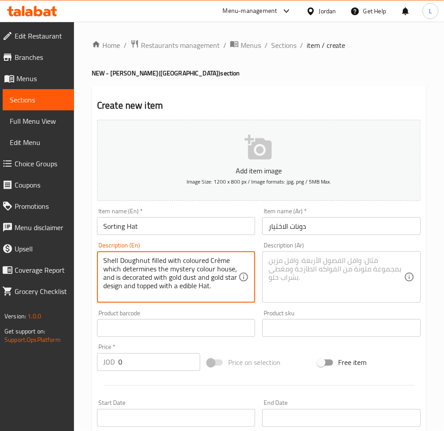
type textarea "Shell Doughnut filled with coloured Crème which determines the mystery colour h…"
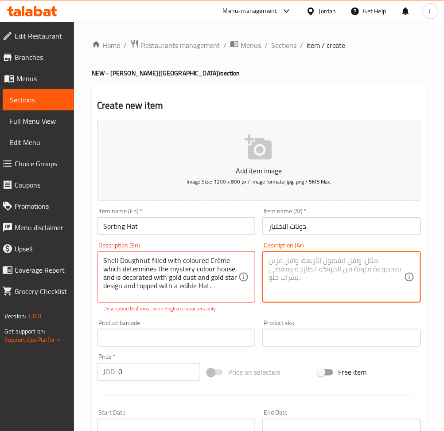
click at [329, 276] on textarea at bounding box center [336, 277] width 135 height 42
click at [312, 276] on textarea at bounding box center [336, 277] width 135 height 42
paste textarea "دونات شيل بحشوة كريمية بالوان مفاجاة لتعبرعن منزلك. يعلوها نجوم ذهبية ويعلوها ق…"
type textarea "دونات شيل بحشوة كريمية بالوان مفاجاة لتعبرعن منزلك. يعلوها نجوم ذهبية ويعلوها ق…"
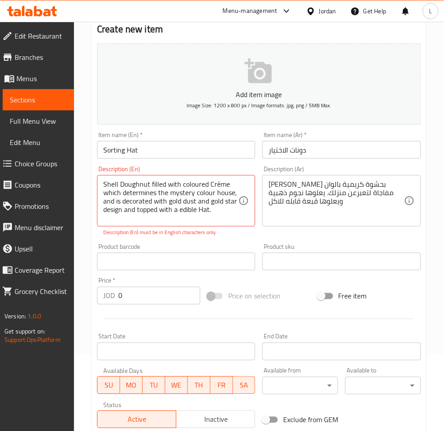
scroll to position [118, 0]
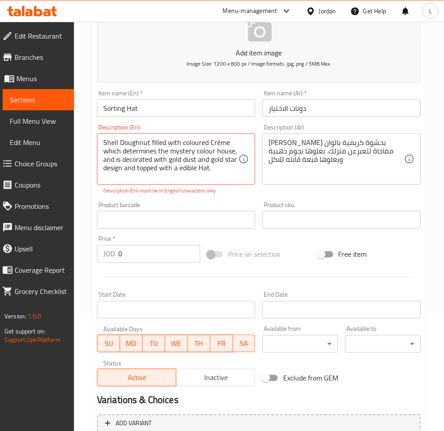
click at [143, 249] on input "0" at bounding box center [159, 254] width 82 height 18
type input "2"
click at [195, 145] on textarea "Shell Doughnut filled with coloured Crème which determines the mystery colour h…" at bounding box center [170, 159] width 135 height 42
click at [193, 150] on textarea "Shell Doughnut filled with cultured Crème which determines the mystery colour h…" at bounding box center [170, 159] width 135 height 42
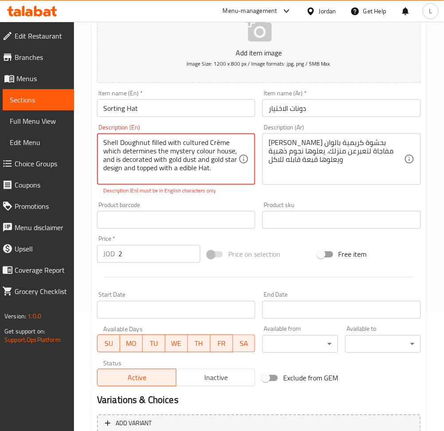
click at [193, 150] on textarea "Shell Doughnut filled with cultured Crème which determines the mystery colour h…" at bounding box center [170, 159] width 135 height 42
click at [161, 142] on textarea "Shell Doughnut filled with cultured Crème which determines the mystery colour h…" at bounding box center [170, 159] width 135 height 42
click at [178, 148] on textarea "Shell Doughnut filled with cultured Crème which determines the mystery colour h…" at bounding box center [170, 159] width 135 height 42
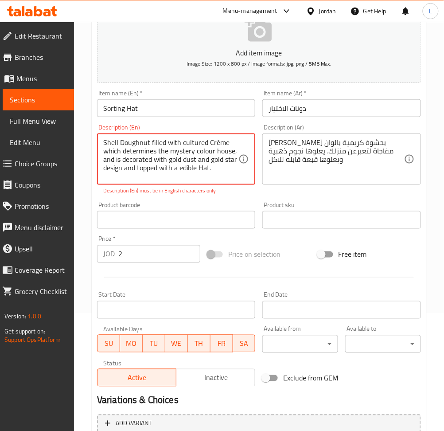
click at [178, 148] on textarea "Shell Doughnut filled with cultured Crème which determines the mystery colour h…" at bounding box center [170, 159] width 135 height 42
paste textarea "olo"
click at [196, 142] on textarea "Shell Doughnut filled with coloured Crème which determines the mystery colour h…" at bounding box center [170, 159] width 135 height 42
click at [214, 142] on textarea "Shell Doughnut filled with colored Crème which determines the mystery colour ho…" at bounding box center [170, 159] width 135 height 42
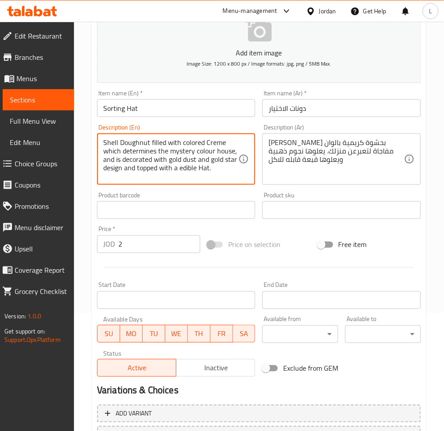
click at [208, 153] on textarea "Shell Doughnut filled with colored Creme which determines the mystery colour ho…" at bounding box center [170, 159] width 135 height 42
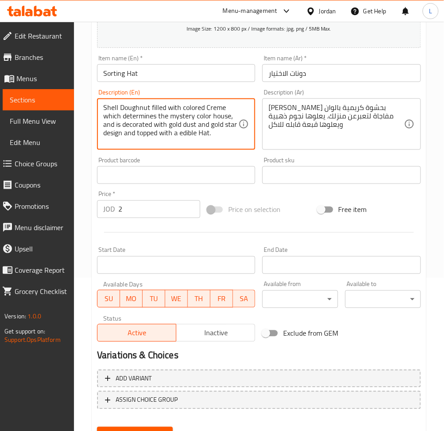
scroll to position [194, 0]
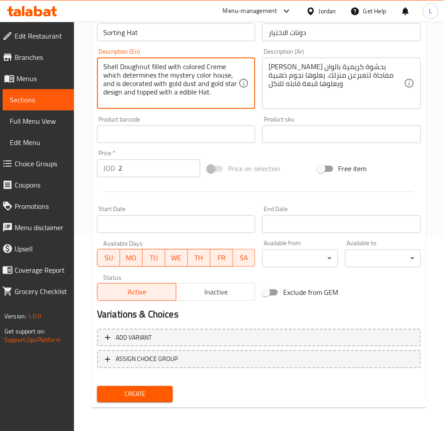
type textarea "Shell Doughnut filled with colored Creme which determines the mystery color hou…"
click at [136, 396] on span "Create" at bounding box center [135, 394] width 62 height 11
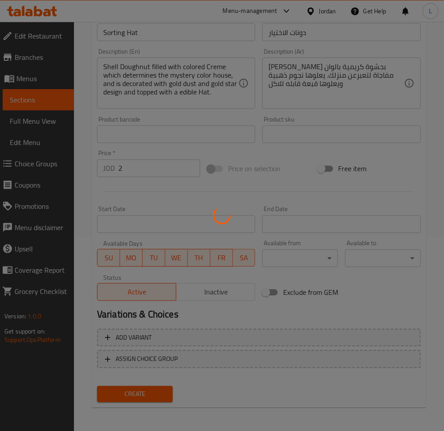
type input "0"
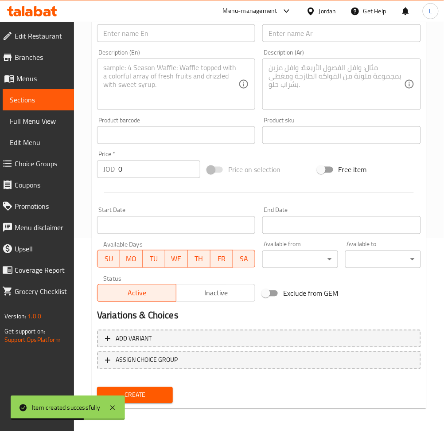
scroll to position [75, 0]
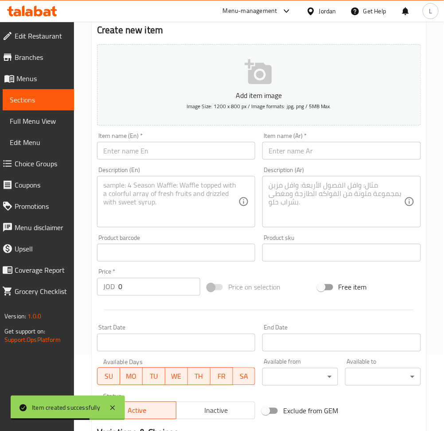
click at [185, 150] on input "text" at bounding box center [176, 151] width 158 height 18
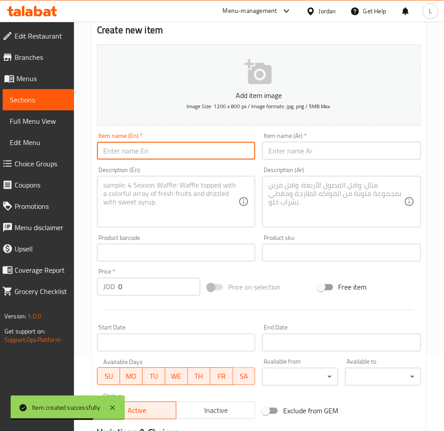
paste input "[PERSON_NAME] Range of 3"
type input "[PERSON_NAME] Range of 3"
click at [353, 157] on input "text" at bounding box center [342, 151] width 158 height 18
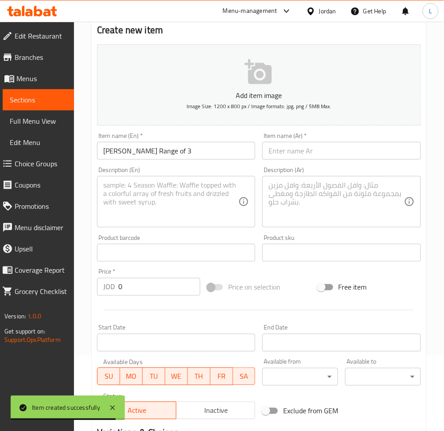
drag, startPoint x: 319, startPoint y: 155, endPoint x: 299, endPoint y: 170, distance: 25.4
click at [319, 155] on input "text" at bounding box center [342, 151] width 158 height 18
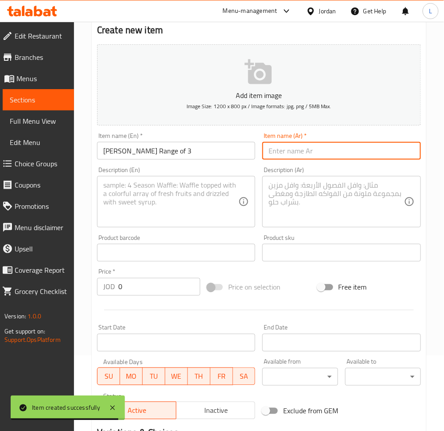
paste input "هارى بوتر - بوكس 3 قطع"
type input "هارى بوتر - بوكس 3 قطع"
click at [186, 213] on textarea at bounding box center [170, 202] width 135 height 42
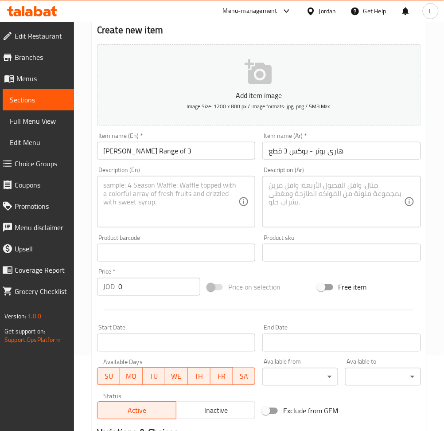
drag, startPoint x: 194, startPoint y: 190, endPoint x: 304, endPoint y: 201, distance: 110.6
click at [194, 190] on textarea at bounding box center [170, 202] width 135 height 42
paste textarea "Harry Potter Range doughnuts of 3"
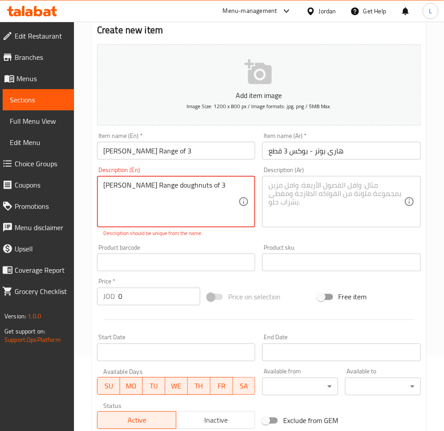
type textarea "Harry Potter Range doughnuts of 3"
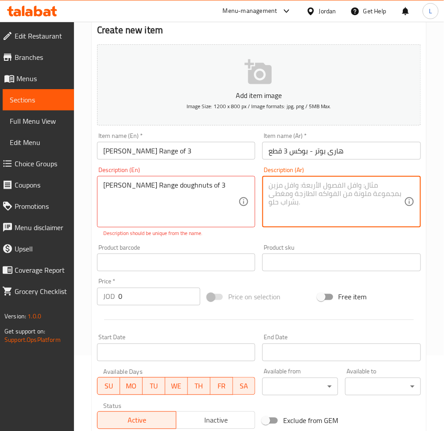
drag, startPoint x: 345, startPoint y: 209, endPoint x: 384, endPoint y: 209, distance: 39.9
click at [345, 209] on textarea at bounding box center [336, 202] width 135 height 42
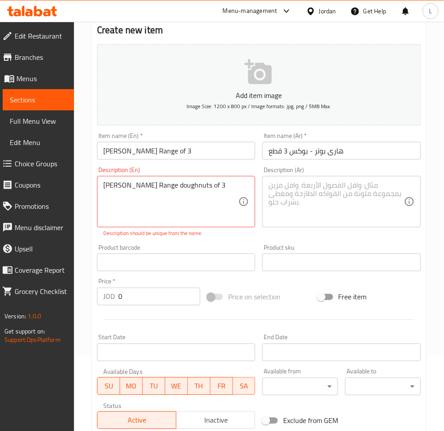
click at [313, 208] on textarea at bounding box center [336, 202] width 135 height 42
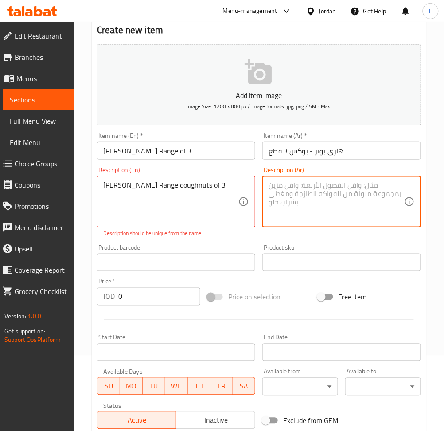
paste textarea "علبه من 3 قطع دوناتس هارى بوتر من اختيارك"
type textarea "علبه من 3 قطع دوناتس هارى بوتر من اختيارك"
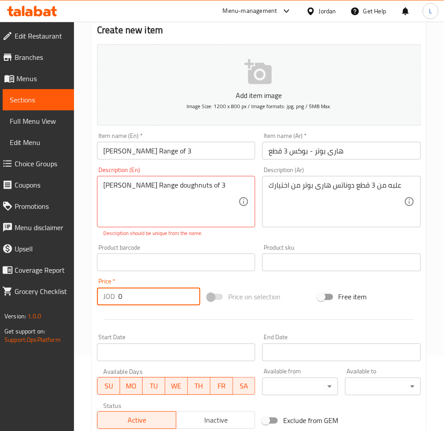
click at [166, 294] on input "0" at bounding box center [159, 297] width 82 height 18
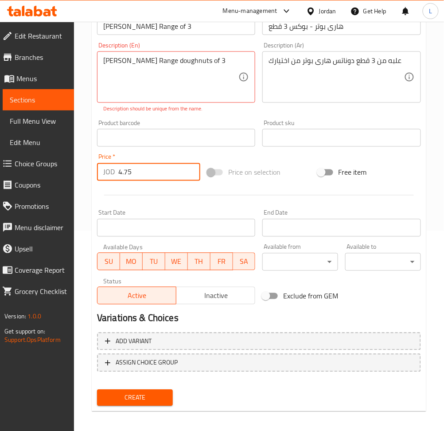
scroll to position [203, 0]
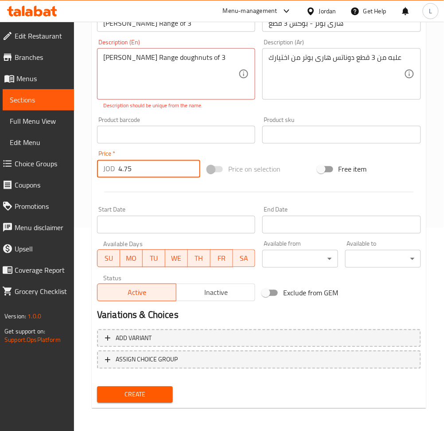
type input "4.75"
click at [161, 392] on span "Create" at bounding box center [135, 394] width 62 height 11
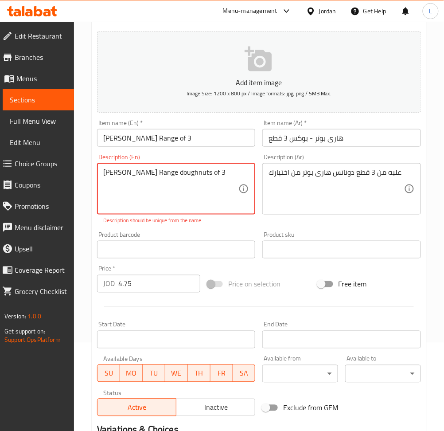
scroll to position [85, 0]
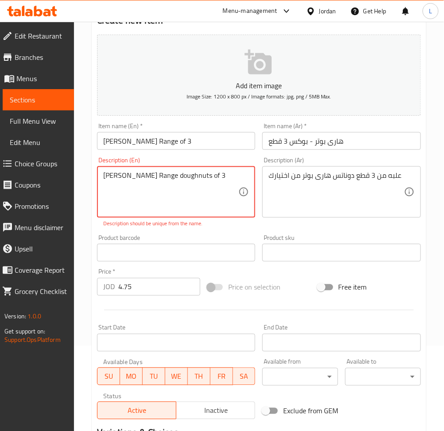
drag, startPoint x: 162, startPoint y: 177, endPoint x: 65, endPoint y: 183, distance: 97.8
click at [65, 183] on div "Edit Restaurant Branches Menus Sections Full Menu View Edit Menu Choice Groups …" at bounding box center [222, 244] width 444 height 615
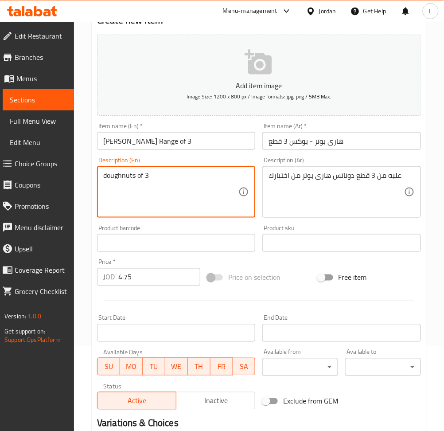
type textarea "doughnuts of 3"
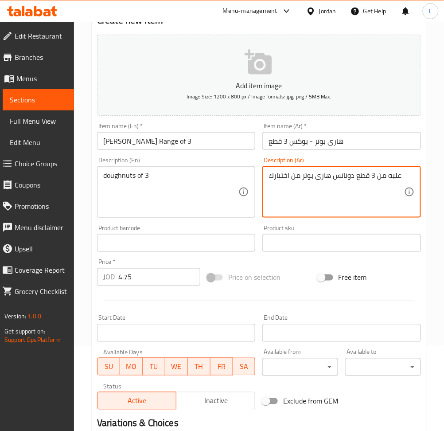
drag, startPoint x: 354, startPoint y: 177, endPoint x: 180, endPoint y: 169, distance: 174.5
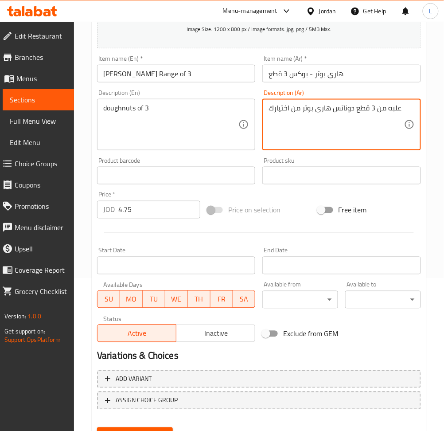
scroll to position [194, 0]
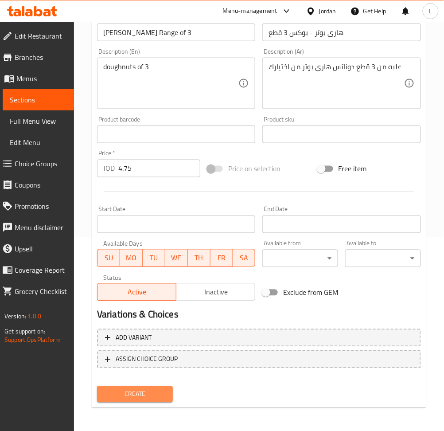
click at [132, 389] on span "Create" at bounding box center [135, 394] width 62 height 11
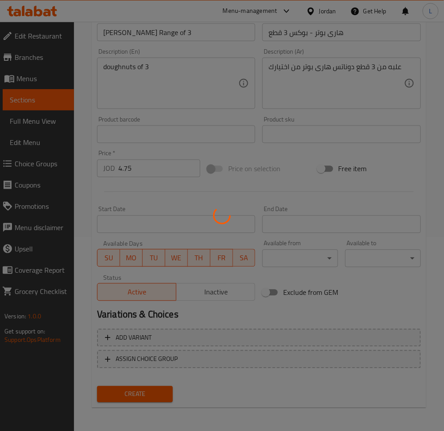
type input "0"
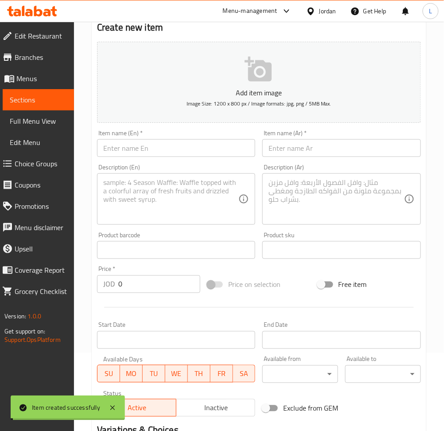
scroll to position [0, 0]
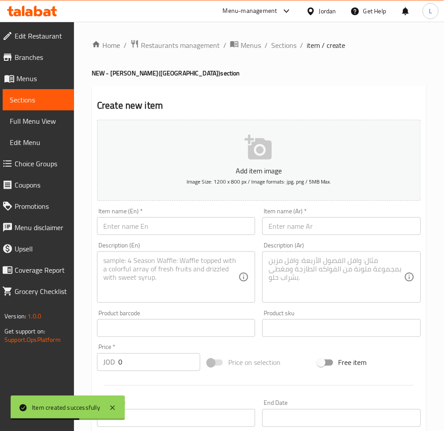
click at [203, 231] on input "text" at bounding box center [176, 226] width 158 height 18
paste input "[PERSON_NAME] Range of 6"
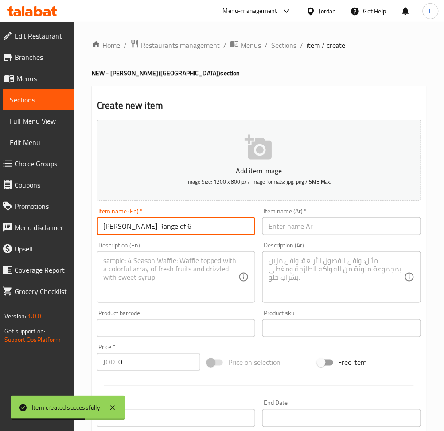
type input "[PERSON_NAME] Range of 6"
drag, startPoint x: 307, startPoint y: 231, endPoint x: 334, endPoint y: 235, distance: 26.8
click at [308, 231] on input "text" at bounding box center [342, 226] width 158 height 18
drag, startPoint x: 326, startPoint y: 231, endPoint x: 292, endPoint y: 246, distance: 37.4
click at [326, 231] on input "text" at bounding box center [342, 226] width 158 height 18
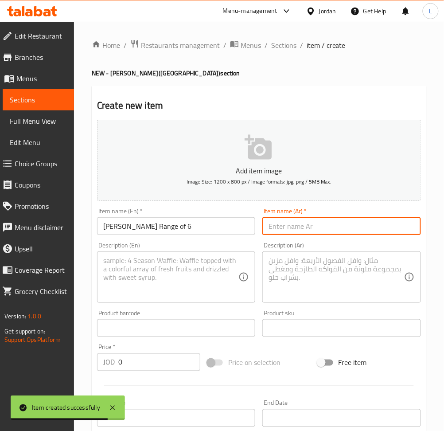
paste input "هارى بوتر - بوكس 6 قطع"
type input "هارى بوتر - بوكس 6 قطع"
click at [188, 271] on textarea at bounding box center [170, 277] width 135 height 42
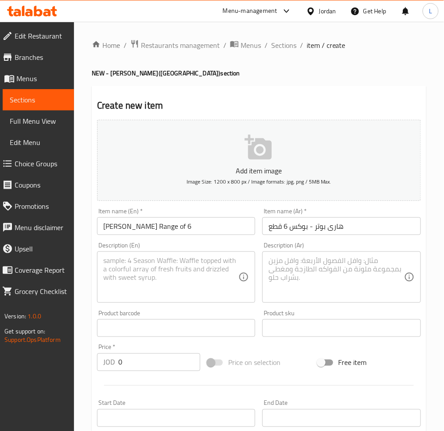
click at [188, 277] on textarea at bounding box center [170, 277] width 135 height 42
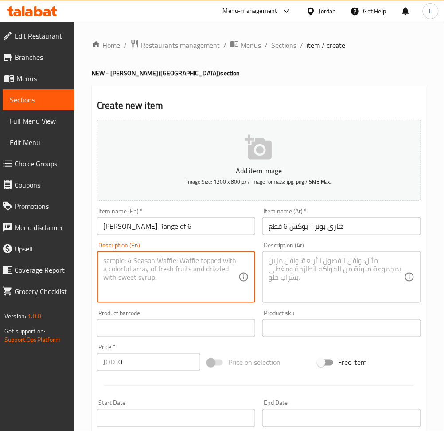
paste textarea "[PERSON_NAME] Range doughnuts of 6 - Delivered in special [PERSON_NAME] Packagi…"
type textarea "[PERSON_NAME] Range doughnuts of 6 - Delivered in special [PERSON_NAME] Packagi…"
click at [297, 281] on textarea at bounding box center [336, 277] width 135 height 42
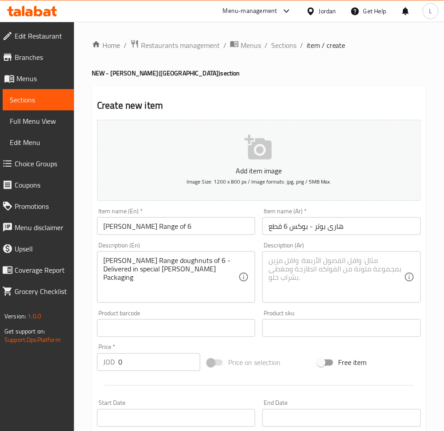
click at [353, 278] on textarea at bounding box center [336, 277] width 135 height 42
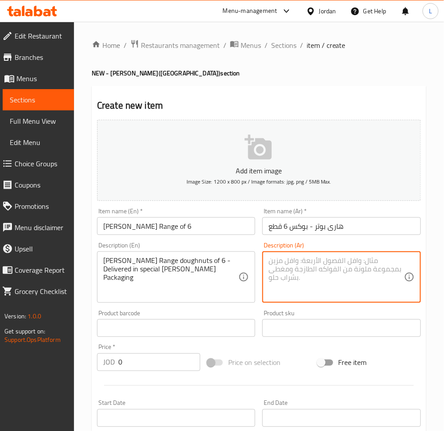
paste textarea "علبه من 6 قطع دوناتس هارى بوتر من اختيارك - تقدم ببوكس خاص بهارى بوتر"
type textarea "علبه من 6 قطع دوناتس هارى بوتر من اختيارك - تقدم ببوكس خاص بهارى بوتر"
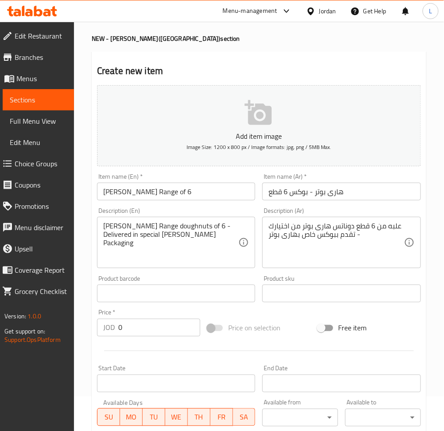
scroll to position [59, 0]
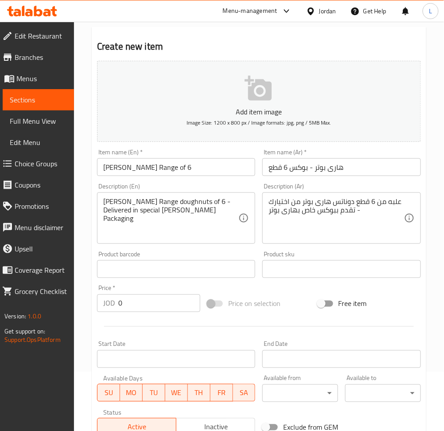
click at [153, 297] on input "0" at bounding box center [159, 303] width 82 height 18
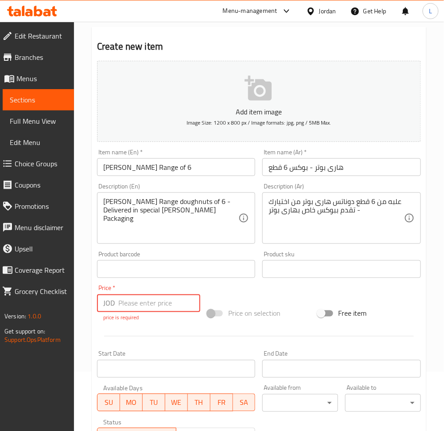
type input "7"
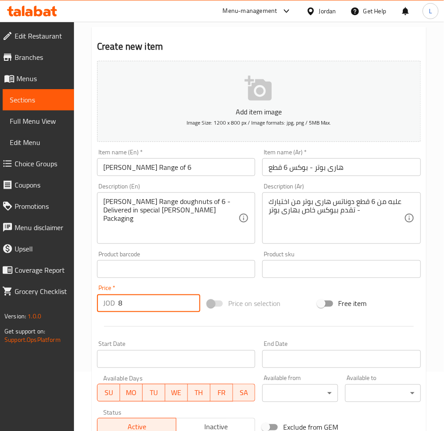
type input "8"
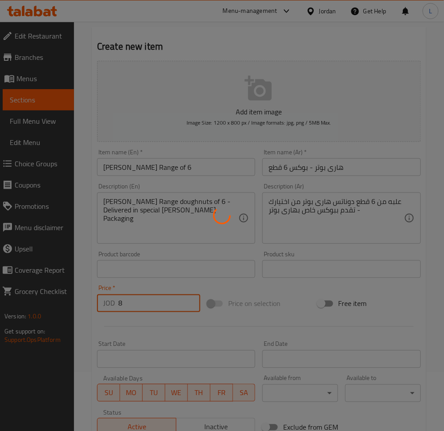
type input "0"
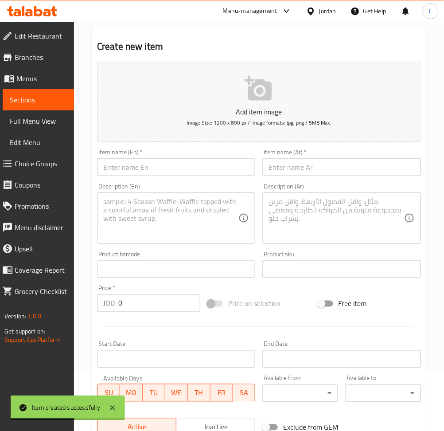
drag, startPoint x: 183, startPoint y: 169, endPoint x: 191, endPoint y: 173, distance: 9.4
click at [183, 169] on input "text" at bounding box center [176, 167] width 158 height 18
paste input "[PERSON_NAME] Range of 12"
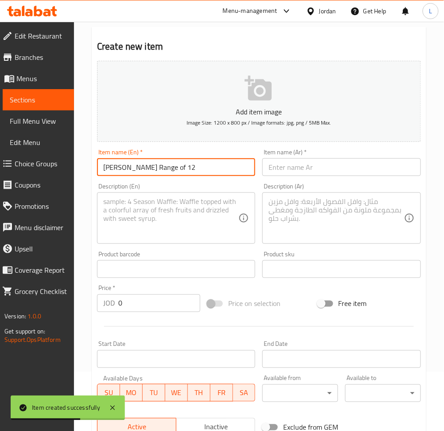
type input "[PERSON_NAME] Range of 12"
drag, startPoint x: 320, startPoint y: 170, endPoint x: 328, endPoint y: 176, distance: 10.1
click at [320, 170] on input "text" at bounding box center [342, 167] width 158 height 18
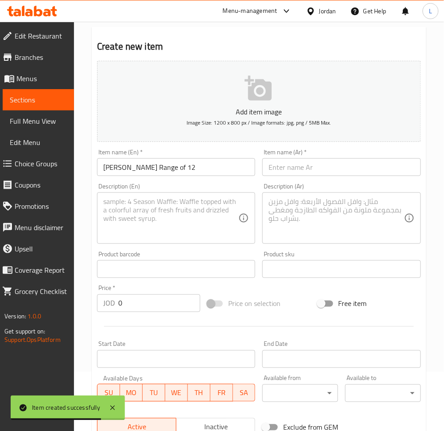
click at [287, 180] on div "Description (Ar) Description (Ar)" at bounding box center [341, 214] width 165 height 68
drag, startPoint x: 292, startPoint y: 173, endPoint x: 281, endPoint y: 174, distance: 10.7
click at [292, 173] on input "text" at bounding box center [342, 167] width 158 height 18
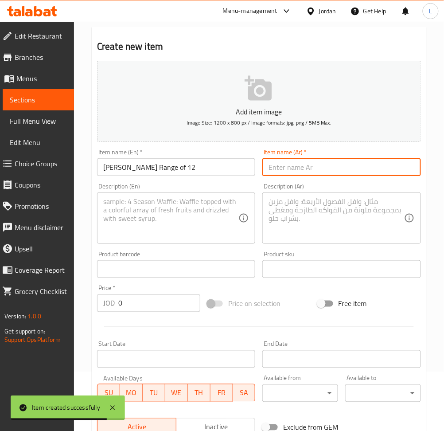
paste input "هارى بوتر - بوكس 12 قطعة"
type input "هارى بوتر - بوكس 12 قطعة"
drag, startPoint x: 187, startPoint y: 205, endPoint x: 217, endPoint y: 219, distance: 32.6
click at [186, 205] on textarea at bounding box center [170, 218] width 135 height 42
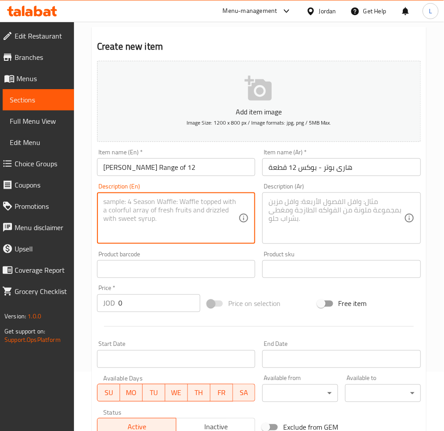
click at [176, 198] on textarea at bounding box center [170, 218] width 135 height 42
paste textarea "[PERSON_NAME] Range doughnuts of 12 - Delivered in special [PERSON_NAME] Packag…"
type textarea "[PERSON_NAME] Range doughnuts of 12 - Delivered in special [PERSON_NAME] Packag…"
click at [334, 223] on textarea at bounding box center [336, 218] width 135 height 42
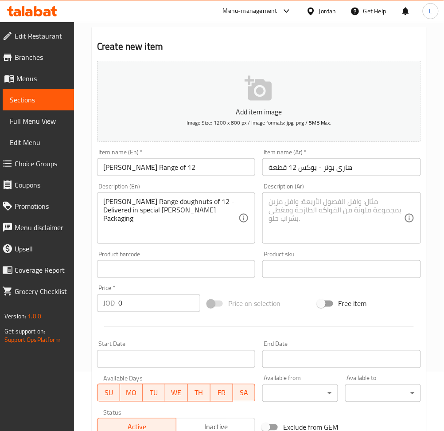
click at [321, 213] on textarea at bounding box center [336, 218] width 135 height 42
paste textarea "علبه من 12 قطع دوناتس هارى بوتر من اختيارك - تقدم ببوكس خاص بهارى بوتر"
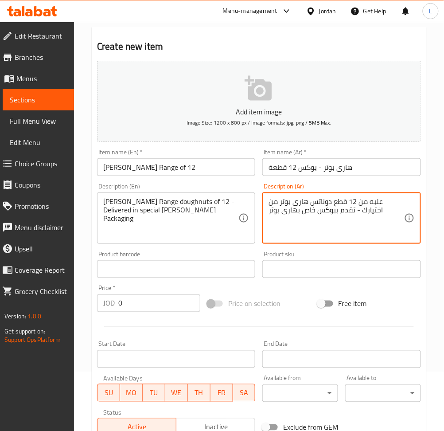
type textarea "علبه من 12 قطع دوناتس هارى بوتر من اختيارك - تقدم ببوكس خاص بهارى بوتر"
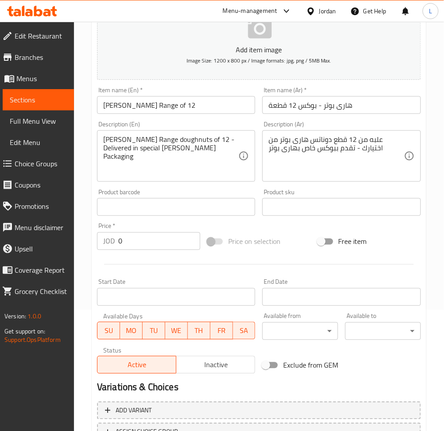
scroll to position [177, 0]
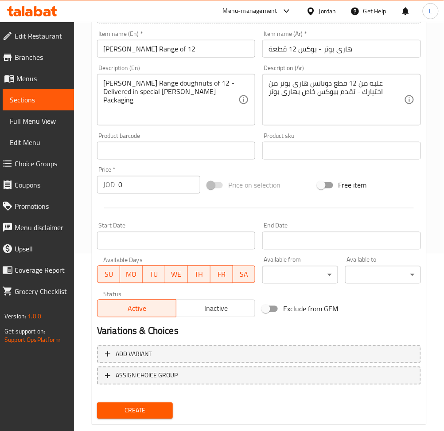
click at [139, 191] on input "0" at bounding box center [159, 185] width 82 height 18
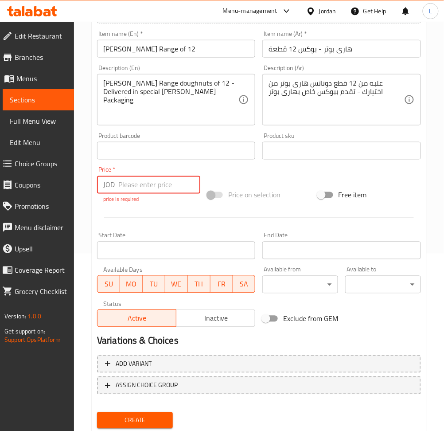
type input "4"
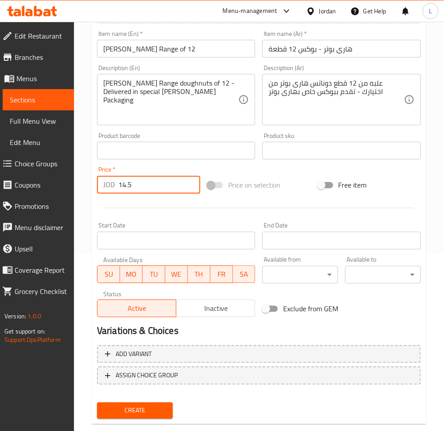
type input "14.5"
click at [97, 403] on button "Create" at bounding box center [135, 411] width 76 height 16
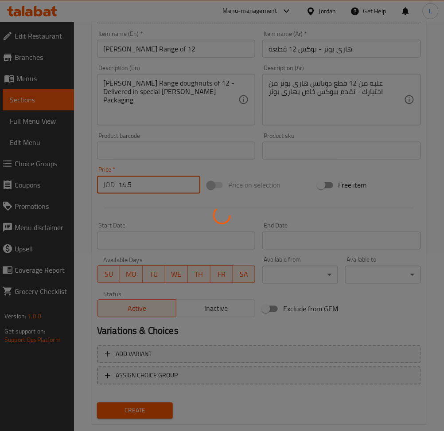
type input "0"
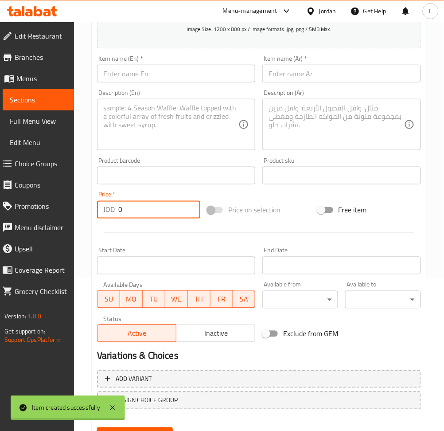
scroll to position [0, 0]
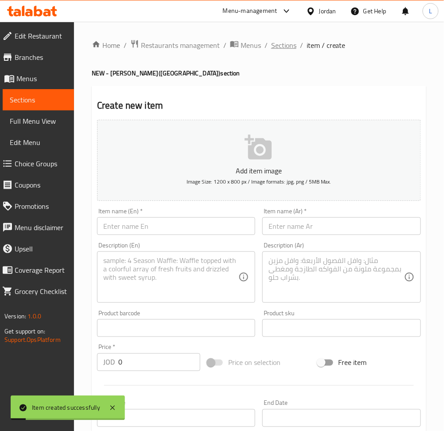
click at [288, 44] on span "Sections" at bounding box center [283, 45] width 25 height 11
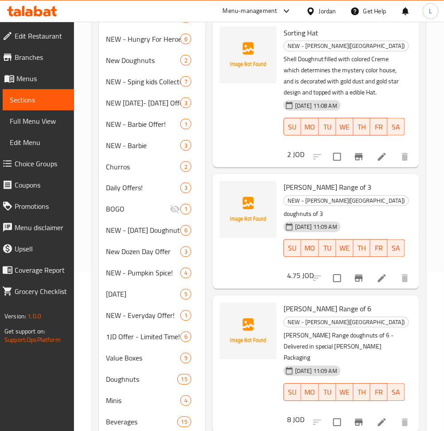
scroll to position [236, 0]
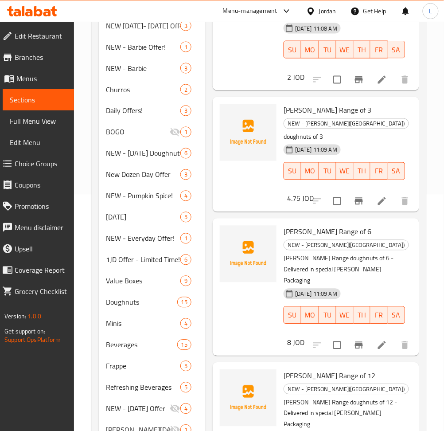
click at [34, 160] on span "Choice Groups" at bounding box center [41, 163] width 52 height 11
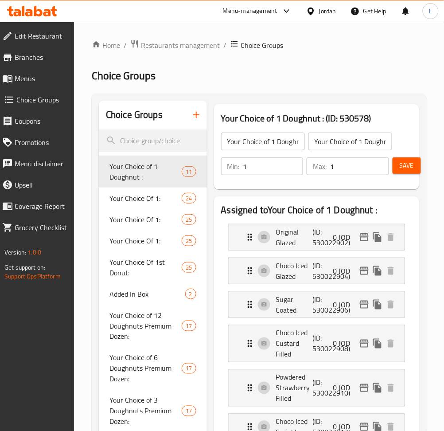
click at [191, 116] on button "button" at bounding box center [196, 114] width 21 height 21
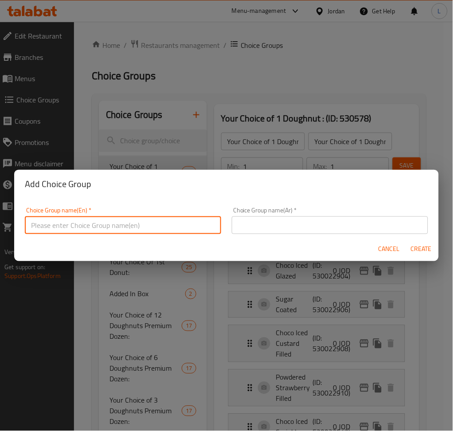
click at [130, 224] on input "text" at bounding box center [123, 225] width 196 height 18
paste input "Your Choice of 3 Doughnuts"
click at [136, 223] on input "Your Choice of 3 Doughnuts for harry potter:" at bounding box center [123, 225] width 196 height 18
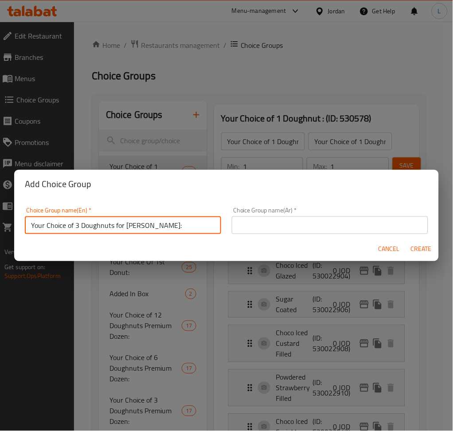
click at [136, 223] on input "Your Choice of 3 Doughnuts for harry potter:" at bounding box center [123, 225] width 196 height 18
type input "Your Choice of 3 Doughnuts for harry potter:"
click at [378, 230] on input "text" at bounding box center [330, 225] width 196 height 18
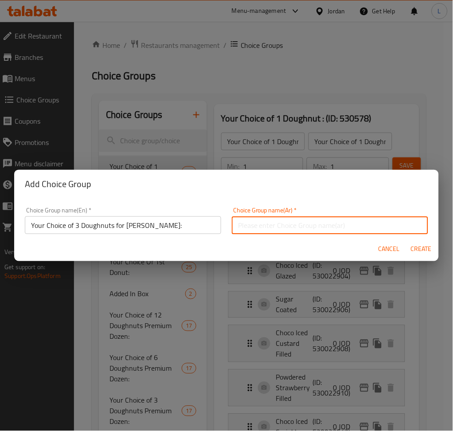
paste input "اختيارك من 3 دونات لهاري بوتر:"
type input "اختيارك من 3 دونات لهاري بوتر:"
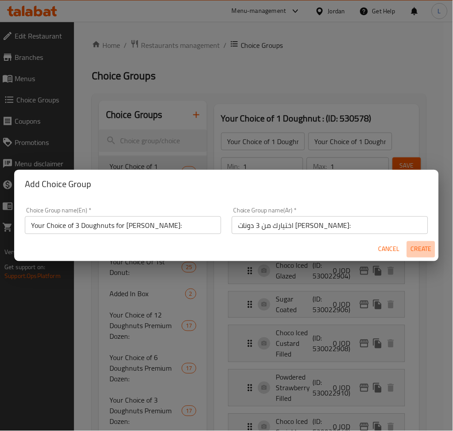
click at [426, 251] on span "Create" at bounding box center [421, 249] width 21 height 11
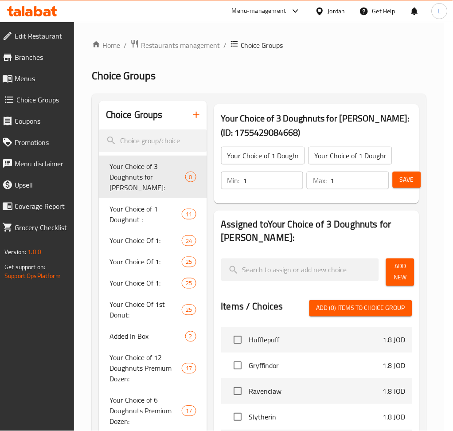
type input "Your Choice of 3 Doughnuts for harry potter:"
type input "اختيارك من 3 دونات لهاري بوتر:"
type input "0"
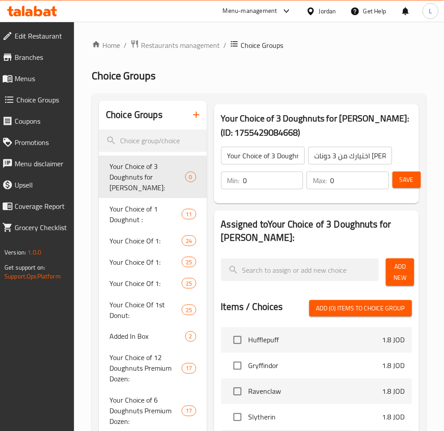
click at [245, 180] on input "0" at bounding box center [273, 181] width 60 height 18
click at [251, 180] on input "0" at bounding box center [273, 181] width 60 height 18
type input "1"
click at [352, 181] on input "0" at bounding box center [359, 181] width 59 height 18
type input "1"
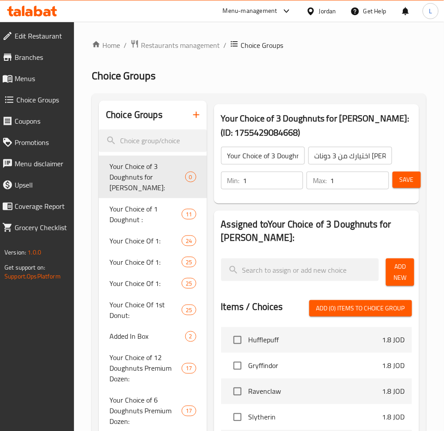
click at [361, 182] on input "1" at bounding box center [359, 181] width 59 height 18
type input "3"
click at [400, 277] on span "Add New" at bounding box center [400, 272] width 14 height 22
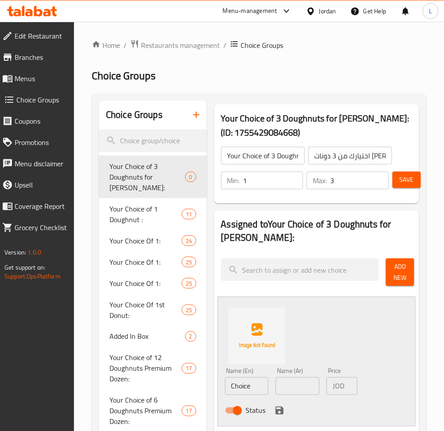
click at [251, 382] on input "Choice" at bounding box center [247, 386] width 44 height 18
paste input "Gyrffindor"
type input "Gyrffindor"
drag, startPoint x: 295, startPoint y: 387, endPoint x: 321, endPoint y: 380, distance: 26.6
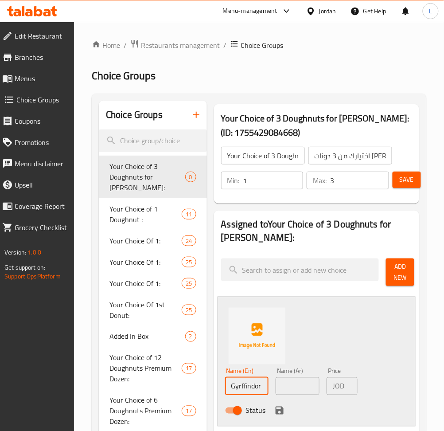
click at [295, 387] on input "text" at bounding box center [298, 386] width 44 height 18
click at [302, 389] on input "text" at bounding box center [298, 386] width 44 height 18
paste input "هوفلباف"
type input "هوفلباف"
click at [280, 406] on icon "save" at bounding box center [280, 410] width 11 height 11
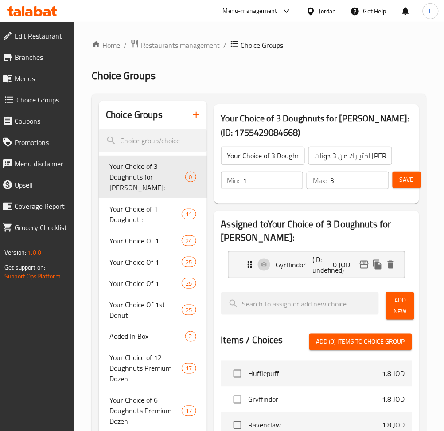
drag, startPoint x: 401, startPoint y: 312, endPoint x: 439, endPoint y: 299, distance: 39.6
click at [401, 314] on span "Add New" at bounding box center [400, 306] width 14 height 22
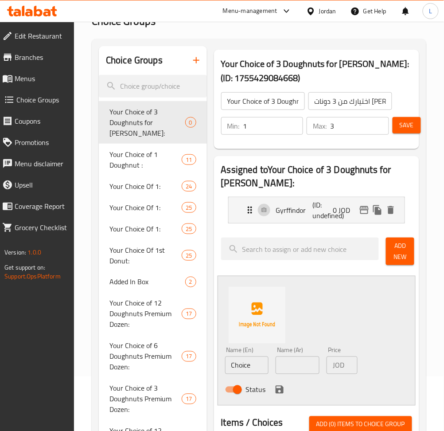
scroll to position [118, 0]
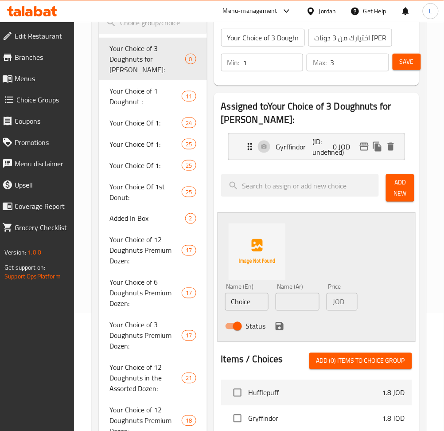
click at [239, 293] on input "Choice" at bounding box center [247, 302] width 44 height 18
paste input "Hufflepuff"
type input "Hufflepuff"
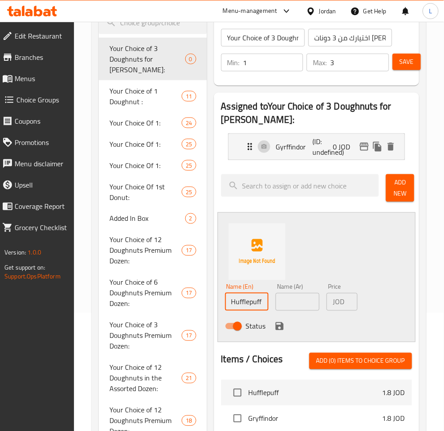
click at [315, 304] on input "text" at bounding box center [298, 302] width 44 height 18
click at [299, 306] on input "text" at bounding box center [298, 302] width 44 height 18
paste input "هوفلباف"
type input "هوفلباف"
click at [279, 322] on icon "save" at bounding box center [280, 326] width 11 height 11
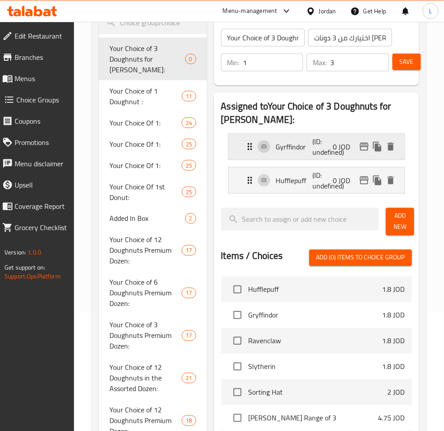
click at [330, 154] on p "(ID: undefined)" at bounding box center [325, 146] width 24 height 21
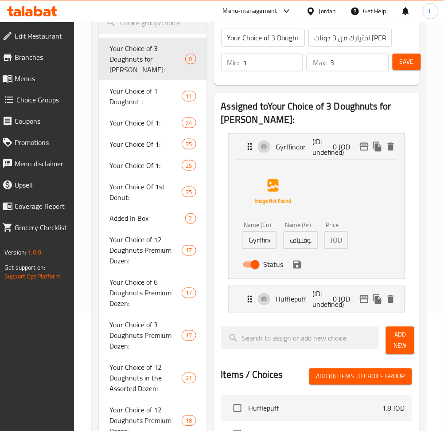
click at [304, 245] on input "هوفلباف" at bounding box center [301, 240] width 34 height 18
click at [293, 241] on input "هوفلباف" at bounding box center [301, 240] width 34 height 18
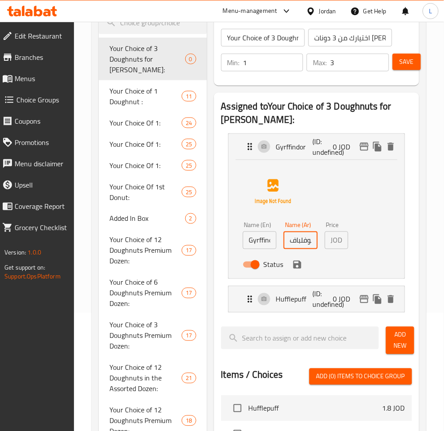
click at [293, 241] on input "هوفلباف" at bounding box center [301, 240] width 34 height 18
paste input "جريفندور"
click at [300, 264] on icon "save" at bounding box center [298, 265] width 8 height 8
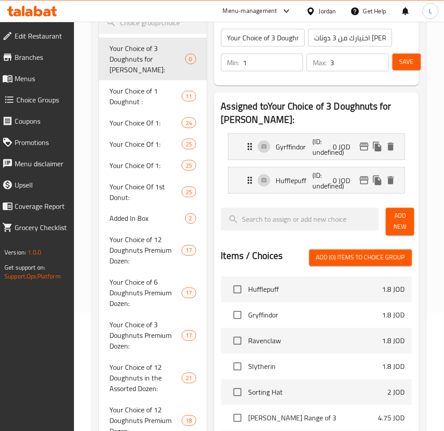
type input "جريفندور"
click at [404, 229] on span "Add New" at bounding box center [400, 222] width 14 height 22
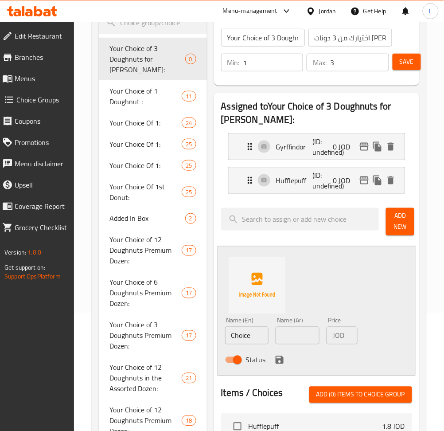
click at [247, 330] on input "Choice" at bounding box center [247, 336] width 44 height 18
paste input "Slytherin"
type input "Slytherin"
click at [283, 339] on input "text" at bounding box center [298, 336] width 44 height 18
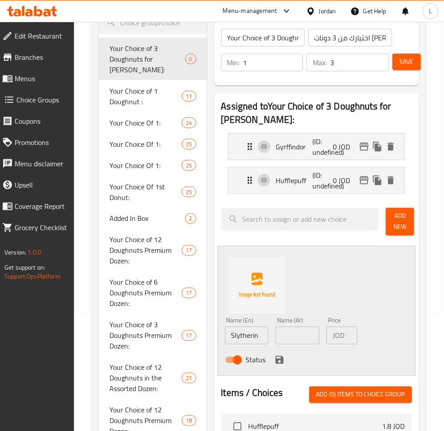
drag, startPoint x: 308, startPoint y: 335, endPoint x: 295, endPoint y: 352, distance: 20.9
click at [308, 335] on input "text" at bounding box center [298, 336] width 44 height 18
paste input "سليزرين"
type input "سليزرين"
click at [282, 358] on icon "save" at bounding box center [280, 360] width 8 height 8
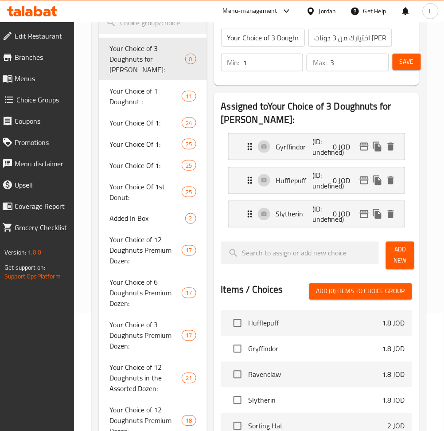
click at [394, 257] on span "Add New" at bounding box center [400, 255] width 14 height 22
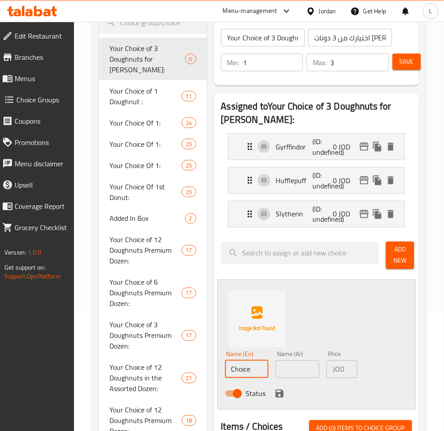
click at [255, 370] on input "Choice" at bounding box center [247, 370] width 44 height 18
paste input "Ravenclaw"
type input "Ravenclaw"
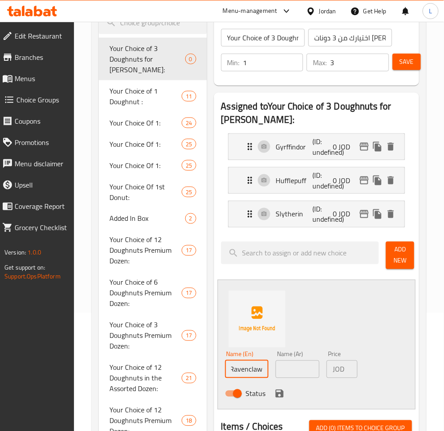
click at [305, 371] on input "text" at bounding box center [298, 370] width 44 height 18
click at [296, 370] on input "text" at bounding box center [298, 370] width 44 height 18
paste input "ريفينكلاو"
type input "ريفينكلاو"
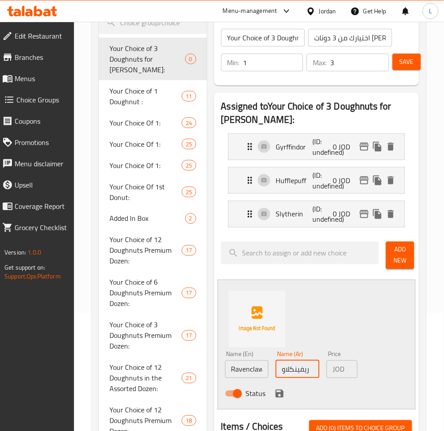
click at [278, 394] on icon "save" at bounding box center [280, 394] width 8 height 8
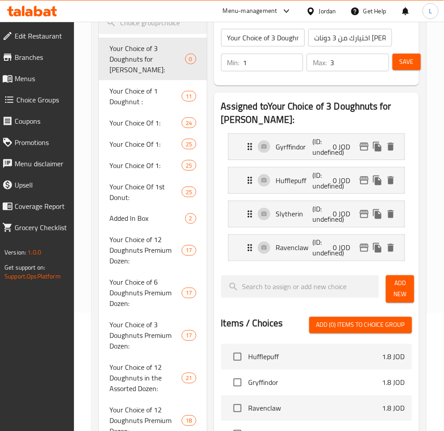
click at [402, 290] on span "Add New" at bounding box center [400, 289] width 14 height 22
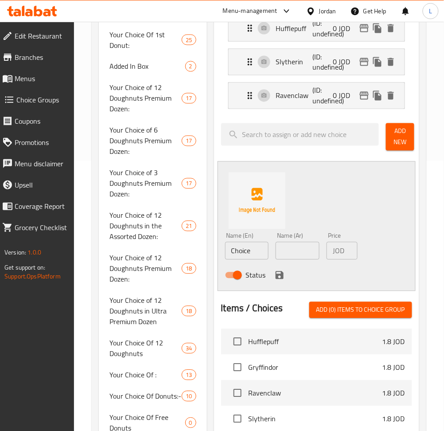
scroll to position [295, 0]
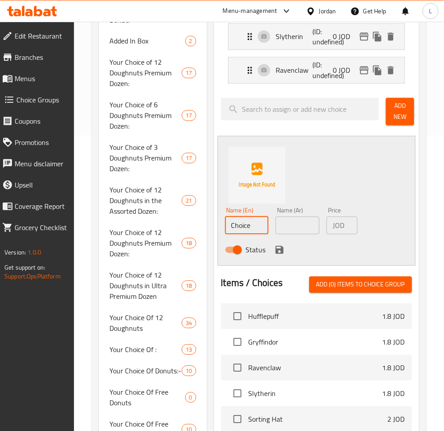
click at [236, 226] on input "Choice" at bounding box center [247, 226] width 44 height 18
paste input "Sorting Hat"
type input "Sorting Hat"
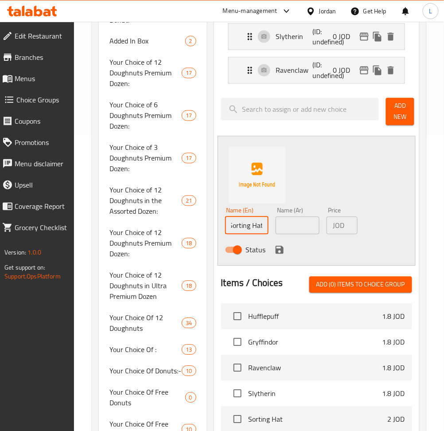
scroll to position [0, 0]
click at [296, 222] on input "text" at bounding box center [298, 226] width 44 height 18
paste input "Sorting Hat"
click at [282, 220] on input "Sorting Hat" at bounding box center [298, 226] width 44 height 18
click at [286, 220] on input "Sorting Hat" at bounding box center [298, 226] width 44 height 18
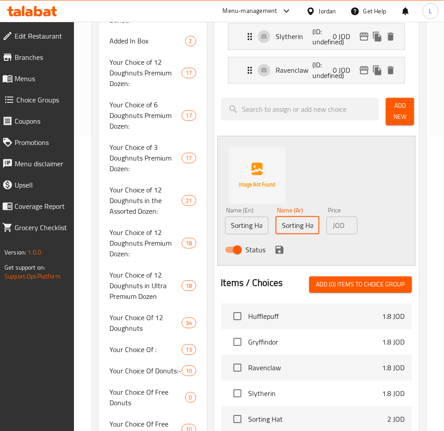
click at [286, 220] on input "Sorting Hat" at bounding box center [298, 226] width 44 height 18
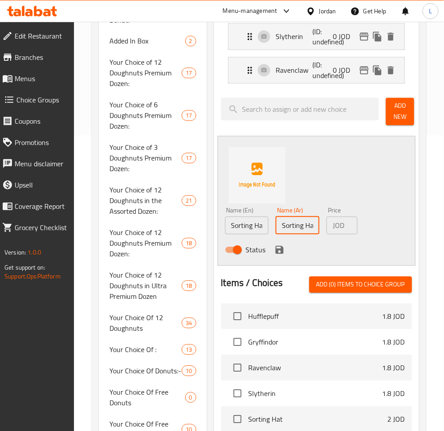
paste input "دونات الاختيار"
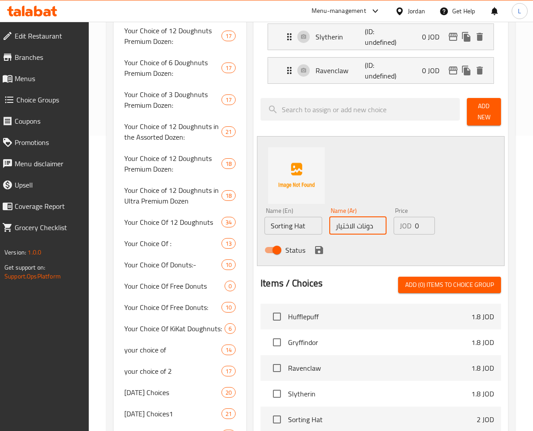
type input "دونات الاختيار"
click at [420, 217] on input "0" at bounding box center [425, 226] width 20 height 18
type input "0.5"
click at [323, 245] on icon "save" at bounding box center [319, 250] width 11 height 11
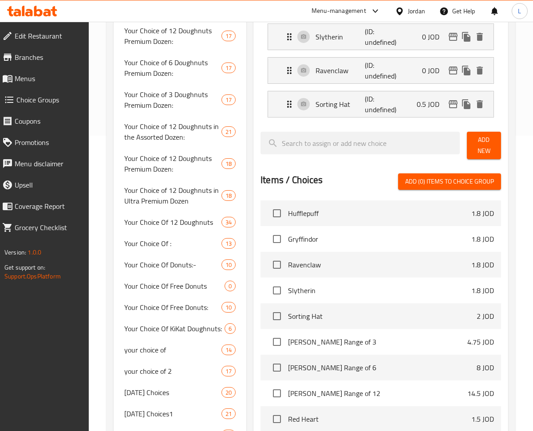
click at [453, 134] on span "Add New" at bounding box center [484, 145] width 20 height 22
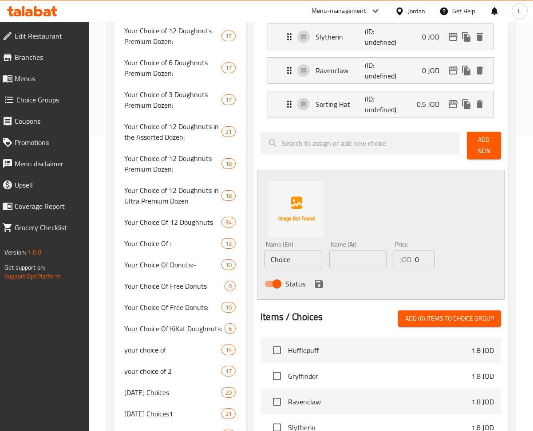
click at [278, 251] on input "Choice" at bounding box center [293, 260] width 58 height 18
paste input "Strawberry Sprinkles"
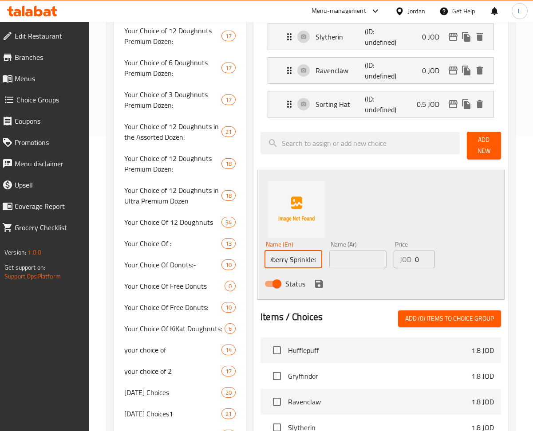
type input "Strawberry Sprinkles"
click at [337, 251] on input "text" at bounding box center [358, 260] width 58 height 18
paste input "رشات الفراولة"
type input "رشات الفراولة"
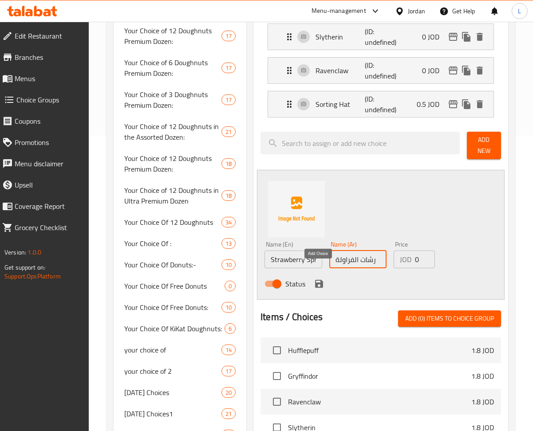
click at [319, 280] on icon "save" at bounding box center [319, 284] width 8 height 8
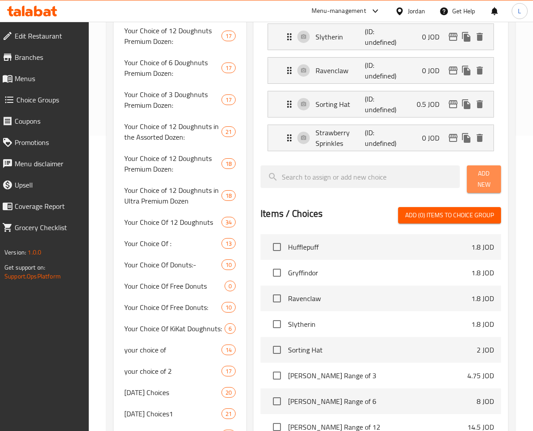
click at [453, 171] on span "Add New" at bounding box center [484, 179] width 20 height 22
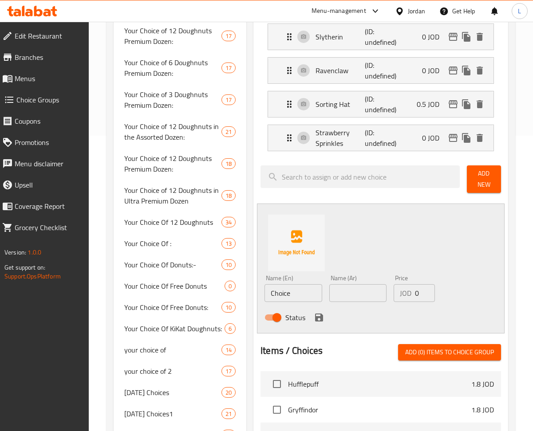
click at [268, 284] on input "Choice" at bounding box center [293, 293] width 58 height 18
paste input "Nutty Cocoa Filled Ring"
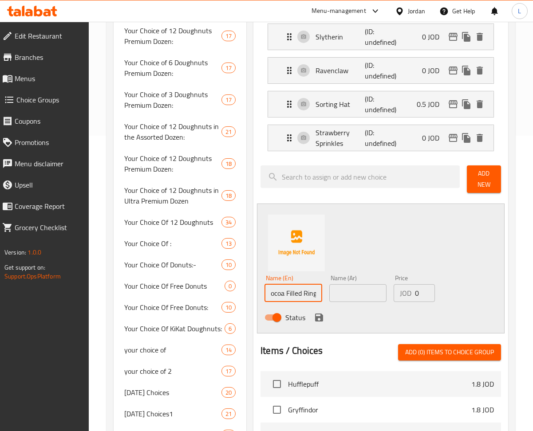
type input "Nutty Cocoa Filled Ring"
drag, startPoint x: 360, startPoint y: 280, endPoint x: 351, endPoint y: 288, distance: 11.9
click at [360, 284] on input "text" at bounding box center [358, 293] width 58 height 18
paste input "حلقة محشوة بالكاكاو والمكسرات"
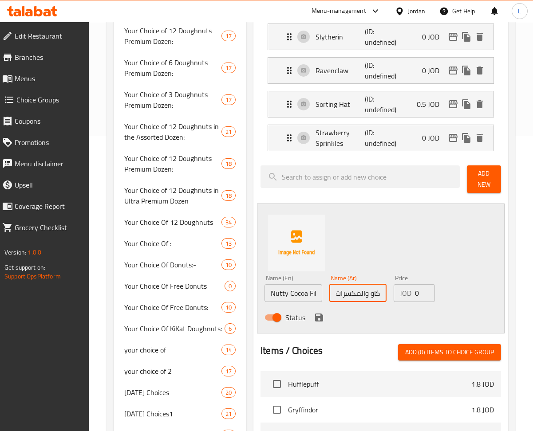
scroll to position [0, 52]
type input "حلقة محشوة بالكاكاو والمكسرات"
click at [315, 314] on icon "save" at bounding box center [319, 318] width 8 height 8
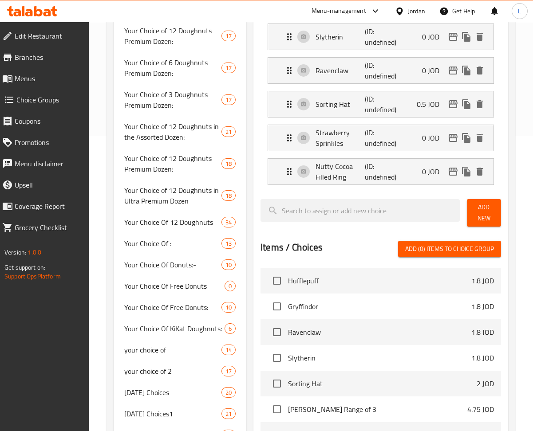
click at [453, 202] on span "Add New" at bounding box center [484, 213] width 20 height 22
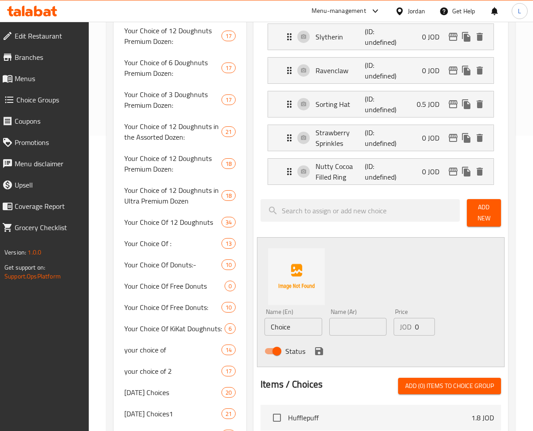
click at [286, 309] on div "Name (En) Choice Name (En)" at bounding box center [293, 322] width 58 height 27
click at [288, 318] on input "Choice" at bounding box center [293, 327] width 58 height 18
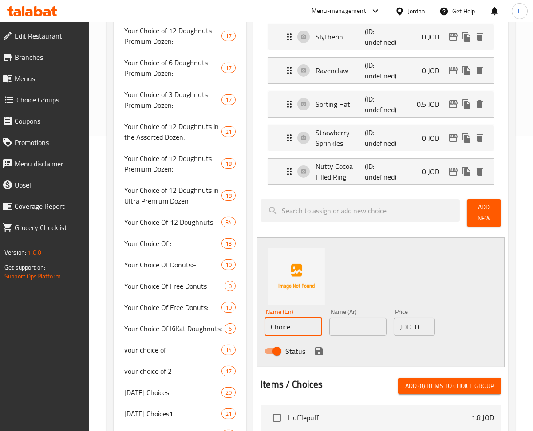
paste input "Lotus BIscoff"
click at [342, 318] on input "text" at bounding box center [358, 327] width 58 height 18
click at [293, 318] on input "Lotus BIscoff" at bounding box center [293, 327] width 58 height 18
click at [294, 318] on input "Lotus BIscoff" at bounding box center [293, 327] width 58 height 18
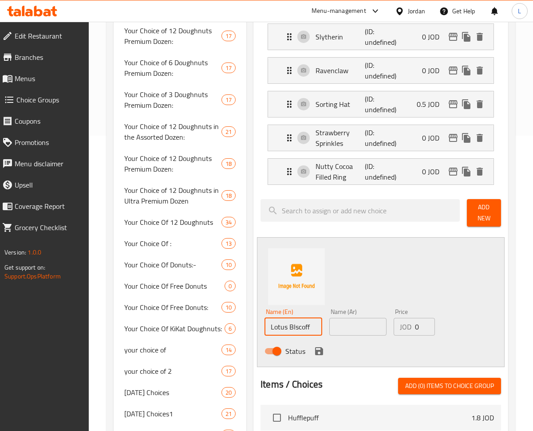
paste input "Lotus Biscoff"
click at [298, 318] on input "Lotus BLotus BiscoffIscoff" at bounding box center [293, 327] width 58 height 18
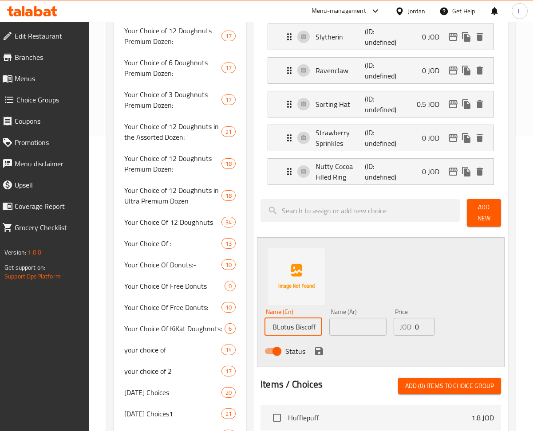
paste input "i"
type input "Lotus Biscoff"
click at [347, 318] on input "text" at bounding box center [358, 327] width 58 height 18
paste input "لوتس بيسكوف"
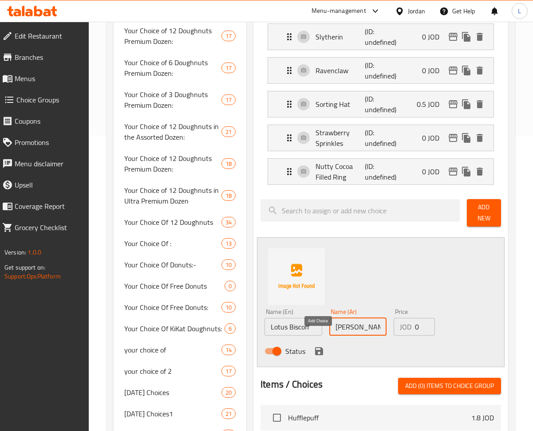
type input "لوتس بيسكوف"
click at [317, 346] on icon "save" at bounding box center [319, 351] width 11 height 11
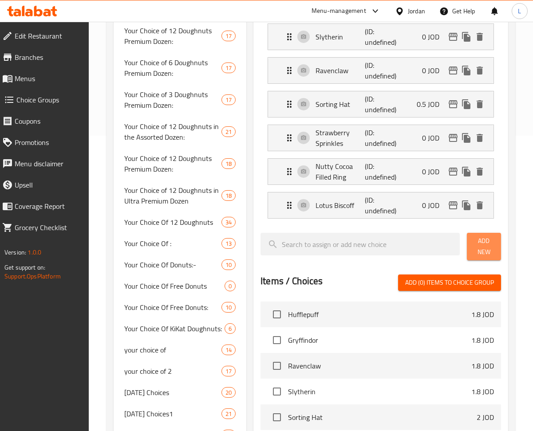
click at [453, 235] on span "Add New" at bounding box center [484, 246] width 20 height 22
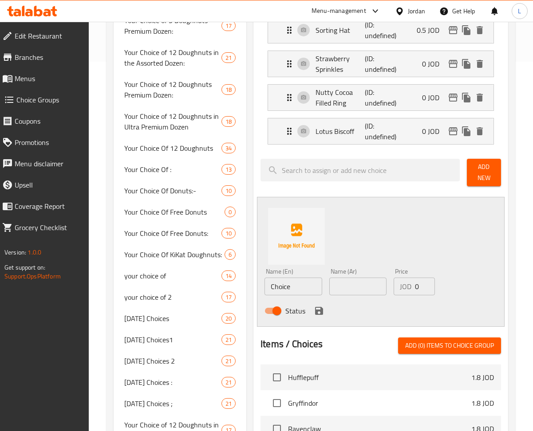
scroll to position [532, 0]
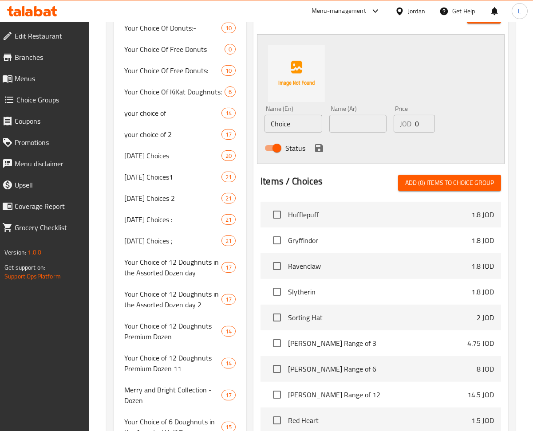
click at [278, 115] on input "Choice" at bounding box center [293, 124] width 58 height 18
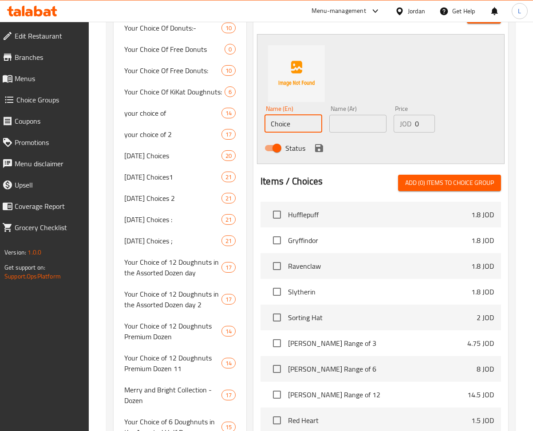
click at [278, 115] on input "Choice" at bounding box center [293, 124] width 58 height 18
paste input "Pistachio Kunafa"
type input "Pistachio Kunafa"
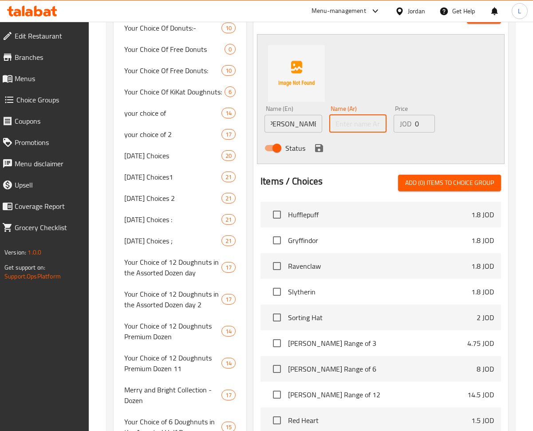
click at [371, 115] on input "text" at bounding box center [358, 124] width 58 height 18
paste input "كنافة الفستق"
type input "كنافة الفستق"
drag, startPoint x: 318, startPoint y: 138, endPoint x: 444, endPoint y: 150, distance: 127.4
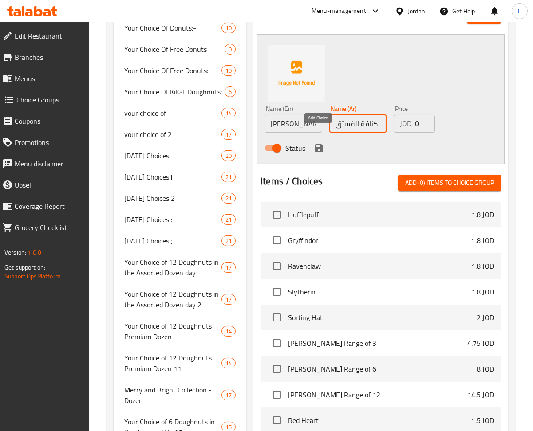
click at [318, 143] on icon "save" at bounding box center [319, 148] width 11 height 11
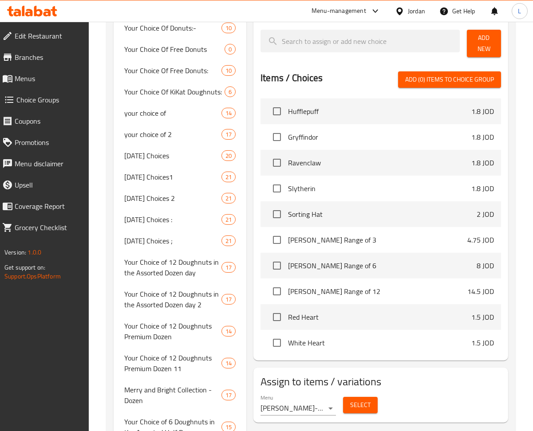
click at [453, 36] on span "Add New" at bounding box center [484, 43] width 20 height 22
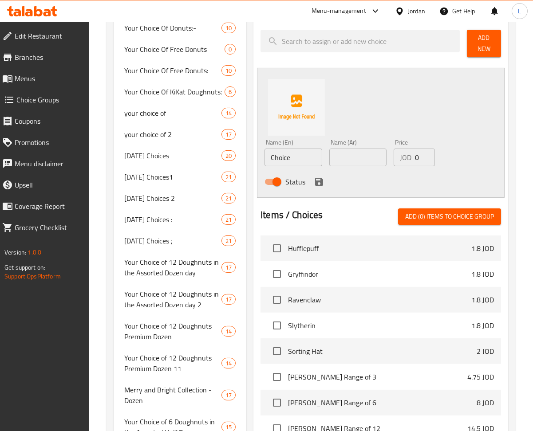
click at [265, 149] on input "Choice" at bounding box center [293, 158] width 58 height 18
click at [273, 149] on input "Choice" at bounding box center [293, 158] width 58 height 18
paste input "Original Glazed"
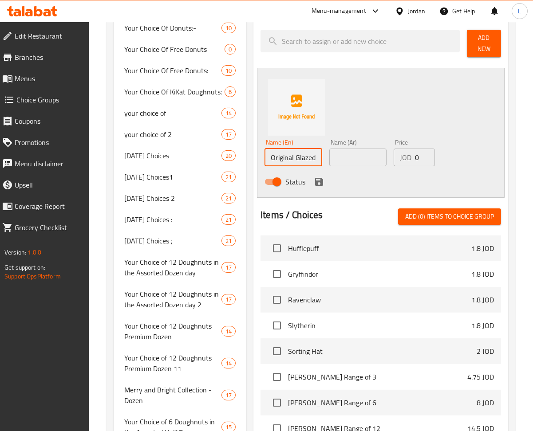
type input "Original Glazed"
click at [366, 149] on input "text" at bounding box center [358, 158] width 58 height 18
type input "v"
click at [364, 150] on input "text" at bounding box center [358, 158] width 58 height 18
paste input "أوريجينال جليزد"
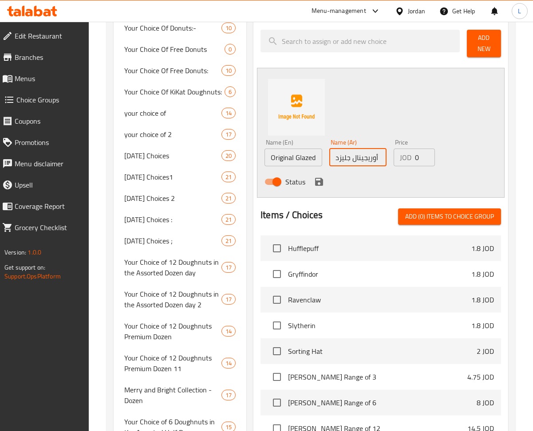
type input "أوريجينال جليزد"
click at [322, 178] on icon "save" at bounding box center [319, 182] width 8 height 8
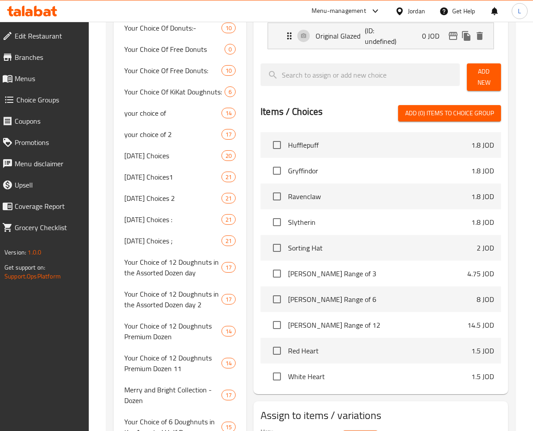
click at [453, 66] on span "Add New" at bounding box center [484, 77] width 20 height 22
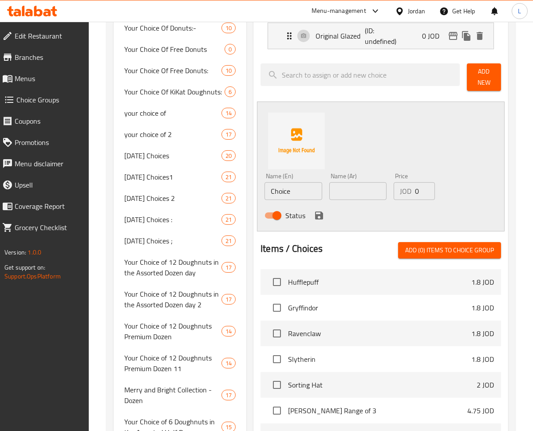
click at [299, 182] on input "Choice" at bounding box center [293, 191] width 58 height 18
paste input "co Iced Glazed"
type input "Choco Iced Glazed"
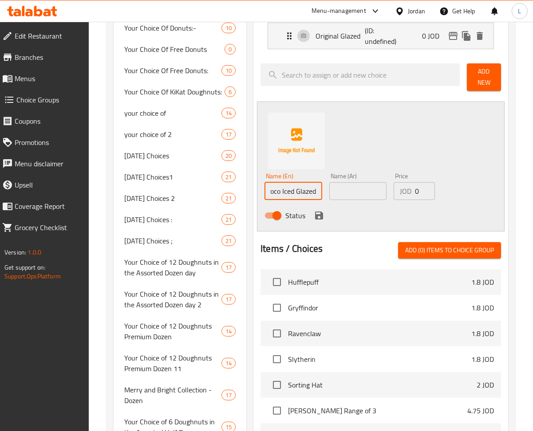
drag, startPoint x: 339, startPoint y: 173, endPoint x: 374, endPoint y: 187, distance: 37.2
click at [339, 182] on input "text" at bounding box center [358, 191] width 58 height 18
click at [352, 182] on input "text" at bounding box center [358, 191] width 58 height 18
paste input "شوكولاتة ايسد جليزد"
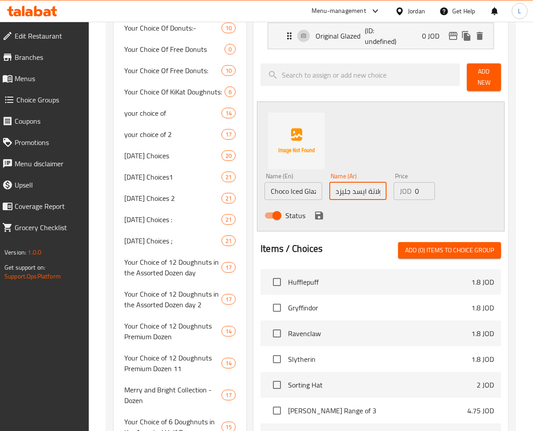
scroll to position [0, 16]
type input "شوكولاتة ايسد جليزد"
click at [317, 210] on div "Status" at bounding box center [358, 216] width 194 height 24
click at [322, 212] on icon "save" at bounding box center [319, 216] width 8 height 8
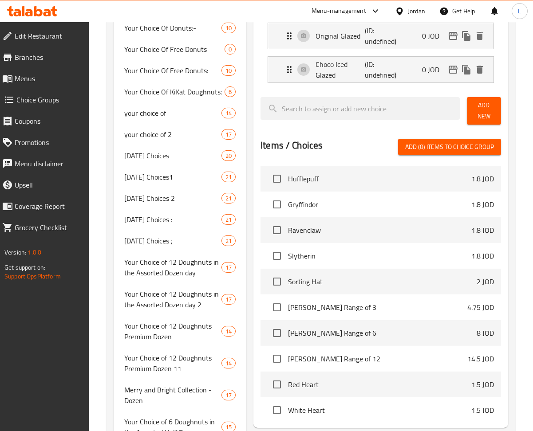
click at [453, 100] on span "Add New" at bounding box center [484, 111] width 20 height 22
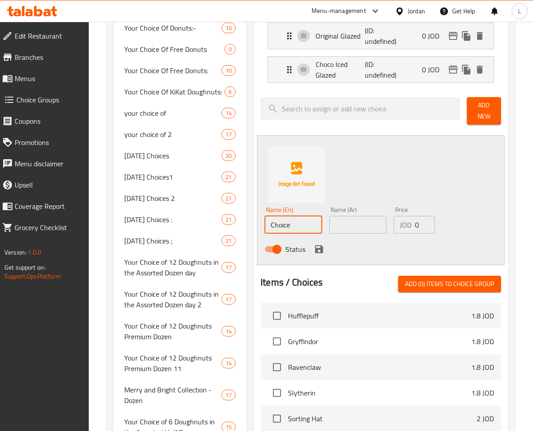
click at [285, 216] on input "Choice" at bounding box center [293, 225] width 58 height 18
paste input "Sugar Coated"
type input "Sugar Coated"
click at [360, 216] on input "text" at bounding box center [358, 225] width 58 height 18
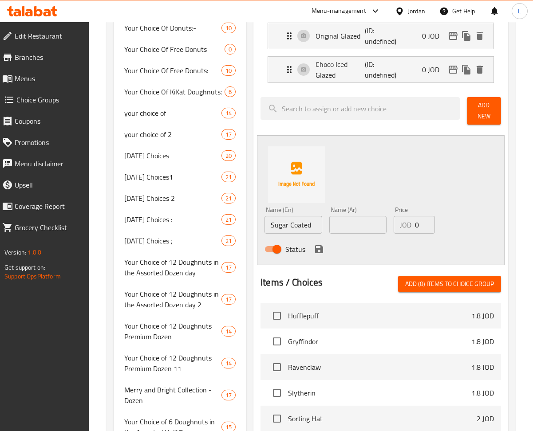
click at [373, 216] on input "text" at bounding box center [358, 225] width 58 height 18
paste input "مغلفة بالسكر"
type input "مغلفة بالسكر"
click at [320, 245] on icon "save" at bounding box center [319, 249] width 8 height 8
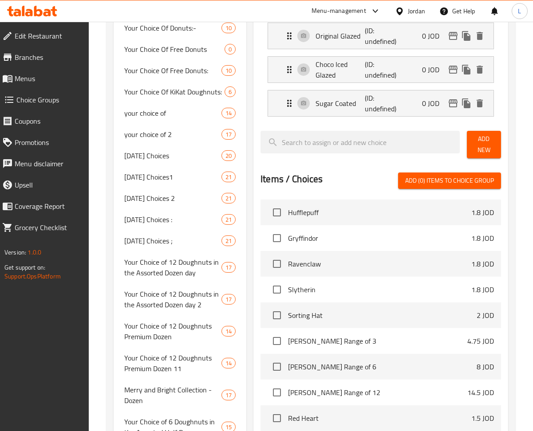
click at [453, 137] on span "Add New" at bounding box center [484, 144] width 20 height 22
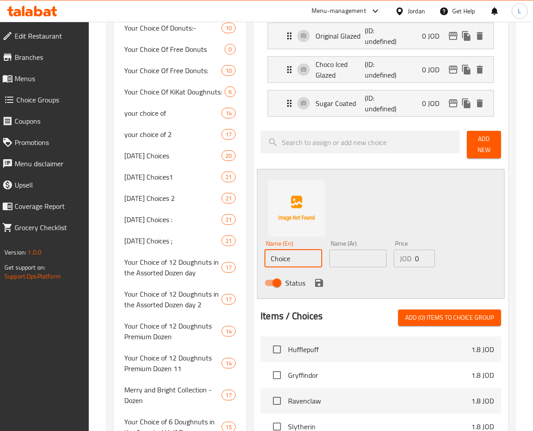
click at [287, 250] on input "Choice" at bounding box center [293, 259] width 58 height 18
paste input "co Iced Custard Filled"
type input "Choco Iced Custard Filled"
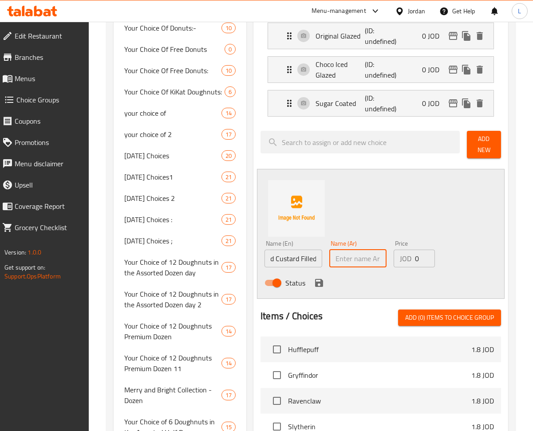
click at [362, 250] on input "text" at bounding box center [358, 259] width 58 height 18
paste input "محشو بالكاسترد المثلج بالشوكولاتة"
type input "محشو بالكاسترد المثلج بالشوكولاتة"
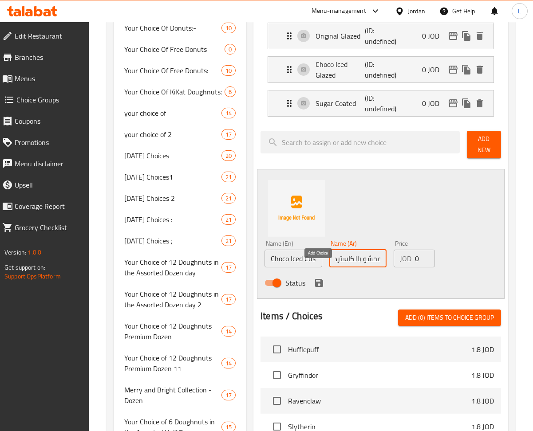
click at [322, 279] on icon "save" at bounding box center [319, 283] width 8 height 8
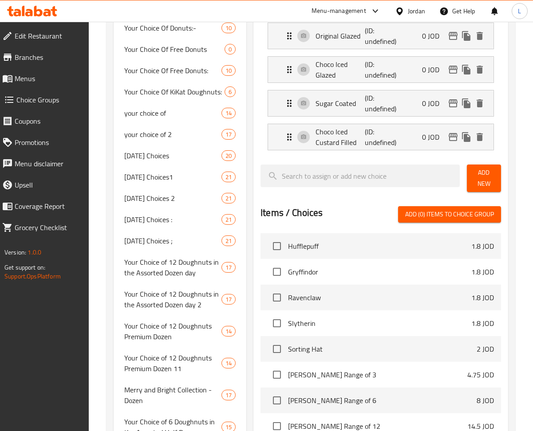
click at [453, 167] on span "Add New" at bounding box center [484, 178] width 20 height 22
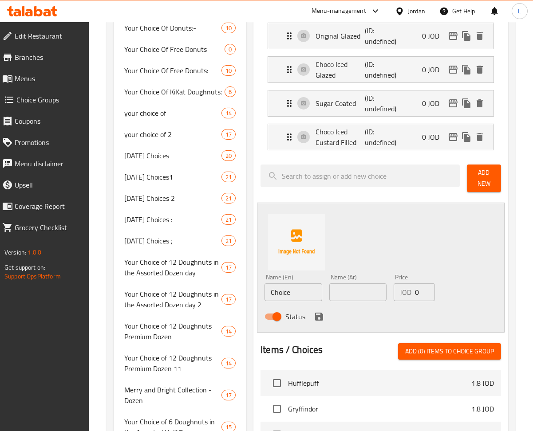
click at [278, 283] on input "Choice" at bounding box center [293, 292] width 58 height 18
paste input "Powdered Strawberry Filled"
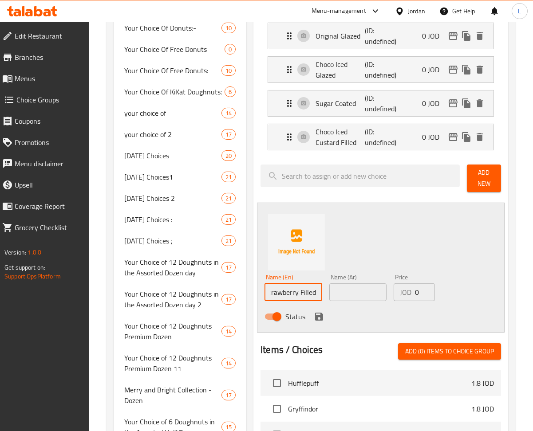
type input "Powdered Strawberry Filled"
drag, startPoint x: 349, startPoint y: 279, endPoint x: 351, endPoint y: 243, distance: 36.0
click at [349, 283] on input "text" at bounding box center [358, 292] width 58 height 18
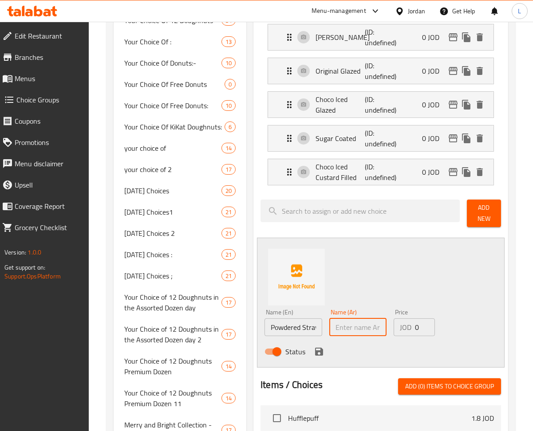
scroll to position [473, 0]
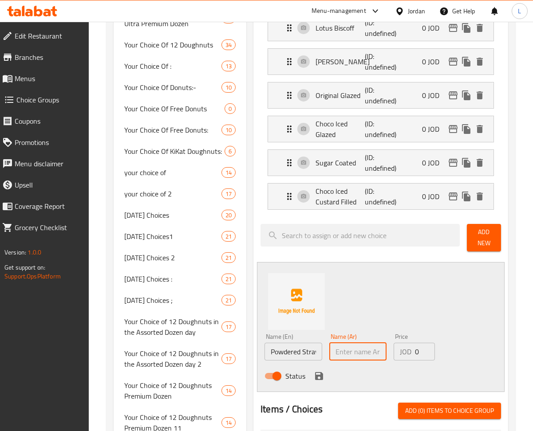
click at [362, 343] on input "text" at bounding box center [358, 352] width 58 height 18
paste input "محشو بالفراولة المجففة"
type input "محشو بالفراولة المجففة"
click at [298, 343] on input "Powdered Strawberry Filled" at bounding box center [293, 352] width 58 height 18
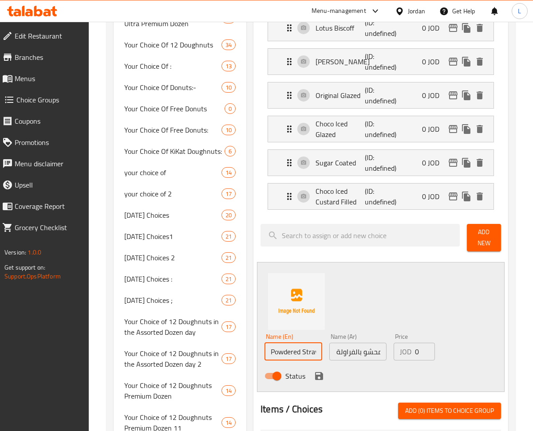
scroll to position [0, 0]
click at [298, 343] on input "Powdered Strawberry Filled" at bounding box center [293, 352] width 58 height 18
click at [320, 372] on icon "save" at bounding box center [319, 376] width 8 height 8
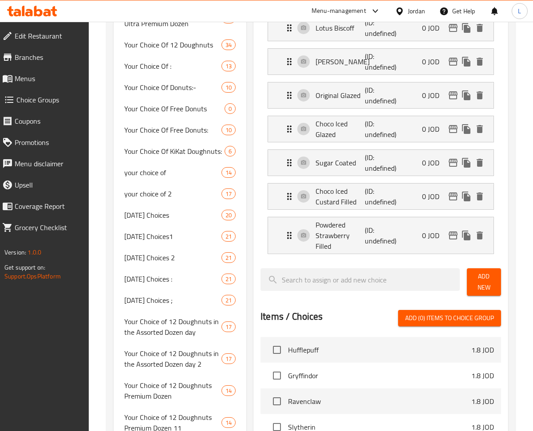
click at [453, 273] on span "Add New" at bounding box center [484, 282] width 20 height 22
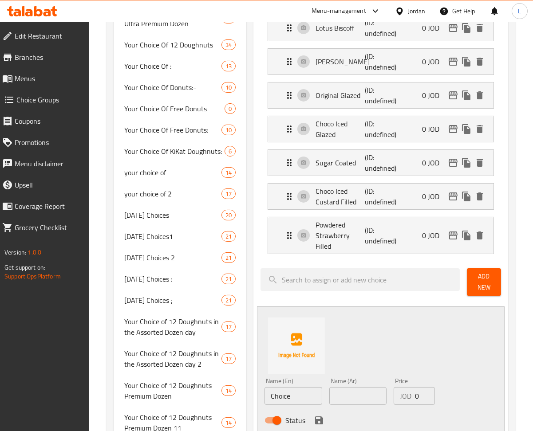
click at [302, 387] on input "Choice" at bounding box center [293, 396] width 58 height 18
paste input "co Iced Sprinkles"
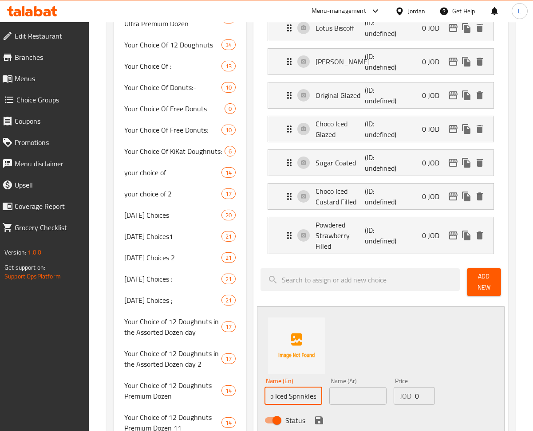
type input "Choco Iced Sprinkles"
click at [365, 387] on input "text" at bounding box center [358, 396] width 58 height 18
paste input "رشات الشوكولاتة المثلجة"
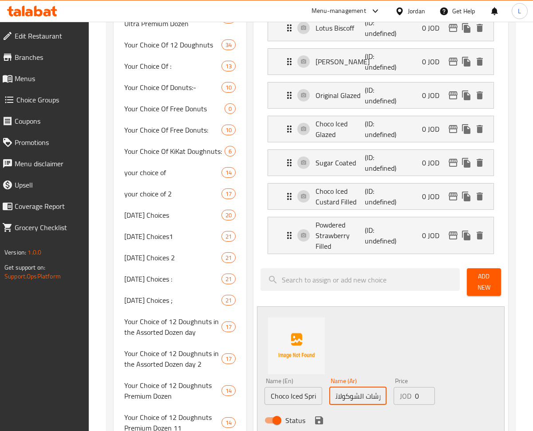
type input "رشات الشوكولاتة المثلجة"
click at [318, 415] on icon "save" at bounding box center [319, 420] width 11 height 11
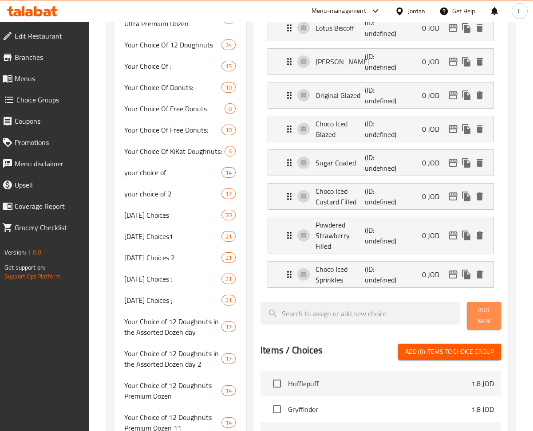
click at [453, 305] on span "Add New" at bounding box center [484, 316] width 20 height 22
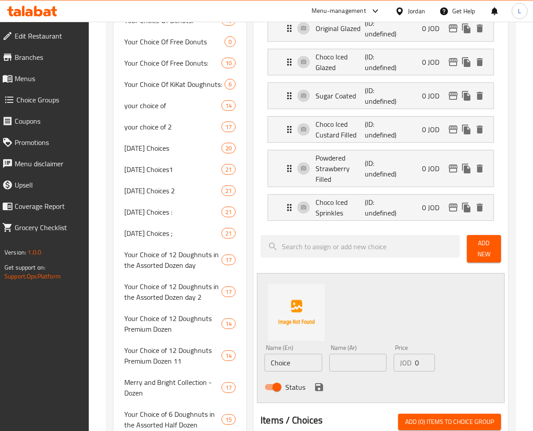
scroll to position [650, 0]
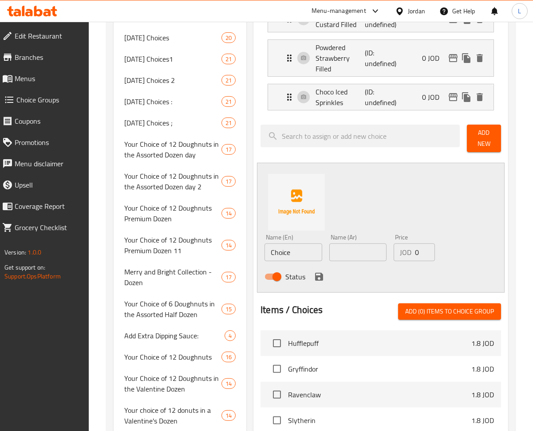
click at [302, 245] on input "Choice" at bounding box center [293, 252] width 58 height 18
click at [302, 244] on input "Choice" at bounding box center [293, 252] width 58 height 18
paste input "Glazed Chocolate Cak"
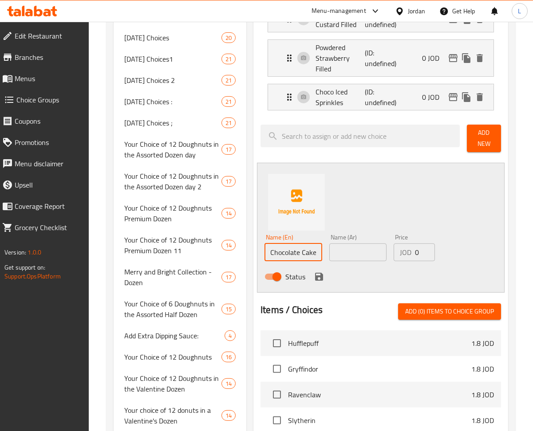
type input "Glazed Chocolate Cake"
click at [360, 243] on input "text" at bounding box center [358, 252] width 58 height 18
type input "d"
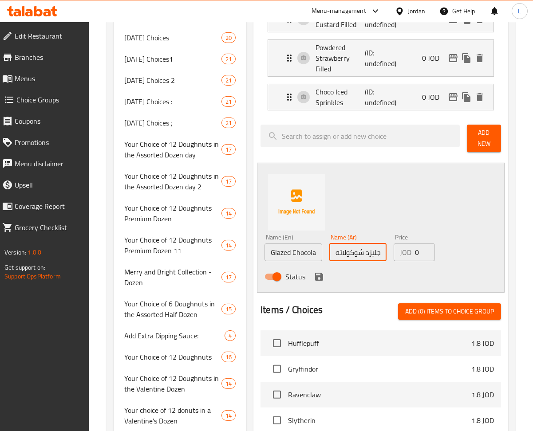
type input "جليزد شوكولاته كيك"
click at [321, 273] on icon "save" at bounding box center [319, 277] width 8 height 8
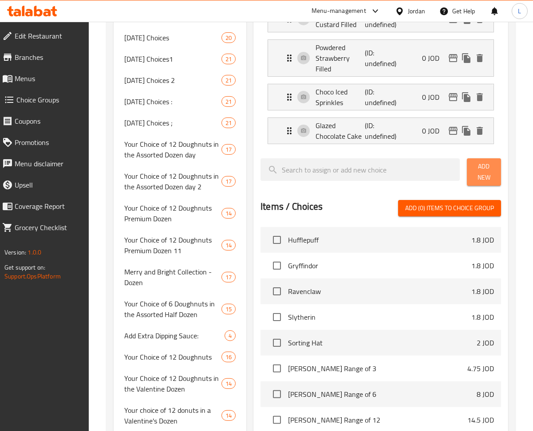
click at [453, 162] on span "Add New" at bounding box center [484, 172] width 20 height 22
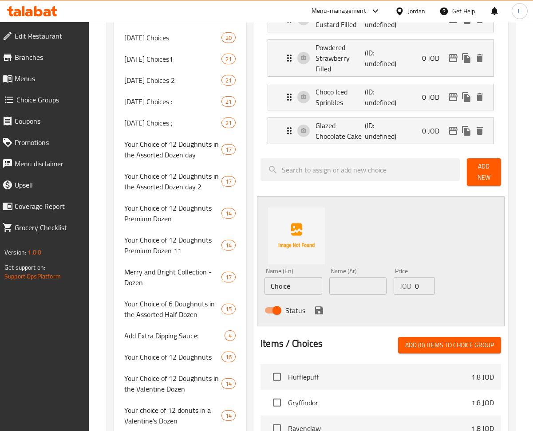
click at [290, 277] on input "Choice" at bounding box center [293, 286] width 58 height 18
paste input "aramel Creme Crunch"
type input "Caramel Creme Crunch"
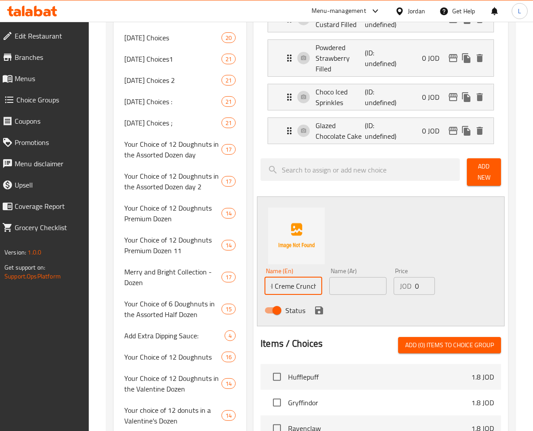
click at [353, 277] on input "text" at bounding box center [358, 286] width 58 height 18
paste input "كراميل كريم كرانش"
type input "كراميل كريم كرانش"
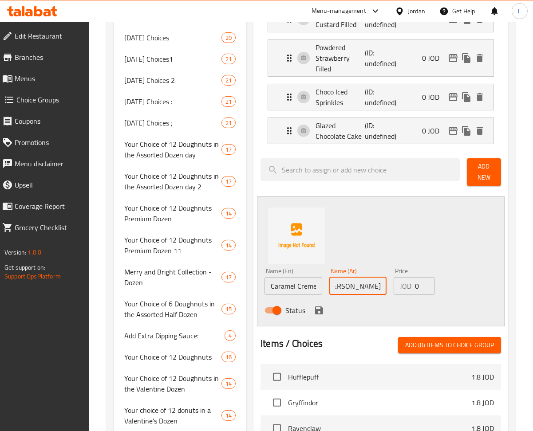
click at [318, 305] on icon "save" at bounding box center [319, 310] width 11 height 11
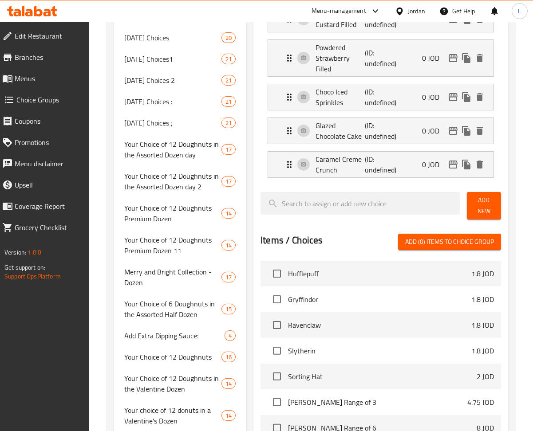
drag, startPoint x: 480, startPoint y: 196, endPoint x: 537, endPoint y: 220, distance: 61.8
click at [453, 197] on span "Add New" at bounding box center [484, 206] width 20 height 22
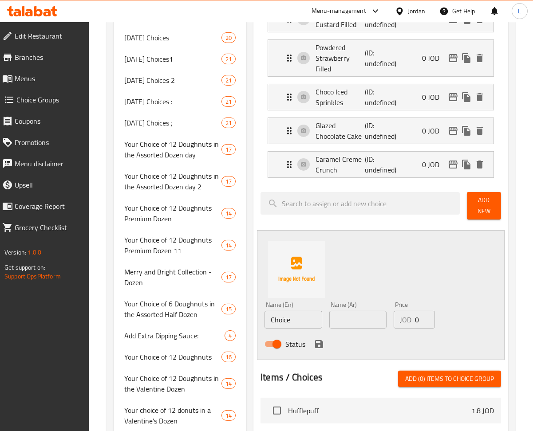
click at [287, 311] on input "Choice" at bounding box center [293, 320] width 58 height 18
paste input "Red Velvet Cak"
type input "Red Velvet Cake"
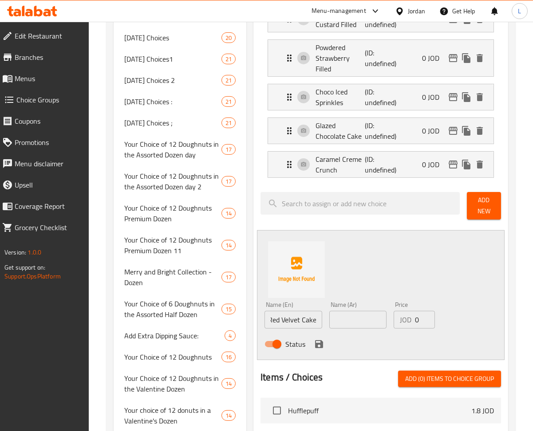
scroll to position [0, 0]
click at [342, 311] on input "text" at bounding box center [358, 320] width 58 height 18
paste input "كعكة ريد فيلفيت"
type input "كعكة ريد فيلفيت"
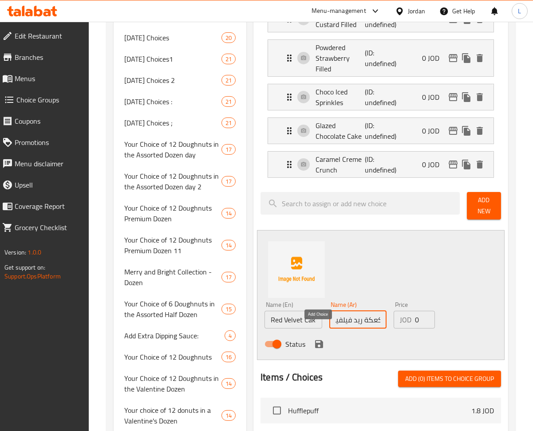
click at [318, 339] on icon "save" at bounding box center [319, 344] width 11 height 11
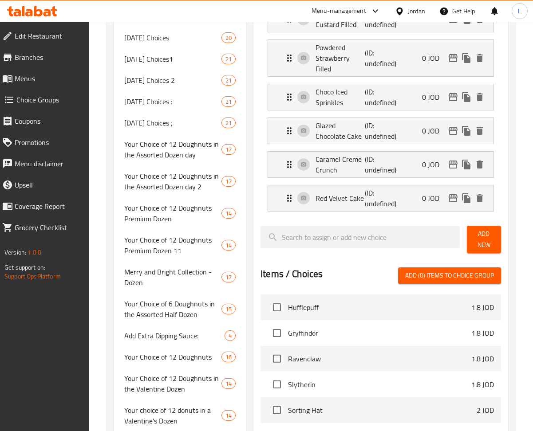
click at [453, 228] on span "Add New" at bounding box center [484, 239] width 20 height 22
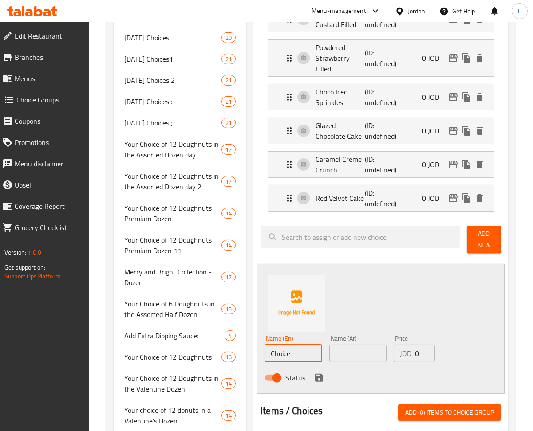
click at [313, 345] on input "Choice" at bounding box center [293, 354] width 58 height 18
paste input "Hazelnut Dream Cak"
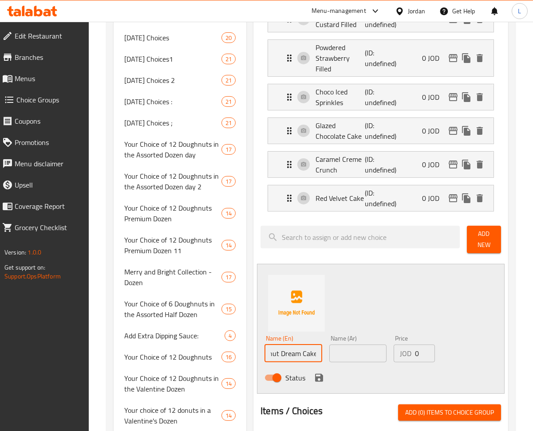
type input "Hazelnut Dream Cake"
click at [361, 345] on input "text" at bounding box center [358, 354] width 58 height 18
type input "ي"
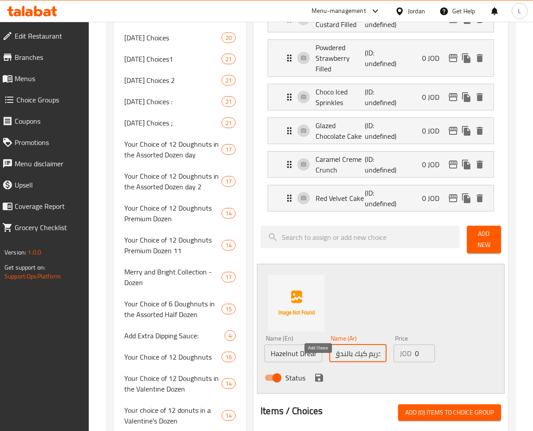
type input "دريم كيك بالندق"
click at [318, 373] on icon "save" at bounding box center [319, 378] width 11 height 11
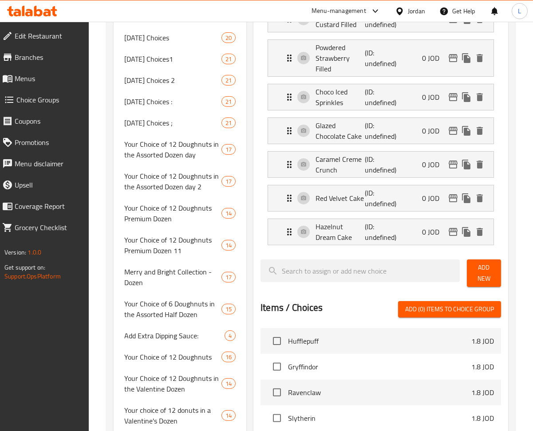
click at [453, 263] on span "Add New" at bounding box center [484, 273] width 20 height 22
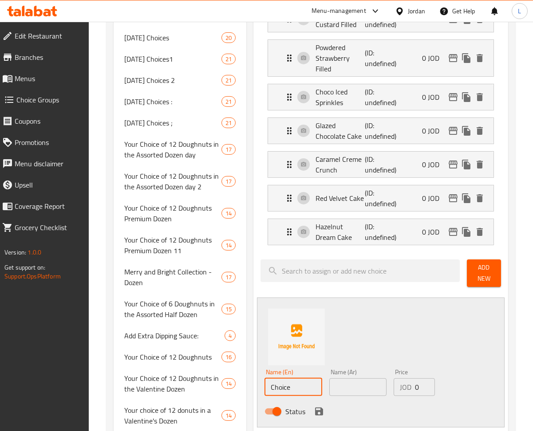
click at [297, 378] on input "Choice" at bounding box center [293, 387] width 58 height 18
paste input "NY Cheesecak"
type input "NY Cheesecake"
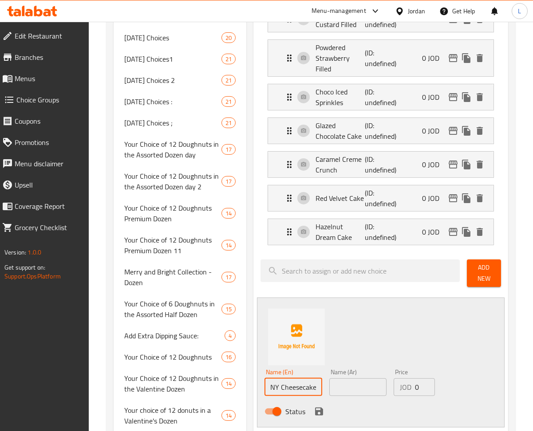
click at [348, 378] on input "text" at bounding box center [358, 387] width 58 height 18
paste input "نيويورك تشيز كيك"
type input "نيويورك تشيز كيك"
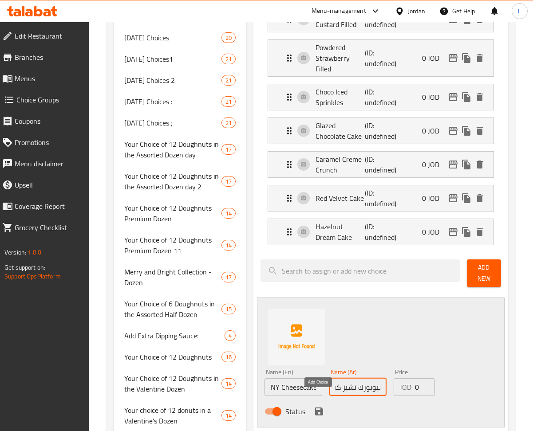
click at [323, 406] on icon "save" at bounding box center [319, 411] width 11 height 11
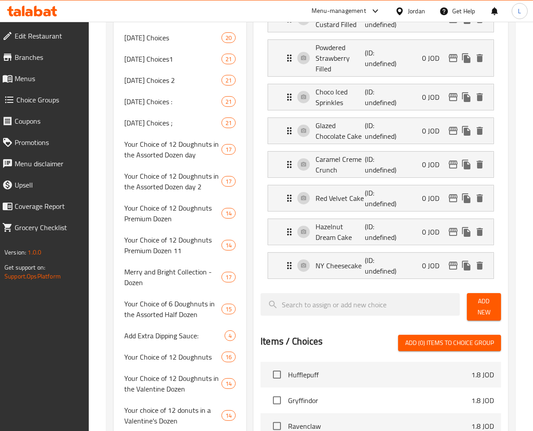
click at [453, 296] on span "Add New" at bounding box center [484, 307] width 20 height 22
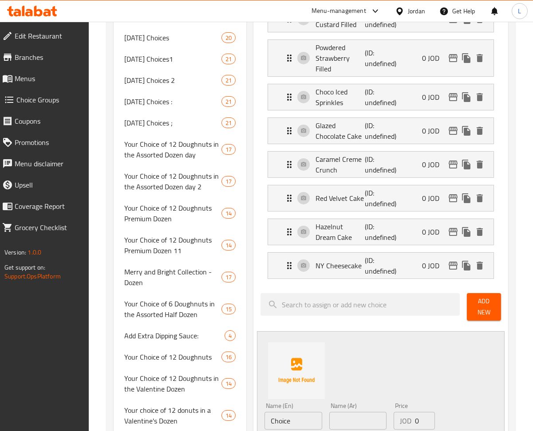
click at [302, 412] on input "Choice" at bounding box center [293, 421] width 58 height 18
paste input "Strawberry Dream Cak"
type input "Strawberry Dream Cake"
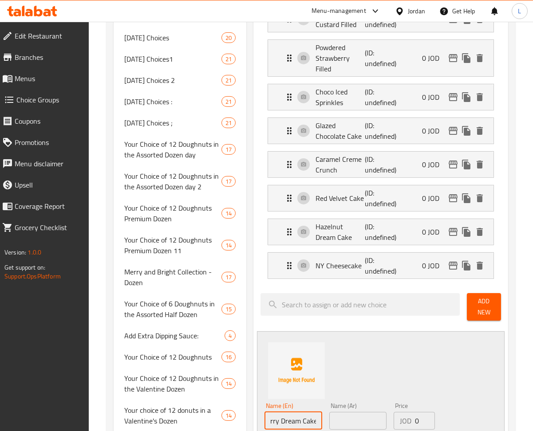
drag, startPoint x: 348, startPoint y: 410, endPoint x: 348, endPoint y: 401, distance: 9.3
click at [348, 412] on input "text" at bounding box center [358, 421] width 58 height 18
click at [360, 412] on input "text" at bounding box center [358, 421] width 58 height 18
type input "ك"
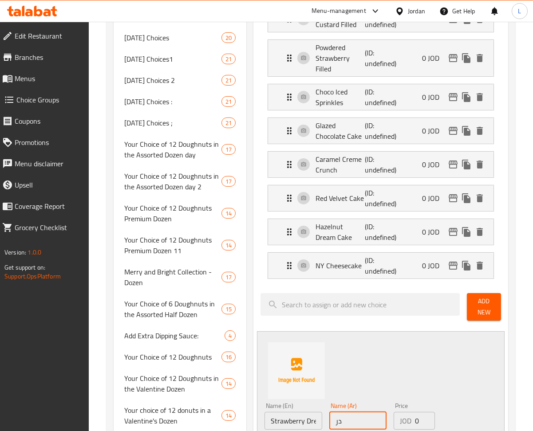
type input "د"
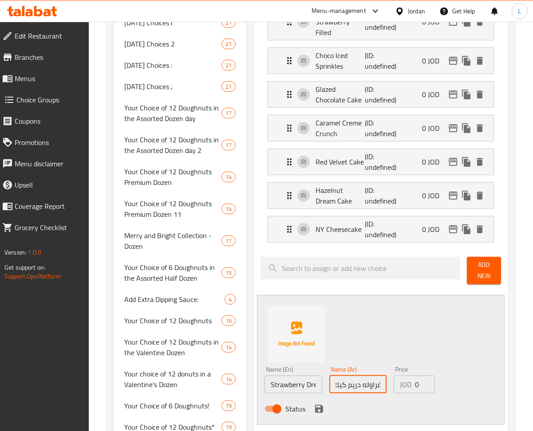
scroll to position [769, 0]
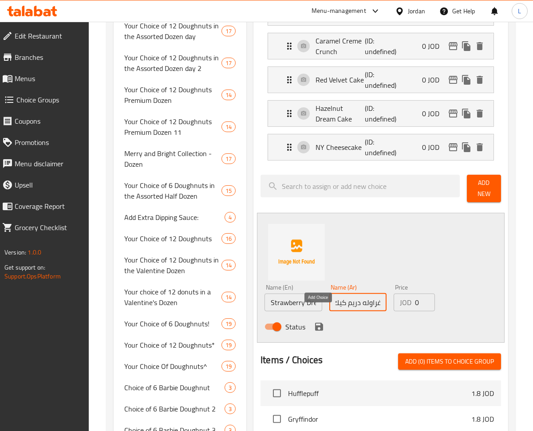
type input "فراوله دريم كيك"
click at [323, 320] on button "save" at bounding box center [318, 326] width 13 height 13
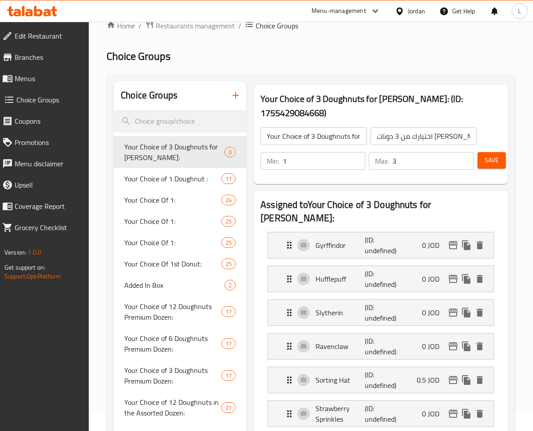
scroll to position [0, 0]
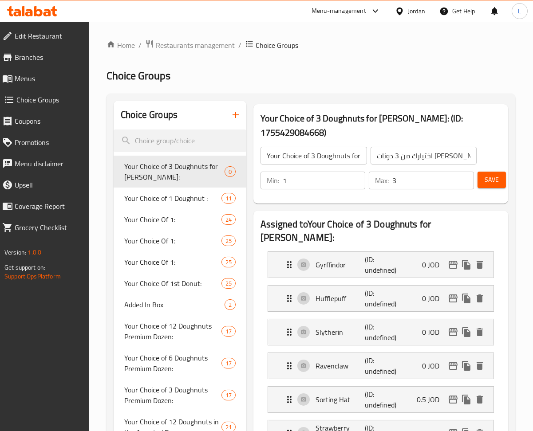
click at [453, 180] on span "Save" at bounding box center [491, 179] width 14 height 11
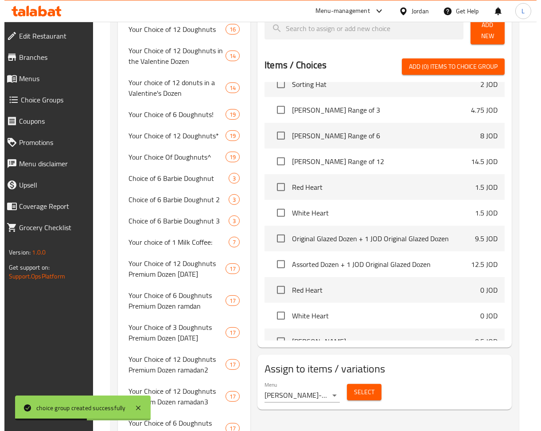
scroll to position [118, 0]
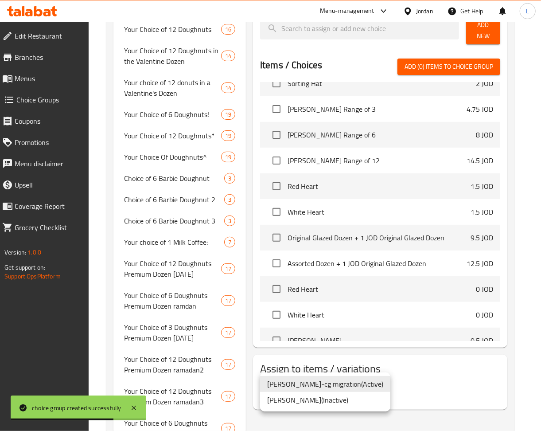
click at [423, 359] on div at bounding box center [270, 215] width 541 height 431
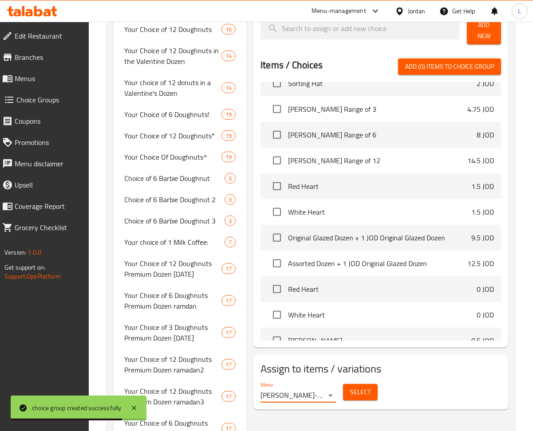
click at [372, 384] on button "Select" at bounding box center [360, 392] width 35 height 16
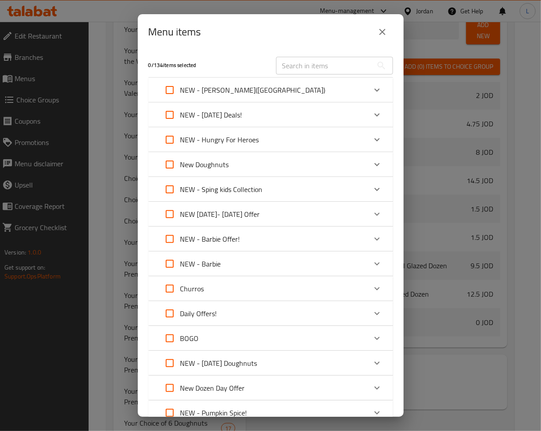
click at [367, 84] on div "Expand" at bounding box center [377, 89] width 21 height 21
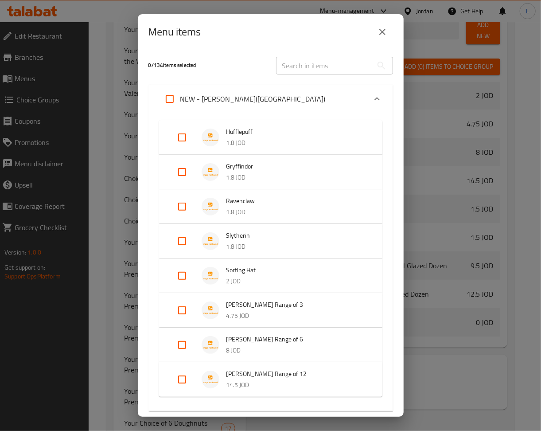
click at [175, 311] on input "Expand" at bounding box center [182, 310] width 21 height 21
checkbox input "true"
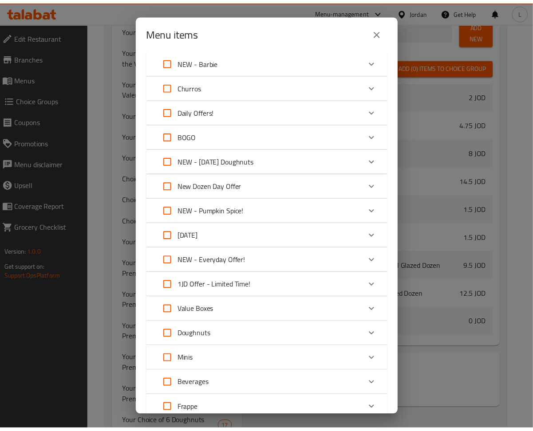
scroll to position [722, 0]
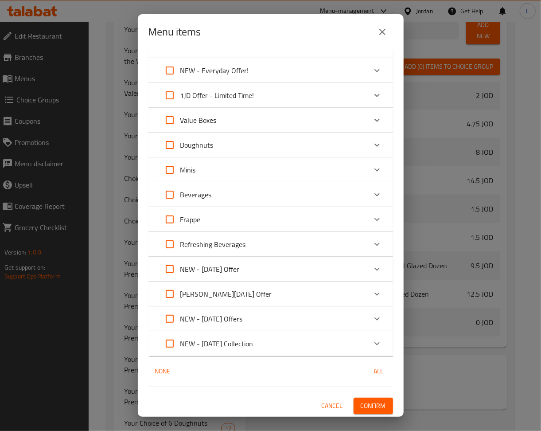
click at [361, 401] on span "Confirm" at bounding box center [373, 405] width 25 height 11
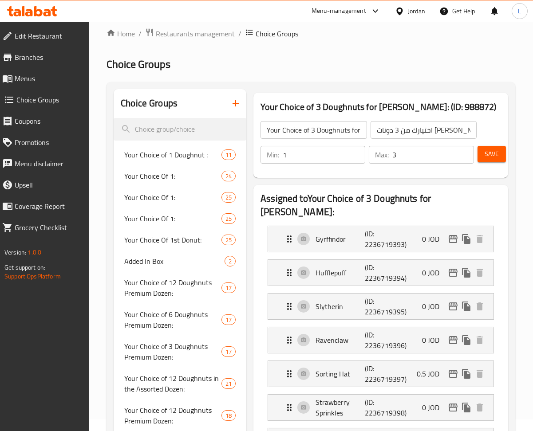
scroll to position [0, 0]
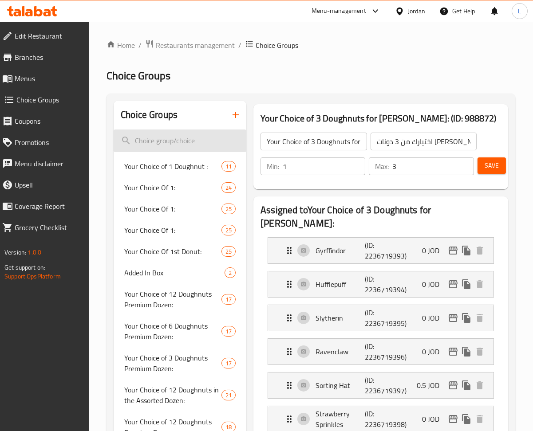
click at [185, 149] on input "search" at bounding box center [180, 140] width 133 height 23
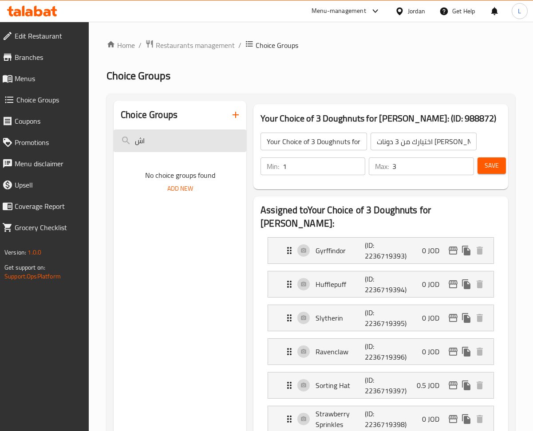
type input "ا"
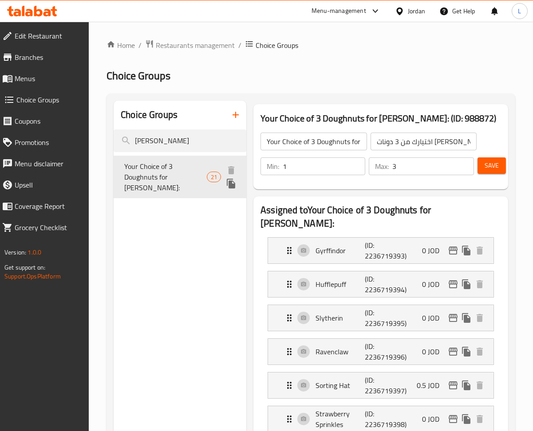
type input "harr"
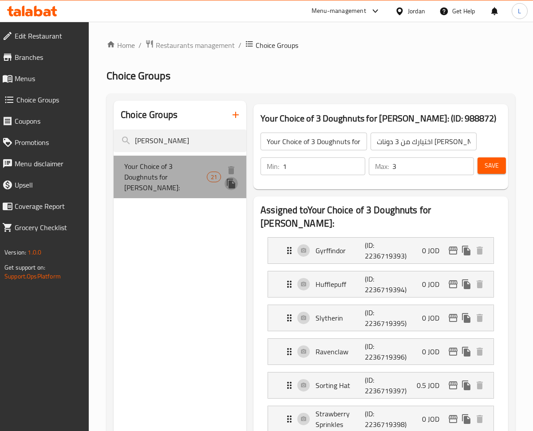
click at [231, 184] on icon "duplicate" at bounding box center [231, 184] width 8 height 10
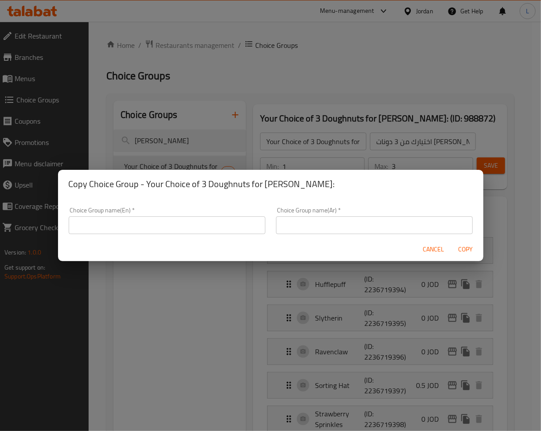
click at [194, 223] on input "text" at bounding box center [167, 225] width 197 height 18
click at [334, 139] on div "Copy Choice Group - Your Choice of 3 Doughnuts for harry potter: Choice Group n…" at bounding box center [270, 215] width 541 height 431
click at [437, 252] on span "Cancel" at bounding box center [434, 249] width 21 height 11
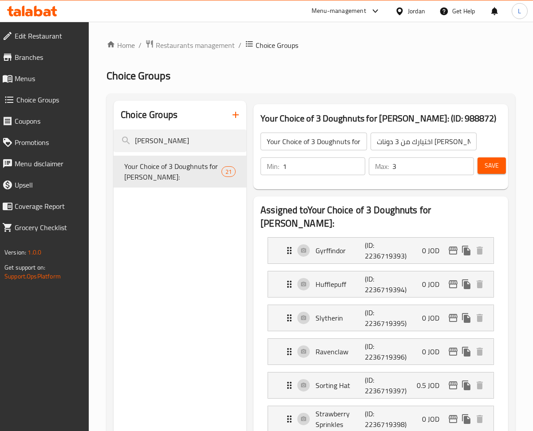
click at [334, 142] on input "Your Choice of 3 Doughnuts for harry potter:" at bounding box center [313, 142] width 106 height 18
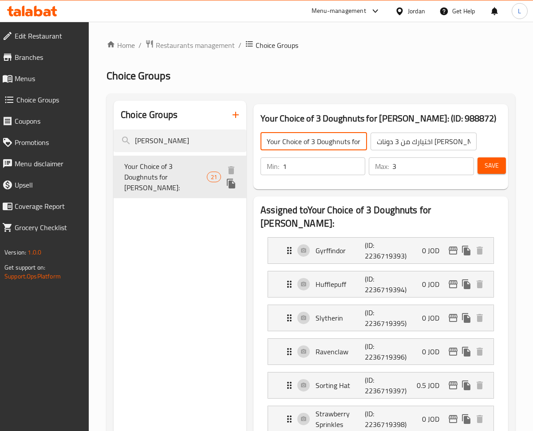
click at [232, 188] on icon "duplicate" at bounding box center [231, 184] width 8 height 10
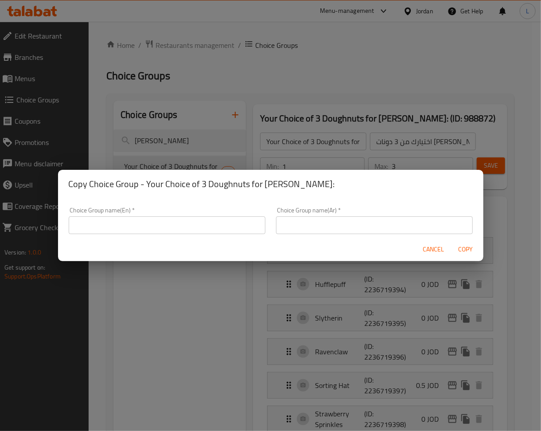
click at [198, 225] on input "text" at bounding box center [167, 225] width 197 height 18
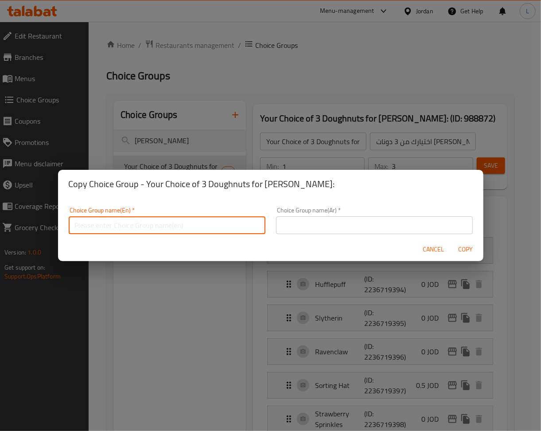
paste input "Your Choice of 3 Doughnuts for harry potter:"
type input "Your Choice of 3 Doughnuts for harry potter!"
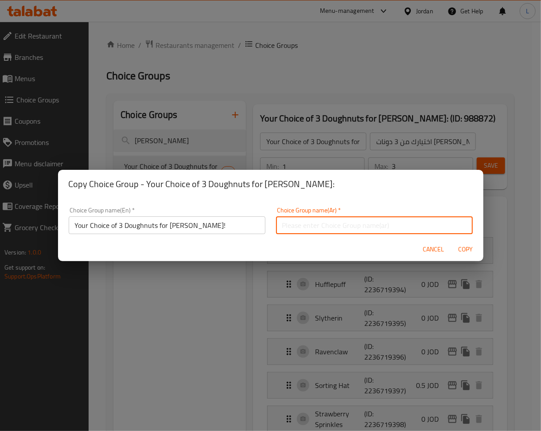
click at [287, 224] on input "text" at bounding box center [374, 225] width 197 height 18
paste input "اختيارك من 3 دونات لهاري بوتر:"
type input "اختيارك من 3 دونات لهاري بوتر:"
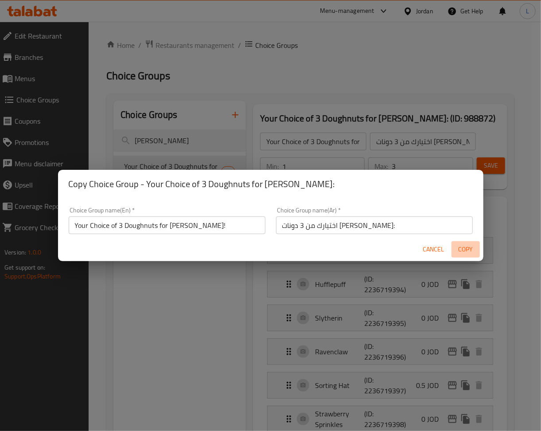
click at [453, 245] on span "Copy" at bounding box center [465, 249] width 21 height 11
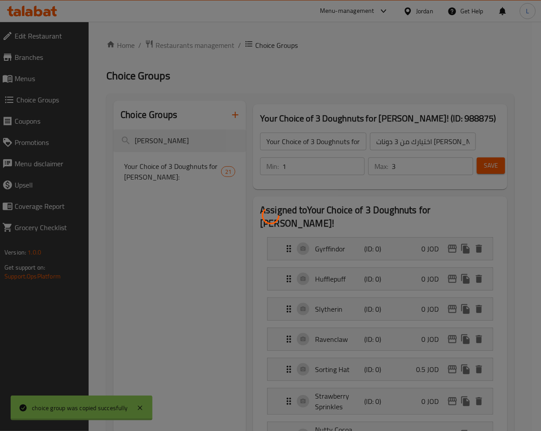
type input "Your Choice of 3 Doughnuts for harry potter!"
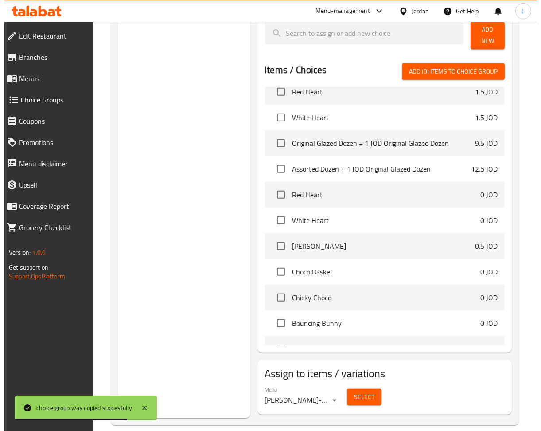
scroll to position [236, 0]
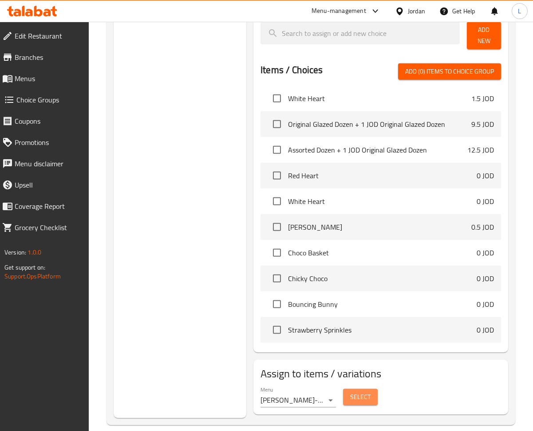
click at [361, 392] on span "Select" at bounding box center [360, 397] width 20 height 11
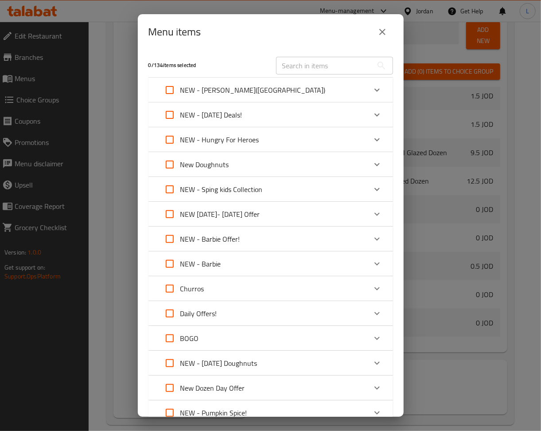
click at [372, 91] on icon "Expand" at bounding box center [377, 90] width 11 height 11
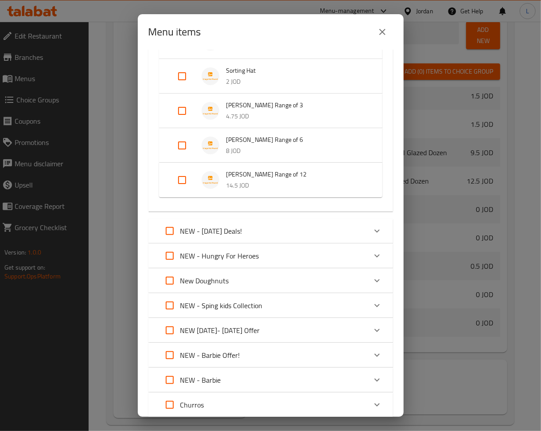
scroll to position [177, 0]
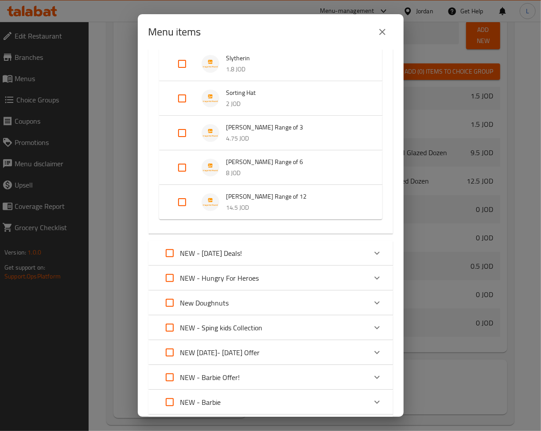
drag, startPoint x: 183, startPoint y: 172, endPoint x: 205, endPoint y: 193, distance: 30.7
click at [183, 170] on input "Expand" at bounding box center [182, 167] width 21 height 21
checkbox input "true"
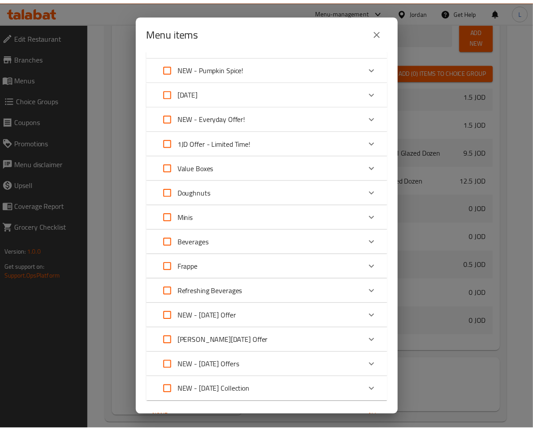
scroll to position [722, 0]
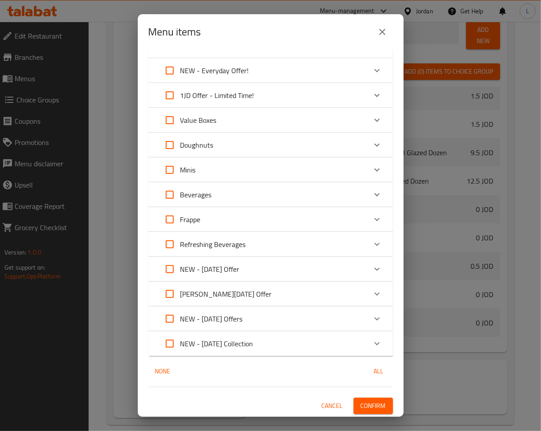
click at [361, 405] on span "Confirm" at bounding box center [373, 405] width 25 height 11
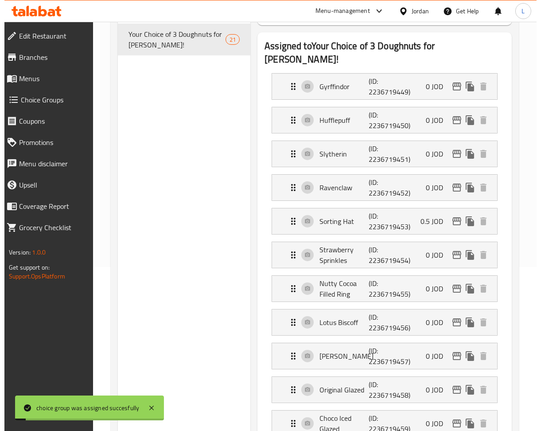
scroll to position [0, 0]
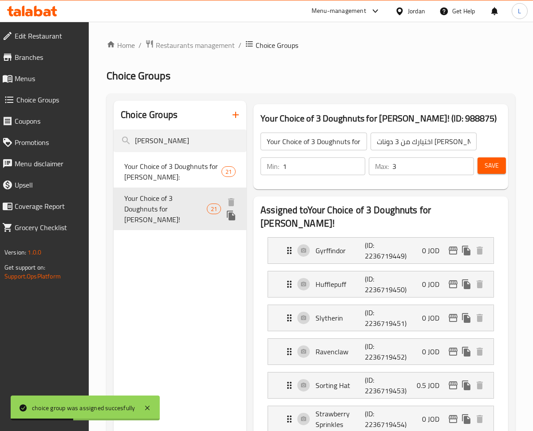
click at [228, 219] on icon "duplicate" at bounding box center [231, 216] width 8 height 10
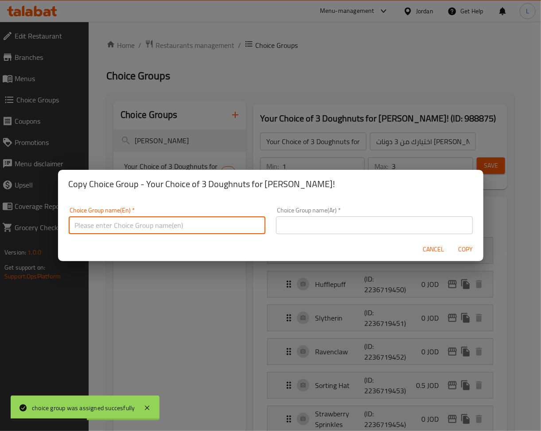
click at [203, 219] on input "text" at bounding box center [167, 225] width 197 height 18
paste input "اختيارك من 3 دونات لهاري بوتر:"
type input "اختيارك من 3 دونات لهاري بوتر:"
click at [204, 219] on input "اختيارك من 3 دونات لهاري بوتر:" at bounding box center [167, 225] width 197 height 18
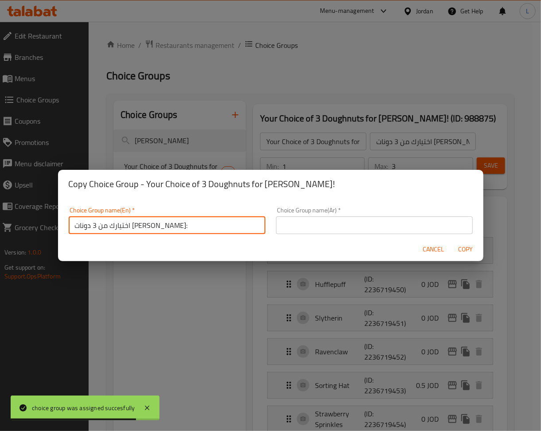
click at [204, 219] on input "اختيارك من 3 دونات لهاري بوتر:" at bounding box center [167, 225] width 197 height 18
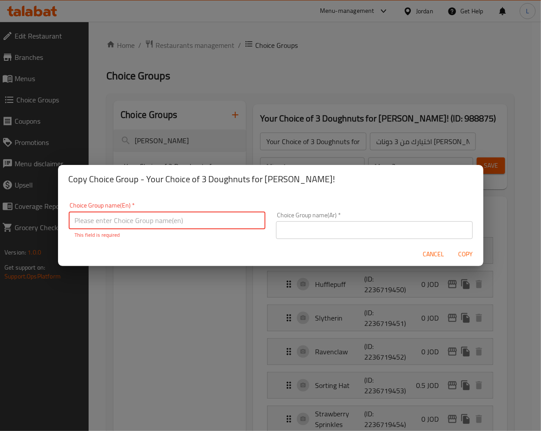
paste input "Your Choice of 3 Doughnuts for harry potter:"
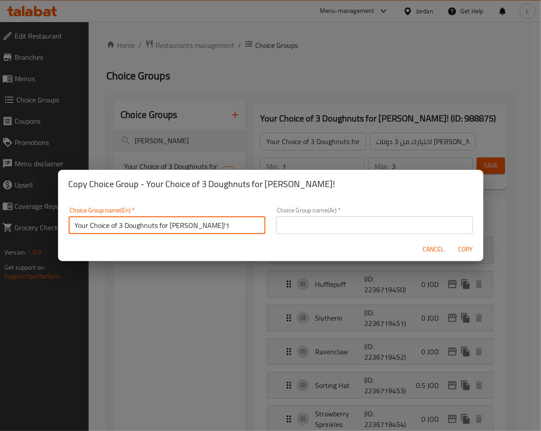
click at [306, 222] on input "text" at bounding box center [374, 225] width 197 height 18
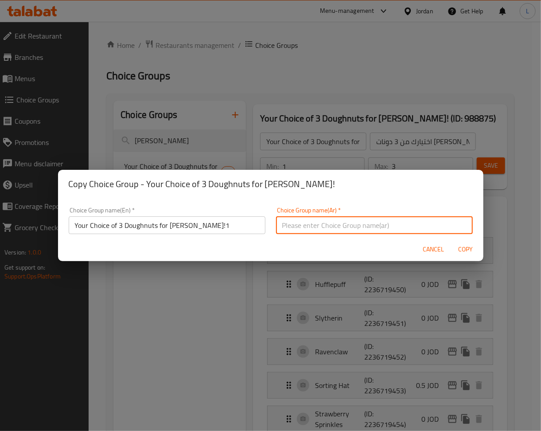
click at [233, 227] on input "Your Choice of 3 Doughnuts for harry potter!1" at bounding box center [167, 225] width 197 height 18
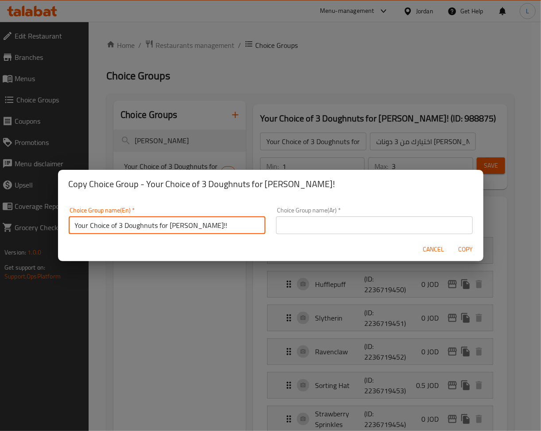
type input "Your Choice of 3 Doughnuts for harry potter!!"
click at [178, 227] on input "Your Choice of 3 Doughnuts for harry potter!!" at bounding box center [167, 225] width 197 height 18
click at [177, 227] on input "Your Choice of 3 Doughnuts for harry potter!!" at bounding box center [167, 225] width 197 height 18
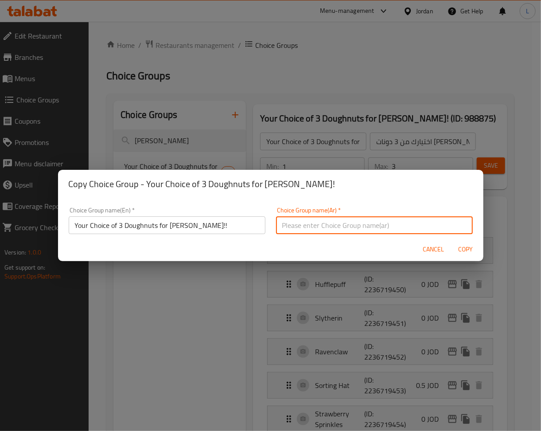
click at [377, 226] on input "text" at bounding box center [374, 225] width 197 height 18
paste input "اختيارك من 3 دوناتس لهاري بوتر!!"
type input "اختيارك من 3 دوناتس لهاري بوتر!!"
click at [453, 244] on span "Copy" at bounding box center [465, 249] width 21 height 11
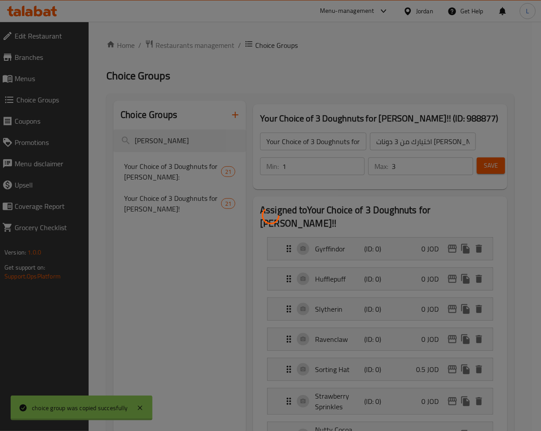
type input "Your Choice of 3 Doughnuts for harry potter!!"
type input "اختيارك من 3 دوناتس لهاري بوتر!!"
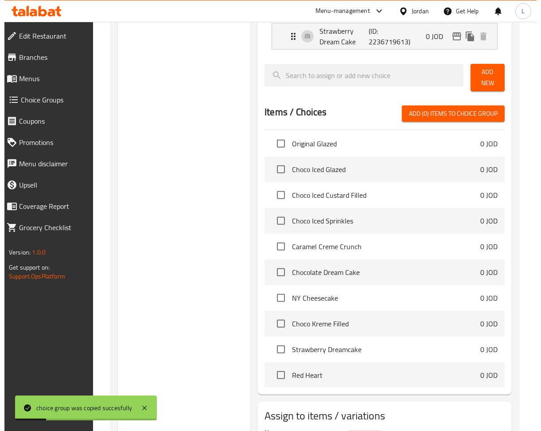
scroll to position [941, 0]
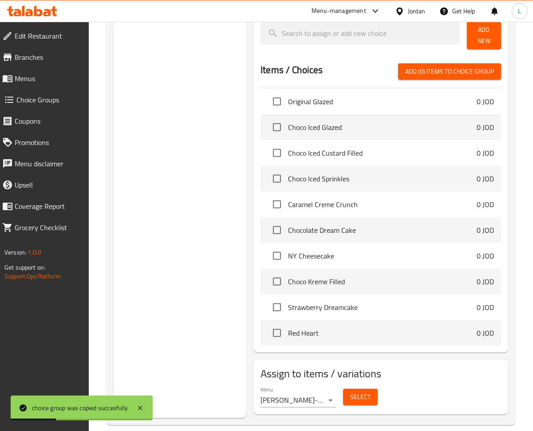
click at [346, 389] on button "Select" at bounding box center [360, 397] width 35 height 16
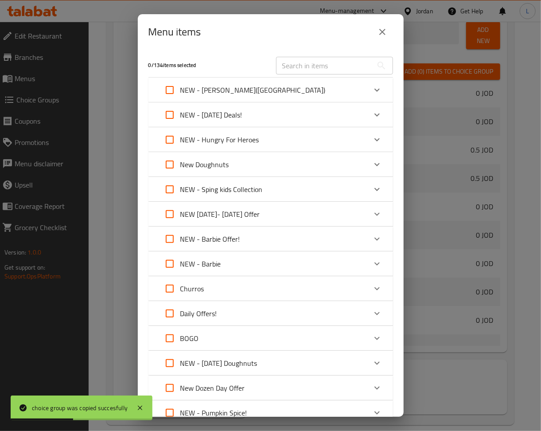
scroll to position [1106, 0]
click at [372, 93] on icon "Expand" at bounding box center [377, 90] width 11 height 11
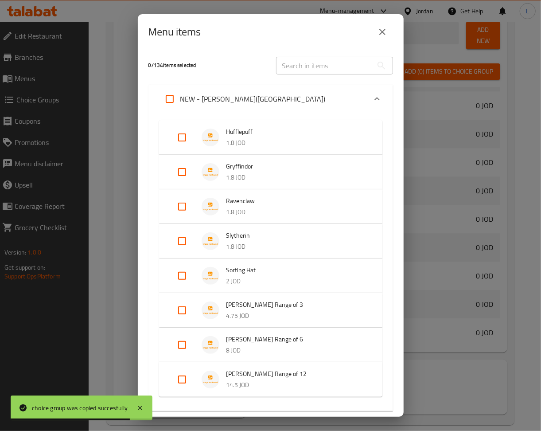
click at [177, 344] on input "Expand" at bounding box center [182, 344] width 21 height 21
checkbox input "true"
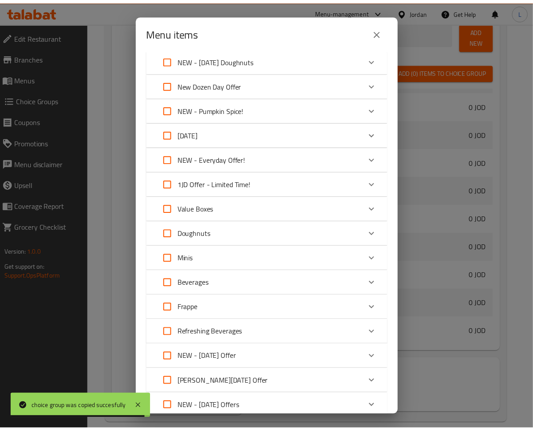
scroll to position [722, 0]
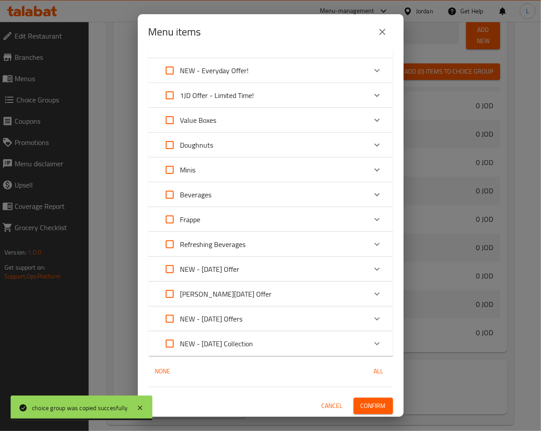
click at [361, 401] on span "Confirm" at bounding box center [373, 405] width 25 height 11
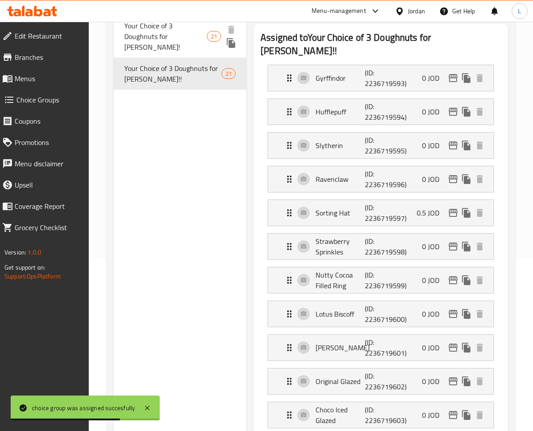
scroll to position [0, 0]
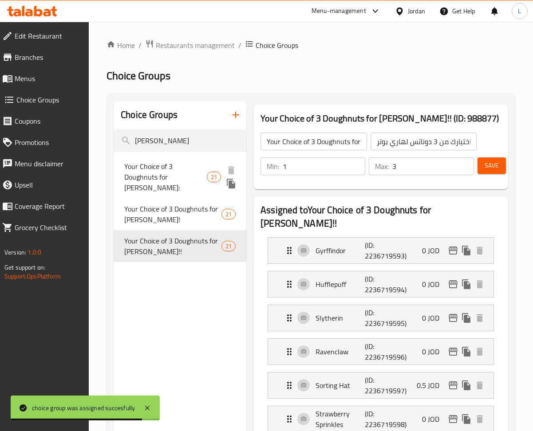
click at [231, 184] on icon "duplicate" at bounding box center [231, 184] width 8 height 10
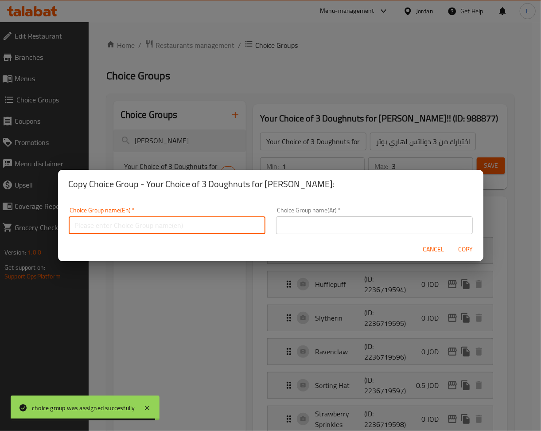
click at [202, 224] on input "text" at bounding box center [167, 225] width 197 height 18
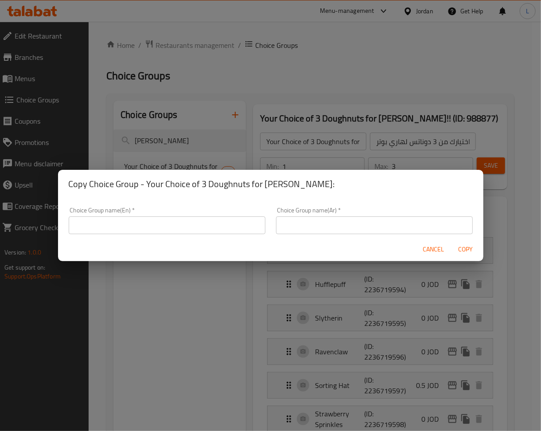
click at [329, 143] on div "Copy Choice Group - Your Choice of 3 Doughnuts for harry potter: Choice Group n…" at bounding box center [270, 215] width 541 height 431
drag, startPoint x: 439, startPoint y: 247, endPoint x: 364, endPoint y: 196, distance: 90.3
click at [439, 248] on span "Cancel" at bounding box center [434, 249] width 21 height 11
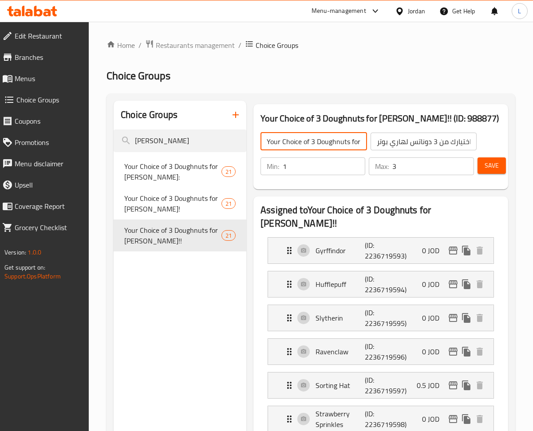
click at [314, 143] on input "Your Choice of 3 Doughnuts for harry potter!!" at bounding box center [313, 142] width 106 height 18
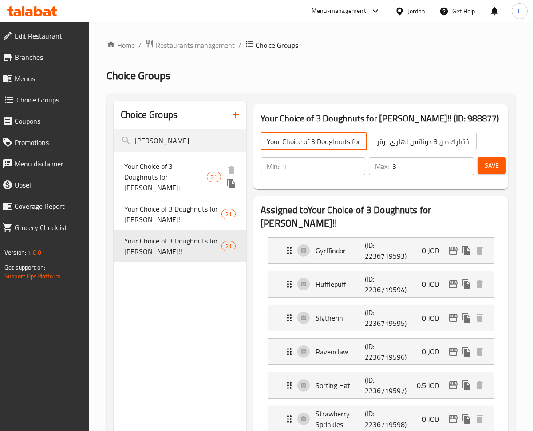
click at [231, 186] on icon "duplicate" at bounding box center [231, 184] width 8 height 10
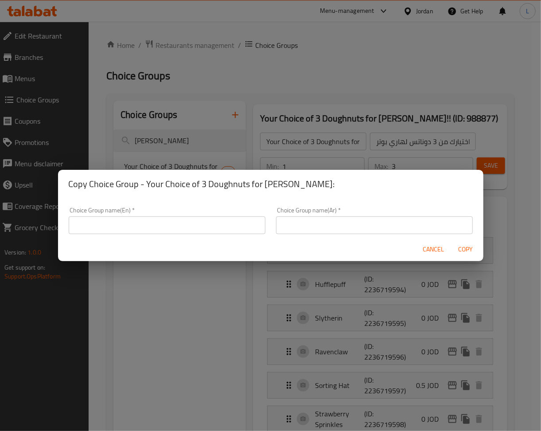
click at [153, 231] on input "text" at bounding box center [167, 225] width 197 height 18
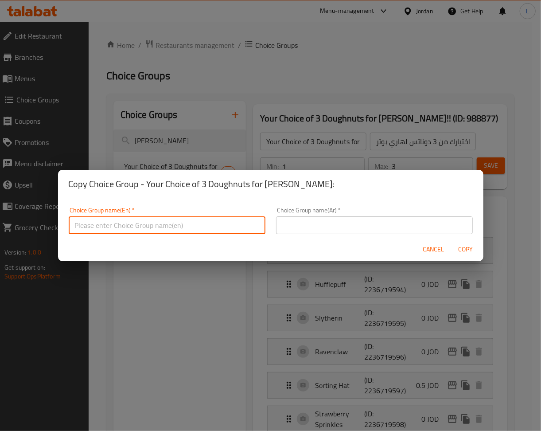
paste input "Your Choice of 3 Doughnuts for harry potter!!"
type input "Your Choice of 3 Doughnuts for harry potter"
click at [422, 227] on input "text" at bounding box center [374, 225] width 197 height 18
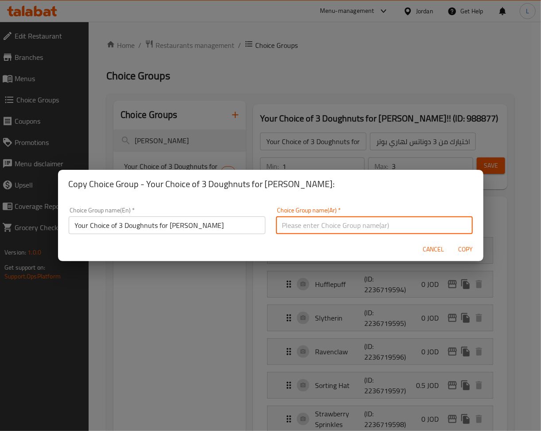
paste input "اختيارك من 3 دوناتس لهاري بوتر!!"
type input "اختيارك من 3 دوناتس لهاري بوتر"
click at [453, 253] on span "Copy" at bounding box center [465, 249] width 21 height 11
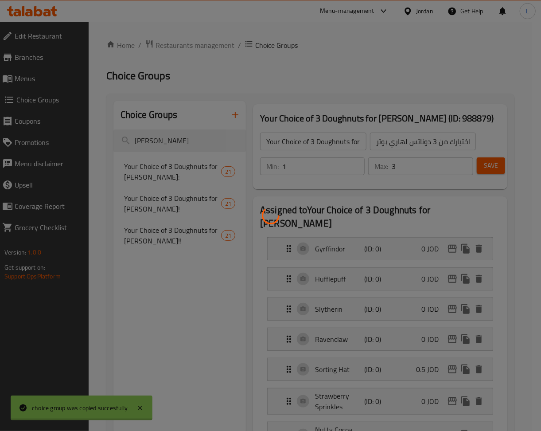
type input "Your Choice of 3 Doughnuts for harry potter"
type input "اختيارك من 3 دوناتس لهاري بوتر"
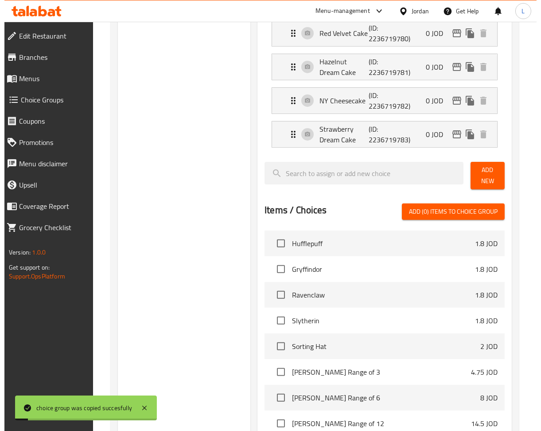
scroll to position [941, 0]
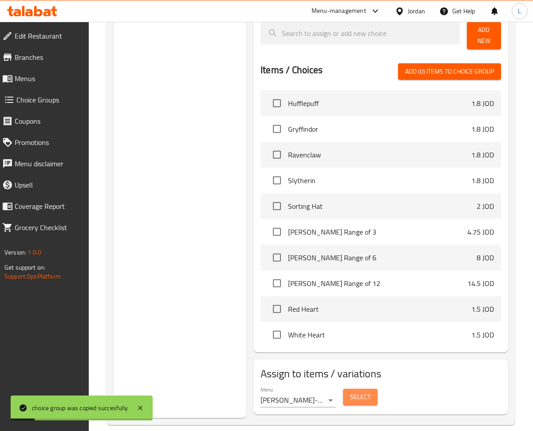
click at [369, 392] on span "Select" at bounding box center [360, 397] width 20 height 11
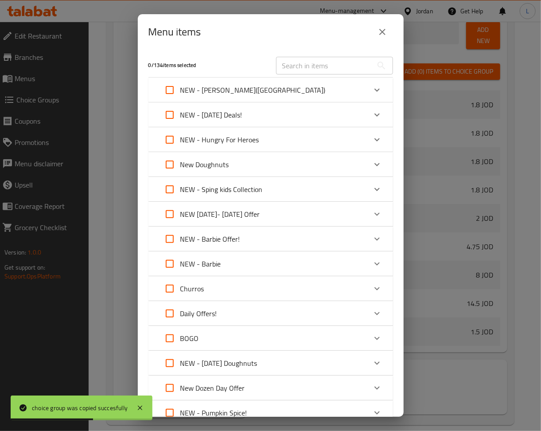
click at [372, 91] on icon "Expand" at bounding box center [377, 90] width 11 height 11
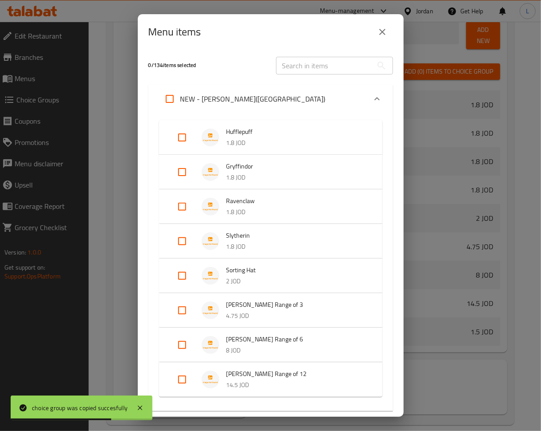
scroll to position [236, 0]
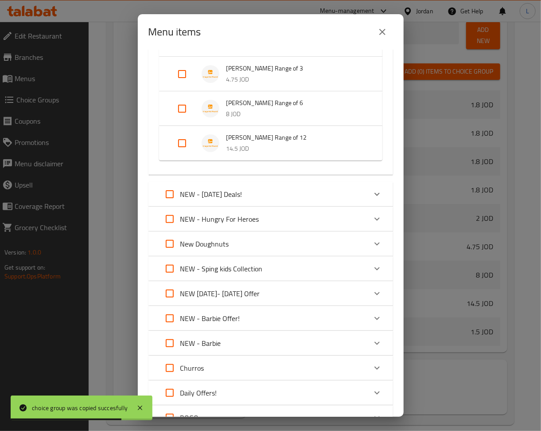
click at [188, 141] on input "Expand" at bounding box center [182, 143] width 21 height 21
checkbox input "true"
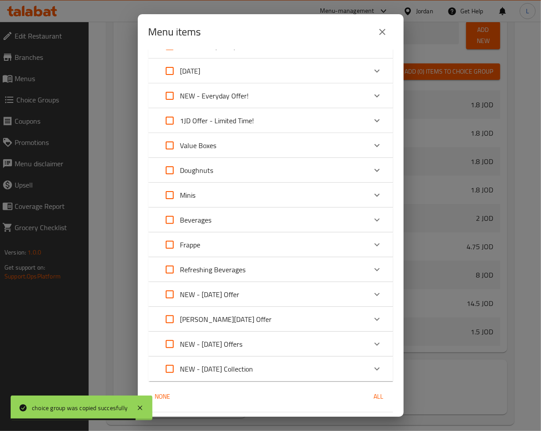
scroll to position [715, 0]
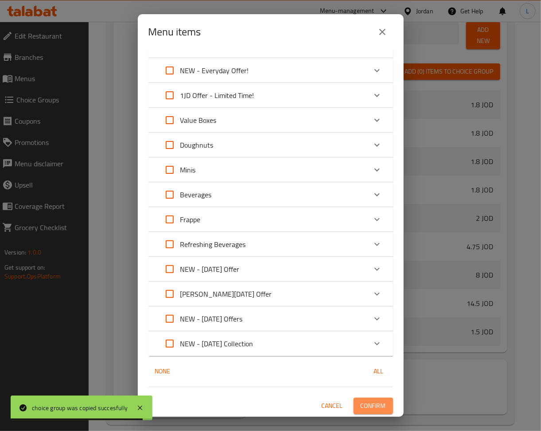
click at [361, 404] on span "Confirm" at bounding box center [373, 405] width 25 height 11
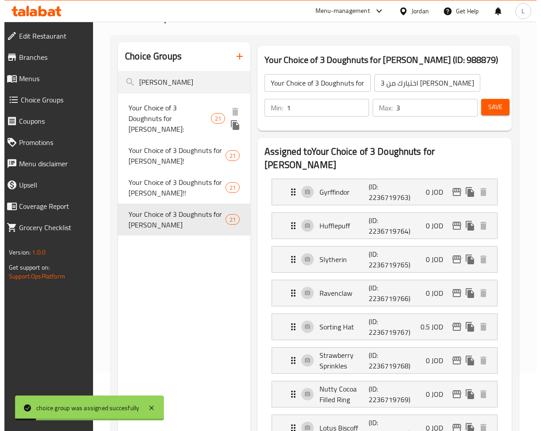
scroll to position [0, 0]
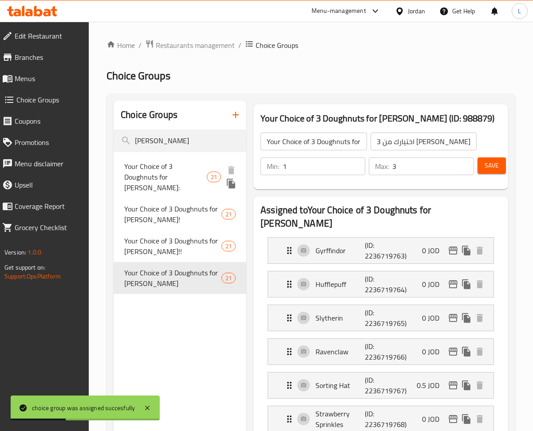
click at [231, 185] on icon "duplicate" at bounding box center [231, 184] width 8 height 10
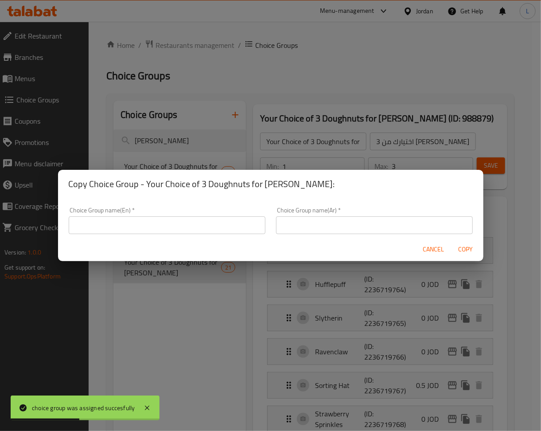
click at [232, 223] on input "text" at bounding box center [167, 225] width 197 height 18
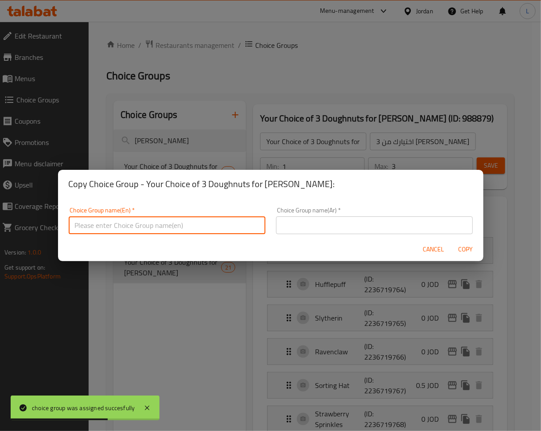
click at [218, 223] on input "text" at bounding box center [167, 225] width 197 height 18
paste input "Your Choice of 3 Doughnuts for harry potter!!"
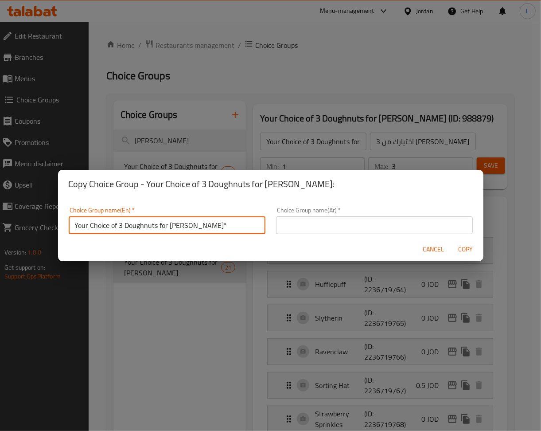
type input "Your Choice of 3 Doughnuts for harry potter*"
click at [291, 219] on input "text" at bounding box center [374, 225] width 197 height 18
click at [156, 225] on input "Your Choice of 3 Doughnuts for harry potter*" at bounding box center [167, 225] width 197 height 18
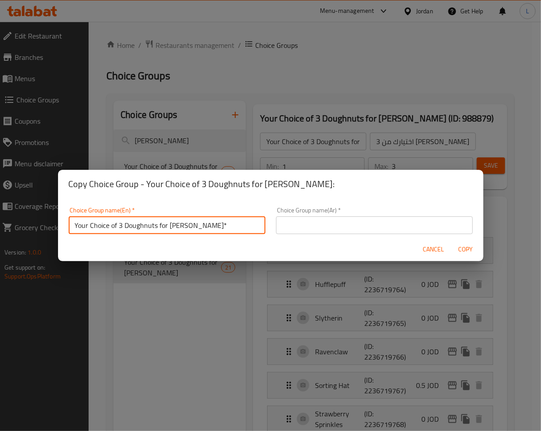
click at [357, 237] on div "Choice Group name(Ar)   * Choice Group name(Ar) *" at bounding box center [375, 221] width 208 height 38
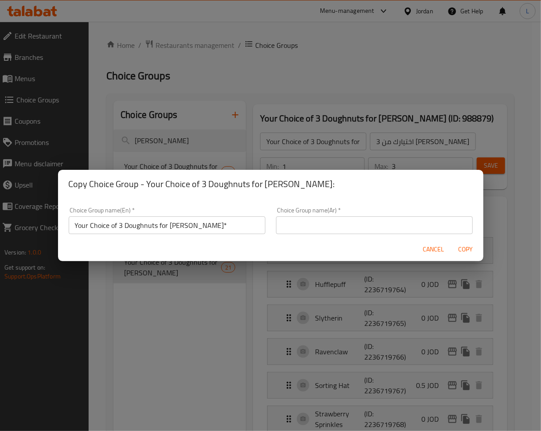
click at [358, 228] on input "text" at bounding box center [374, 225] width 197 height 18
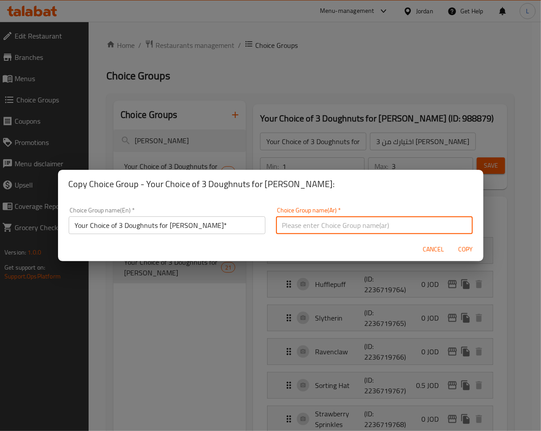
paste input "اختيارك من 3 قطع دونات لهاري بوتر*"
type input "اختيارك من 3 قطع دونات لهاري بوتر*"
click at [453, 250] on span "Copy" at bounding box center [465, 249] width 21 height 11
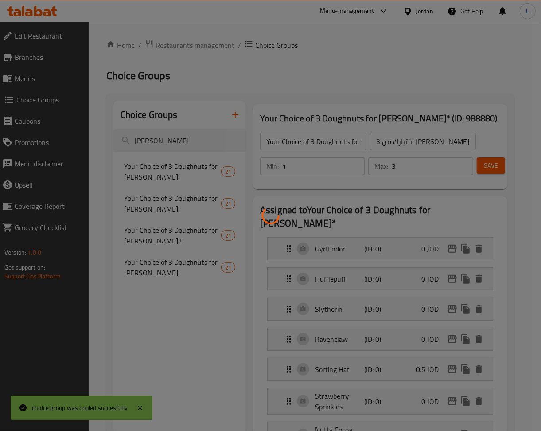
type input "Your Choice of 3 Doughnuts for harry potter*"
type input "اختيارك من 3 قطع دونات لهاري بوتر*"
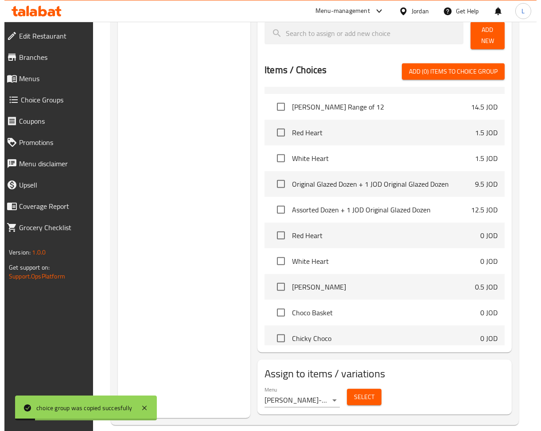
scroll to position [177, 0]
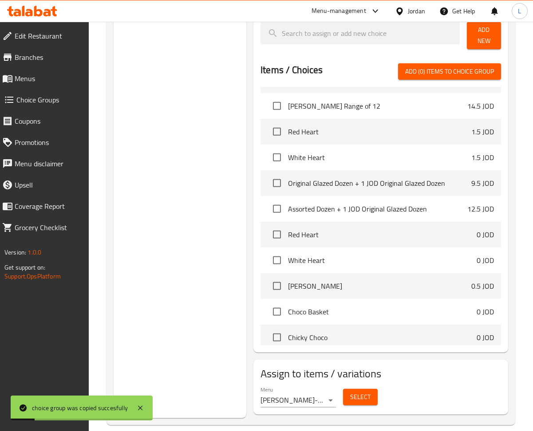
click at [357, 392] on span "Select" at bounding box center [360, 397] width 20 height 11
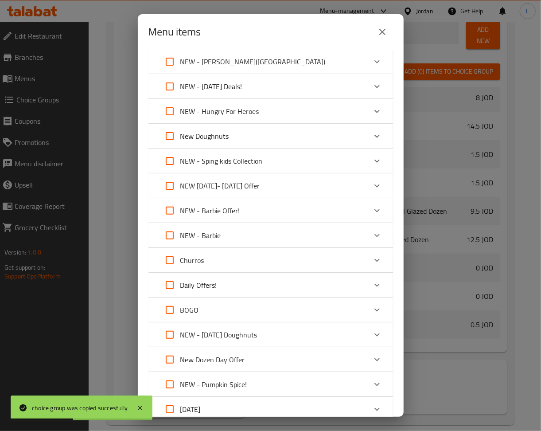
scroll to position [0, 0]
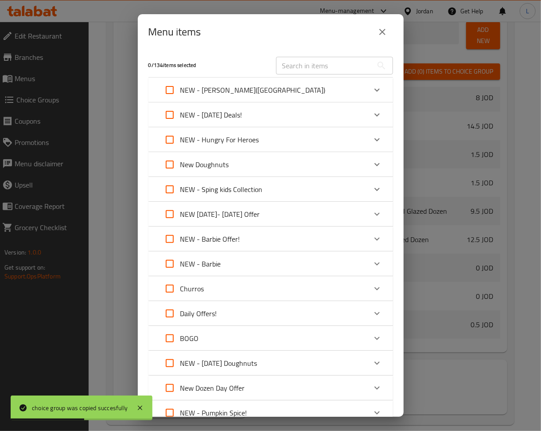
click at [372, 94] on icon "Expand" at bounding box center [377, 90] width 11 height 11
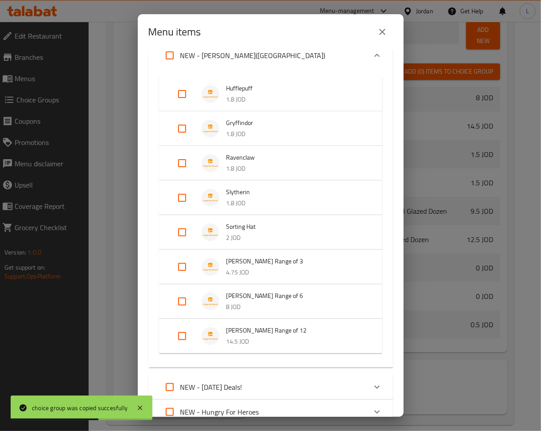
scroll to position [177, 0]
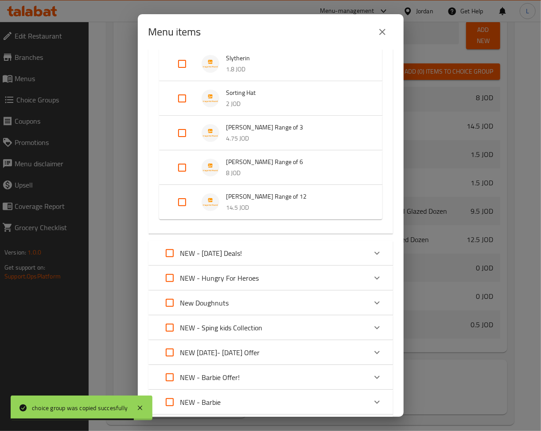
click at [251, 207] on p "14.5 JOD" at bounding box center [296, 207] width 138 height 11
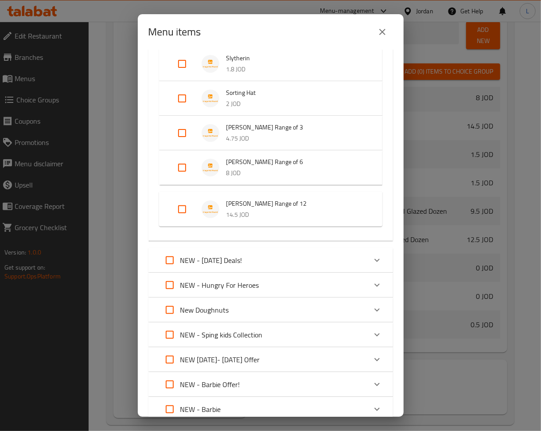
click at [186, 210] on input "Expand" at bounding box center [182, 209] width 21 height 21
checkbox input "true"
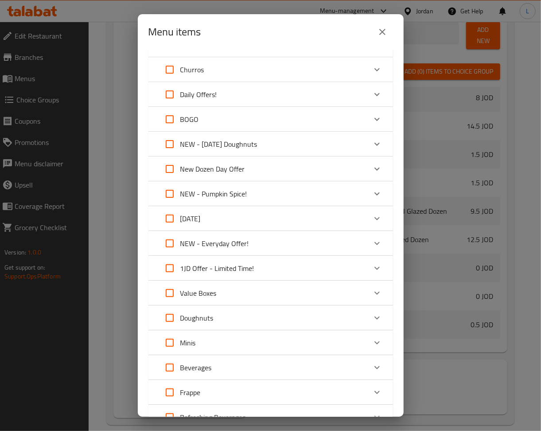
scroll to position [708, 0]
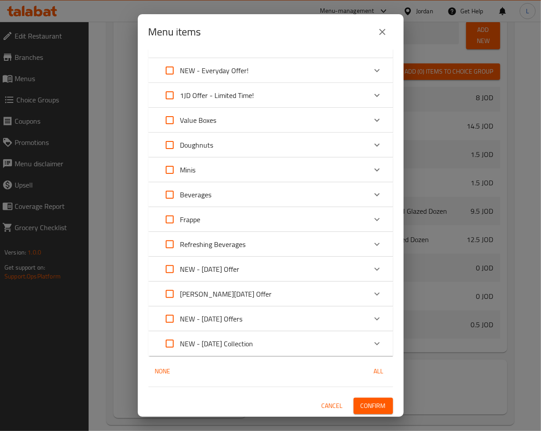
click at [361, 404] on span "Confirm" at bounding box center [373, 405] width 25 height 11
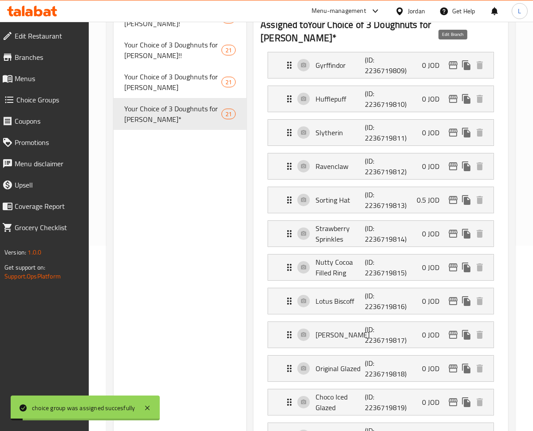
scroll to position [0, 0]
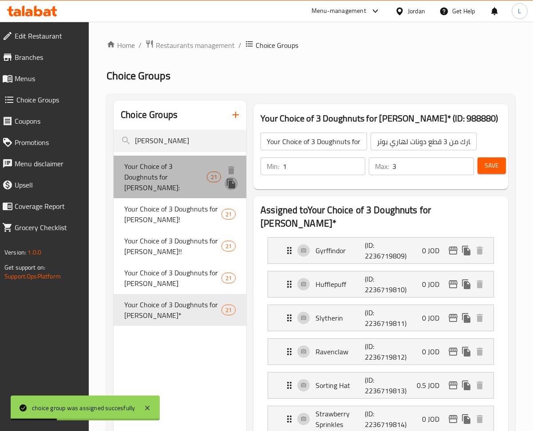
click at [227, 184] on icon "duplicate" at bounding box center [231, 184] width 8 height 10
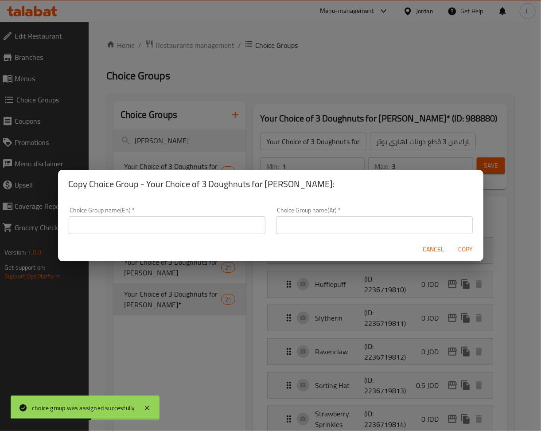
click at [191, 224] on input "text" at bounding box center [167, 225] width 197 height 18
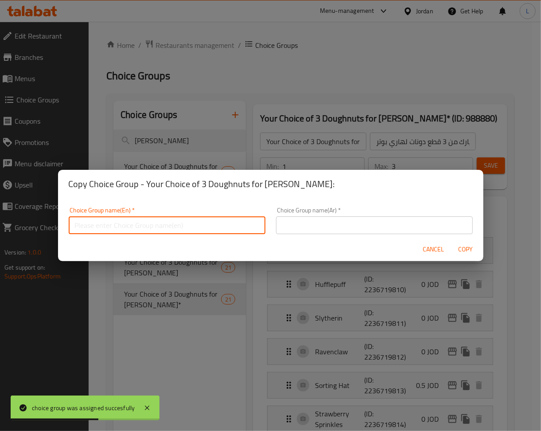
paste input "Your Choice of 3 Doughnuts for harry potter*"
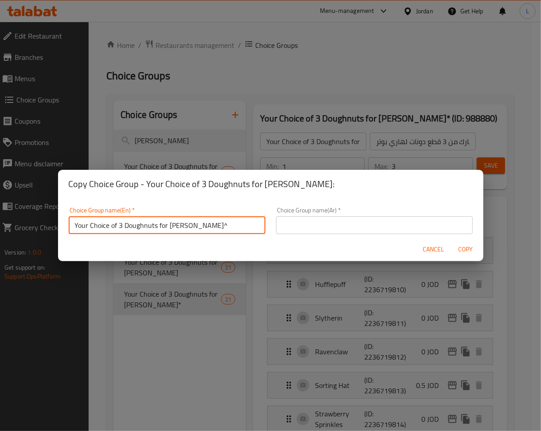
click at [191, 224] on input "Your Choice of 3 Doughnuts for harry potter^" at bounding box center [167, 225] width 197 height 18
type input "Your Choice of 3 Doughnuts for harry potter^"
drag, startPoint x: 368, startPoint y: 217, endPoint x: 389, endPoint y: 224, distance: 22.3
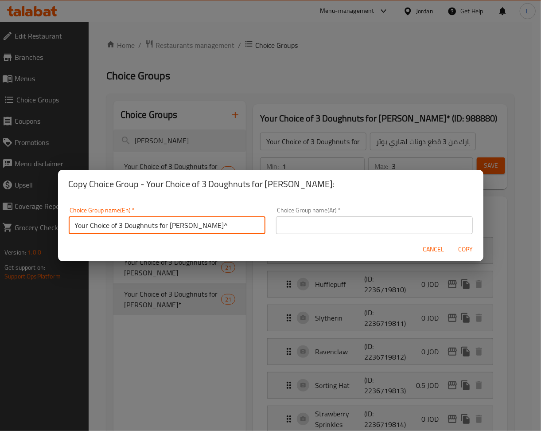
click at [368, 217] on input "text" at bounding box center [374, 225] width 197 height 18
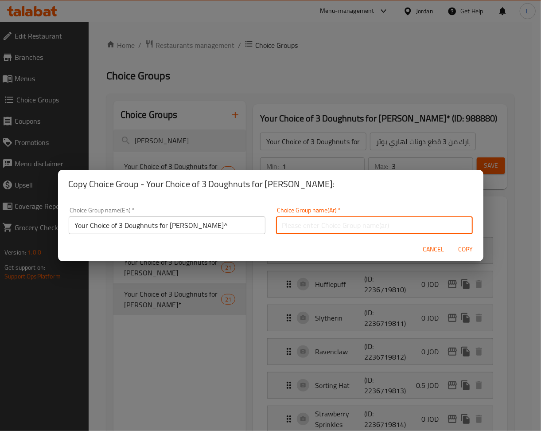
paste input "اختيارك من 3 دونات لهاري بوتر^"
type input "اختيارك من 3 دونات لهاري بوتر^"
click at [453, 247] on span "Copy" at bounding box center [465, 249] width 21 height 11
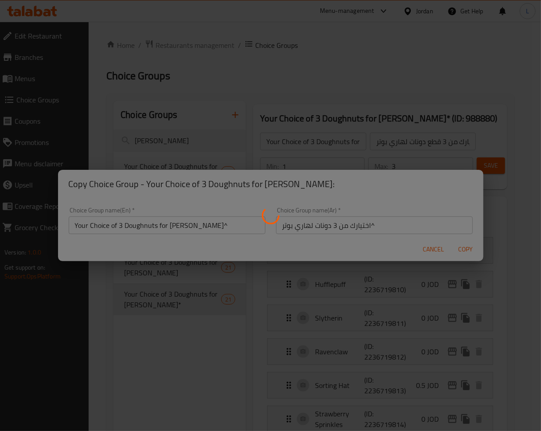
click at [453, 311] on div at bounding box center [270, 215] width 541 height 431
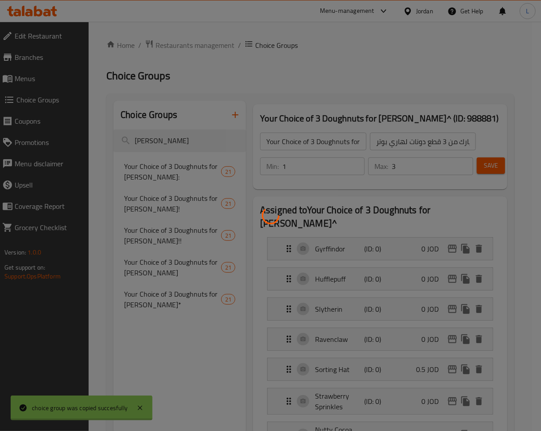
type input "Your Choice of 3 Doughnuts for harry potter^"
type input "اختيارك من 3 دونات لهاري بوتر^"
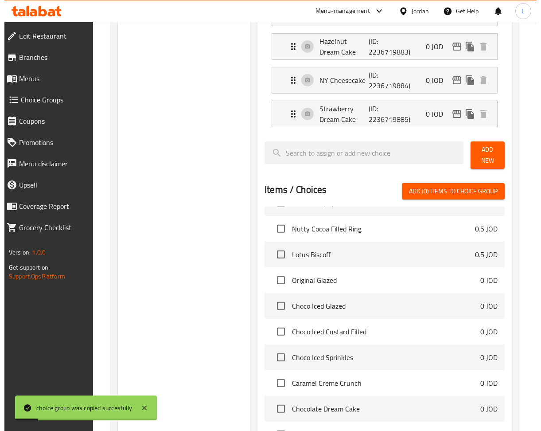
scroll to position [941, 0]
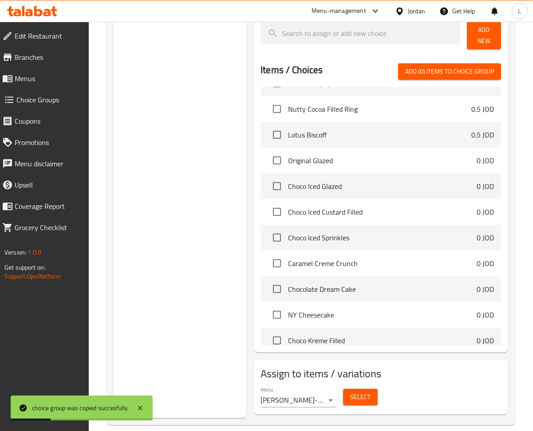
click at [358, 392] on span "Select" at bounding box center [360, 397] width 20 height 11
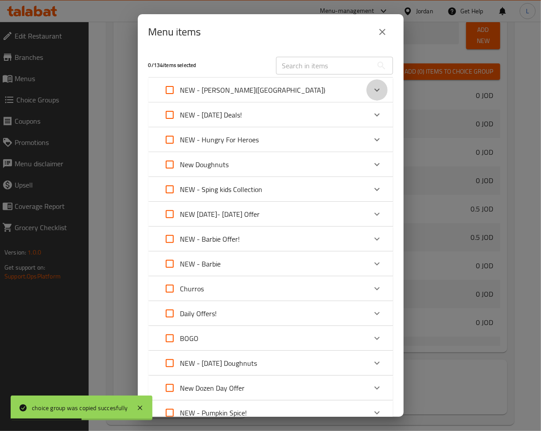
click at [373, 92] on icon "Expand" at bounding box center [377, 90] width 11 height 11
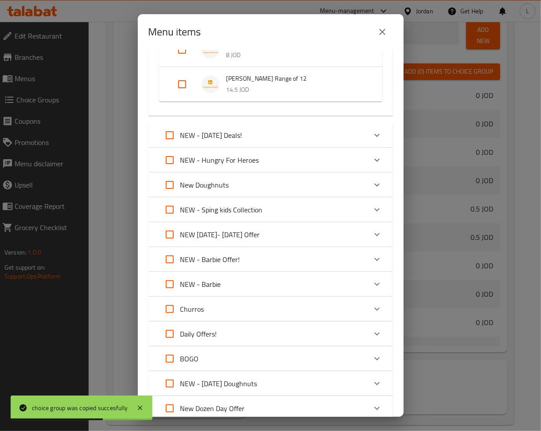
scroll to position [177, 0]
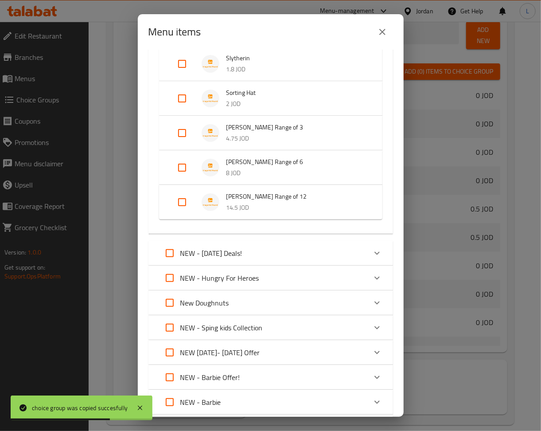
click at [185, 205] on input "Expand" at bounding box center [182, 202] width 21 height 21
checkbox input "true"
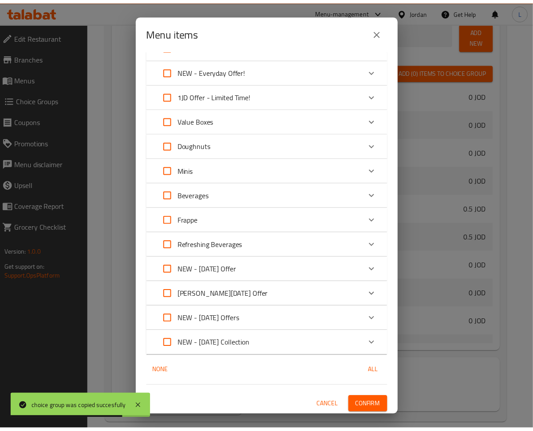
scroll to position [715, 0]
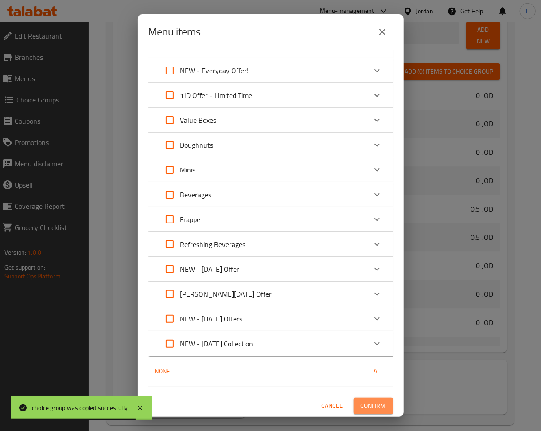
click at [366, 403] on span "Confirm" at bounding box center [373, 405] width 25 height 11
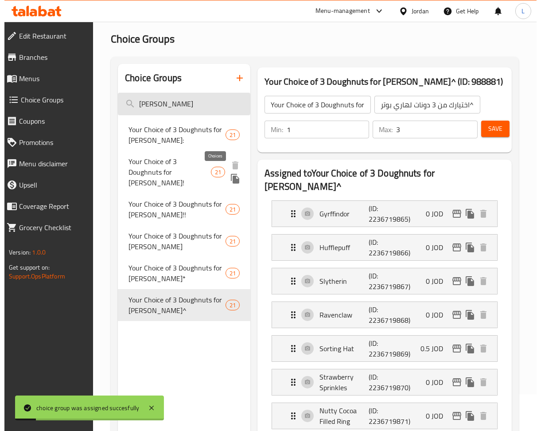
scroll to position [0, 0]
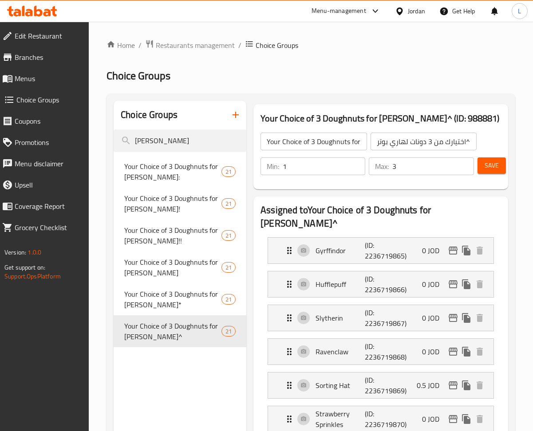
click at [31, 77] on span "Menus" at bounding box center [48, 78] width 67 height 11
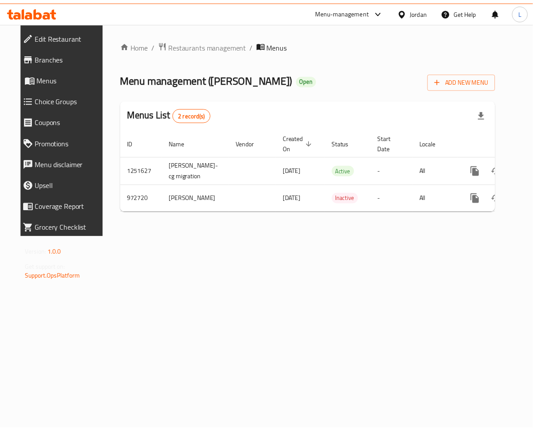
scroll to position [0, 25]
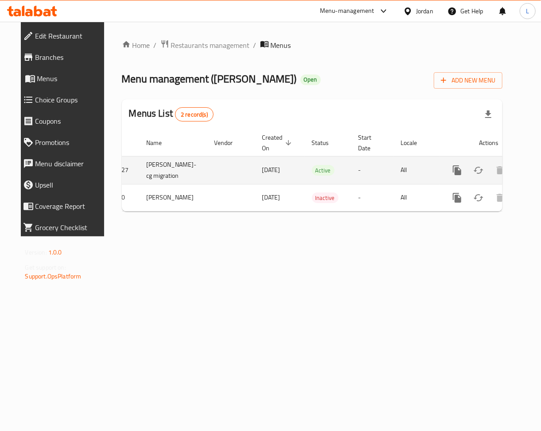
click at [453, 179] on div "enhanced table" at bounding box center [489, 170] width 85 height 21
click at [453, 174] on icon "enhanced table" at bounding box center [521, 170] width 11 height 11
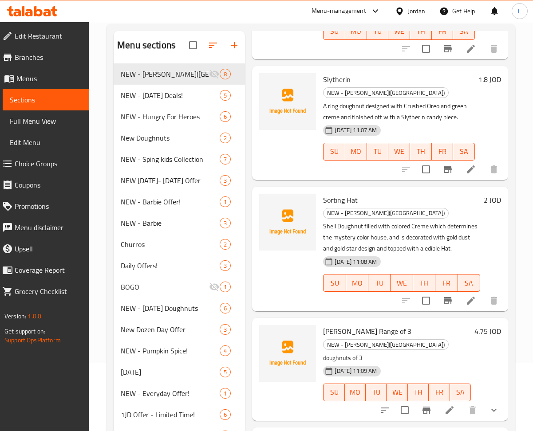
scroll to position [303, 0]
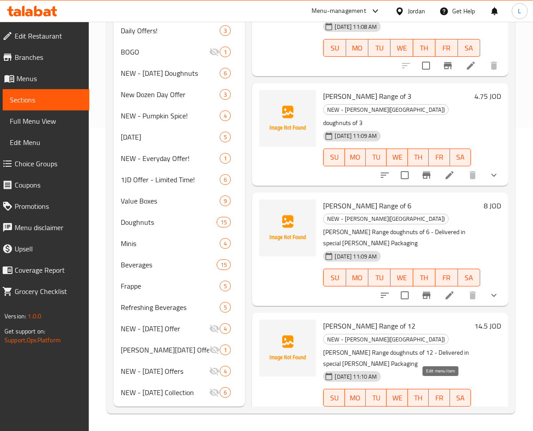
click at [444, 410] on icon at bounding box center [449, 415] width 11 height 11
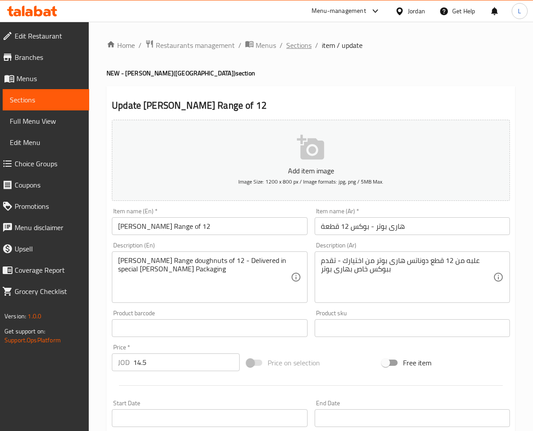
click at [302, 47] on span "Sections" at bounding box center [298, 45] width 25 height 11
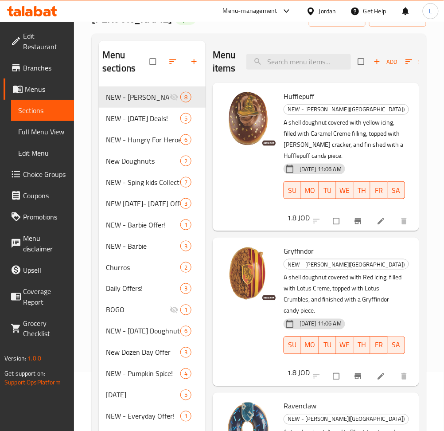
scroll to position [59, 0]
